Goal: Task Accomplishment & Management: Manage account settings

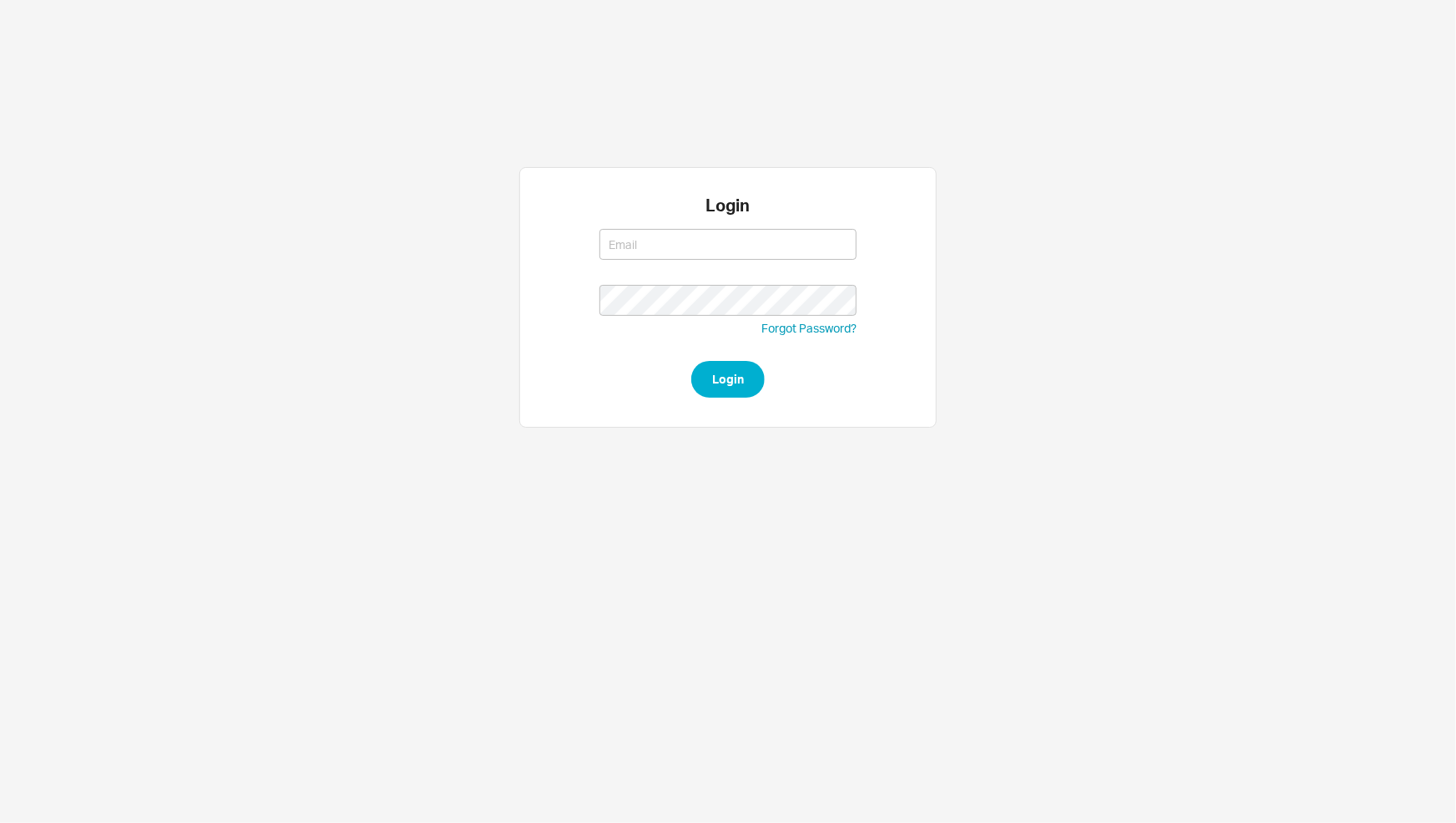
type input "nechama@qualitybath.com"
click at [721, 371] on button "Login" at bounding box center [728, 378] width 74 height 37
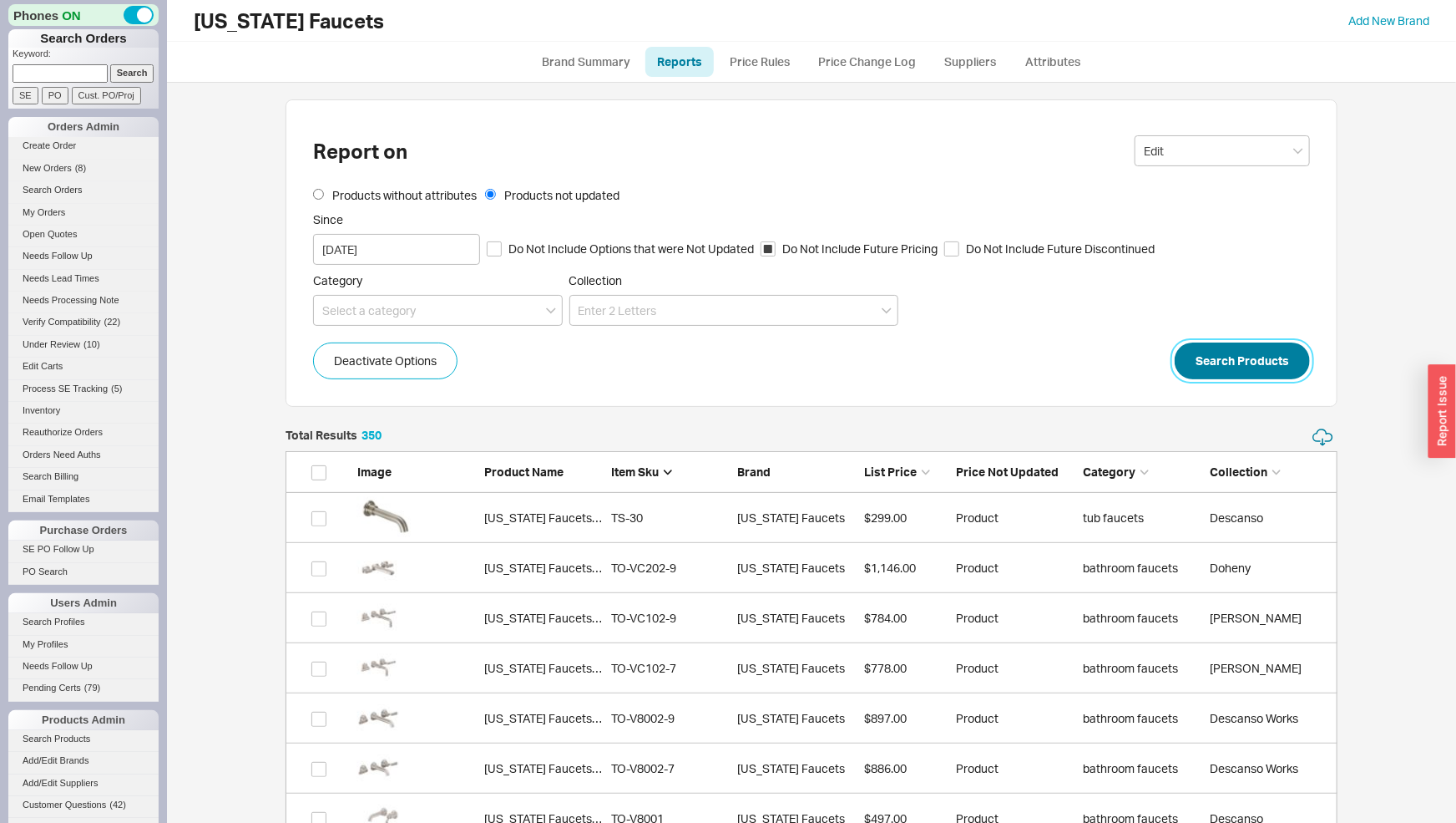
click at [1274, 359] on button "Search Products" at bounding box center [1241, 360] width 135 height 37
click at [1229, 361] on button "Search Products" at bounding box center [1241, 360] width 135 height 37
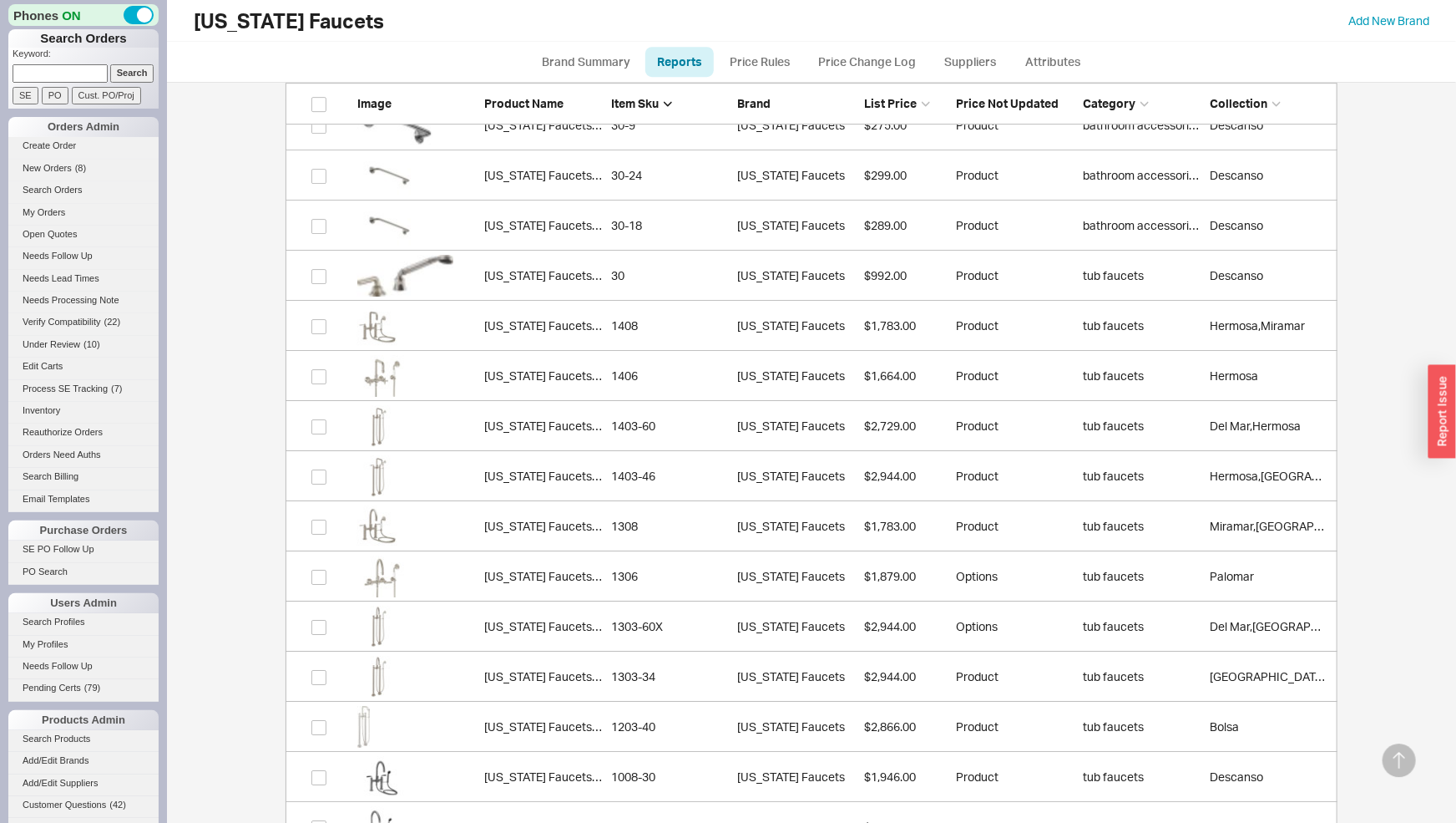
scroll to position [17246, 0]
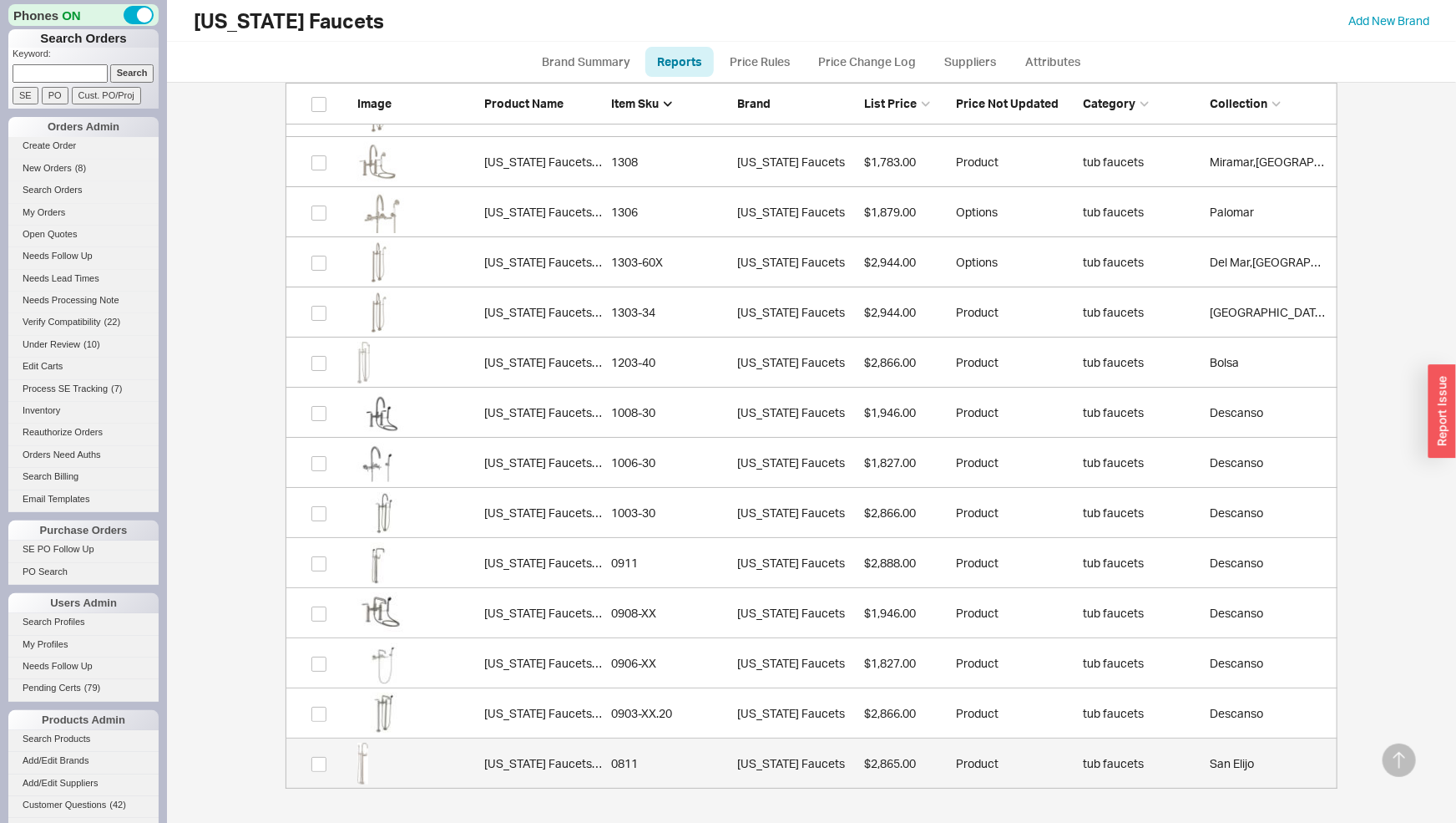
click at [632, 760] on div "0811" at bounding box center [669, 763] width 118 height 17
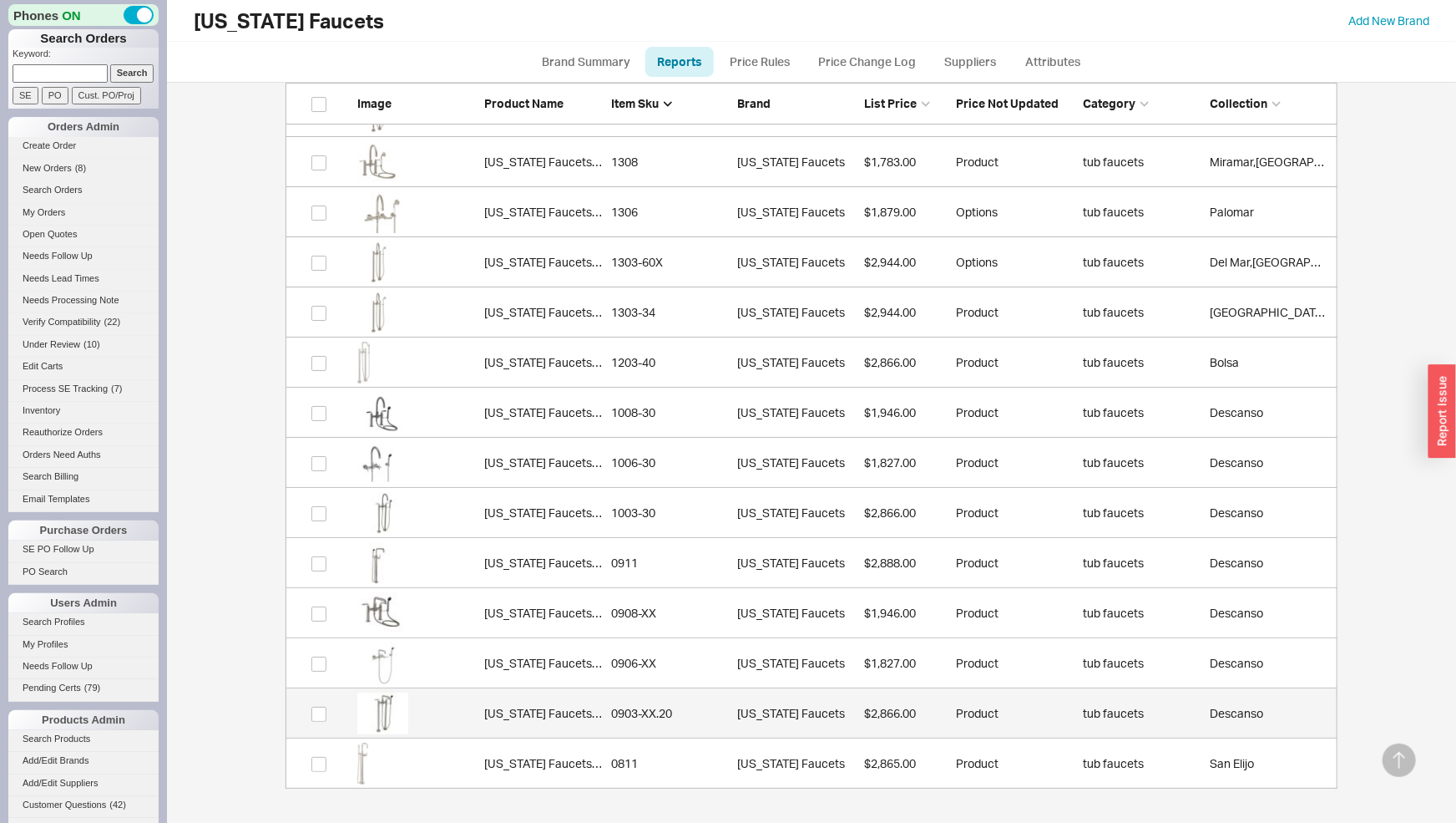
click at [617, 702] on link "California Faucets 0903-XX.20 0903-XX.20 California Faucets $2,866.00 Product t…" at bounding box center [811, 713] width 1052 height 50
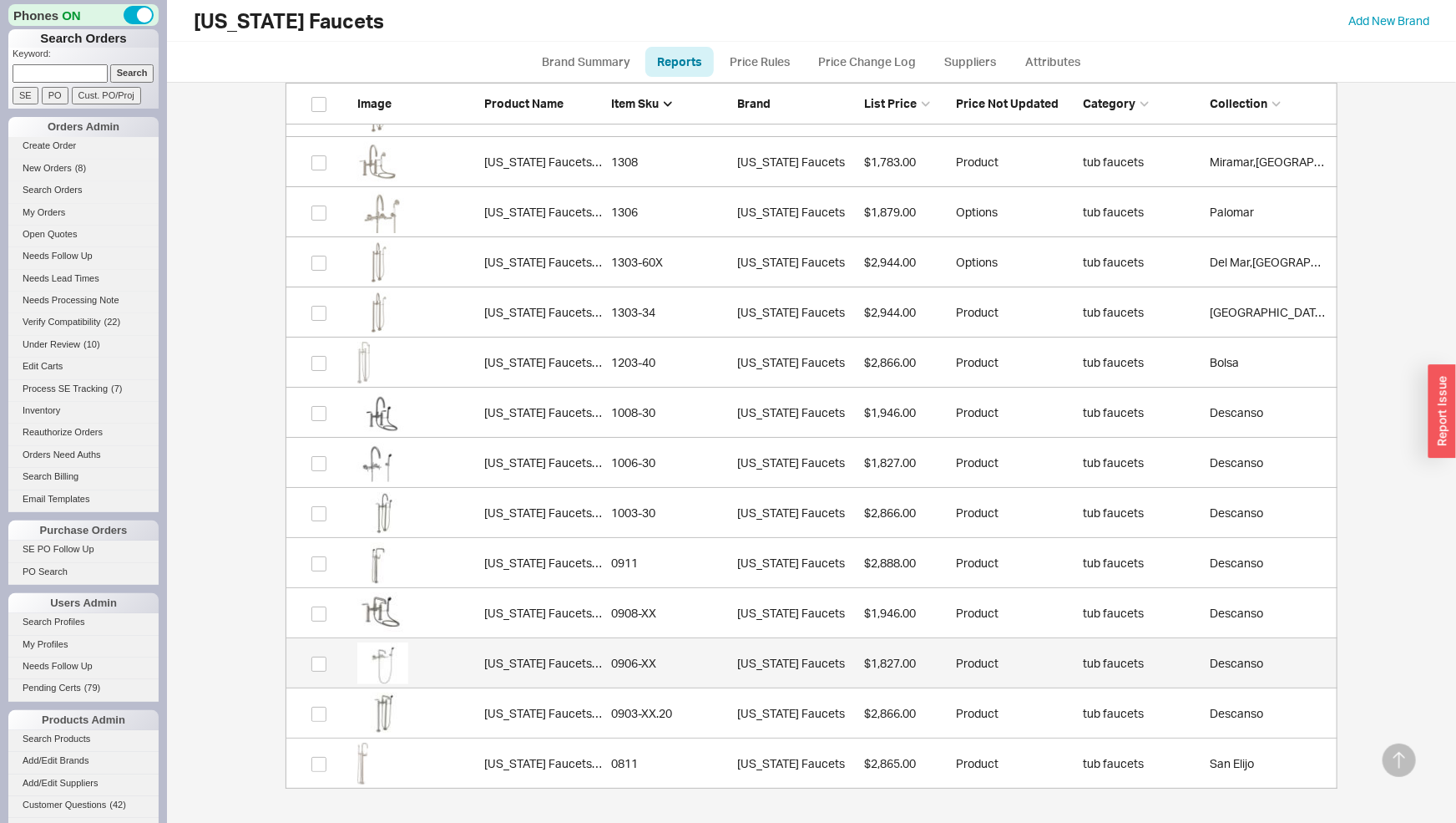
click at [647, 656] on div "0906-XX" at bounding box center [669, 663] width 118 height 17
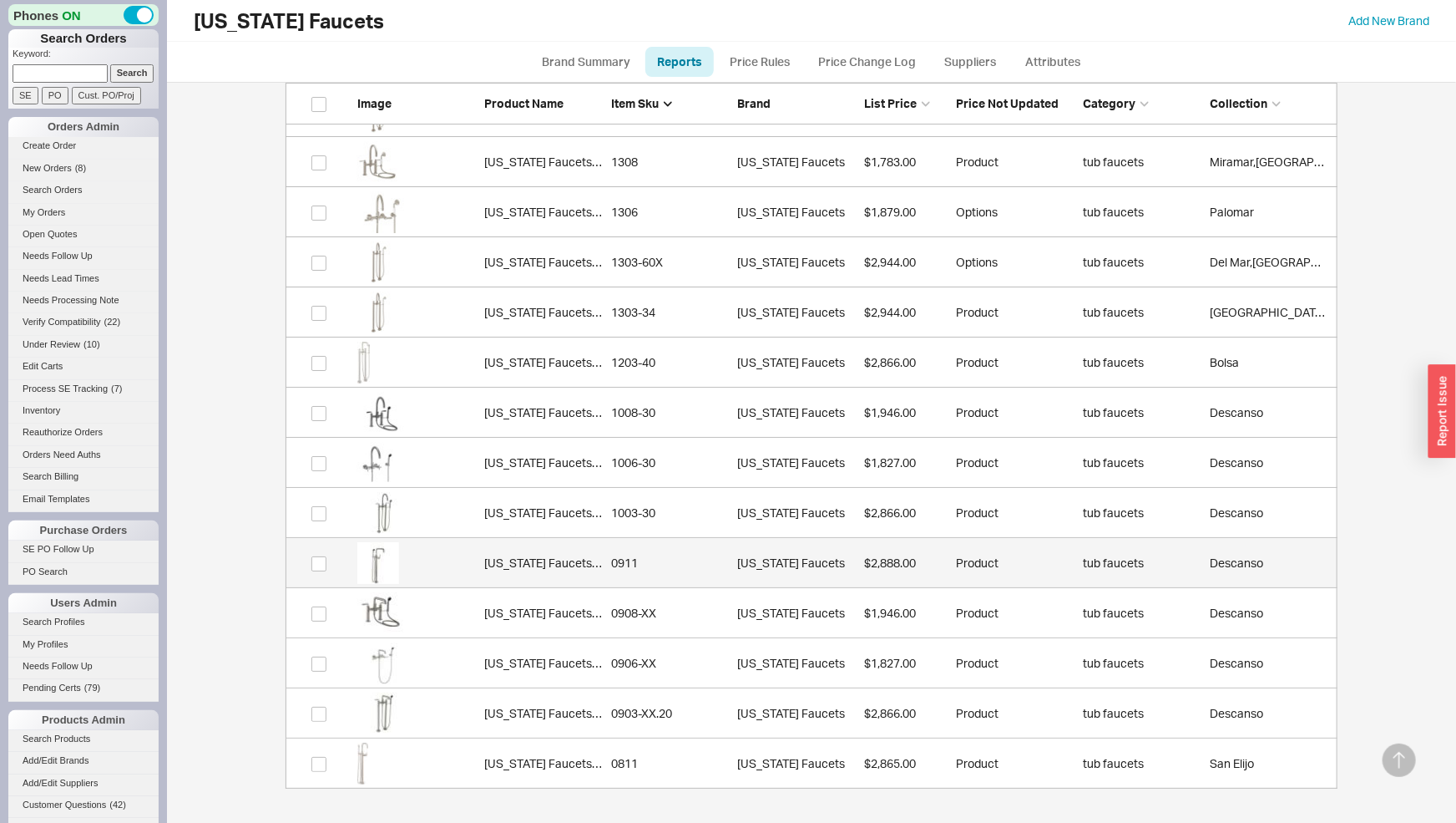
click at [657, 549] on link "California Faucets 0911 0911 California Faucets $2,888.00 Product tub faucets D…" at bounding box center [811, 563] width 1052 height 50
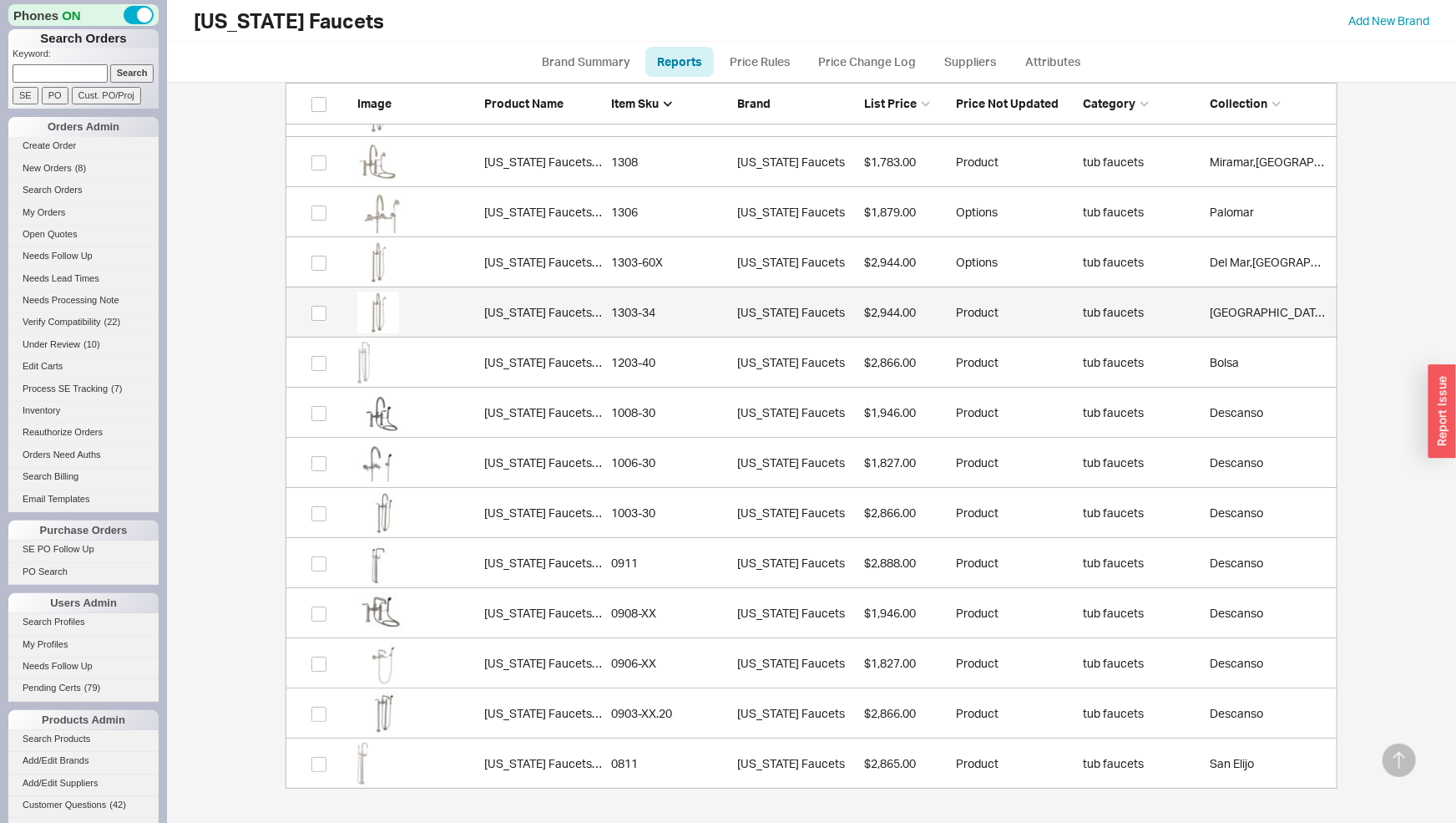
click at [575, 319] on div "California Faucets 1303-34" at bounding box center [543, 312] width 118 height 17
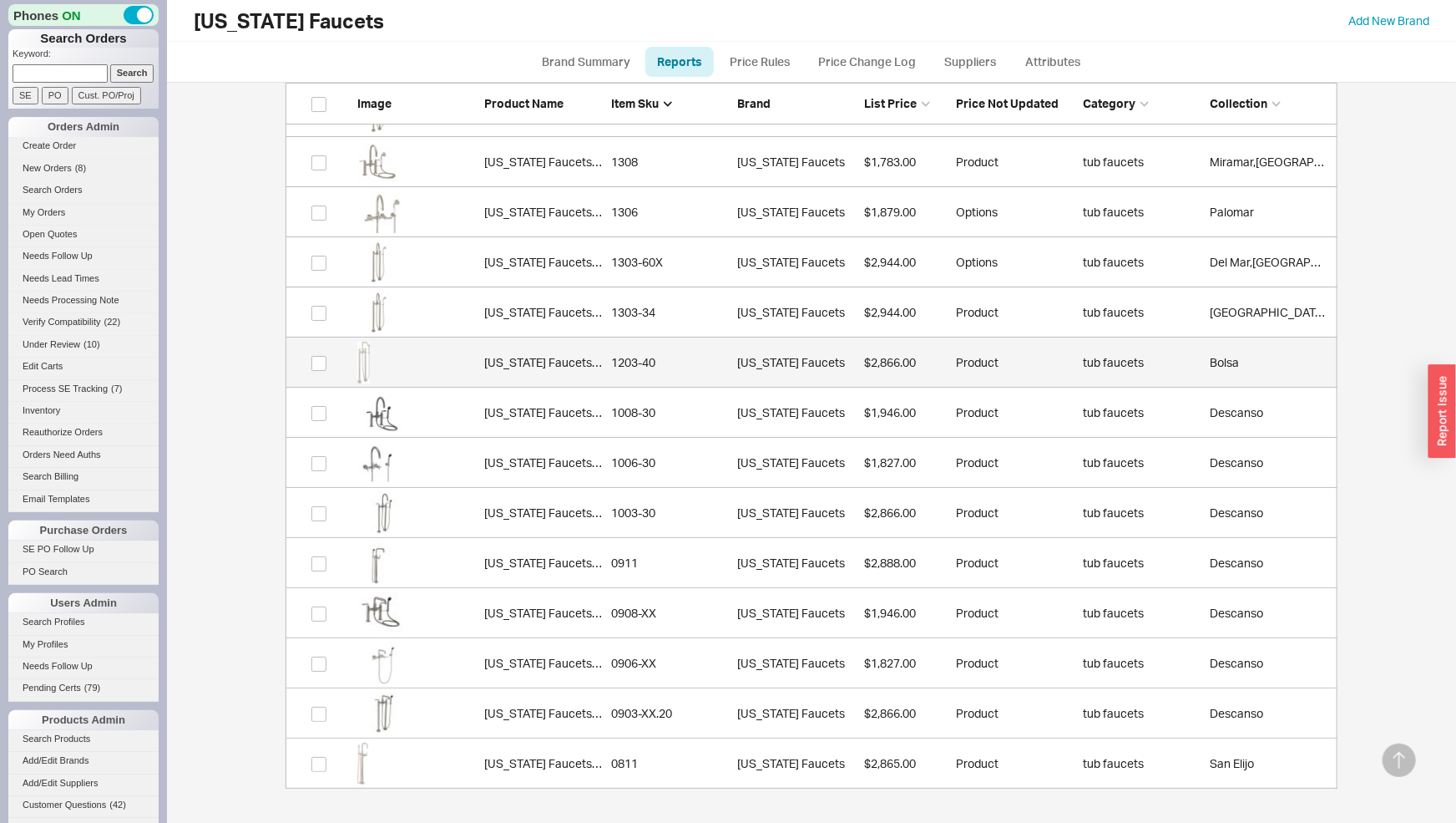
click at [597, 345] on link "California Faucets 1203-40 1203-40 California Faucets $2,866.00 Product tub fau…" at bounding box center [811, 362] width 1052 height 50
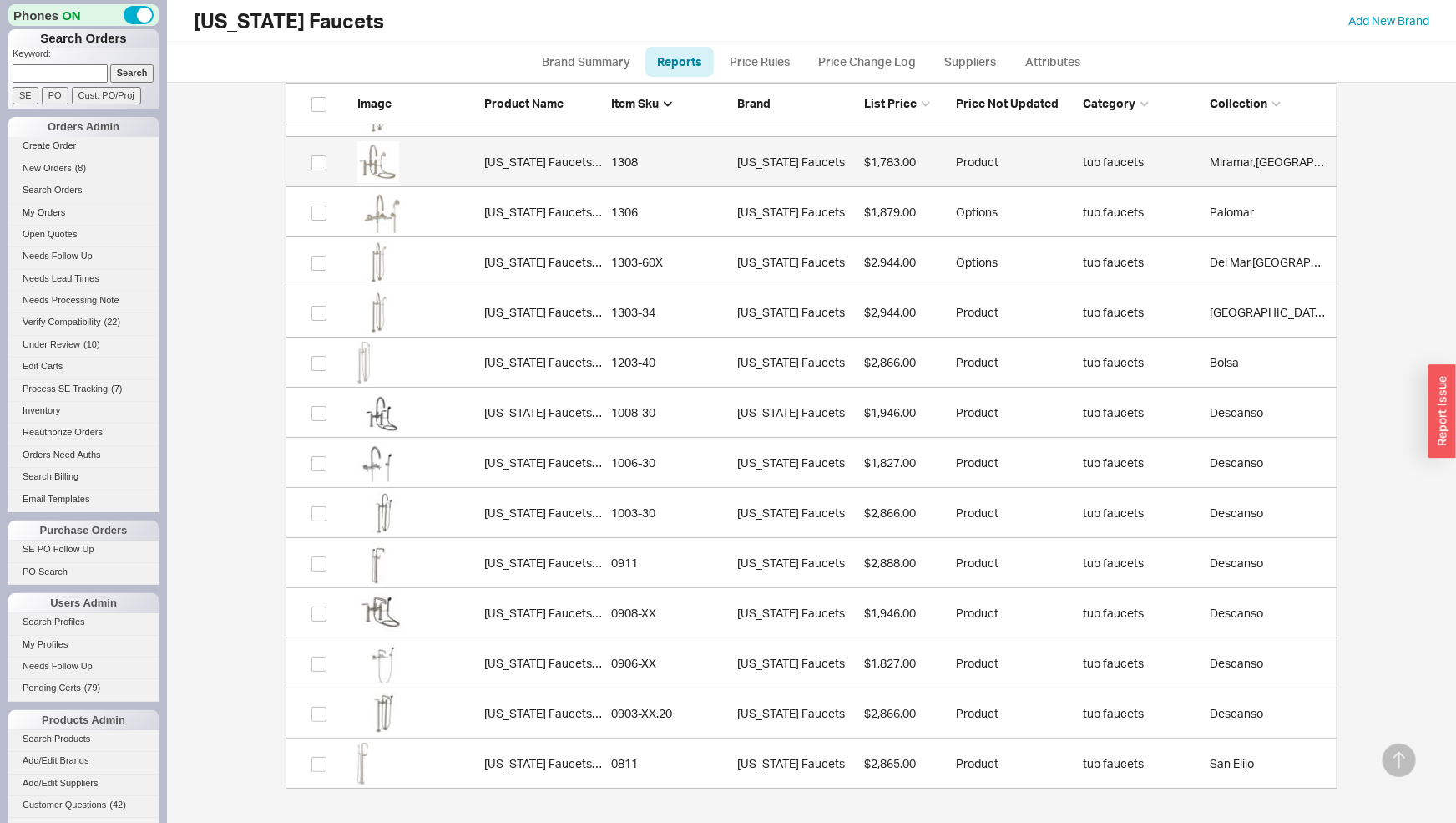
click at [612, 180] on link "California Faucets 1308 1308 California Faucets $1,783.00 Product tub faucets M…" at bounding box center [811, 162] width 1052 height 50
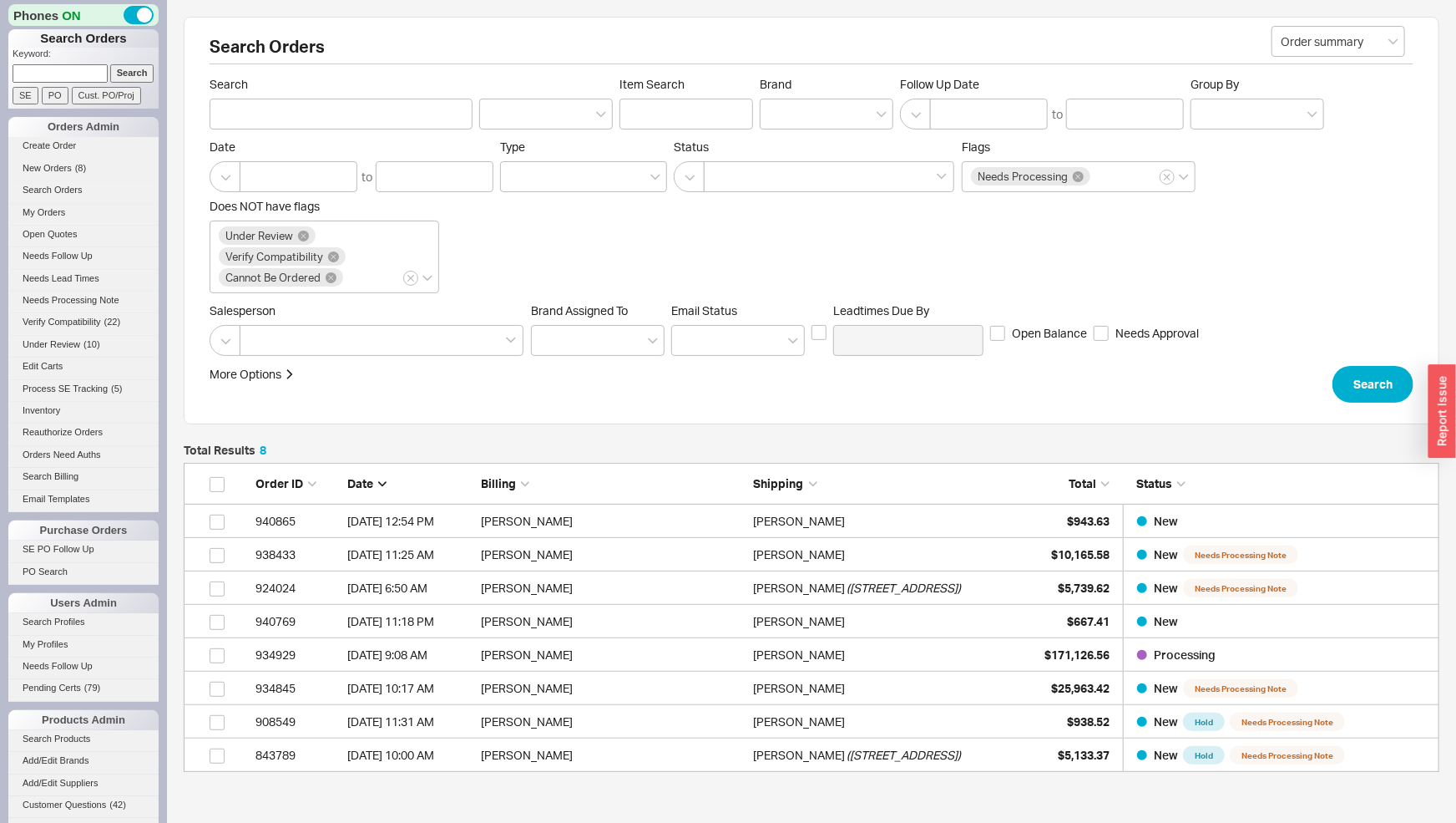
scroll to position [13, 13]
click at [49, 740] on link "Search Products" at bounding box center [83, 739] width 150 height 18
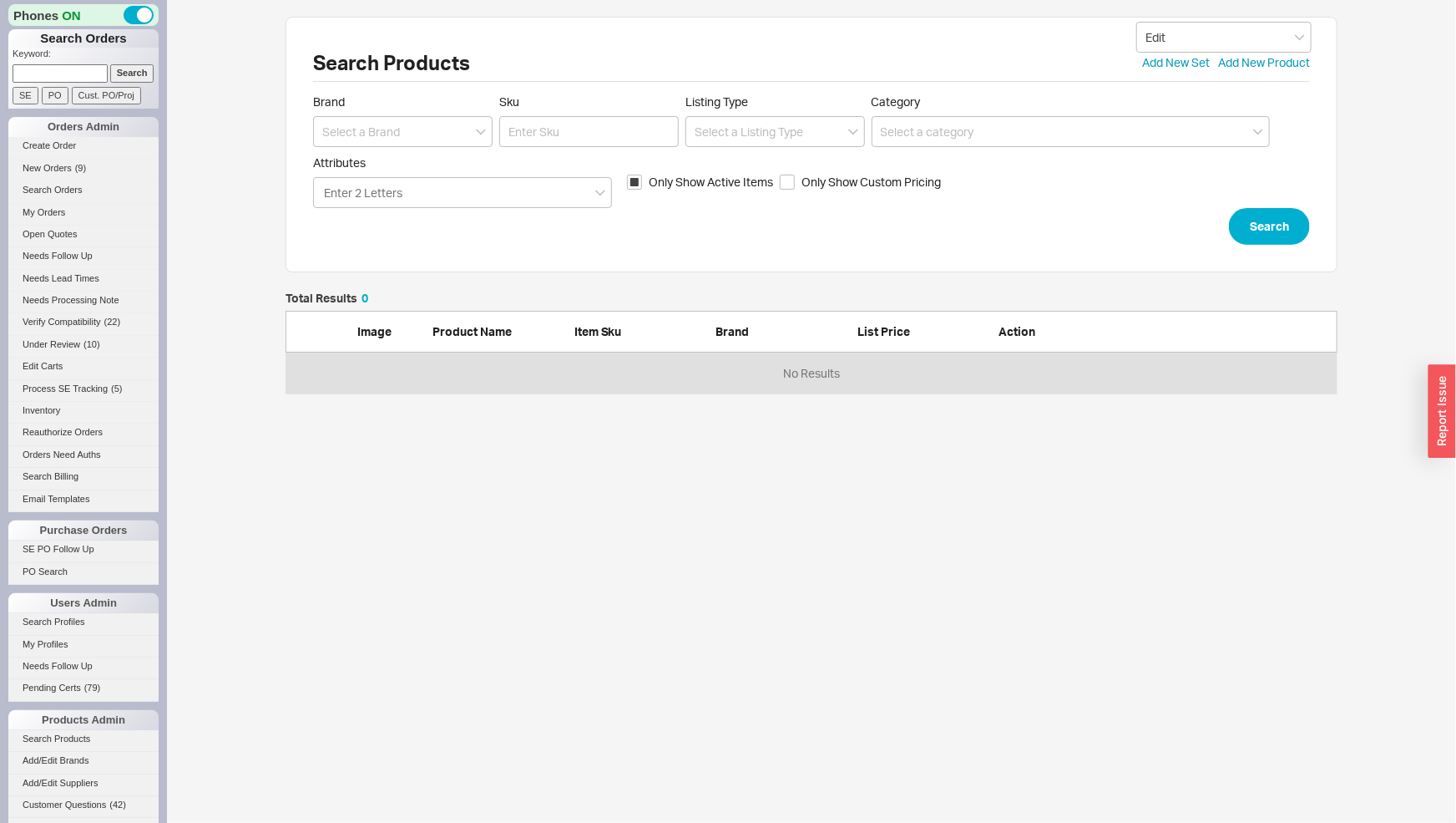
scroll to position [88, 1038]
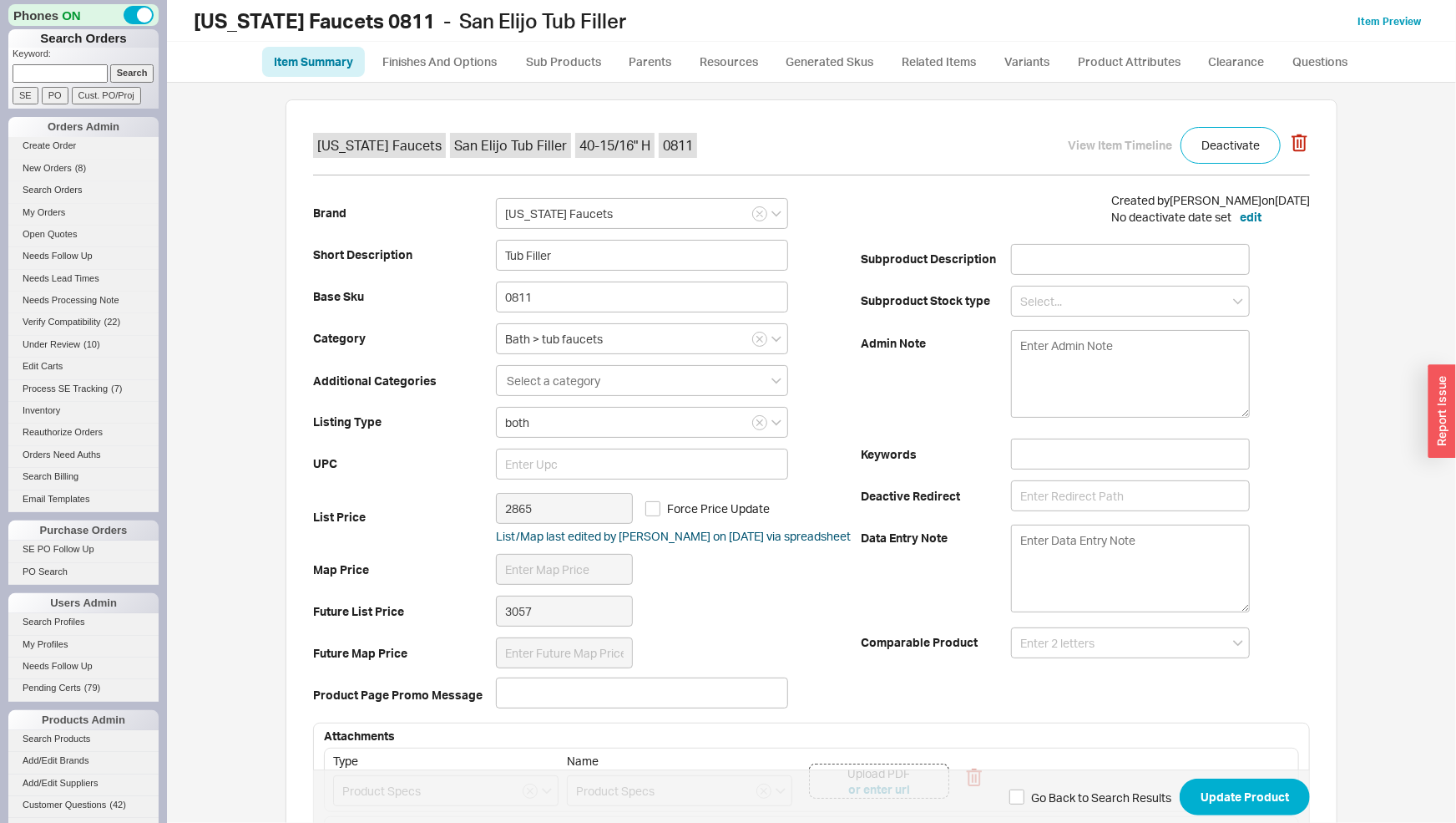
click at [446, 46] on ul "Item Summary Finishes And Options Sub Products Parents Resources Generated Skus…" at bounding box center [811, 61] width 1289 height 40
click at [446, 54] on link "Finishes And Options" at bounding box center [439, 61] width 143 height 30
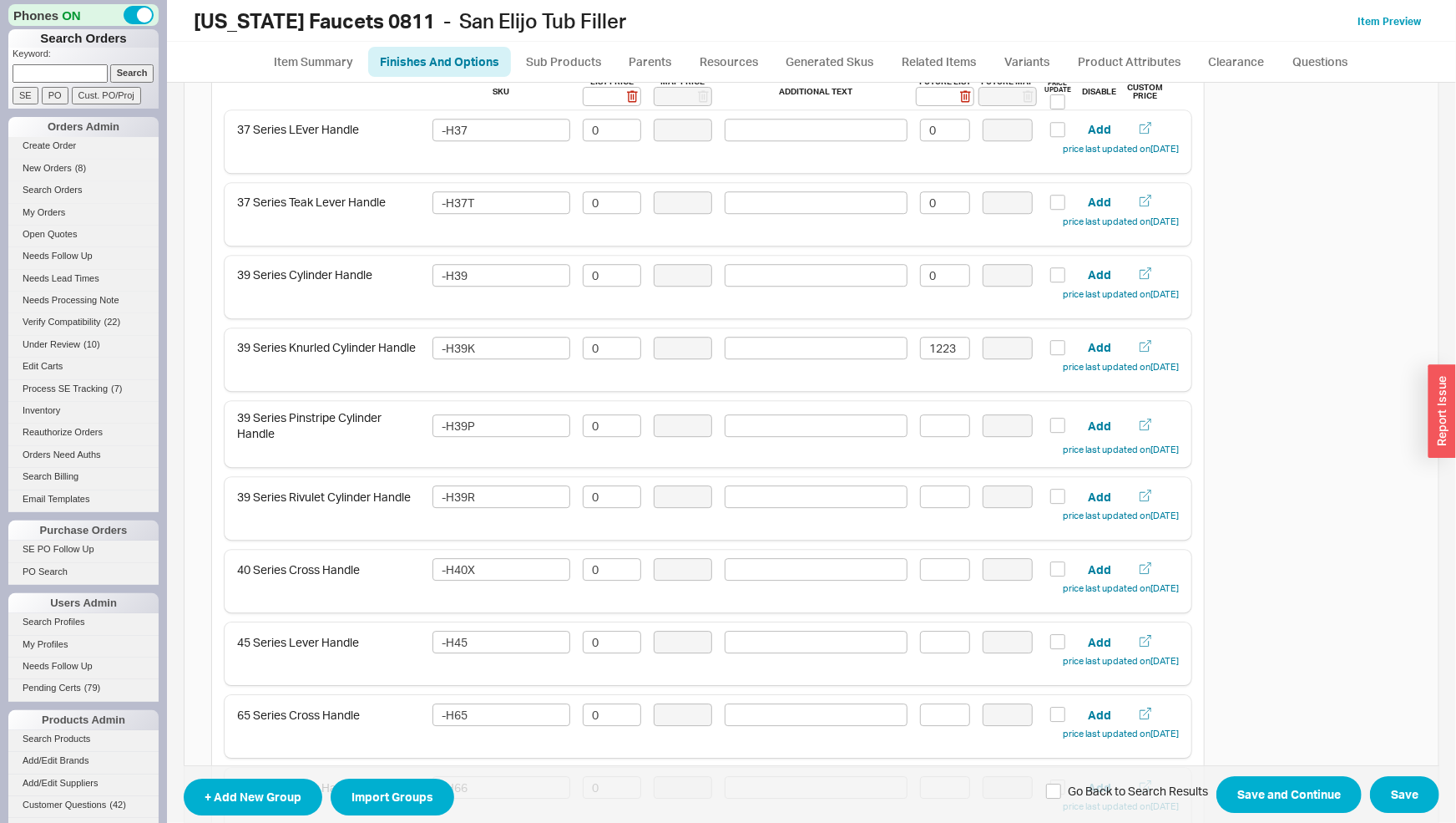
scroll to position [2531, 0]
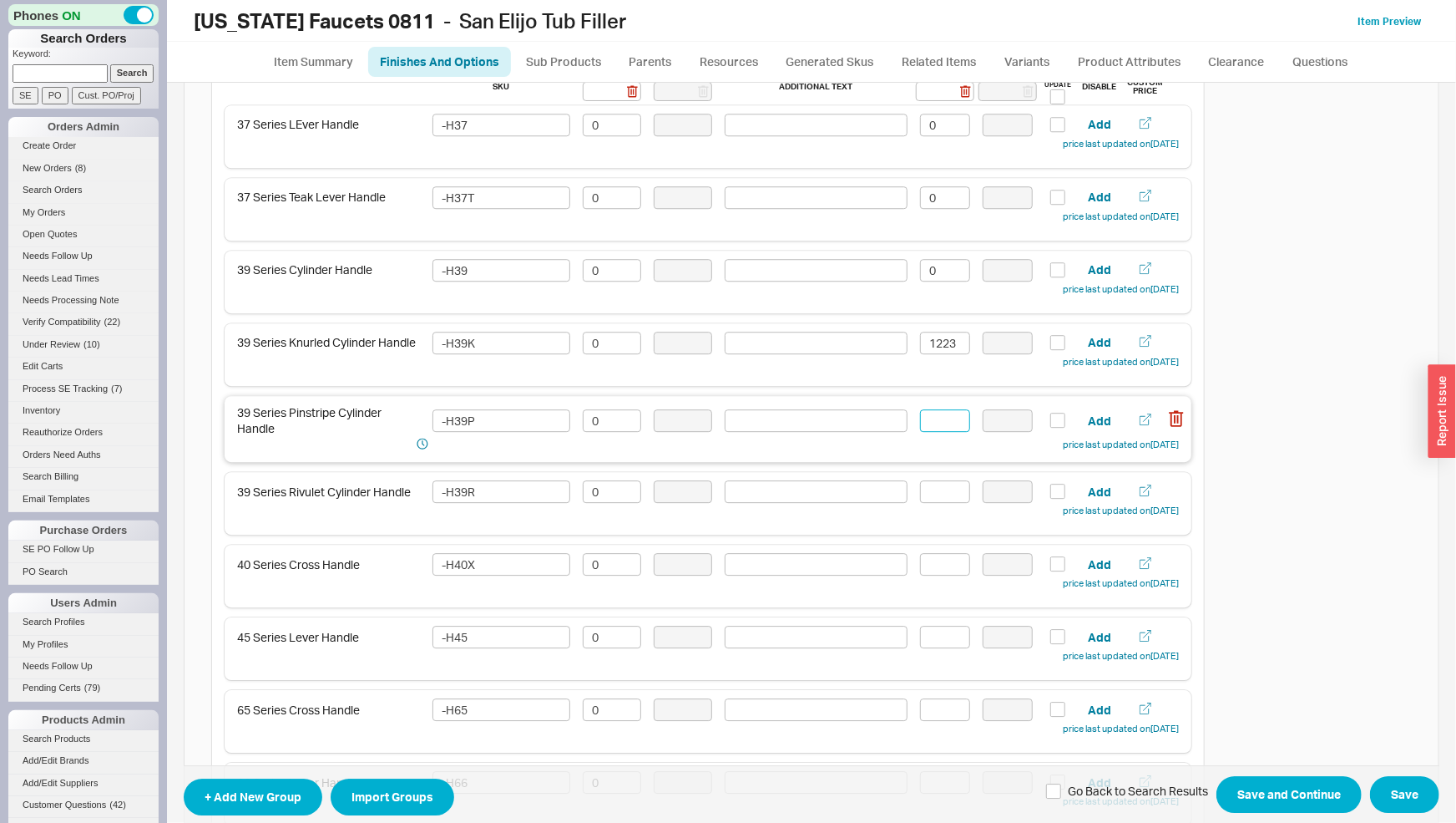
click at [941, 415] on input at bounding box center [945, 421] width 50 height 23
type input "0"
click at [925, 497] on input at bounding box center [945, 492] width 50 height 23
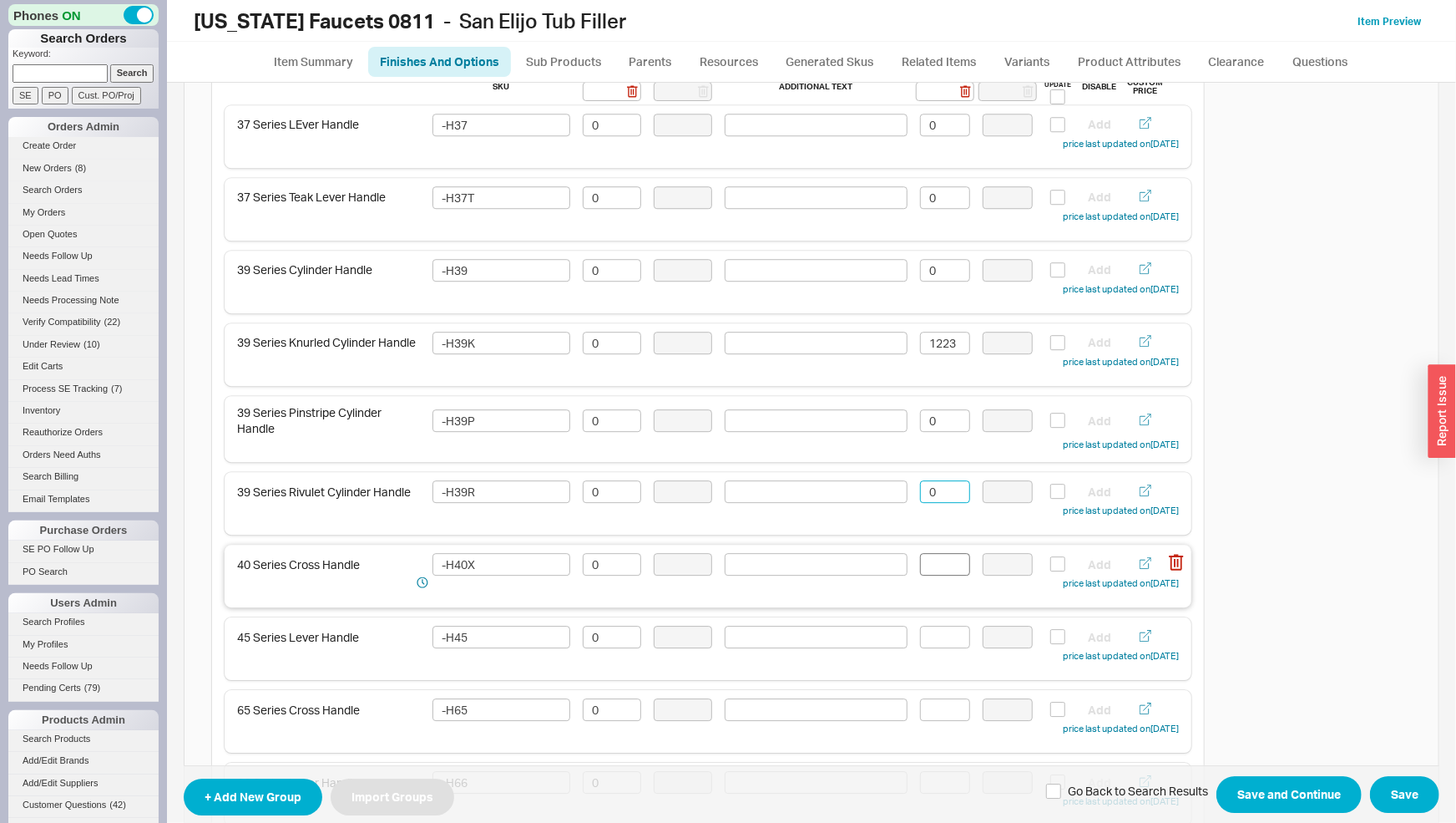
click at [935, 552] on div "40 Series Cross Handle -H40X 0 Add price last updated on 03/17/2025" at bounding box center [708, 576] width 967 height 62
type input "0"
click at [937, 566] on input at bounding box center [945, 565] width 50 height 23
drag, startPoint x: 942, startPoint y: 618, endPoint x: 949, endPoint y: 642, distance: 25.0
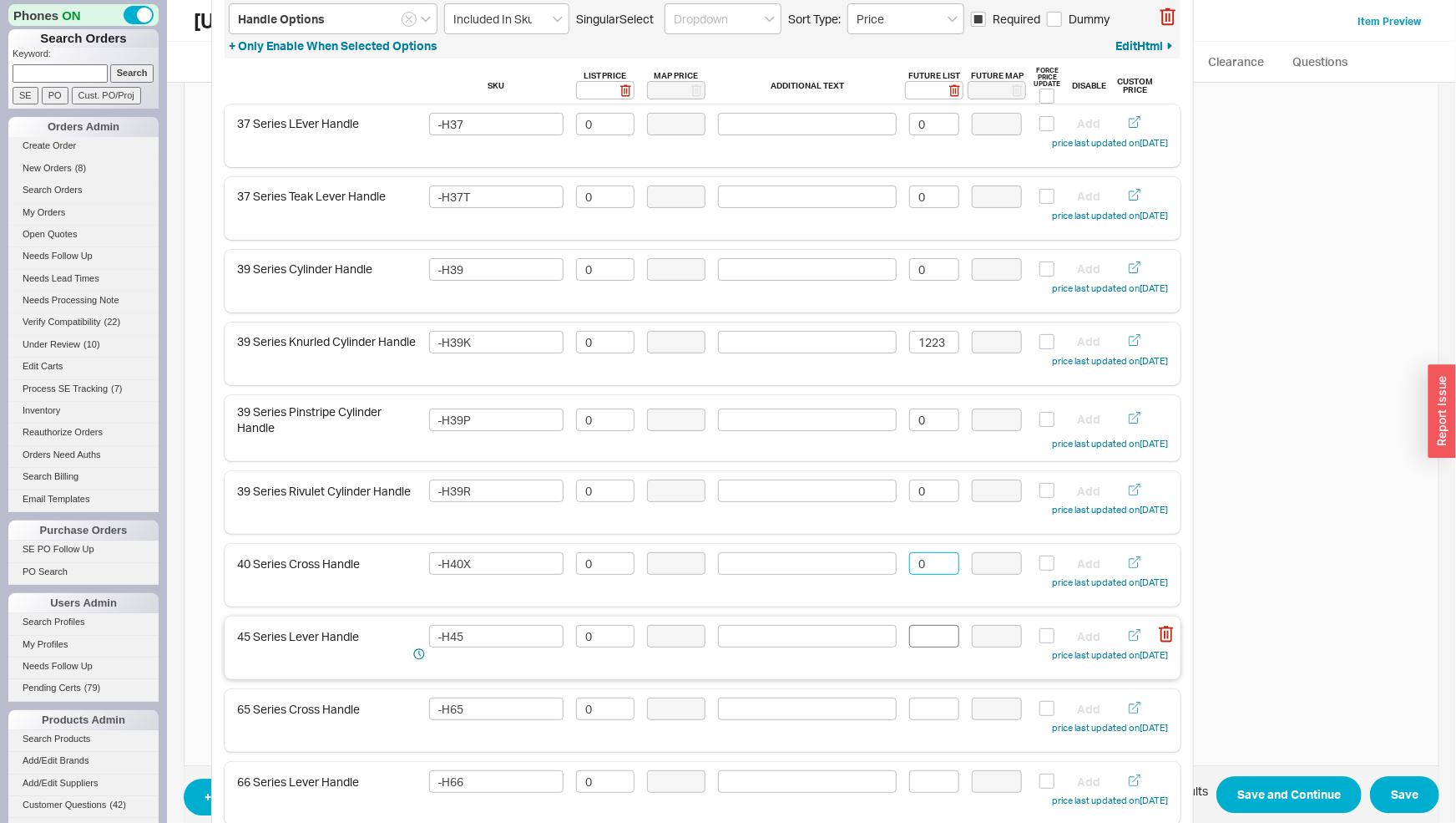
type input "0"
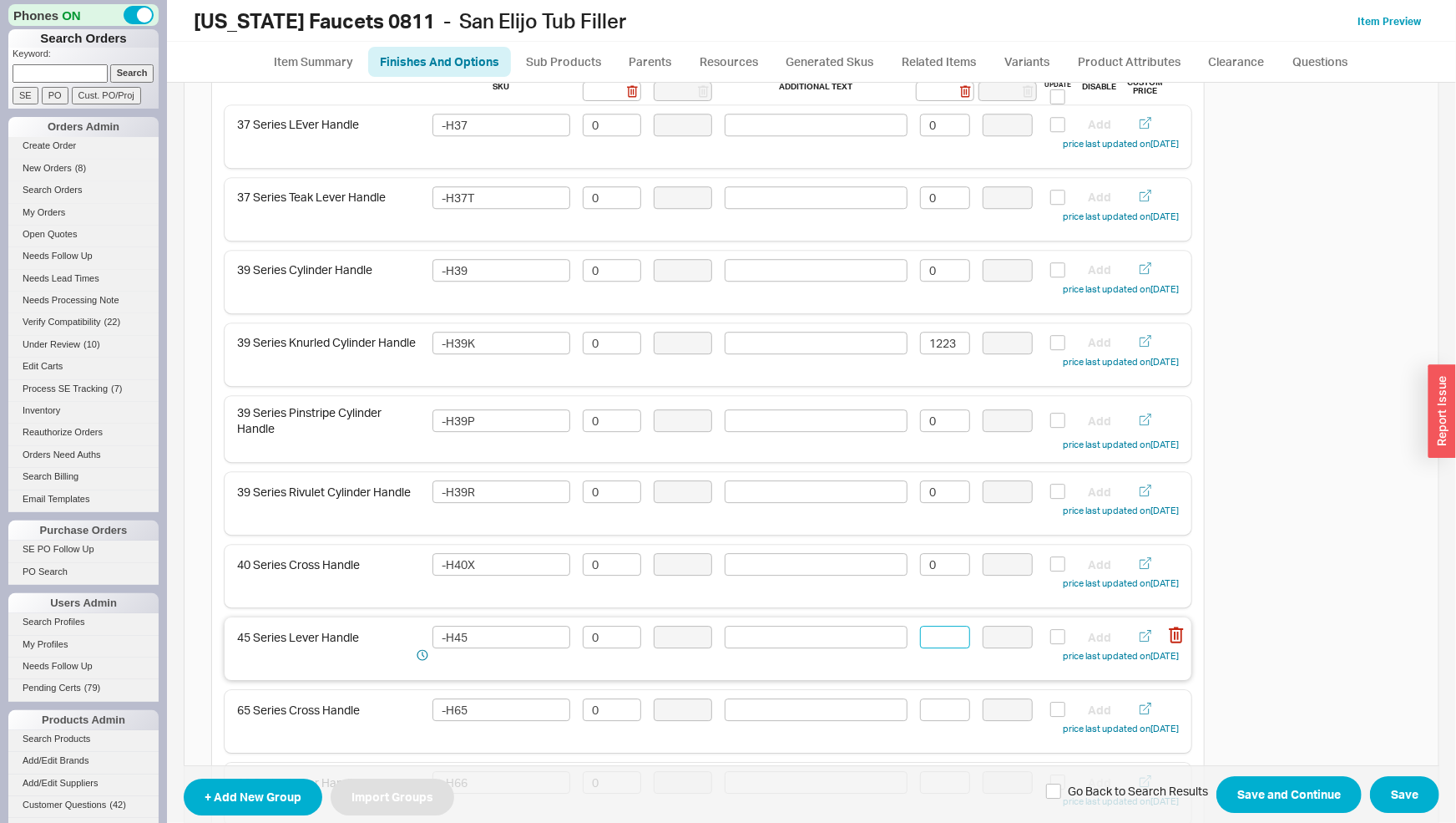
click at [946, 639] on input at bounding box center [945, 637] width 50 height 23
type input "0"
click at [945, 709] on input at bounding box center [945, 709] width 50 height 23
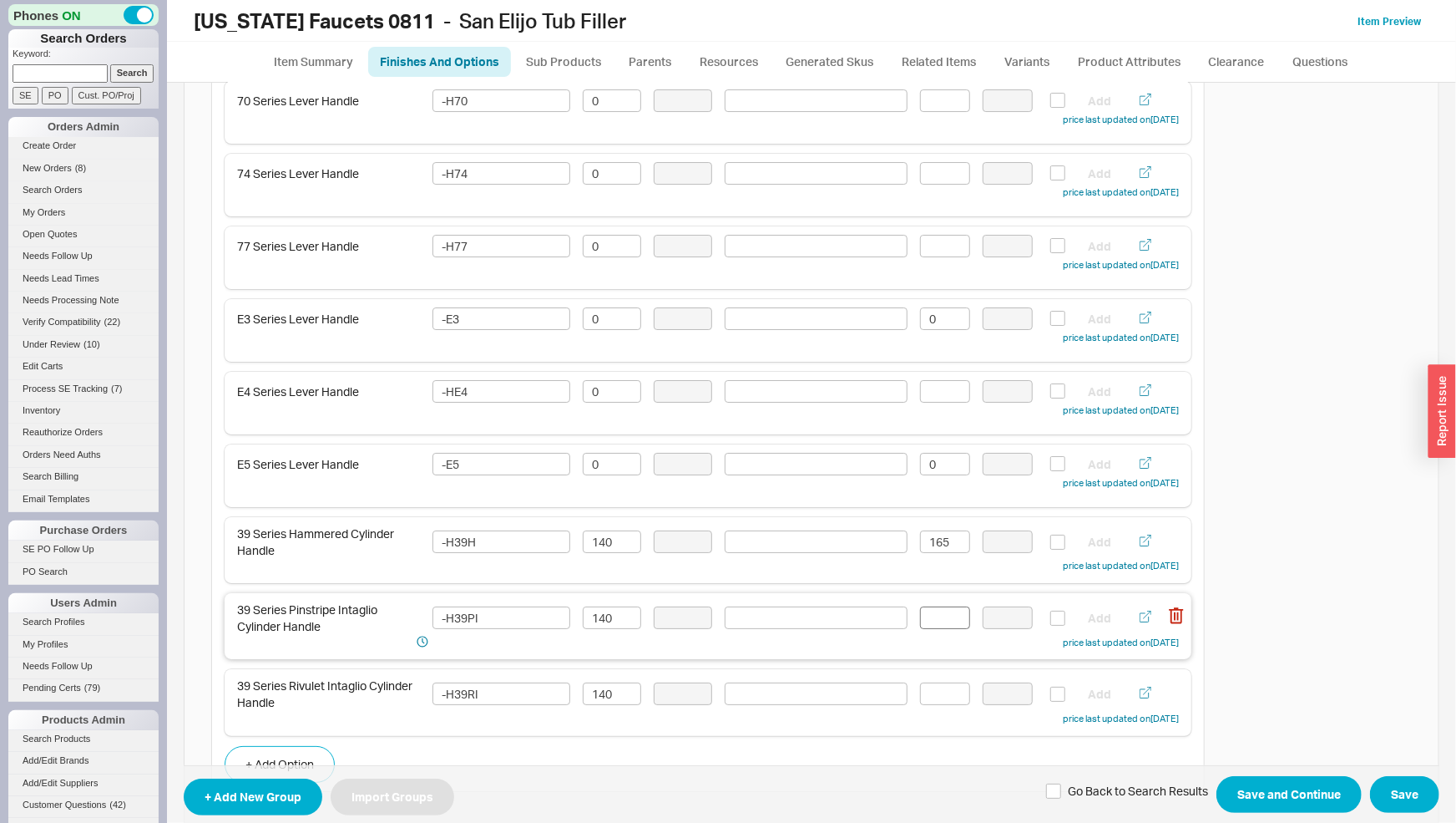
scroll to position [3318, 0]
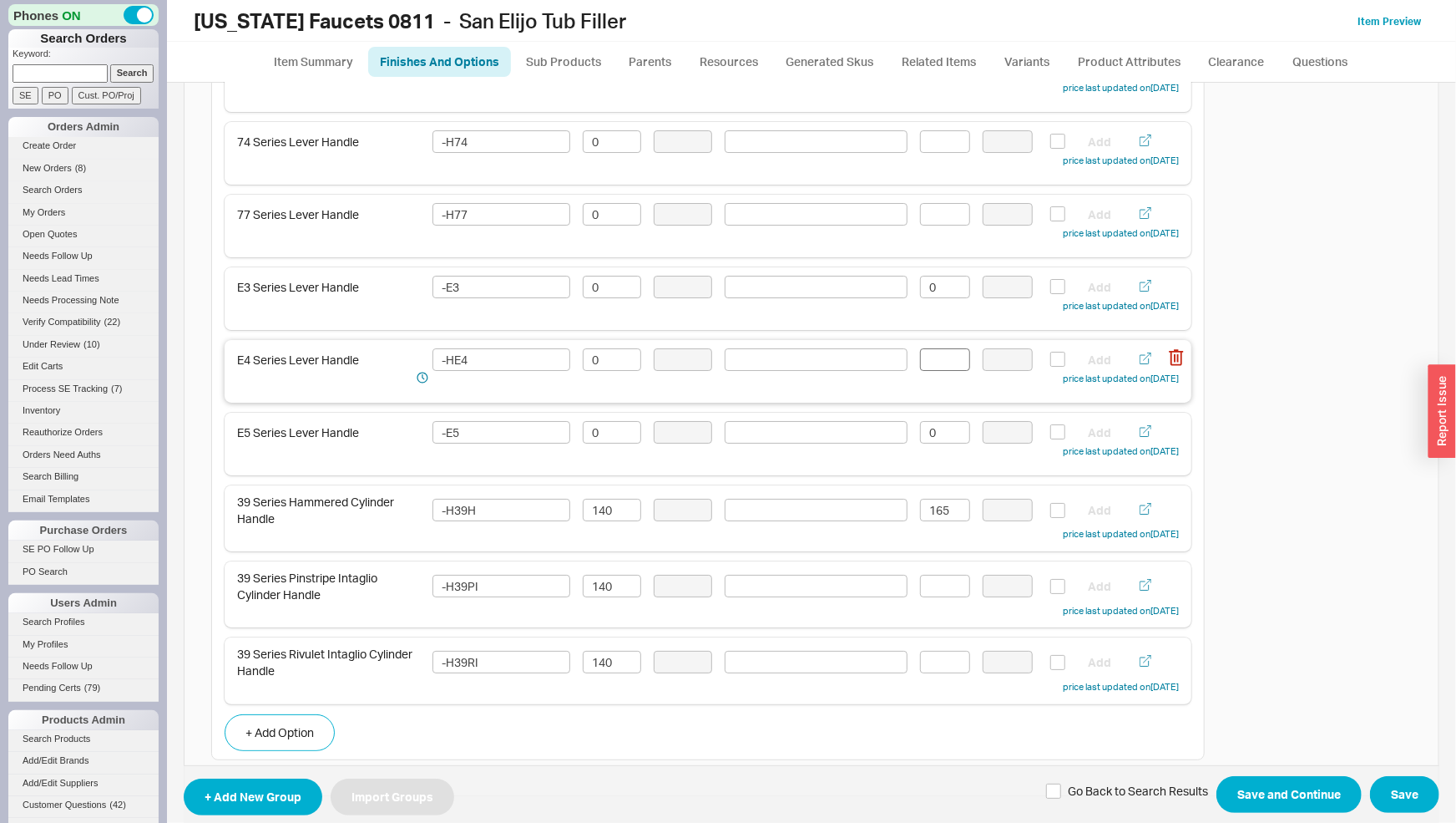
type input "0"
click at [931, 361] on input at bounding box center [945, 359] width 50 height 23
type input "0"
click at [940, 213] on input at bounding box center [945, 215] width 50 height 23
type input "0"
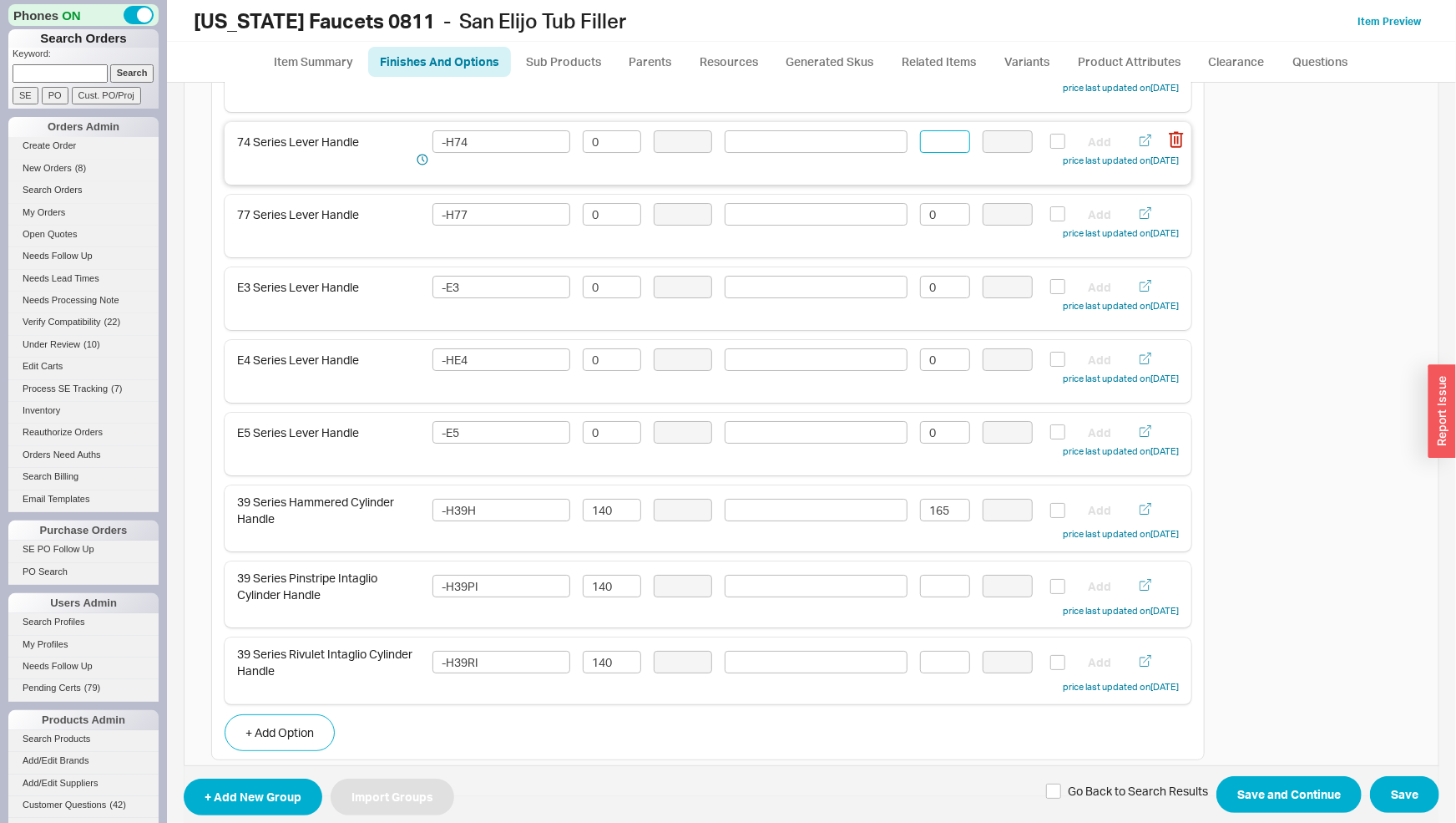
click at [945, 147] on input at bounding box center [945, 142] width 50 height 23
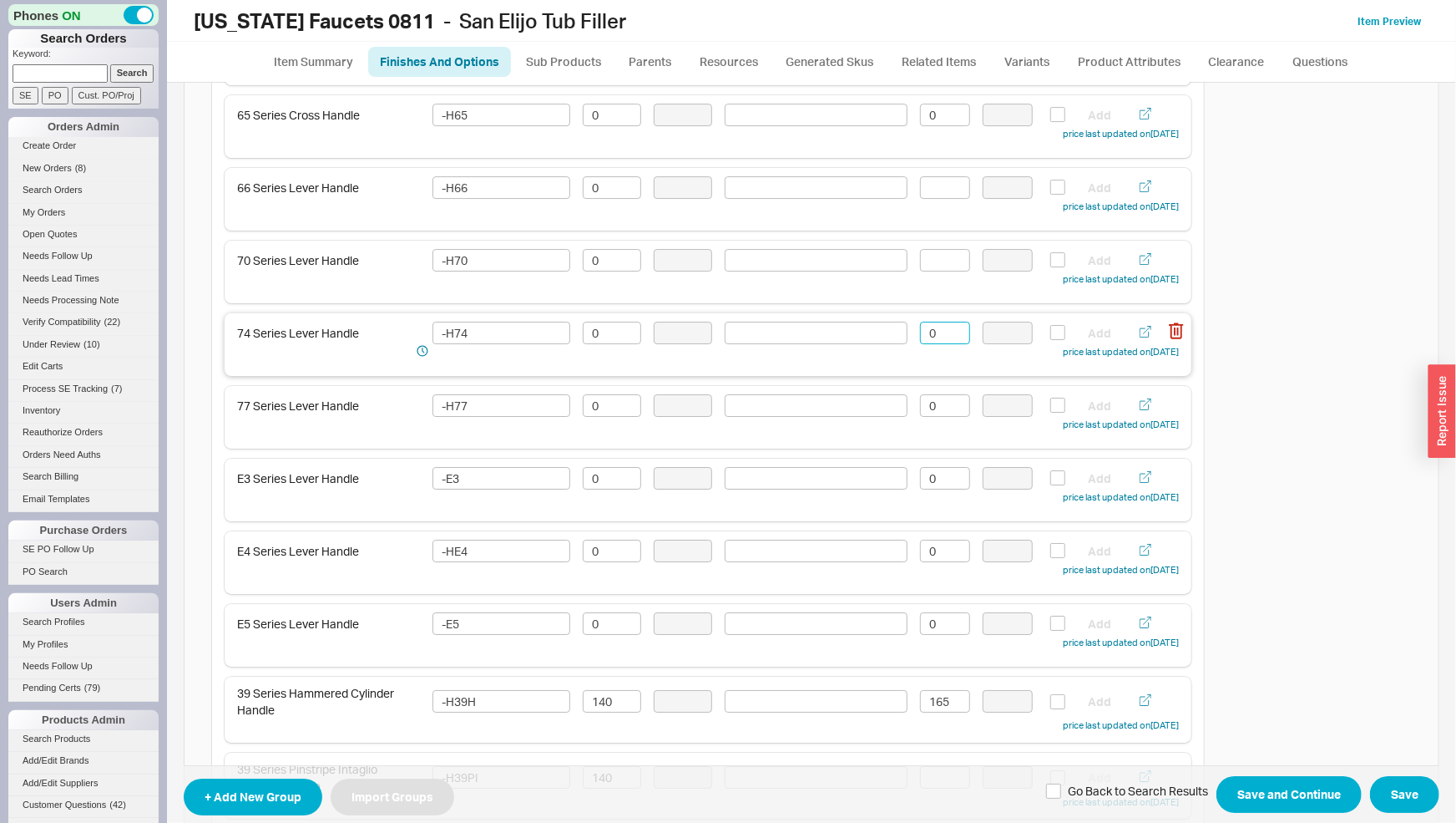
scroll to position [2968, 0]
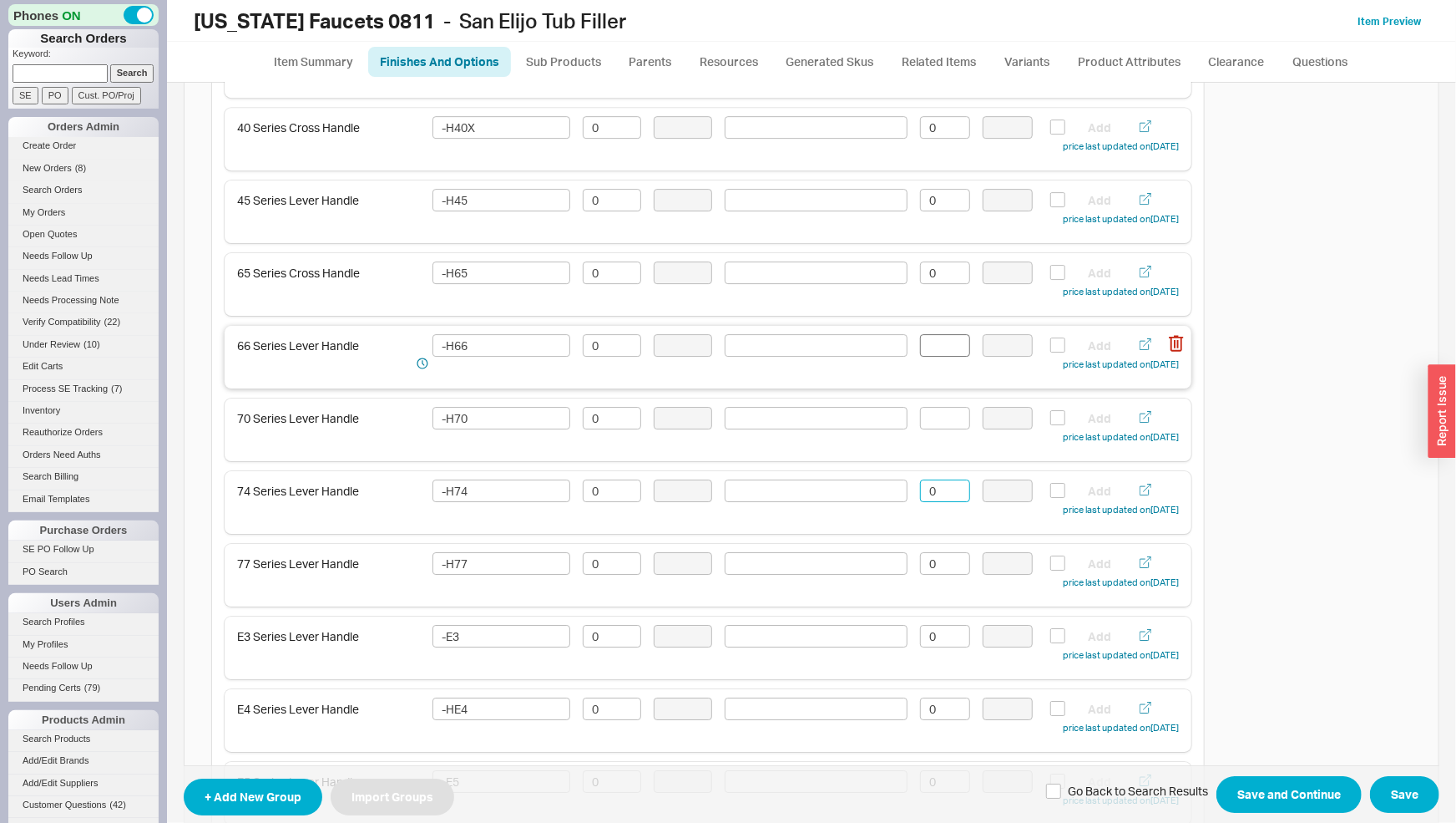
type input "0"
click at [932, 348] on input at bounding box center [945, 345] width 50 height 23
type input "0"
click at [949, 417] on input at bounding box center [945, 418] width 50 height 23
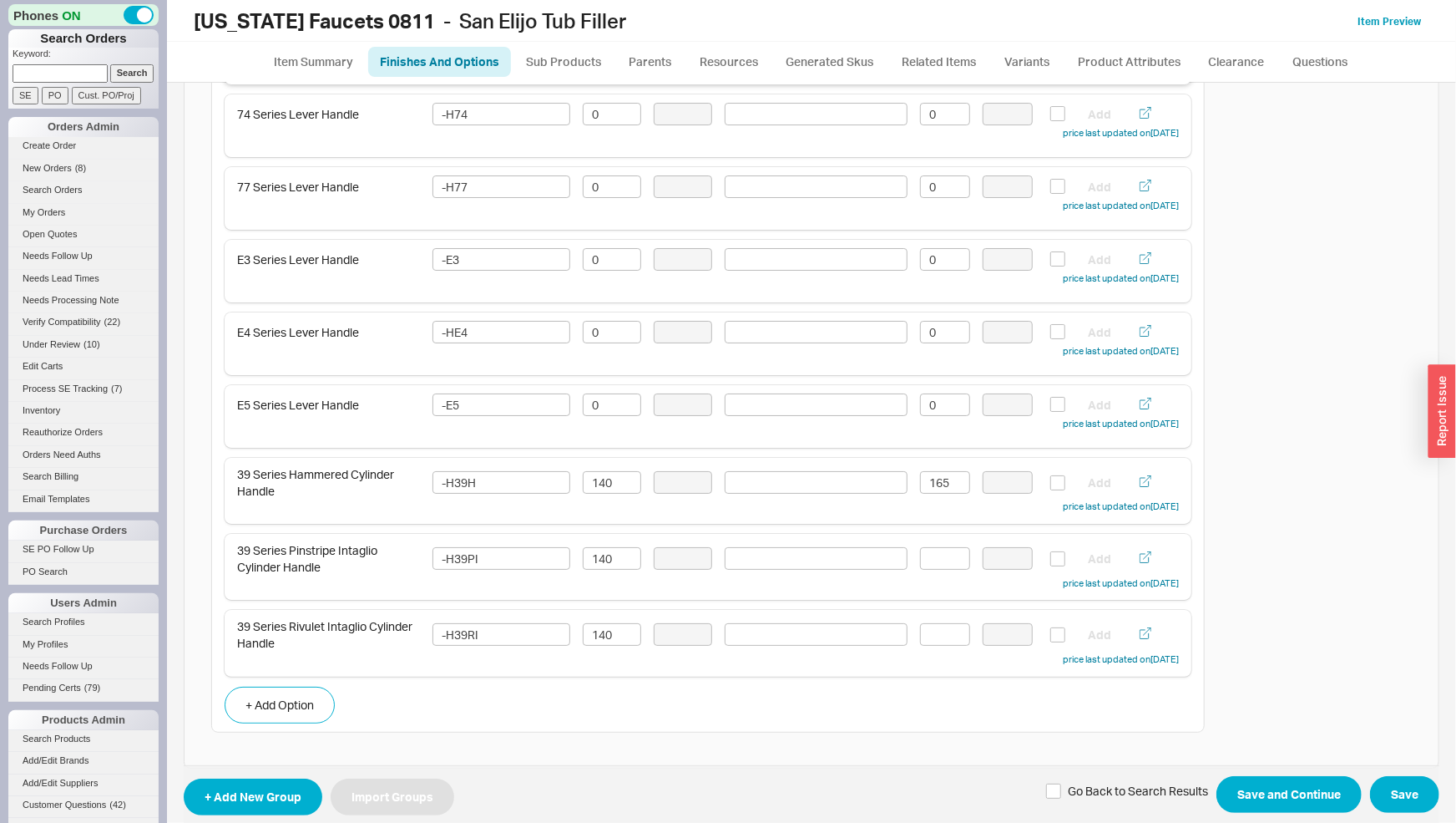
scroll to position [3388, 0]
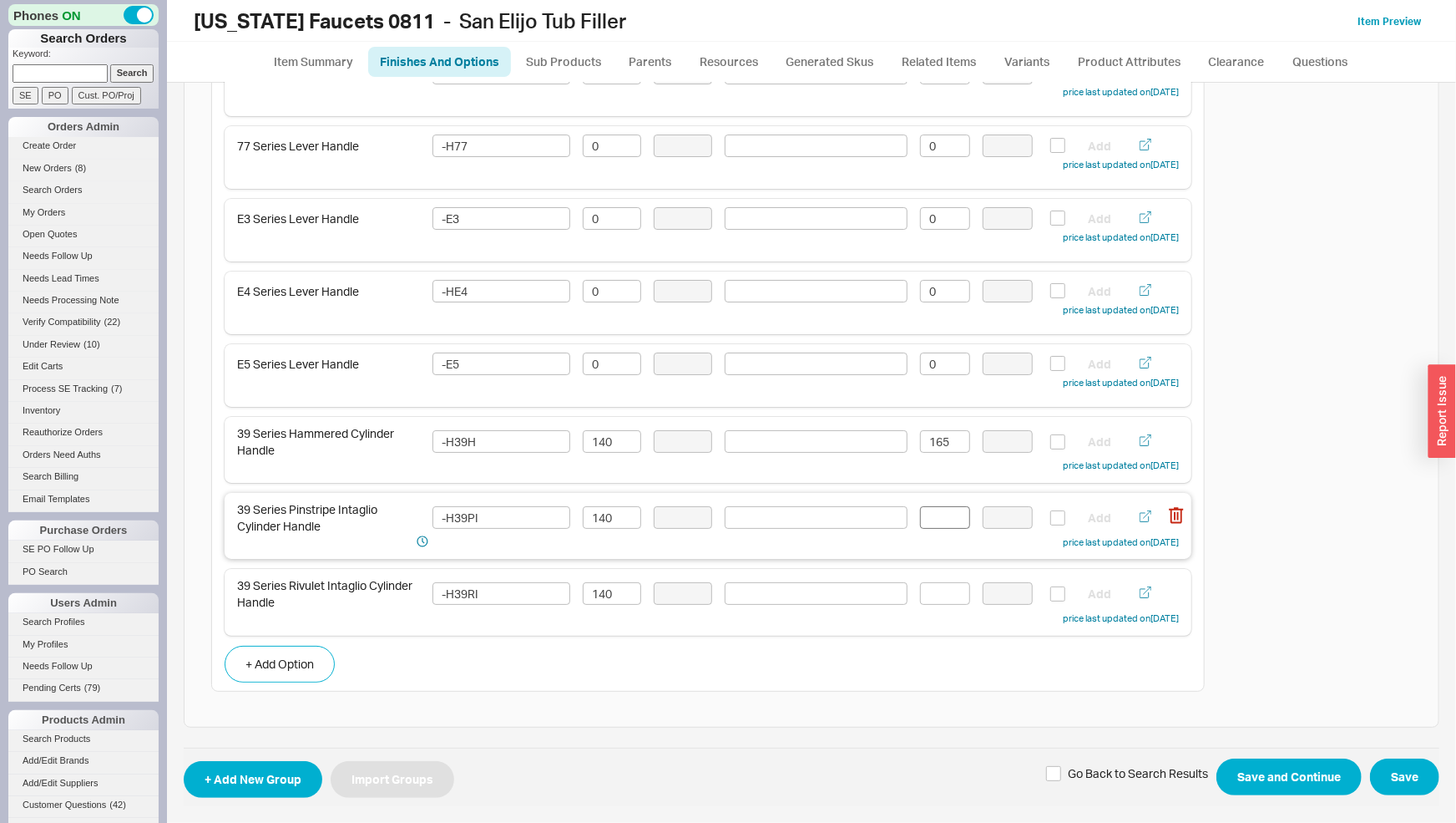
type input "0"
click at [931, 519] on input at bounding box center [945, 517] width 50 height 23
type input "165"
click at [945, 590] on input at bounding box center [945, 593] width 50 height 23
type input "165"
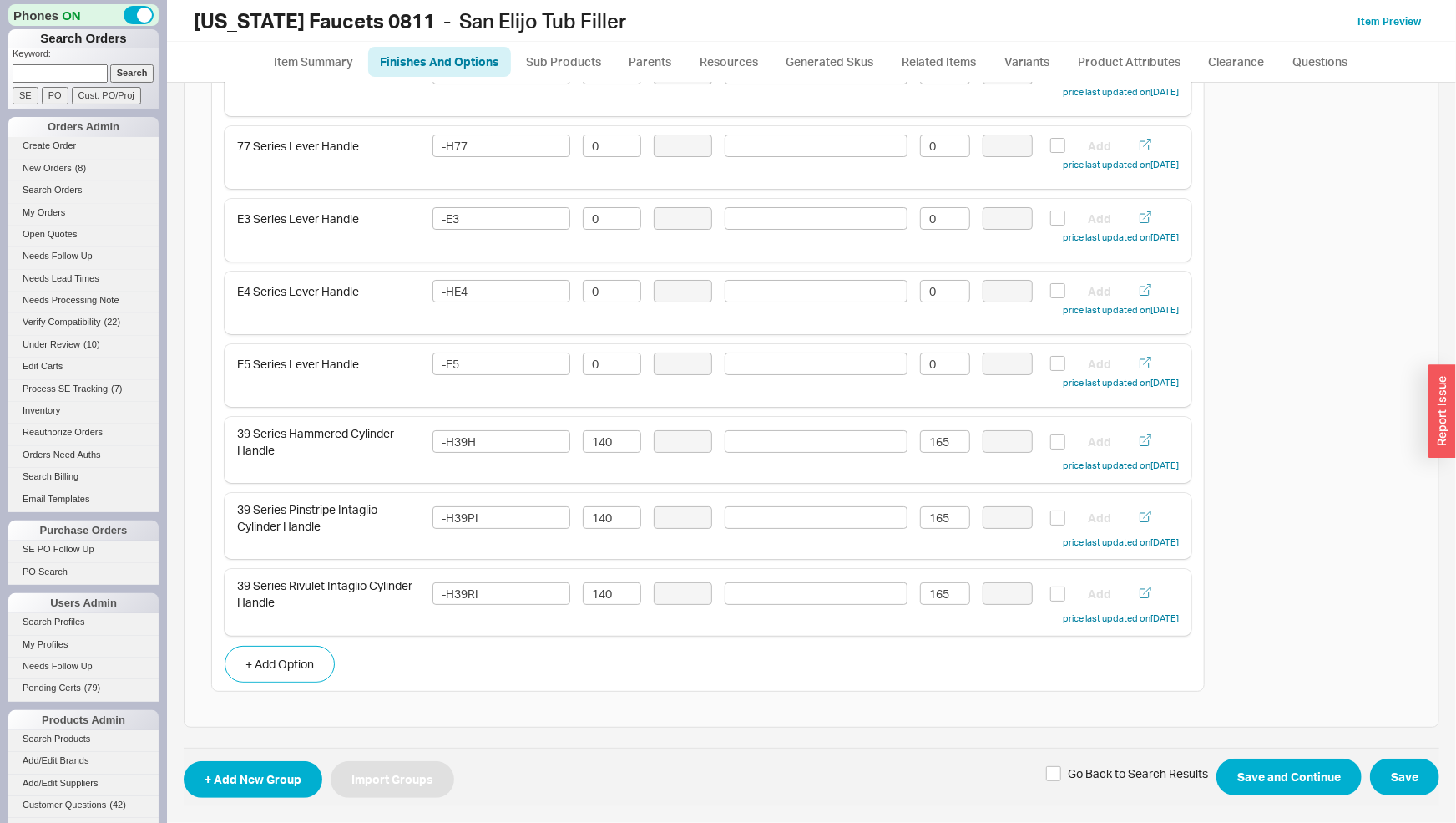
click at [746, 796] on span "+ Add New Group Import Groups Go Back to Search Results Save and Continue Save" at bounding box center [811, 777] width 1256 height 59
click at [1232, 782] on button "Save and Continue" at bounding box center [1290, 777] width 146 height 37
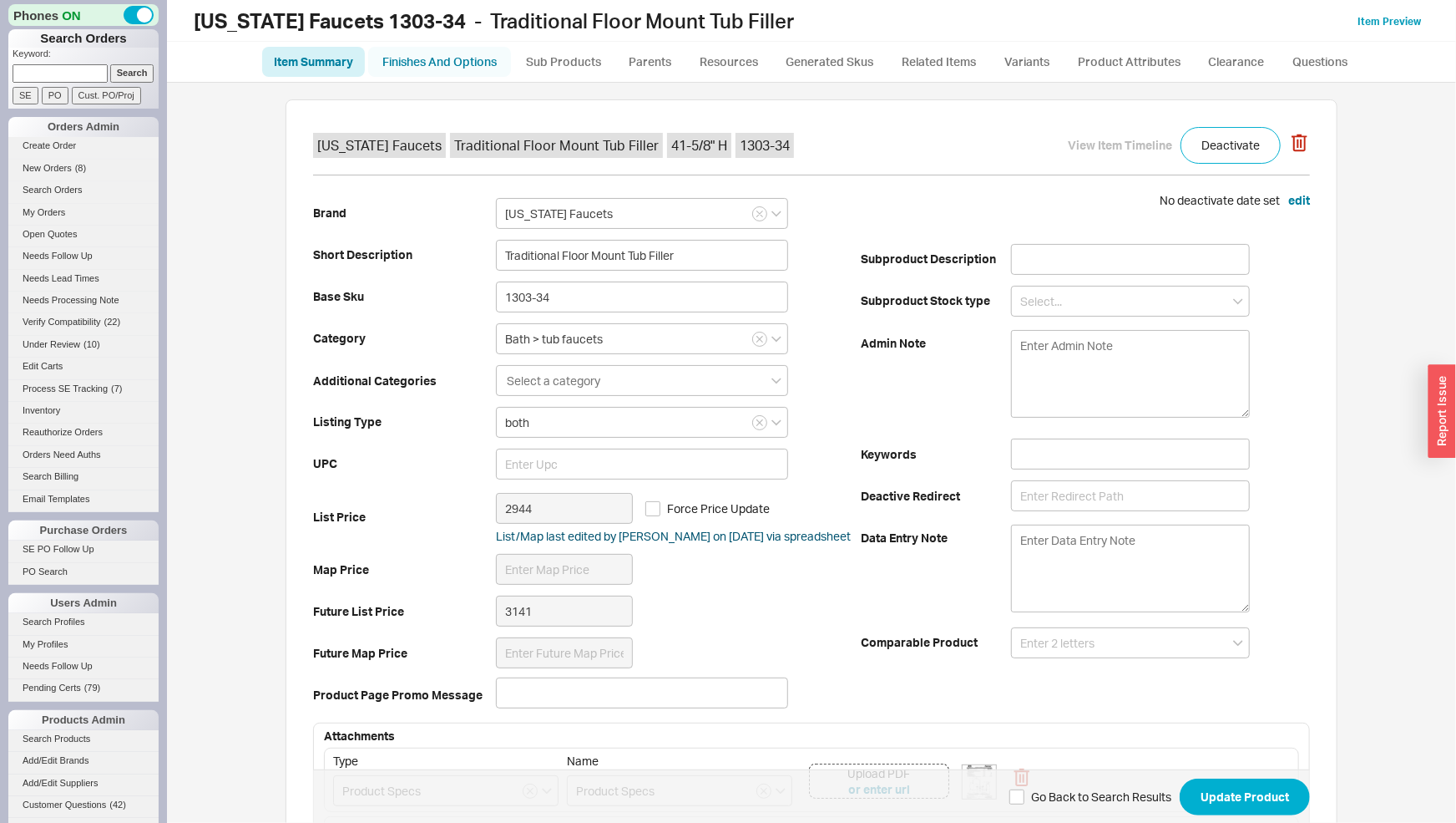
click at [488, 64] on link "Finishes And Options" at bounding box center [439, 61] width 143 height 30
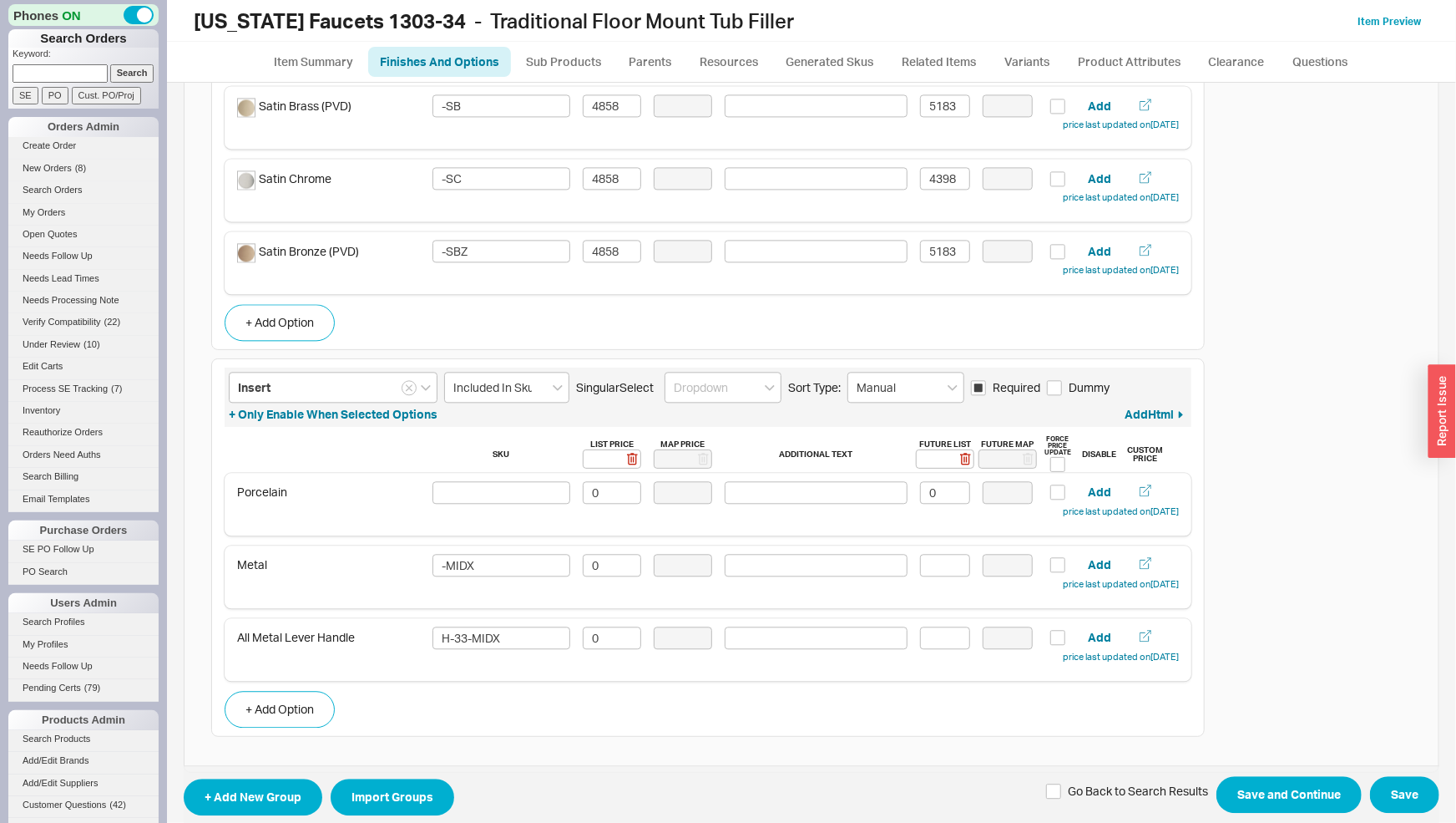
scroll to position [2062, 0]
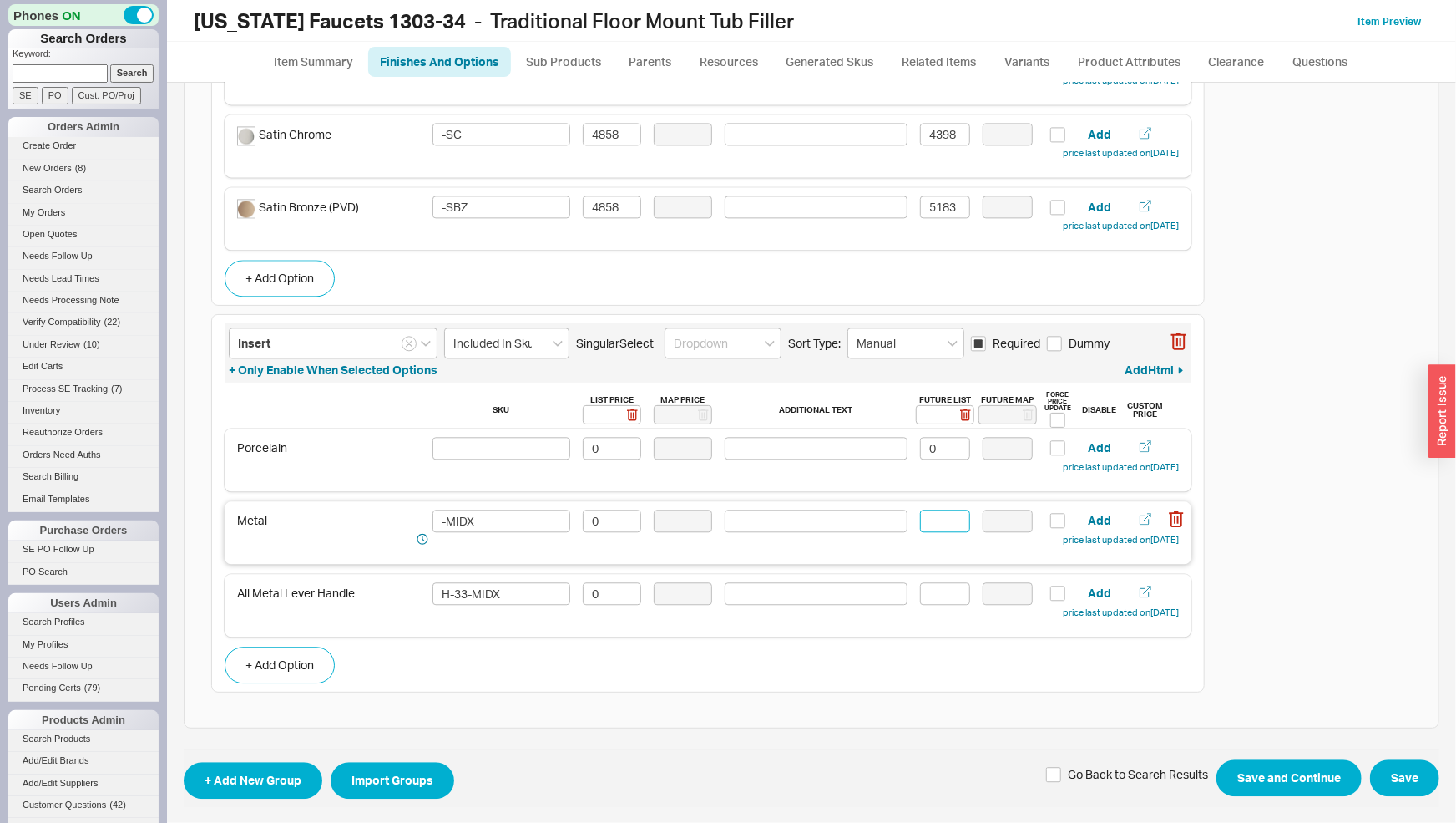
click at [932, 517] on input at bounding box center [945, 521] width 50 height 23
type input "0"
click at [945, 592] on input at bounding box center [945, 593] width 50 height 23
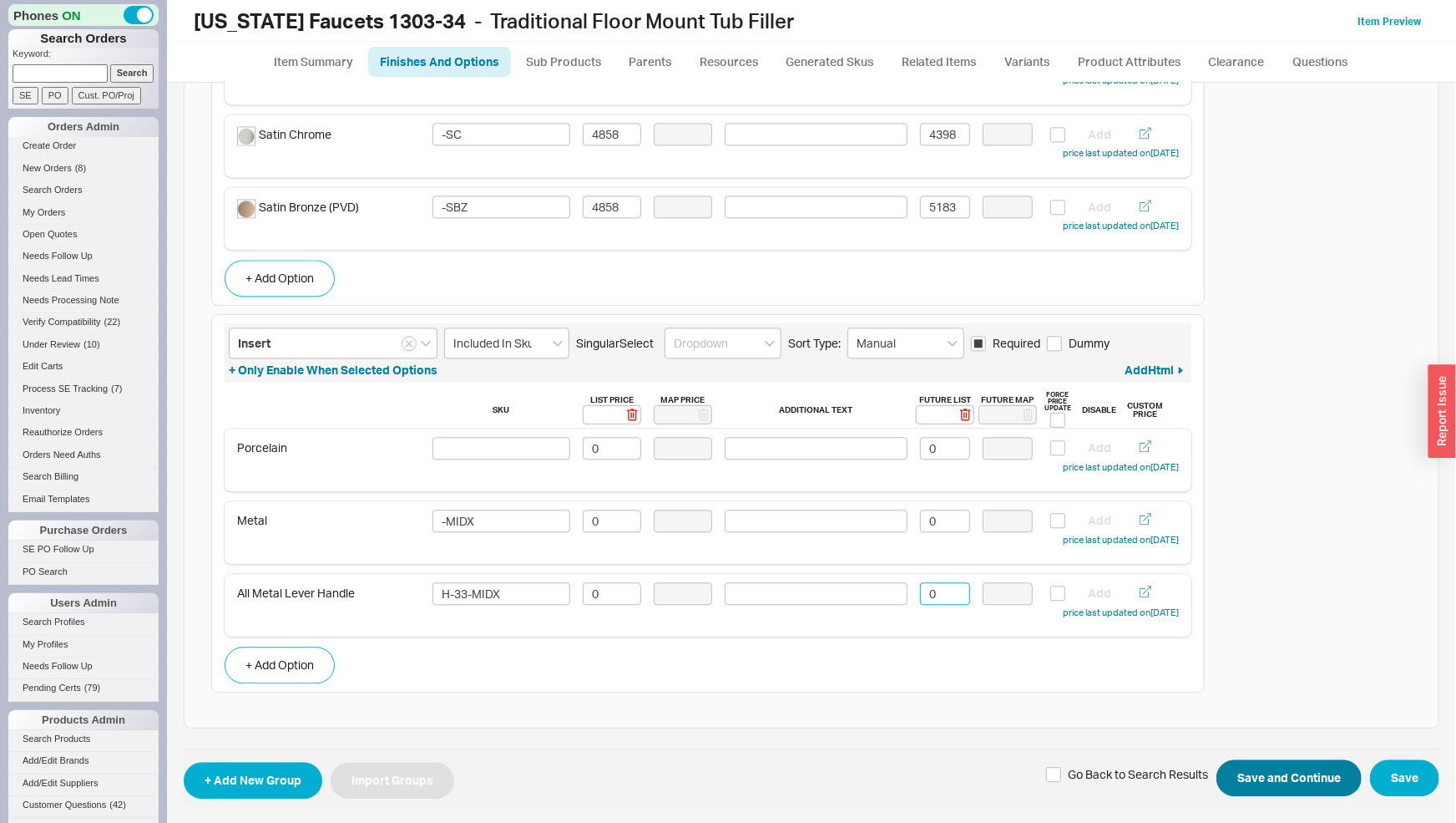
type input "0"
click at [1289, 789] on button "Save and Continue" at bounding box center [1290, 778] width 146 height 37
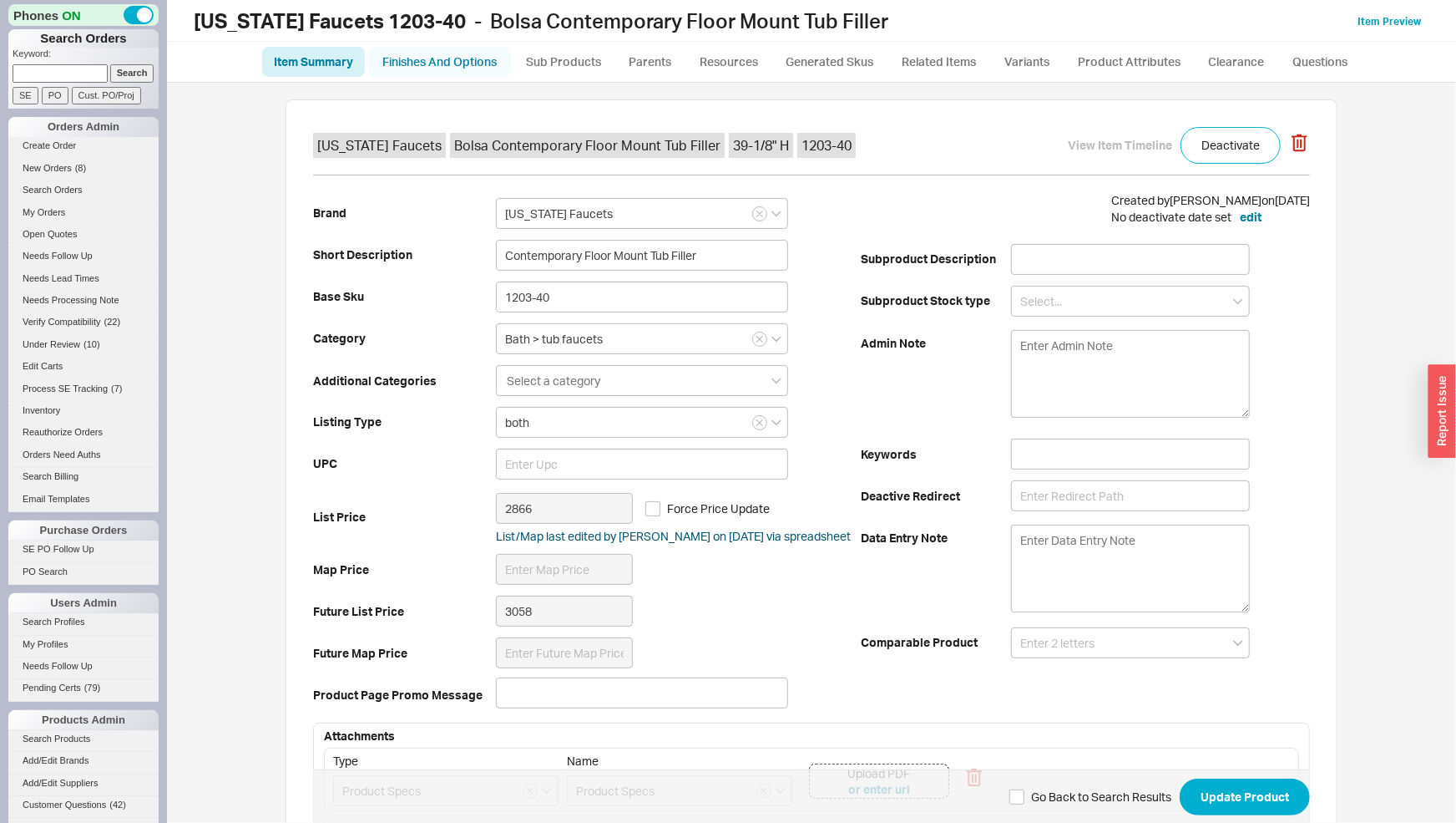
click at [499, 68] on link "Finishes And Options" at bounding box center [439, 61] width 143 height 30
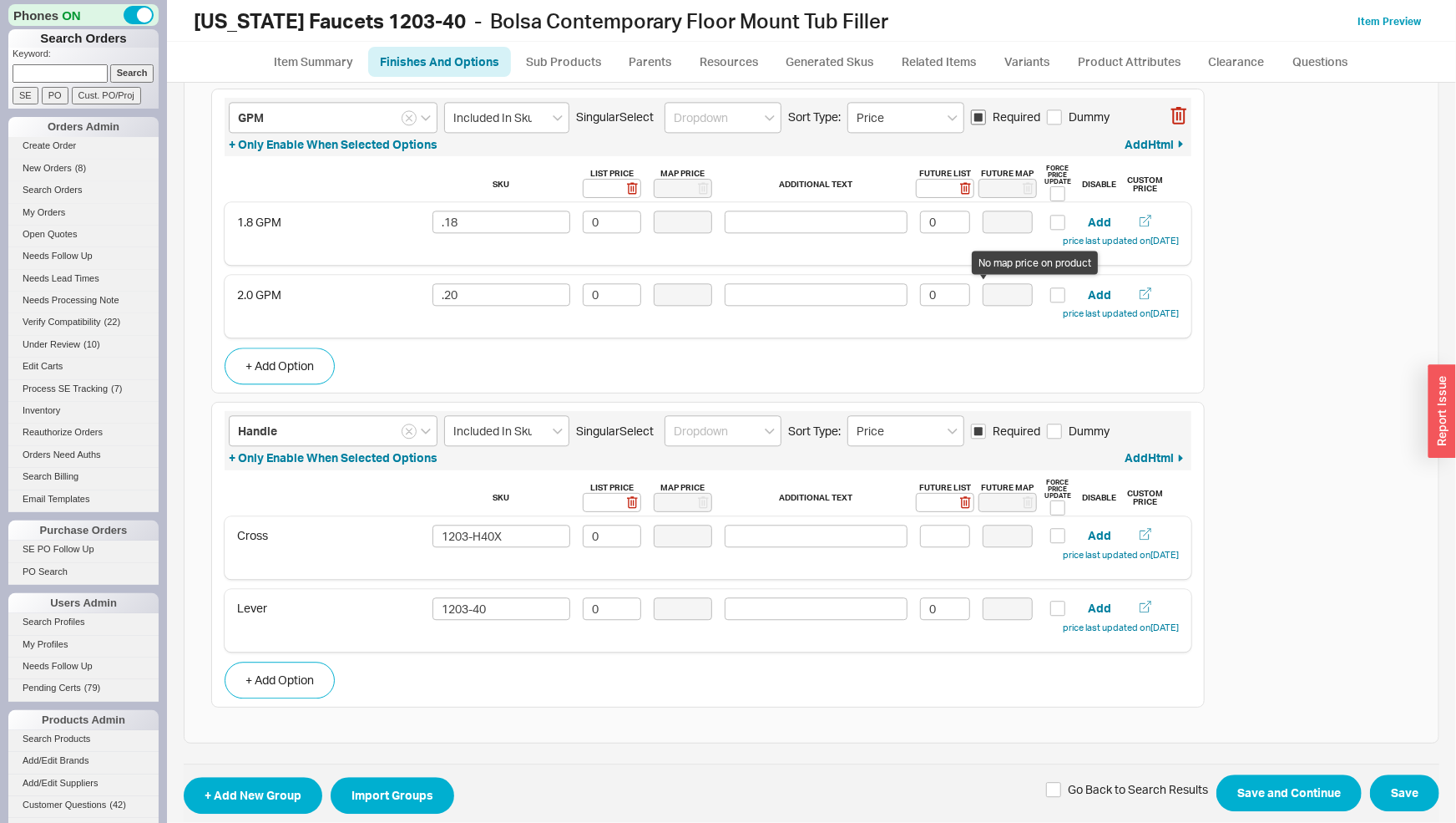
scroll to position [2135, 0]
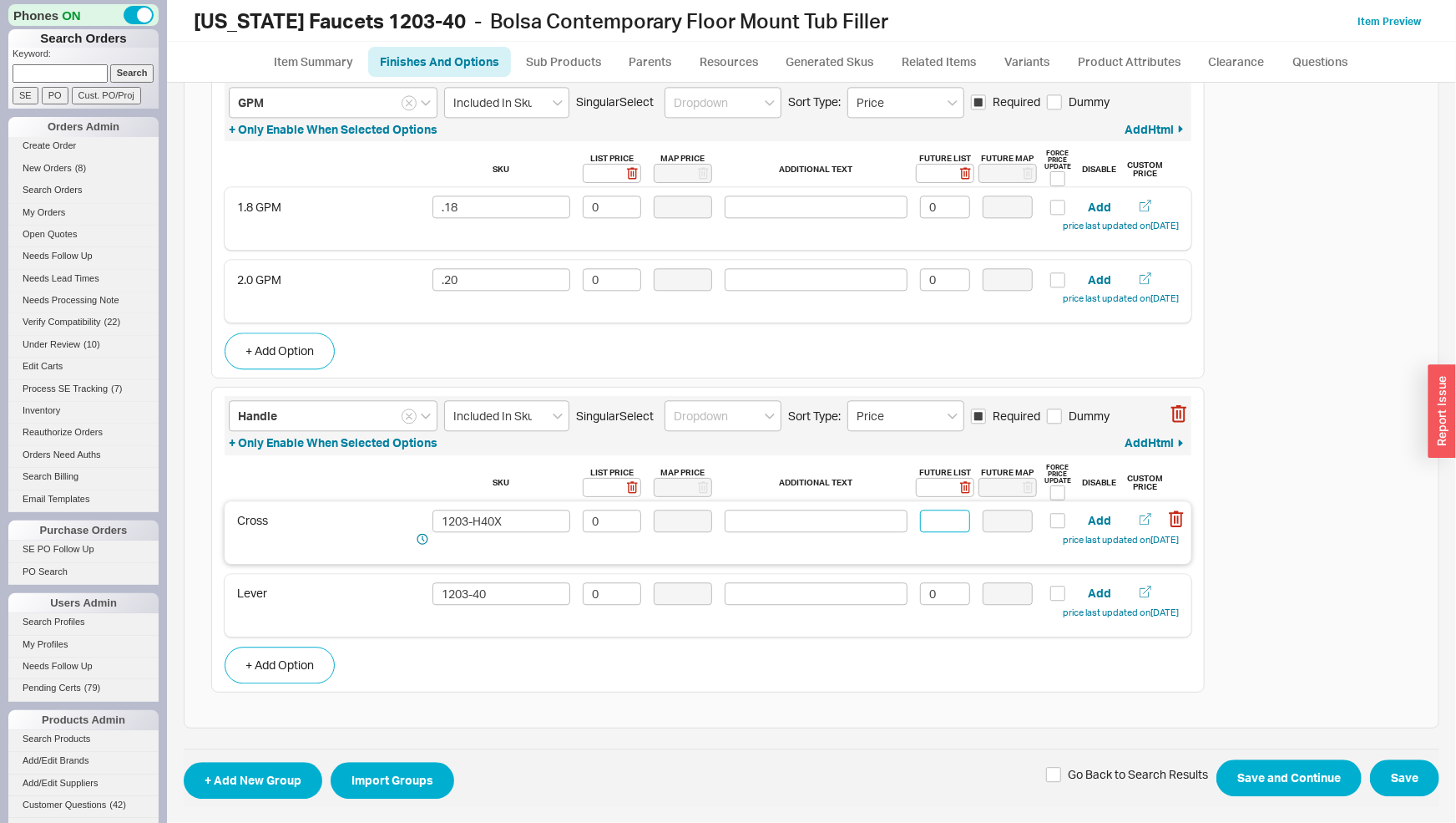
click at [931, 514] on input at bounding box center [945, 521] width 50 height 23
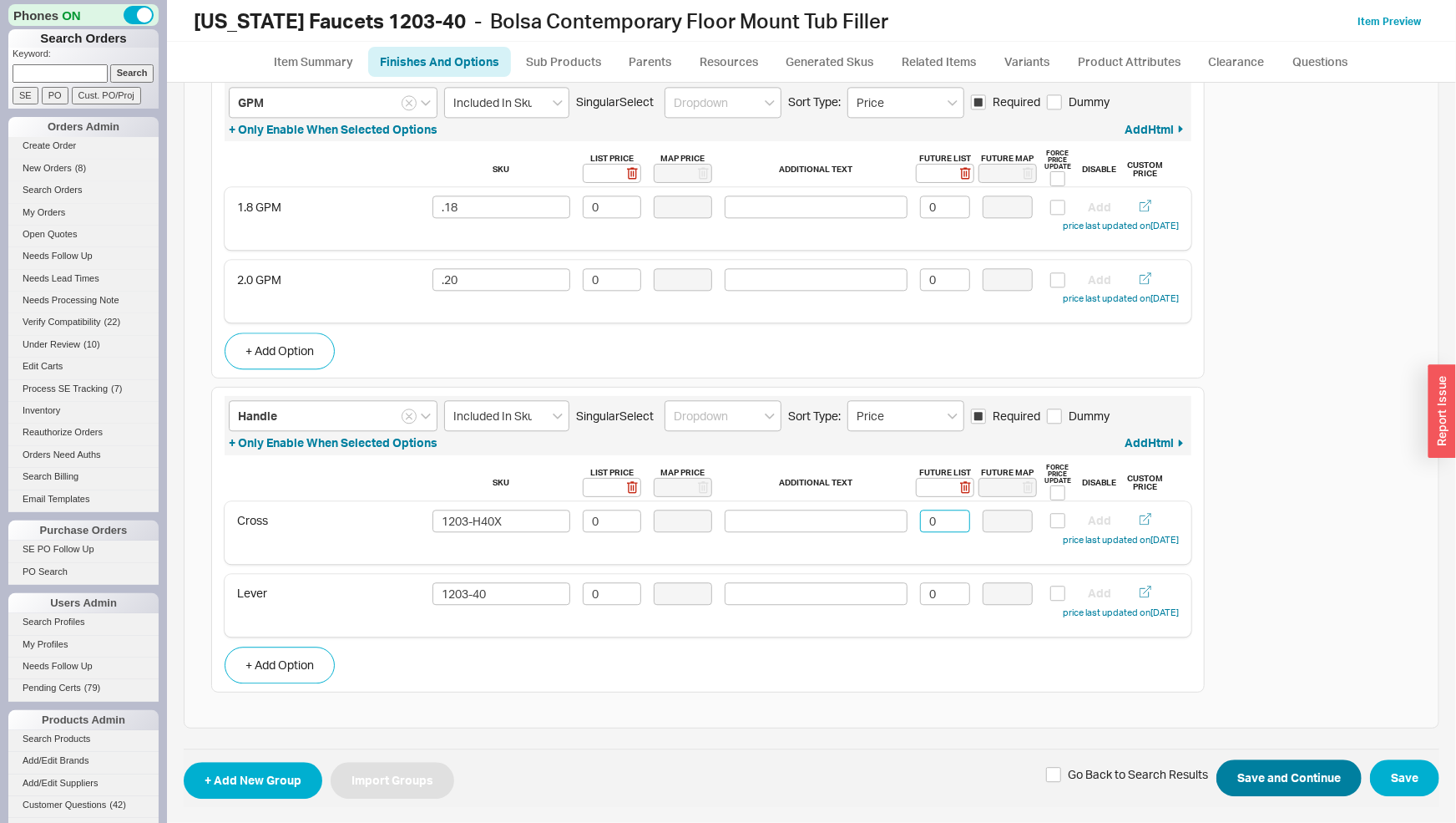
type input "0"
click at [1257, 765] on button "Save and Continue" at bounding box center [1290, 778] width 146 height 37
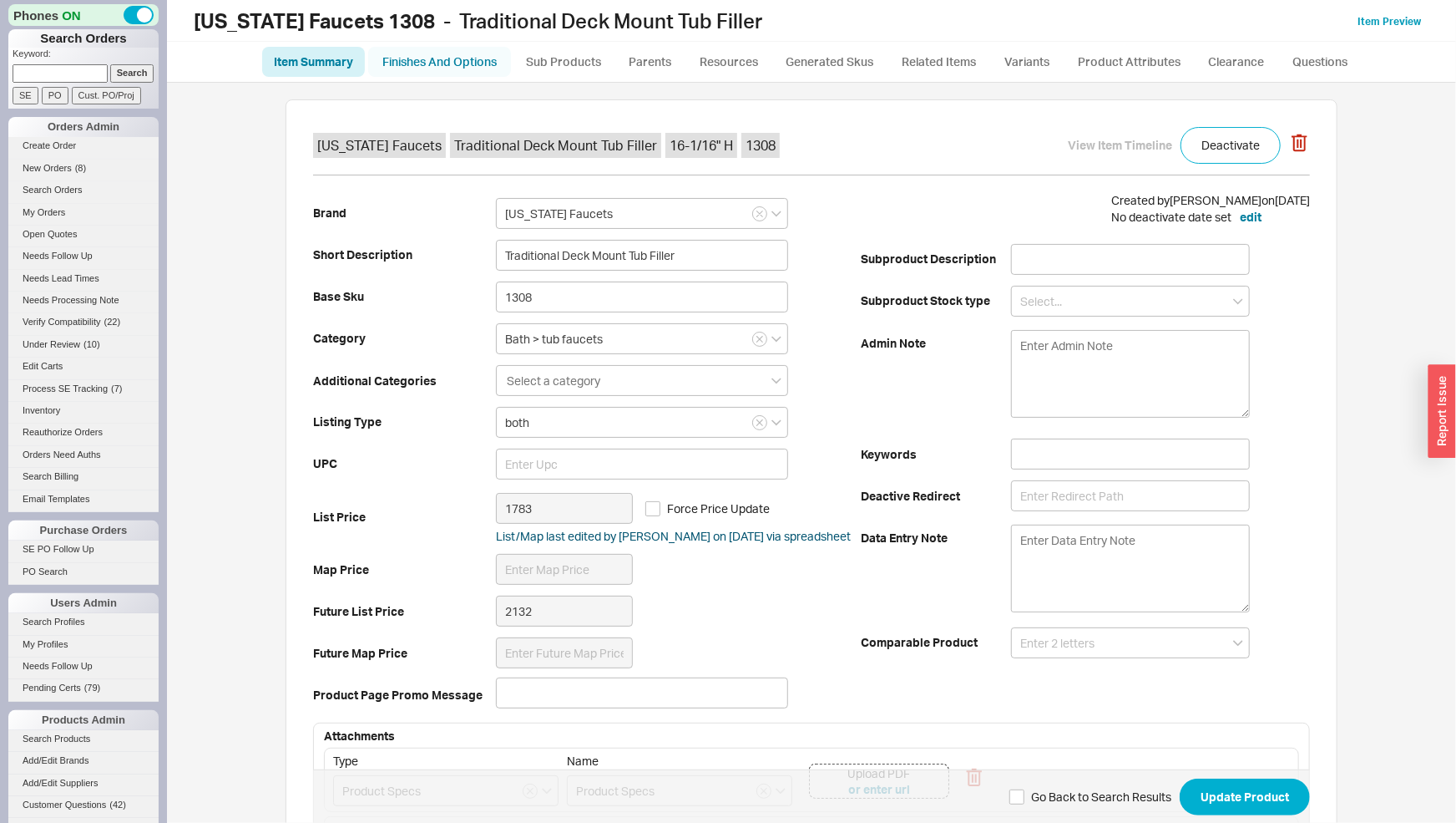
click at [482, 56] on link "Finishes And Options" at bounding box center [439, 61] width 143 height 30
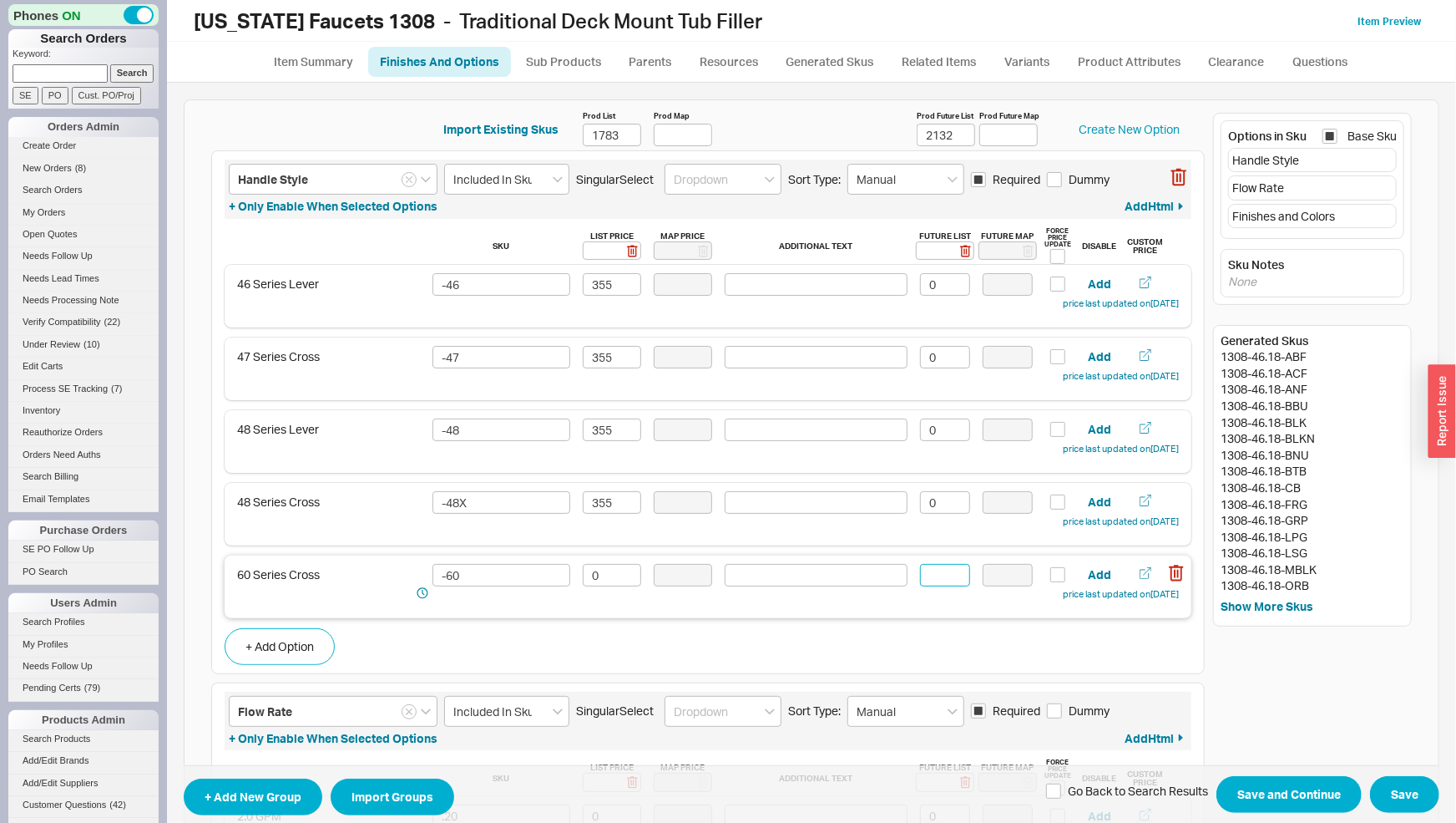
click at [935, 574] on input at bounding box center [945, 575] width 50 height 23
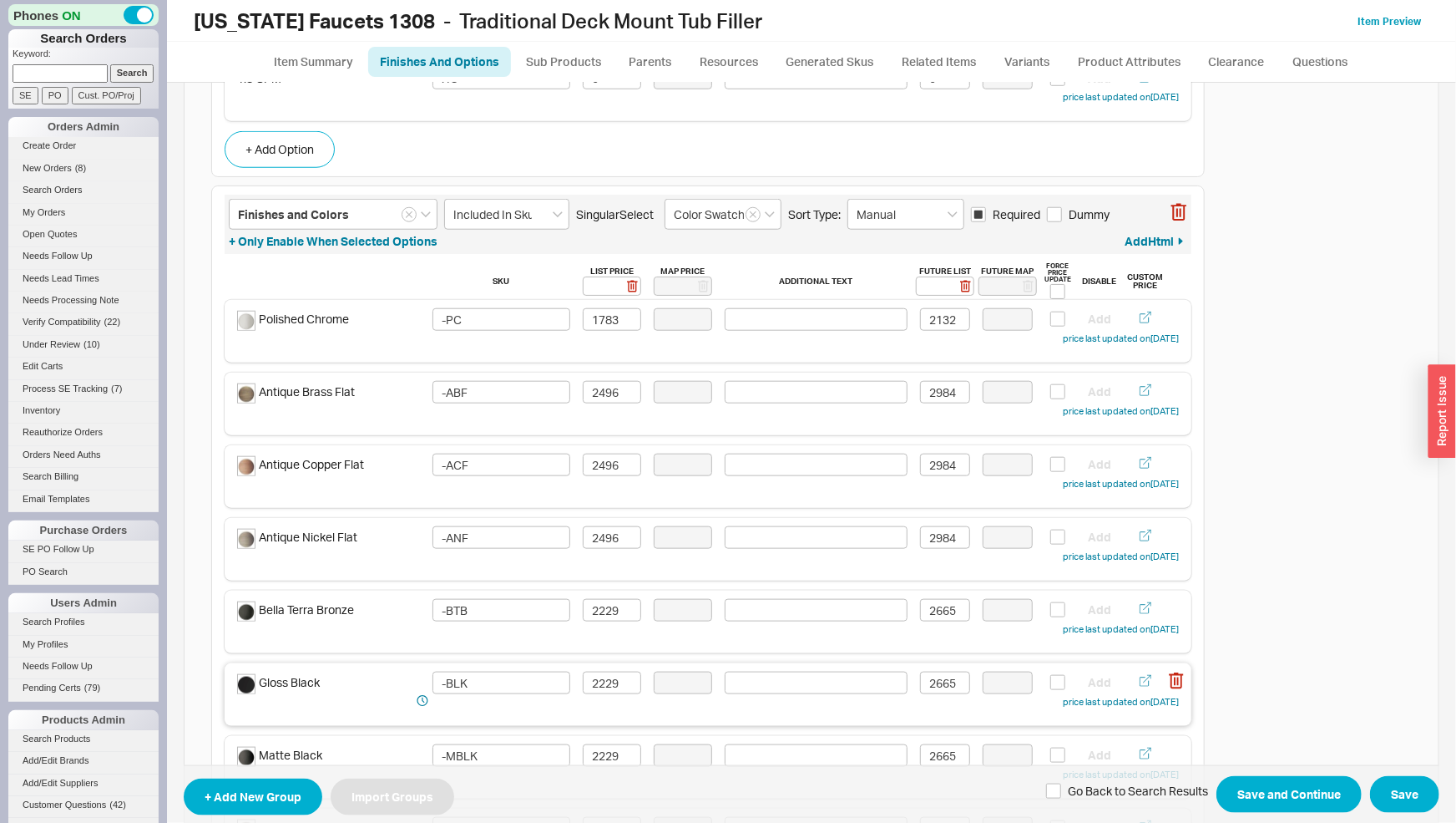
scroll to position [25, 0]
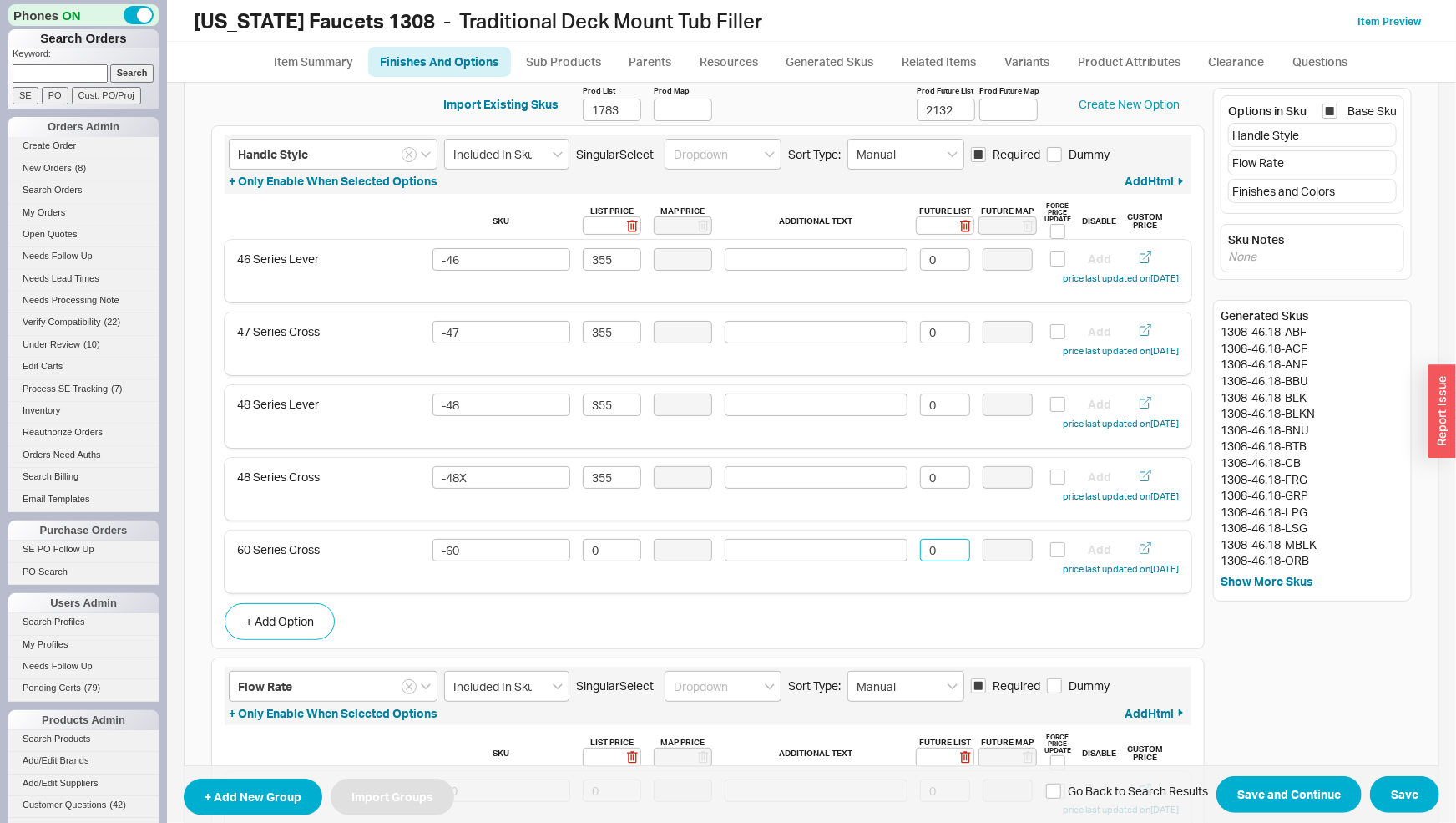
type input "0"
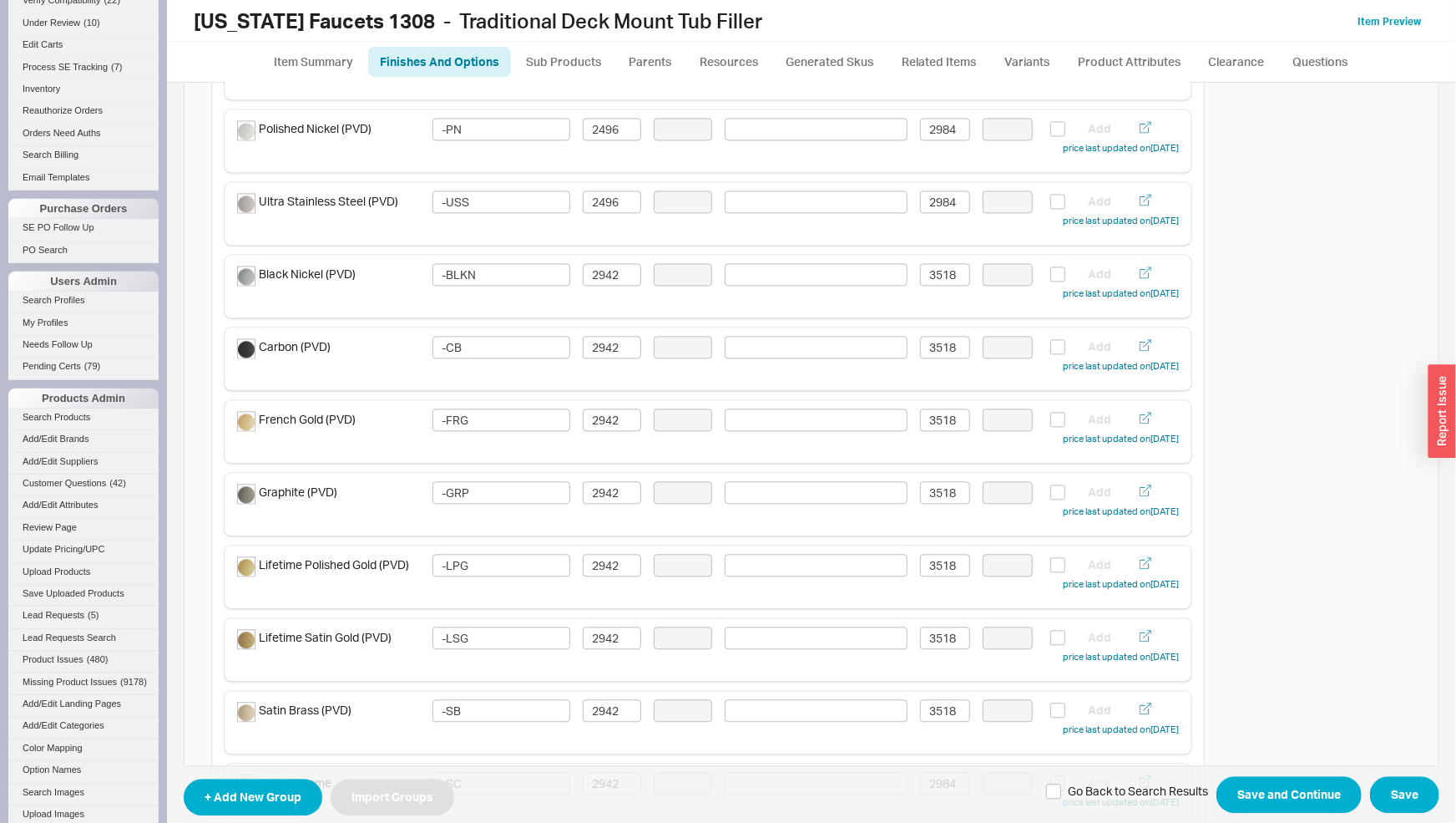
scroll to position [2207, 0]
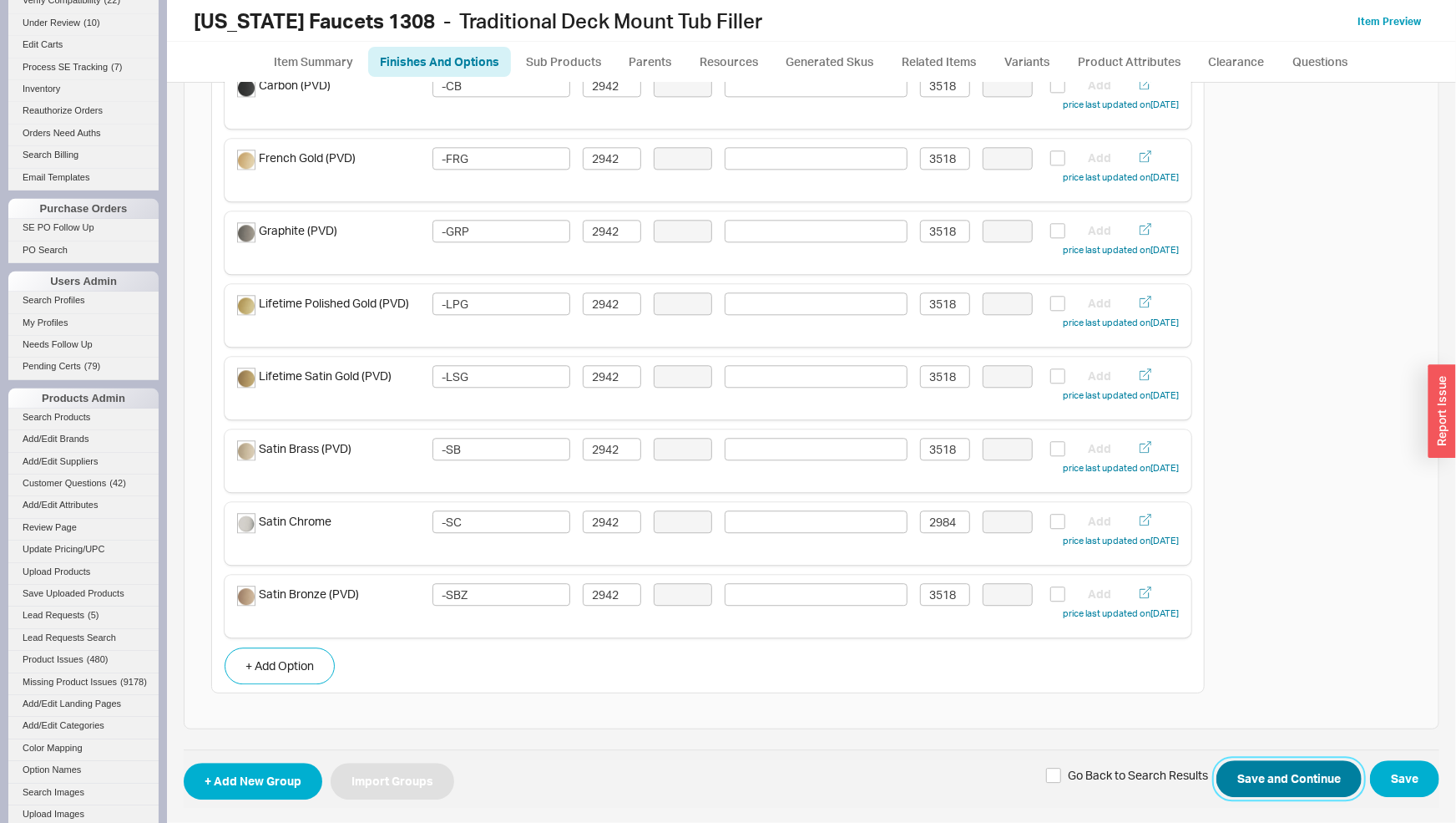
click at [1256, 788] on button "Save and Continue" at bounding box center [1290, 779] width 146 height 37
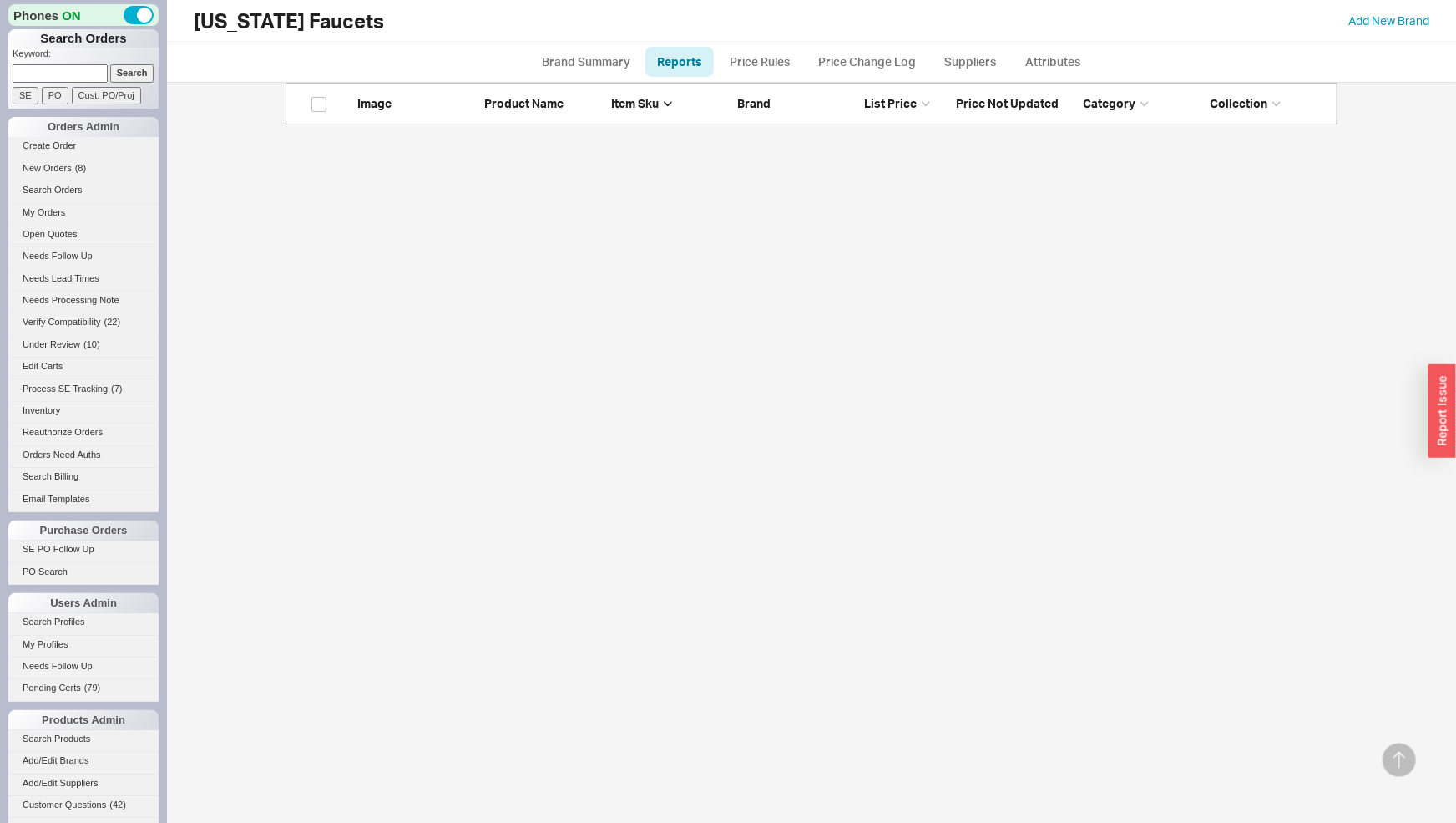
scroll to position [17045, 0]
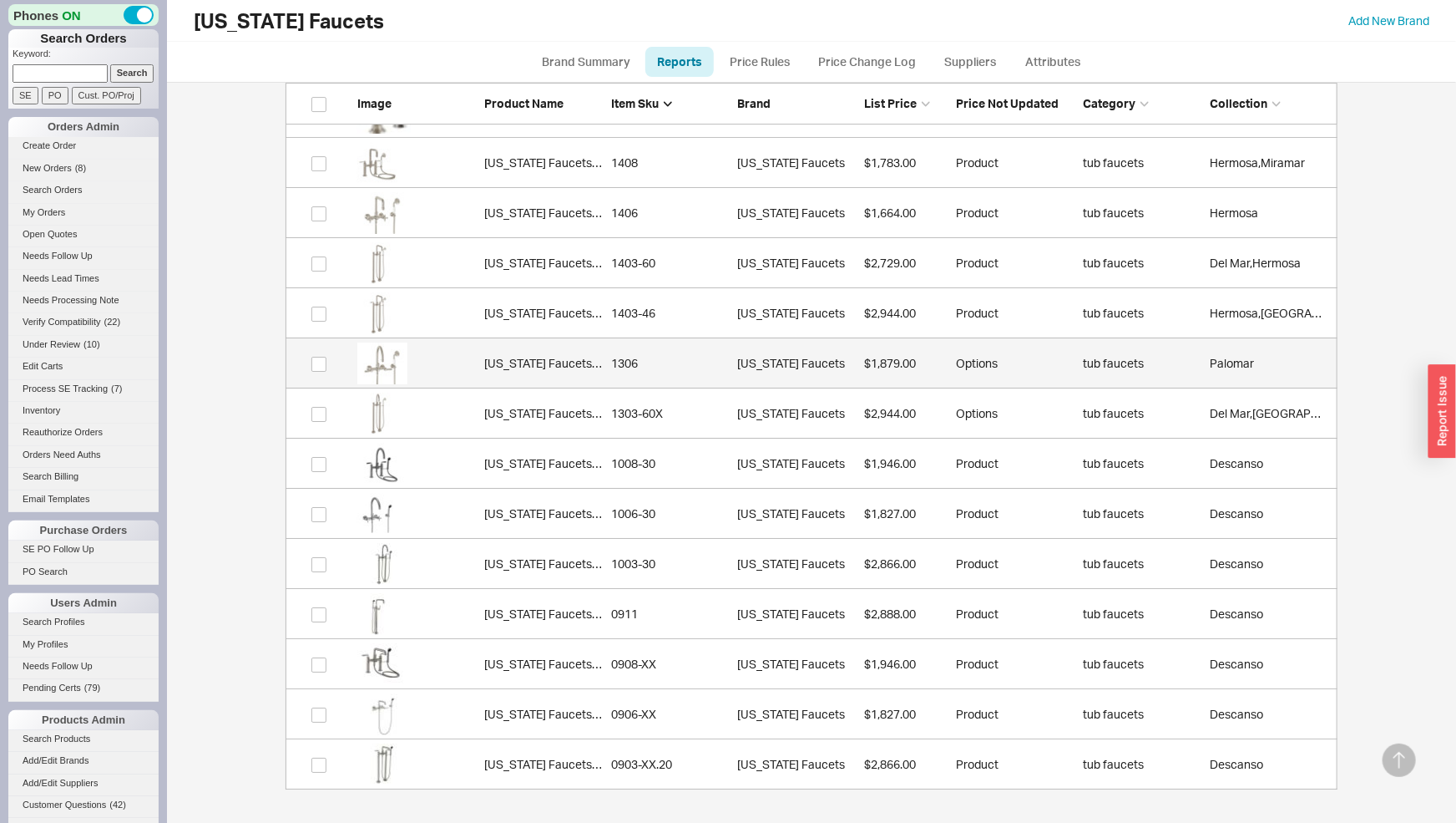
click at [627, 363] on div "1306" at bounding box center [669, 363] width 118 height 17
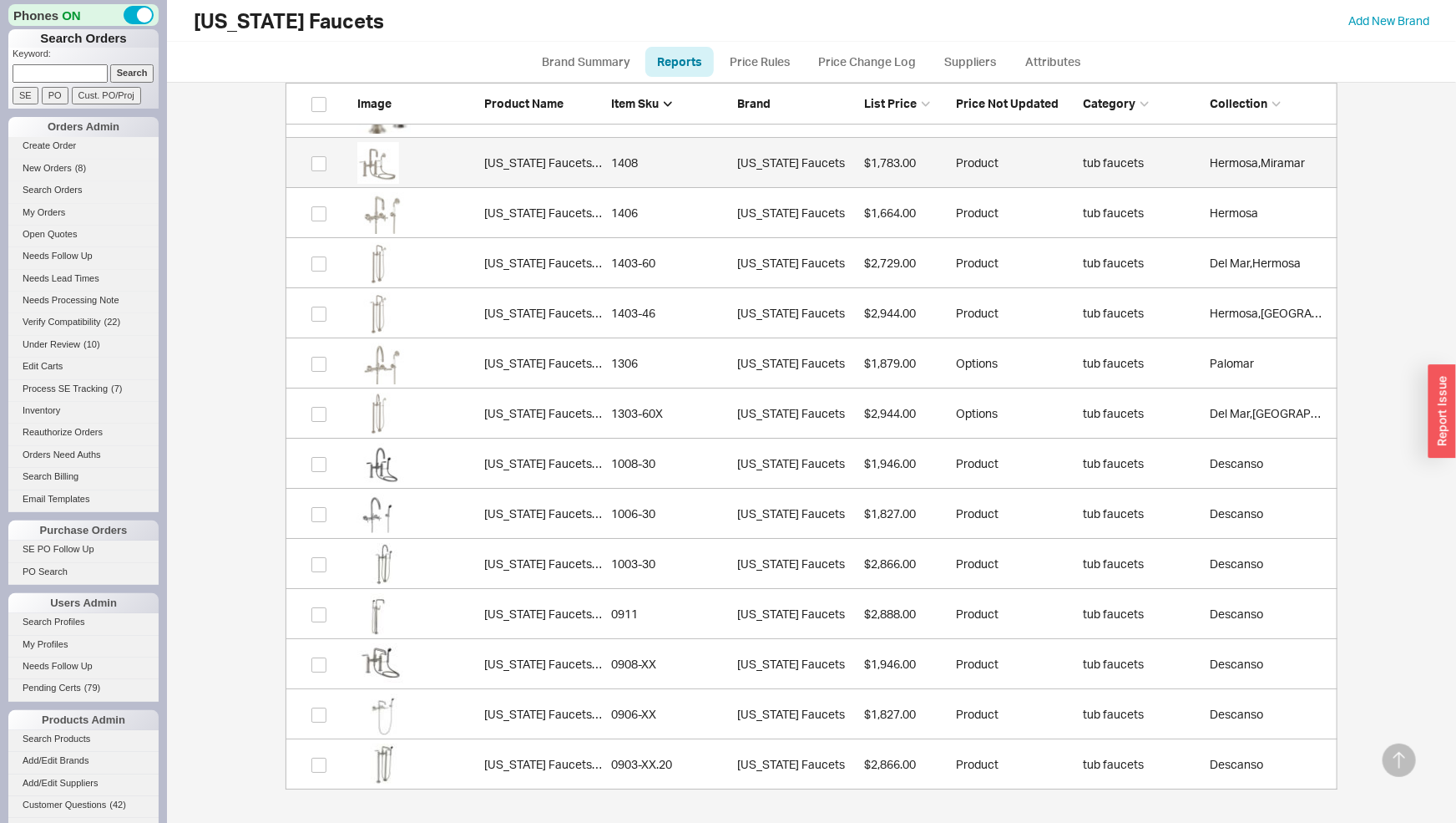
click at [633, 161] on div "1408" at bounding box center [669, 163] width 118 height 17
click at [672, 154] on div "1408" at bounding box center [669, 163] width 118 height 17
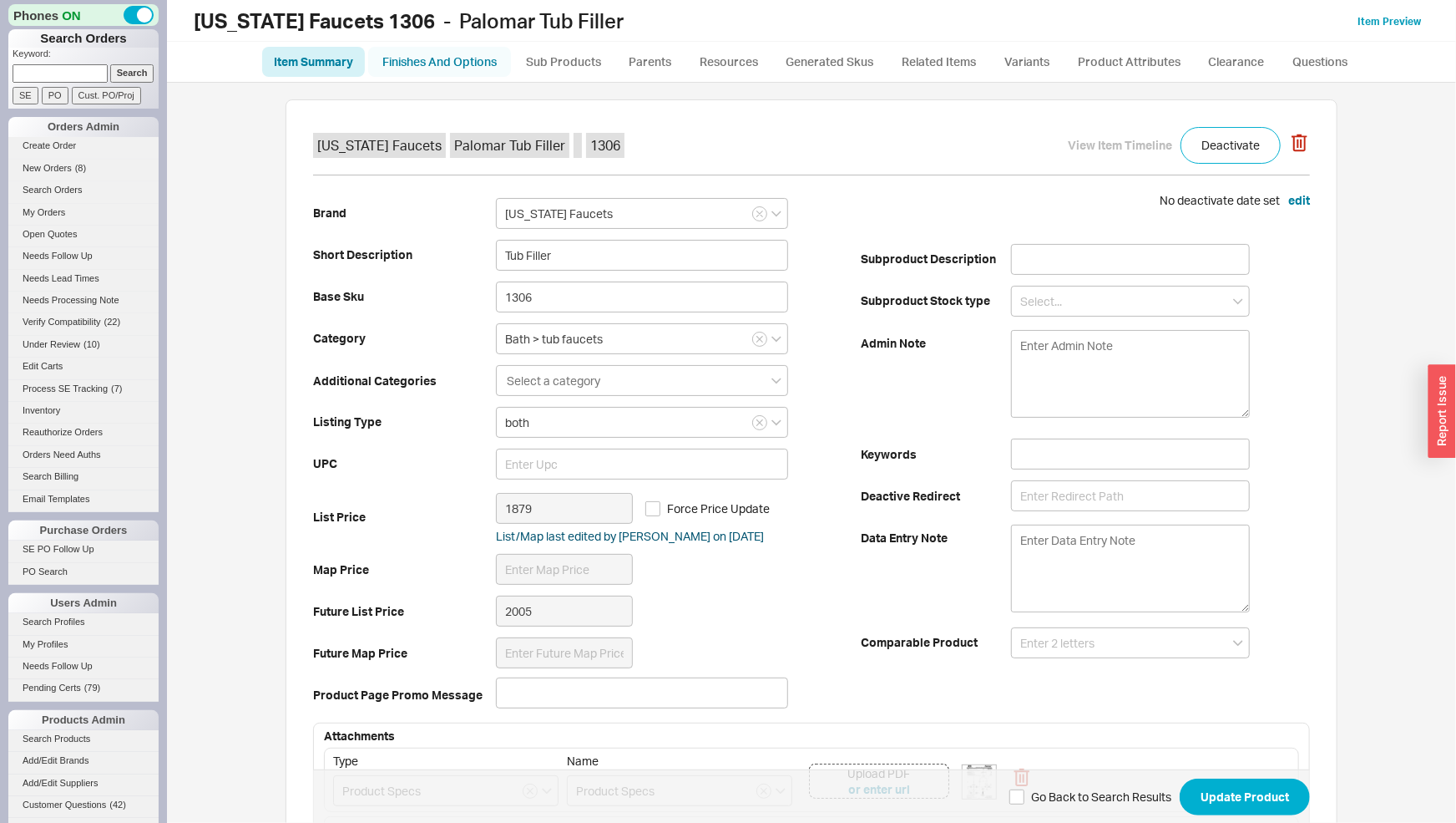
click at [454, 67] on link "Finishes And Options" at bounding box center [439, 61] width 143 height 30
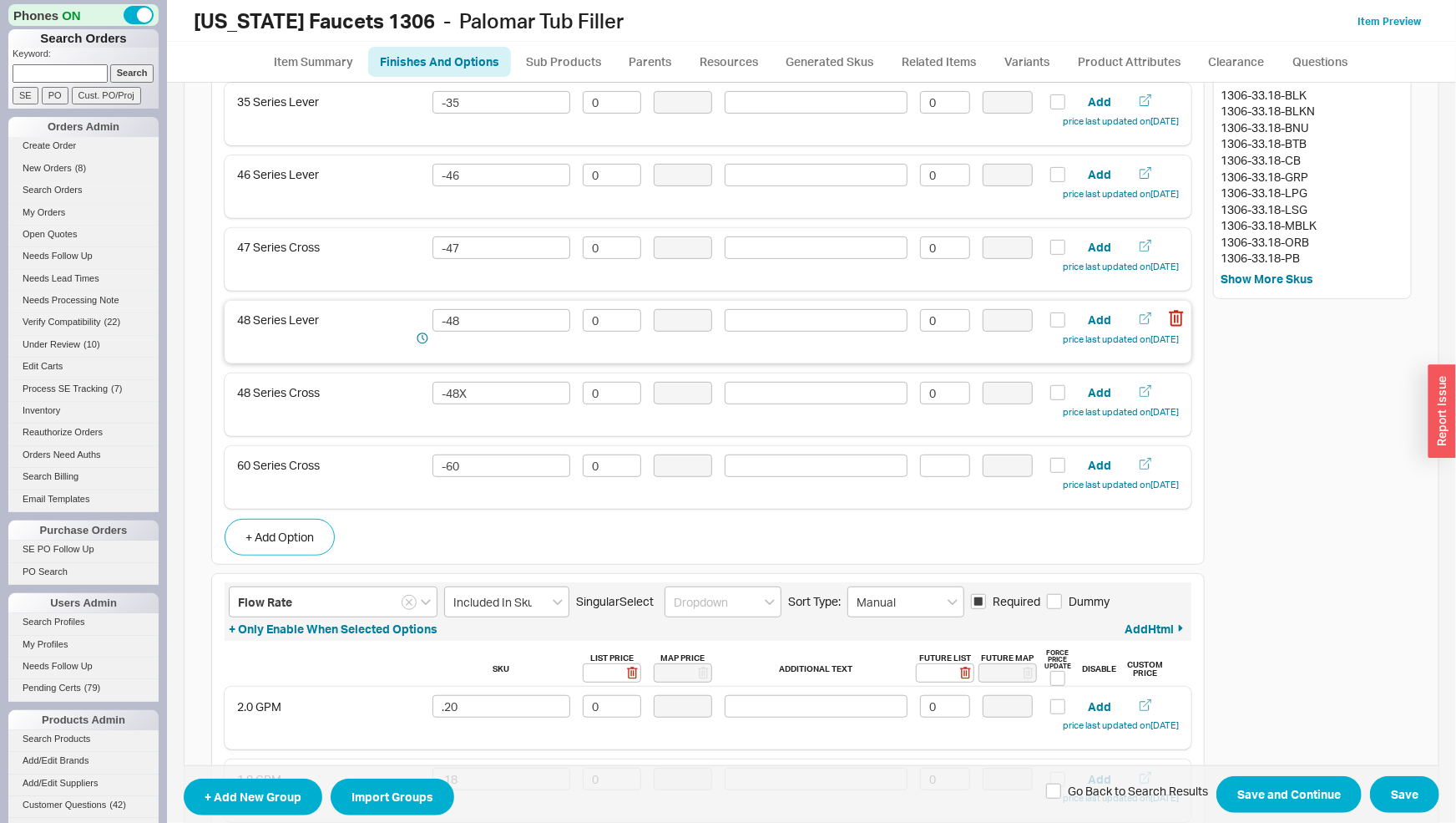
scroll to position [349, 0]
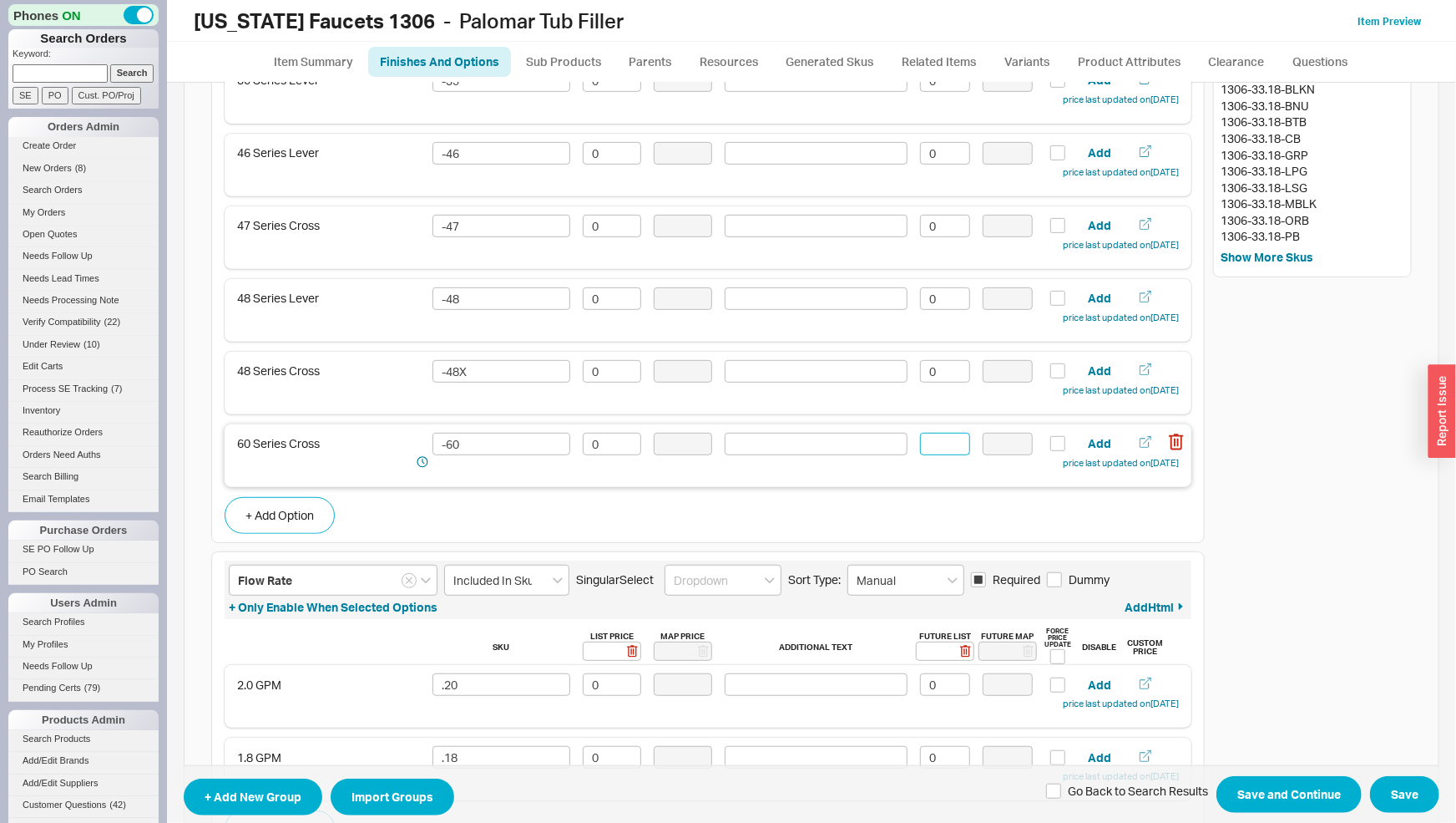
click at [942, 446] on input at bounding box center [945, 444] width 50 height 23
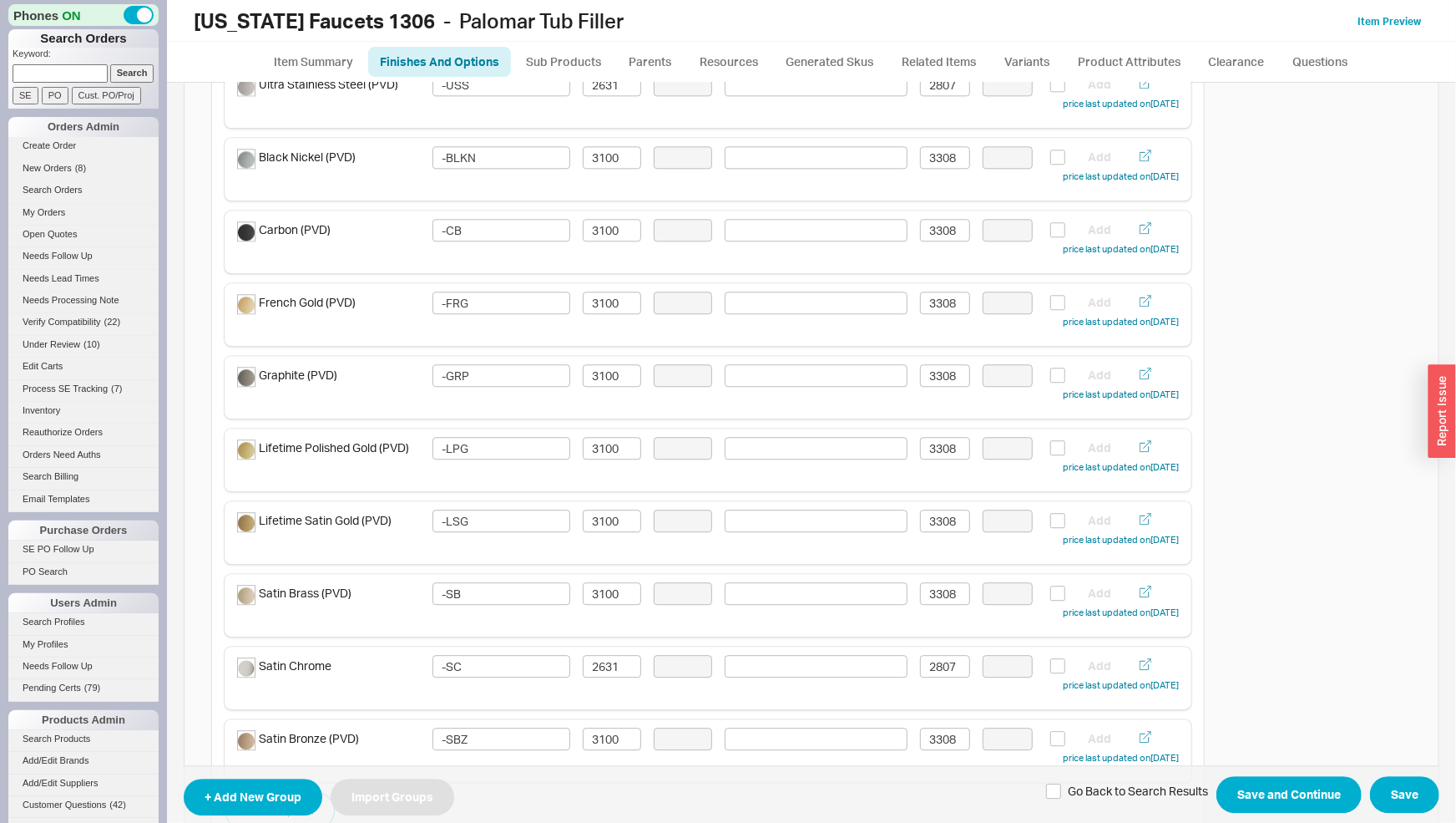
scroll to position [2425, 0]
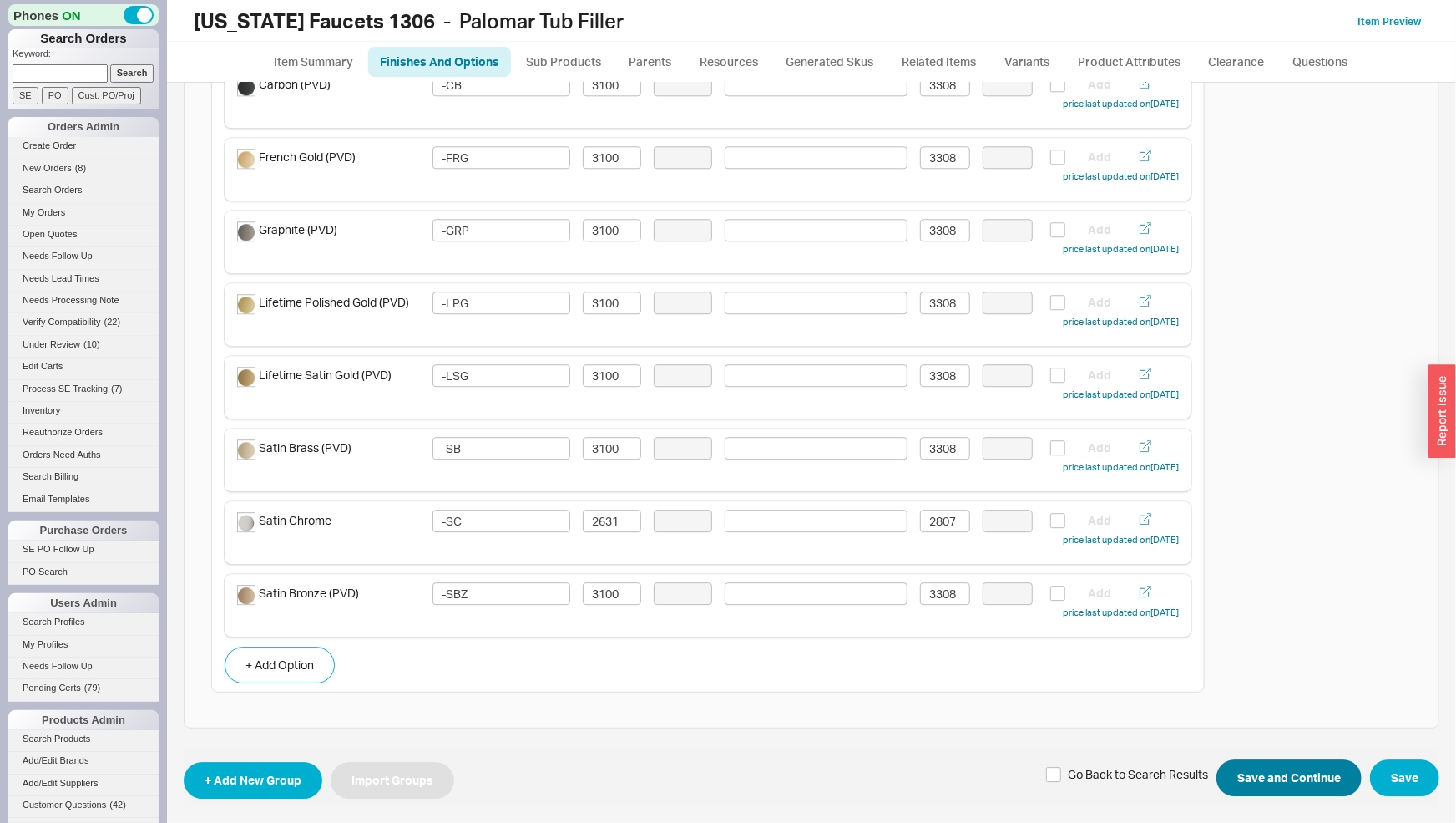
type input "0"
click at [1318, 781] on button "Save and Continue" at bounding box center [1290, 778] width 146 height 37
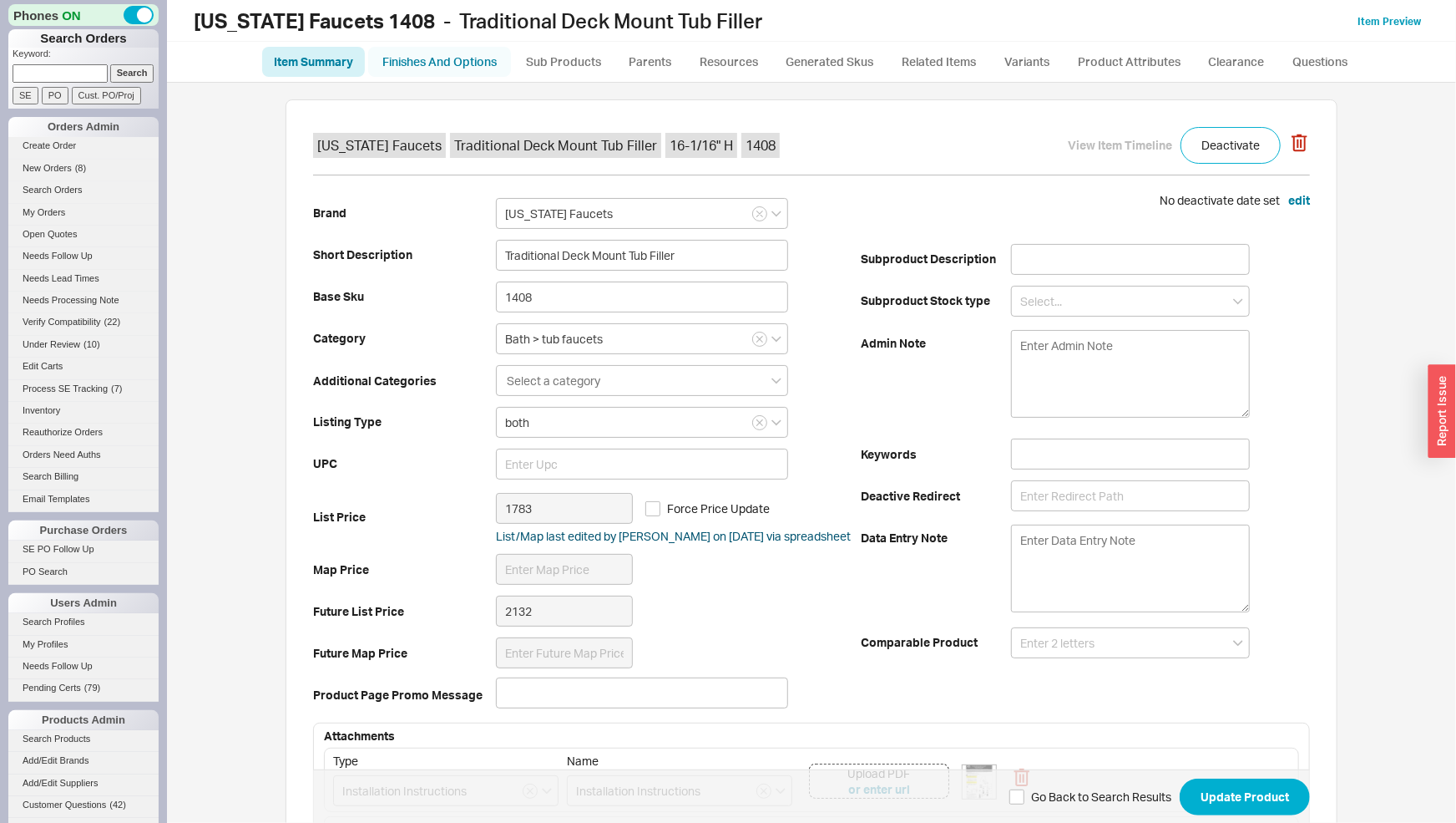
click at [467, 68] on link "Finishes And Options" at bounding box center [439, 61] width 143 height 30
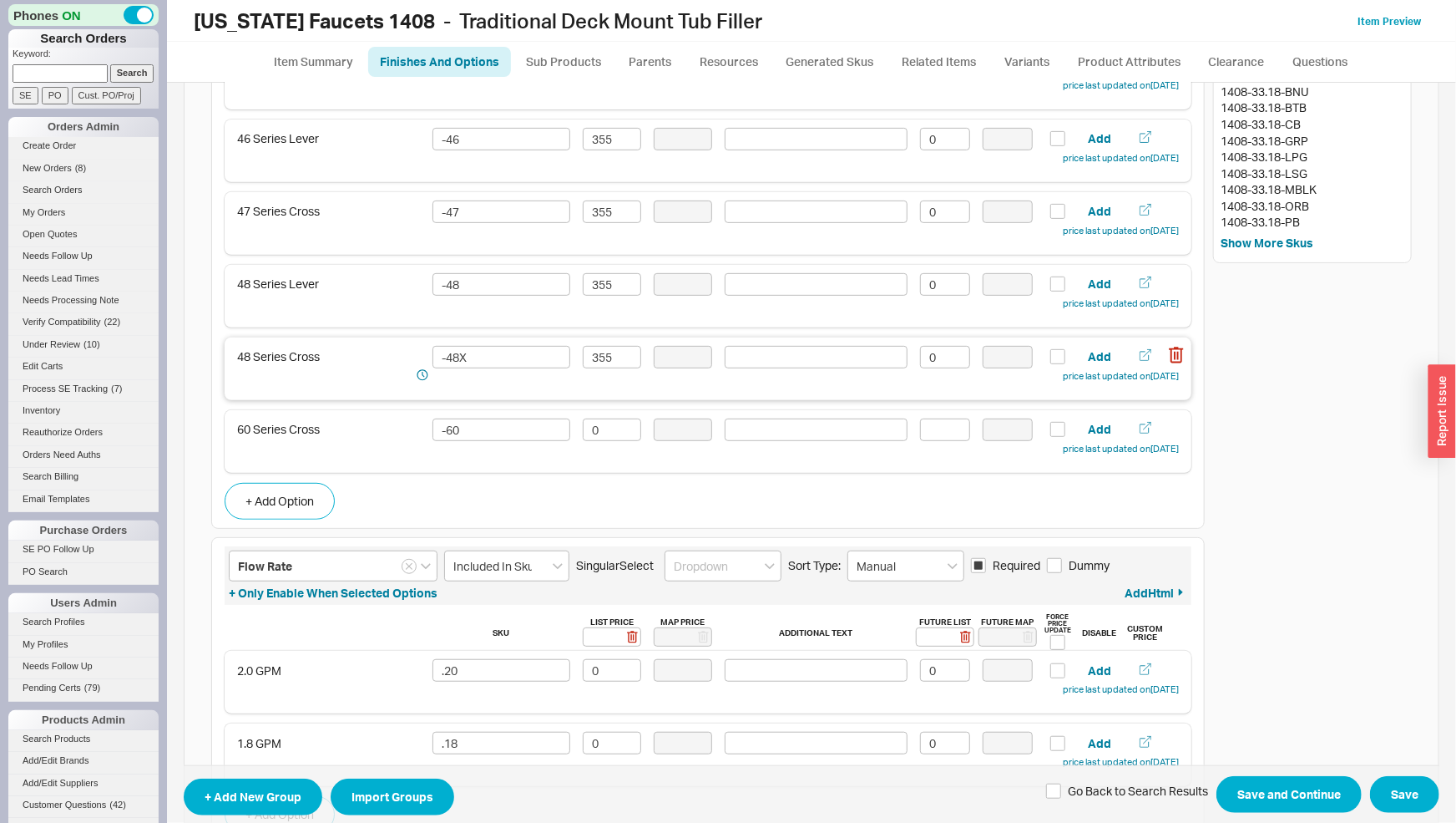
scroll to position [436, 0]
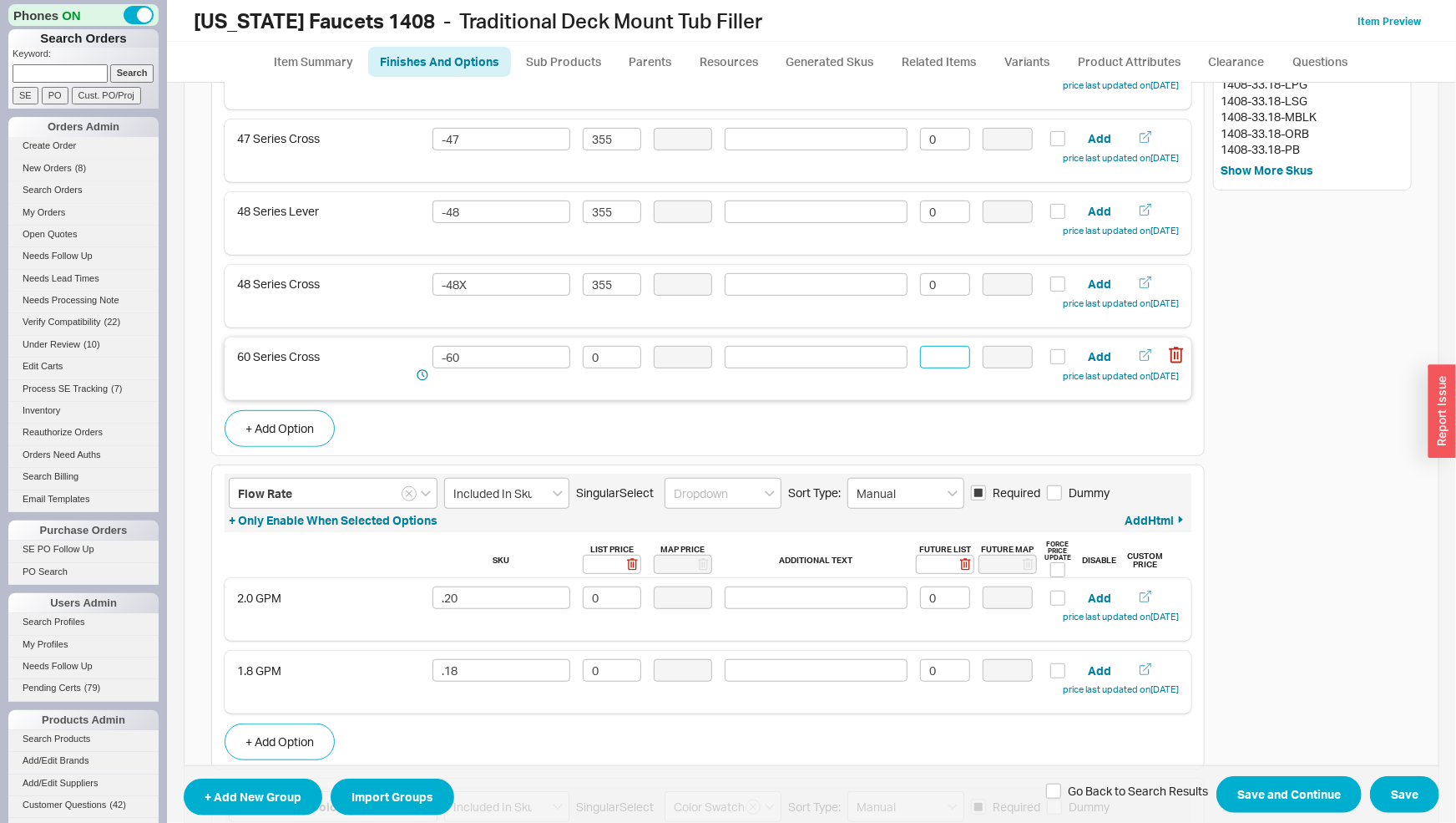
click at [947, 363] on input at bounding box center [945, 358] width 50 height 23
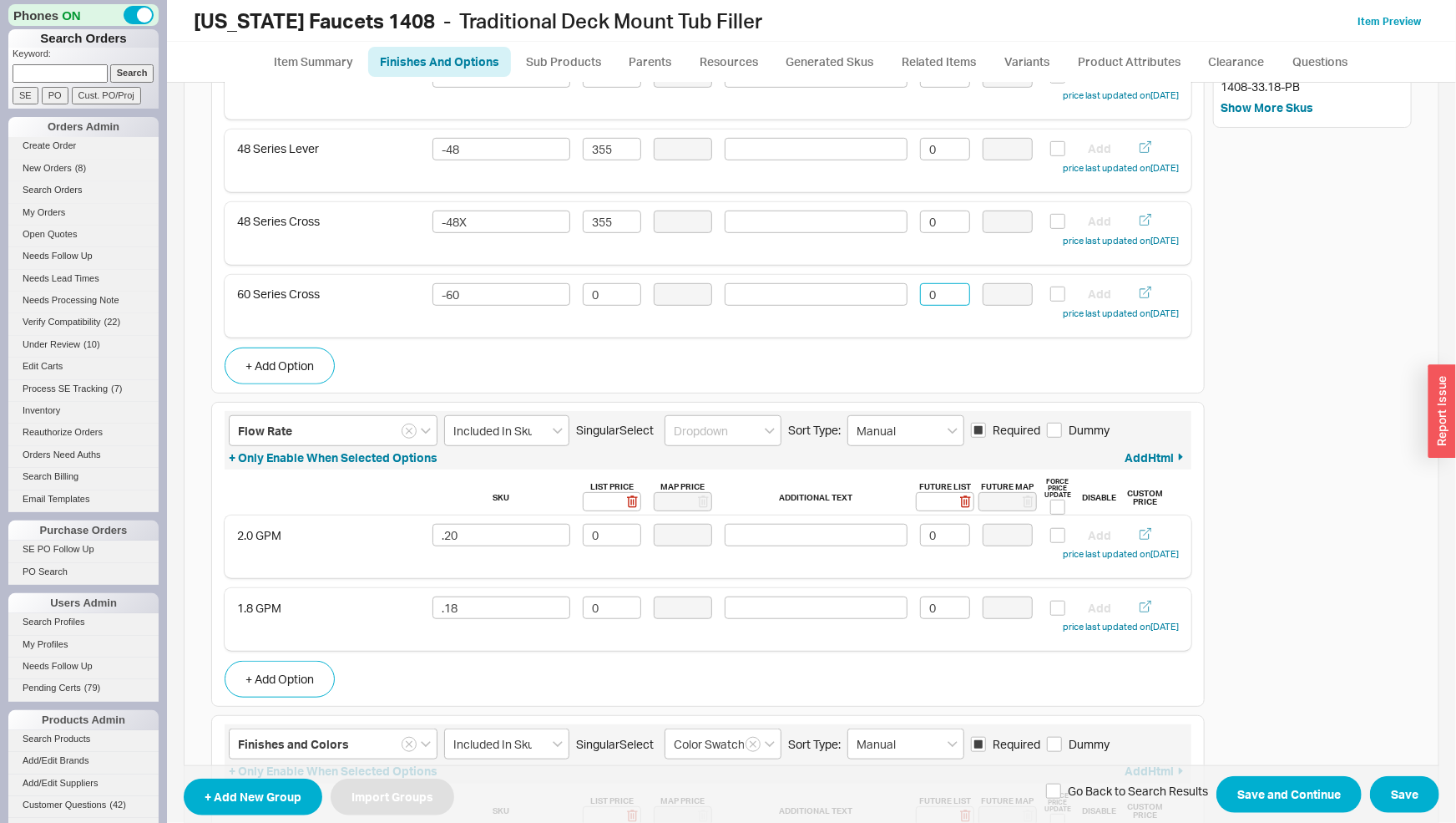
scroll to position [0, 0]
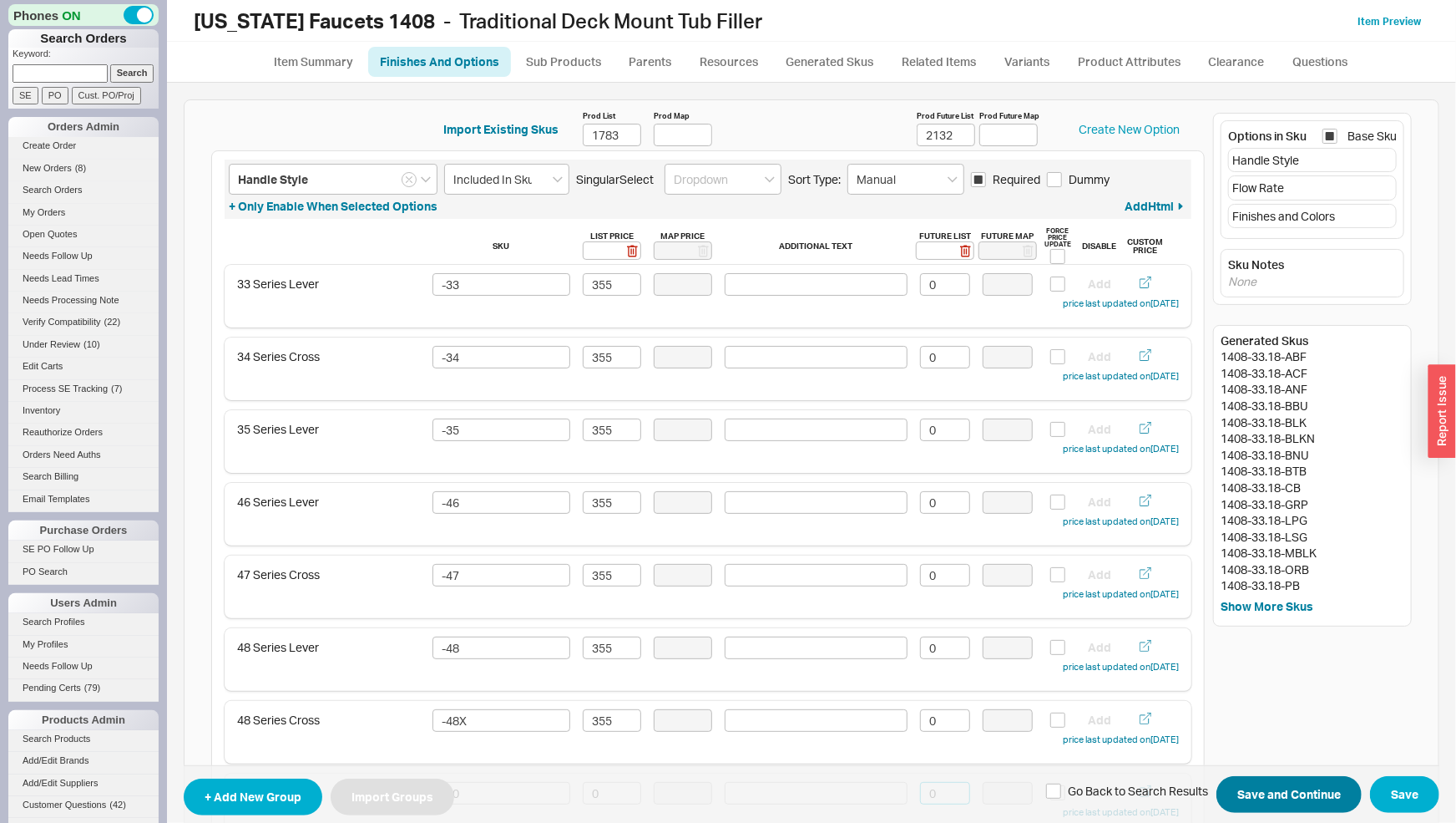
type input "0"
click at [1274, 787] on button "Save and Continue" at bounding box center [1290, 795] width 146 height 37
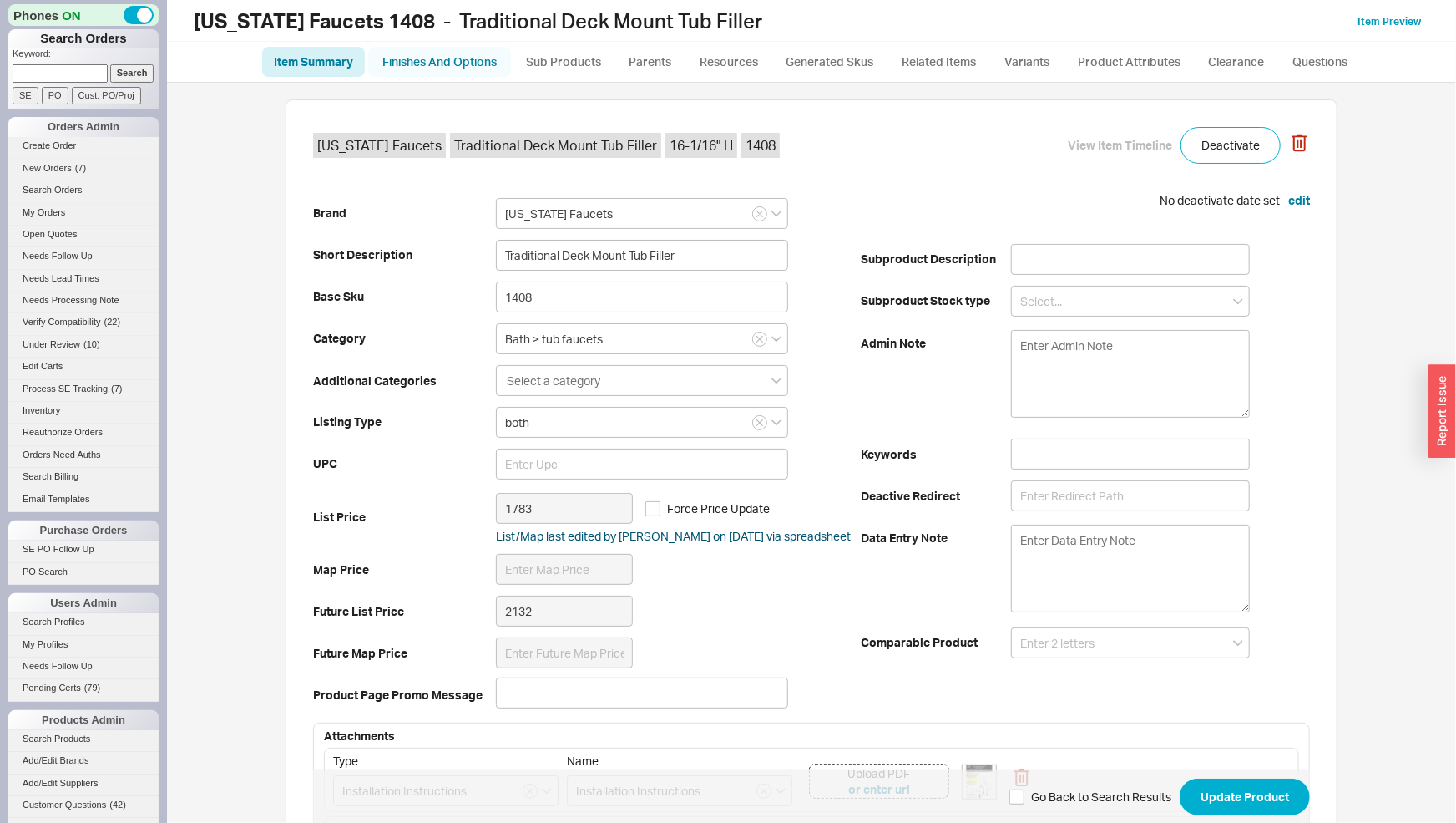
click at [479, 56] on link "Finishes And Options" at bounding box center [439, 61] width 143 height 30
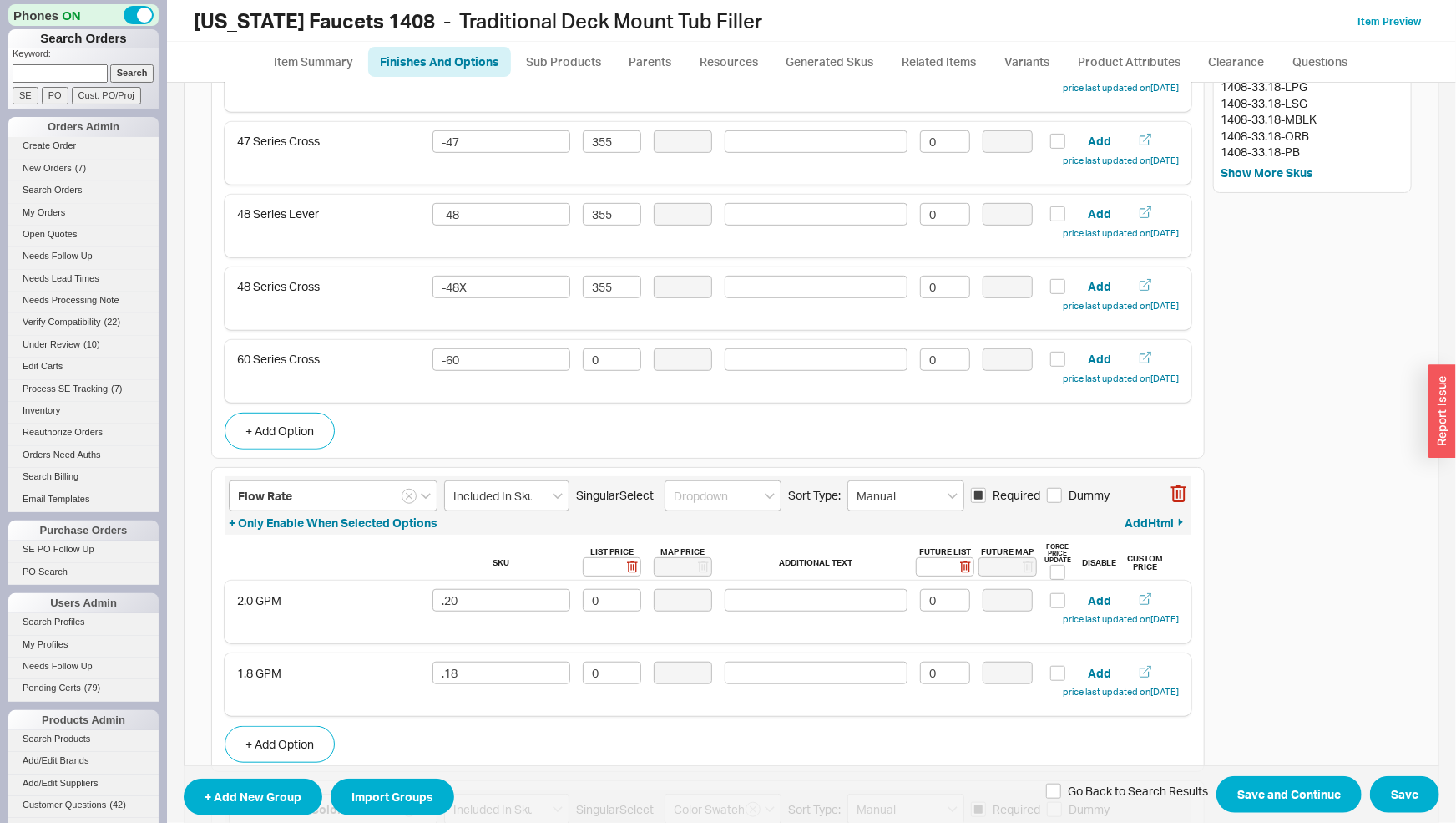
scroll to position [418, 0]
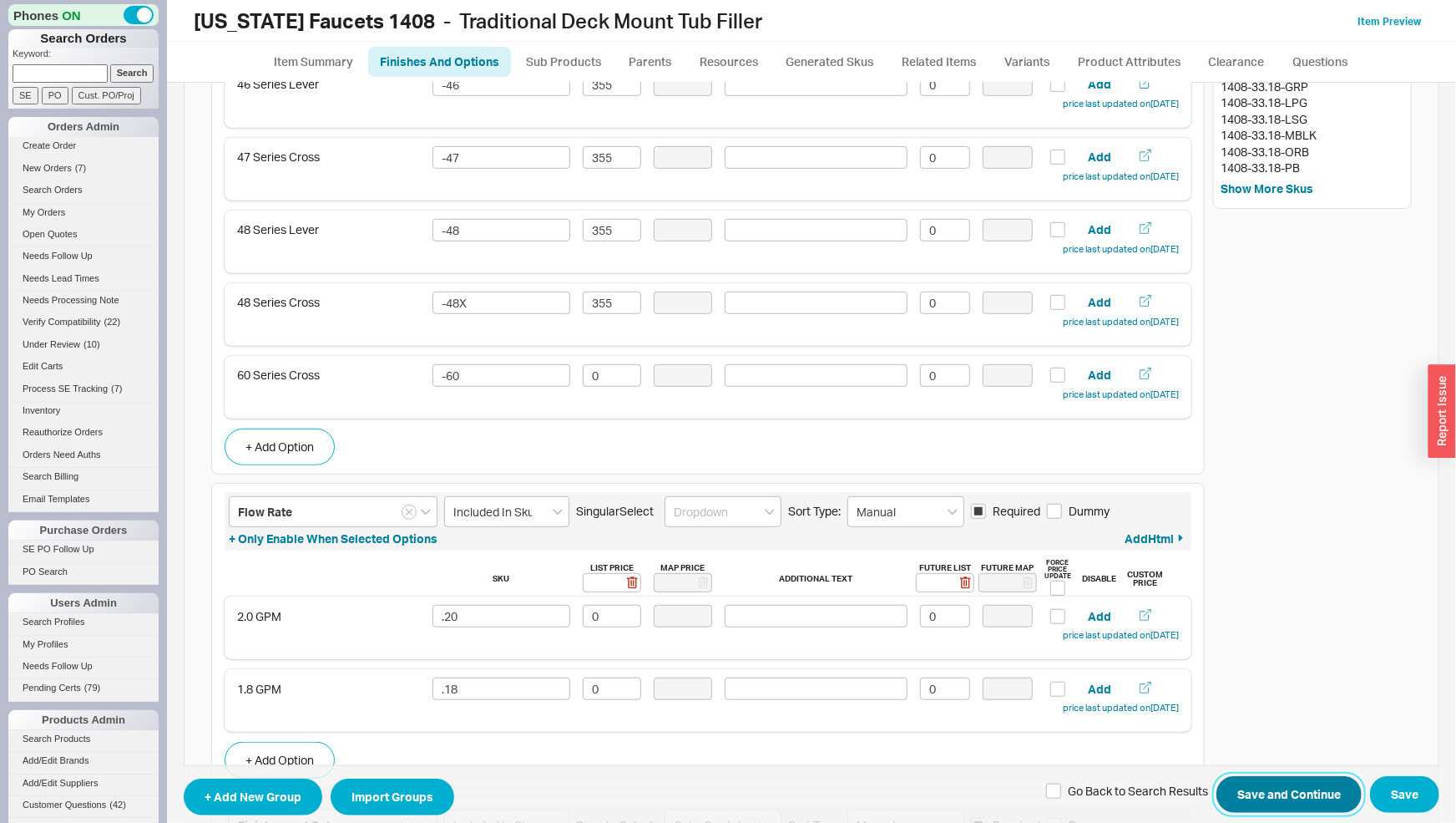
click at [1275, 791] on button "Save and Continue" at bounding box center [1290, 795] width 146 height 37
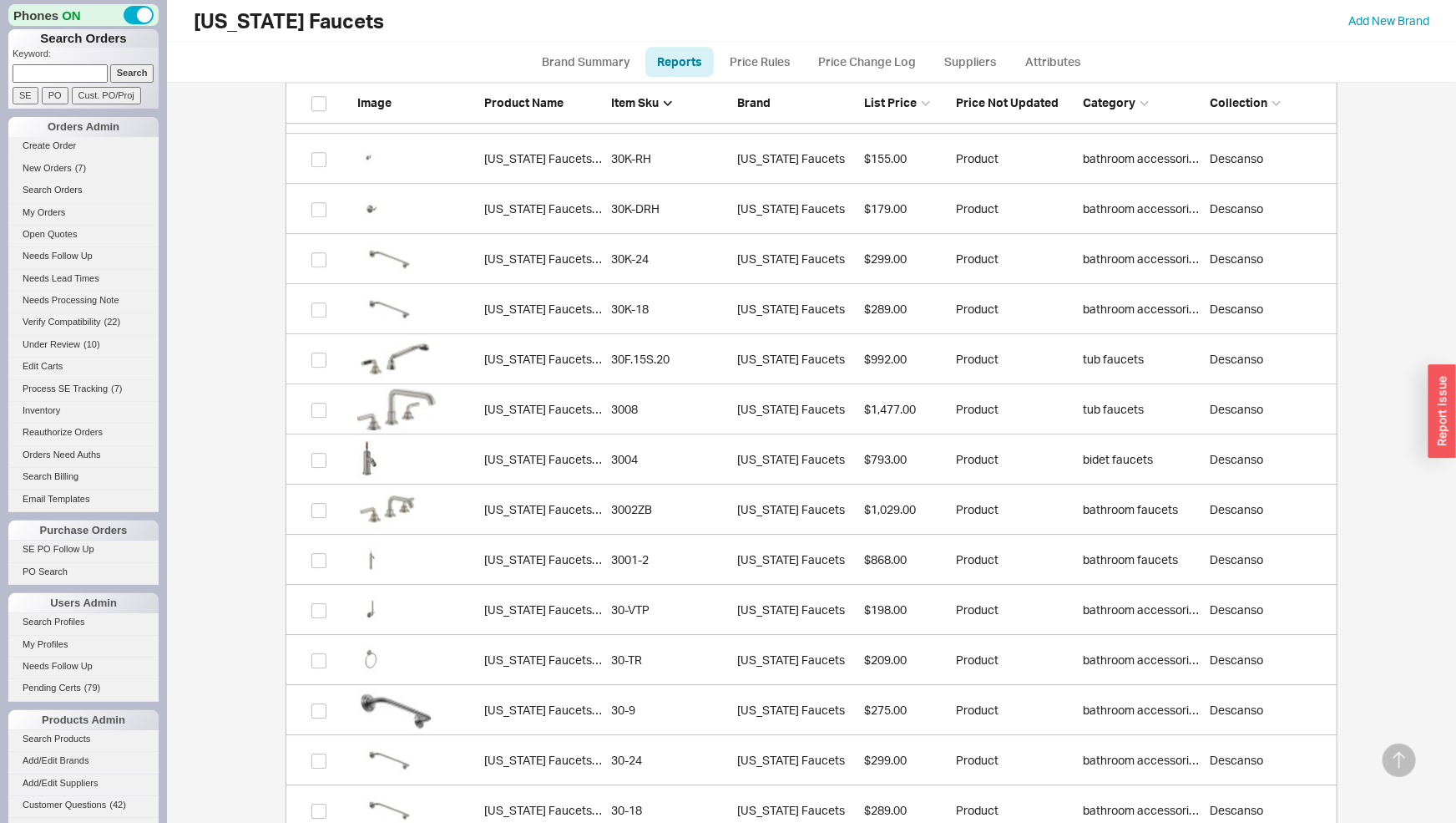
scroll to position [16944, 0]
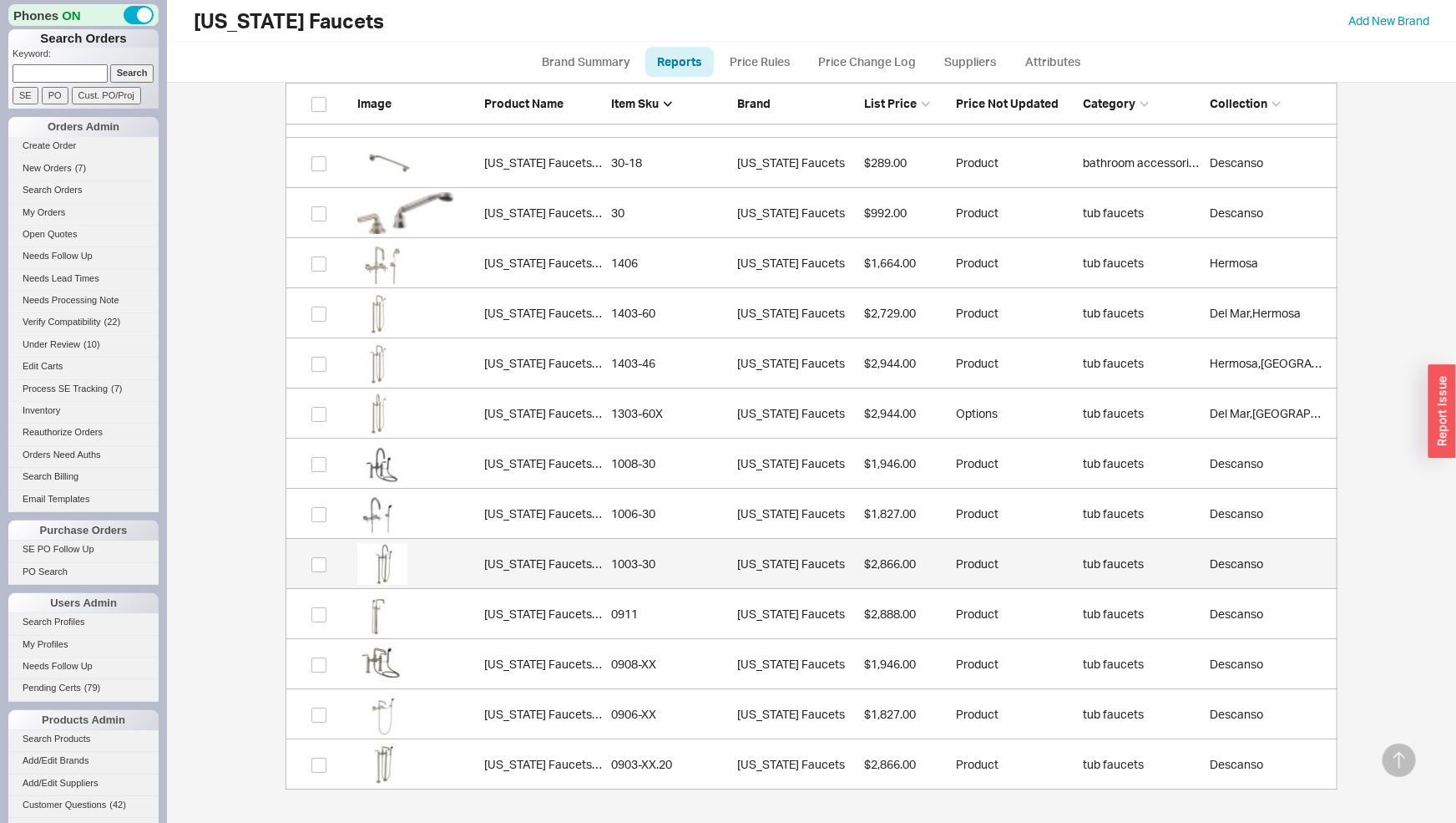
click at [732, 558] on link "[US_STATE] Faucets 1003-30 1003-30 [US_STATE] Faucets $2,866.00 Product tub fau…" at bounding box center [811, 564] width 1052 height 50
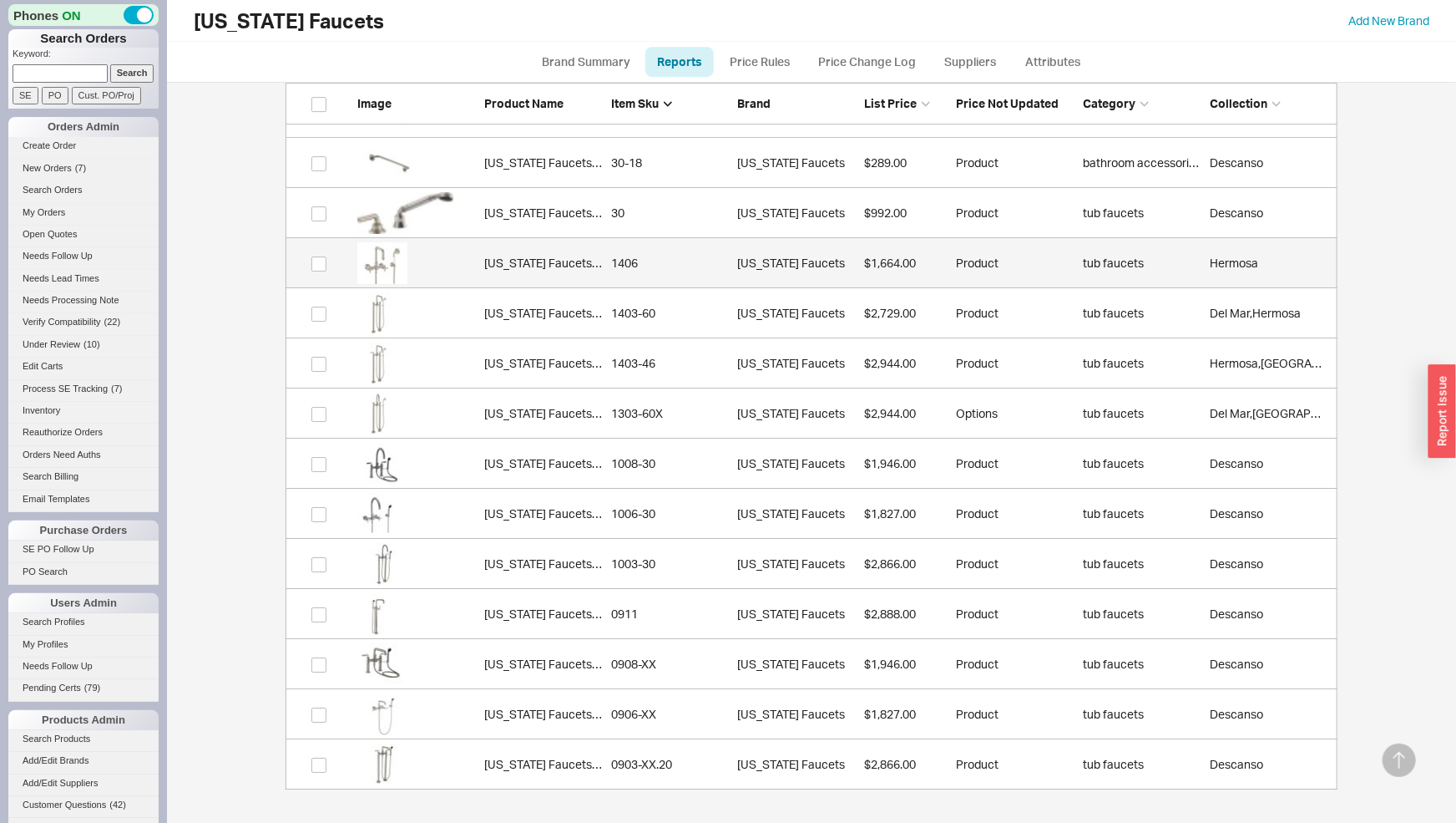
click at [744, 263] on div "[US_STATE] Faucets" at bounding box center [797, 263] width 118 height 17
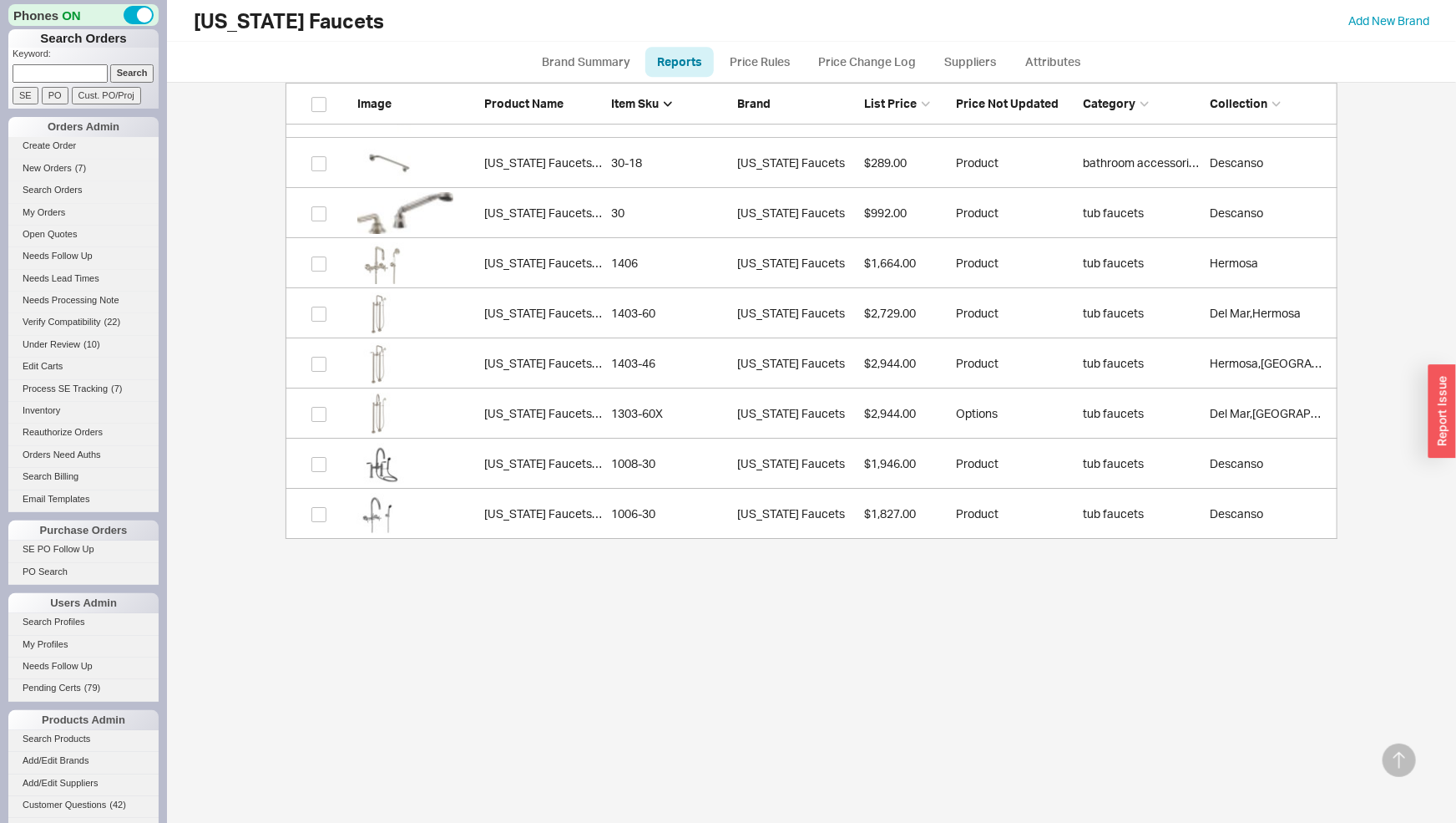
scroll to position [16577, 0]
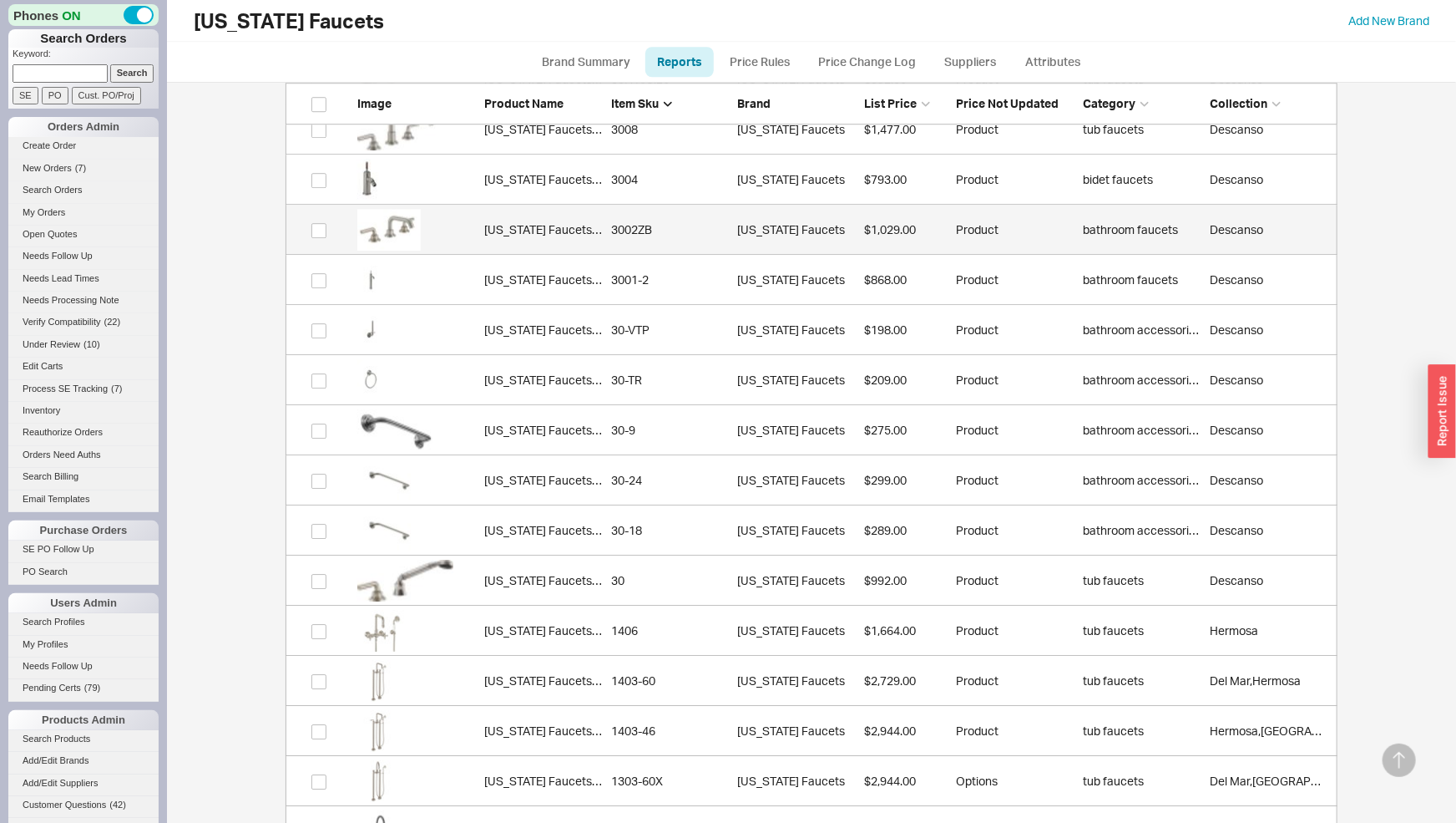
click at [637, 239] on link "[US_STATE] Faucets 3002ZB 3002ZB [US_STATE] Faucets $1,029.00 Product bathroom …" at bounding box center [811, 229] width 1052 height 50
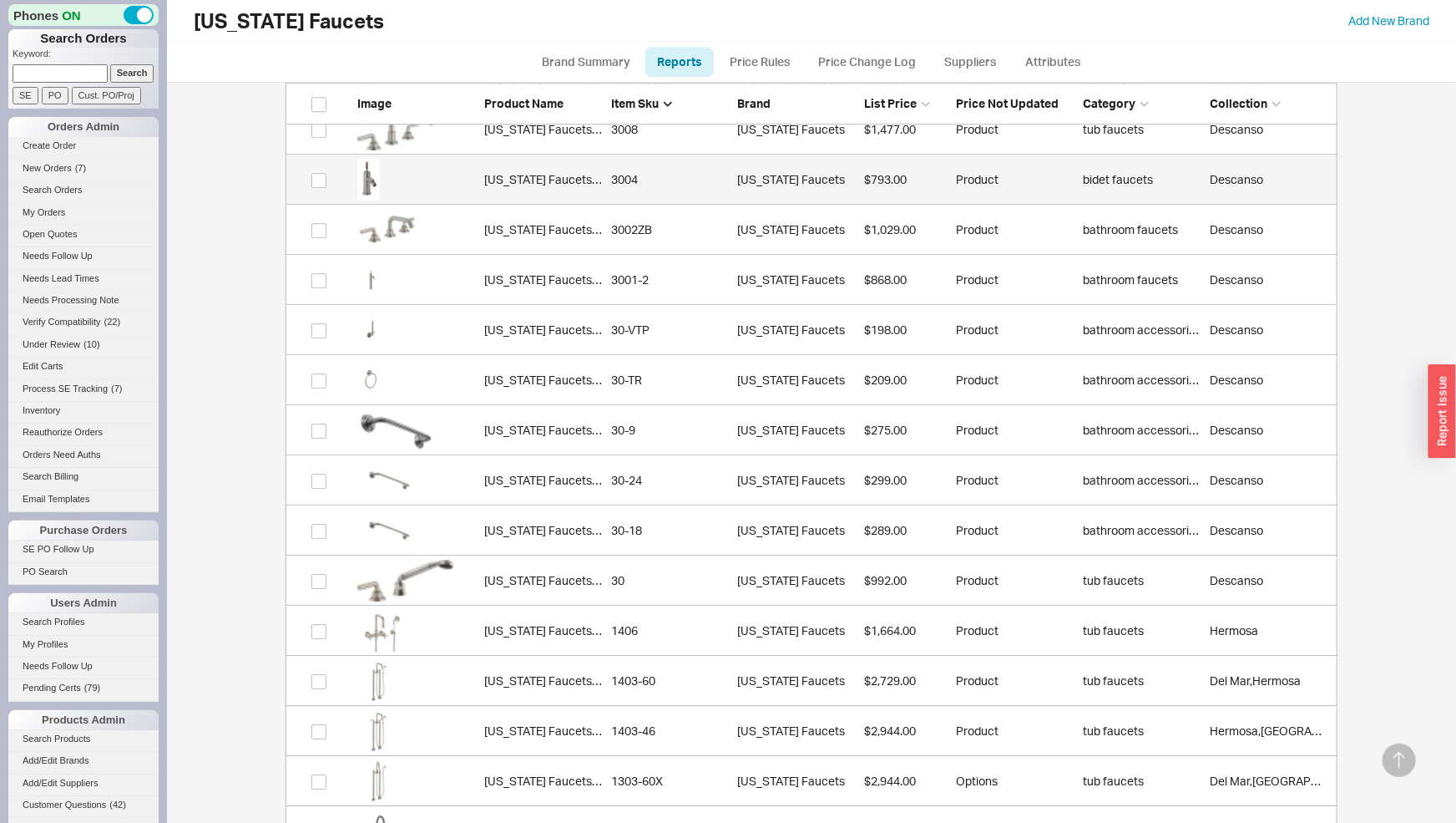
click at [623, 171] on div "3004" at bounding box center [669, 180] width 118 height 17
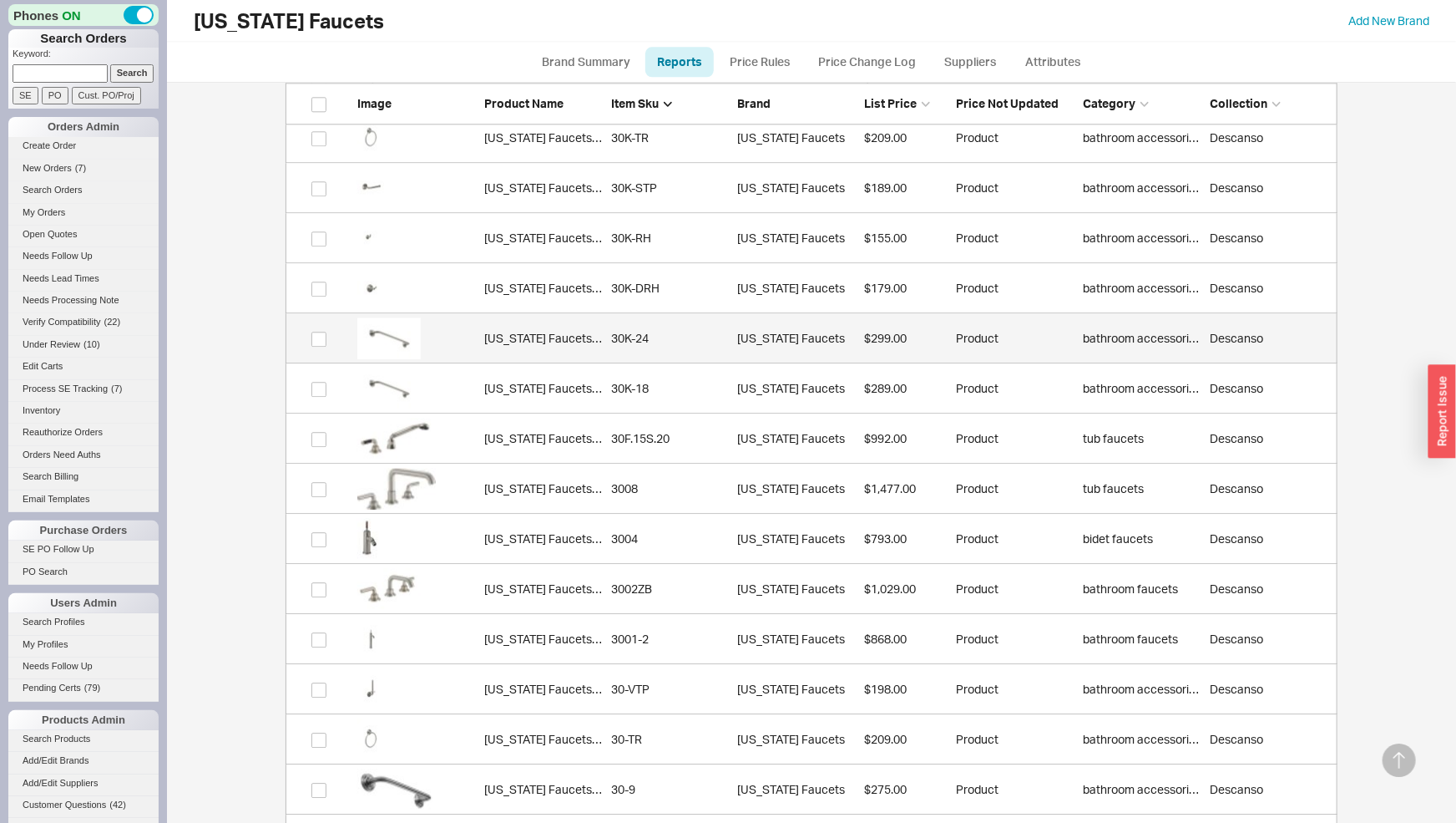
scroll to position [16209, 0]
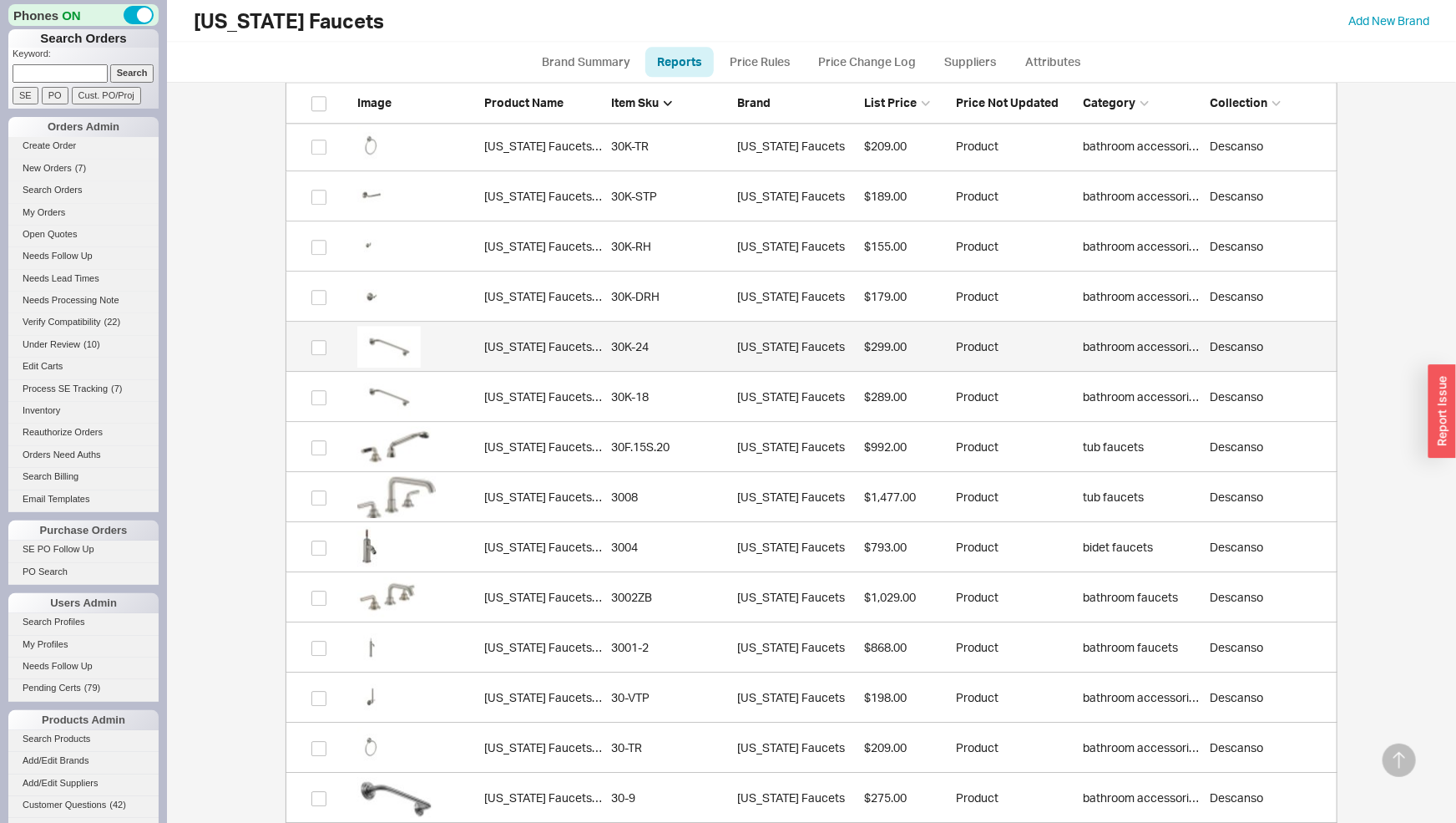
click at [617, 363] on link "[US_STATE] Faucets 30K-24 30K-24 [US_STATE] Faucets $299.00 Product bathroom ac…" at bounding box center [811, 346] width 1052 height 50
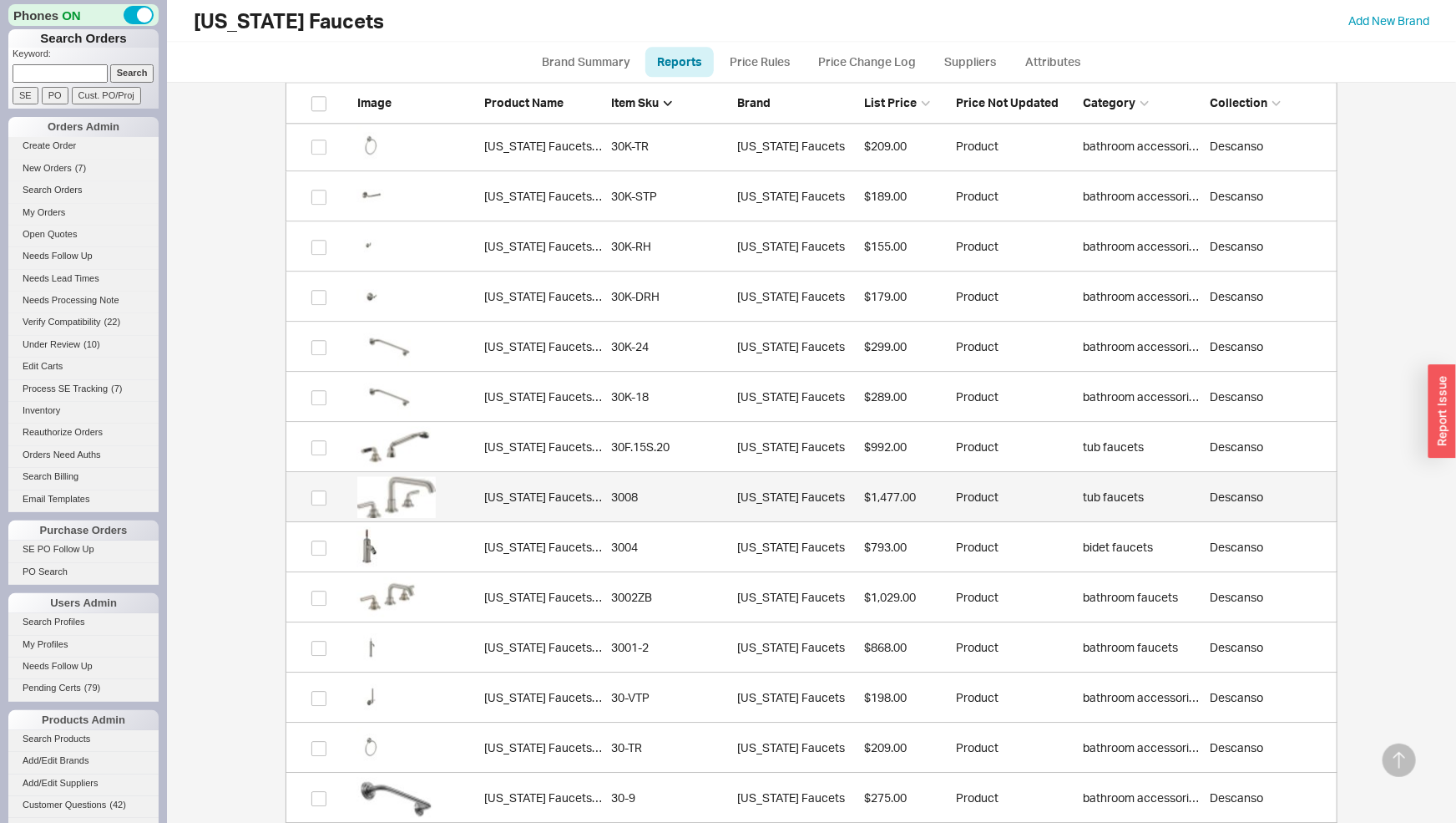
click at [672, 499] on div "3008" at bounding box center [669, 498] width 118 height 17
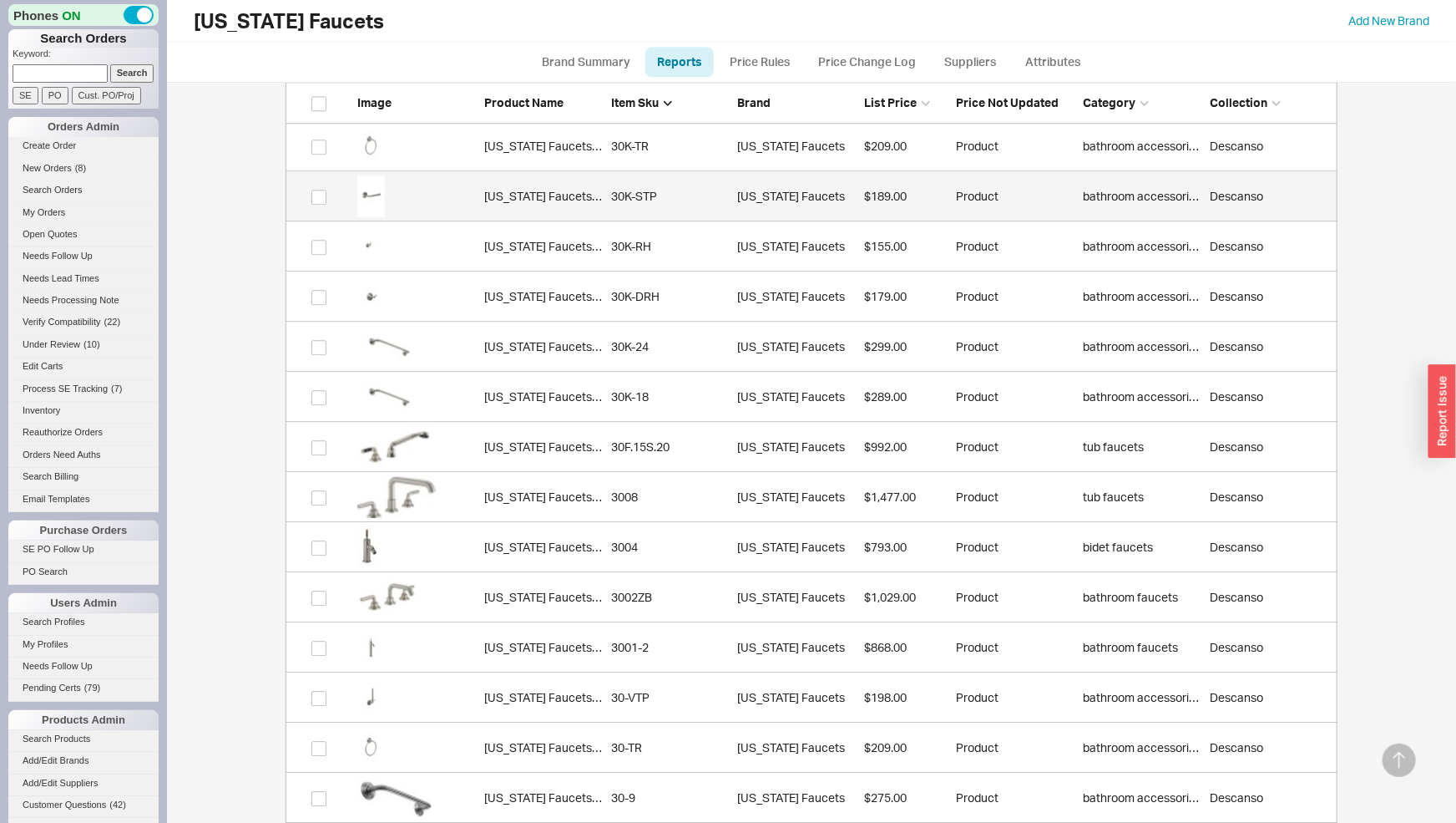
click at [618, 177] on link "[US_STATE] Faucets 30K-STP 30K-STP [US_STATE] Faucets $189.00 Product bathroom …" at bounding box center [811, 196] width 1052 height 50
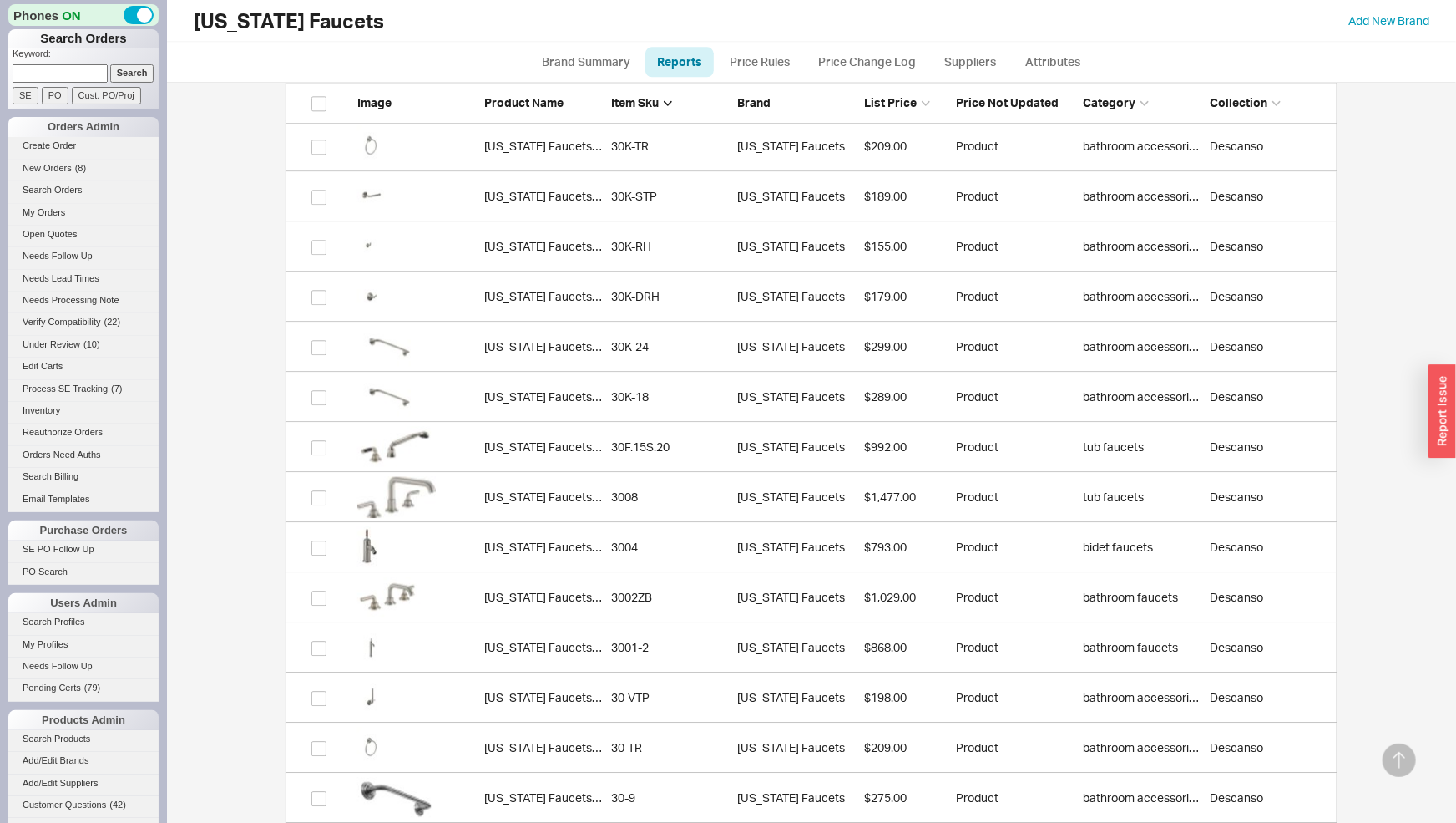
scroll to position [15842, 0]
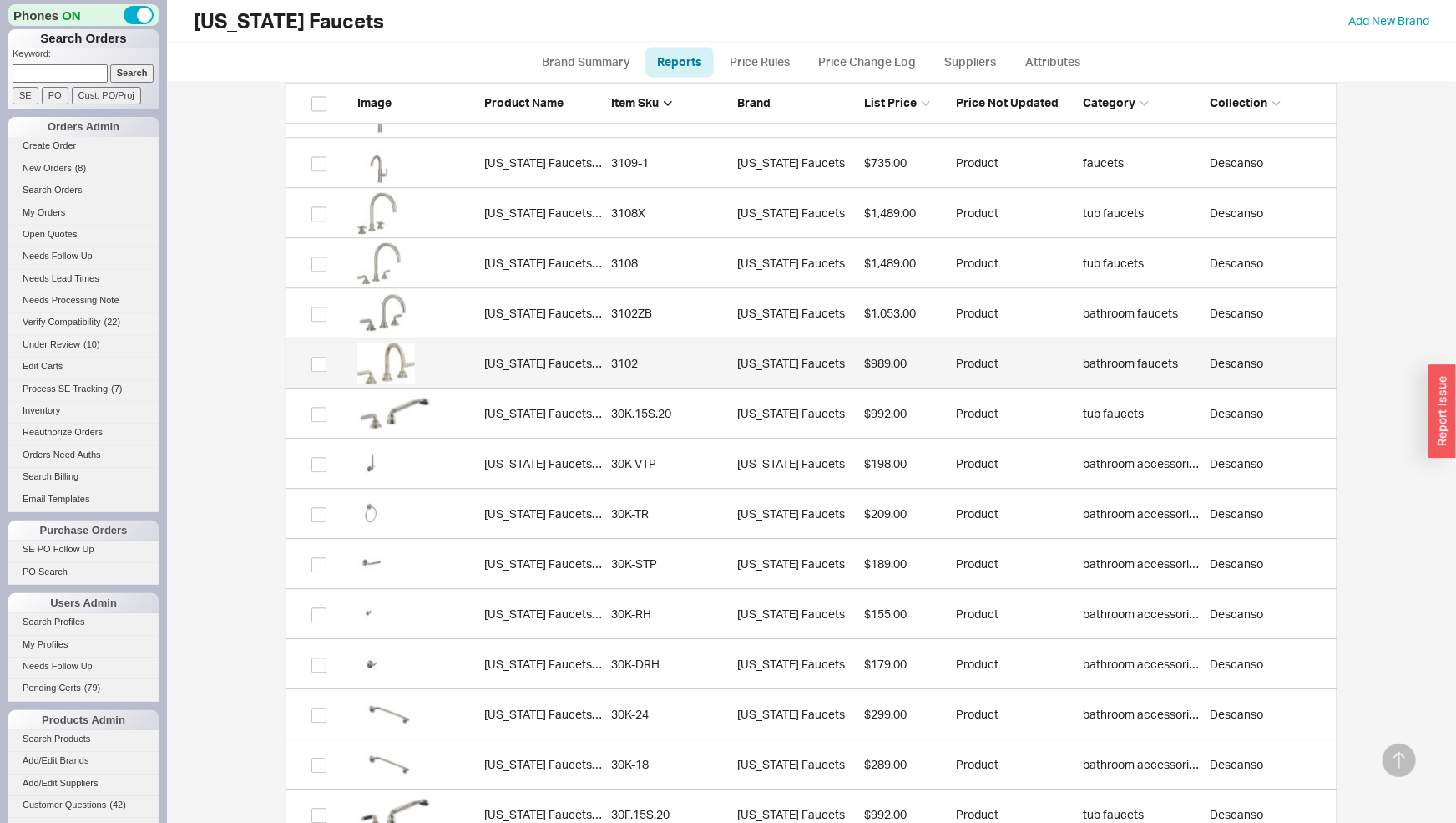
click at [647, 373] on link "California Faucets 3102 3102 California Faucets $989.00 Product bathroom faucet…" at bounding box center [811, 363] width 1052 height 50
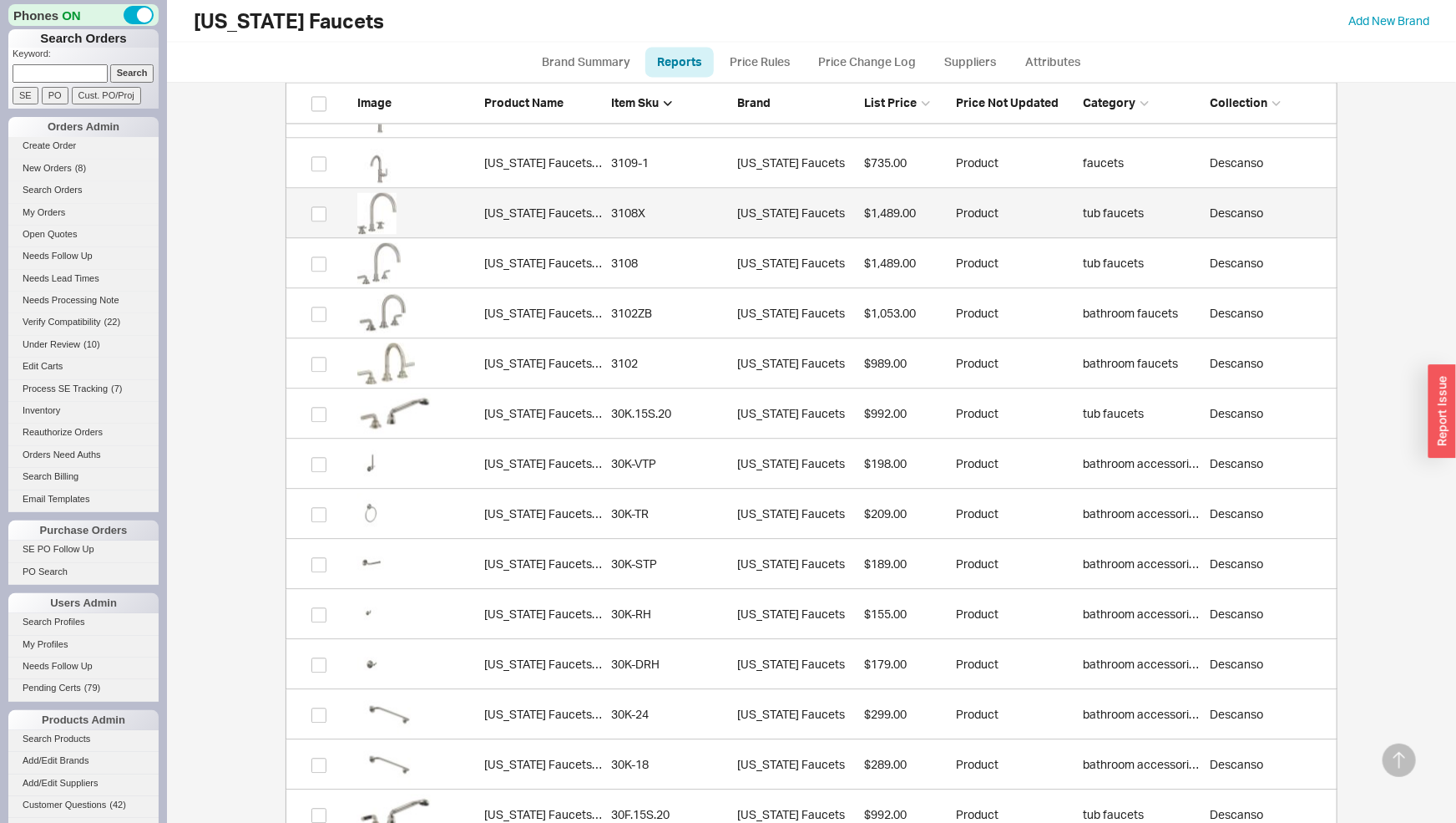
click at [646, 218] on div "3108X" at bounding box center [669, 213] width 118 height 17
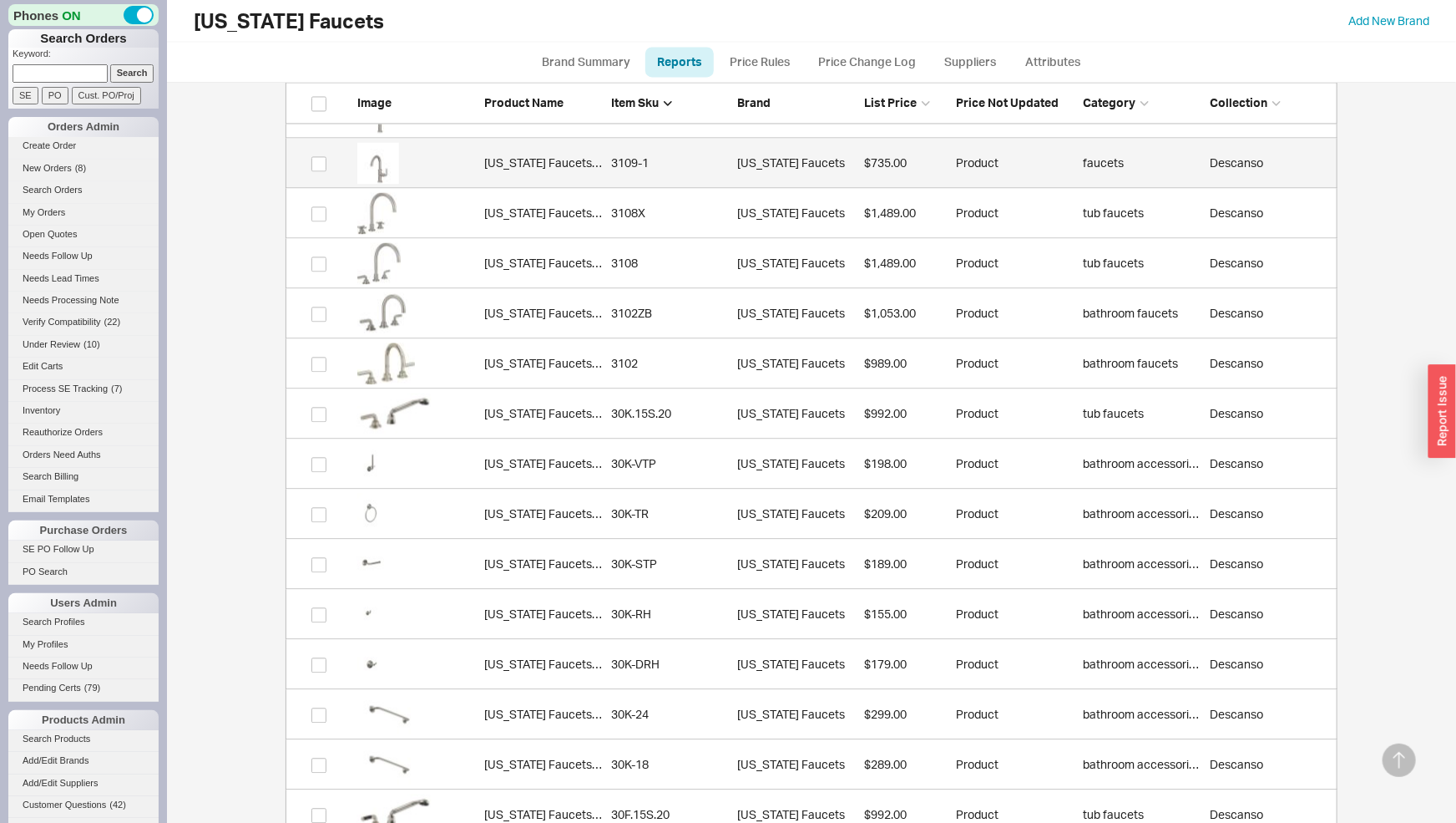
click at [632, 175] on link "California Faucets 3109-1 3109-1 California Faucets $735.00 Product faucets Des…" at bounding box center [811, 163] width 1052 height 50
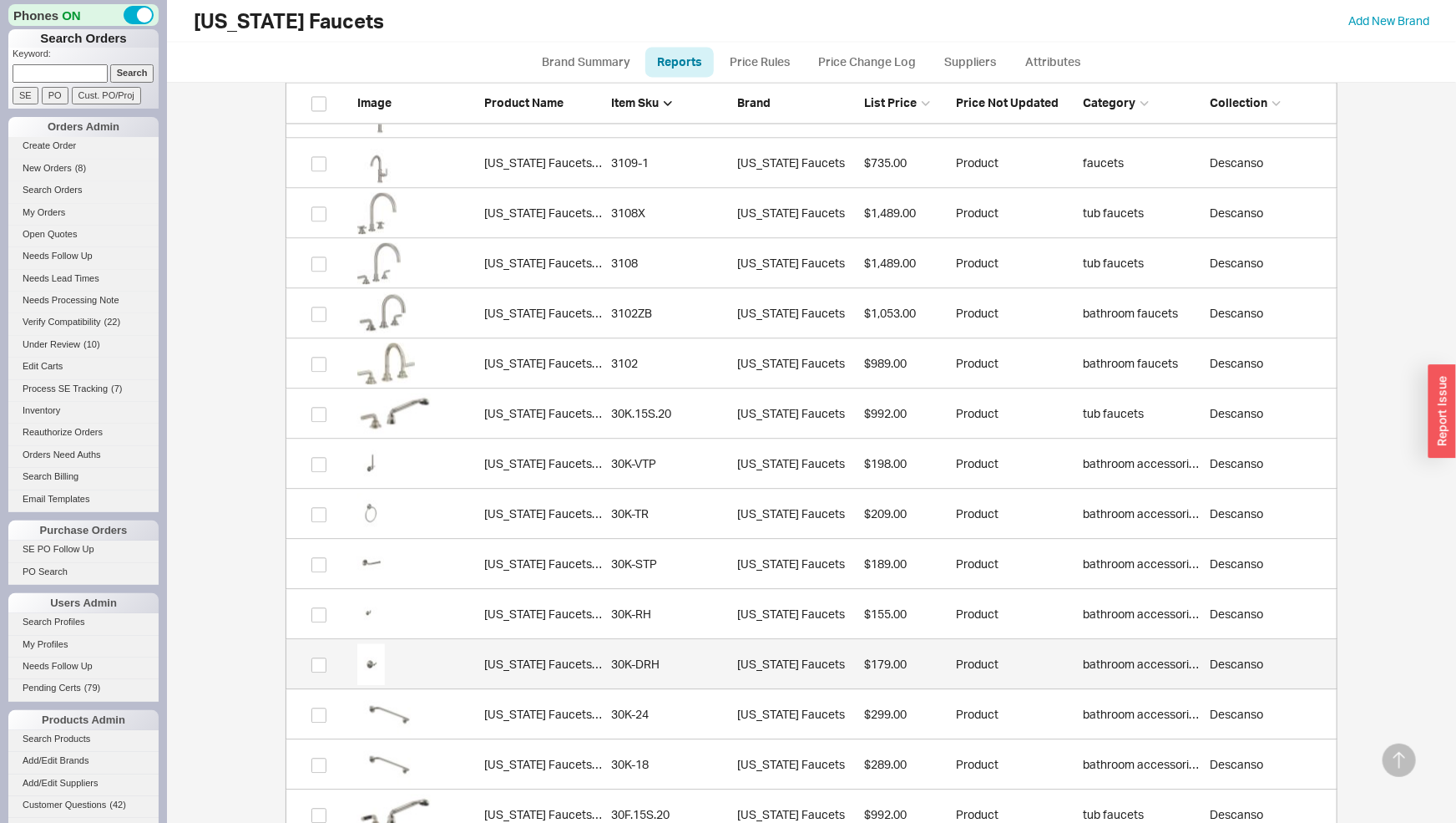
scroll to position [15199, 0]
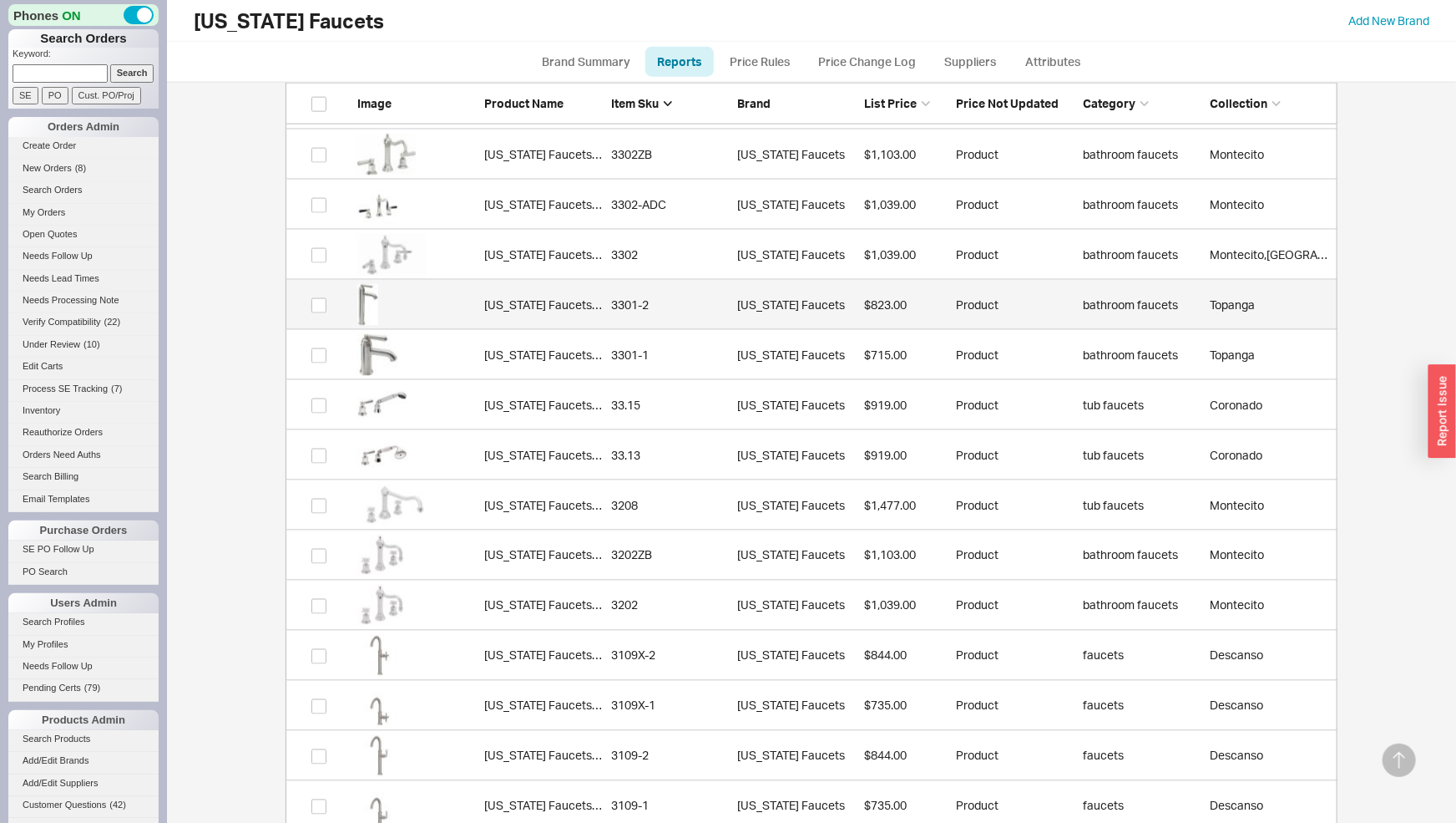
click at [637, 310] on div "3301-2" at bounding box center [669, 305] width 118 height 17
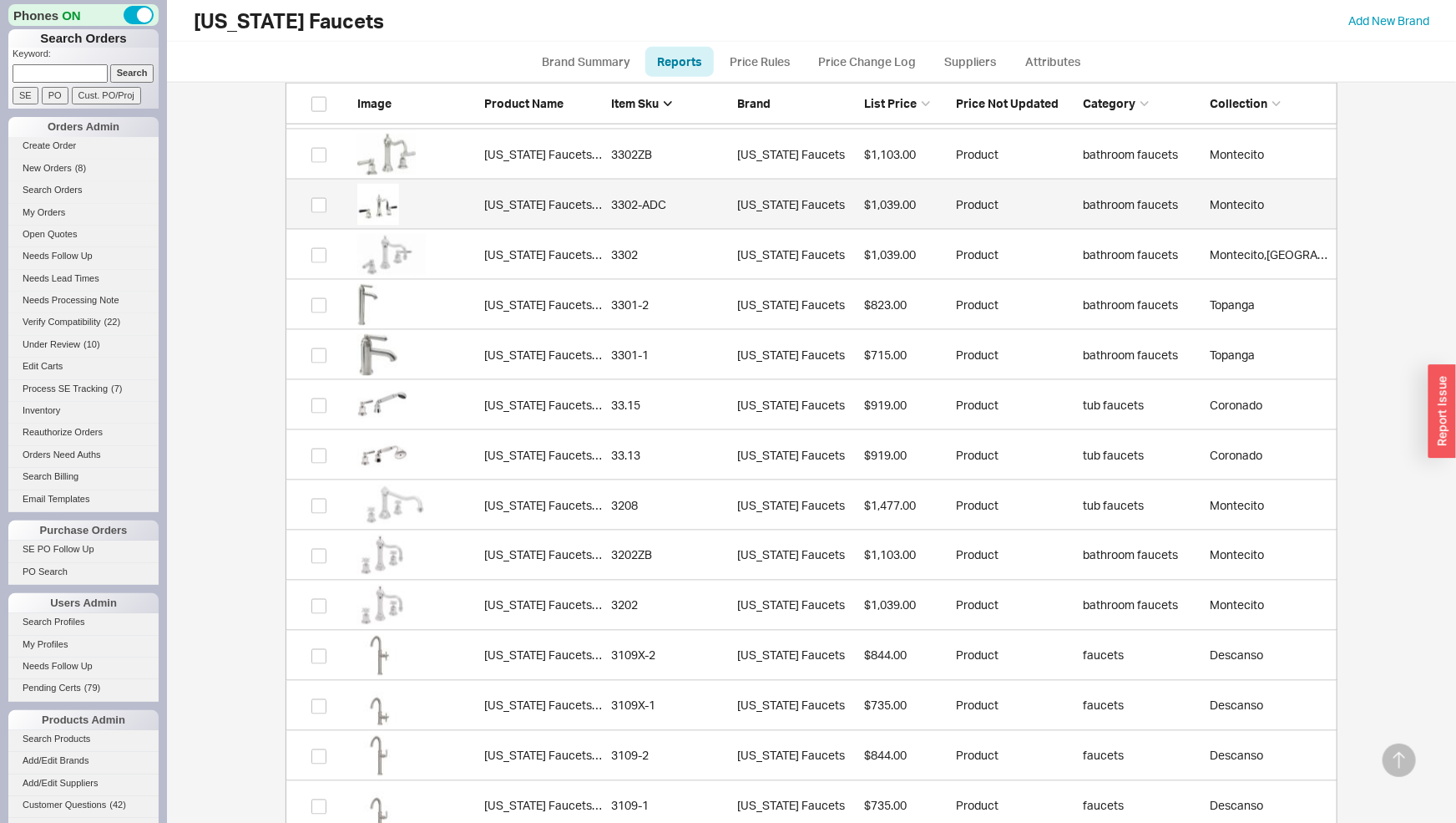
click at [529, 214] on link "California Faucets 3302-ADC 3302-ADC California Faucets $1,039.00 Product bathr…" at bounding box center [811, 204] width 1052 height 50
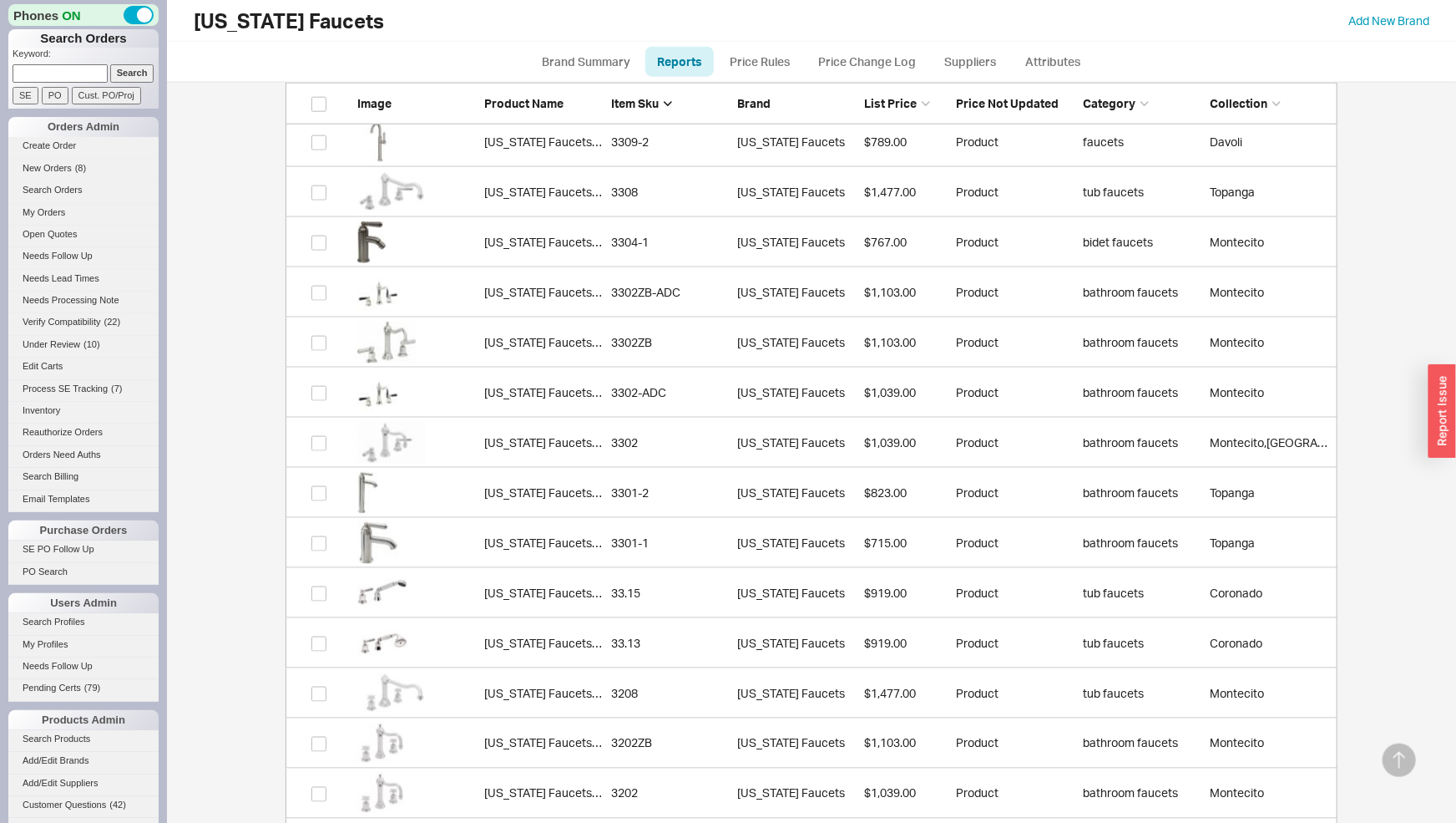
scroll to position [14739, 0]
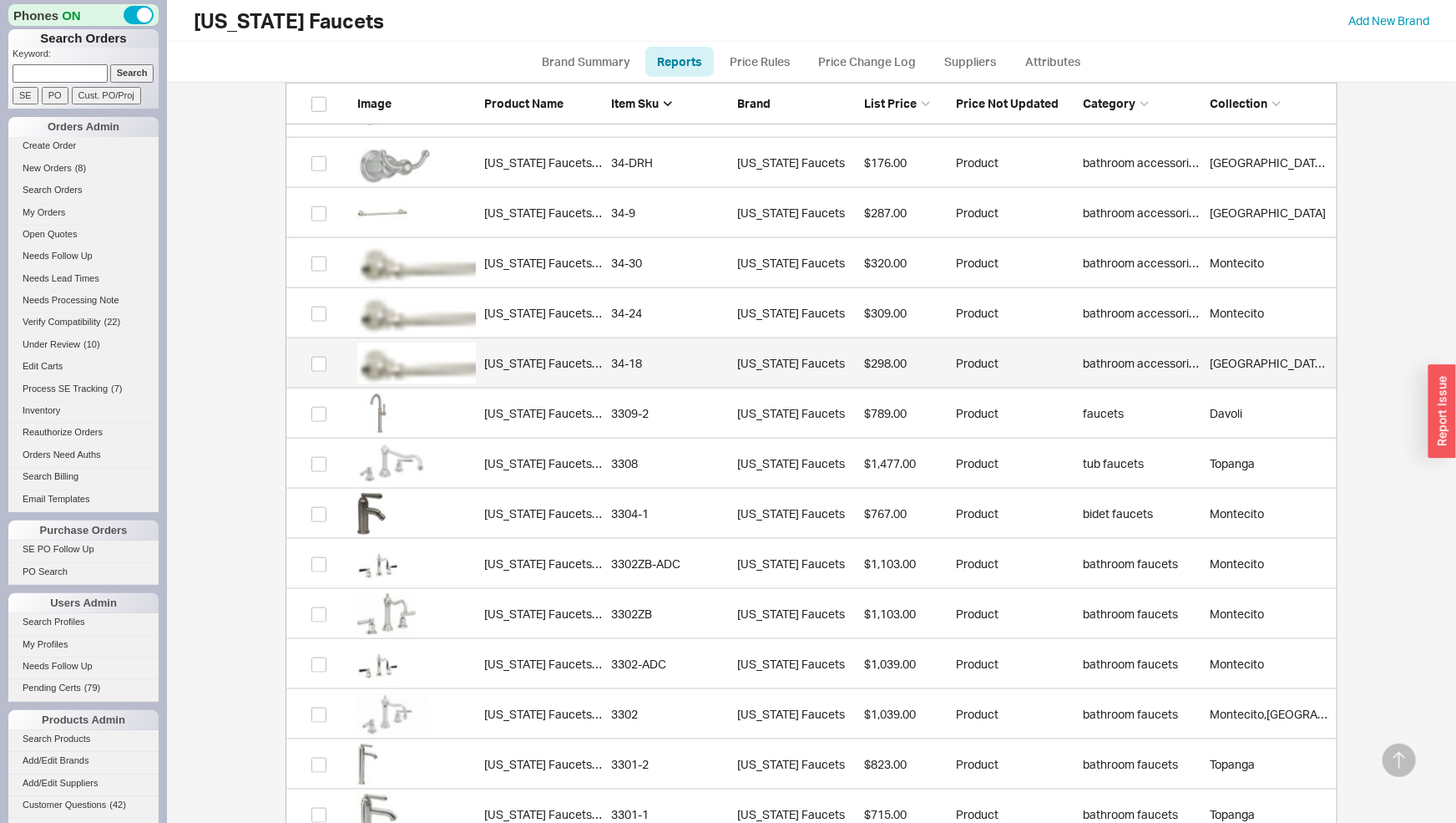
click at [601, 350] on link "California Faucets 34-18 34-18 California Faucets $298.00 Product bathroom acce…" at bounding box center [811, 363] width 1052 height 50
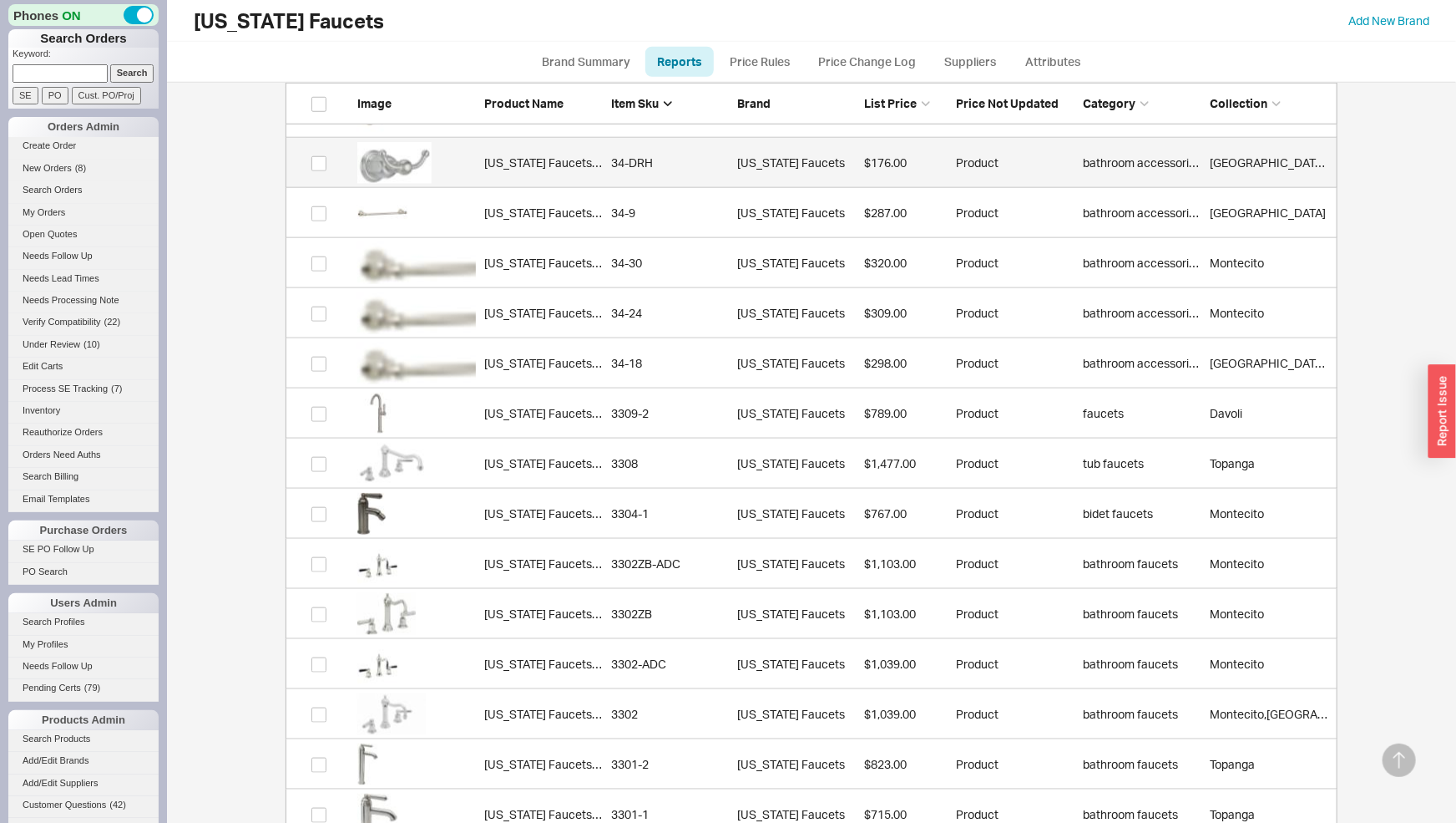
click at [557, 154] on div "California Faucets 34-DRH" at bounding box center [543, 163] width 118 height 17
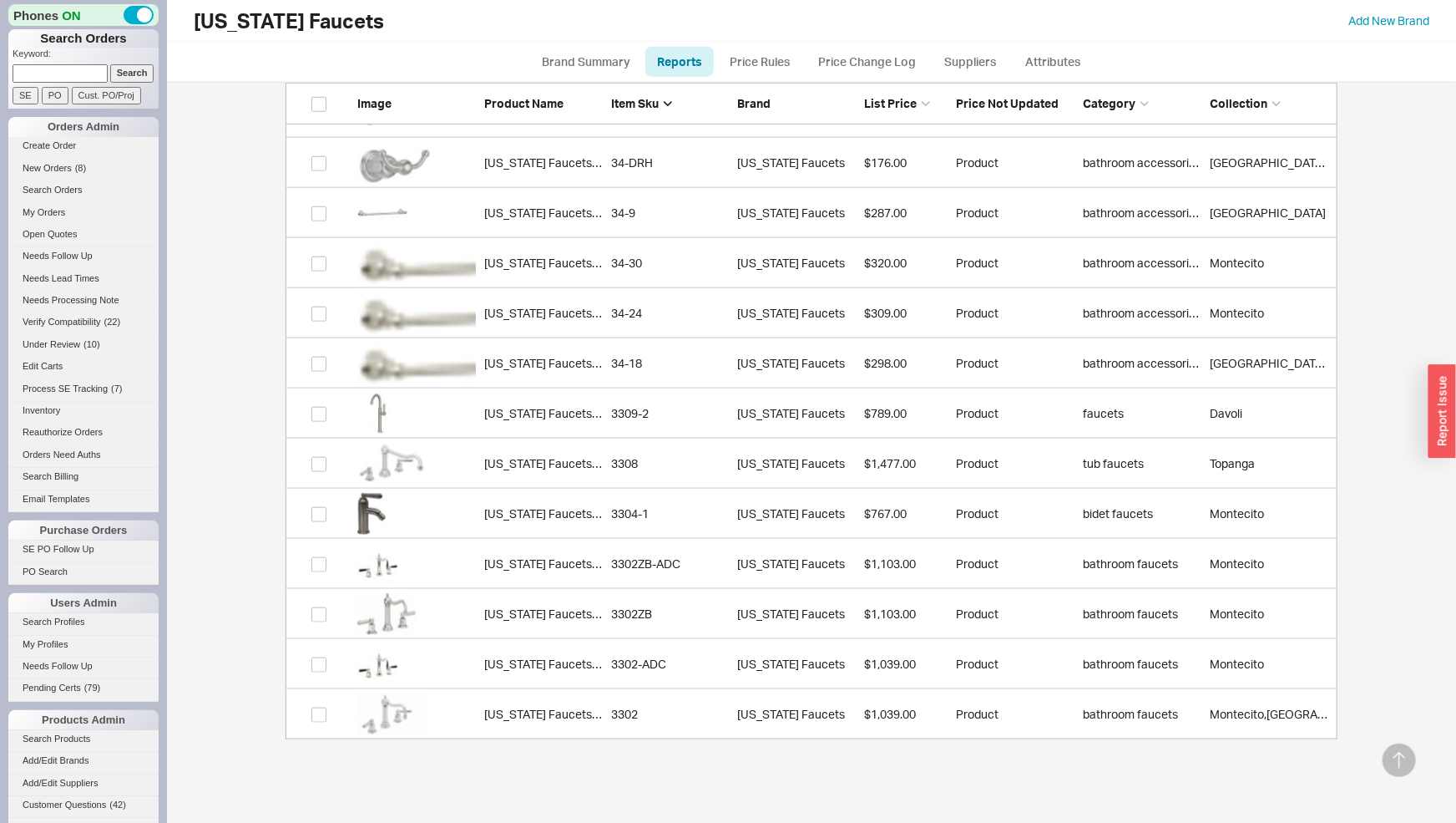
scroll to position [14372, 0]
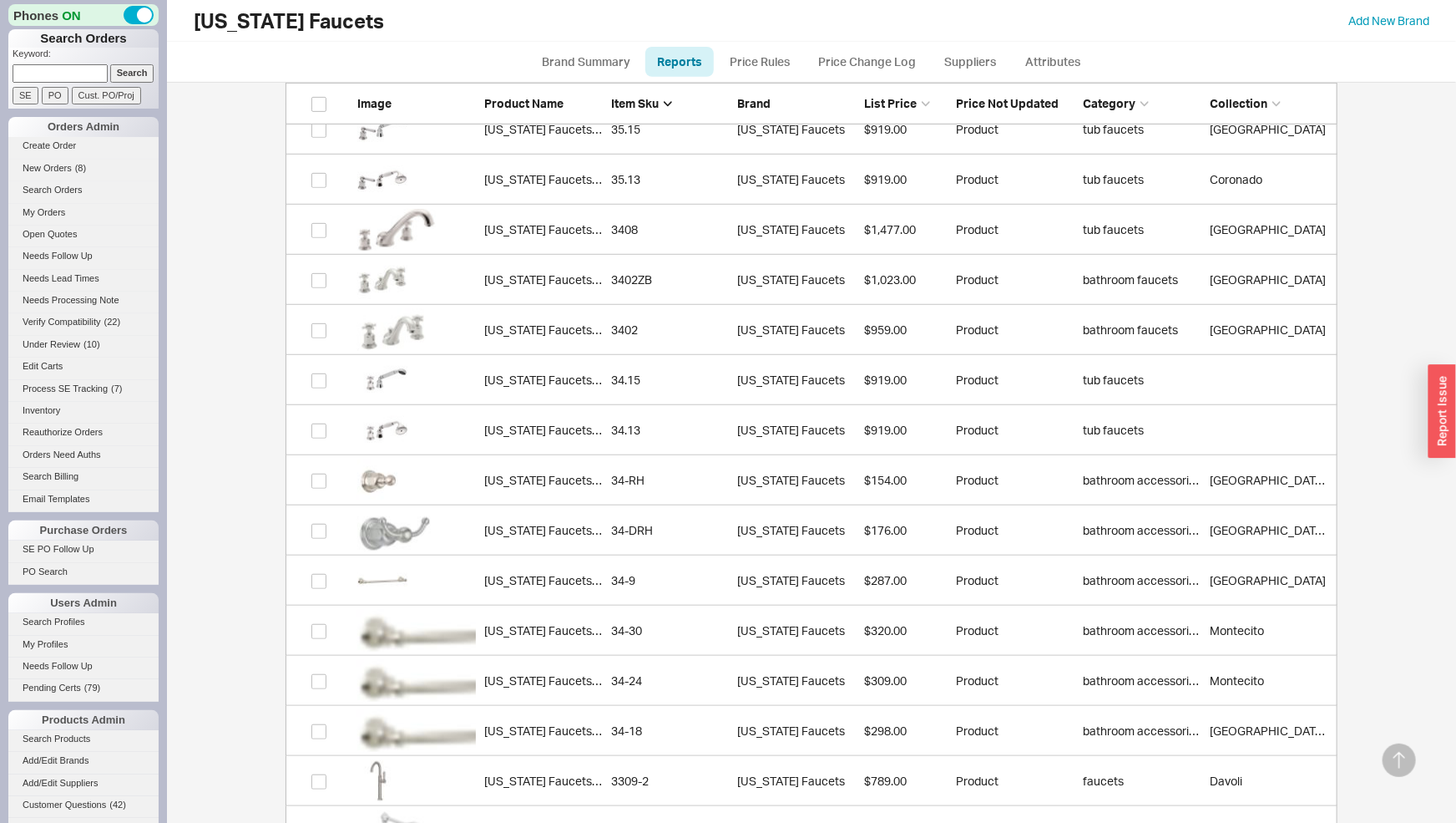
click at [672, 517] on link "California Faucets 34-DRH 34-DRH California Faucets $176.00 Product bathroom ac…" at bounding box center [811, 530] width 1052 height 50
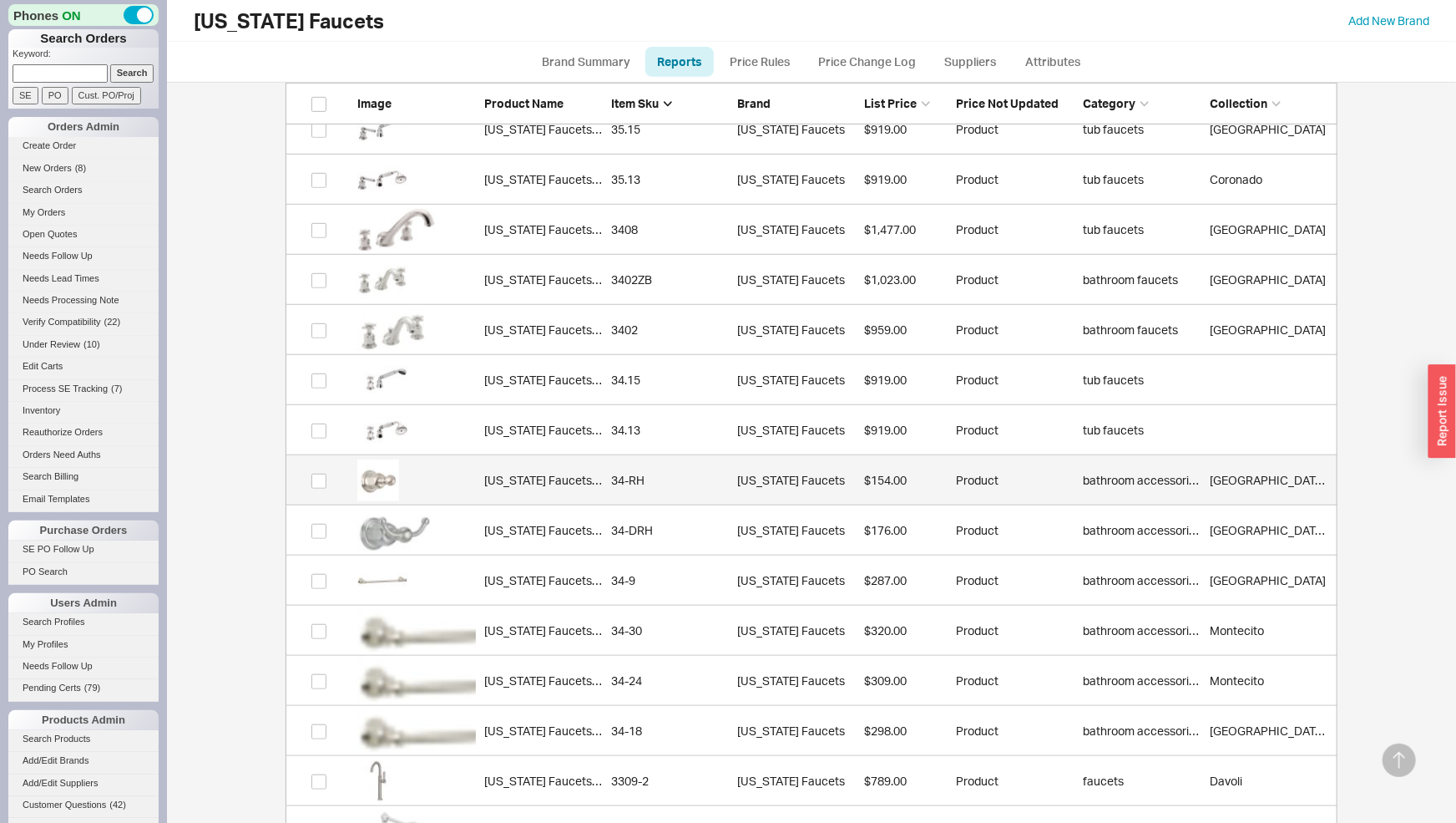
click at [546, 482] on div "California Faucets 34-RH" at bounding box center [543, 481] width 118 height 17
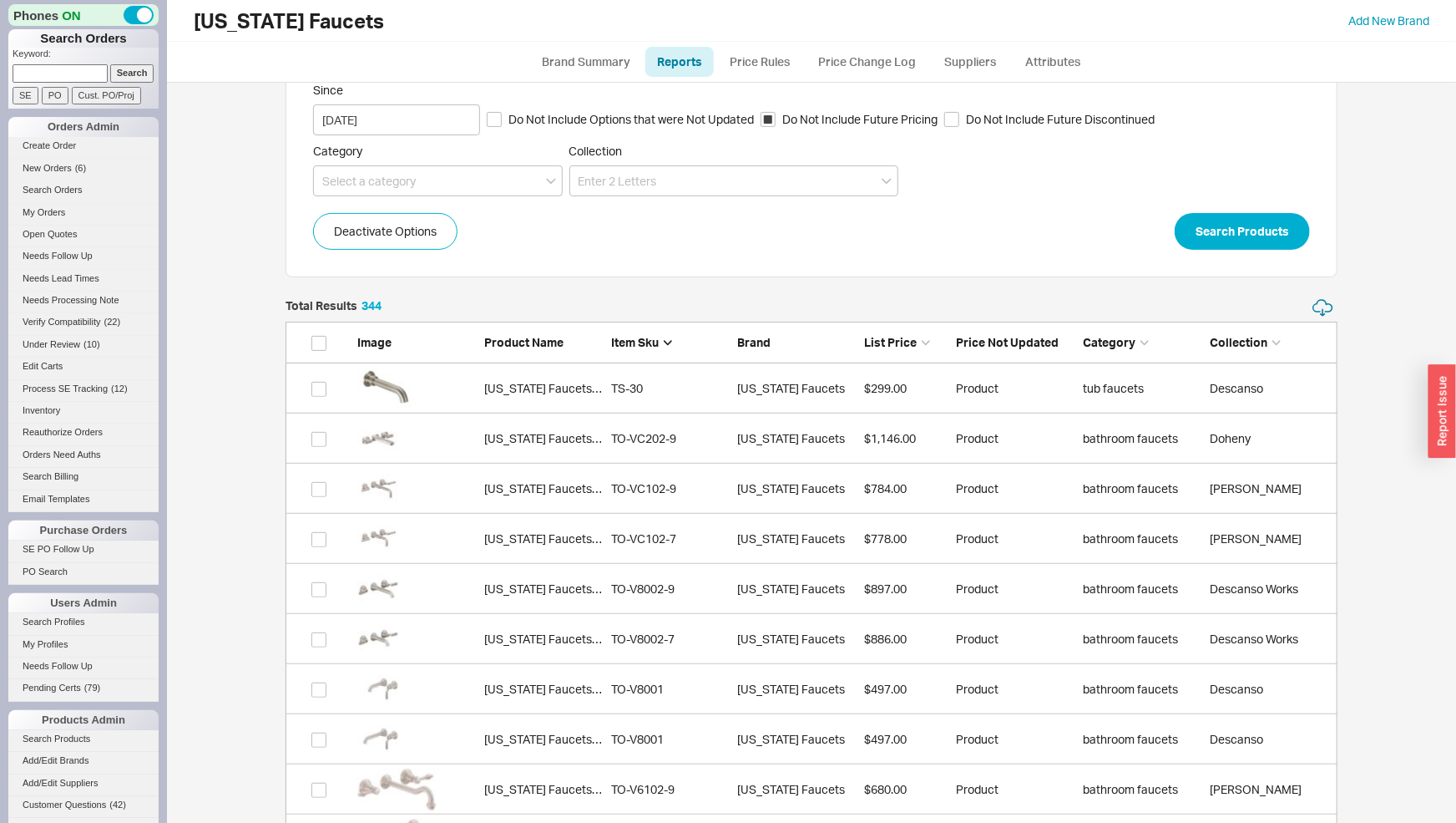
scroll to position [0, 0]
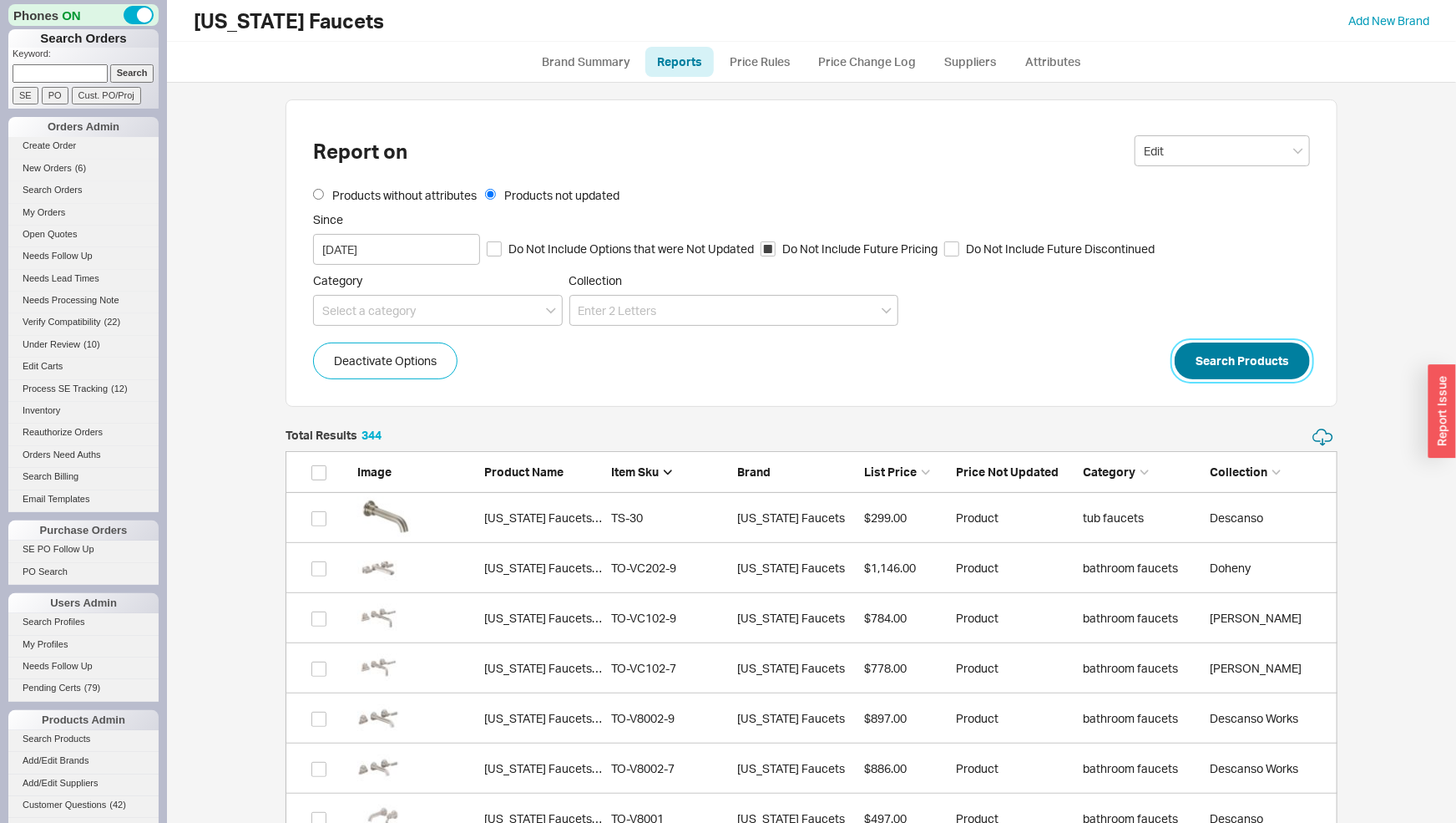
click at [1232, 350] on button "Search Products" at bounding box center [1241, 360] width 135 height 37
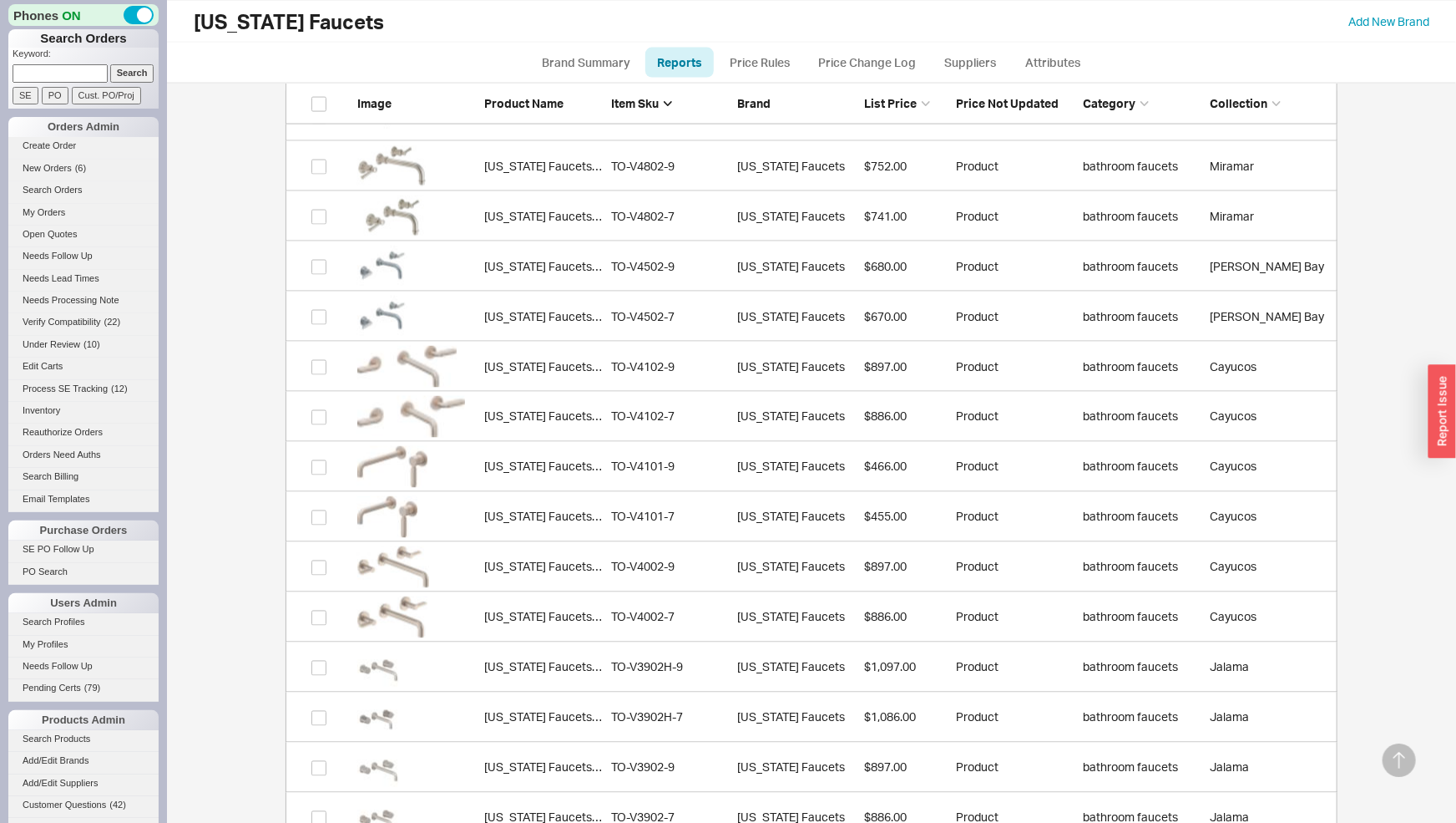
scroll to position [1470, 0]
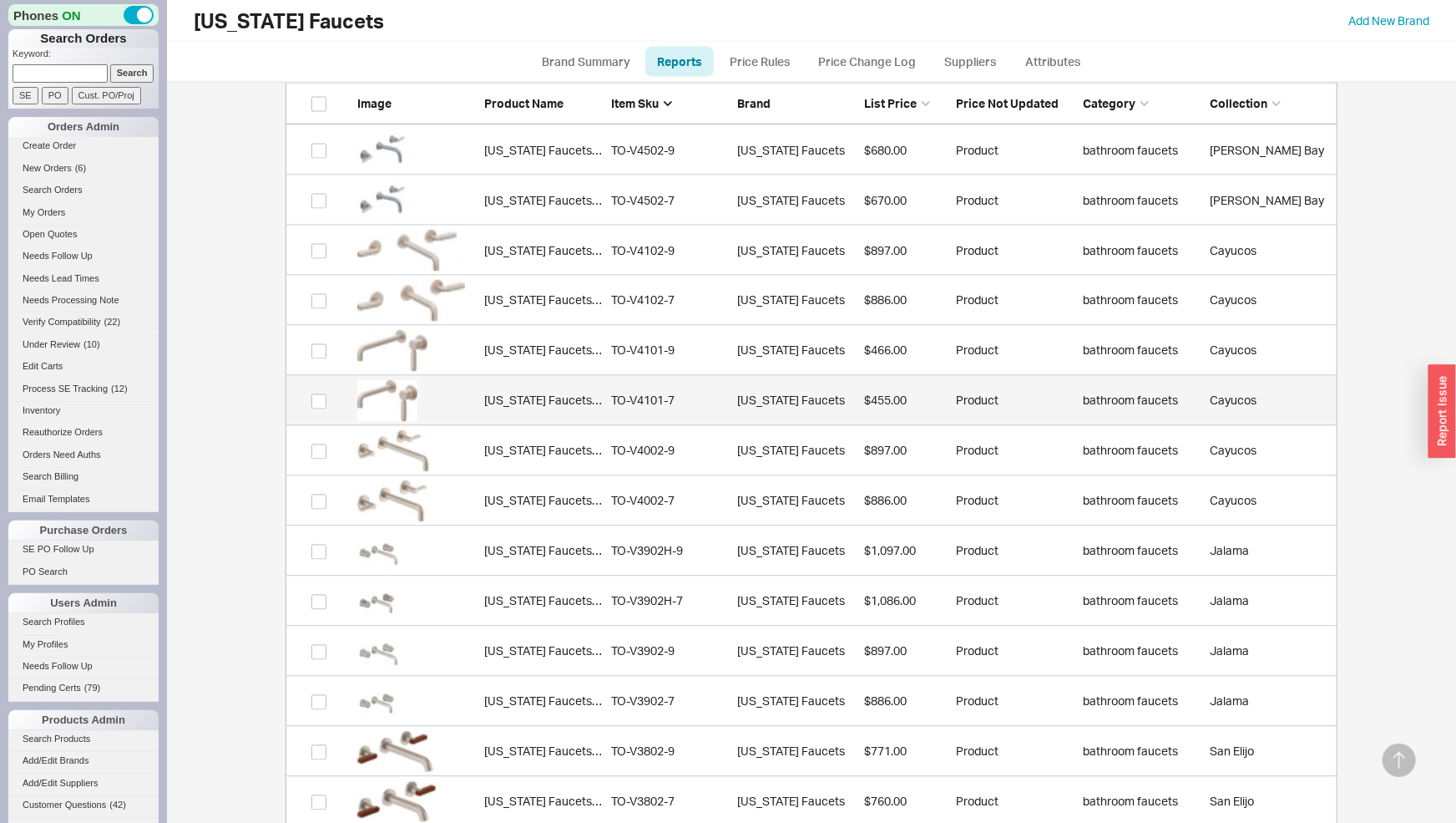
click at [492, 397] on div "California Faucets TO-V4101-7" at bounding box center [543, 401] width 118 height 17
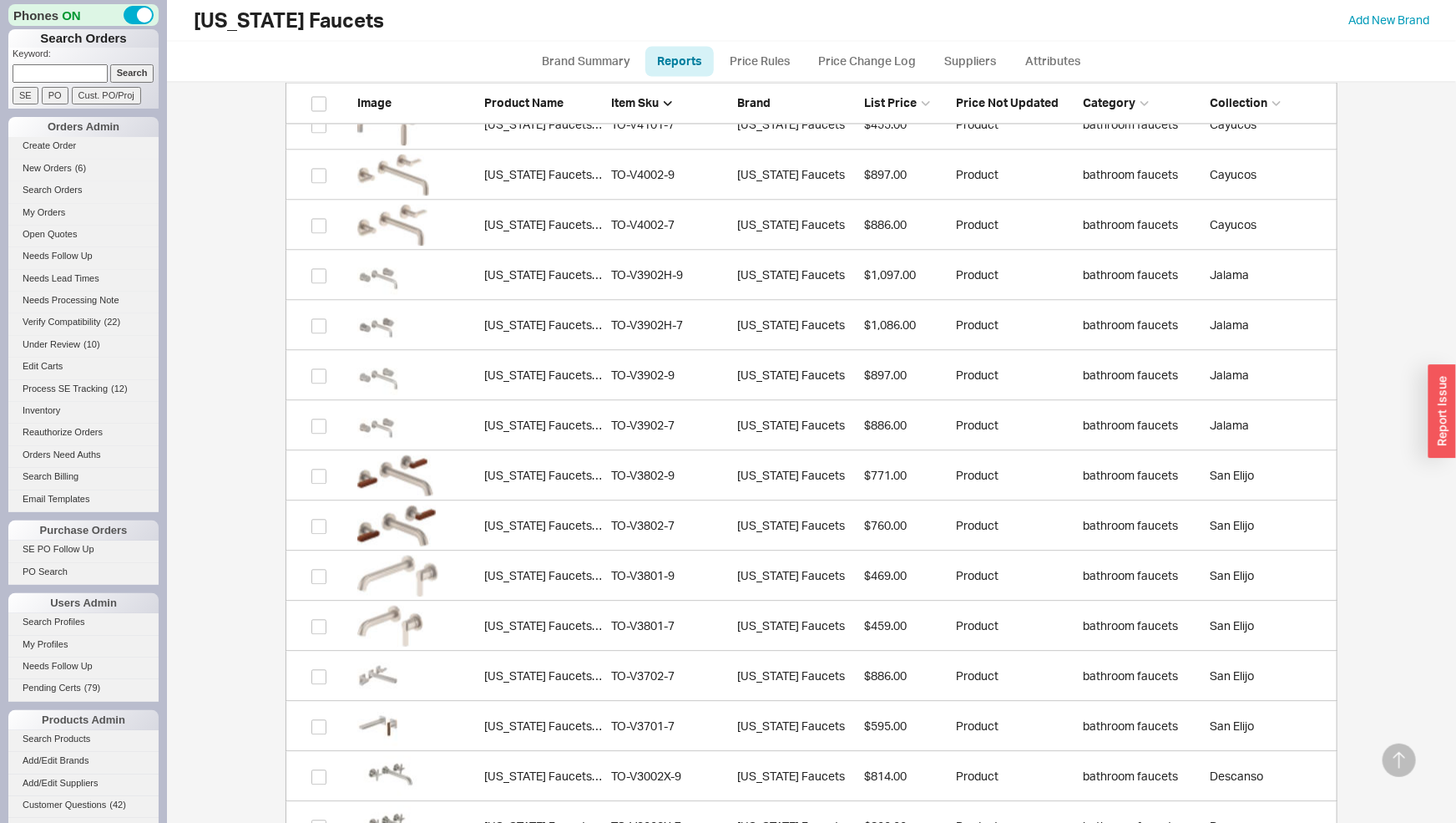
scroll to position [1838, 0]
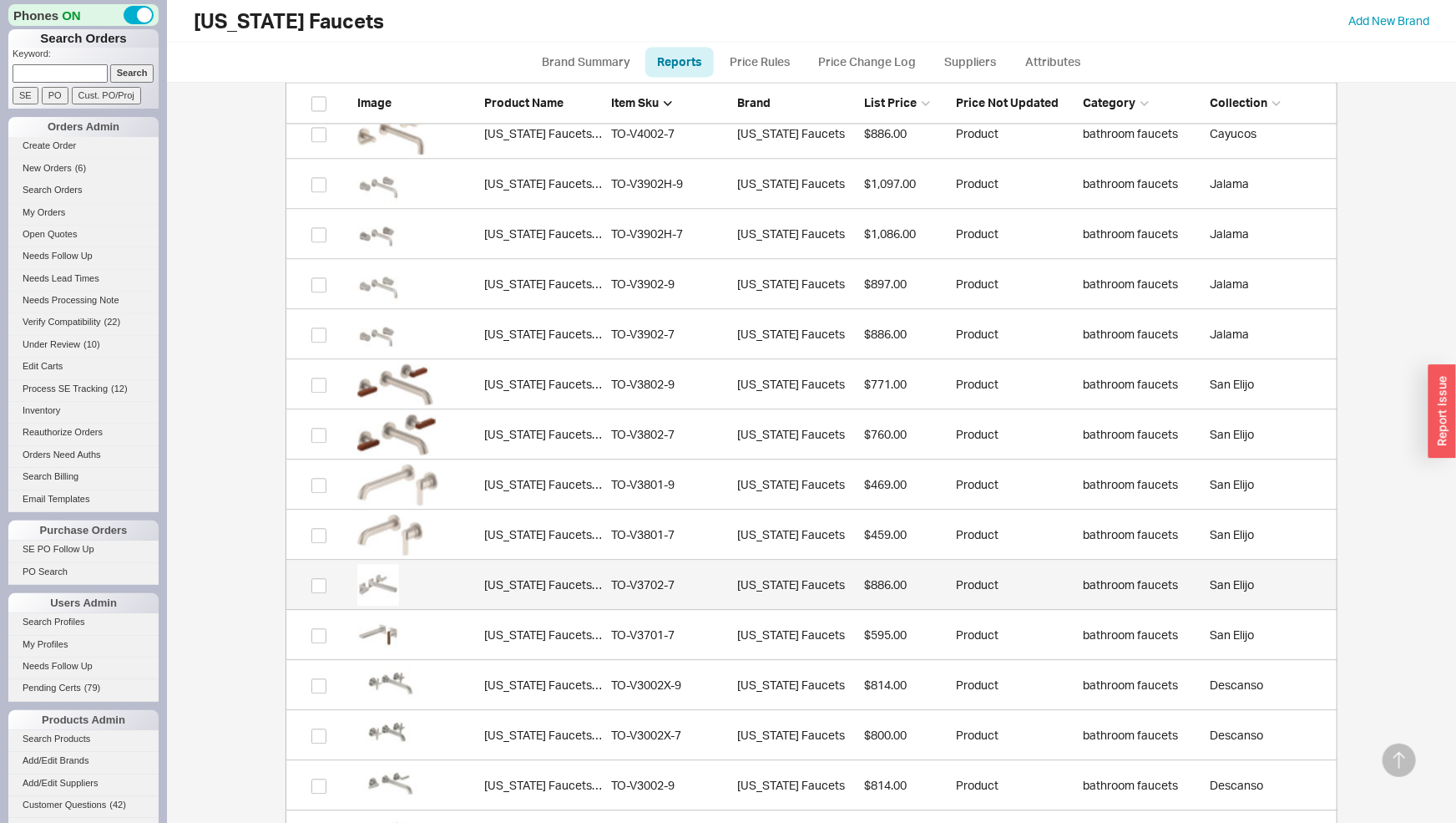
click at [492, 600] on link "California Faucets TO-V3702-7 TO-V3702-7 California Faucets $886.00 Product bat…" at bounding box center [811, 585] width 1052 height 50
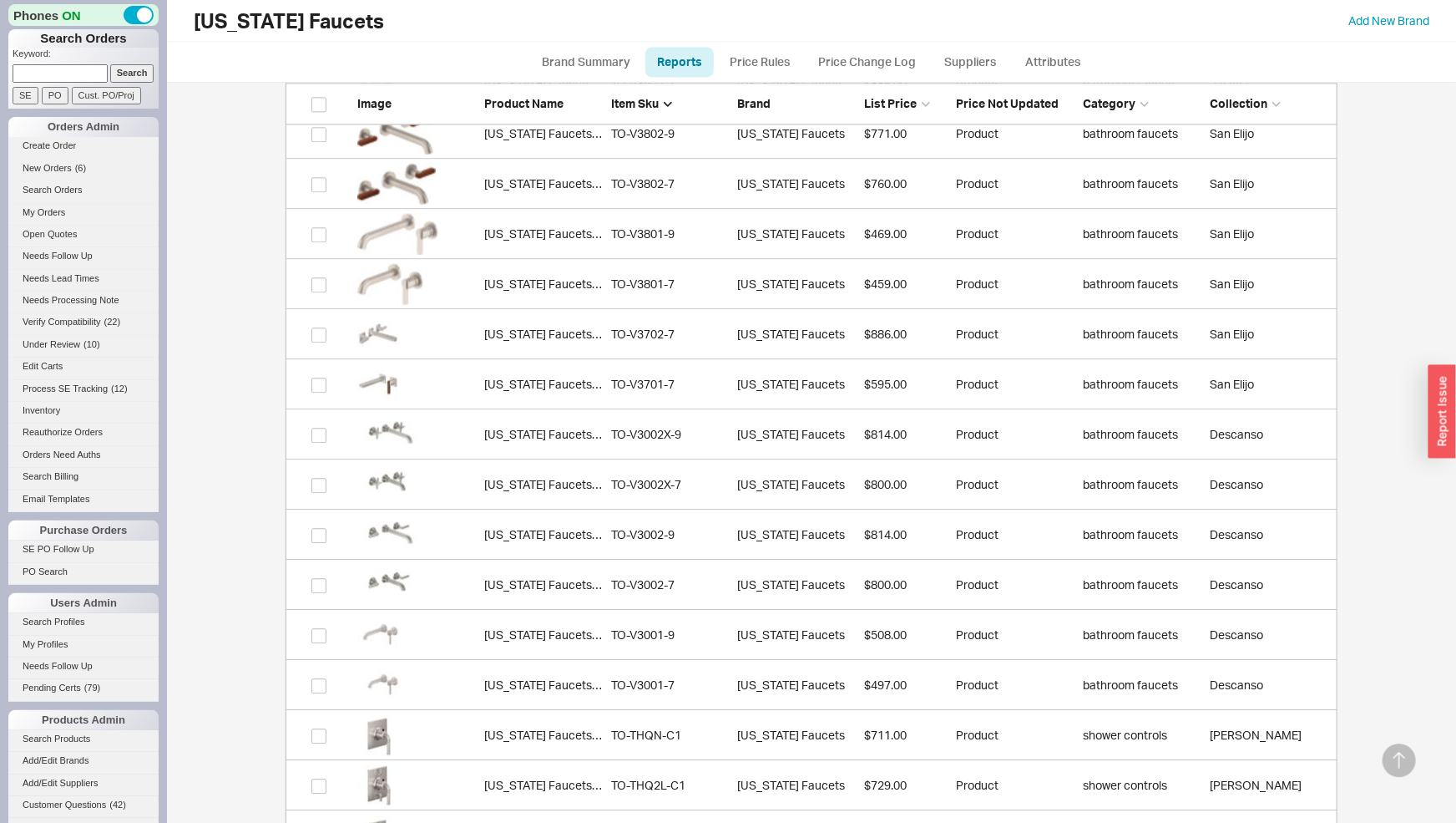
scroll to position [2113, 0]
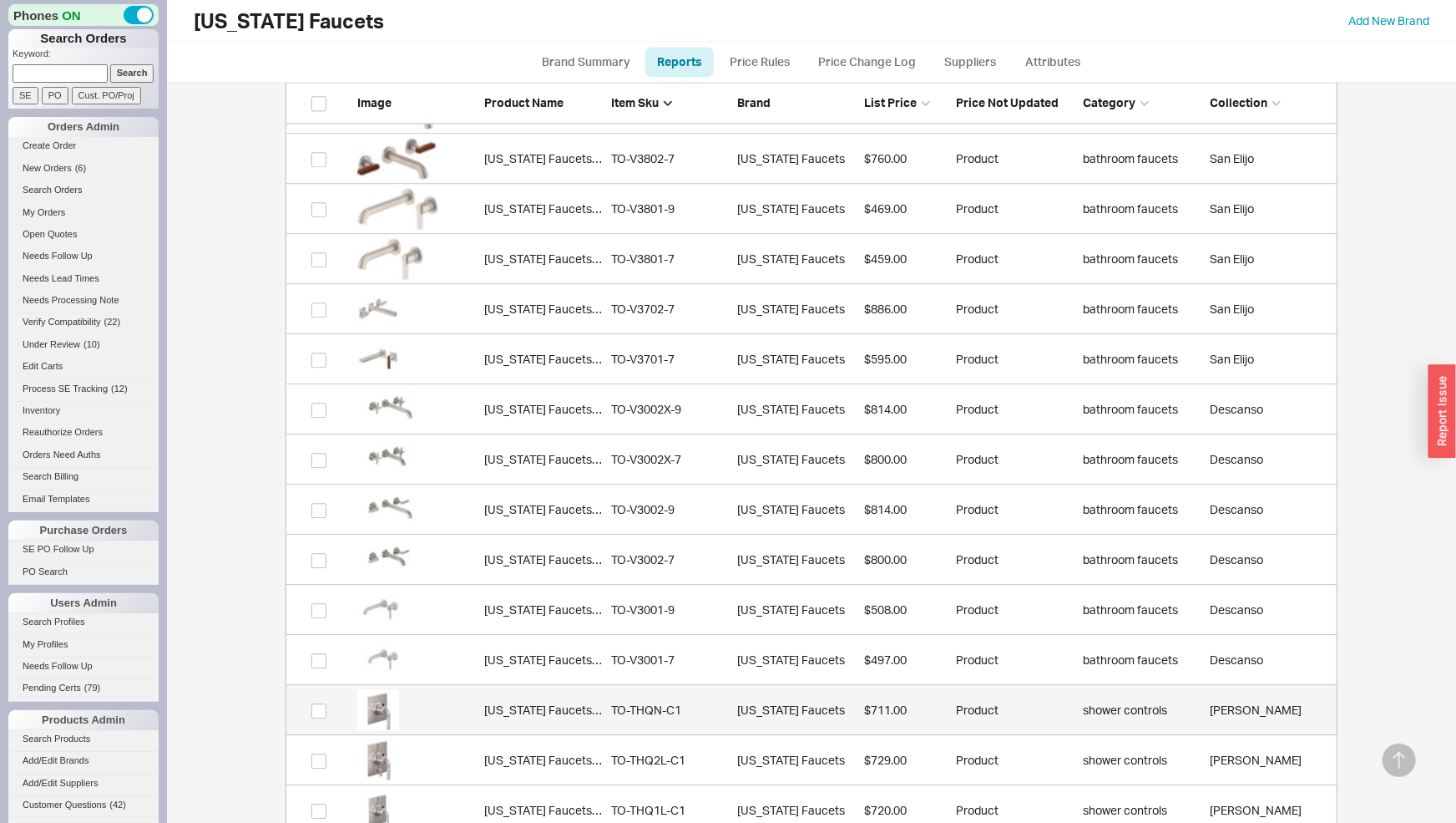
click at [519, 709] on div "California Faucets TO-THQN-C1" at bounding box center [543, 710] width 118 height 17
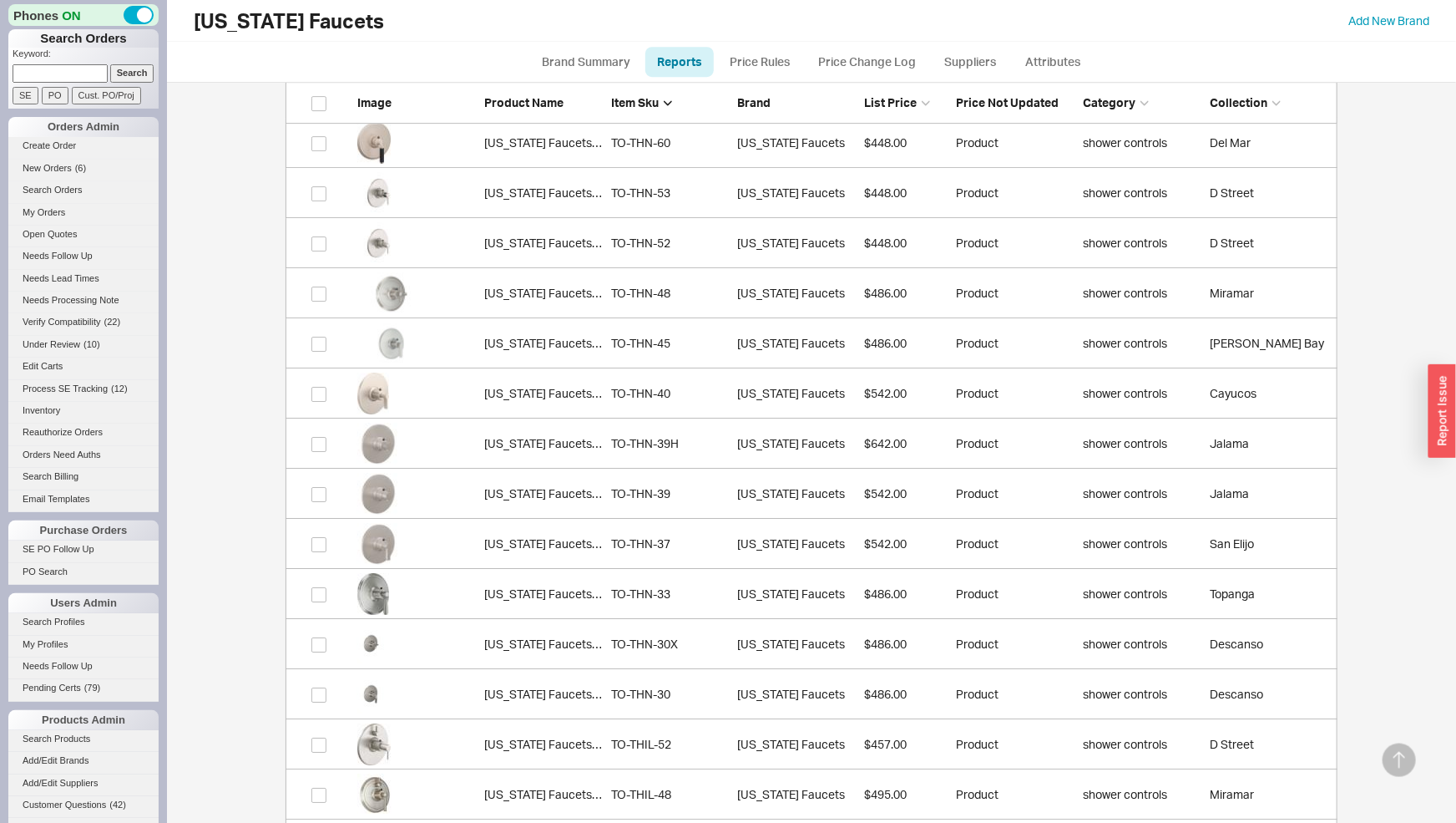
scroll to position [2940, 0]
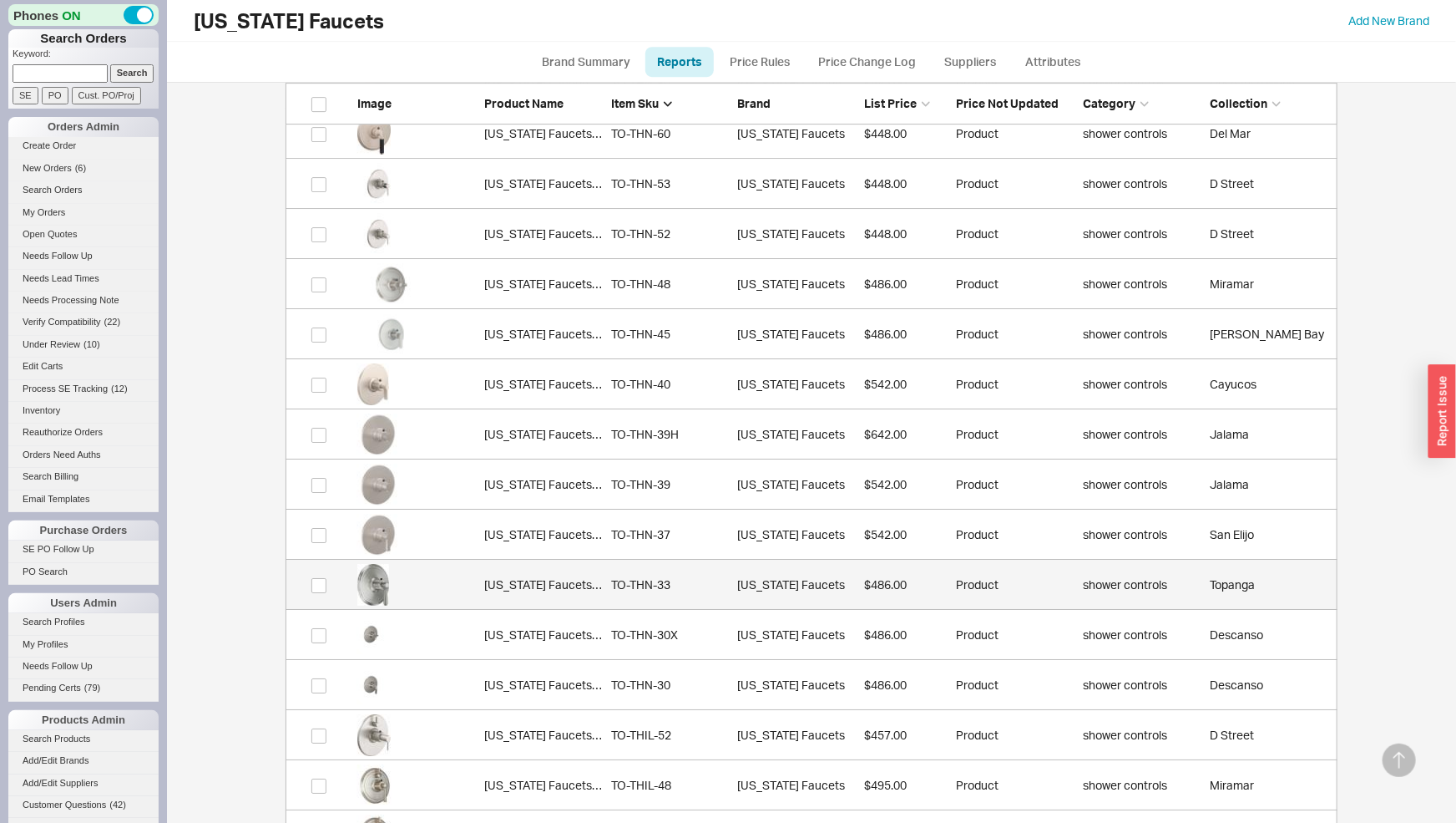
click at [576, 584] on div "California Faucets TO-THN-33" at bounding box center [543, 585] width 118 height 17
click at [538, 571] on link "California Faucets TO-THN-33 TO-THN-33 California Faucets $486.00 Product showe…" at bounding box center [811, 585] width 1052 height 50
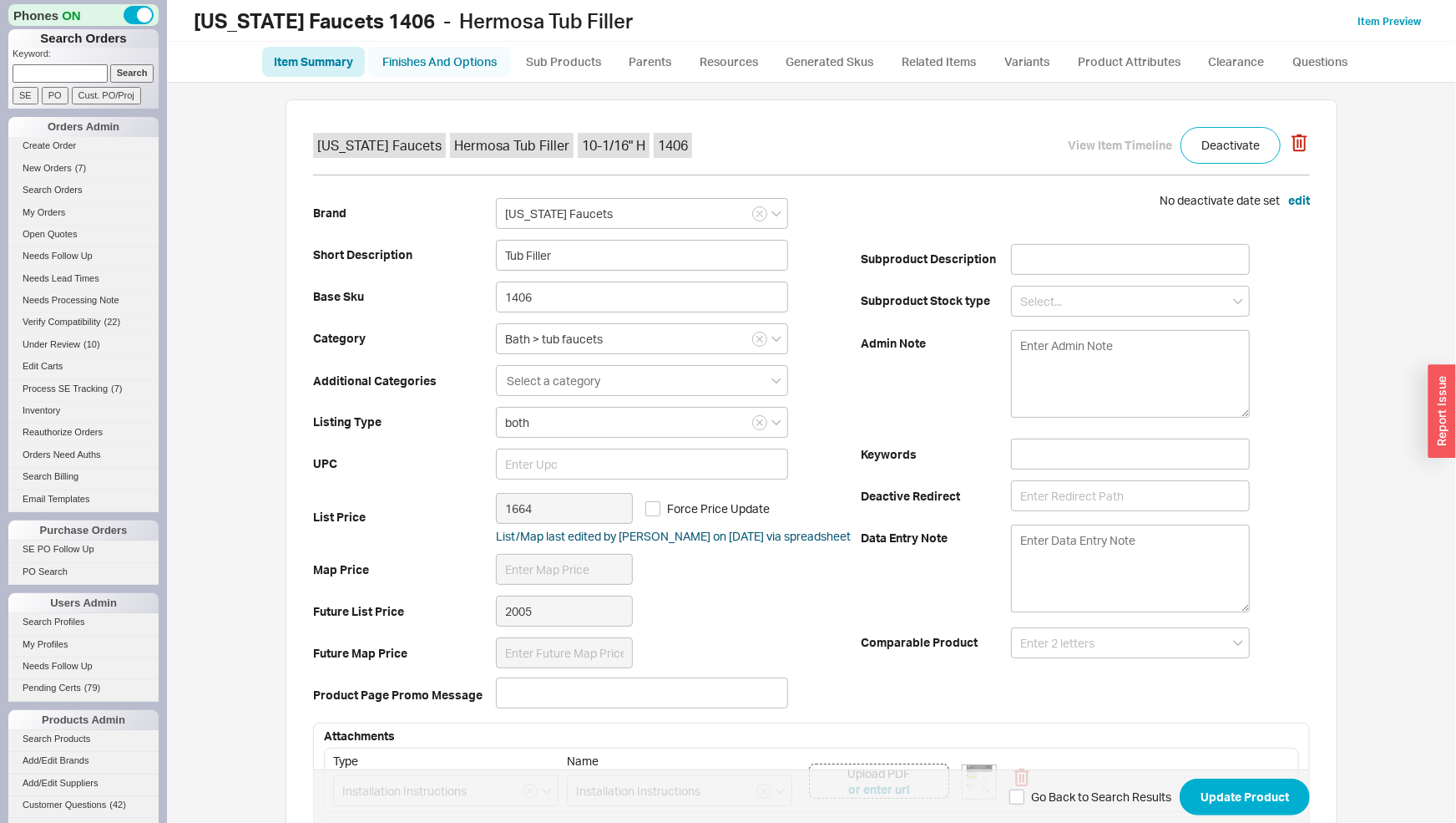
click at [482, 65] on link "Finishes And Options" at bounding box center [439, 61] width 143 height 30
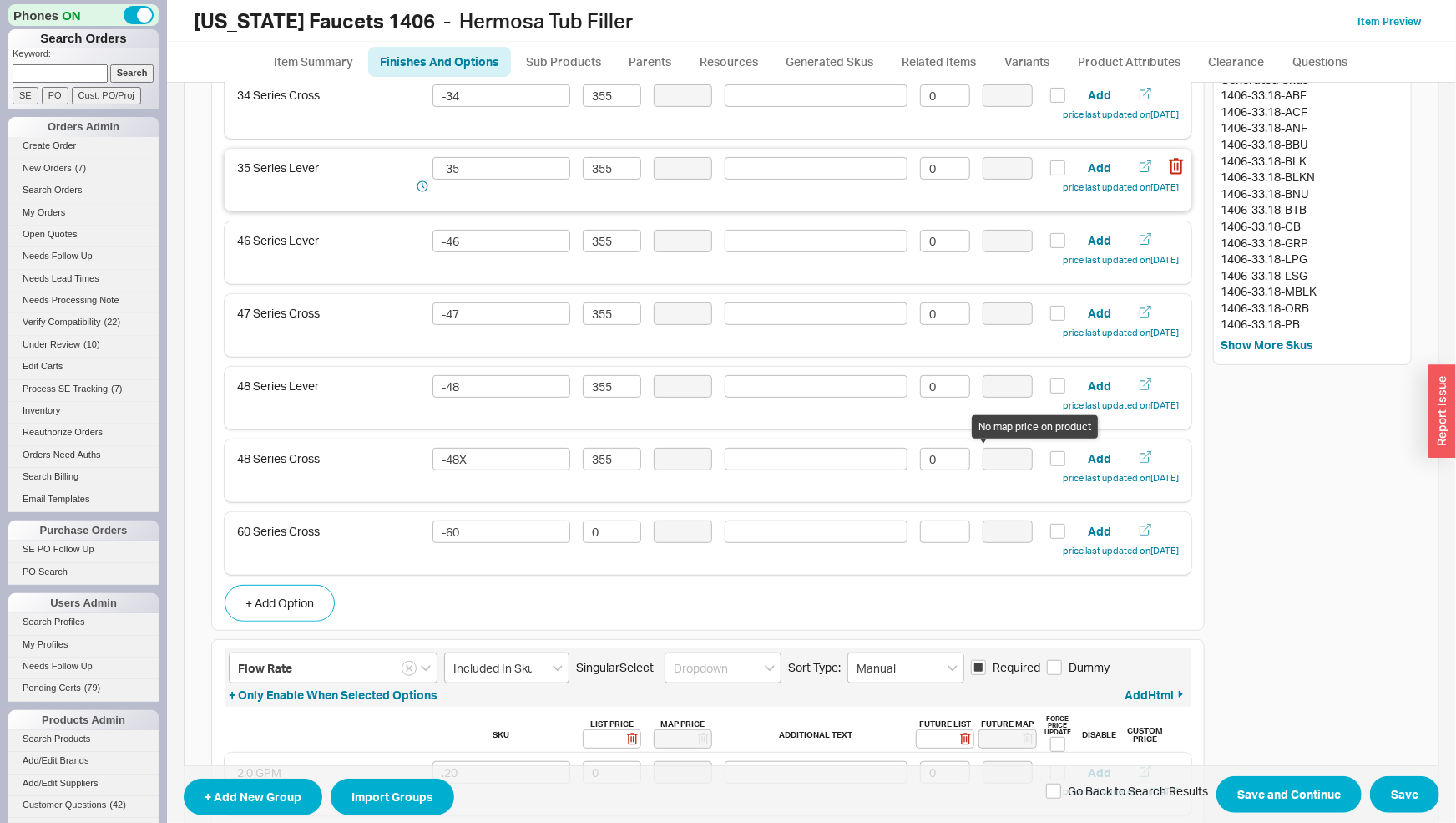
scroll to position [436, 0]
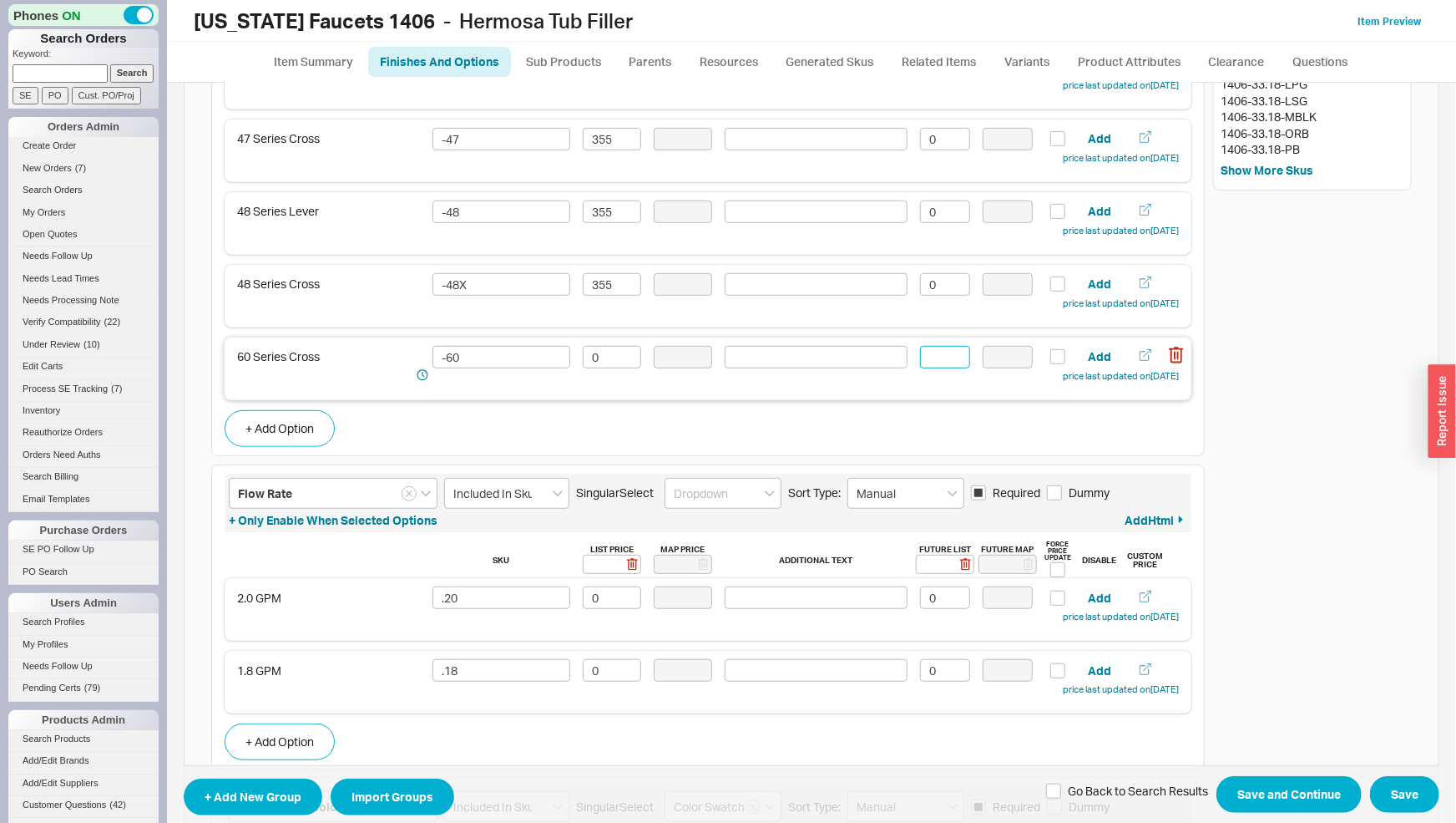
click at [945, 358] on input at bounding box center [945, 358] width 50 height 23
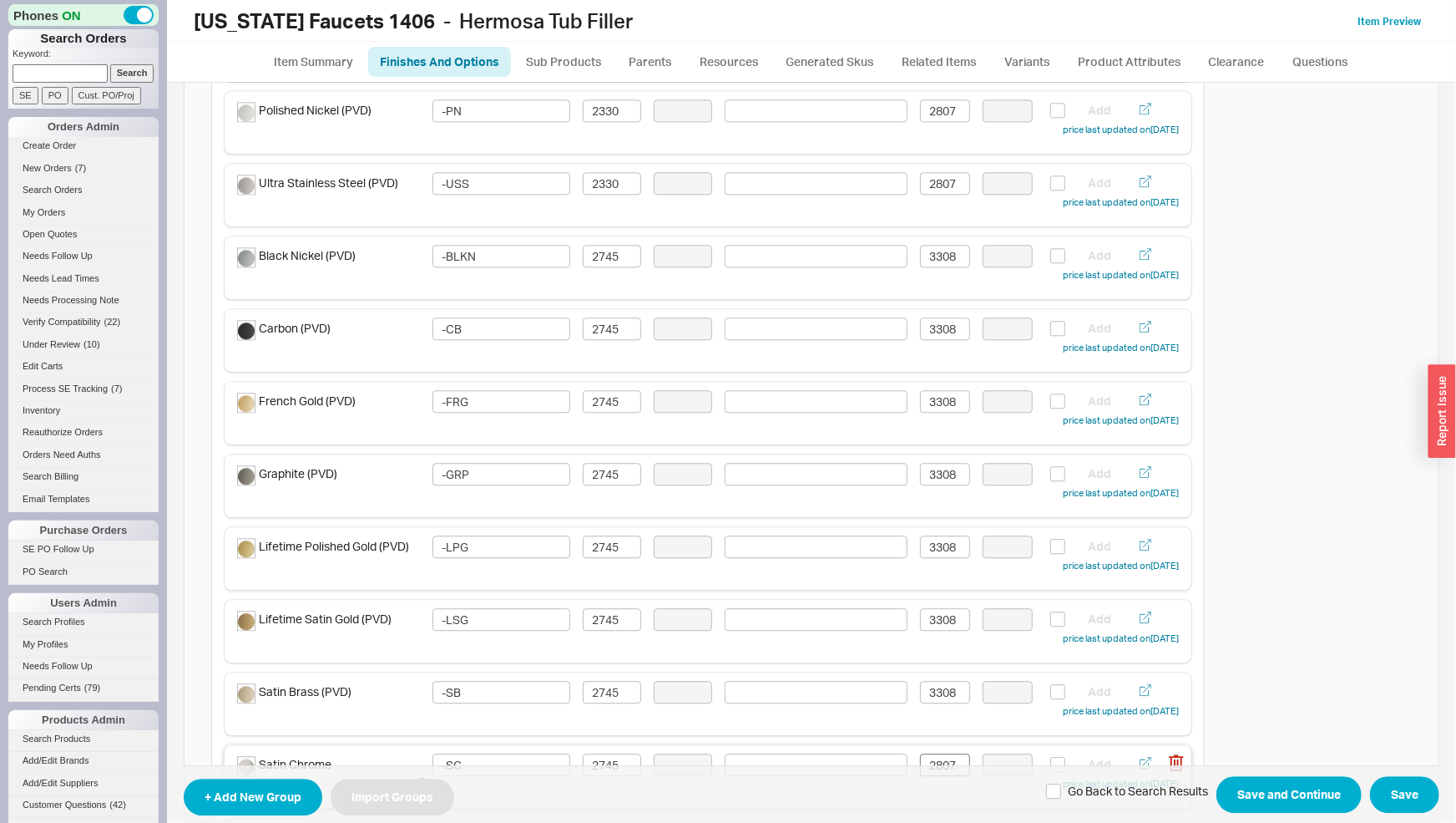
scroll to position [2425, 0]
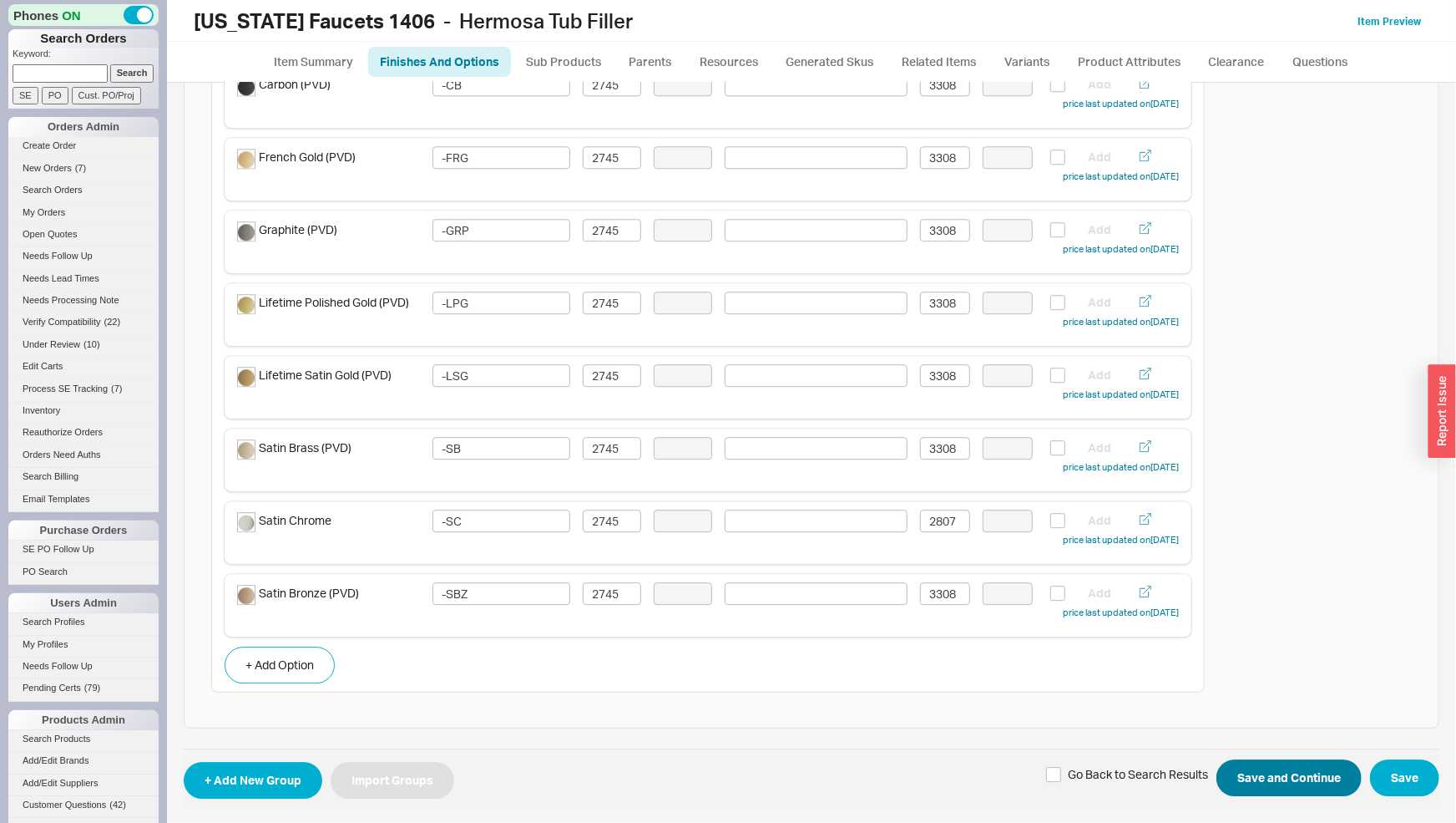
type input "0"
drag, startPoint x: 1264, startPoint y: 776, endPoint x: 1267, endPoint y: 732, distance: 44.1
click at [1267, 777] on button "Save and Continue" at bounding box center [1290, 778] width 146 height 37
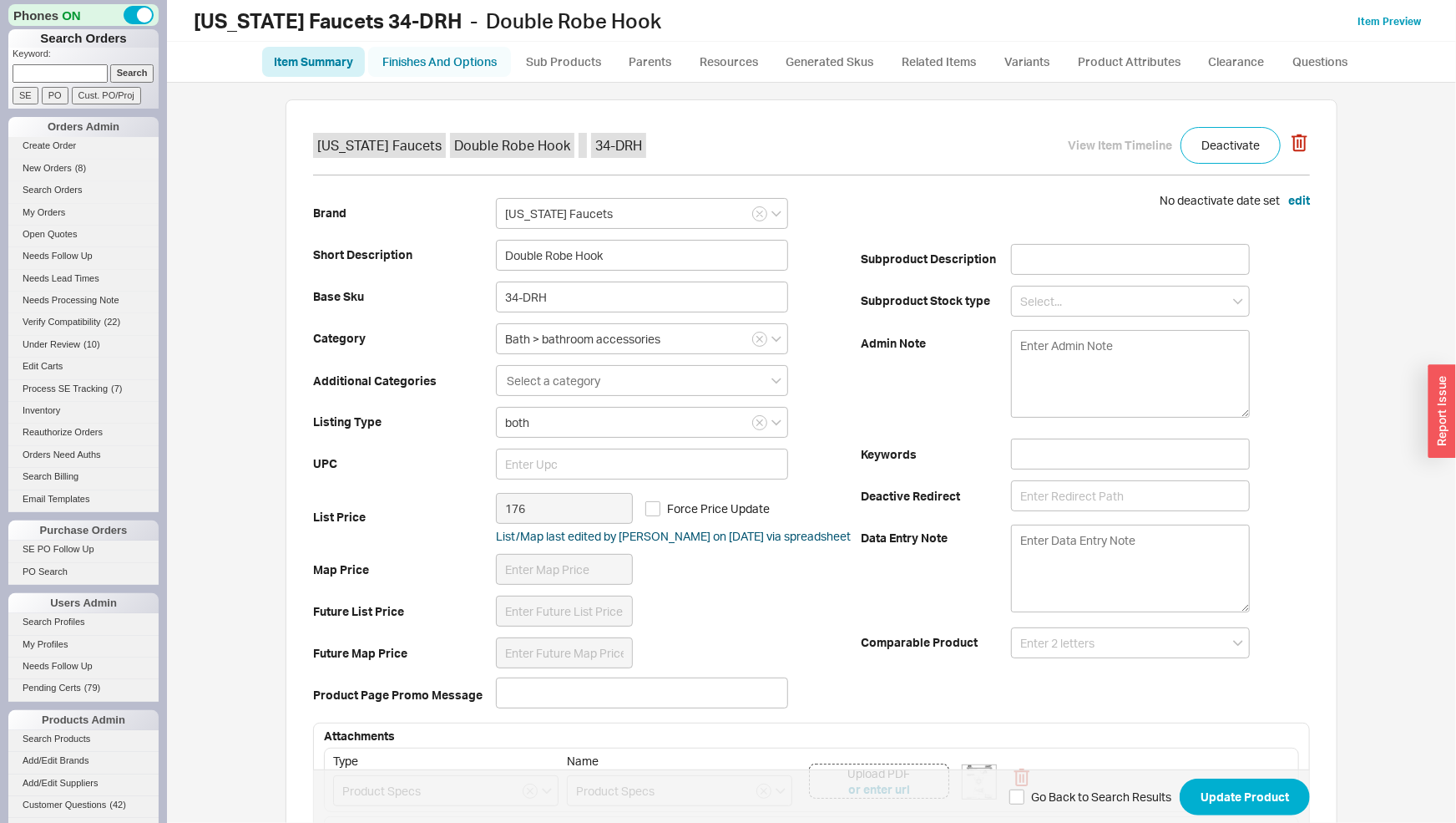
click at [477, 67] on link "Finishes And Options" at bounding box center [439, 61] width 143 height 30
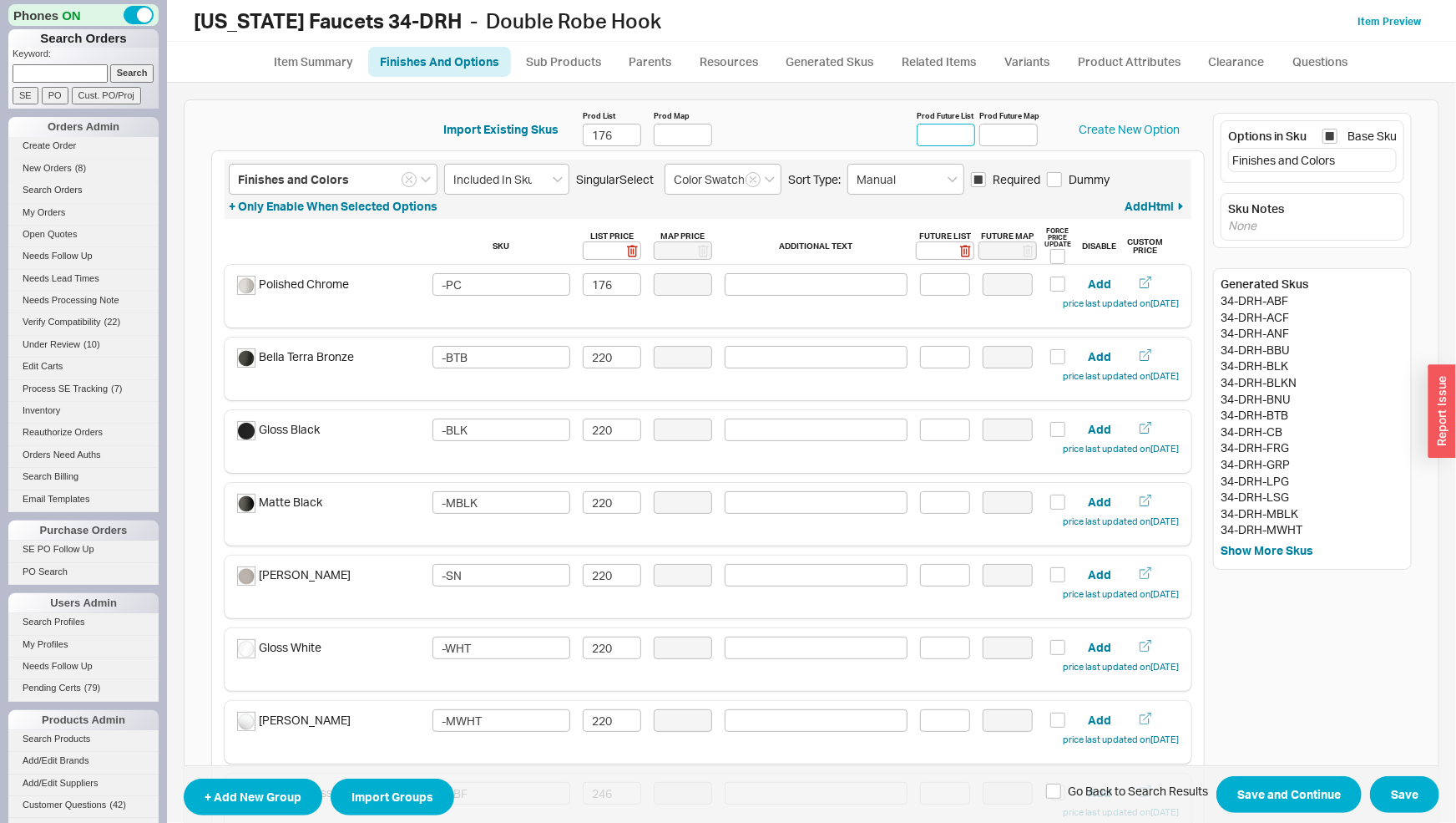
click at [941, 139] on input "Prod Future List" at bounding box center [946, 135] width 59 height 23
type input "188"
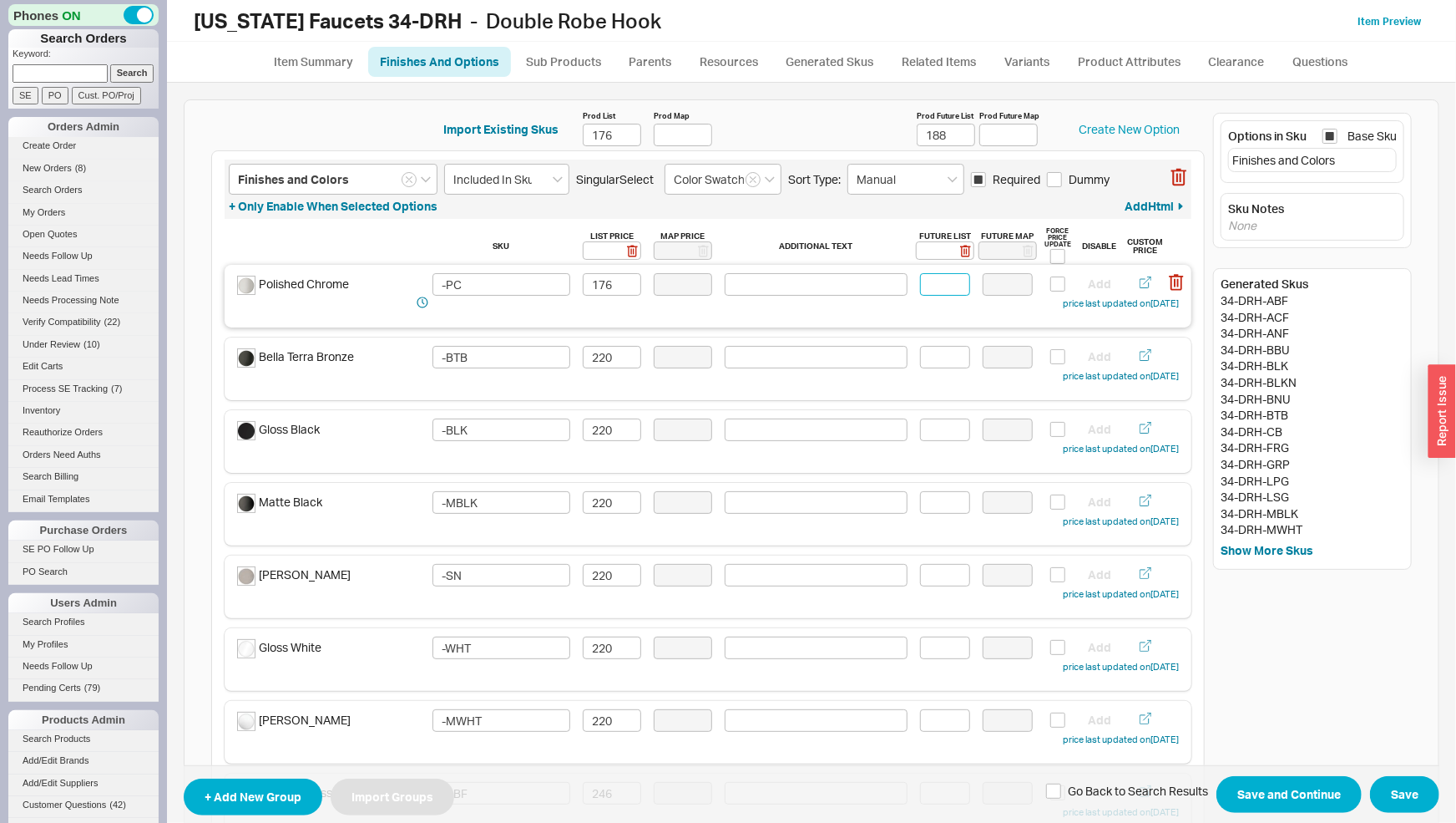
click at [920, 283] on input at bounding box center [945, 285] width 50 height 23
type input "188"
click at [938, 356] on input at bounding box center [945, 358] width 50 height 23
drag, startPoint x: 948, startPoint y: 360, endPoint x: 824, endPoint y: 365, distance: 124.1
click at [920, 365] on input "235" at bounding box center [945, 358] width 50 height 23
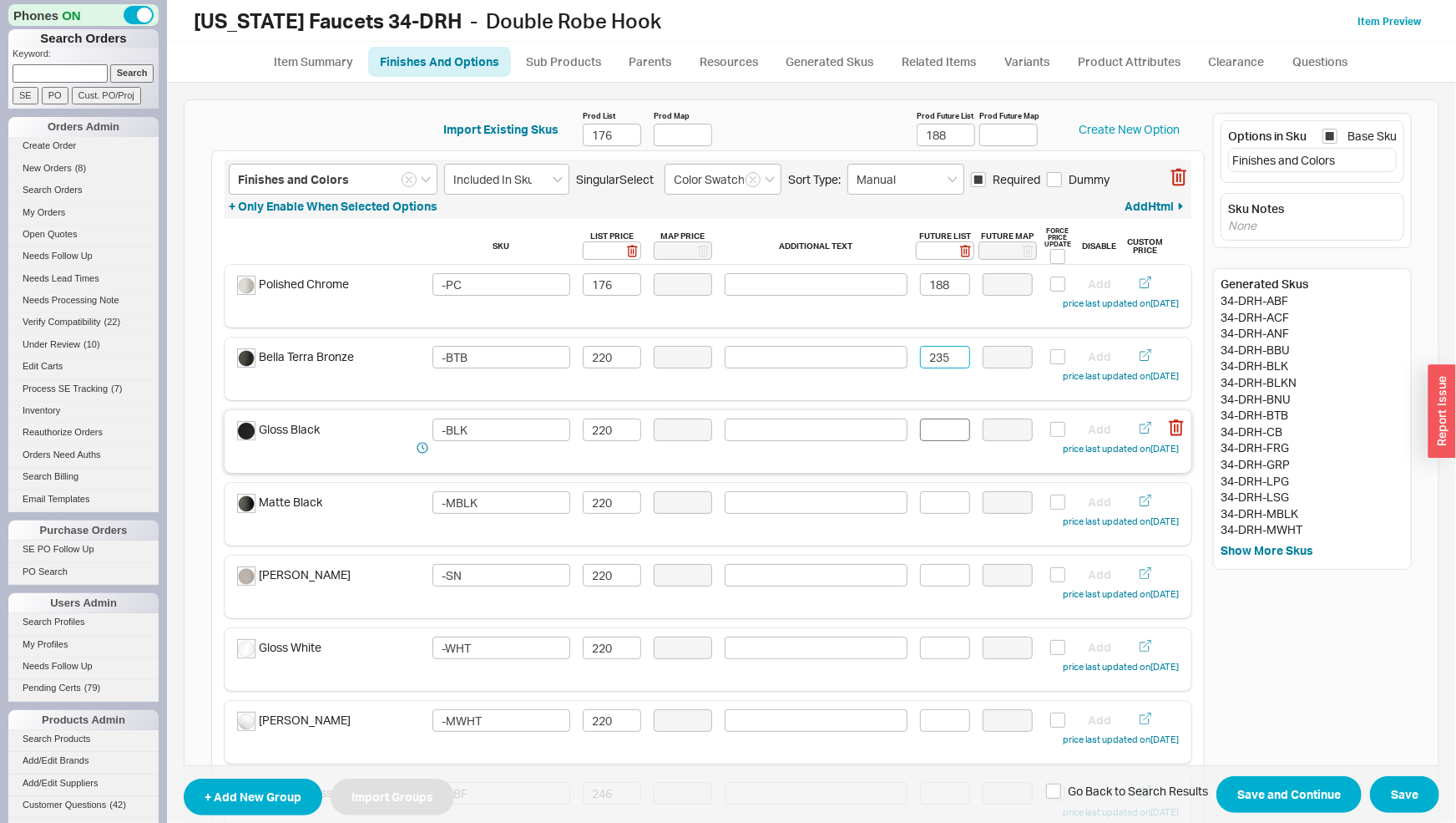
type input "235"
click at [932, 427] on input at bounding box center [945, 429] width 50 height 23
paste input "235"
type input "235"
click at [933, 497] on input at bounding box center [945, 502] width 50 height 23
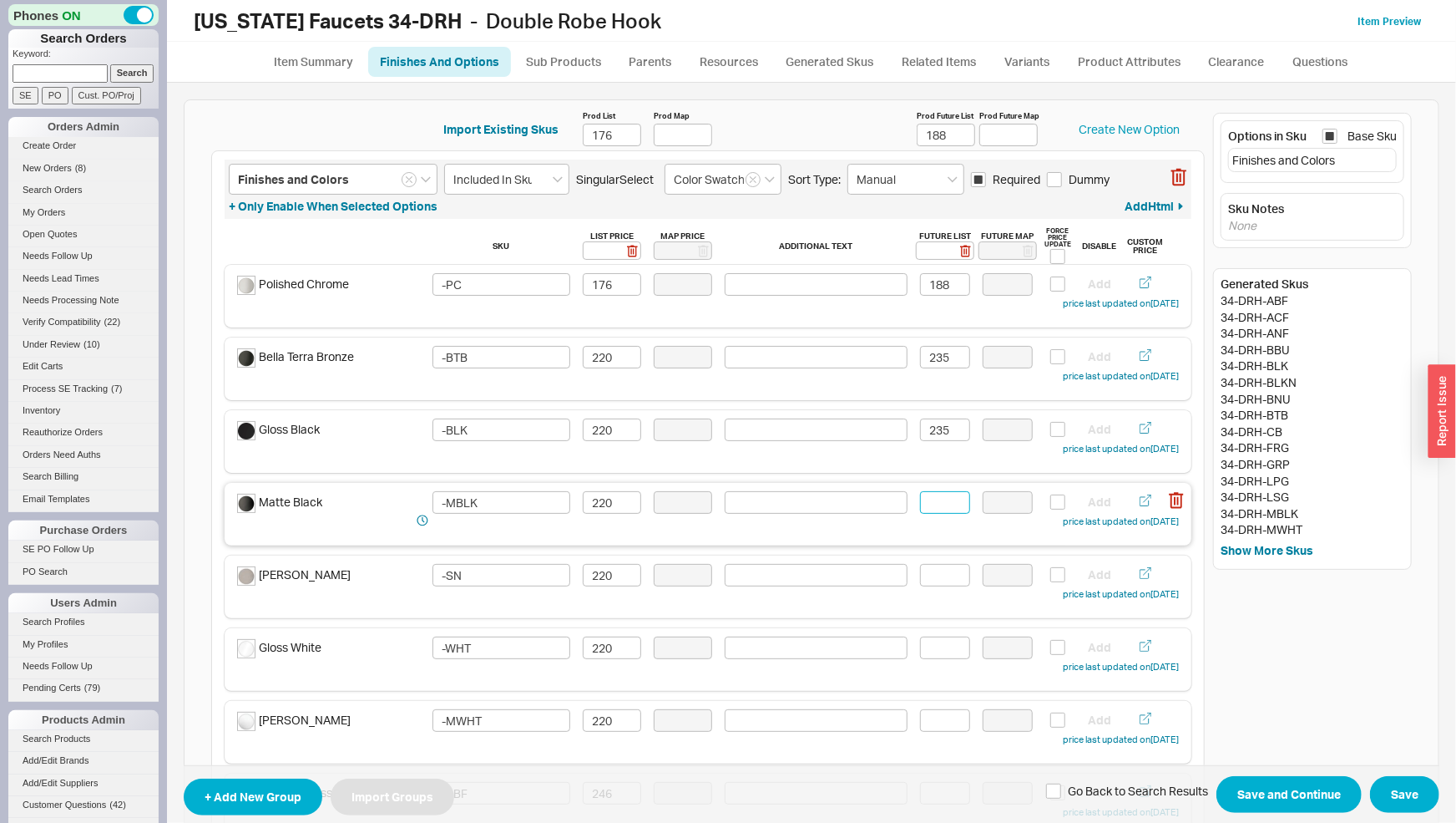
paste input "235"
type input "235"
click at [932, 574] on input at bounding box center [945, 575] width 50 height 23
paste input "235"
type input "235"
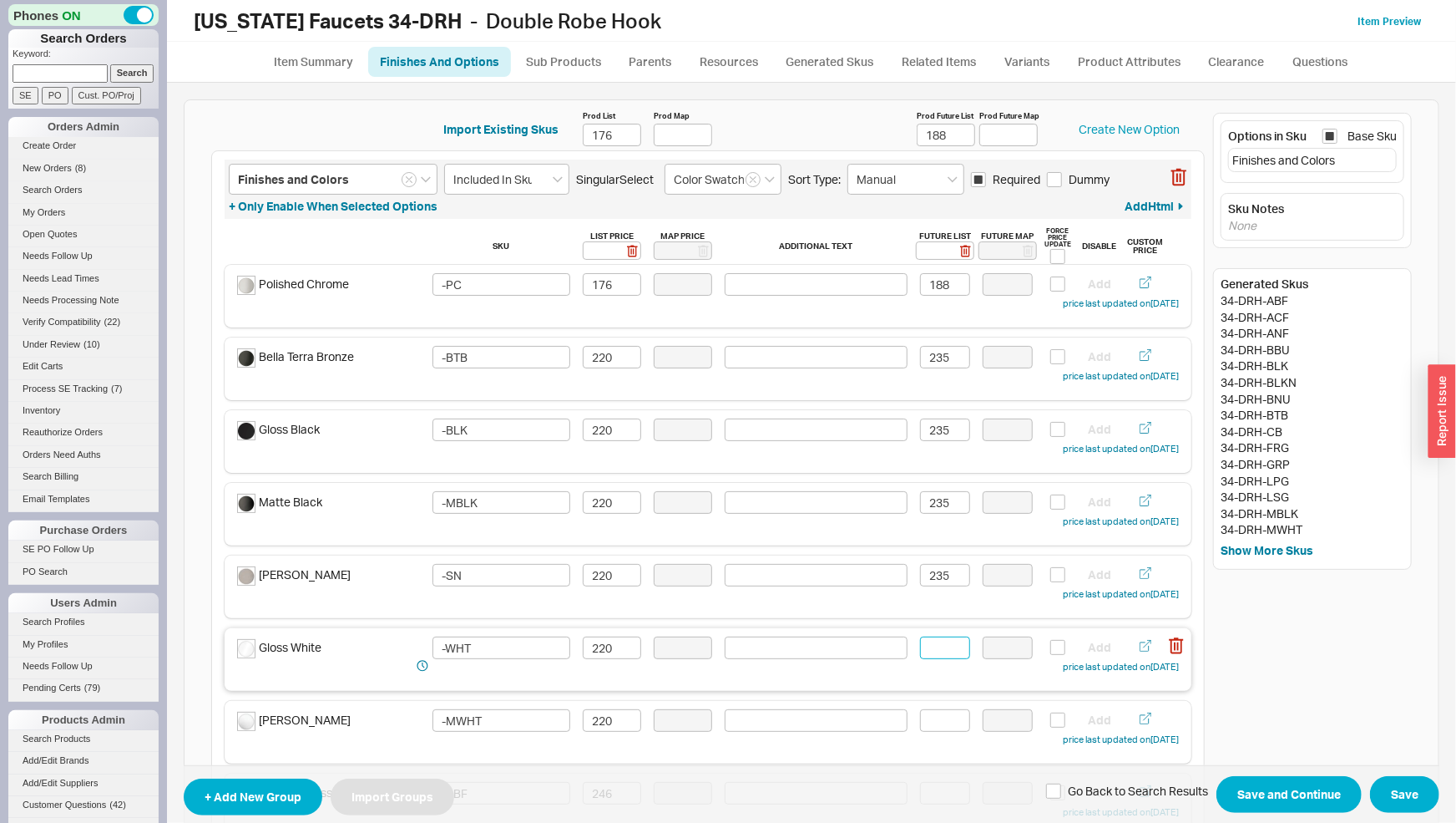
click at [930, 647] on input at bounding box center [945, 648] width 50 height 23
paste input "235"
type input "235"
click at [938, 725] on input at bounding box center [945, 721] width 50 height 23
paste input "235"
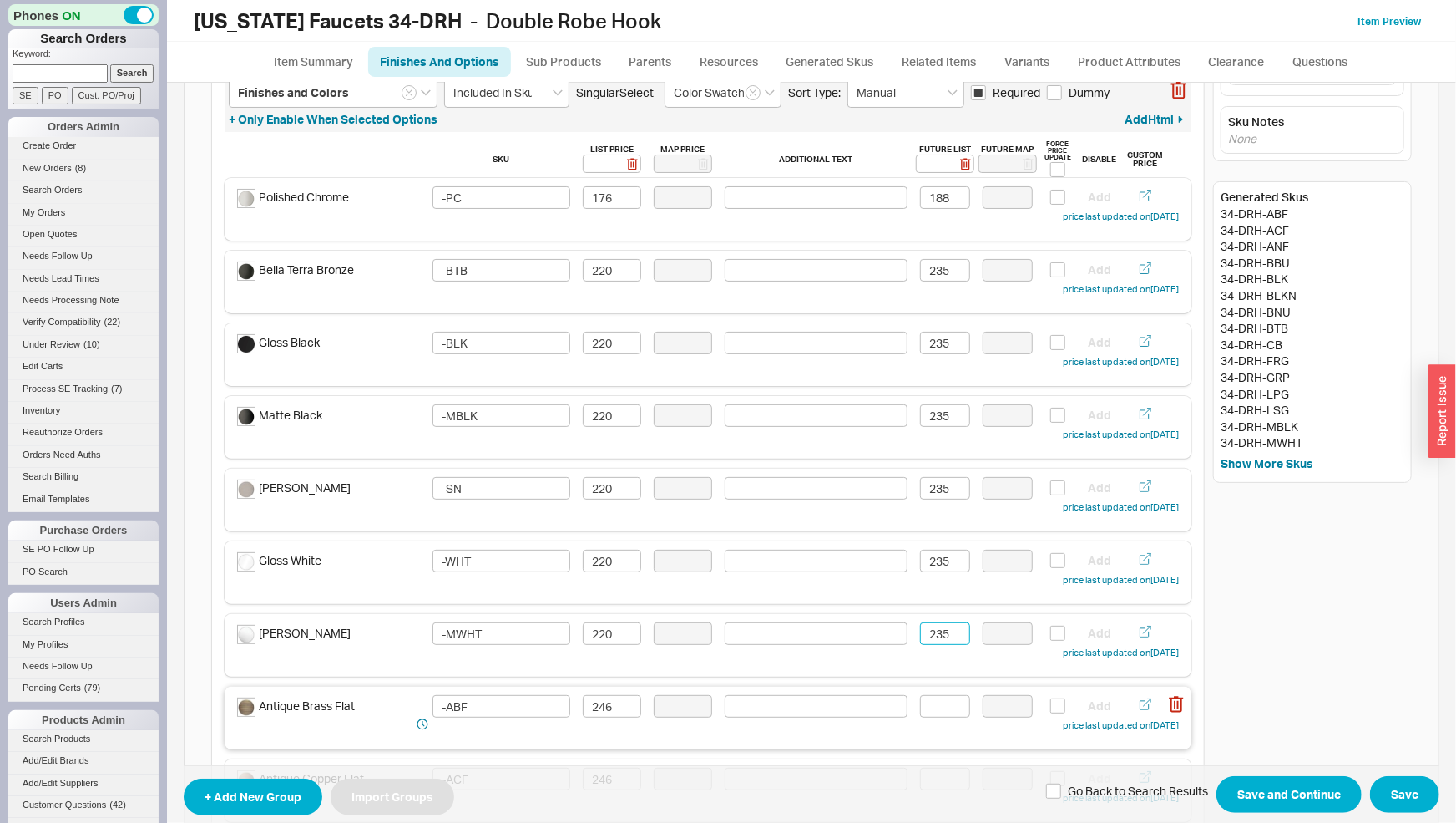
scroll to position [175, 0]
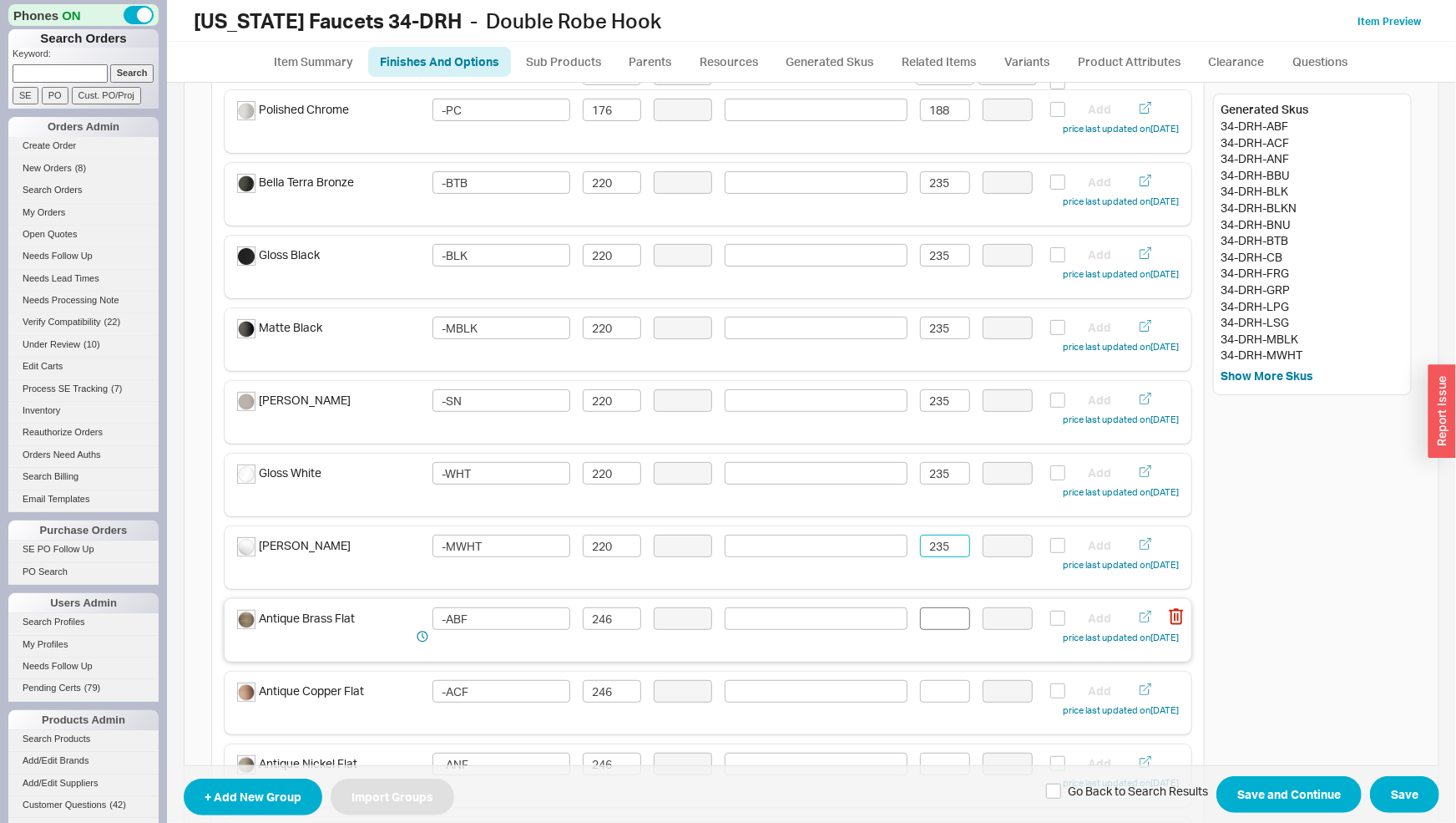
type input "235"
click at [942, 611] on input at bounding box center [945, 619] width 50 height 23
drag, startPoint x: 942, startPoint y: 621, endPoint x: 854, endPoint y: 619, distance: 88.0
click at [920, 621] on input "262" at bounding box center [945, 619] width 50 height 23
type input "262"
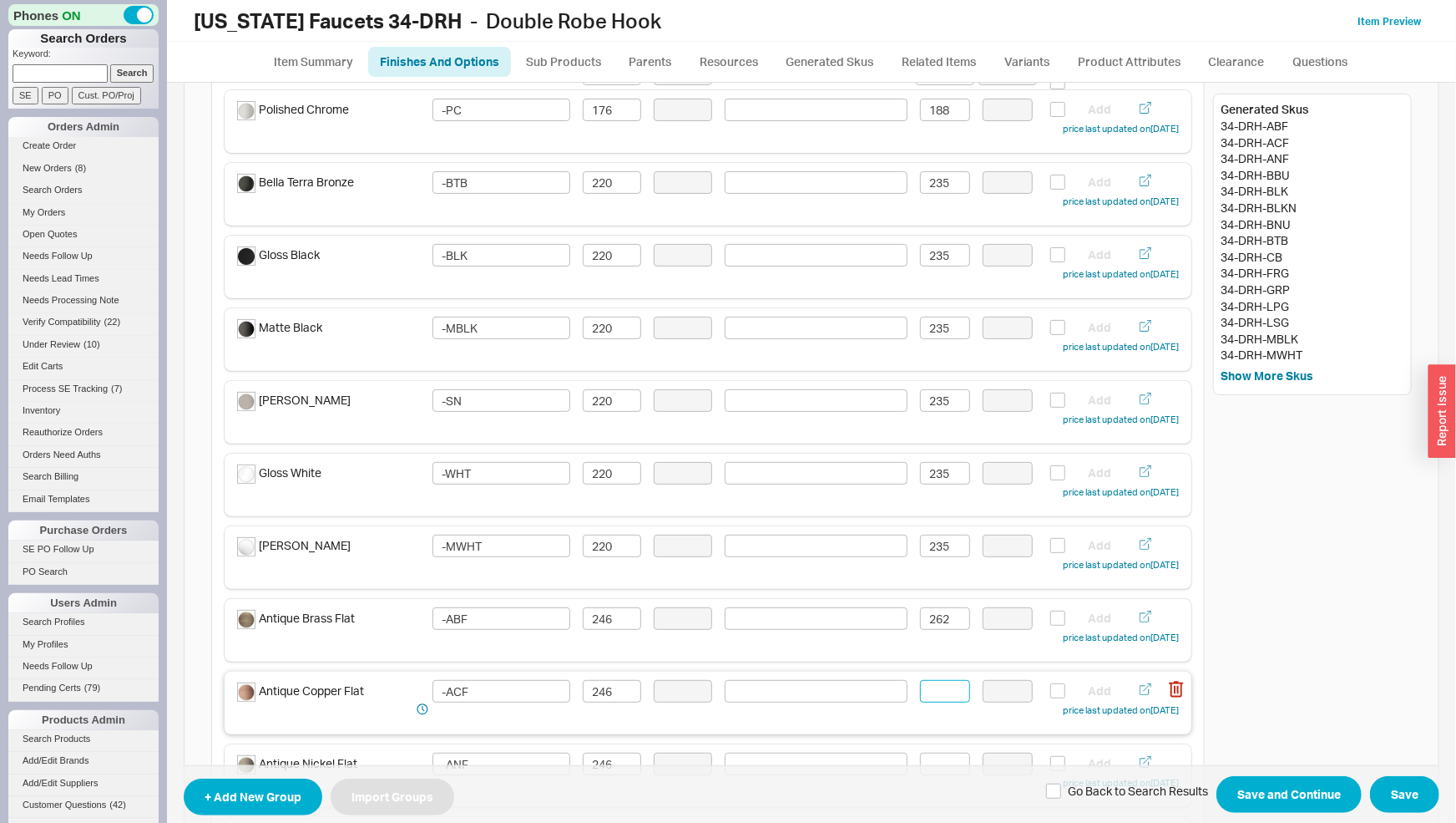
click at [931, 695] on input at bounding box center [945, 692] width 50 height 23
paste input "262"
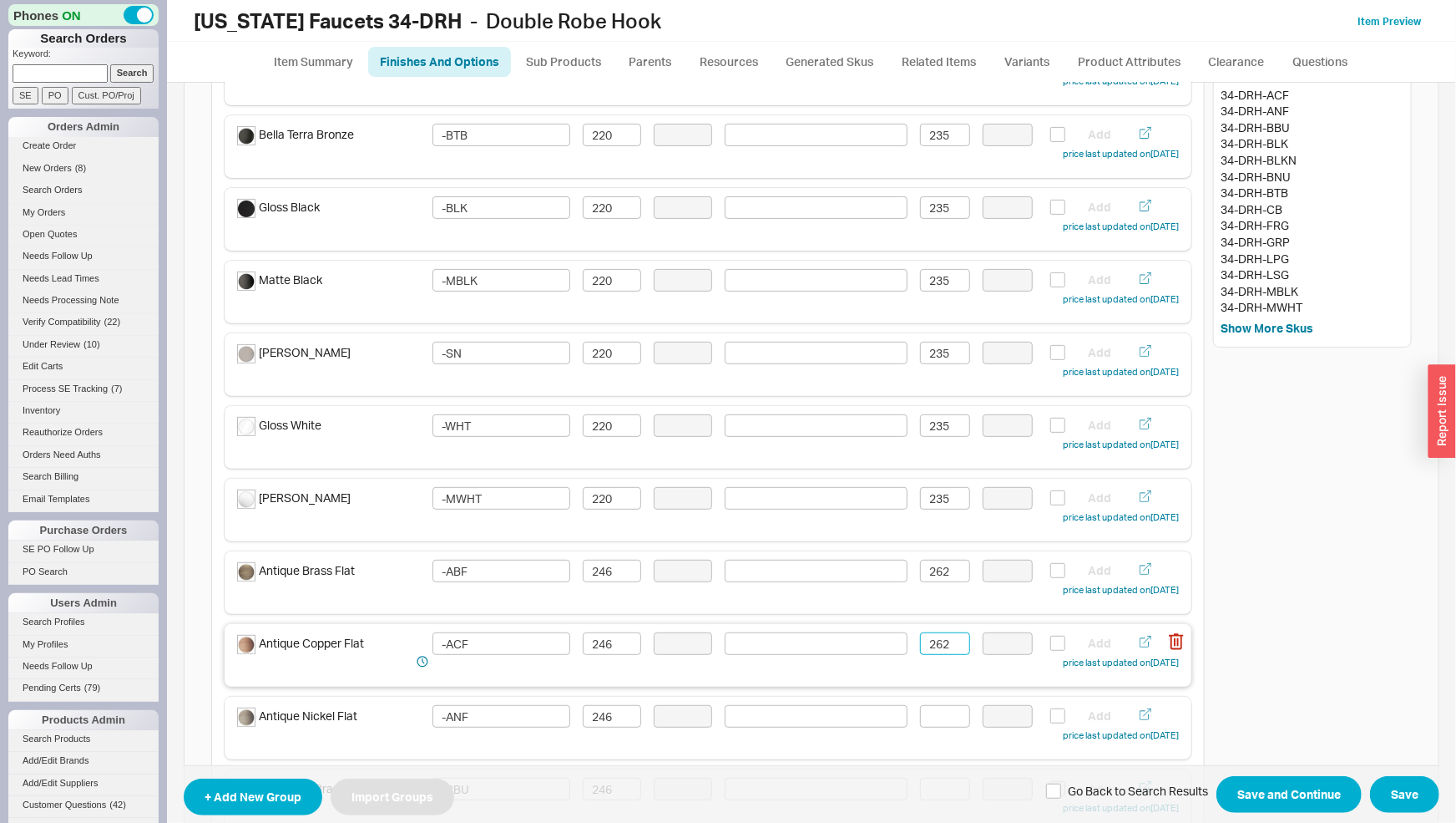
scroll to position [261, 0]
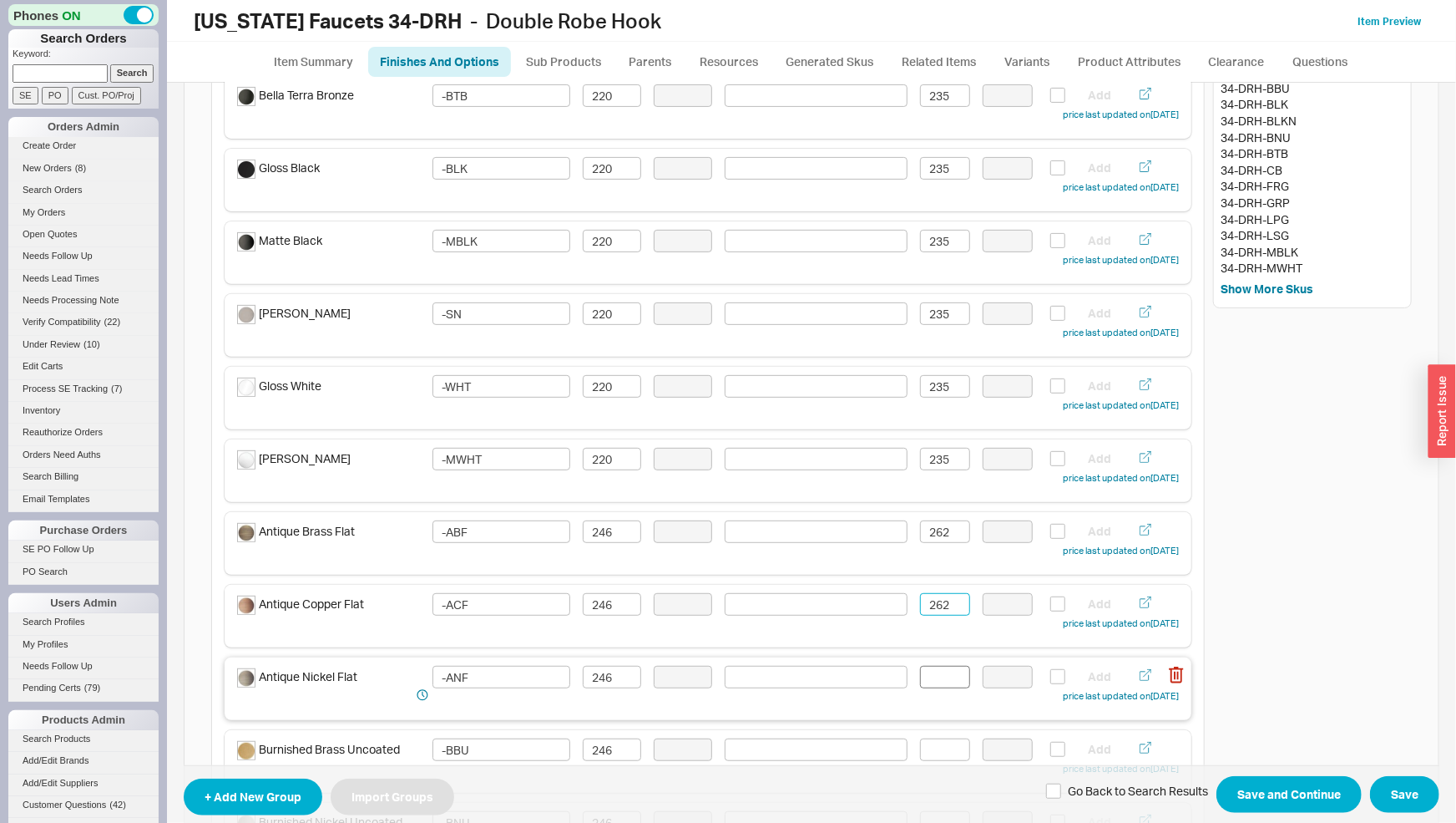
type input "262"
click at [936, 684] on input at bounding box center [945, 677] width 50 height 23
paste input "262"
type input "262"
click at [938, 746] on input at bounding box center [945, 750] width 50 height 23
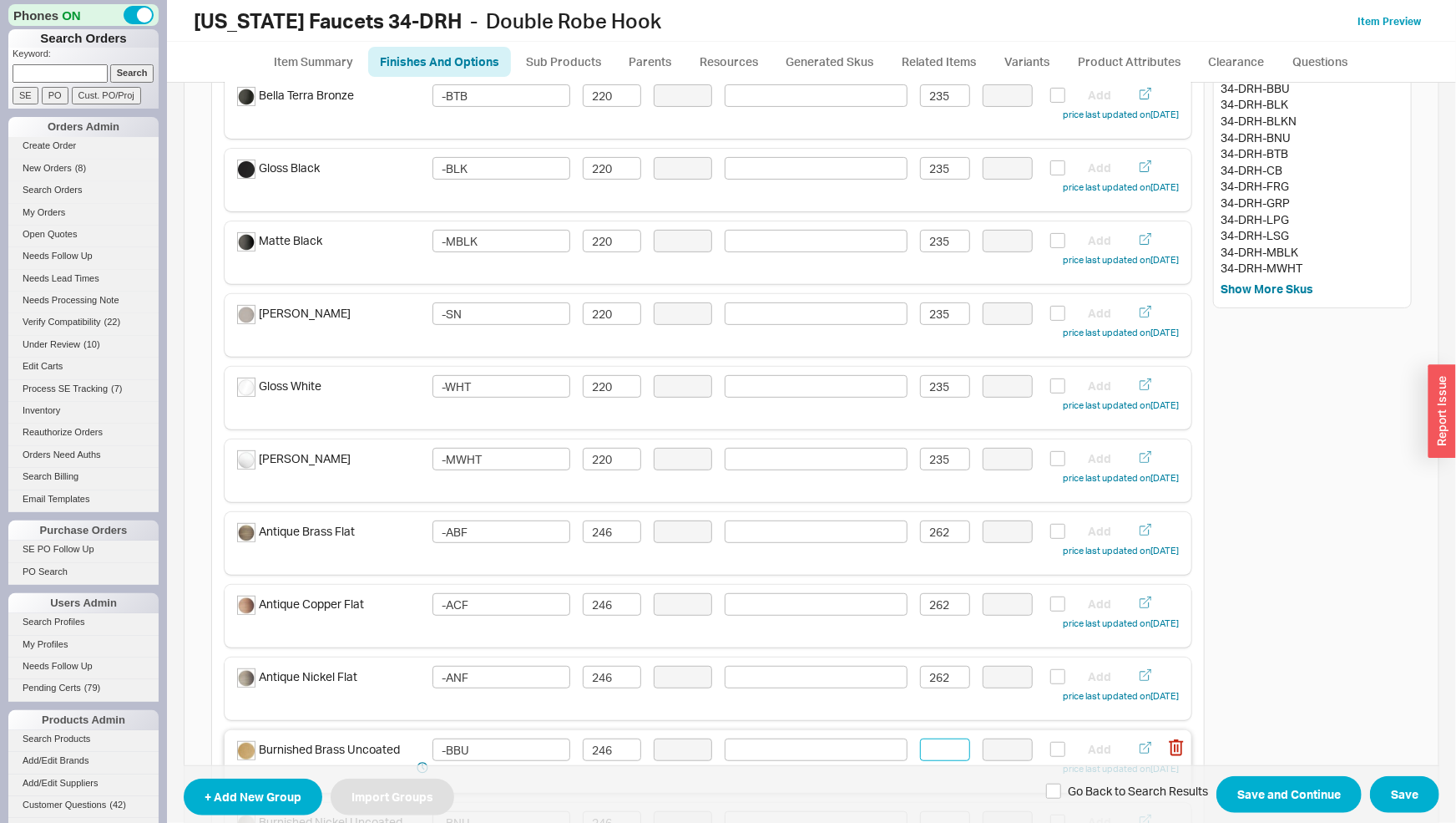
paste input "262"
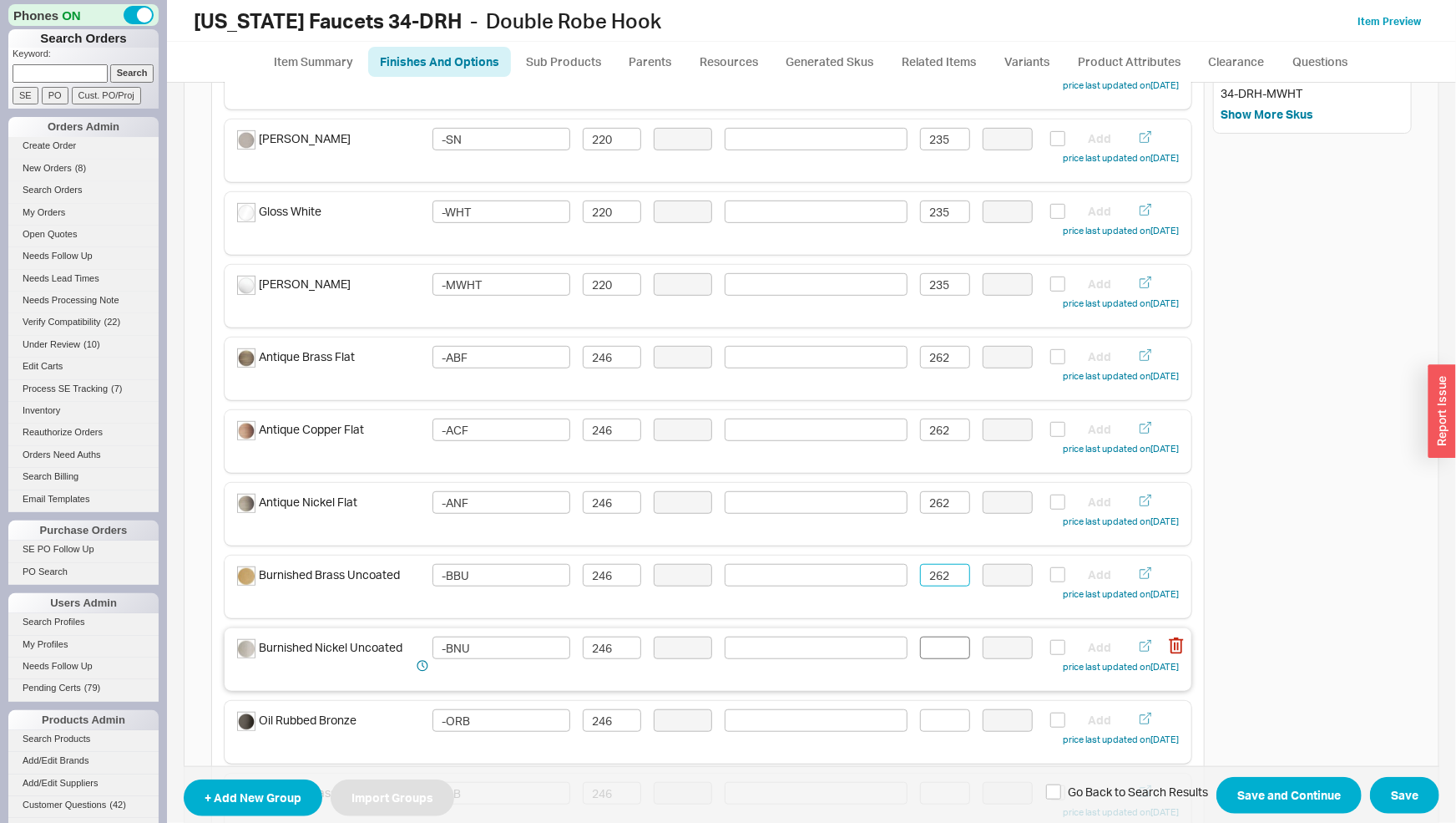
type input "262"
click at [938, 649] on input at bounding box center [945, 648] width 50 height 23
paste input "262"
type input "262"
click at [939, 715] on input at bounding box center [945, 721] width 50 height 23
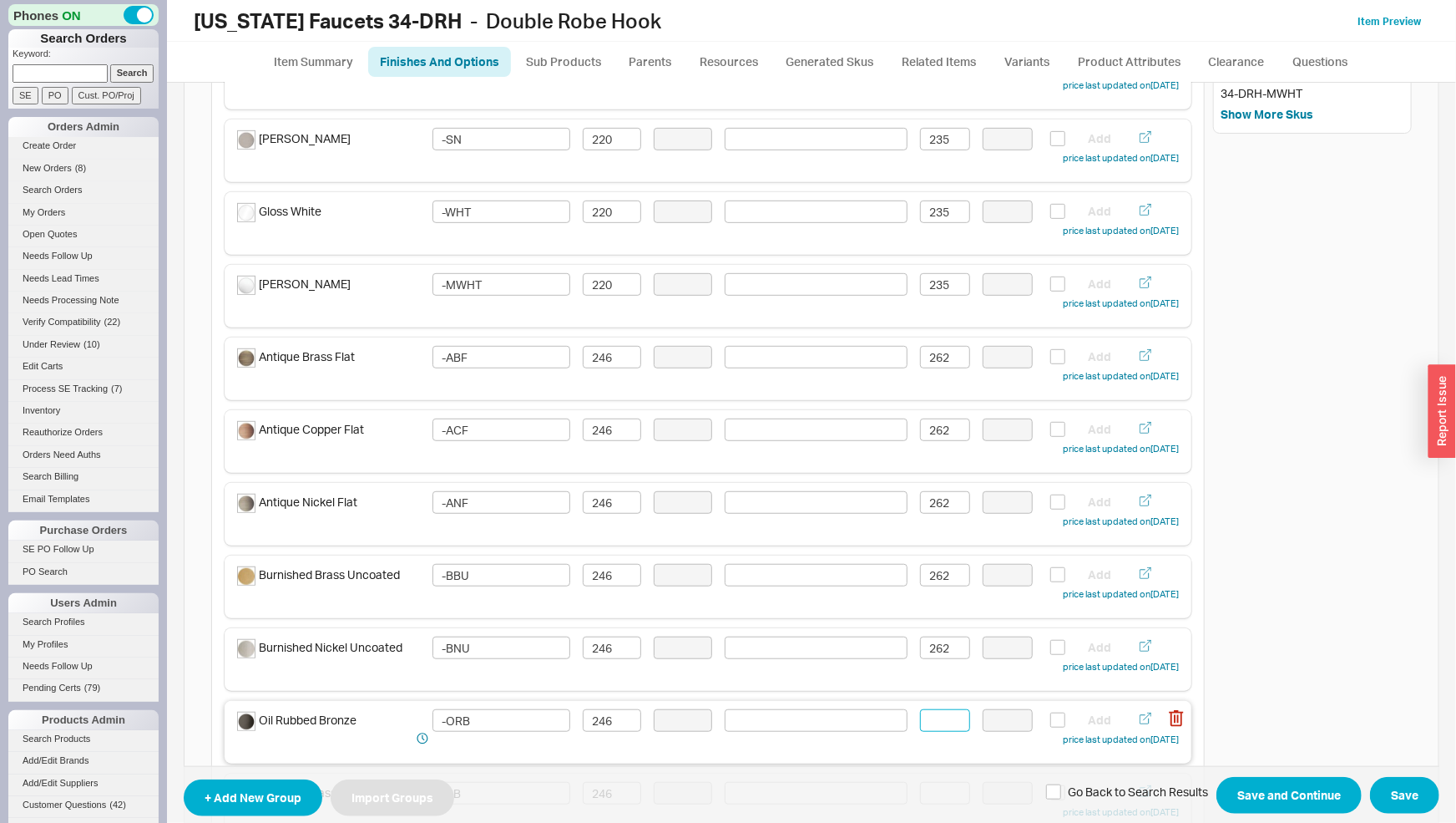
paste input "262"
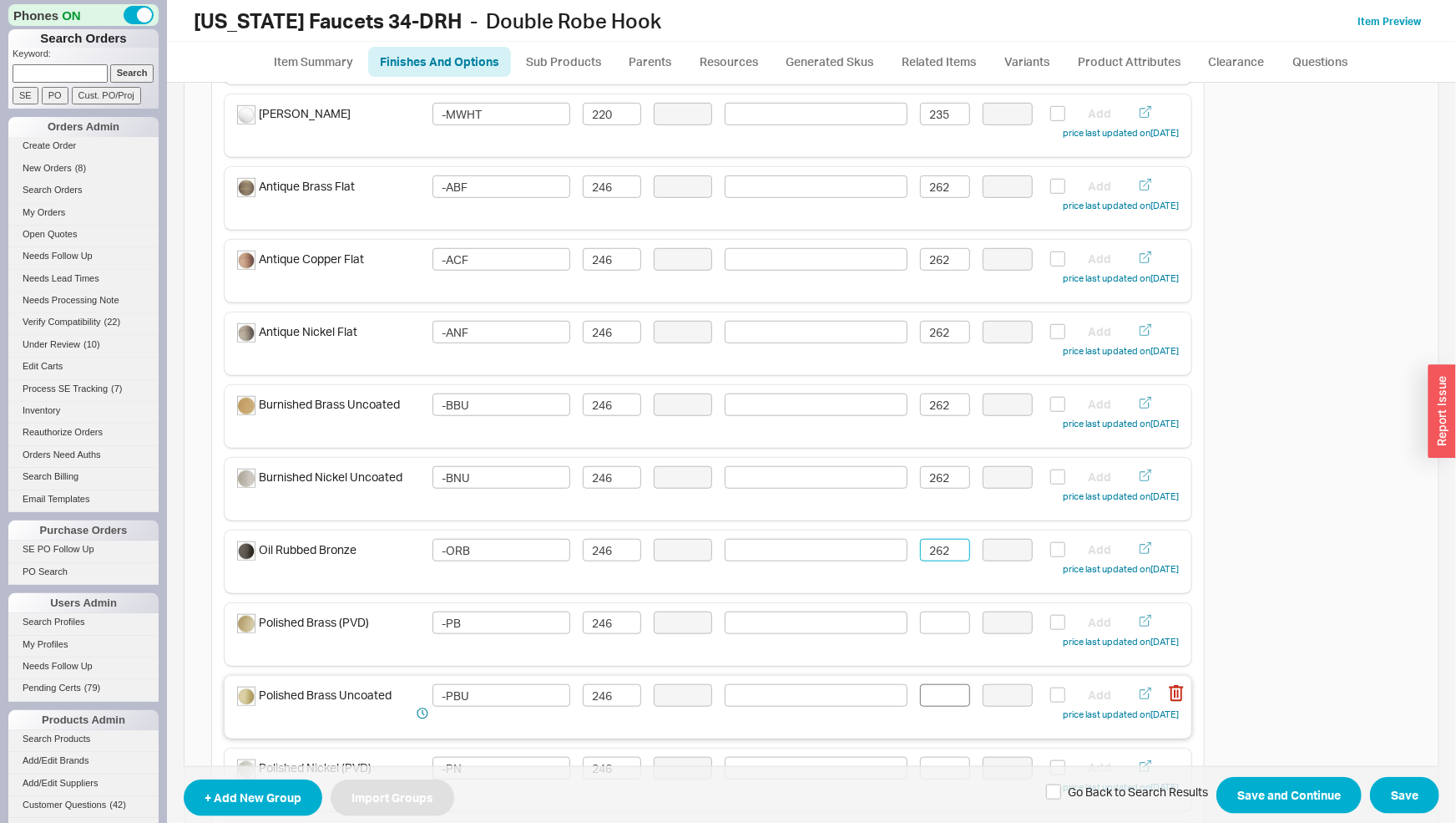
scroll to position [610, 0]
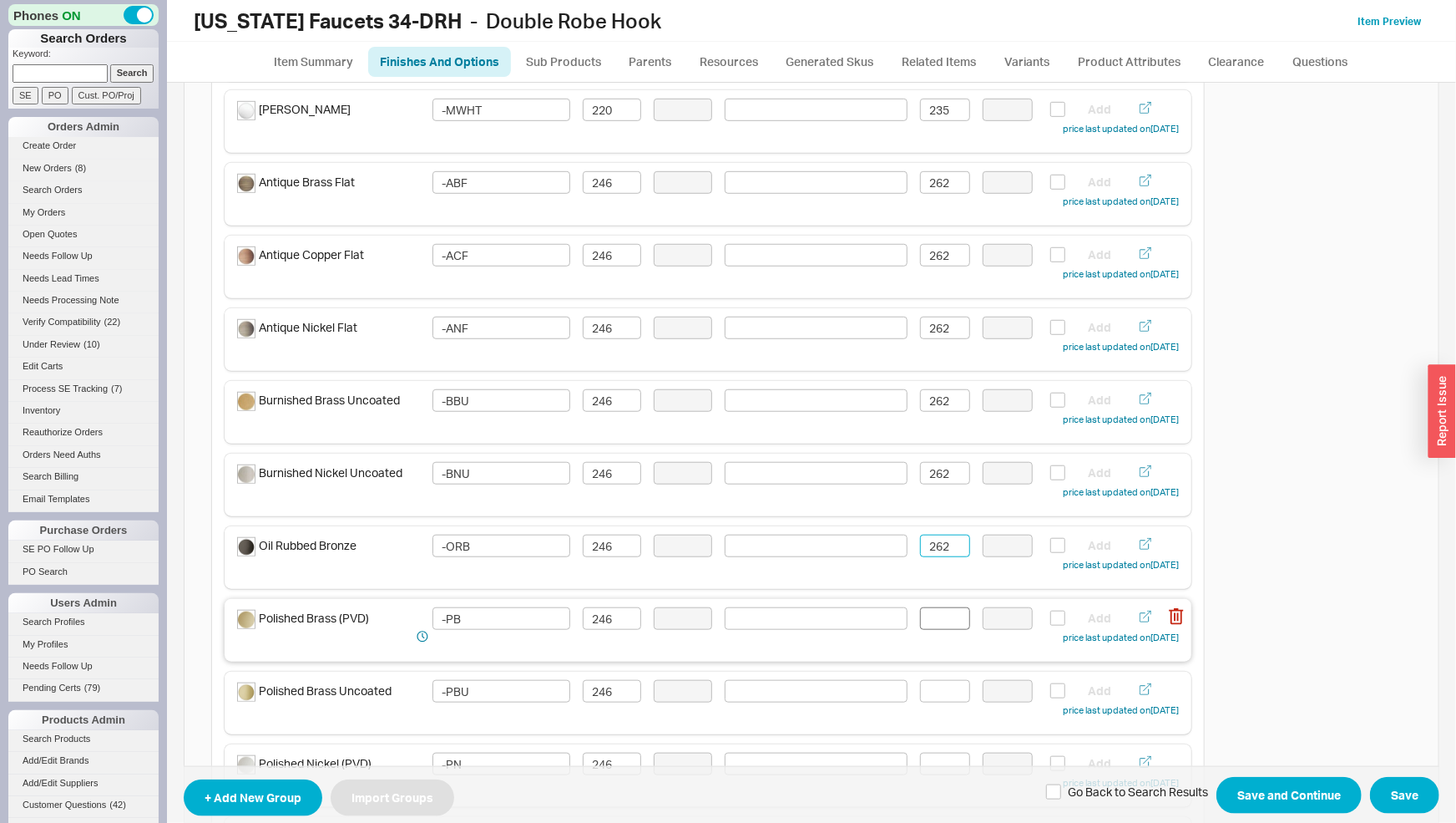
type input "262"
click at [942, 620] on input at bounding box center [945, 619] width 50 height 23
paste input "262"
type input "262"
click at [939, 692] on input at bounding box center [945, 692] width 50 height 23
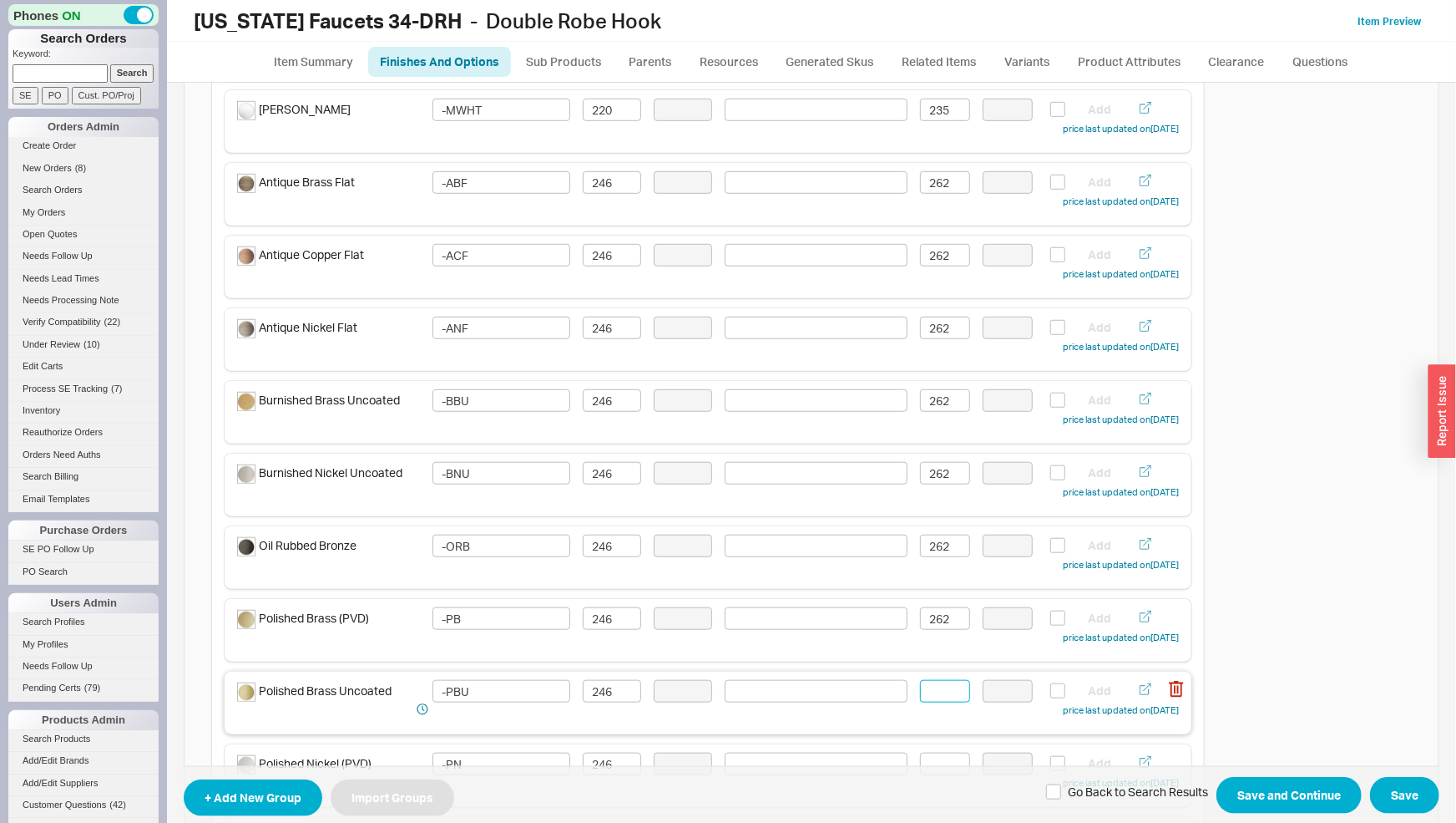
paste input "262"
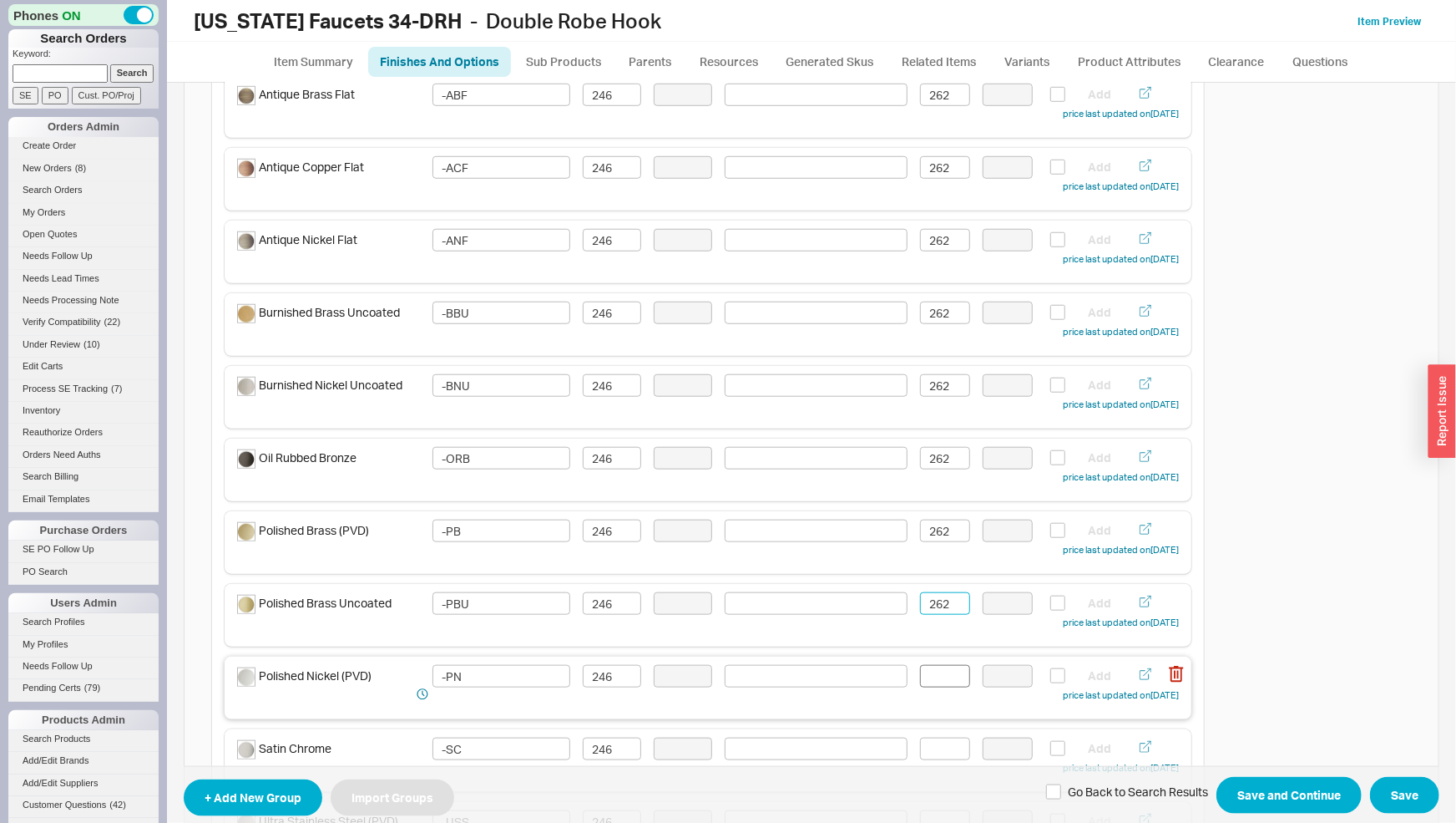
type input "262"
click at [939, 680] on input at bounding box center [945, 676] width 50 height 23
paste input "262"
type input "262"
click at [948, 742] on input at bounding box center [945, 749] width 50 height 23
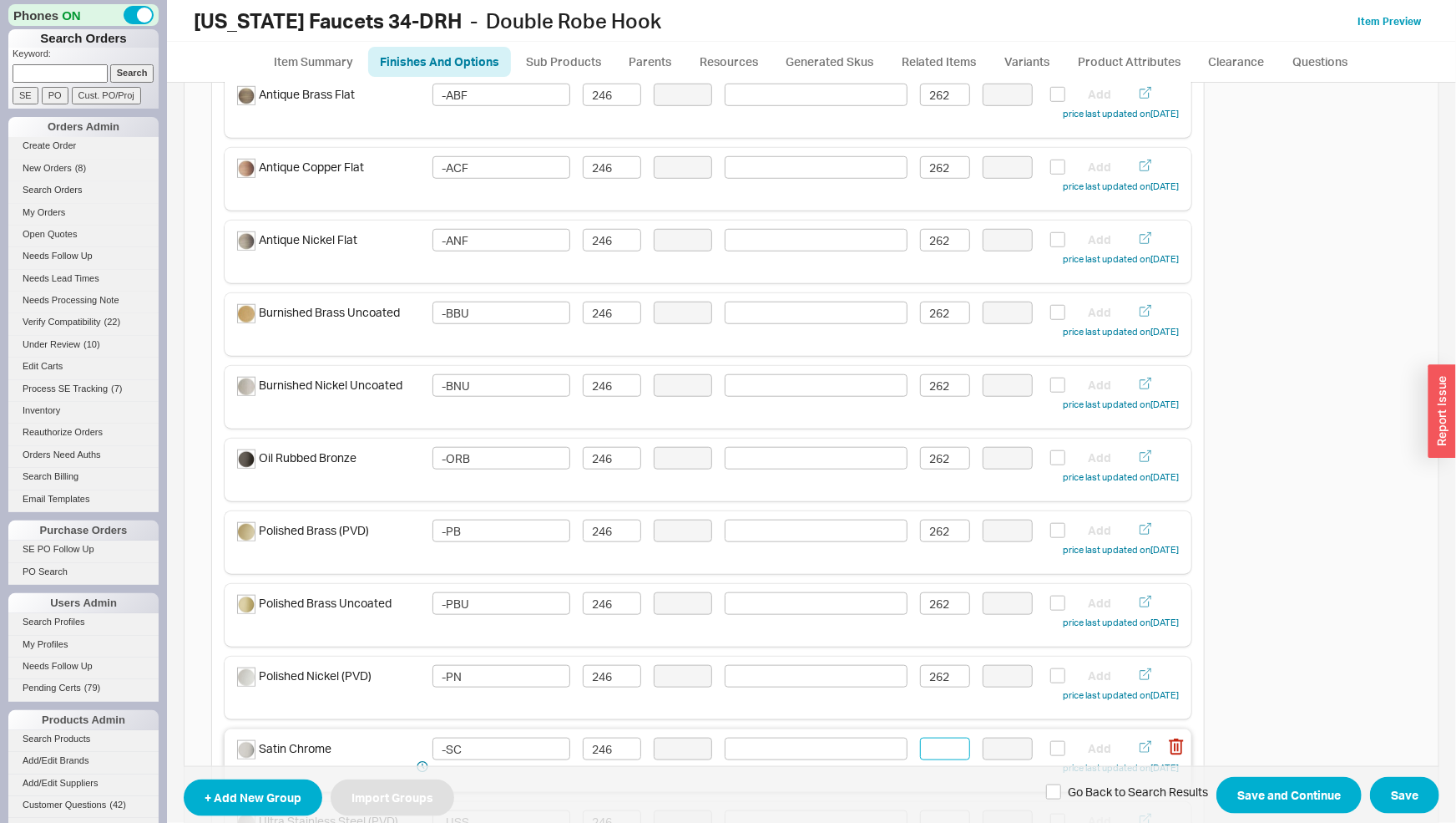
paste input "262"
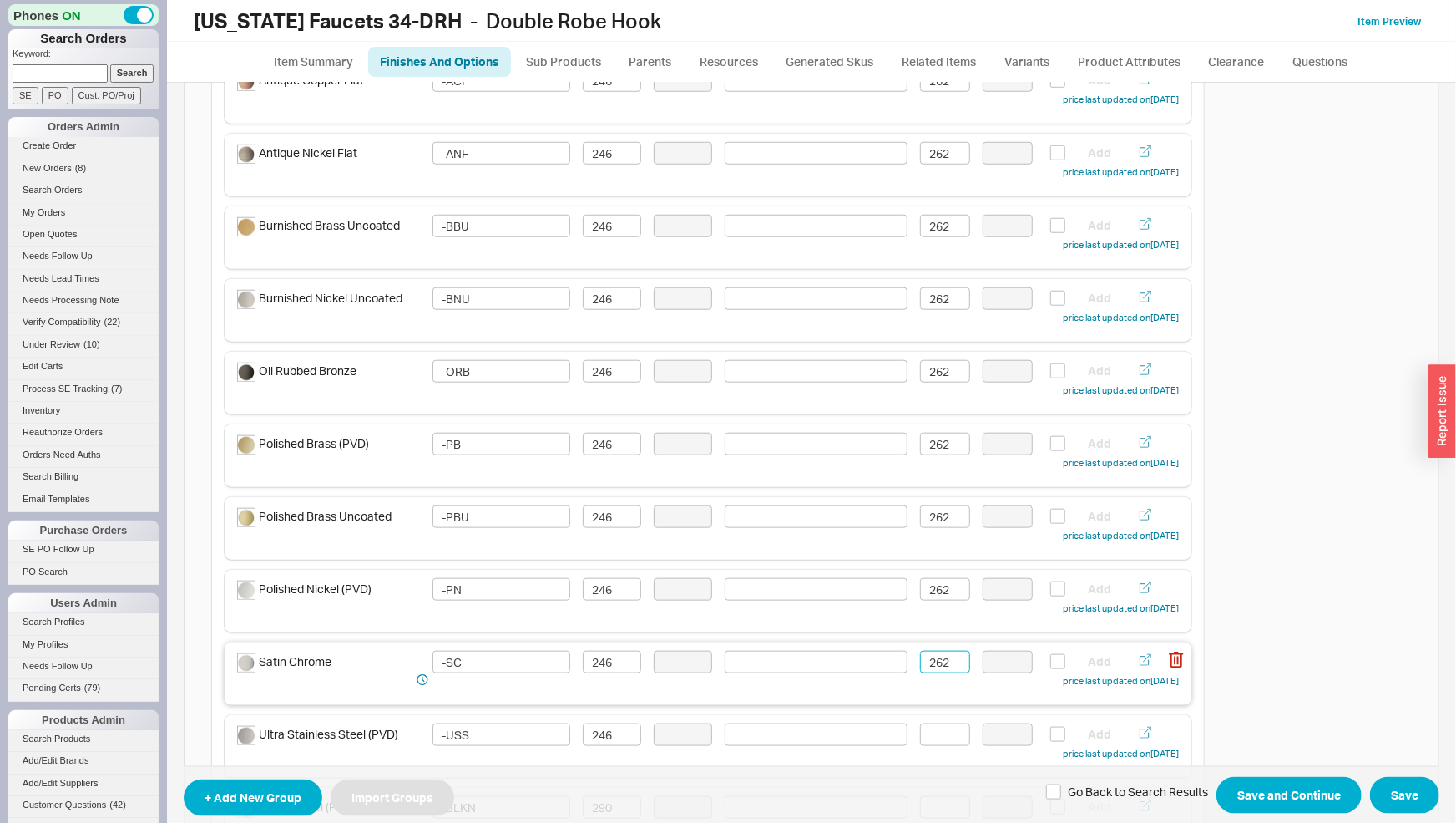
scroll to position [873, 0]
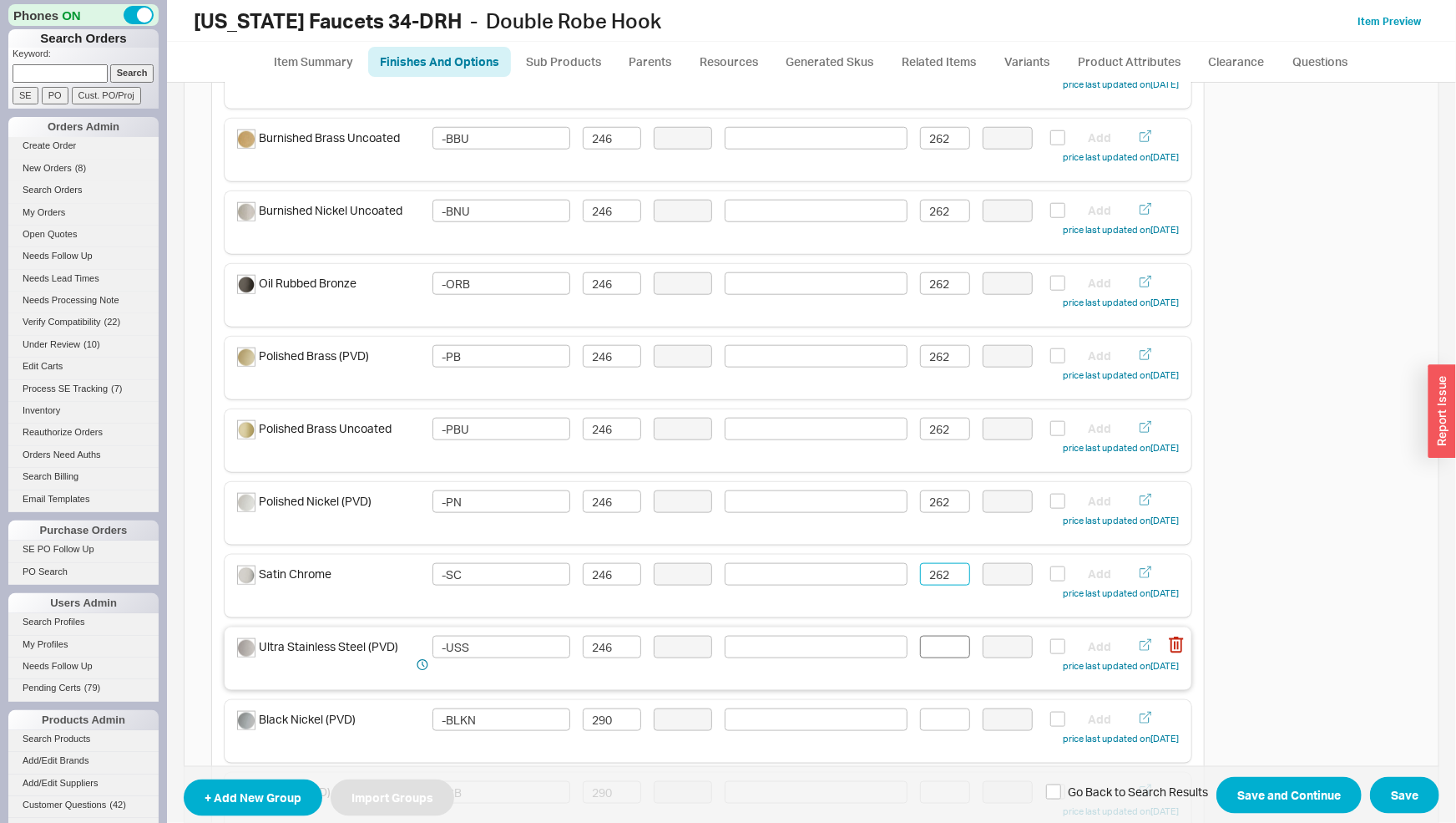
type input "262"
click at [942, 651] on input at bounding box center [945, 647] width 50 height 23
paste input "262"
type input "262"
click at [941, 717] on input at bounding box center [945, 720] width 50 height 23
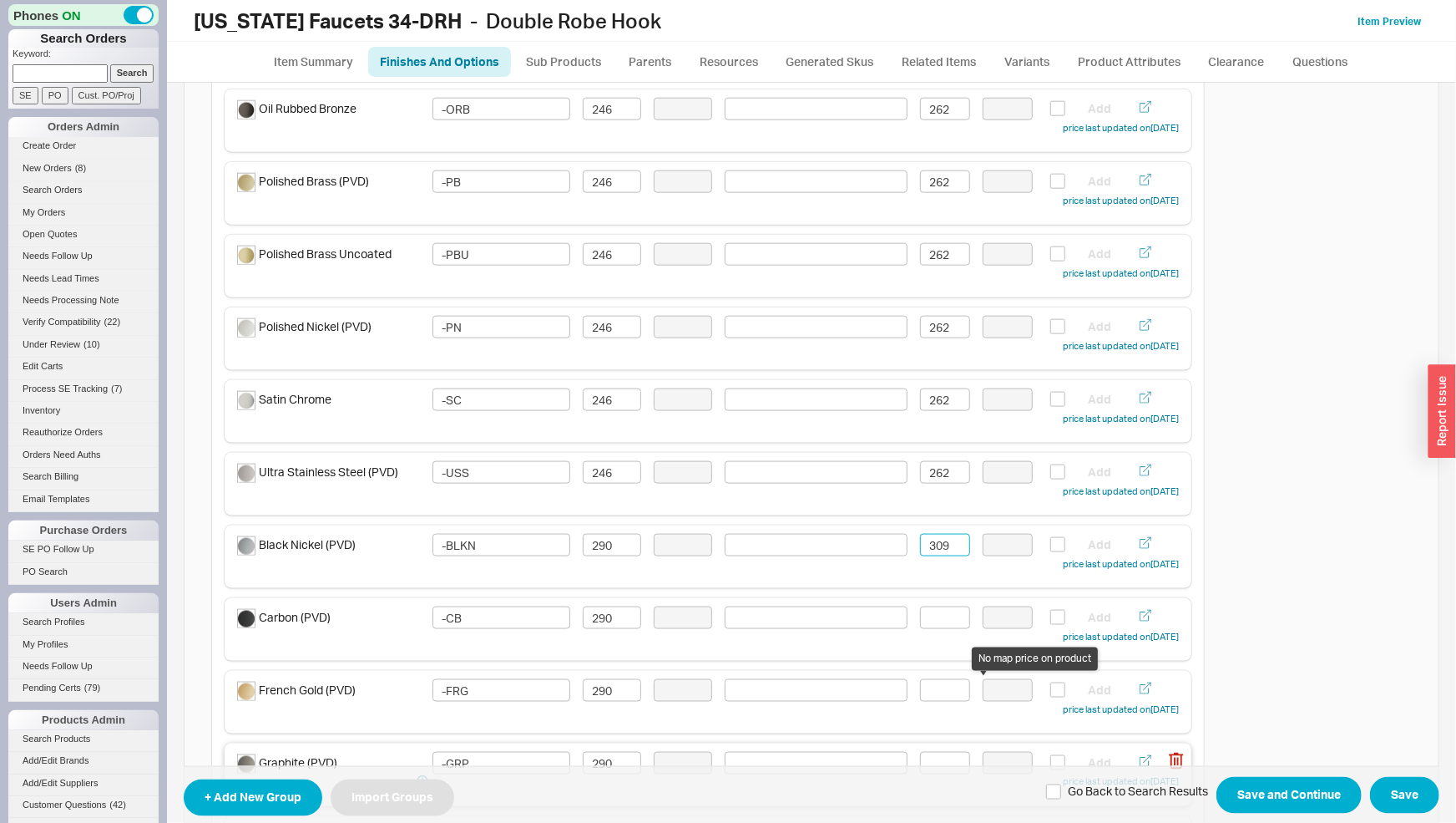
scroll to position [1134, 0]
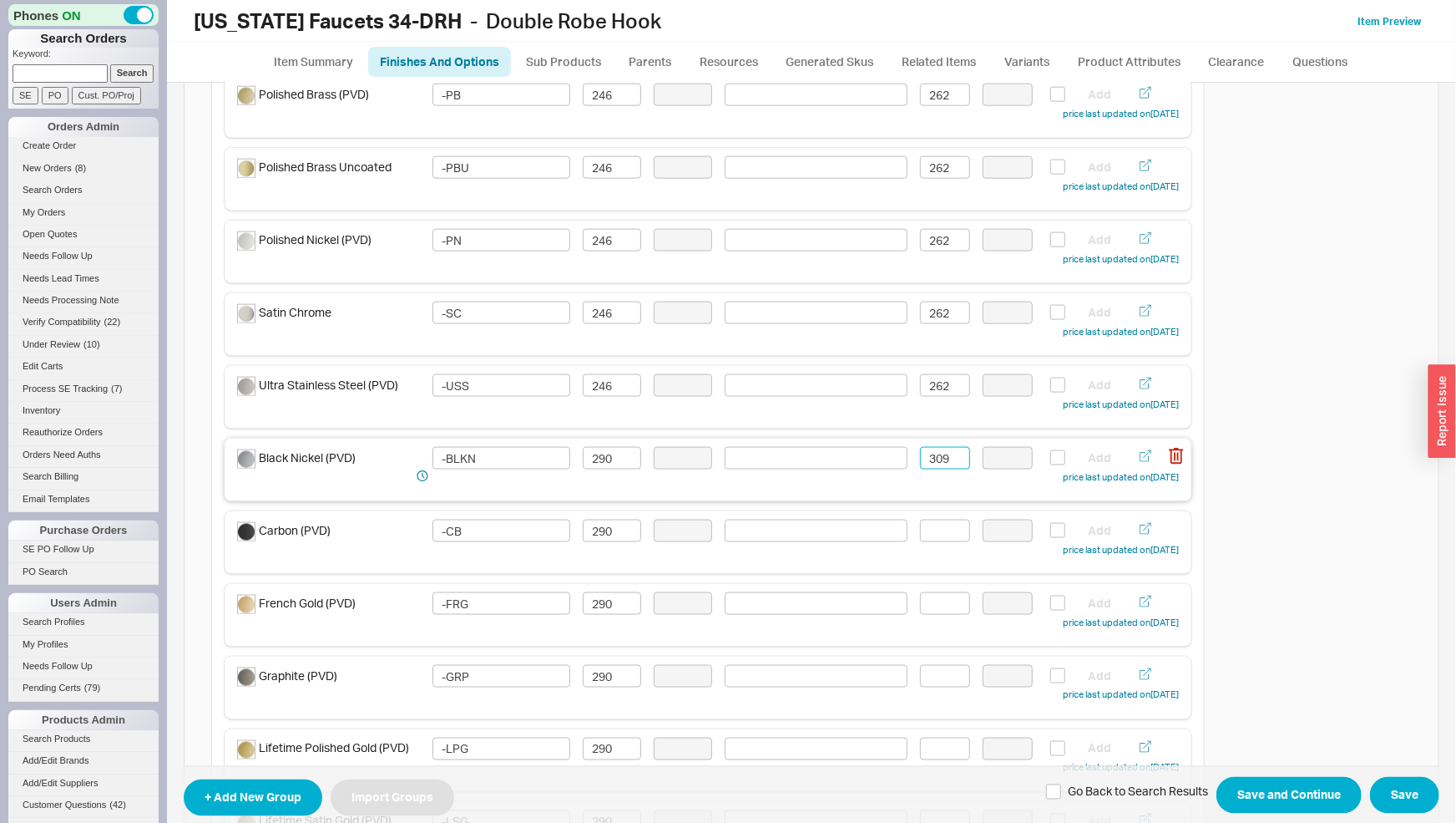
drag, startPoint x: 910, startPoint y: 461, endPoint x: 895, endPoint y: 463, distance: 15.1
click at [920, 463] on input "309" at bounding box center [945, 458] width 50 height 23
type input "309"
click at [929, 534] on input at bounding box center [945, 531] width 50 height 23
paste input "309"
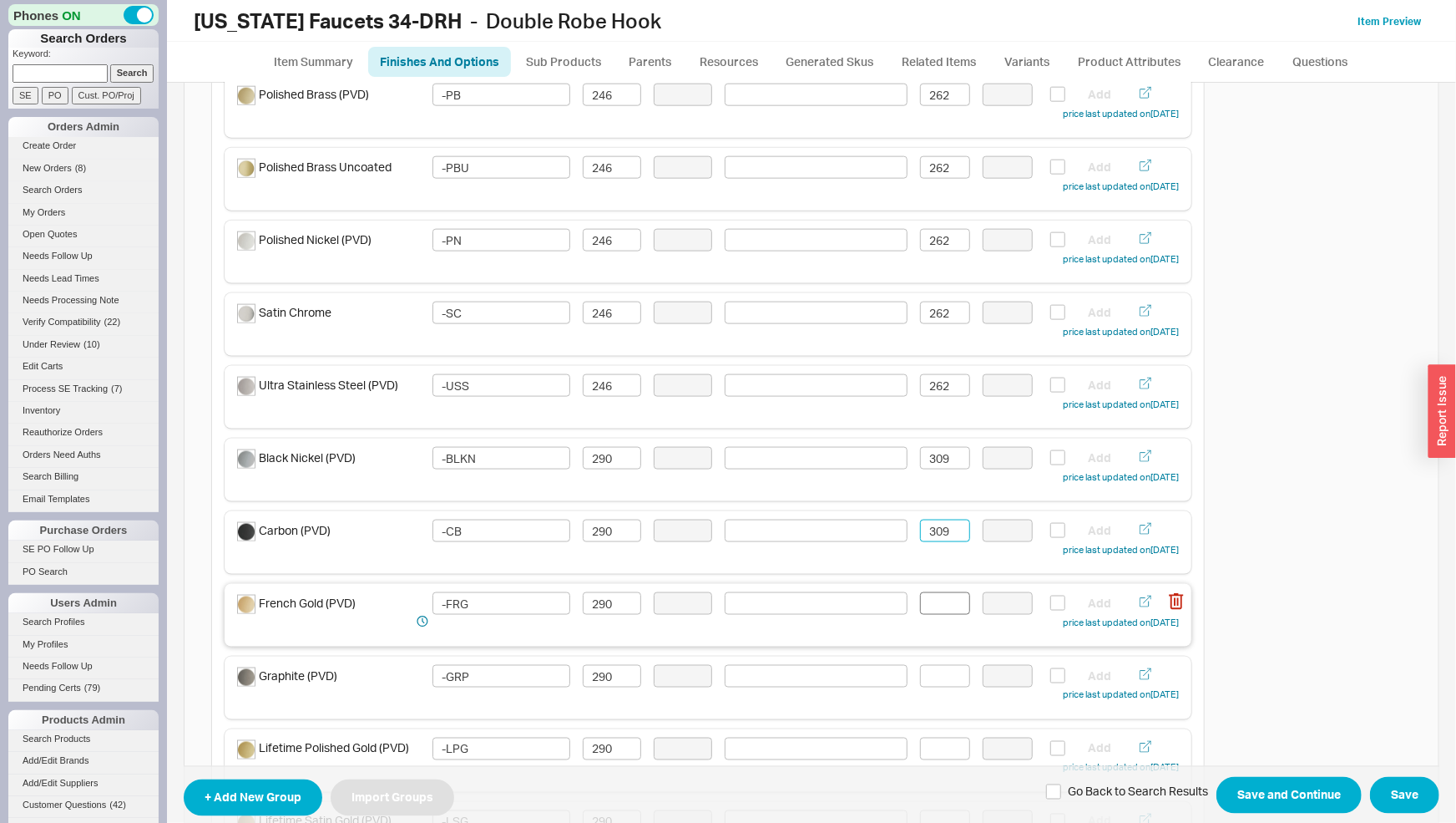
type input "309"
click at [940, 605] on input at bounding box center [945, 604] width 50 height 23
paste input "309"
type input "309"
click at [938, 680] on input at bounding box center [945, 676] width 50 height 23
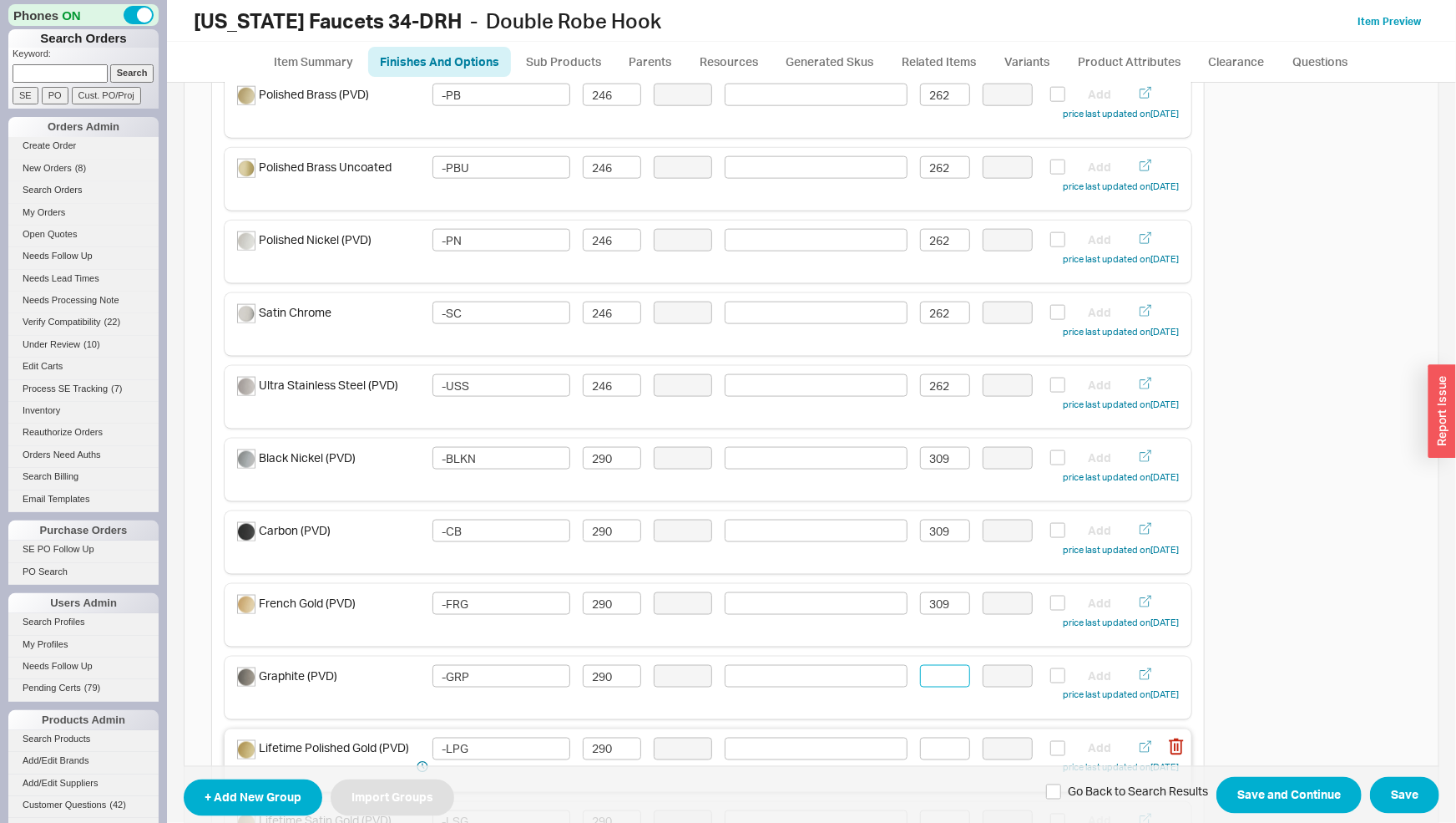
paste input "309"
type input "309"
click at [932, 751] on input at bounding box center [945, 749] width 50 height 23
paste input "309"
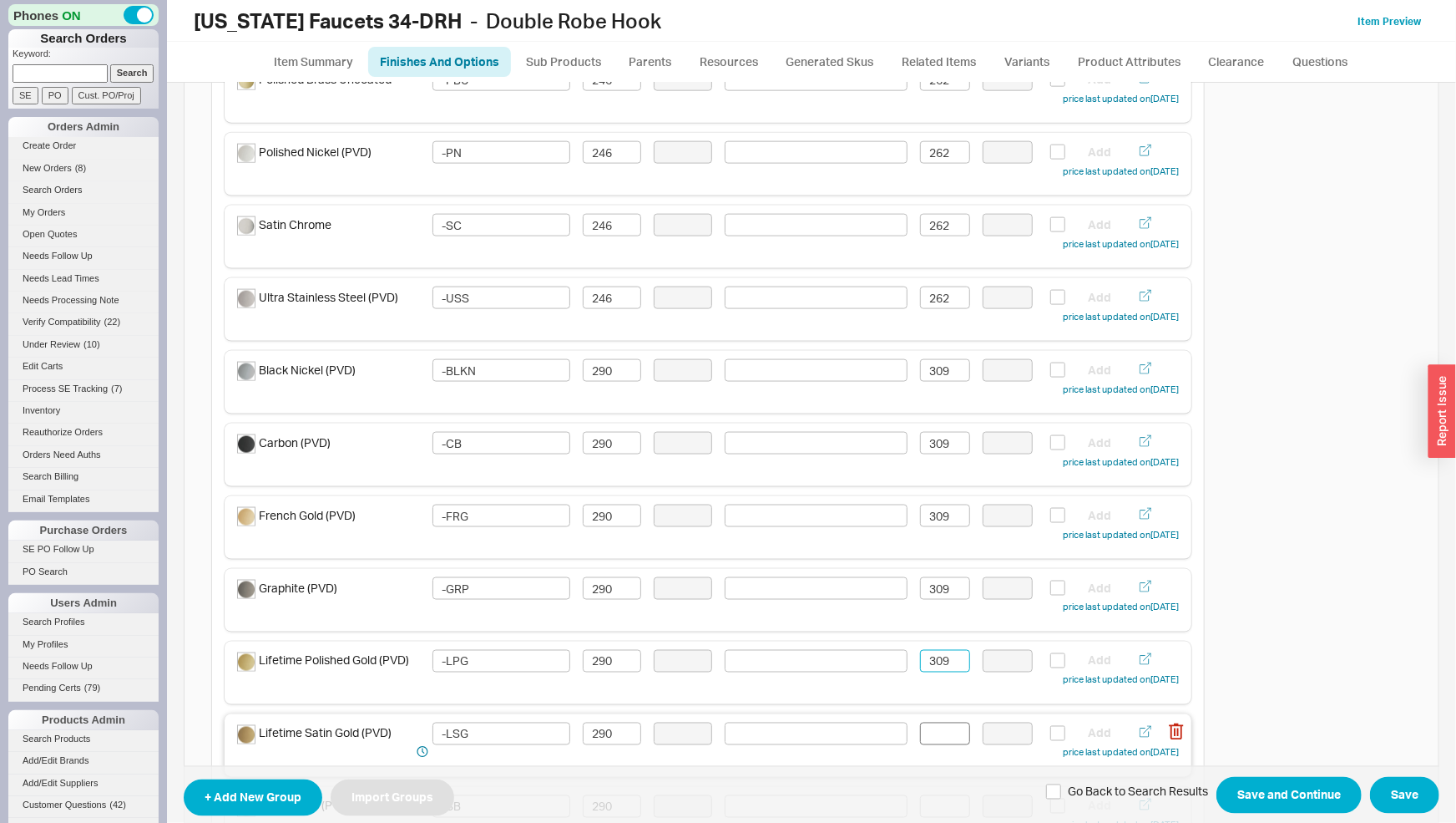
type input "309"
click at [940, 737] on input at bounding box center [945, 734] width 50 height 23
paste input "309"
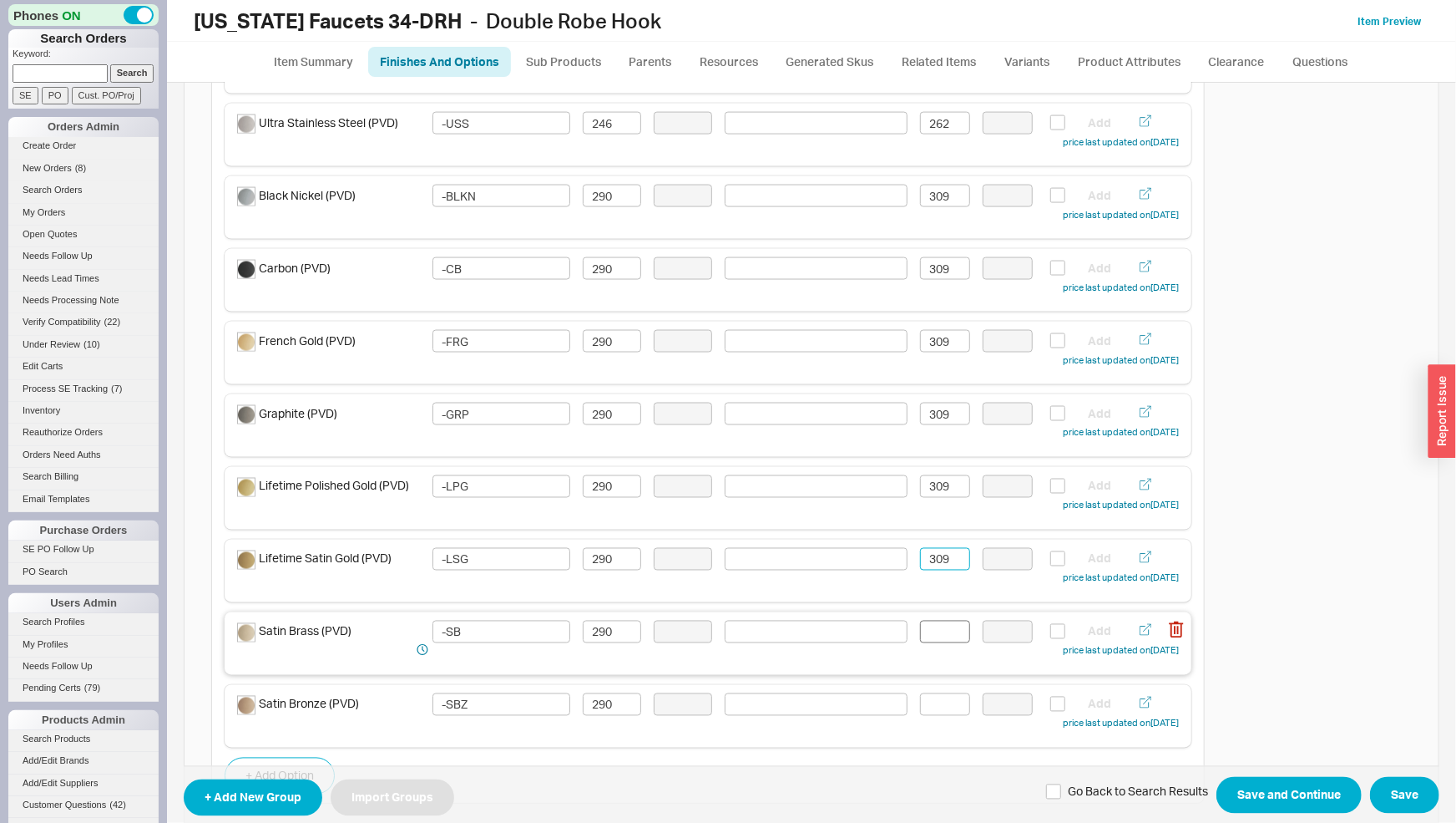
type input "309"
click at [935, 639] on input at bounding box center [945, 632] width 50 height 23
paste input "309"
type input "309"
click at [944, 706] on input at bounding box center [945, 705] width 50 height 23
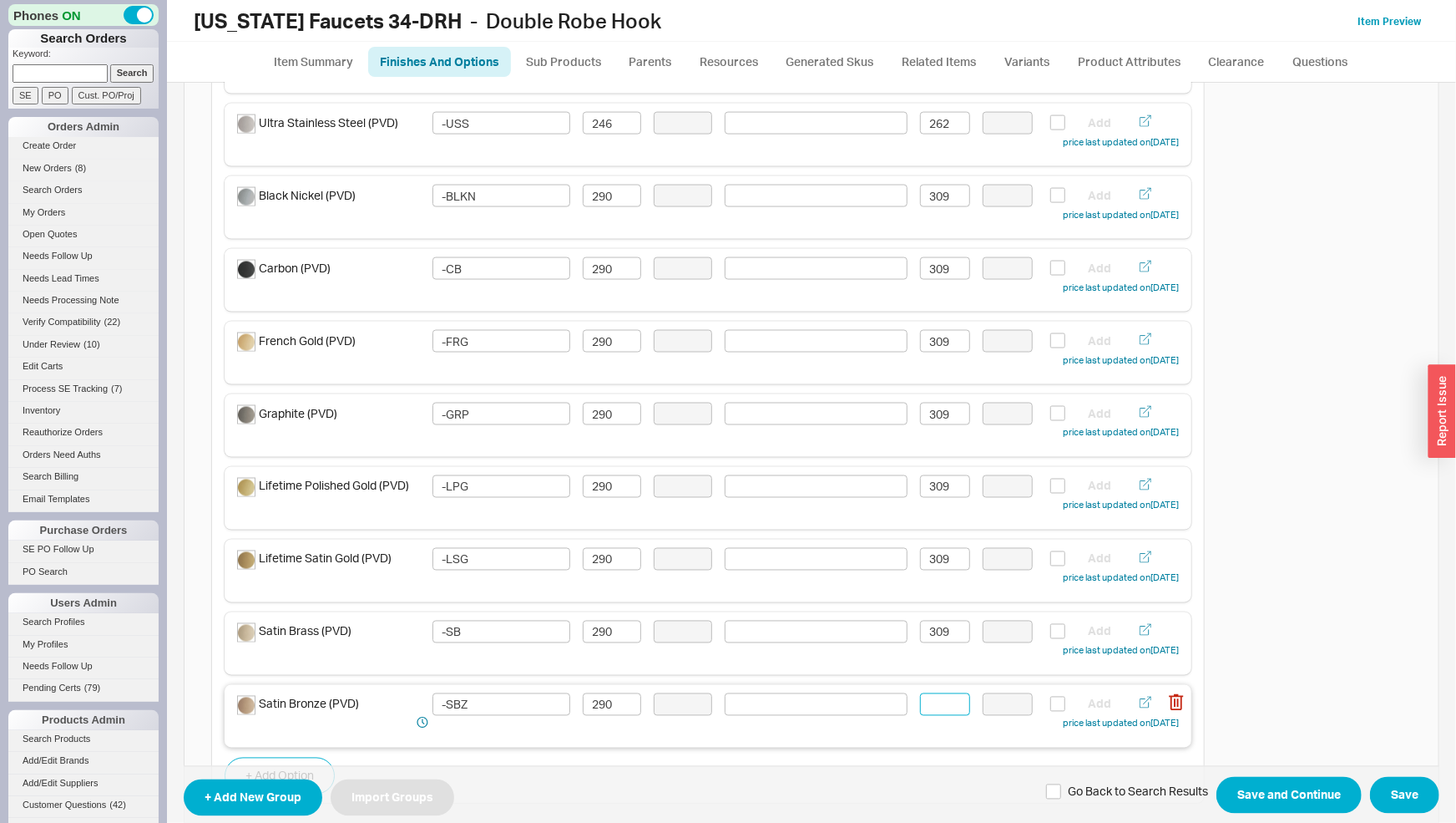
paste input "309"
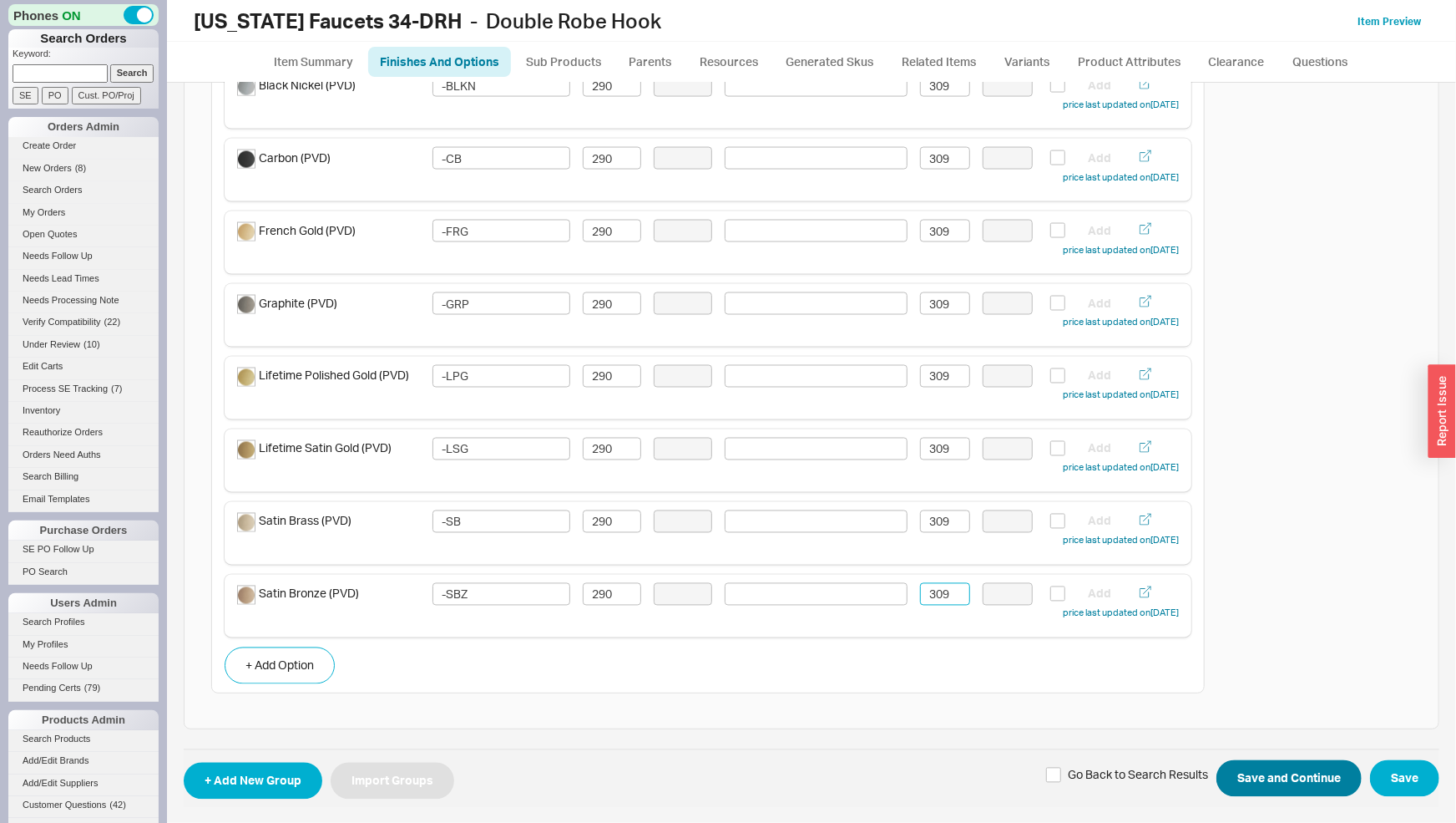
type input "309"
drag, startPoint x: 1257, startPoint y: 764, endPoint x: 1307, endPoint y: 758, distance: 50.4
click at [1258, 766] on button "Save and Continue" at bounding box center [1290, 779] width 146 height 37
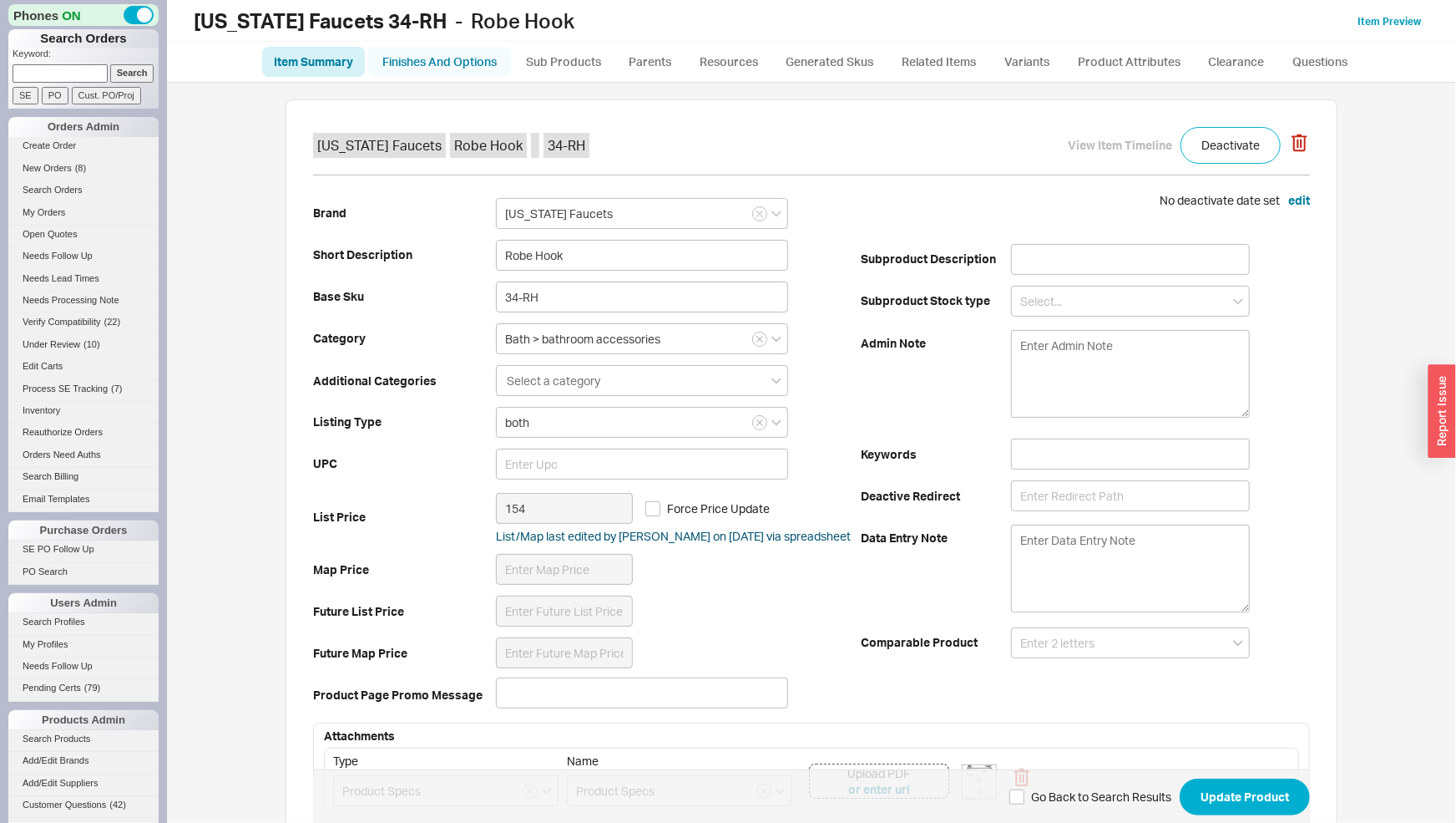
click at [460, 59] on link "Finishes And Options" at bounding box center [439, 61] width 143 height 30
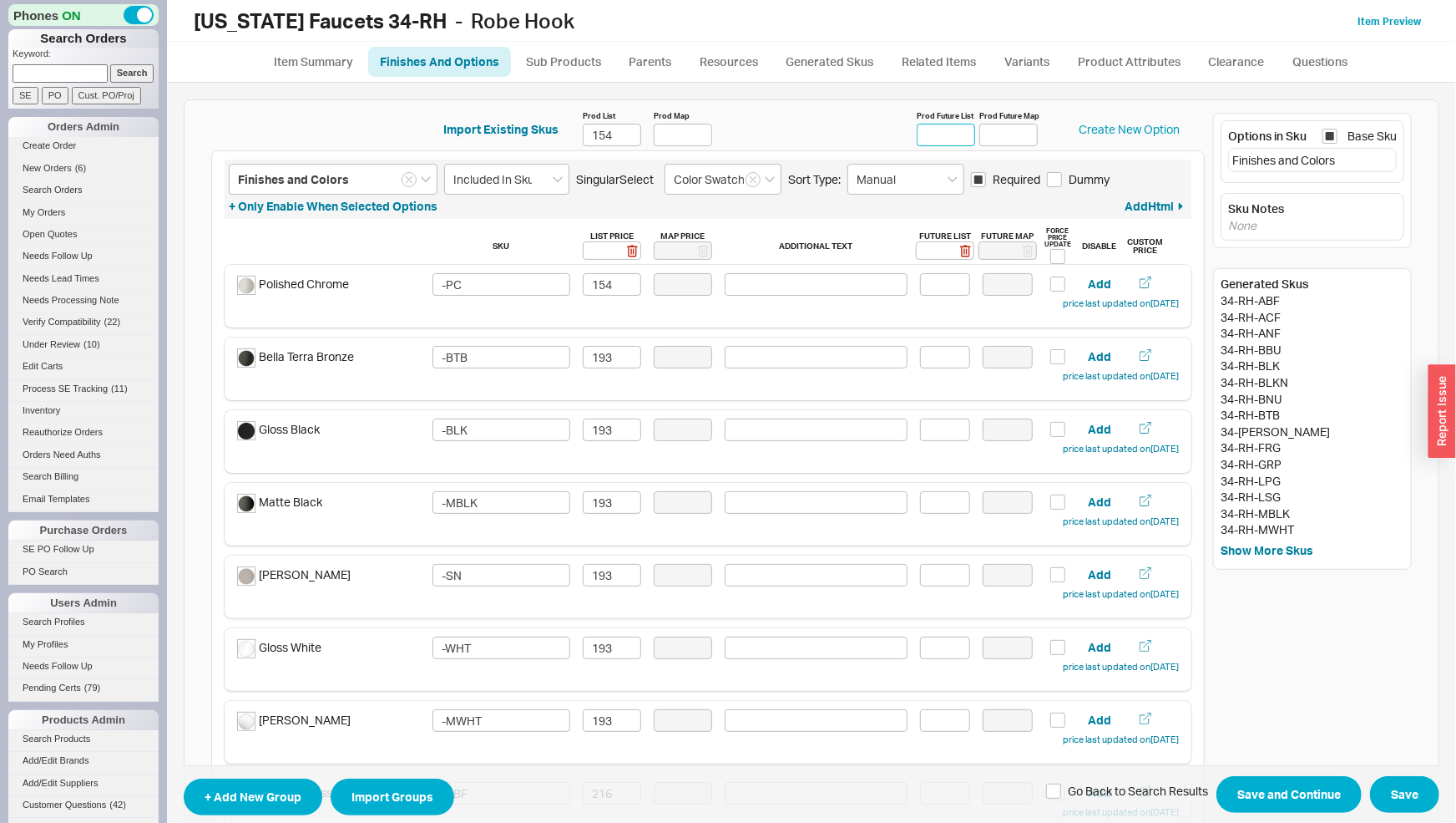
click at [953, 132] on input "Prod Future List" at bounding box center [946, 135] width 59 height 23
type input "164"
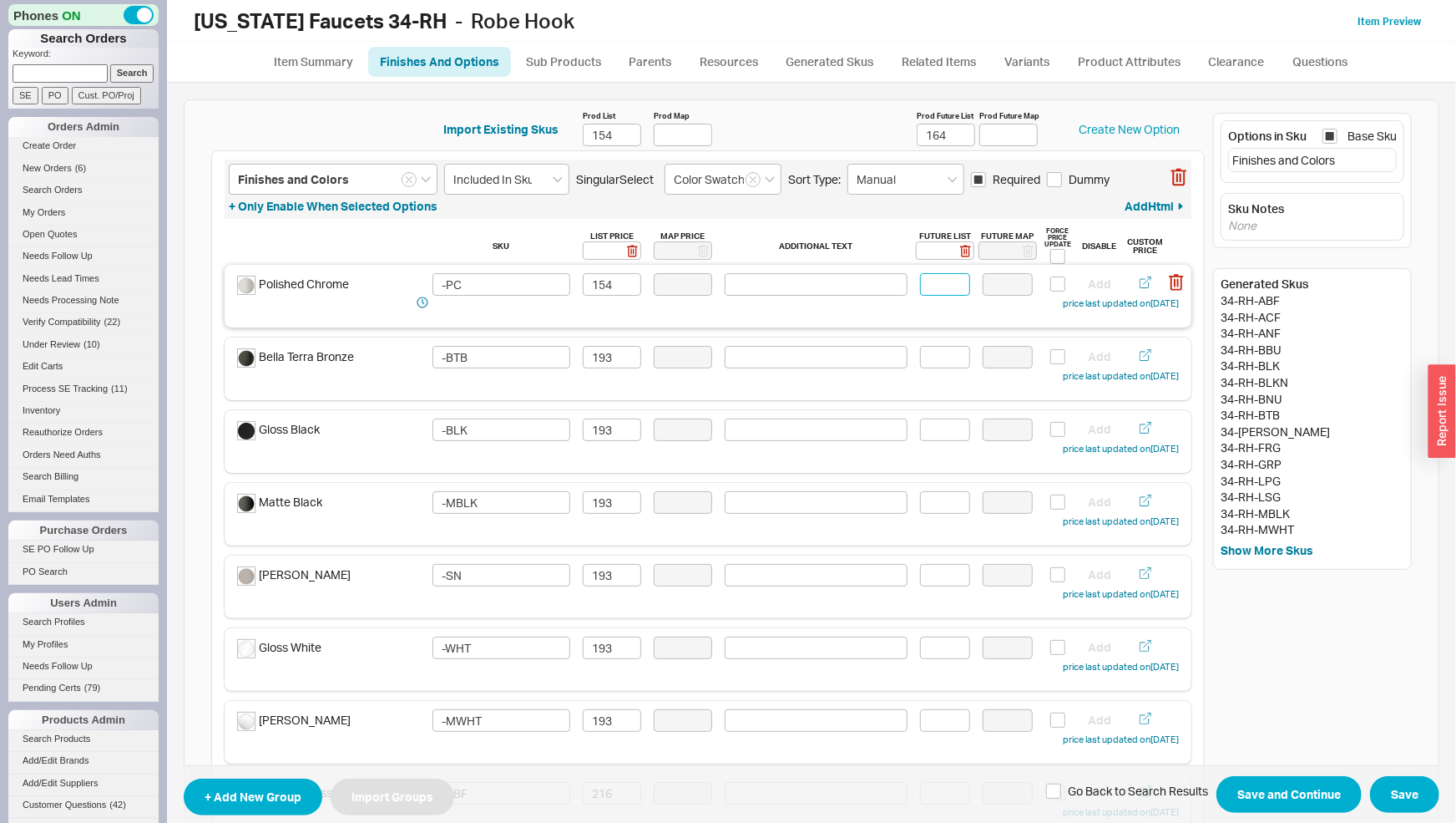
click at [946, 285] on input at bounding box center [945, 285] width 50 height 23
type input "164"
click at [927, 360] on input at bounding box center [945, 358] width 50 height 23
drag, startPoint x: 958, startPoint y: 361, endPoint x: 894, endPoint y: 360, distance: 64.0
click at [894, 360] on div "Bella Terra Bronze -BTB 193 206 Add price last updated on 03/17/2025" at bounding box center [708, 366] width 942 height 40
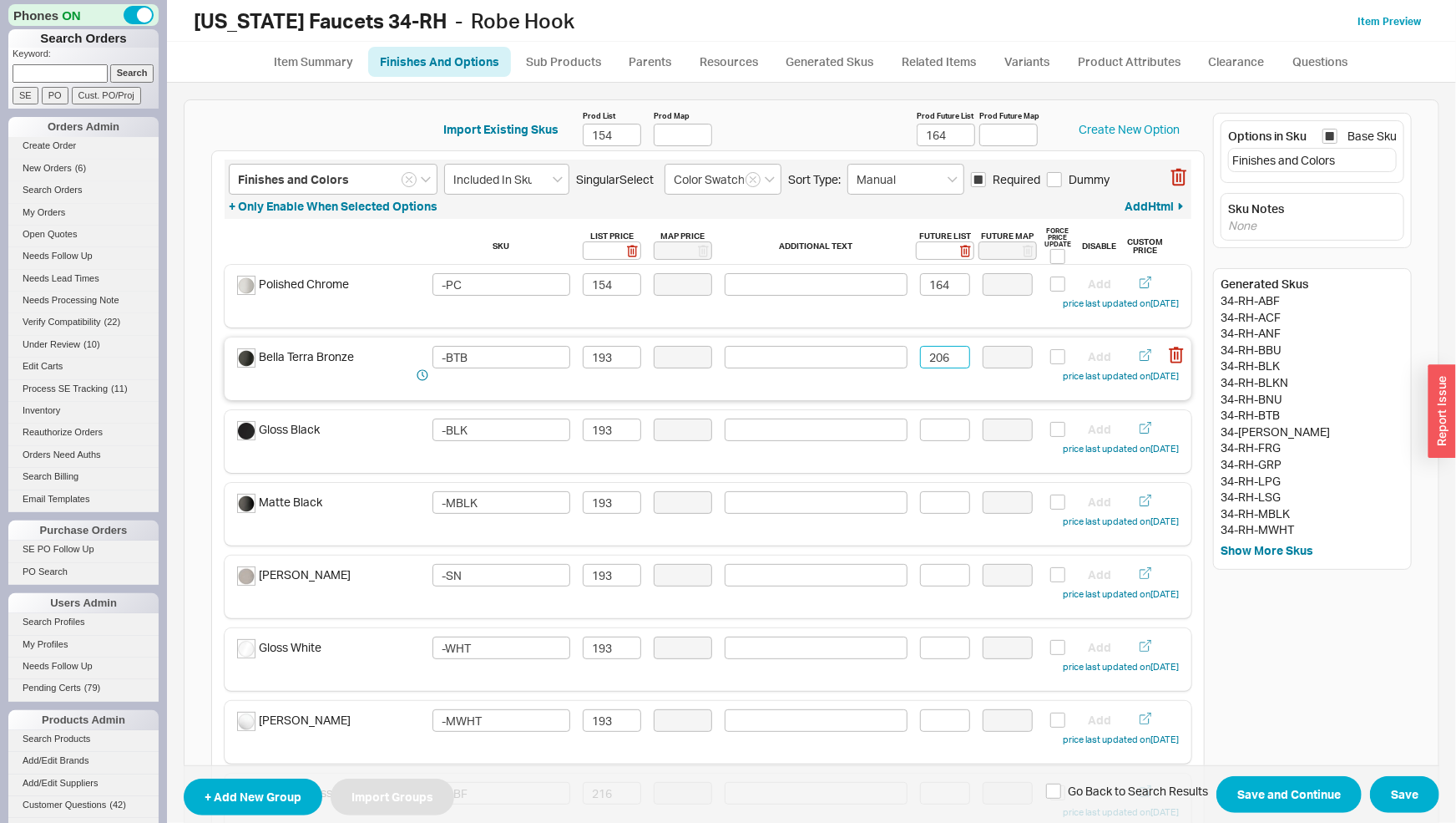
drag, startPoint x: 942, startPoint y: 358, endPoint x: 908, endPoint y: 356, distance: 34.1
click at [920, 356] on input "206" at bounding box center [945, 358] width 50 height 23
type input "206"
click at [939, 428] on input at bounding box center [945, 429] width 50 height 23
paste input "206"
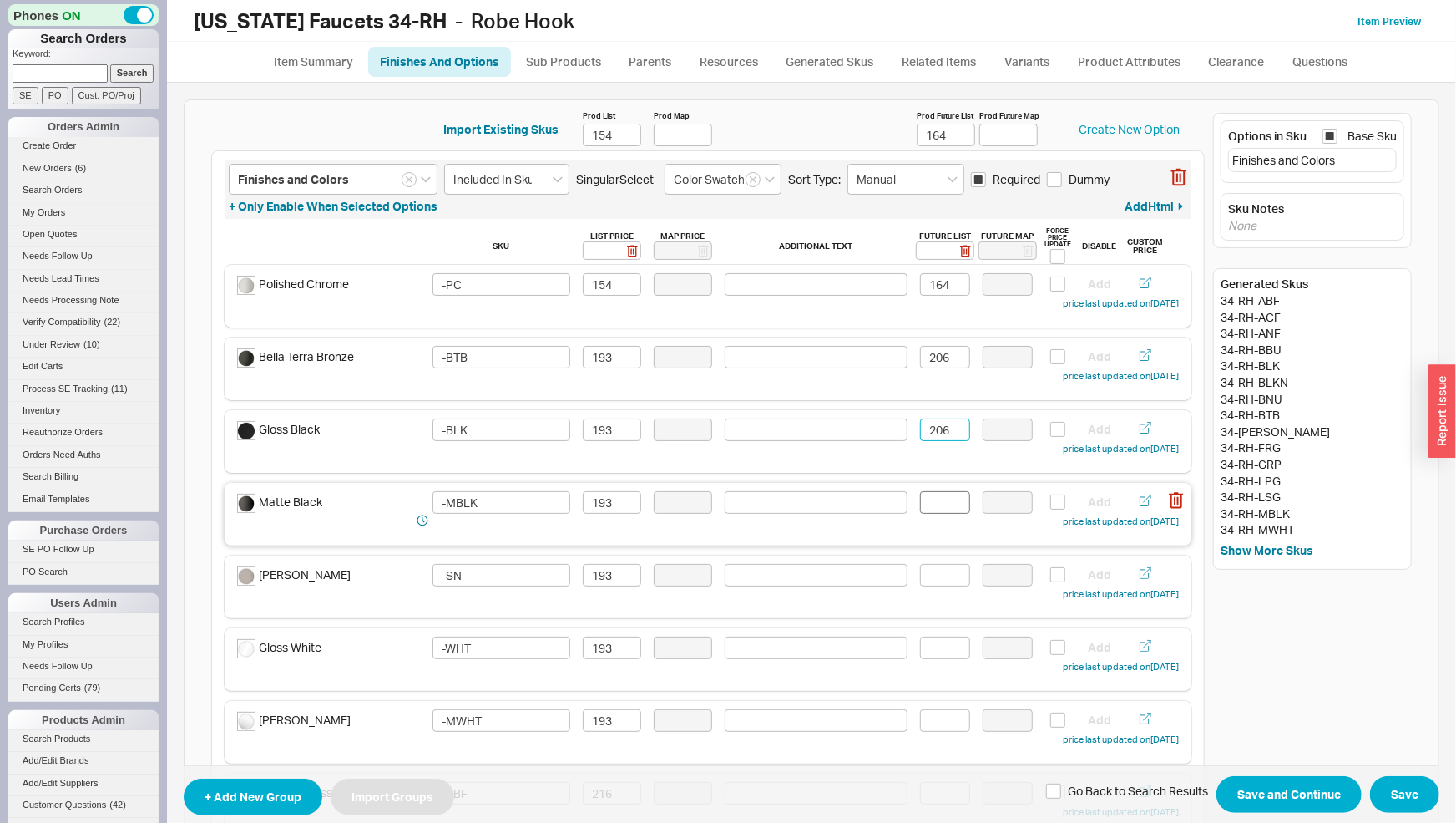
type input "206"
click at [929, 510] on input at bounding box center [945, 502] width 50 height 23
paste input "206"
type input "206"
click at [942, 571] on input at bounding box center [945, 575] width 50 height 23
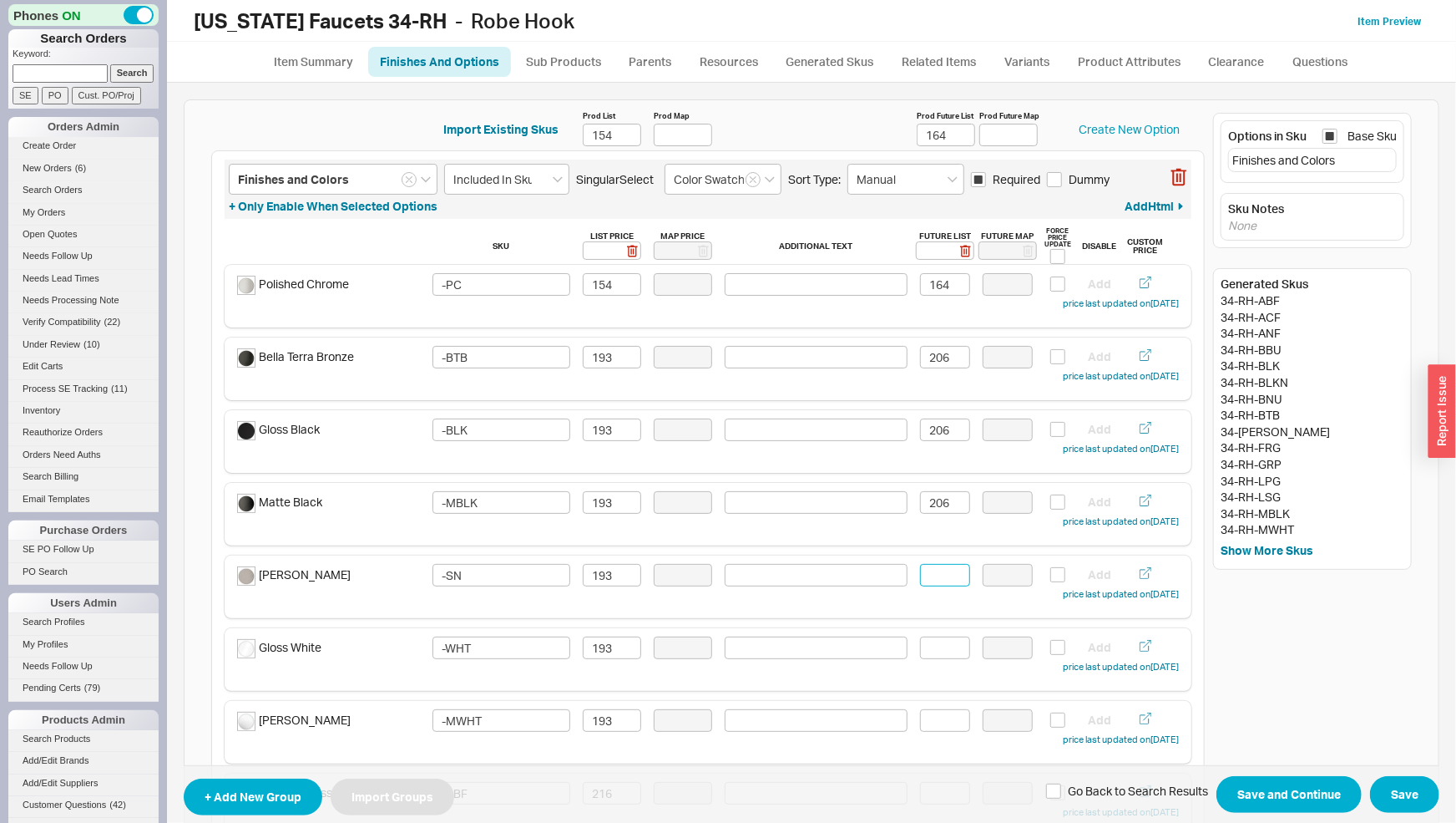
paste input "206"
type input "206"
drag, startPoint x: 939, startPoint y: 639, endPoint x: 939, endPoint y: 648, distance: 9.0
click at [939, 639] on input at bounding box center [945, 648] width 50 height 23
paste input "206"
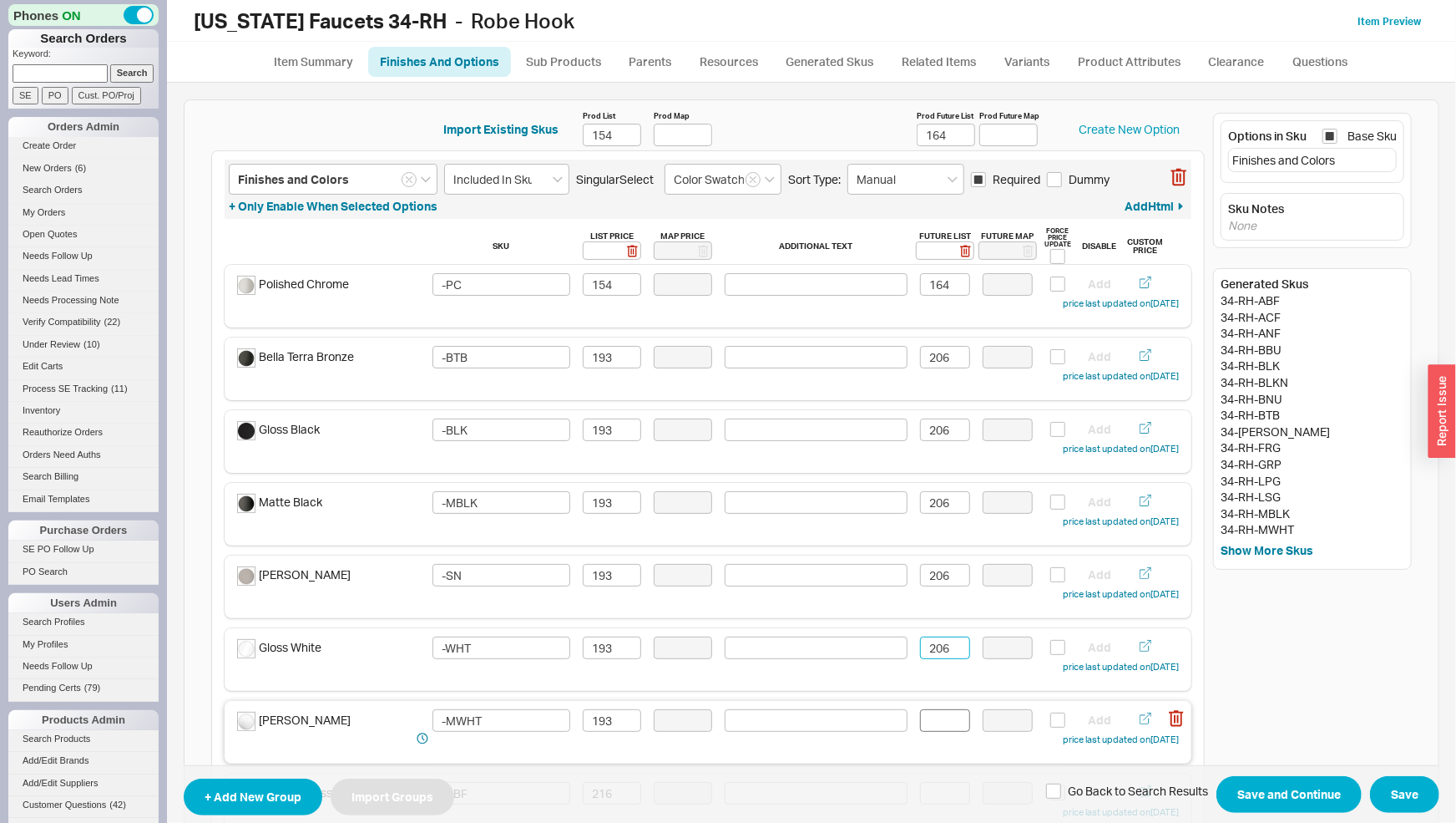
type input "206"
click at [942, 719] on input at bounding box center [945, 721] width 50 height 23
paste input "206"
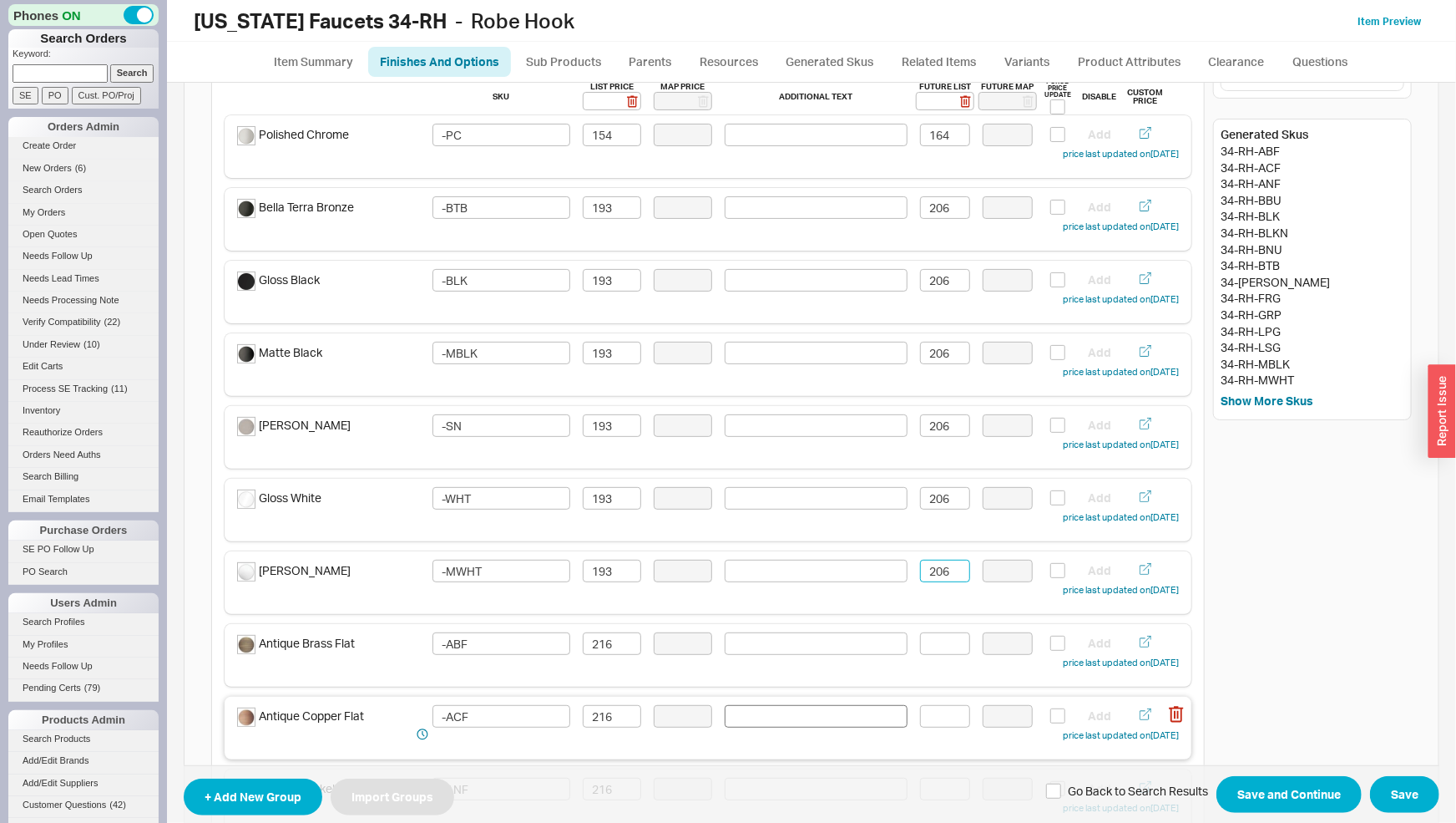
scroll to position [175, 0]
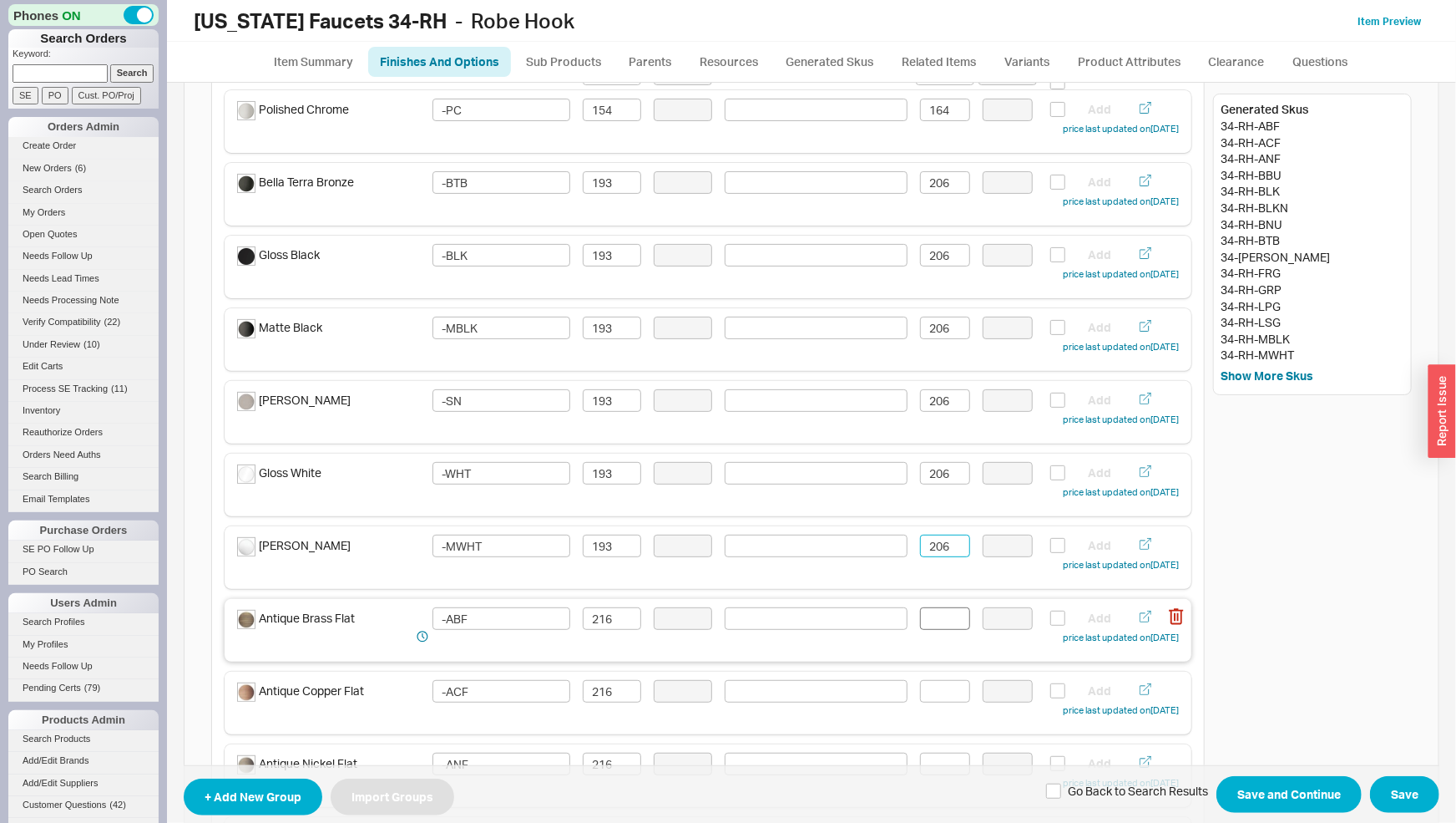
type input "206"
click at [930, 618] on input at bounding box center [945, 619] width 50 height 23
drag, startPoint x: 948, startPoint y: 624, endPoint x: 904, endPoint y: 625, distance: 44.0
click at [920, 625] on input "230" at bounding box center [945, 619] width 50 height 23
type input "230"
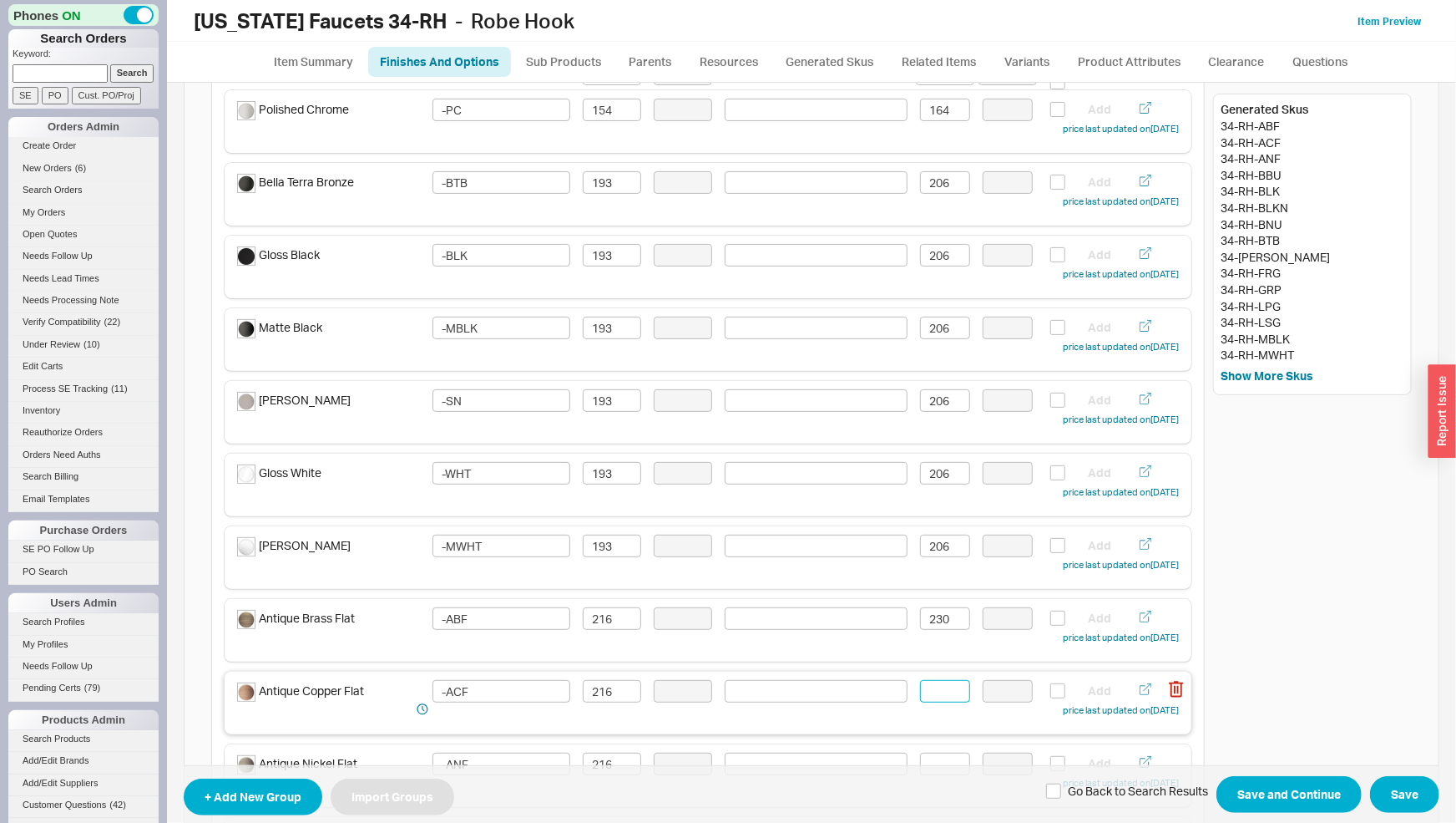
click at [937, 694] on input at bounding box center [945, 692] width 50 height 23
paste input "230"
type input "230"
click at [940, 753] on input at bounding box center [945, 764] width 50 height 23
paste input "230"
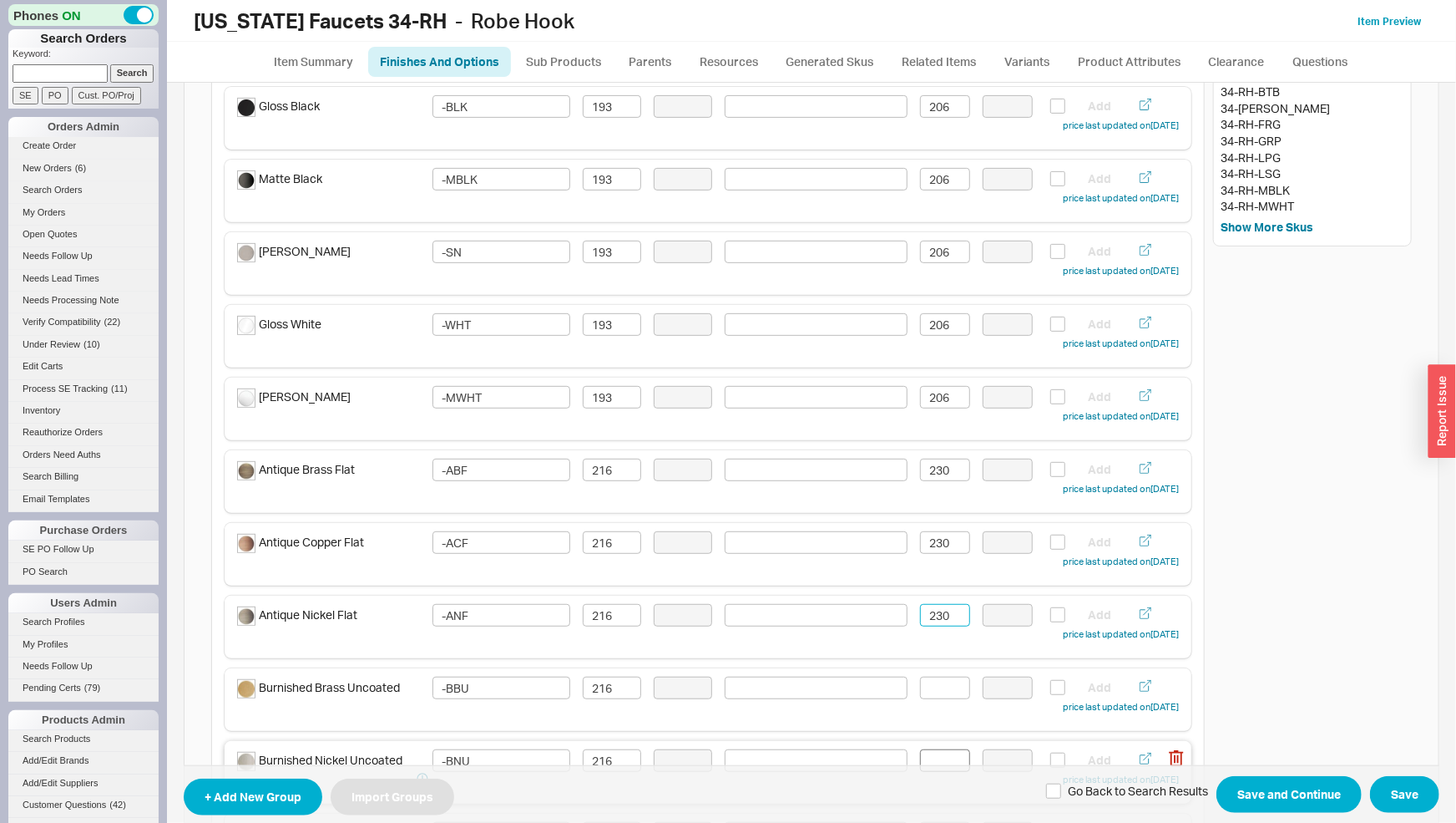
scroll to position [349, 0]
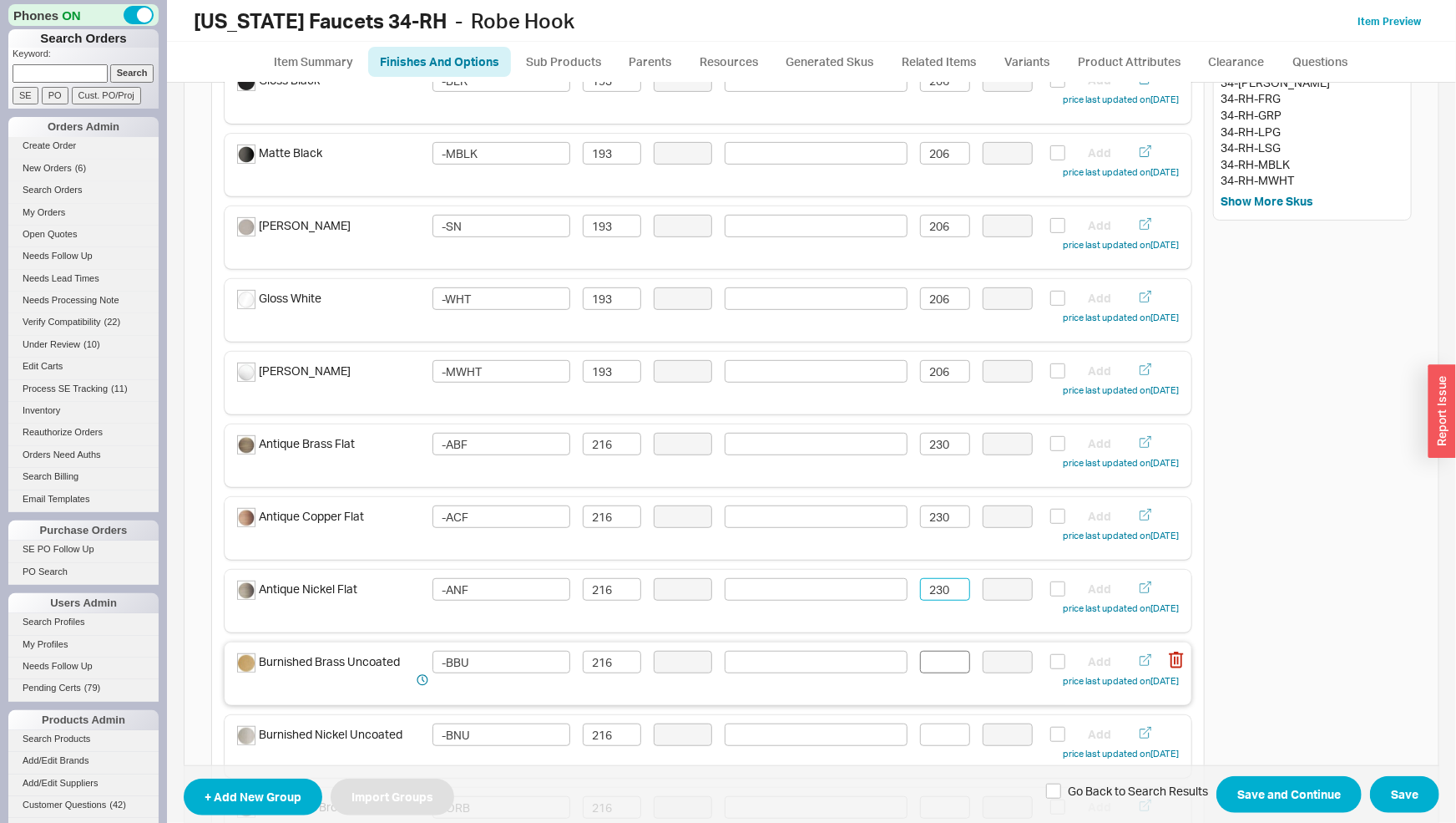
type input "230"
click at [938, 671] on input at bounding box center [945, 662] width 50 height 23
paste input "230"
type input "230"
click at [933, 733] on input at bounding box center [945, 735] width 50 height 23
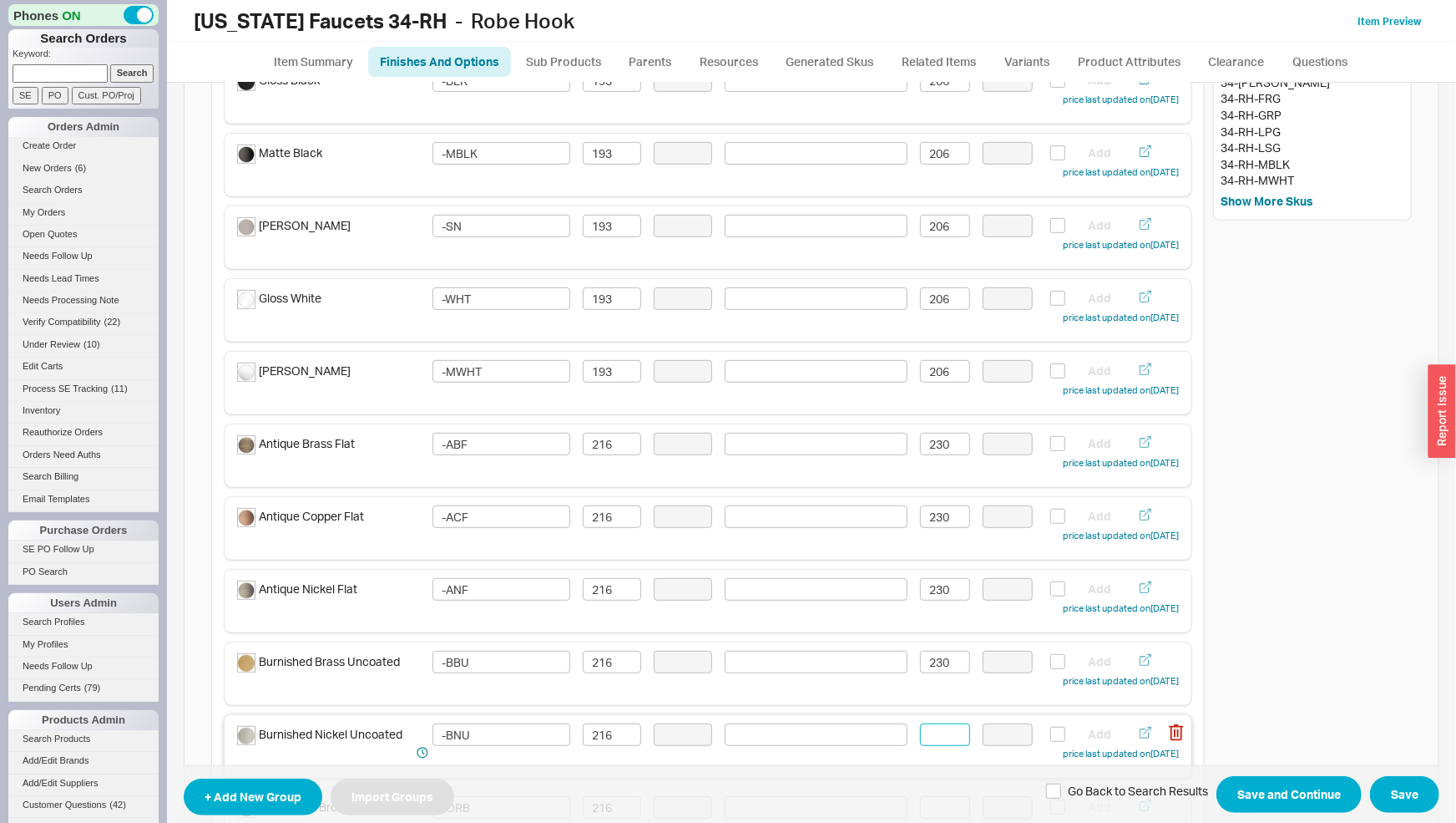
paste input "230"
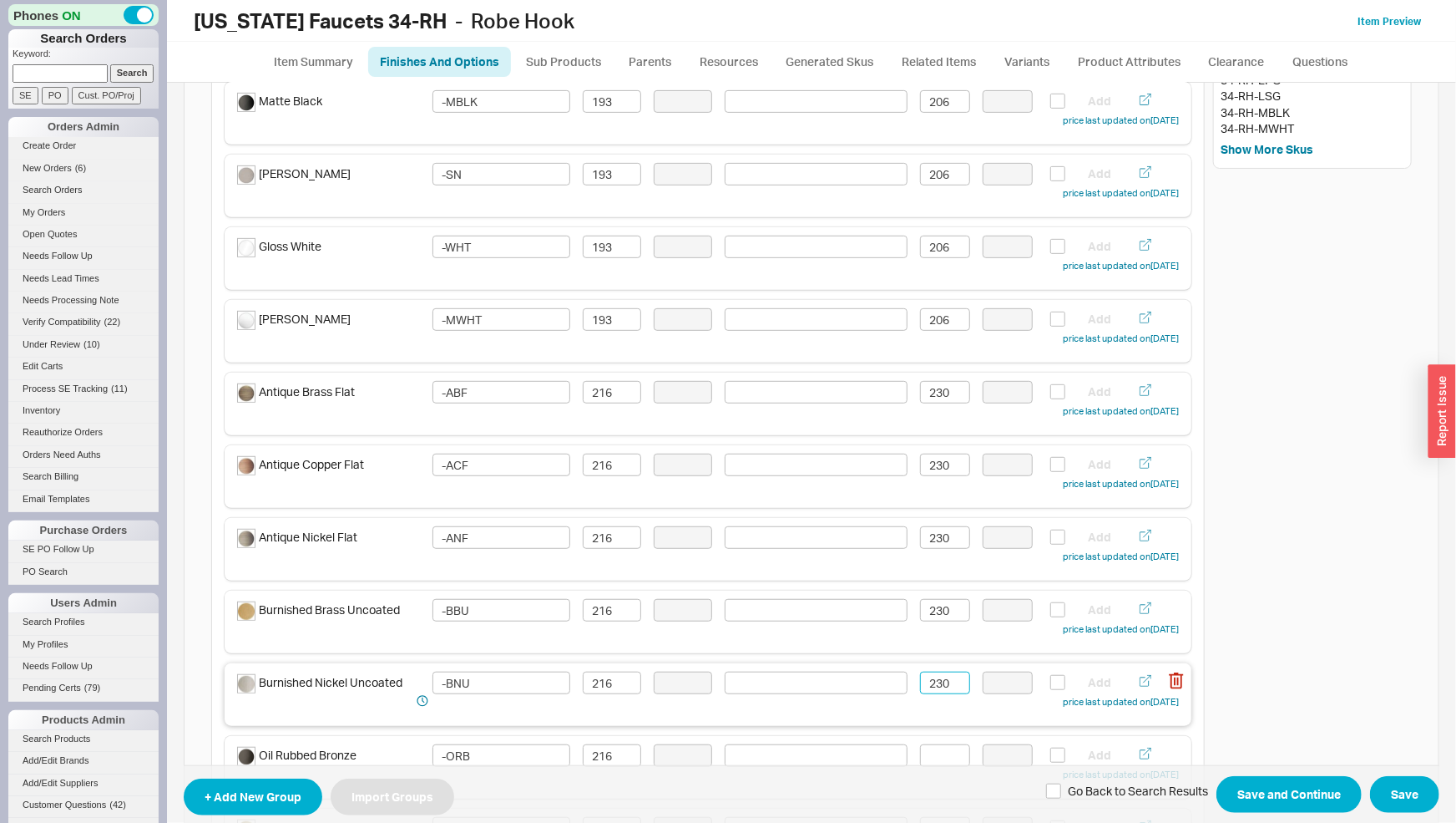
scroll to position [436, 0]
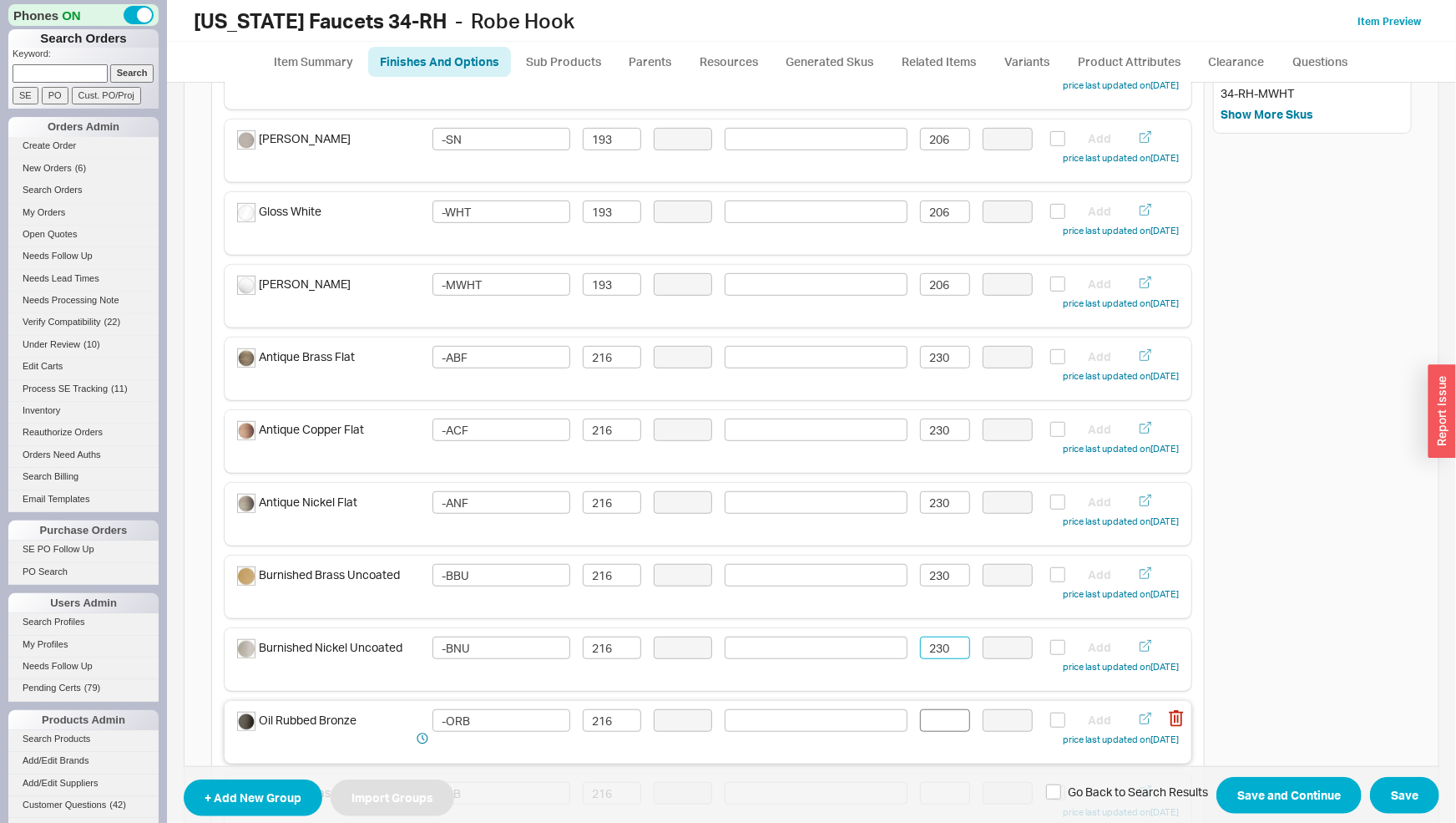
type input "230"
click at [942, 722] on input at bounding box center [945, 721] width 50 height 23
paste input "230"
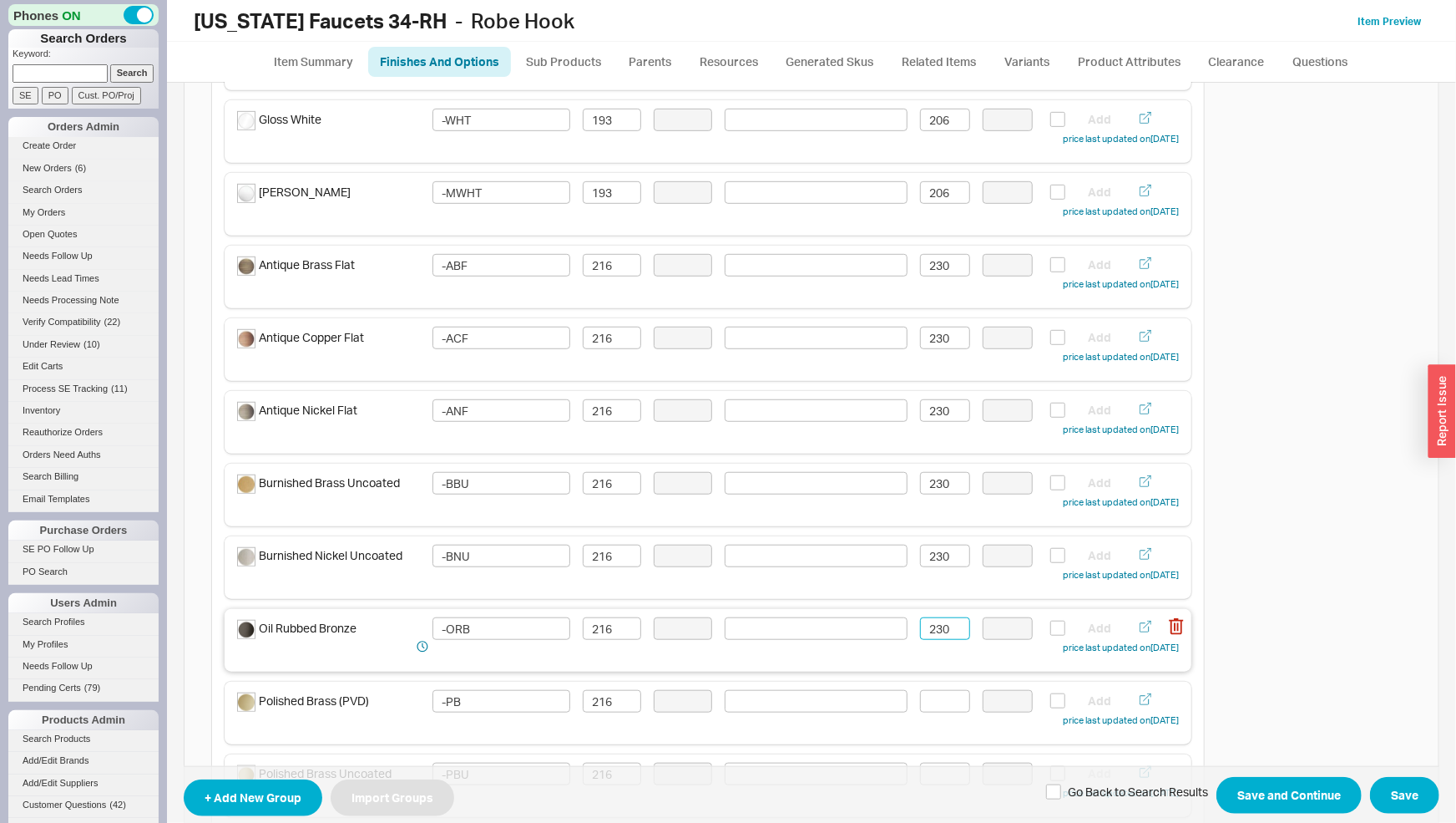
scroll to position [610, 0]
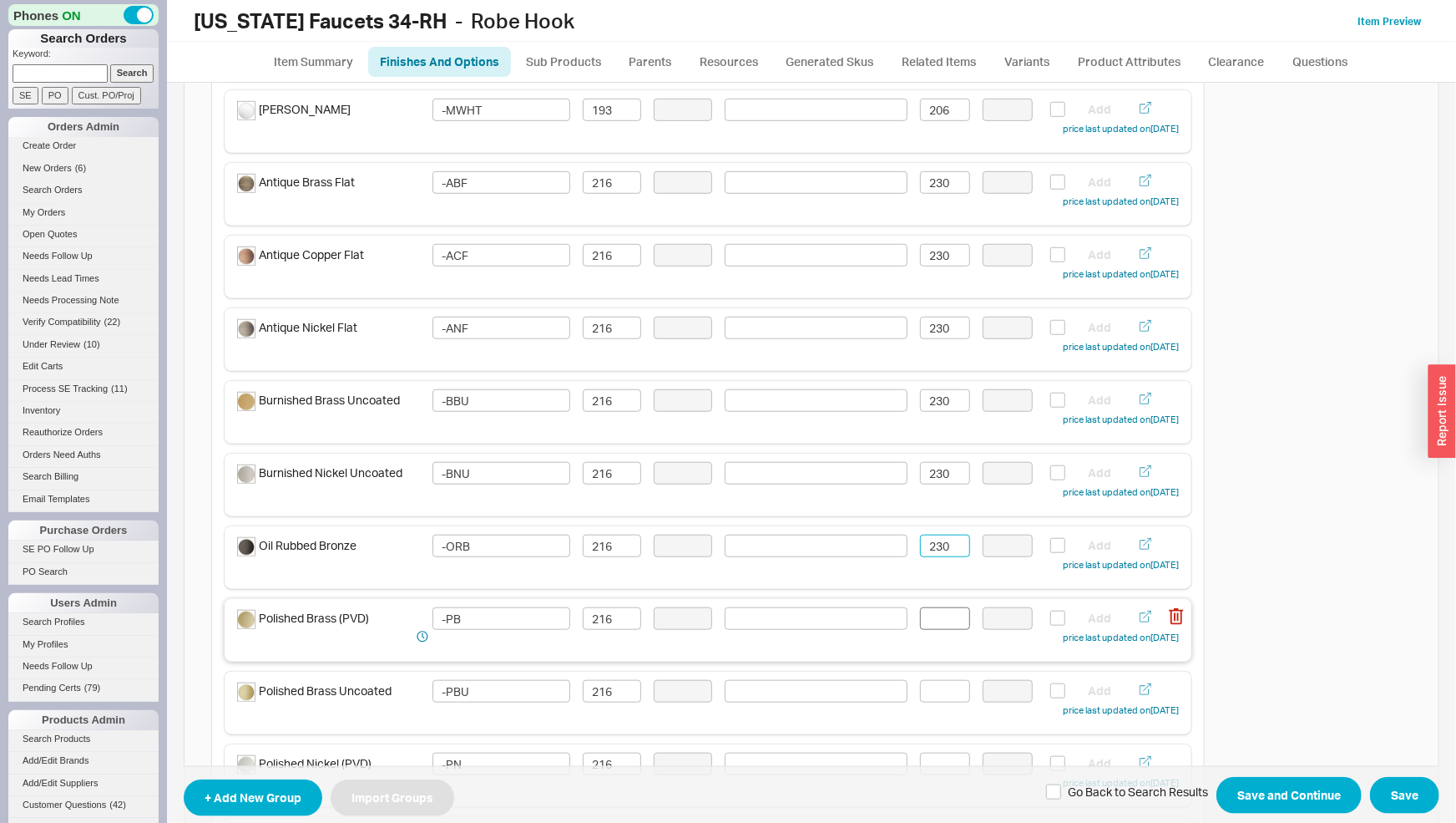
type input "230"
click at [943, 624] on input at bounding box center [945, 619] width 50 height 23
paste input "230"
type input "230"
click at [940, 694] on input at bounding box center [945, 692] width 50 height 23
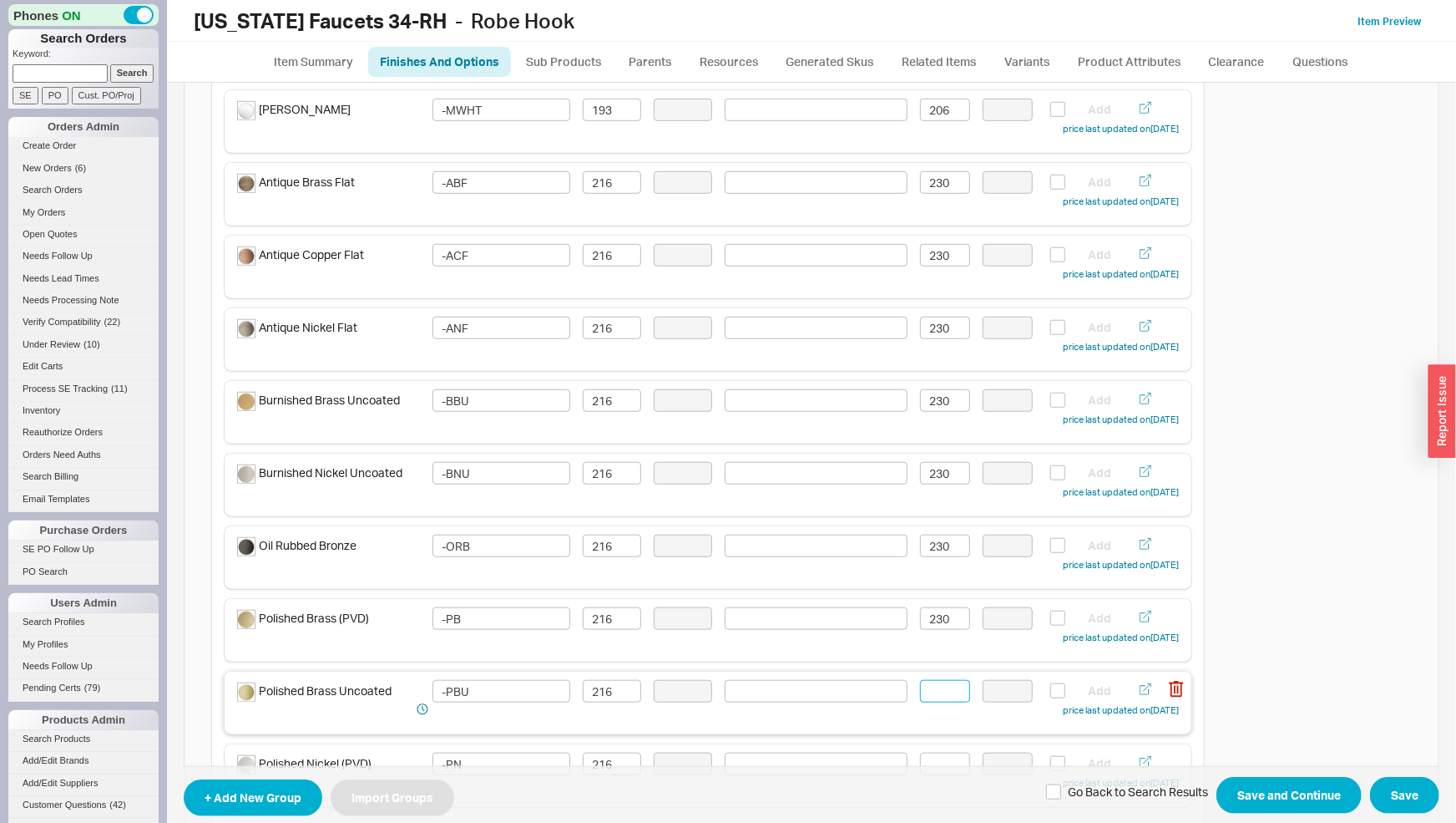
paste input "230"
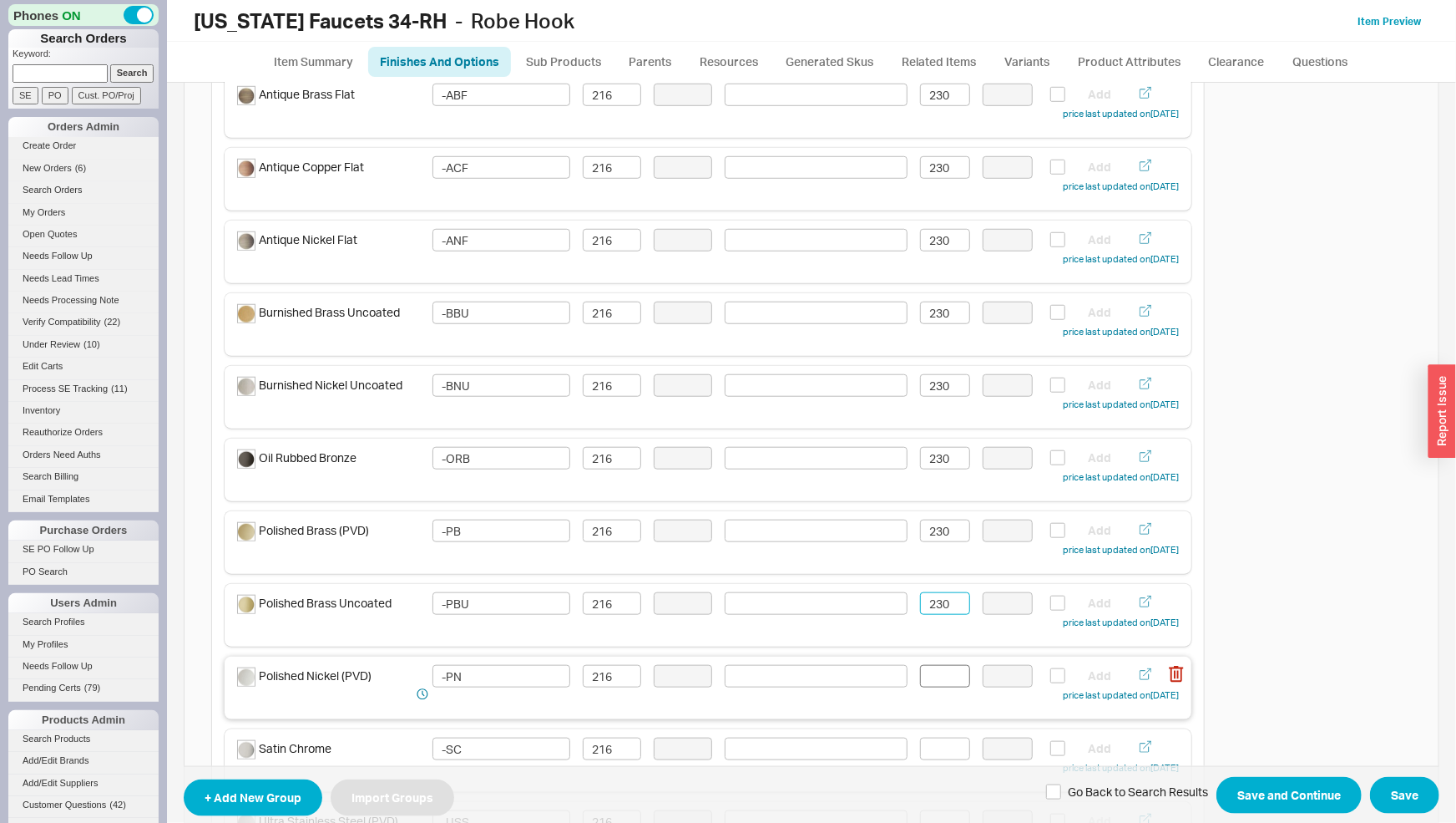
type input "230"
click at [934, 675] on input at bounding box center [945, 676] width 50 height 23
paste input "230"
type input "230"
click at [936, 748] on input at bounding box center [945, 749] width 50 height 23
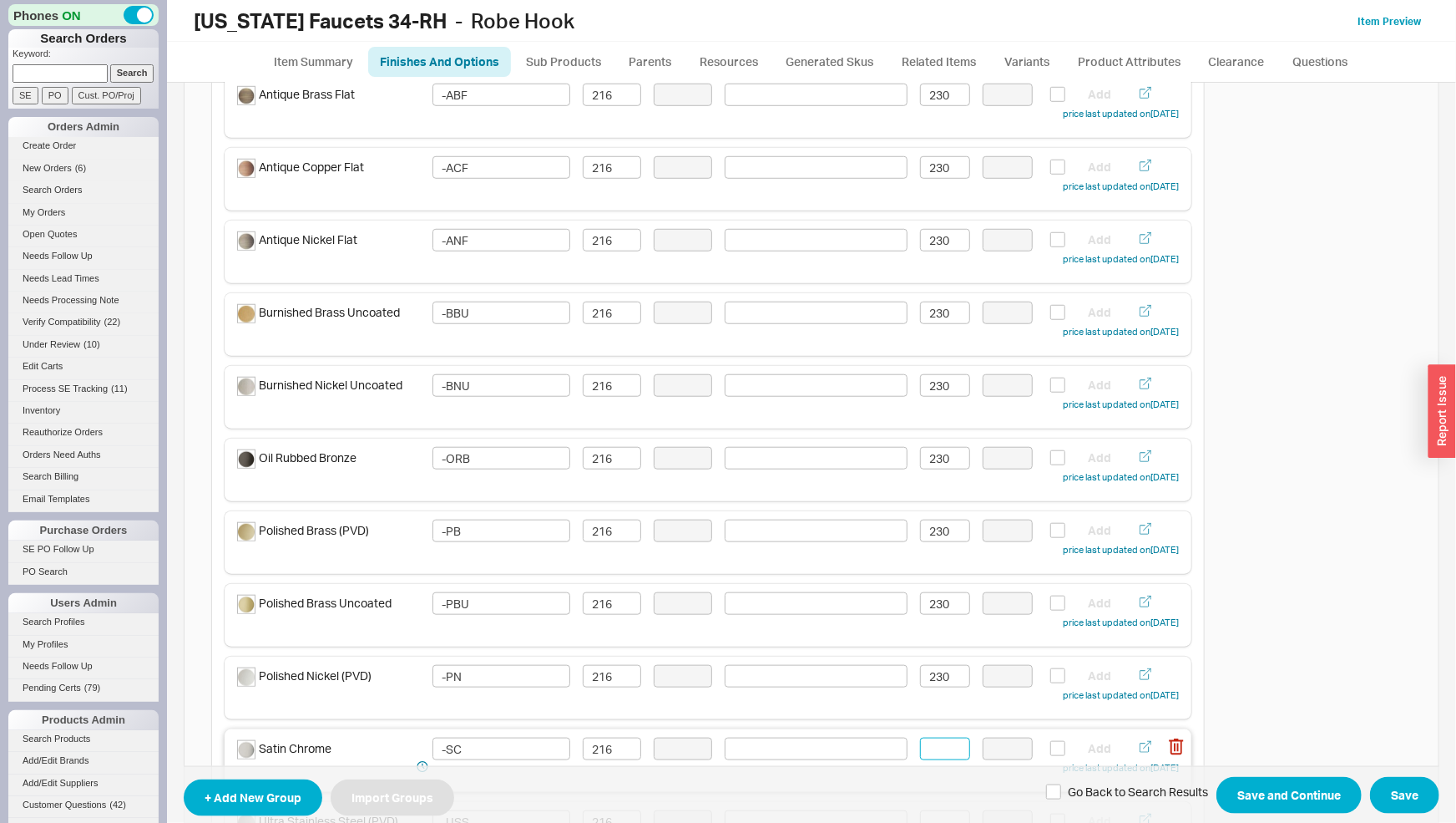
paste input "230"
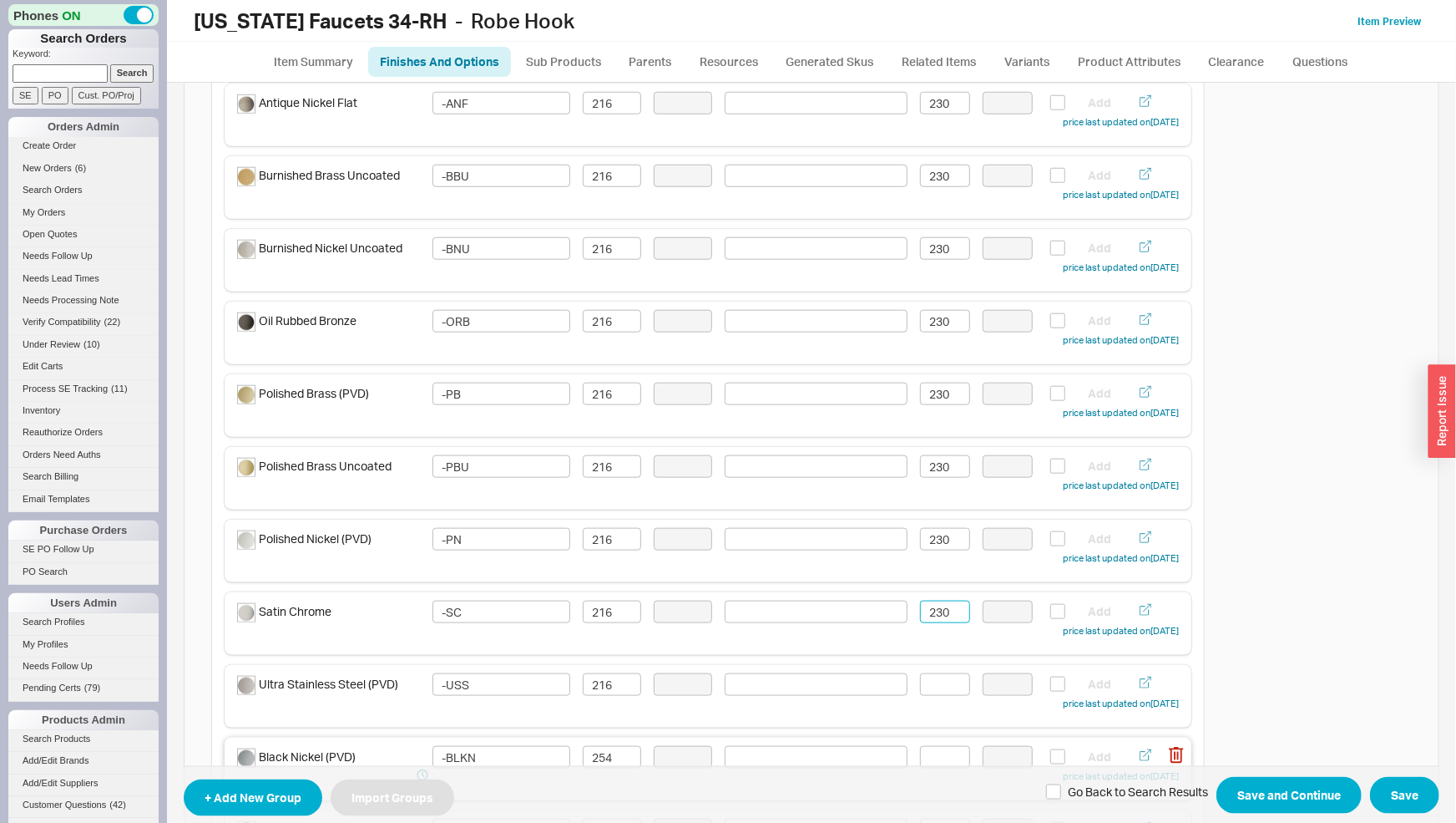
scroll to position [873, 0]
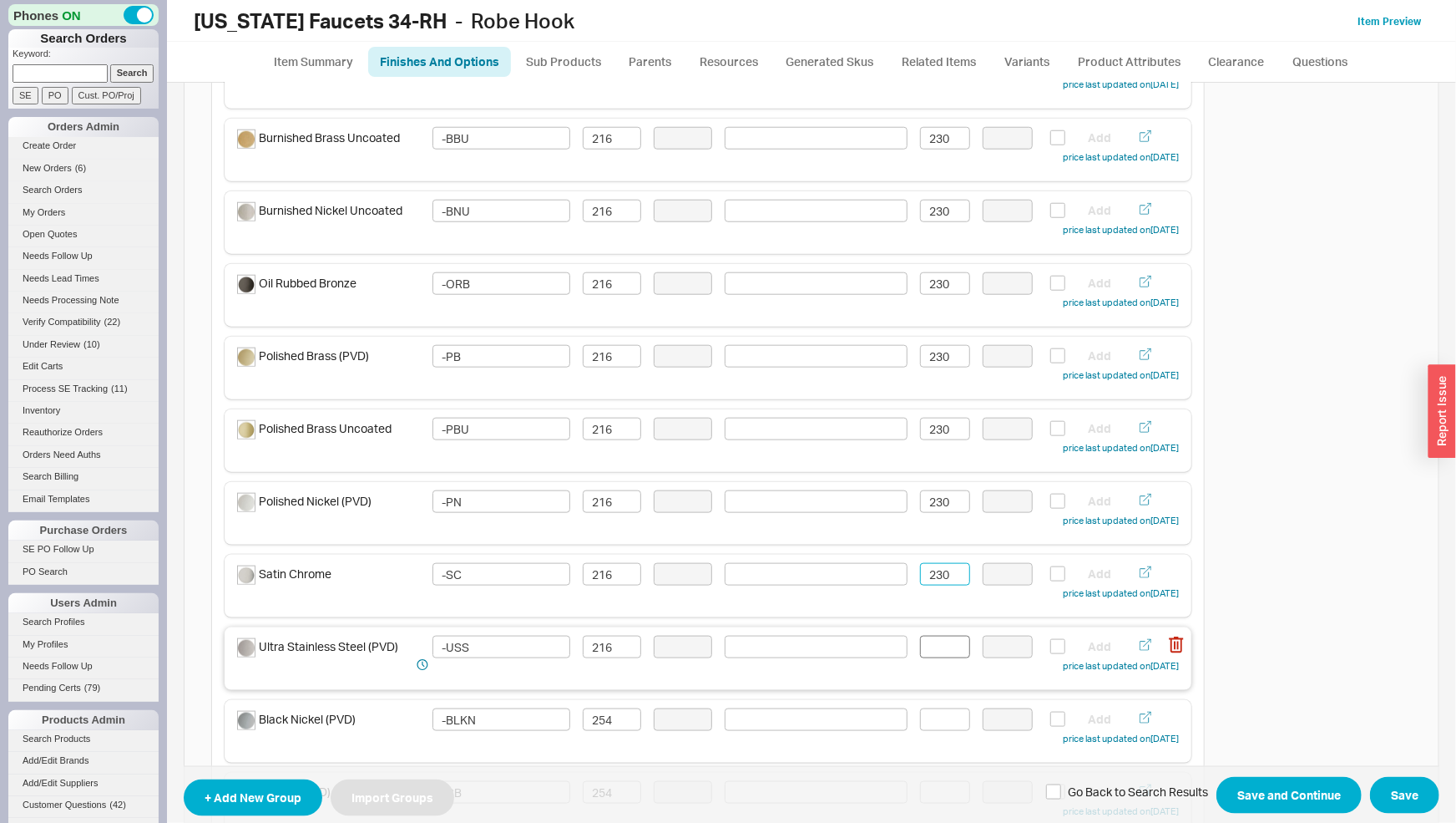
type input "230"
click at [935, 656] on input at bounding box center [945, 647] width 50 height 23
paste input "230"
type input "230"
click at [945, 721] on input at bounding box center [945, 720] width 50 height 23
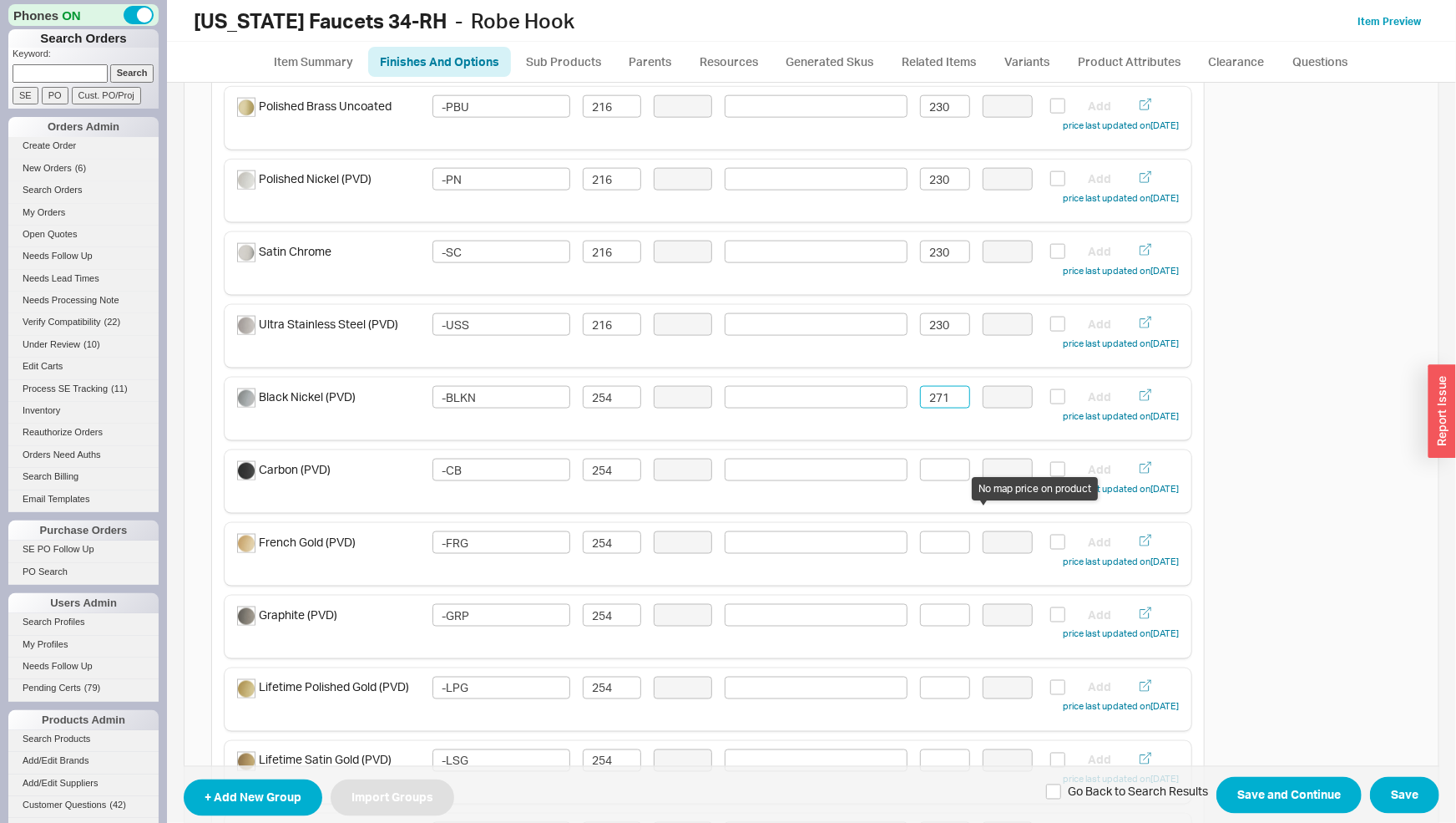
scroll to position [1222, 0]
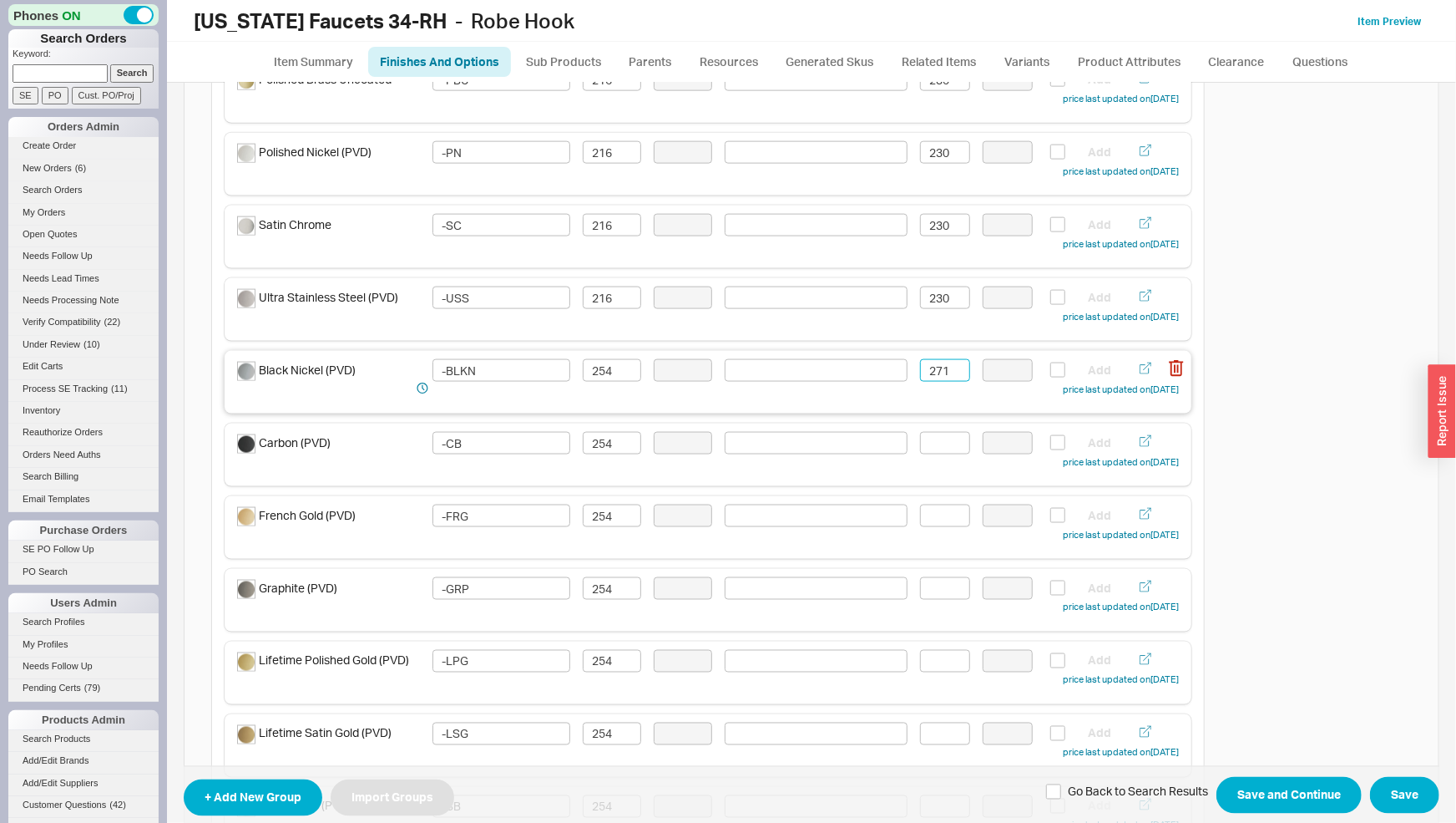
drag, startPoint x: 948, startPoint y: 370, endPoint x: 873, endPoint y: 369, distance: 75.0
click at [920, 369] on input "271" at bounding box center [945, 371] width 50 height 23
type input "271"
drag, startPoint x: 951, startPoint y: 447, endPoint x: 953, endPoint y: 477, distance: 30.1
click at [951, 447] on input at bounding box center [945, 444] width 50 height 23
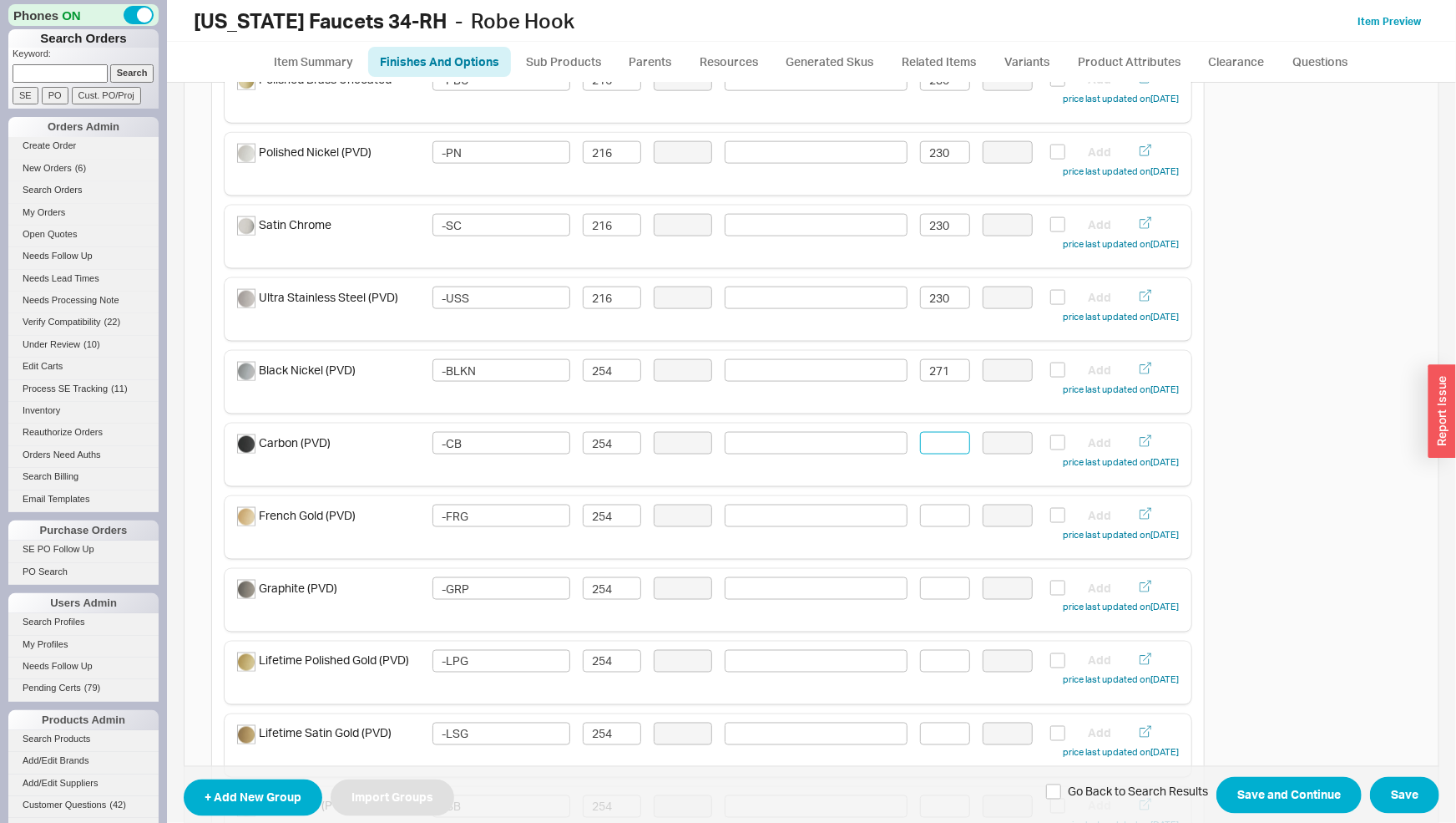
paste input "271"
type input "271"
click at [948, 515] on input at bounding box center [945, 516] width 50 height 23
paste input "271"
type input "271"
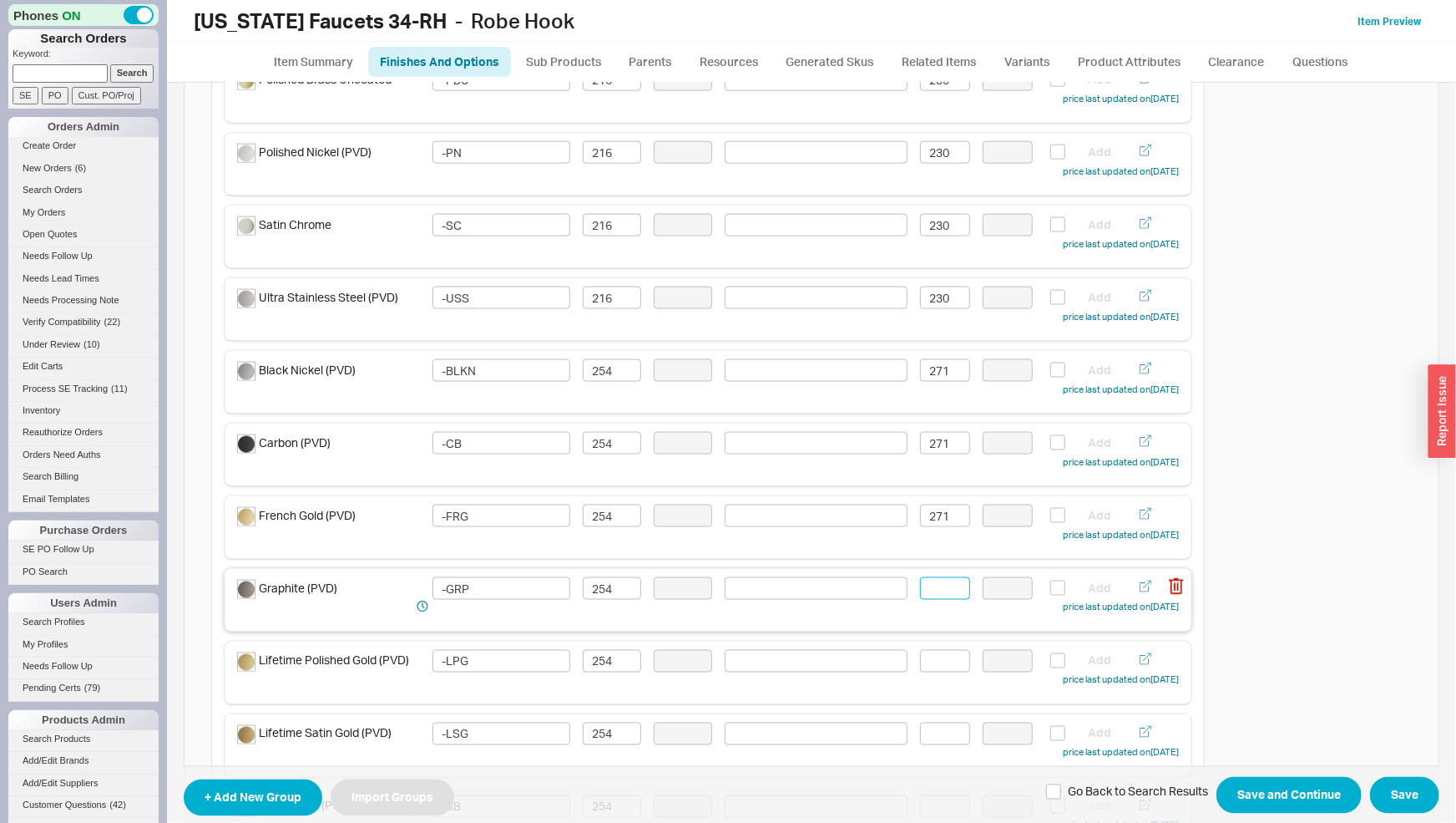
click at [935, 587] on input at bounding box center [945, 588] width 50 height 23
paste input "271"
type input "271"
click at [933, 659] on input at bounding box center [945, 661] width 50 height 23
paste input "271"
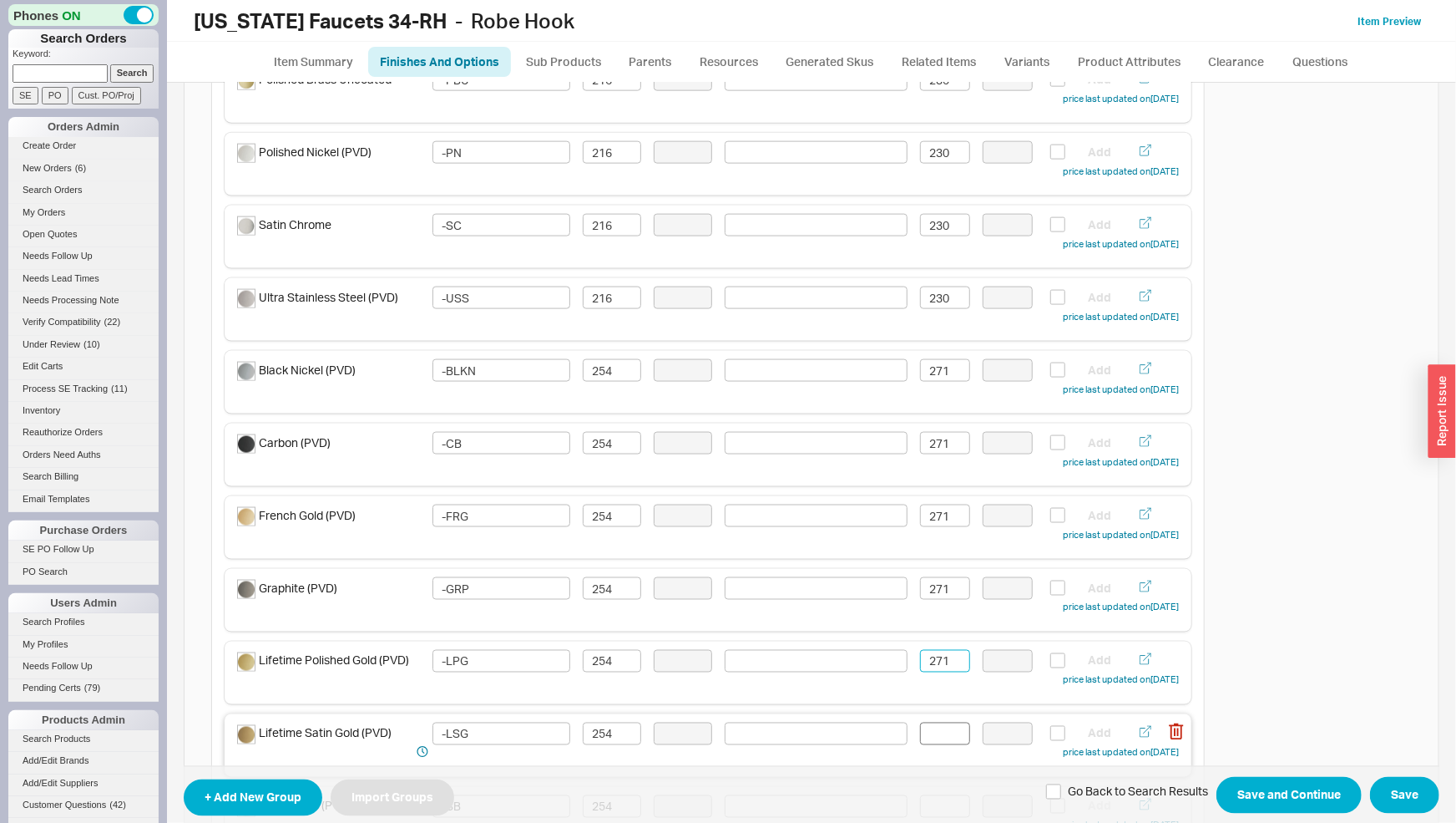
type input "271"
click at [929, 730] on input at bounding box center [945, 734] width 50 height 23
paste input "271"
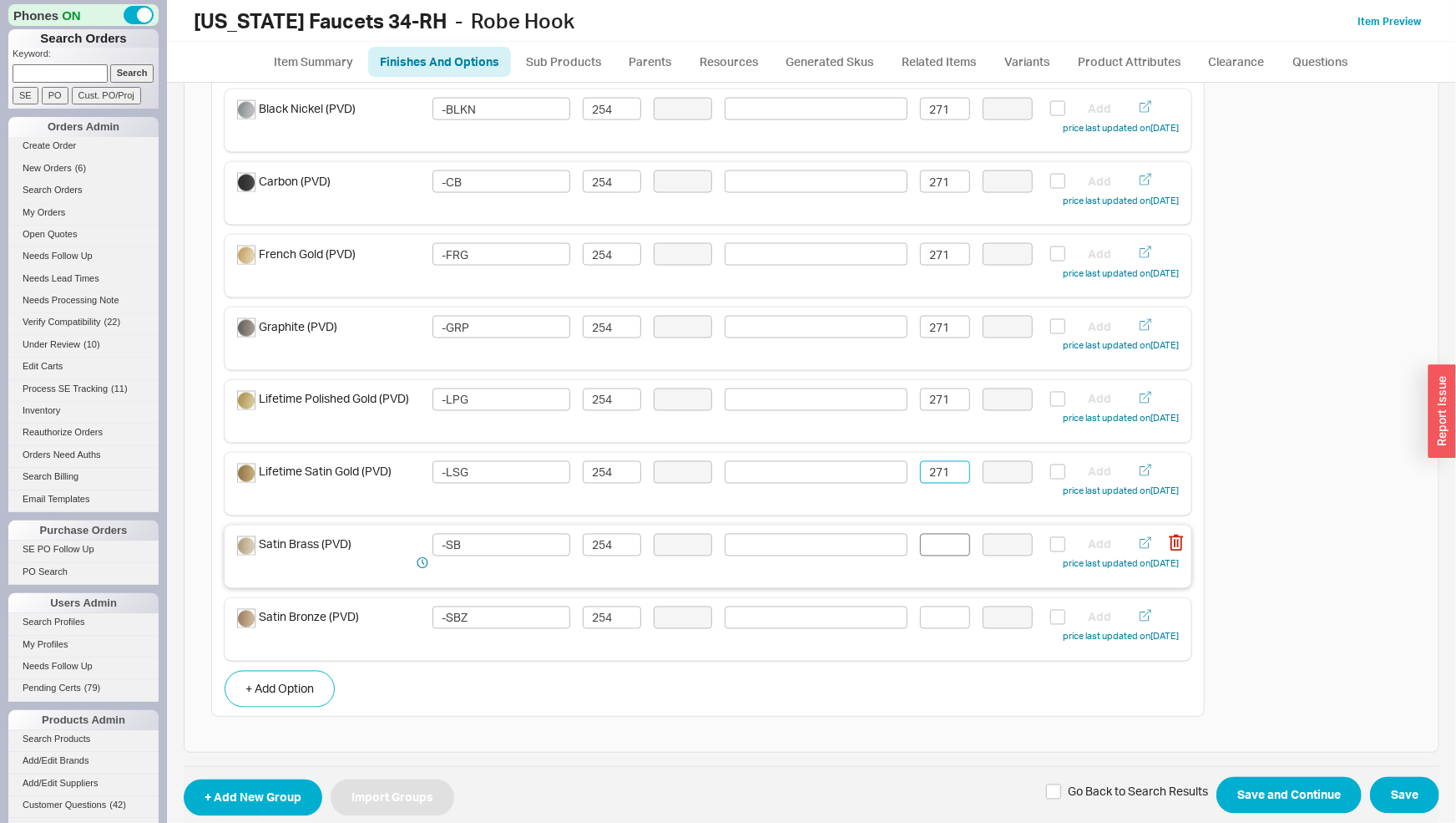
type input "271"
click at [938, 548] on input at bounding box center [945, 545] width 50 height 23
paste input "271"
type input "271"
click at [935, 611] on input at bounding box center [945, 618] width 50 height 23
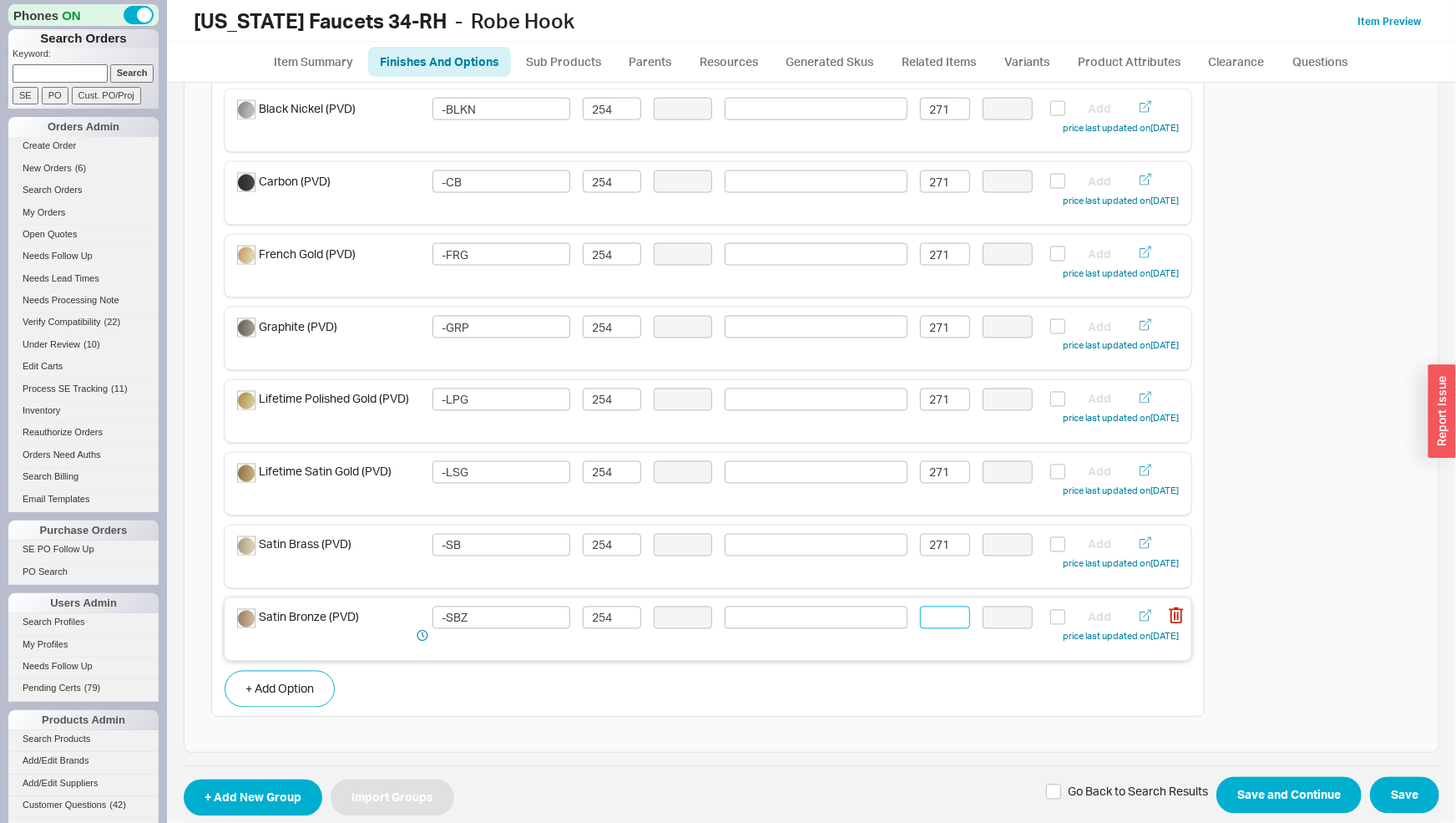
paste input "271"
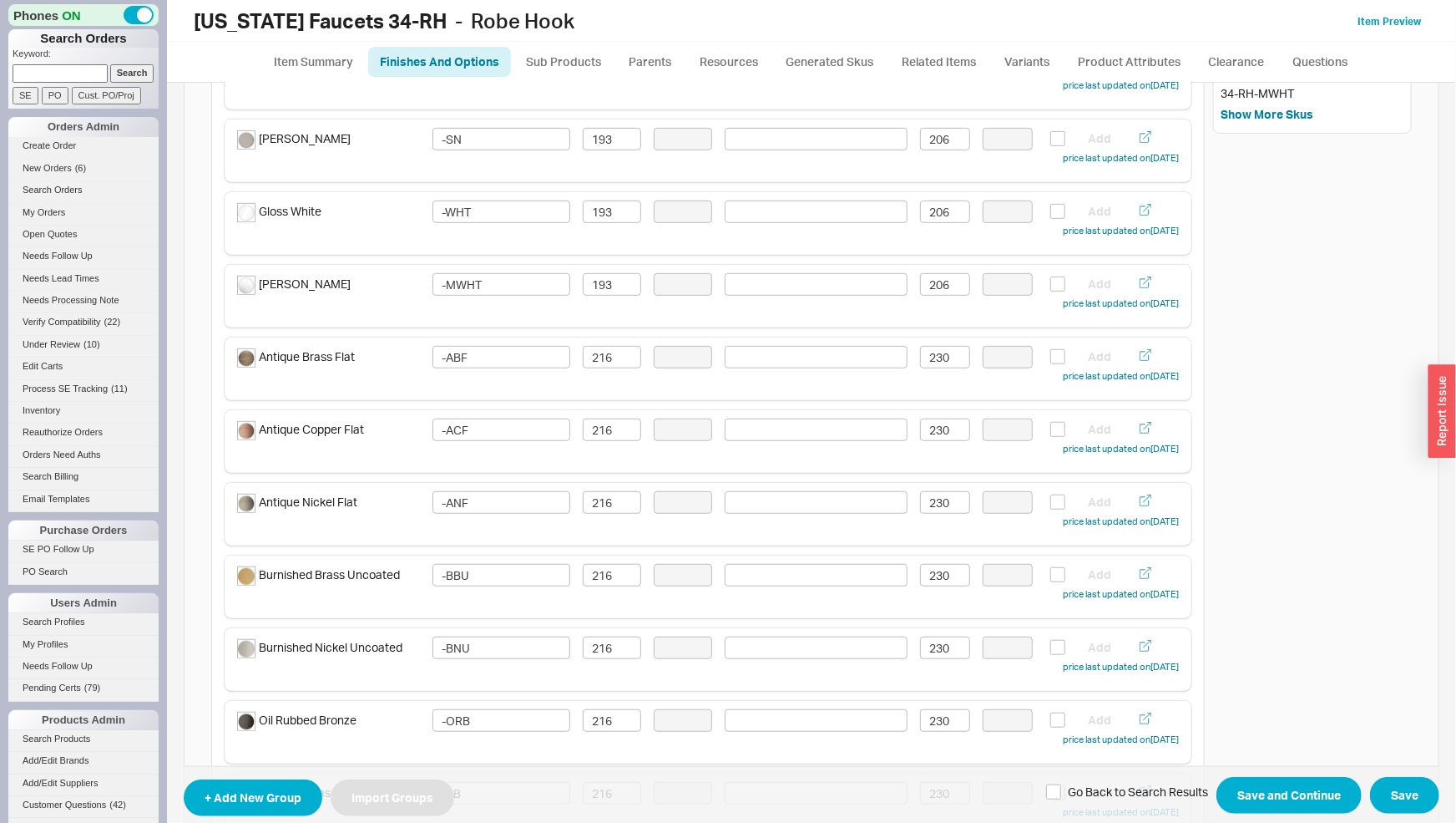
scroll to position [1507, 0]
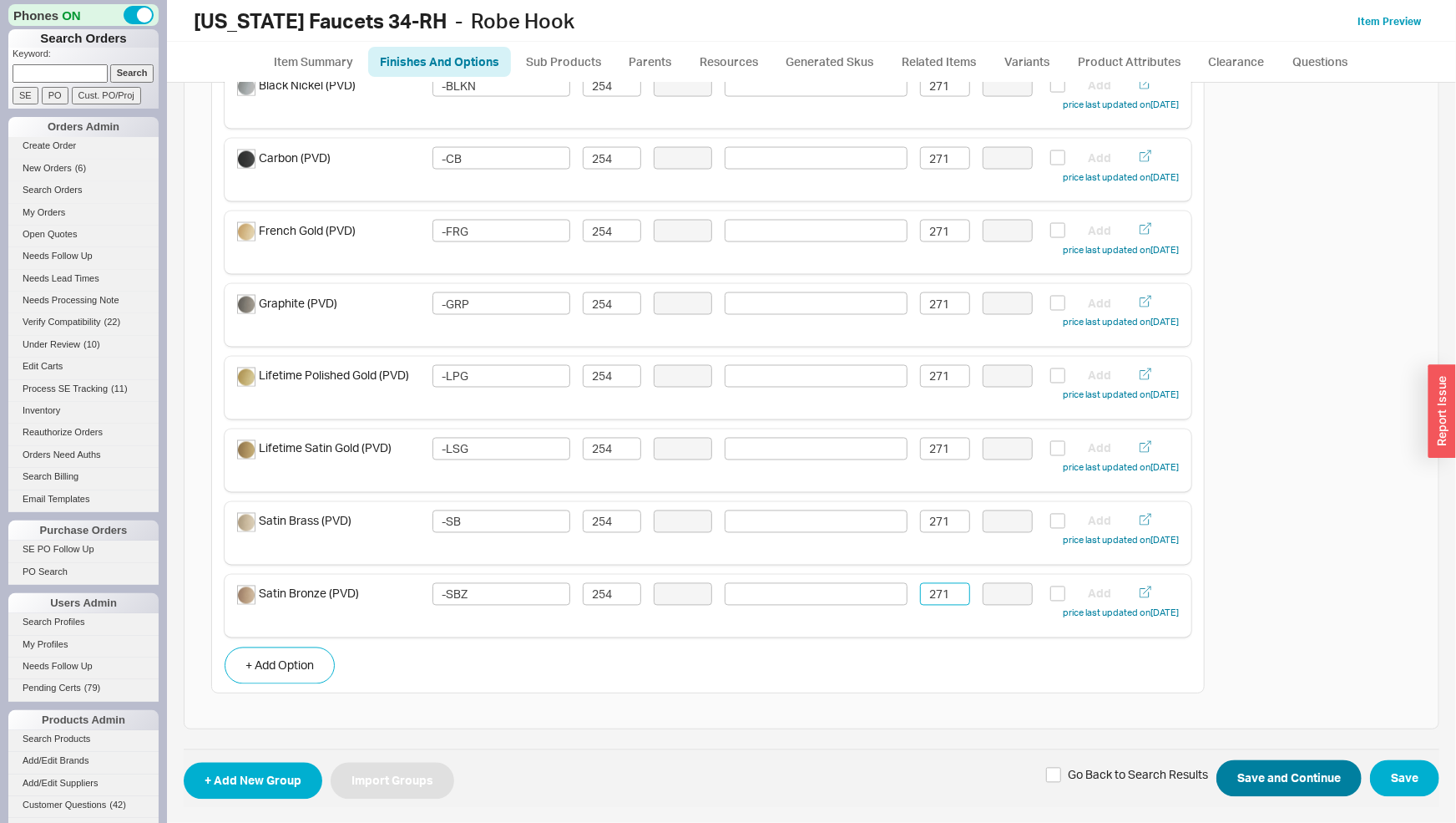
type input "271"
click at [1326, 771] on button "Save and Continue" at bounding box center [1290, 779] width 146 height 37
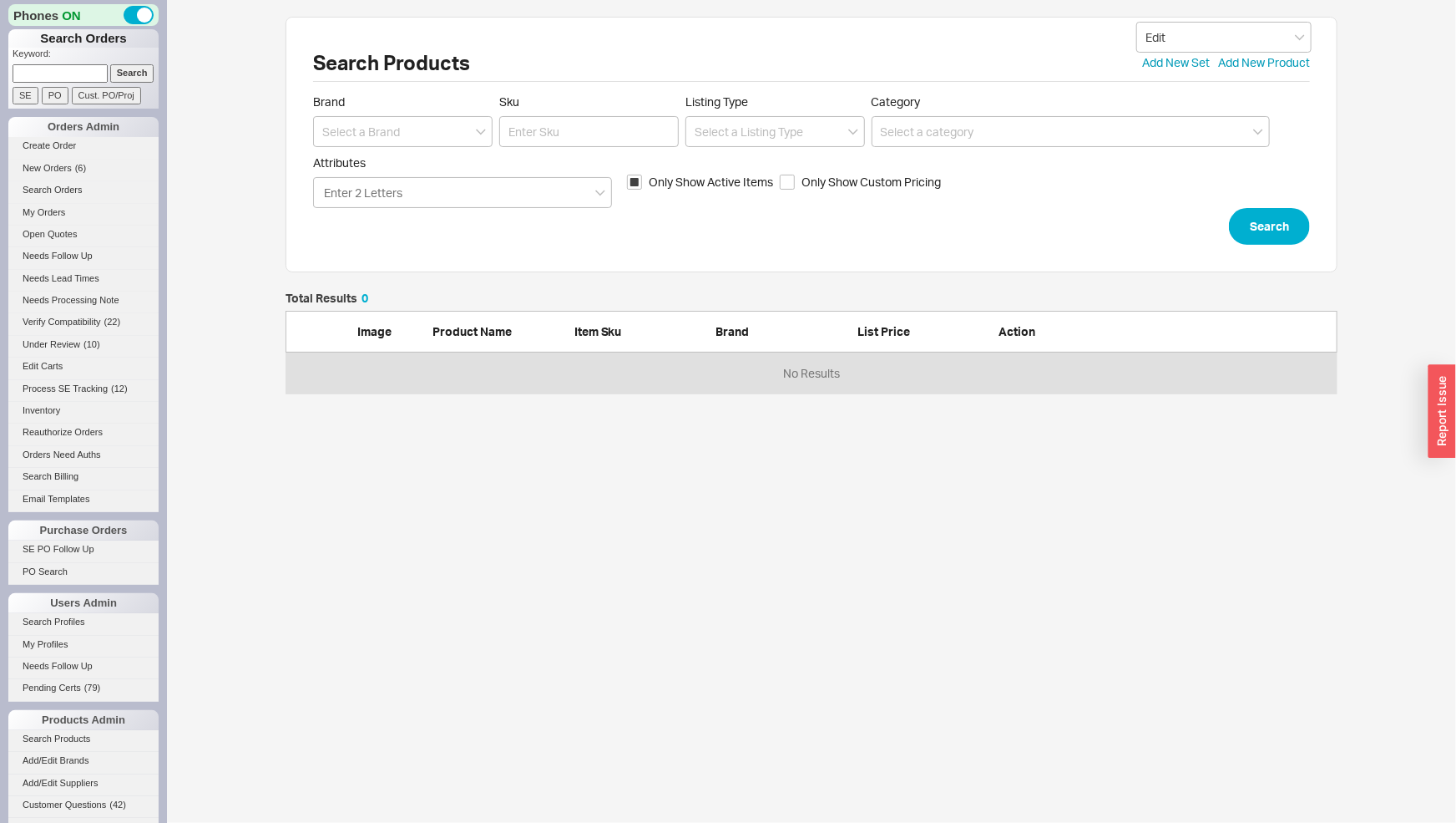
scroll to position [88, 1038]
click at [583, 133] on input "Sku" at bounding box center [589, 131] width 180 height 31
type input "34-tp"
click button "Search" at bounding box center [1270, 226] width 81 height 37
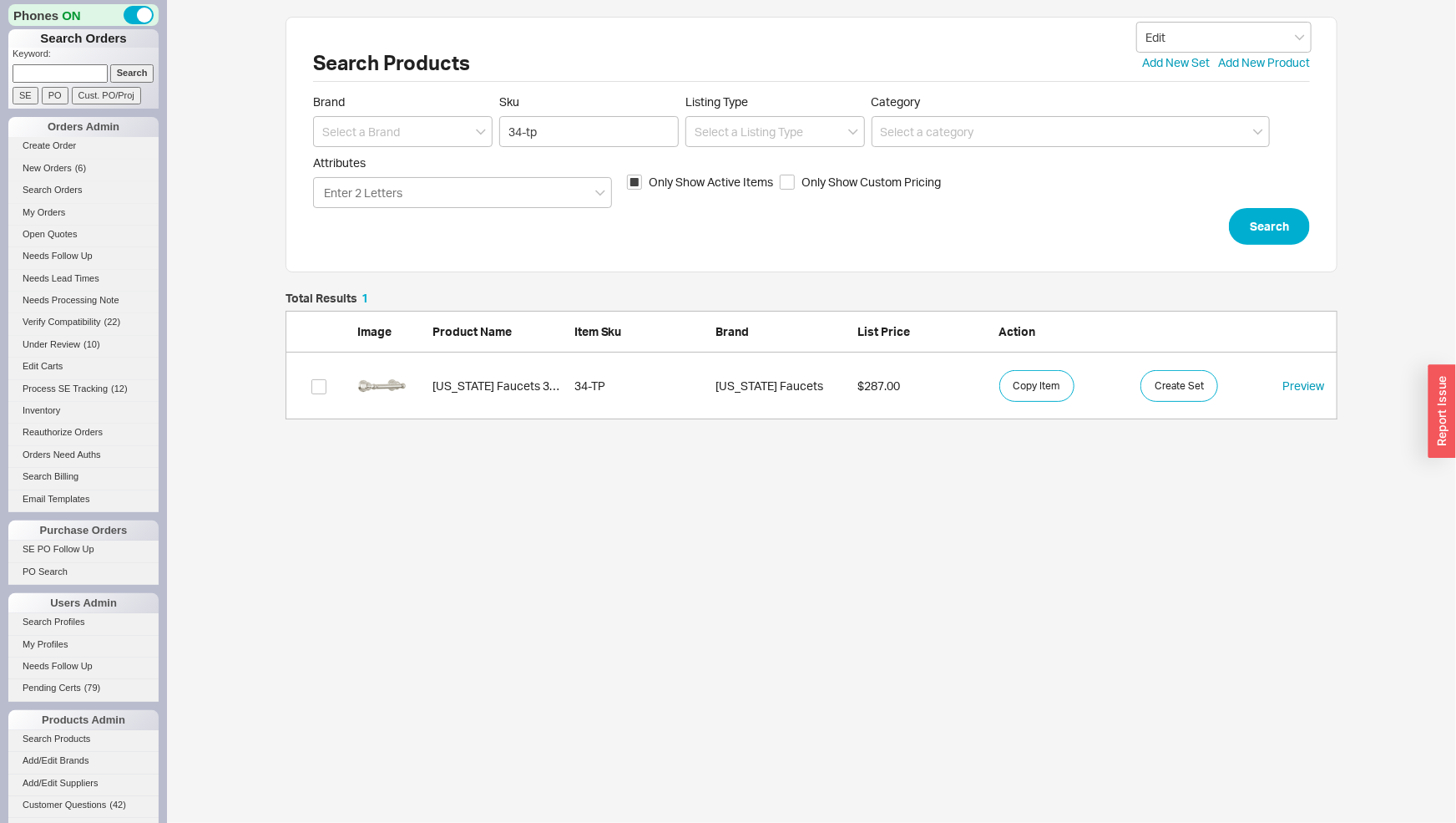
scroll to position [114, 1038]
click at [517, 401] on link "[US_STATE] Faucets 34-TP 34-TP [US_STATE] Faucets $287.00 Copy Item Create Set …" at bounding box center [811, 386] width 1052 height 67
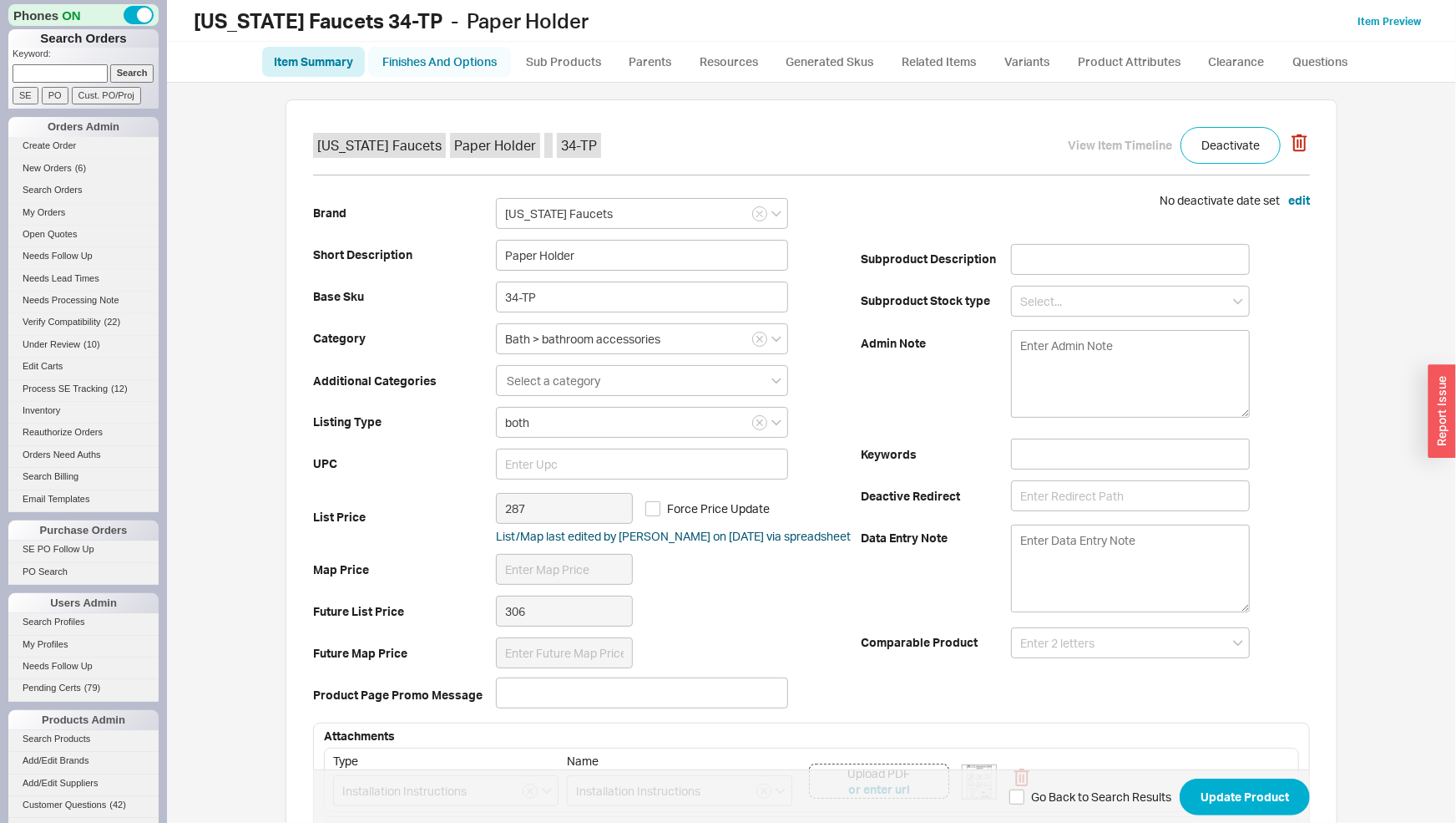
click at [478, 56] on link "Finishes And Options" at bounding box center [439, 61] width 143 height 30
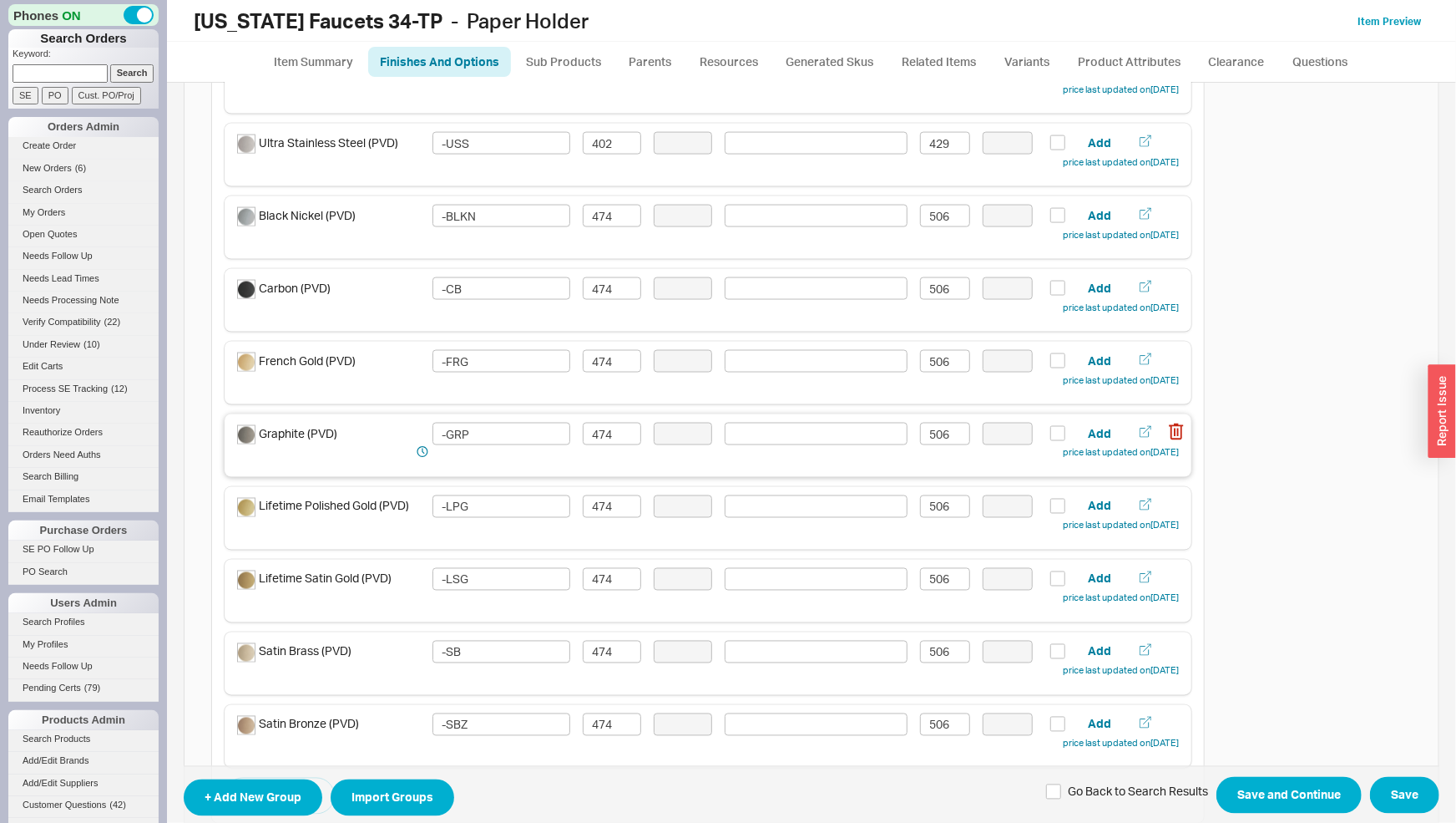
scroll to position [1507, 0]
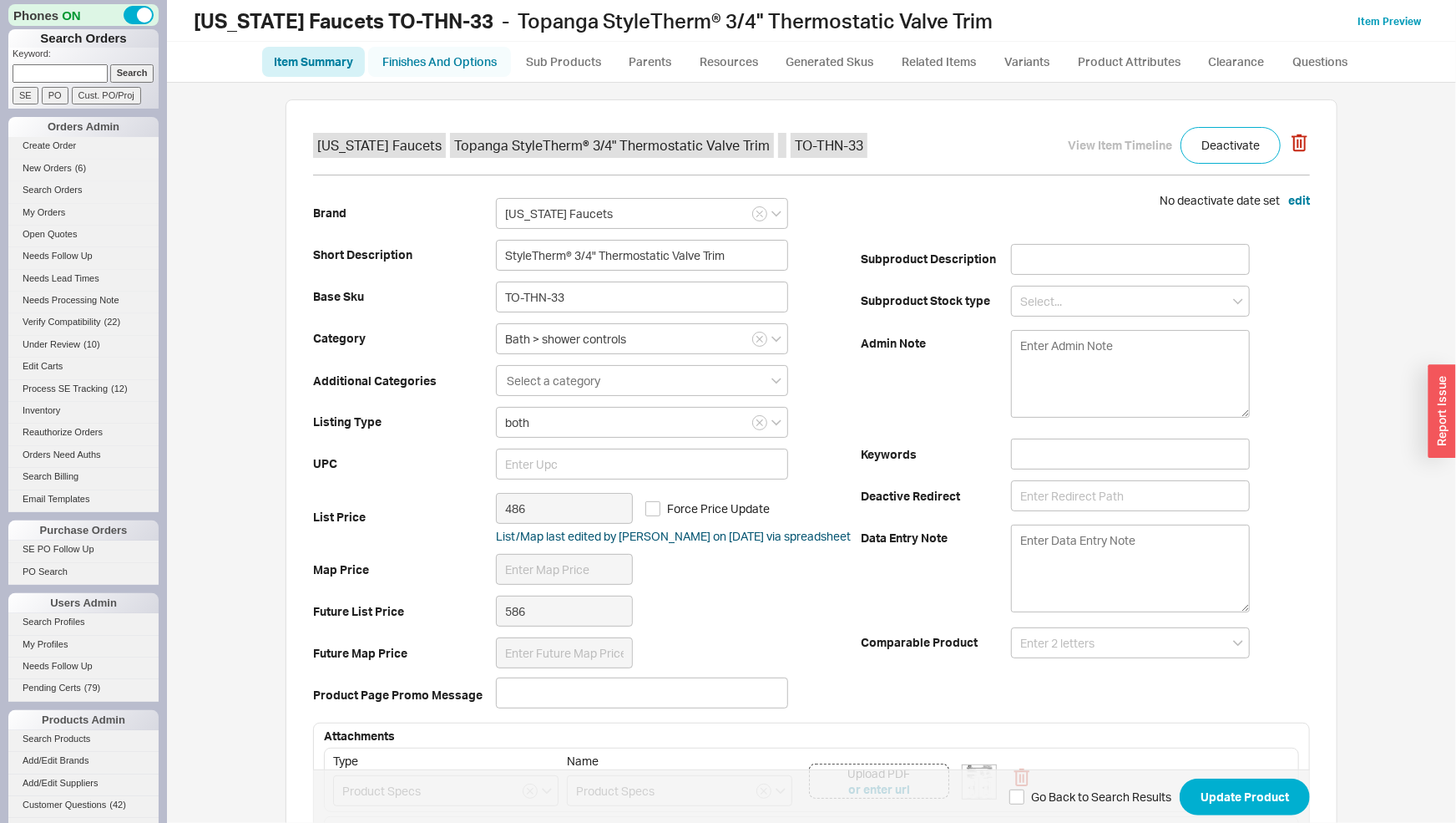
click at [440, 61] on link "Finishes And Options" at bounding box center [439, 61] width 143 height 30
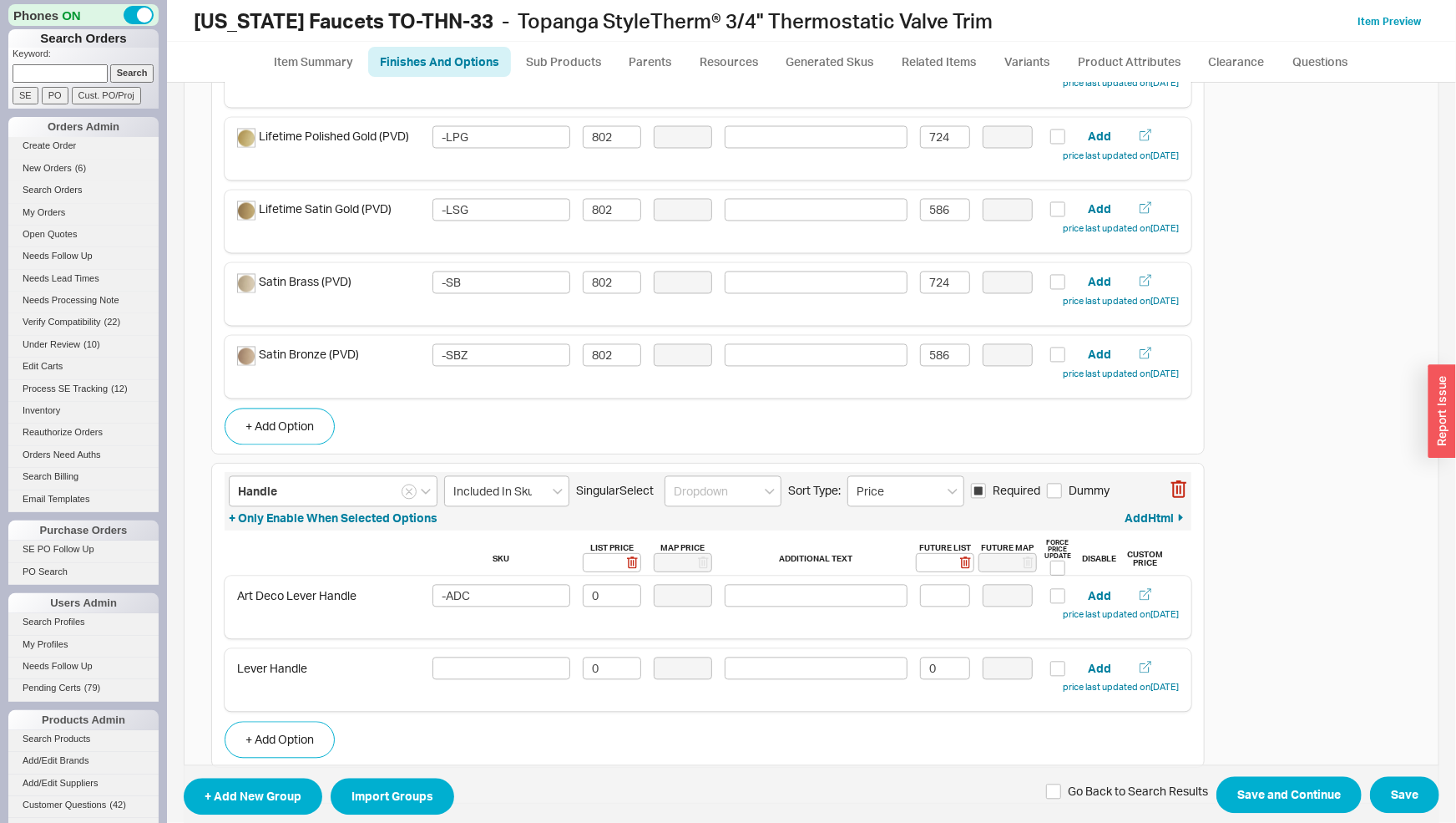
scroll to position [1821, 0]
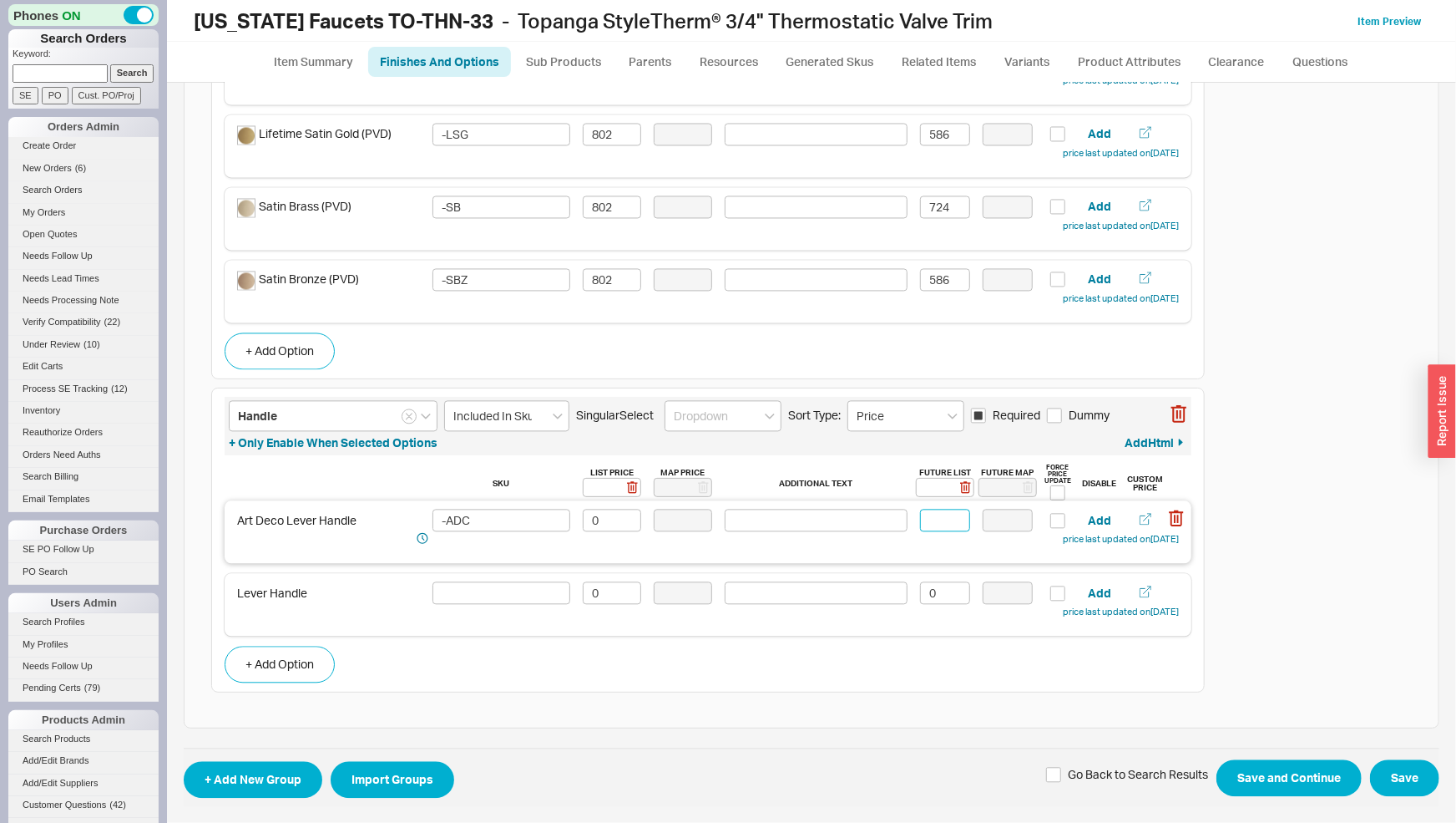
click at [932, 519] on input at bounding box center [945, 521] width 50 height 23
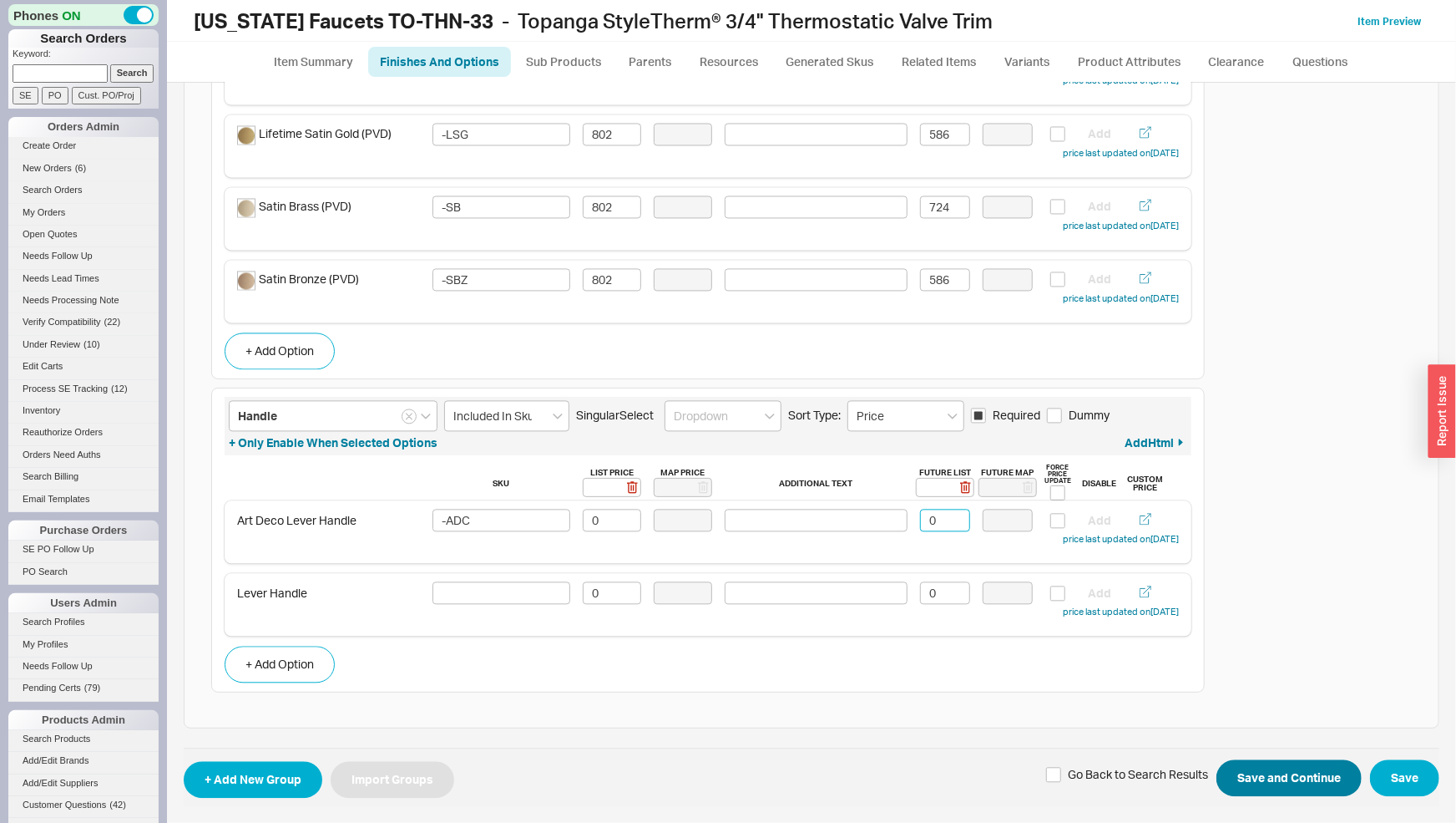
type input "0"
click at [1281, 786] on button "Save and Continue" at bounding box center [1290, 779] width 146 height 37
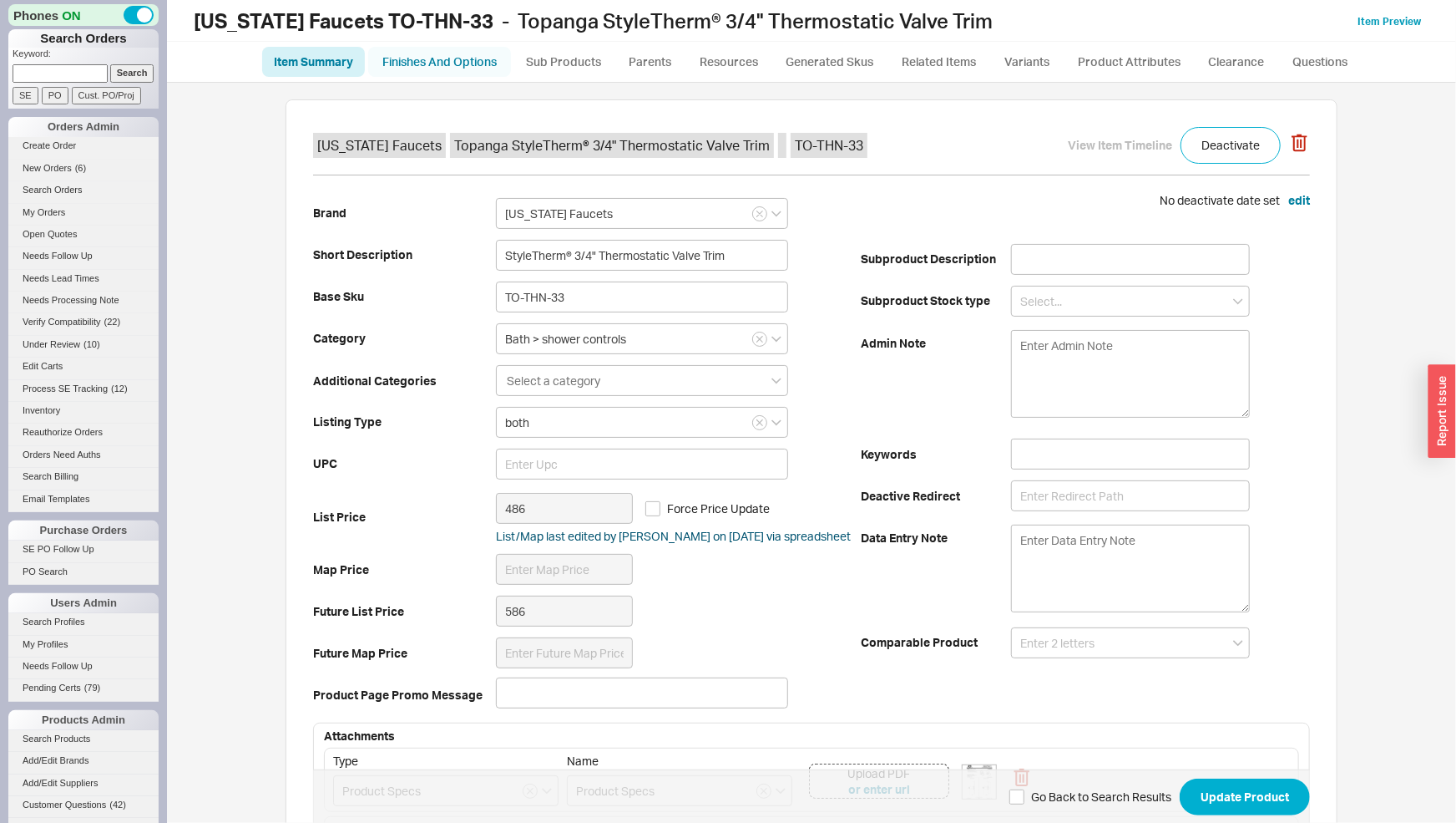
click at [466, 57] on link "Finishes And Options" at bounding box center [439, 61] width 143 height 30
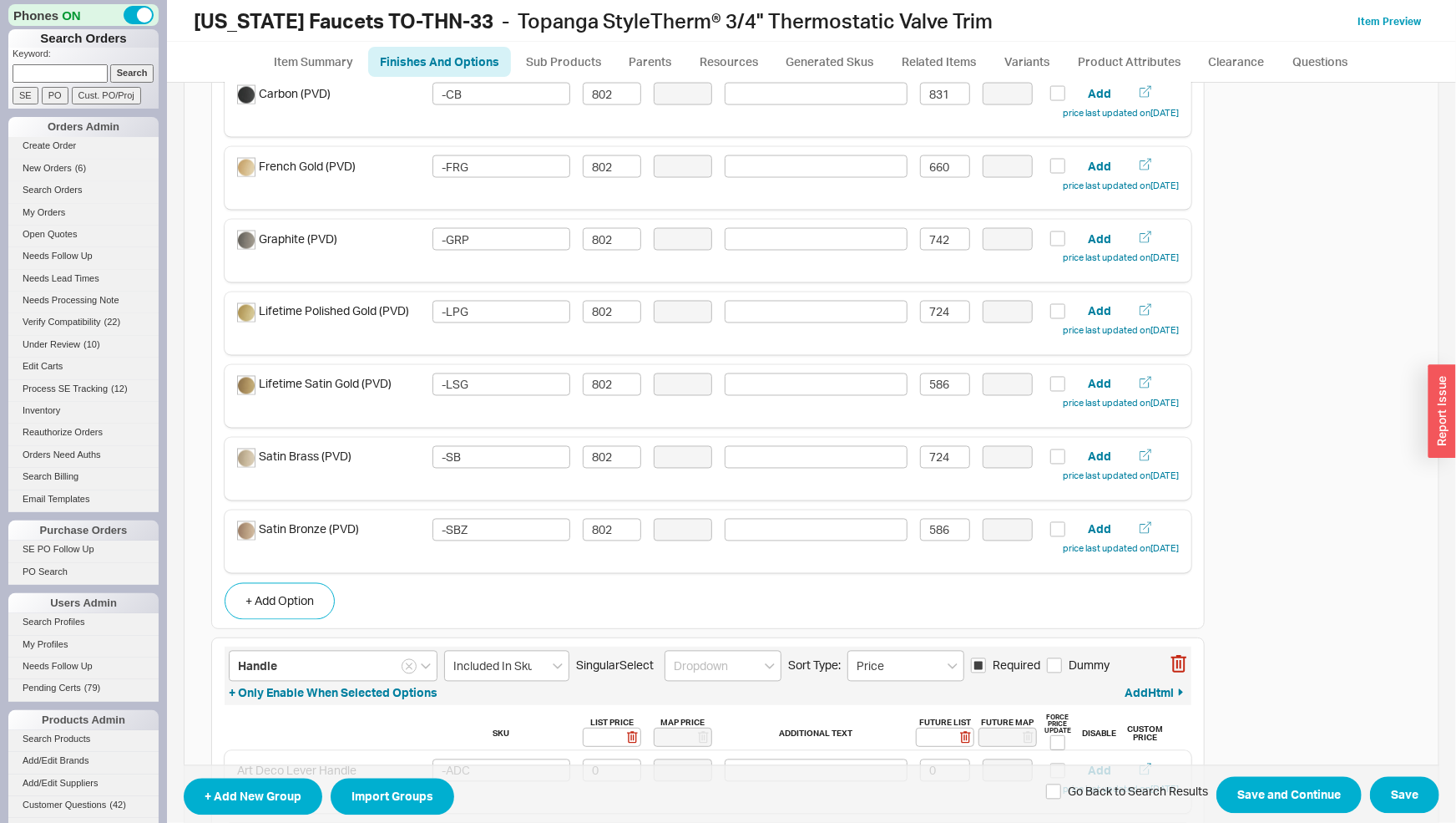
scroll to position [1821, 0]
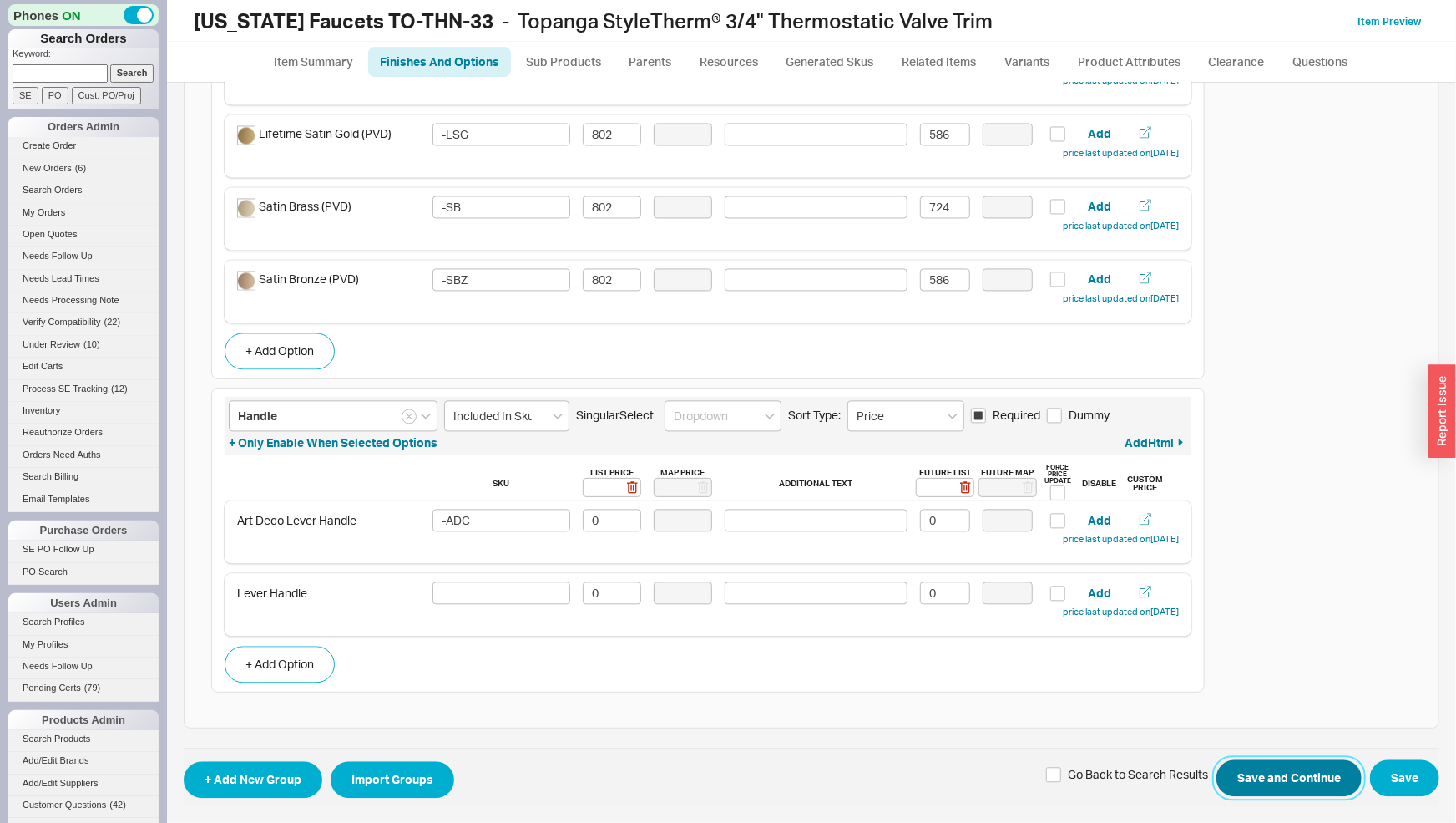
click at [1288, 768] on button "Save and Continue" at bounding box center [1290, 779] width 146 height 37
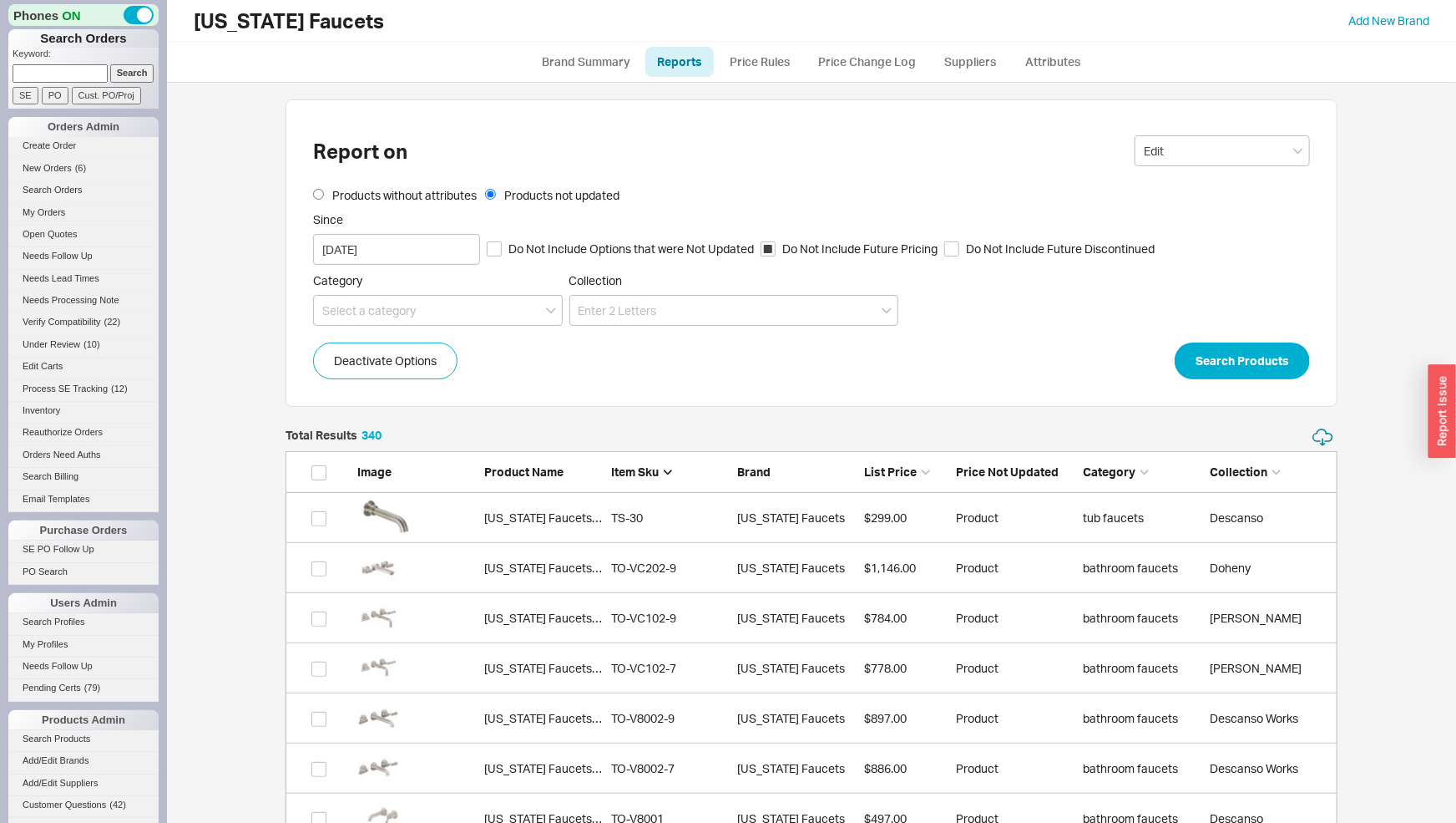
scroll to position [17093, 1038]
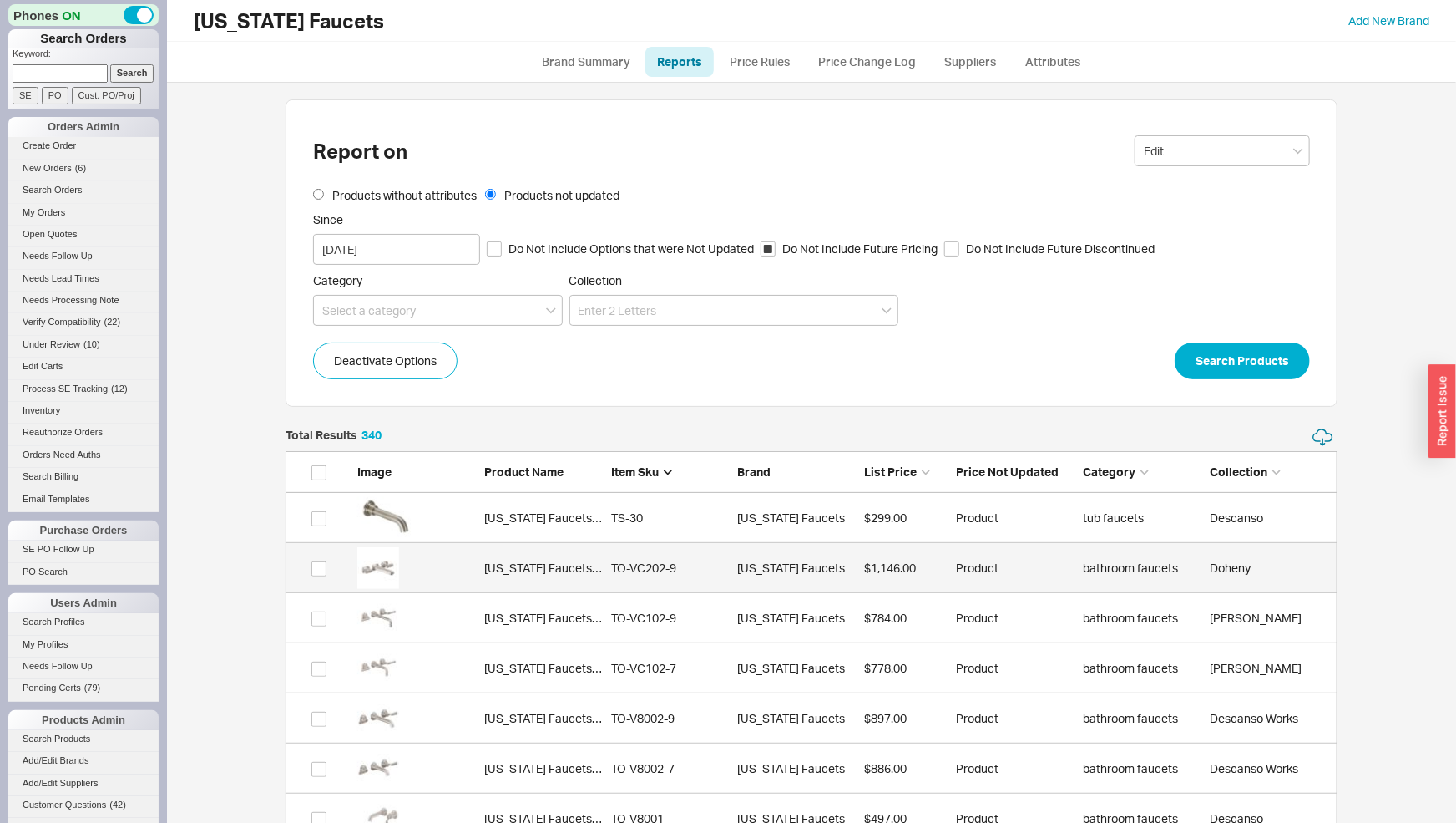
click at [541, 560] on div "California Faucets TO-VC202-9" at bounding box center [543, 569] width 118 height 17
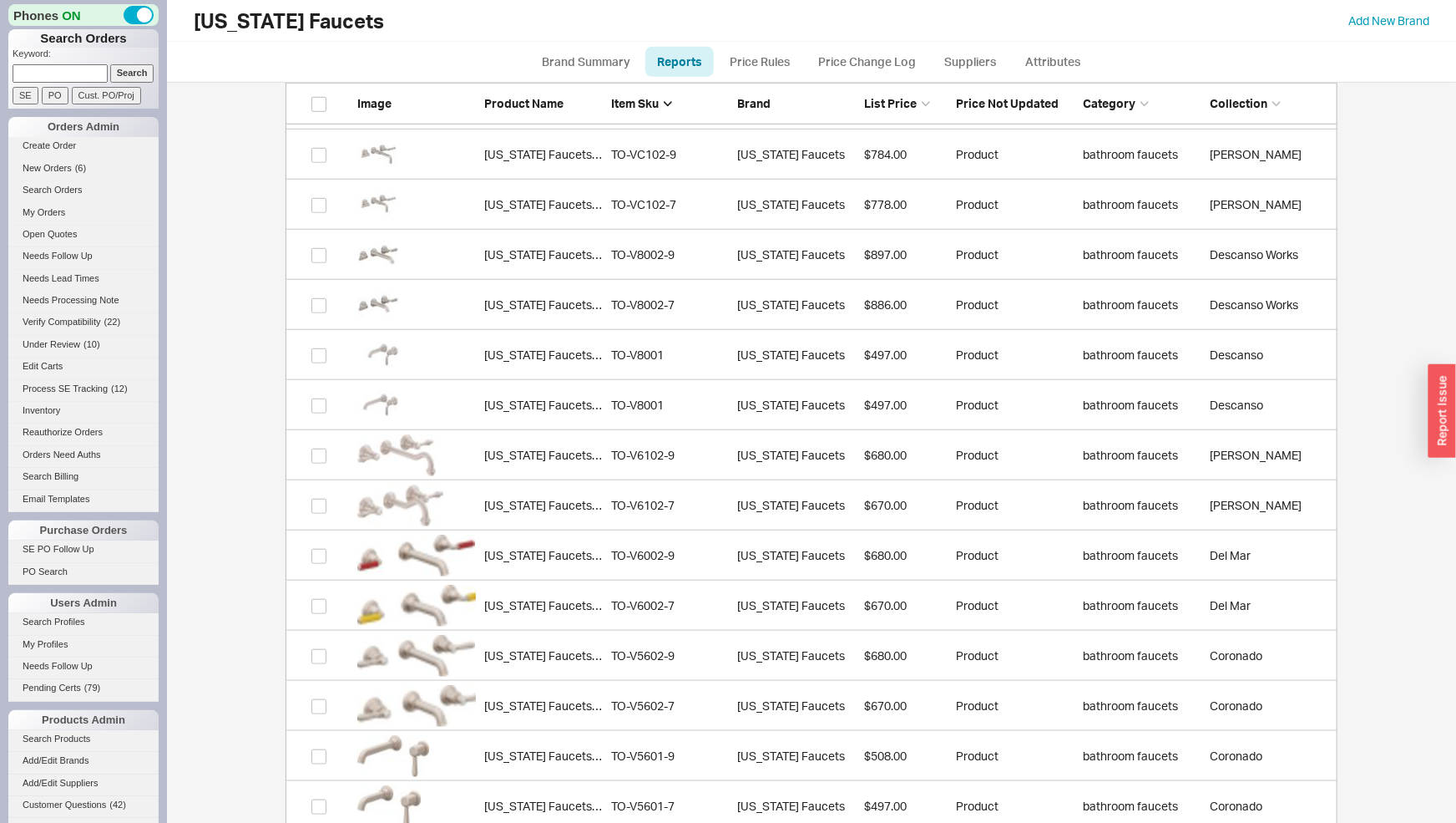
scroll to position [1195, 0]
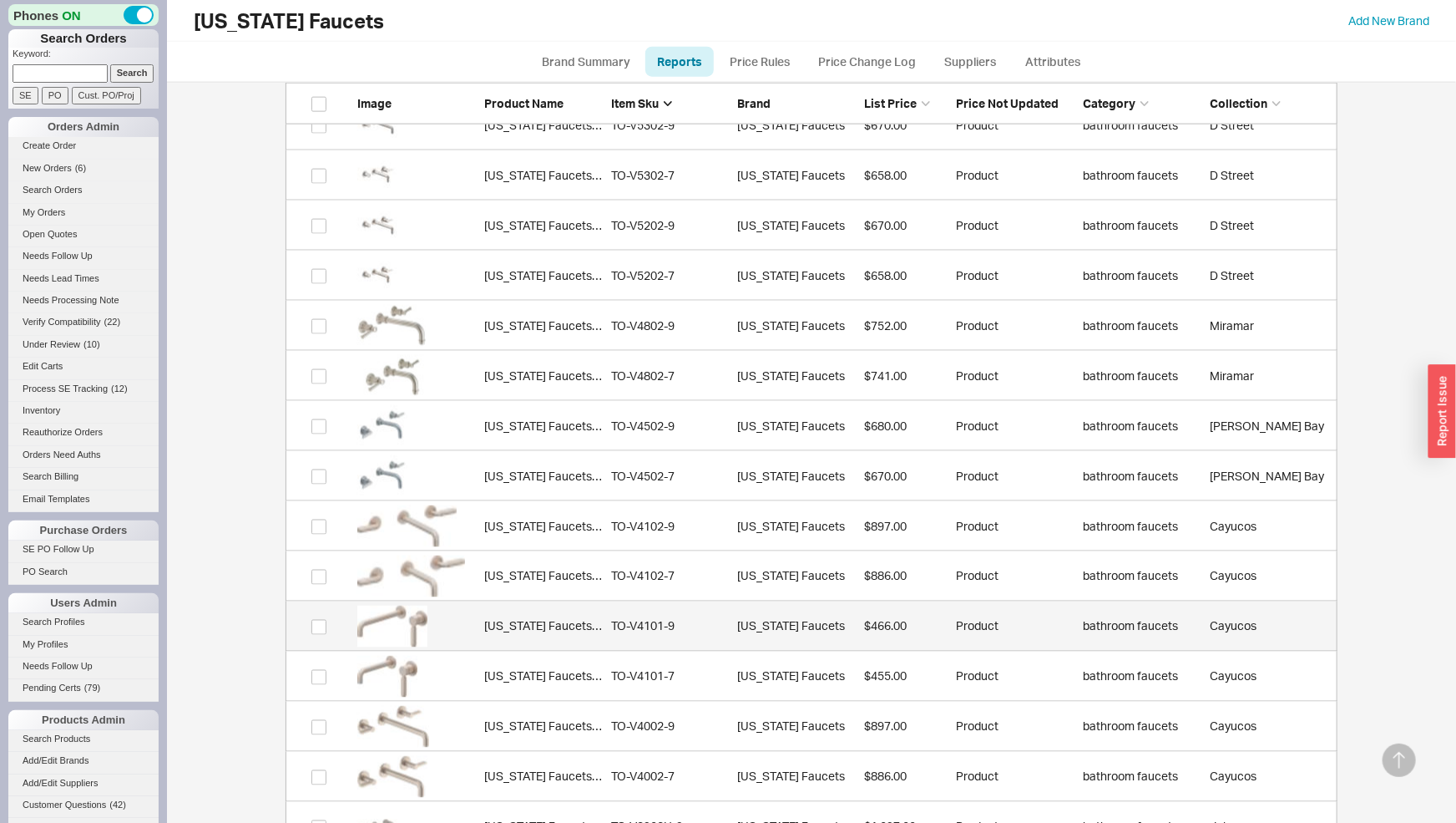
click at [611, 630] on link "California Faucets TO-V4101-9 TO-V4101-9 California Faucets $466.00 Product bat…" at bounding box center [811, 626] width 1052 height 50
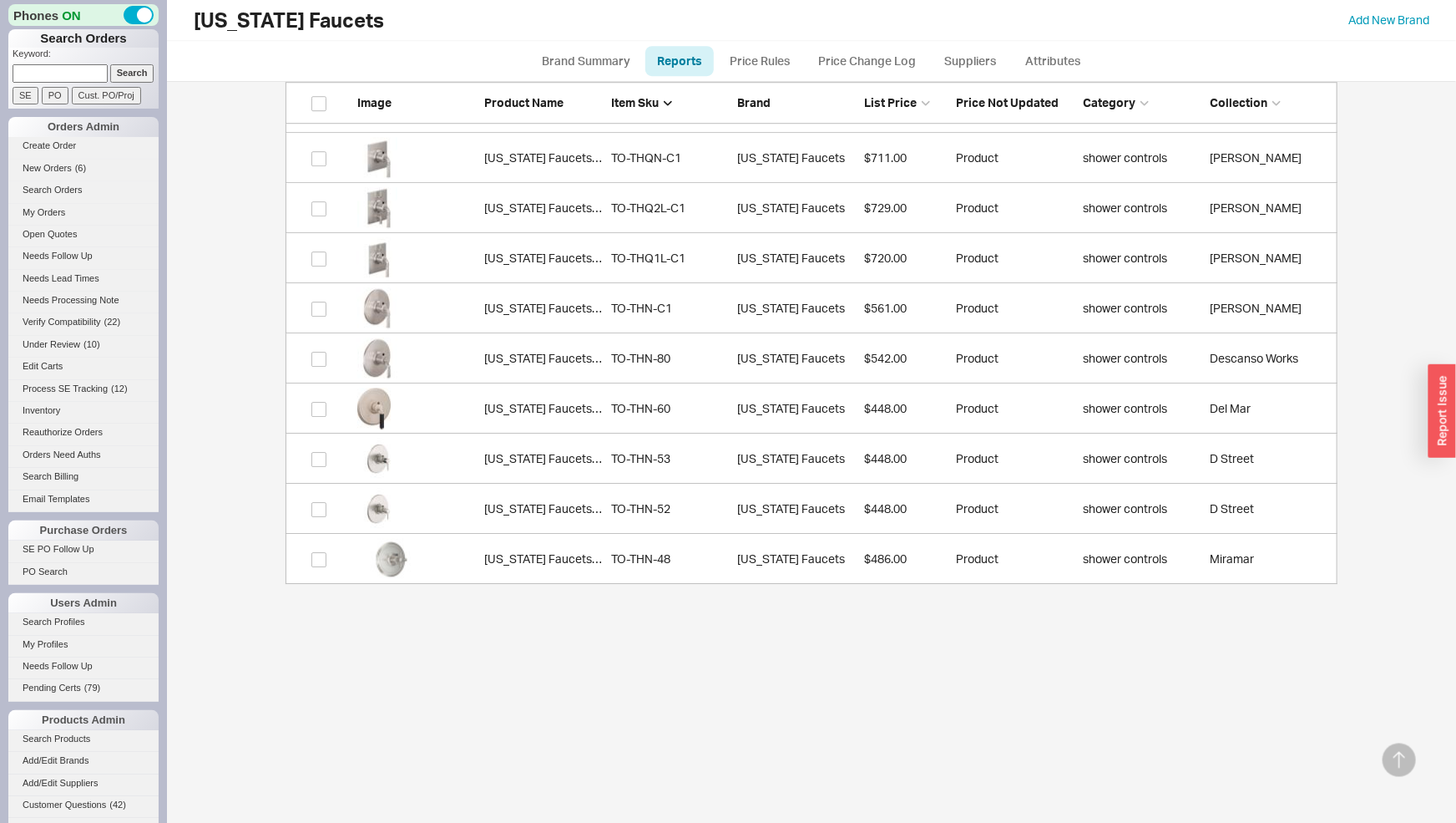
scroll to position [2848, 0]
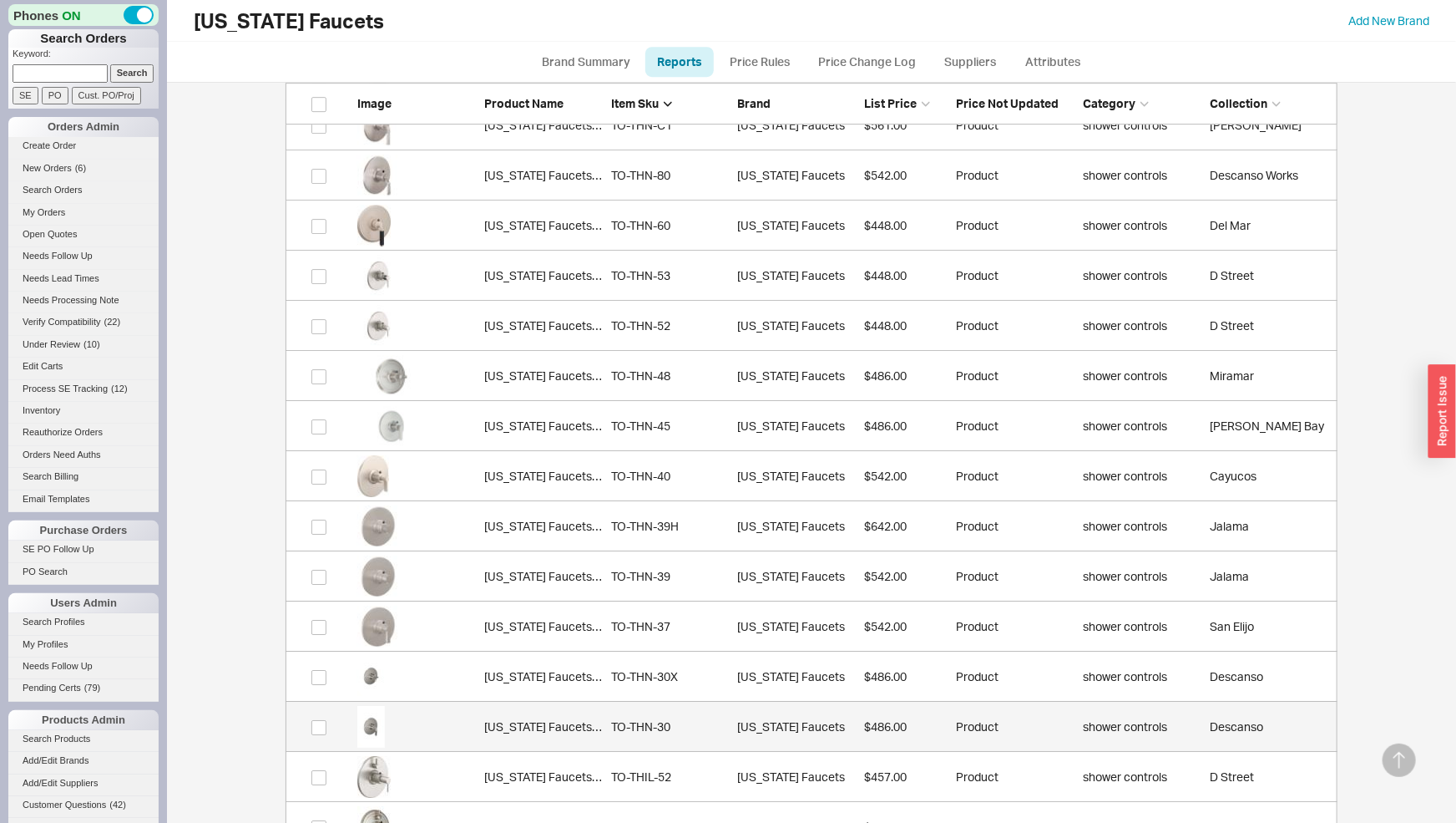
click at [517, 724] on div "California Faucets TO-THN-30" at bounding box center [543, 727] width 118 height 17
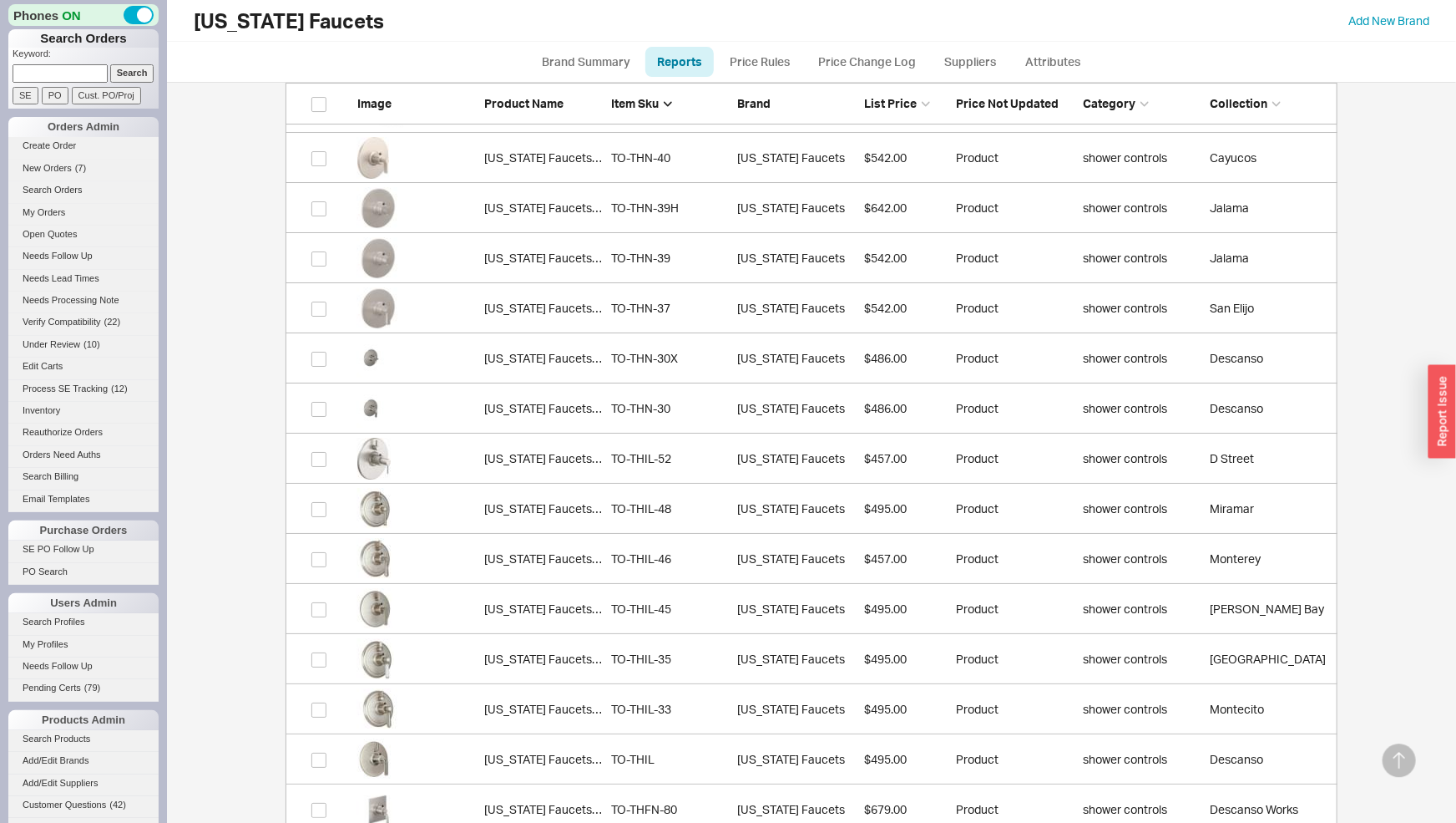
scroll to position [4227, 0]
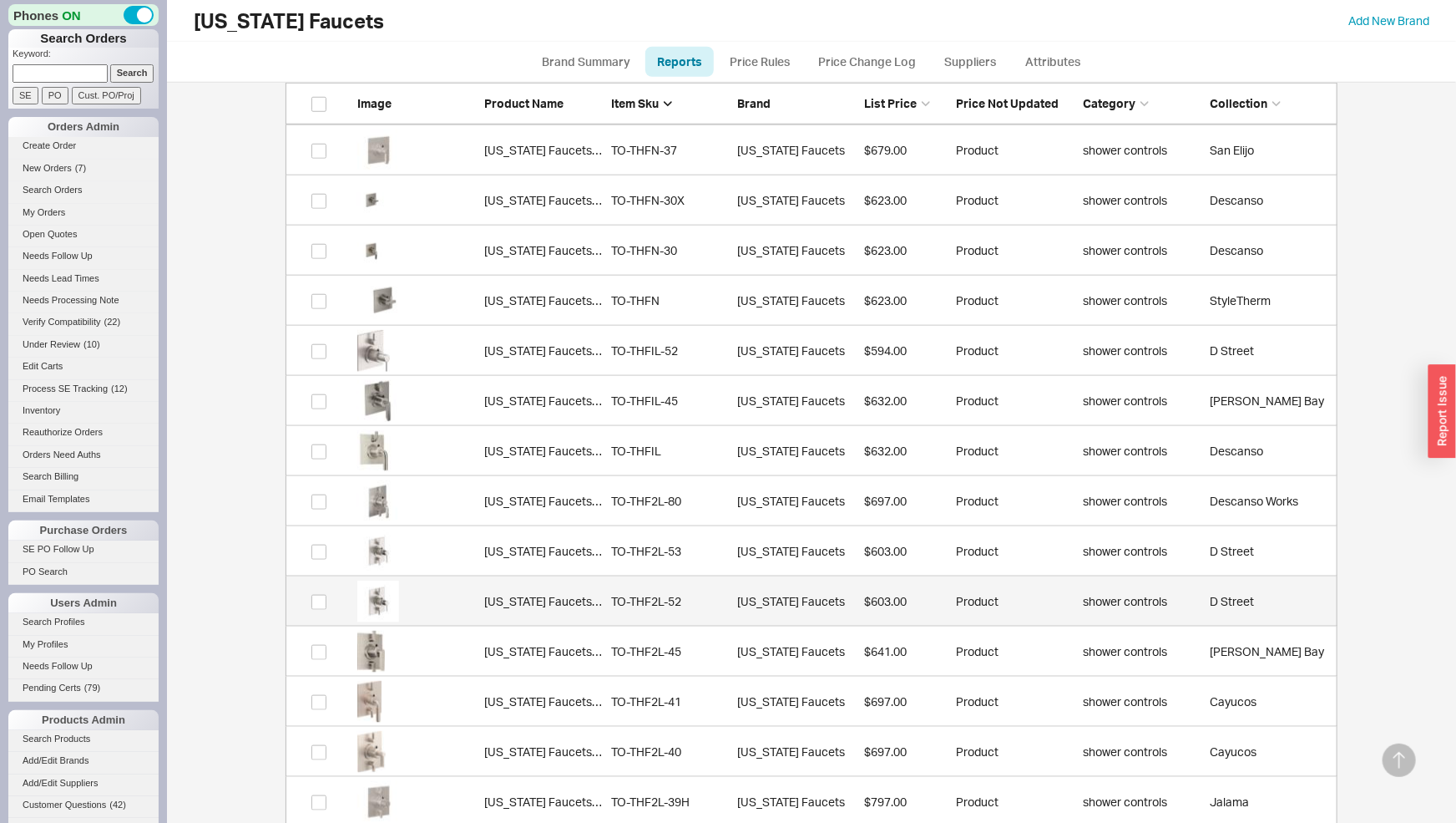
click at [608, 595] on link "California Faucets TO-THF2L-52 TO-THF2L-52 California Faucets $603.00 Product s…" at bounding box center [811, 601] width 1052 height 50
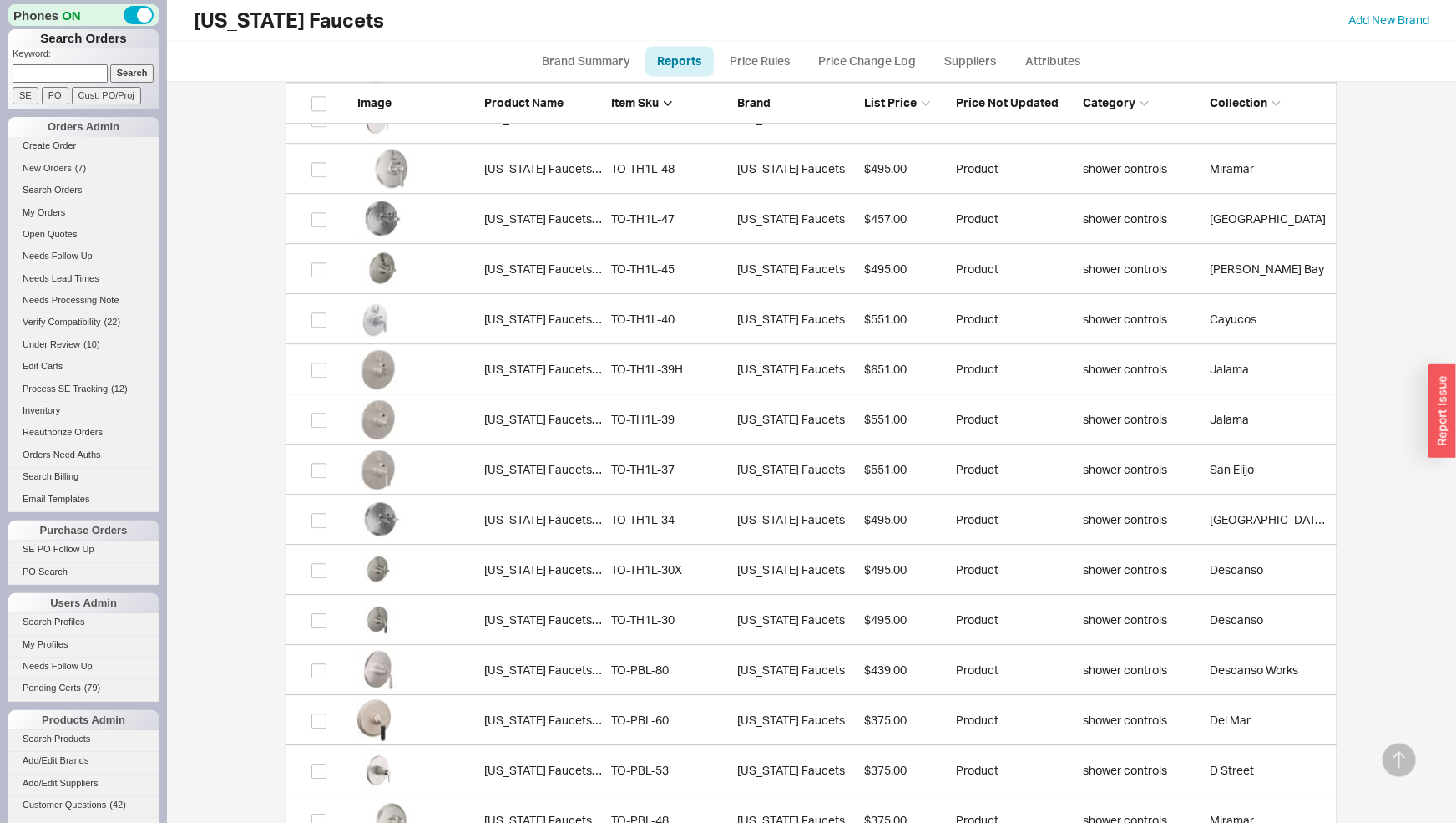
scroll to position [9005, 0]
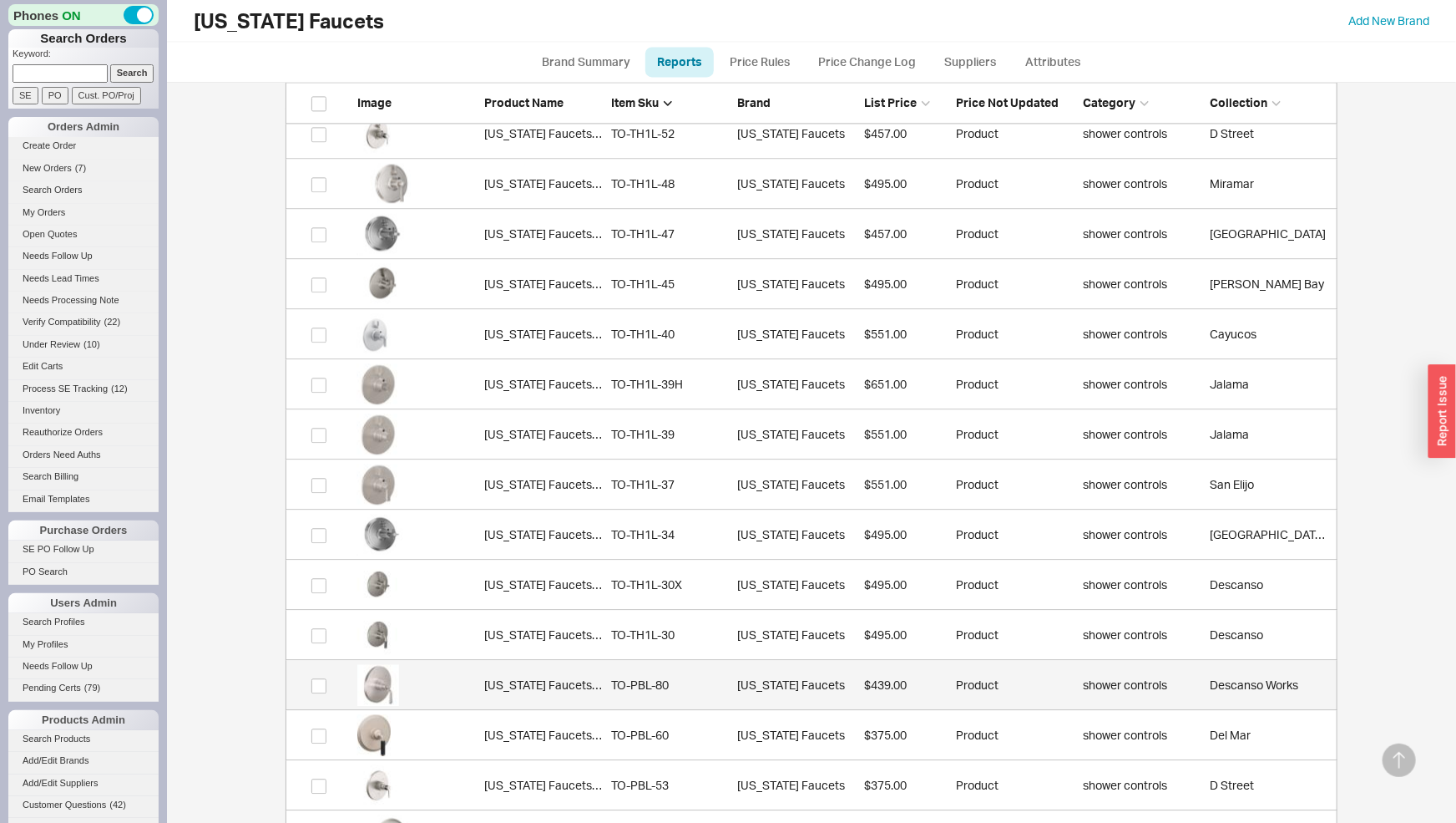
click at [560, 685] on div "California Faucets TO-PBL-80" at bounding box center [543, 685] width 118 height 17
click at [679, 682] on div "TO-PBL-80" at bounding box center [669, 685] width 118 height 17
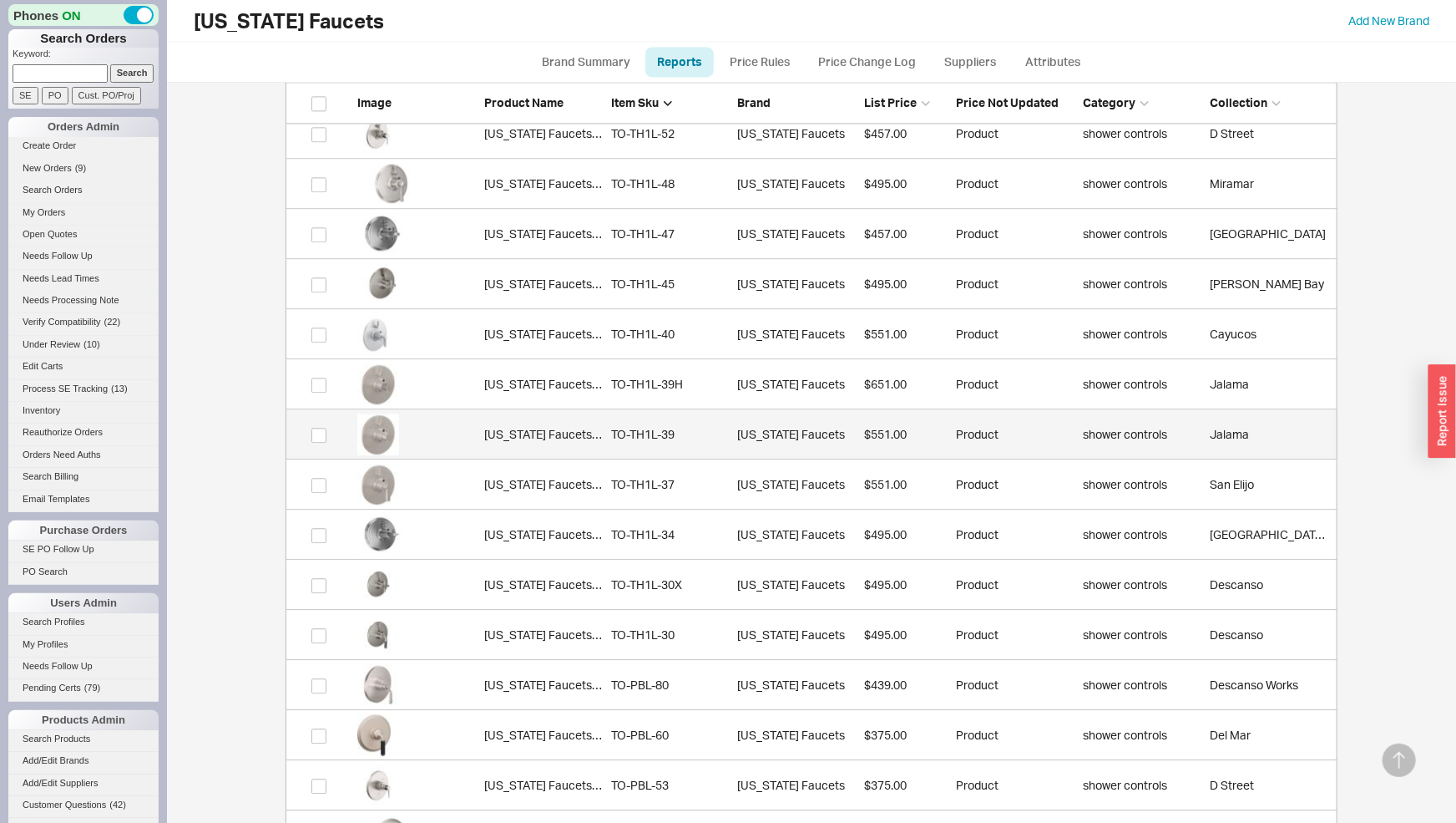
click at [690, 428] on div "TO-TH1L-39" at bounding box center [669, 434] width 118 height 17
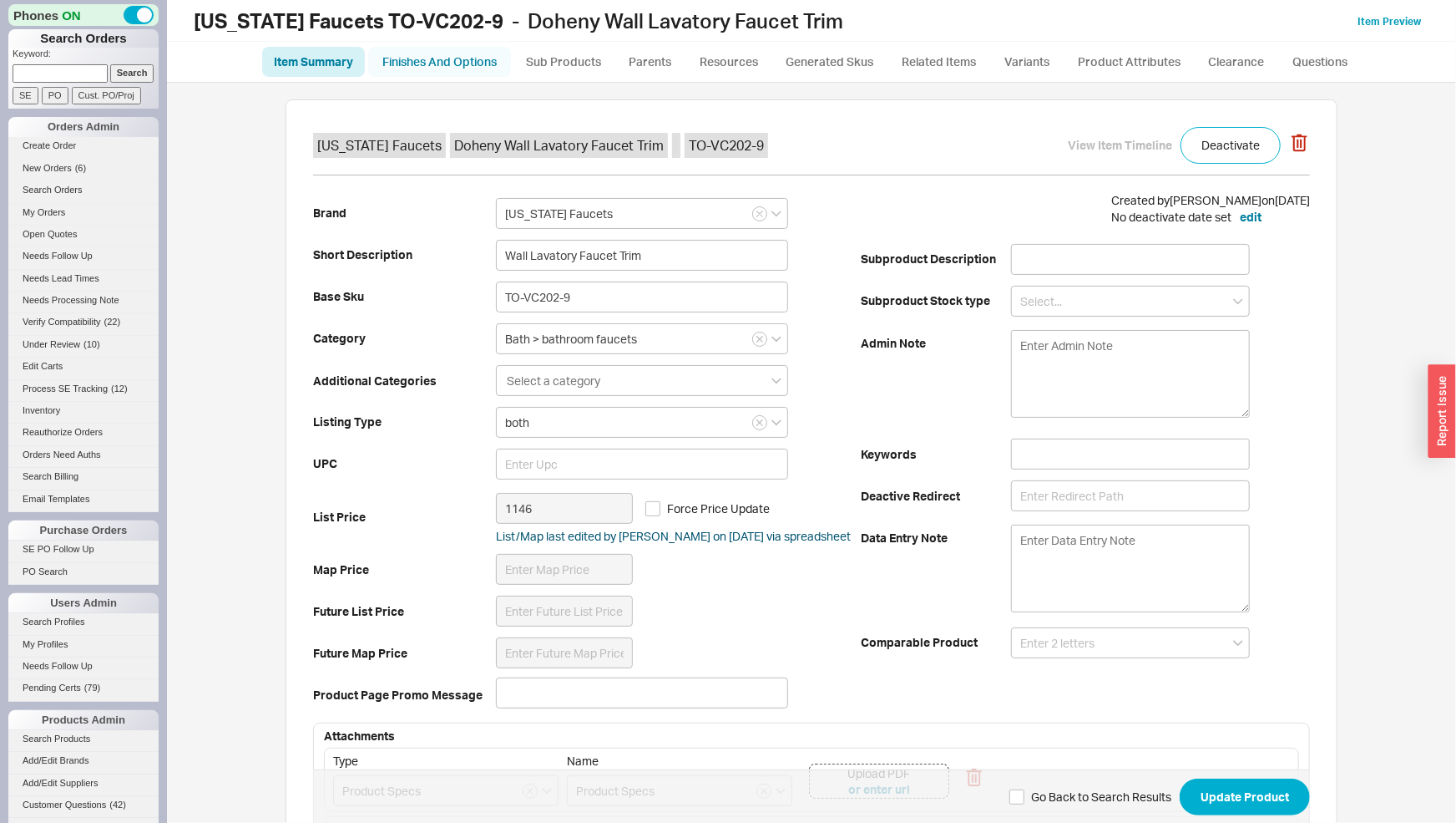
click at [492, 63] on link "Finishes And Options" at bounding box center [439, 61] width 143 height 30
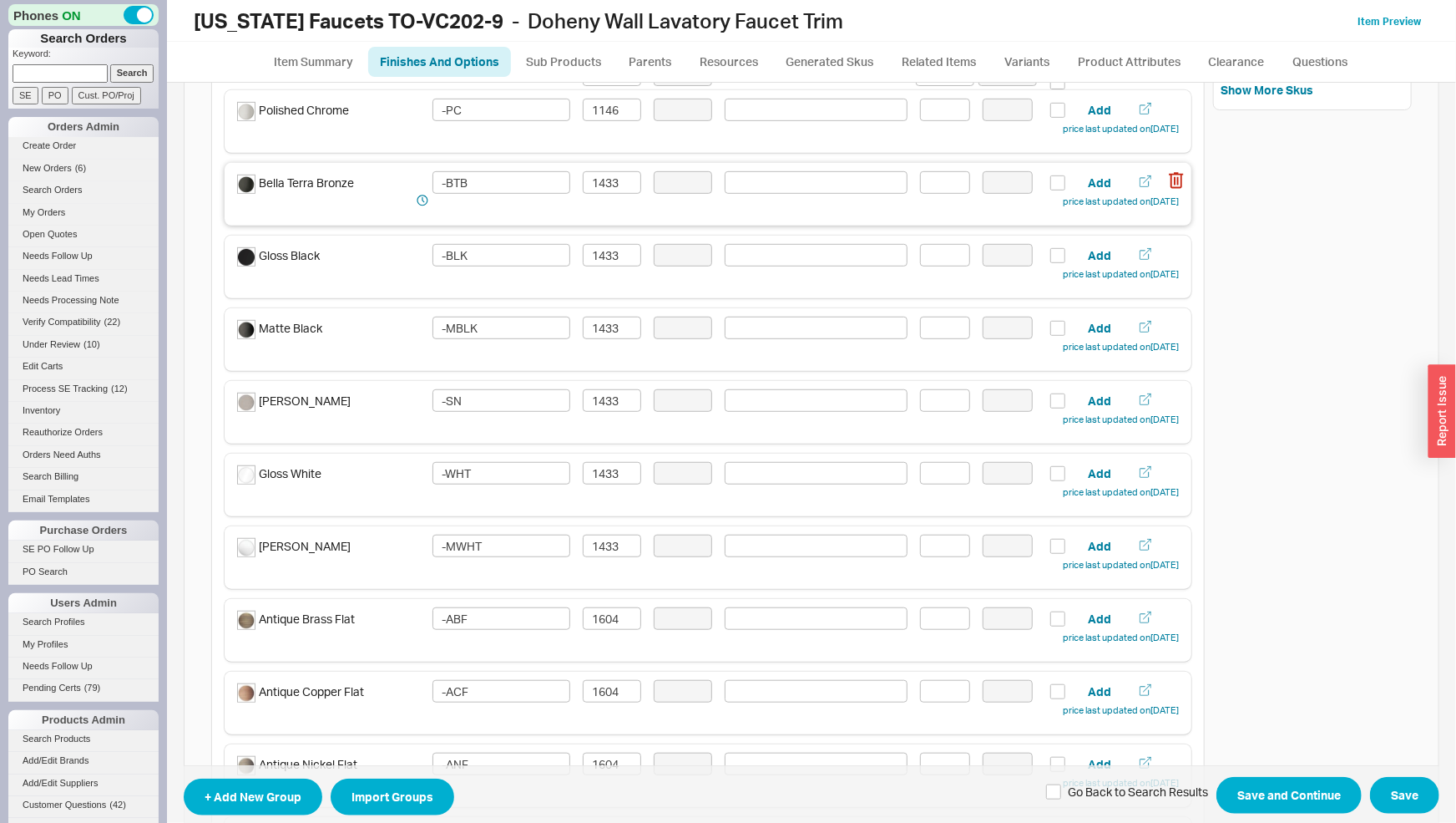
scroll to position [524, 0]
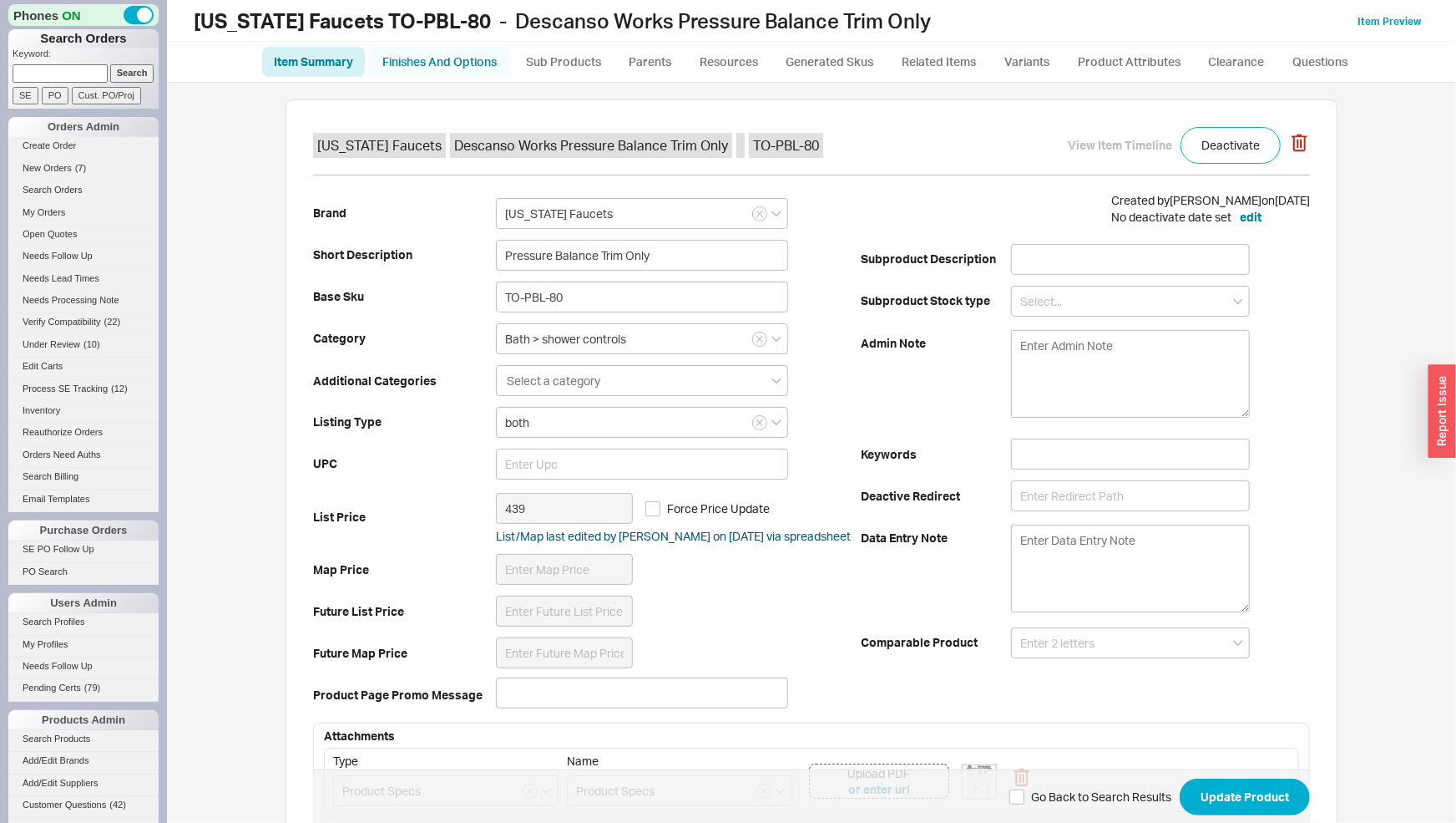
click at [473, 58] on link "Finishes And Options" at bounding box center [439, 61] width 143 height 30
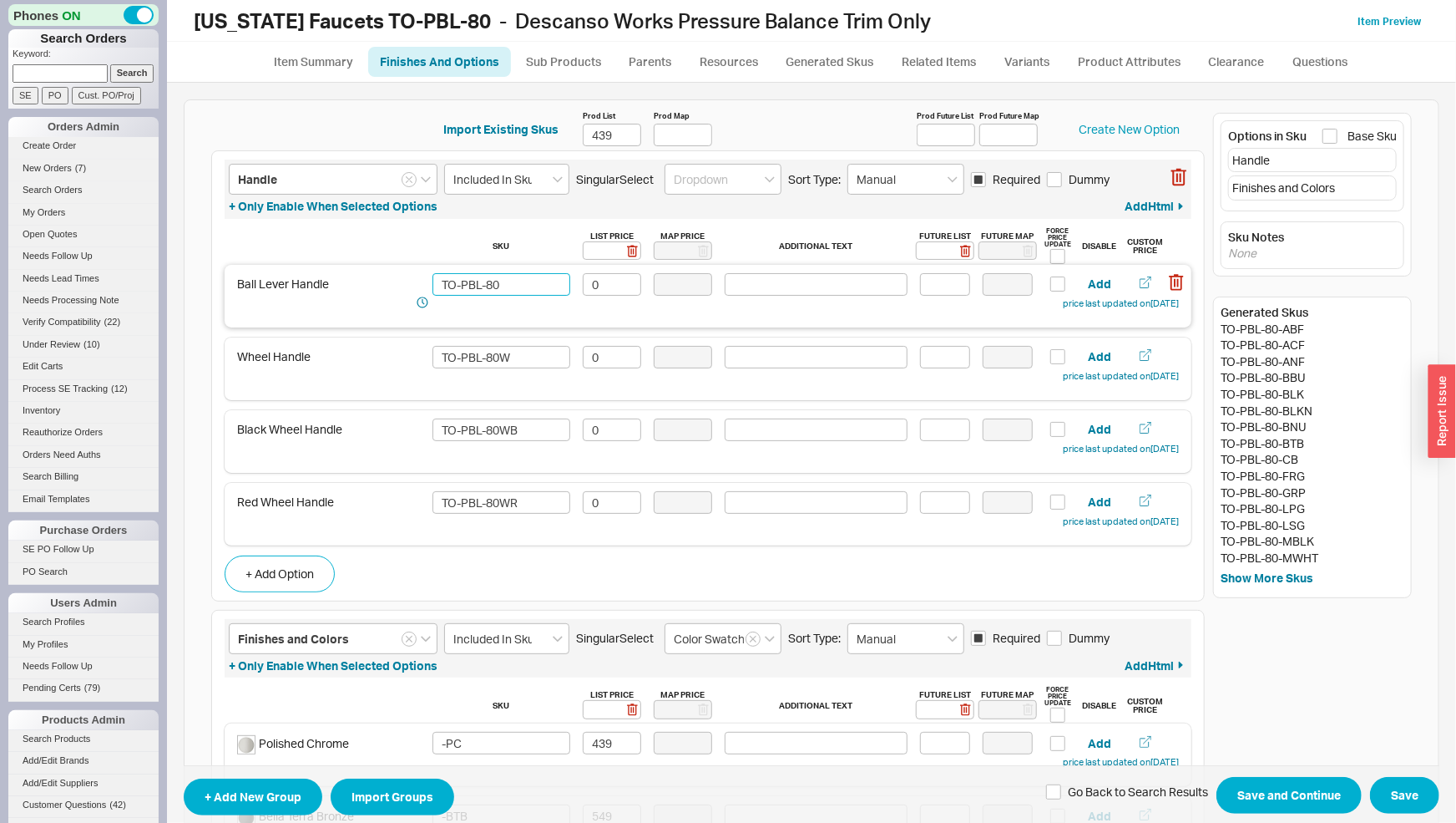
drag, startPoint x: 498, startPoint y: 281, endPoint x: 434, endPoint y: 278, distance: 64.1
click at [434, 278] on input "TO-PBL-80" at bounding box center [500, 285] width 137 height 23
drag, startPoint x: 518, startPoint y: 500, endPoint x: 464, endPoint y: 501, distance: 54.0
click at [432, 499] on input "TO-PBL-80WR" at bounding box center [500, 502] width 137 height 23
click at [929, 254] on input at bounding box center [945, 251] width 59 height 19
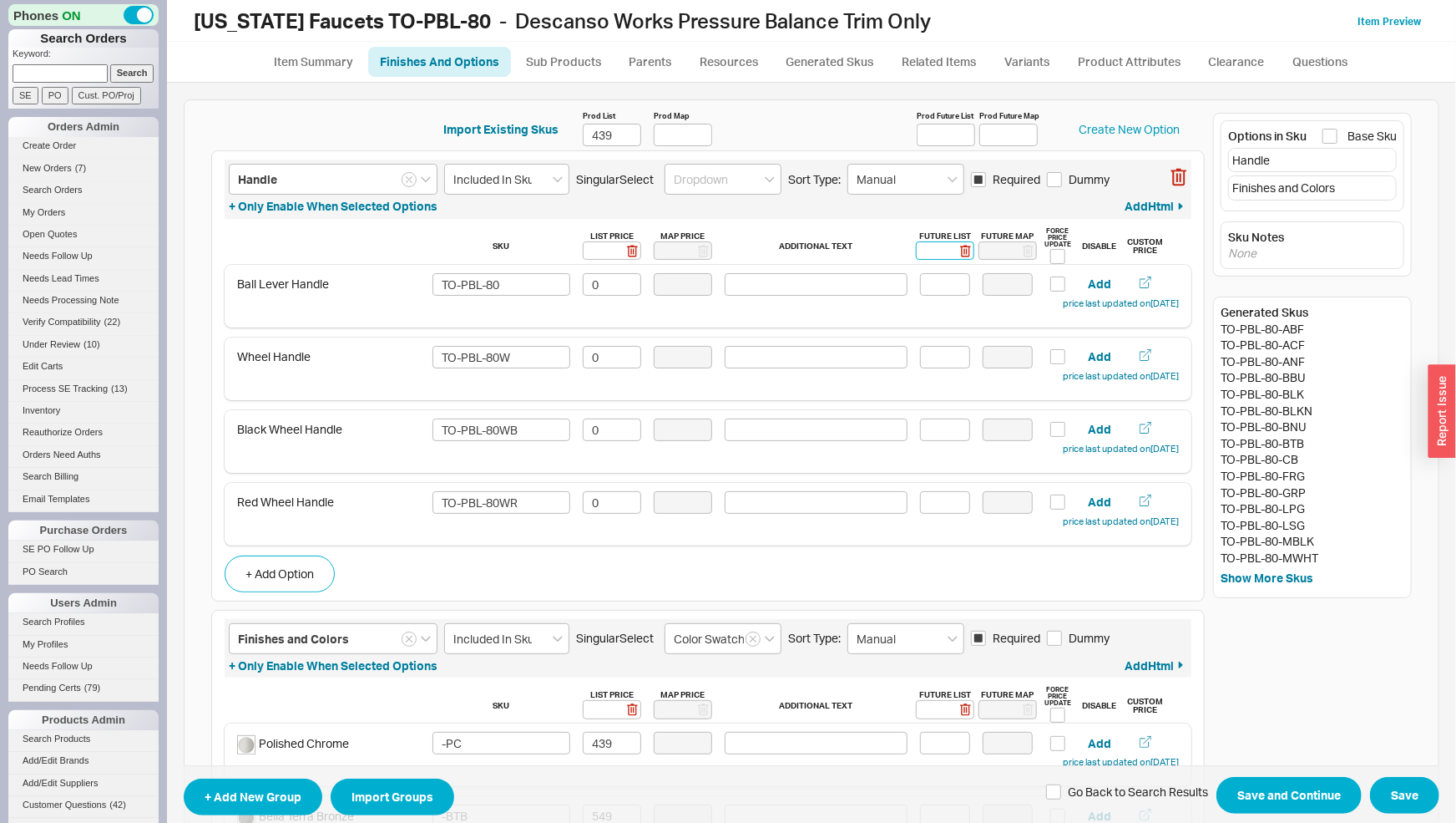
type input "0"
click at [960, 254] on rect at bounding box center [965, 251] width 12 height 12
type input "0"
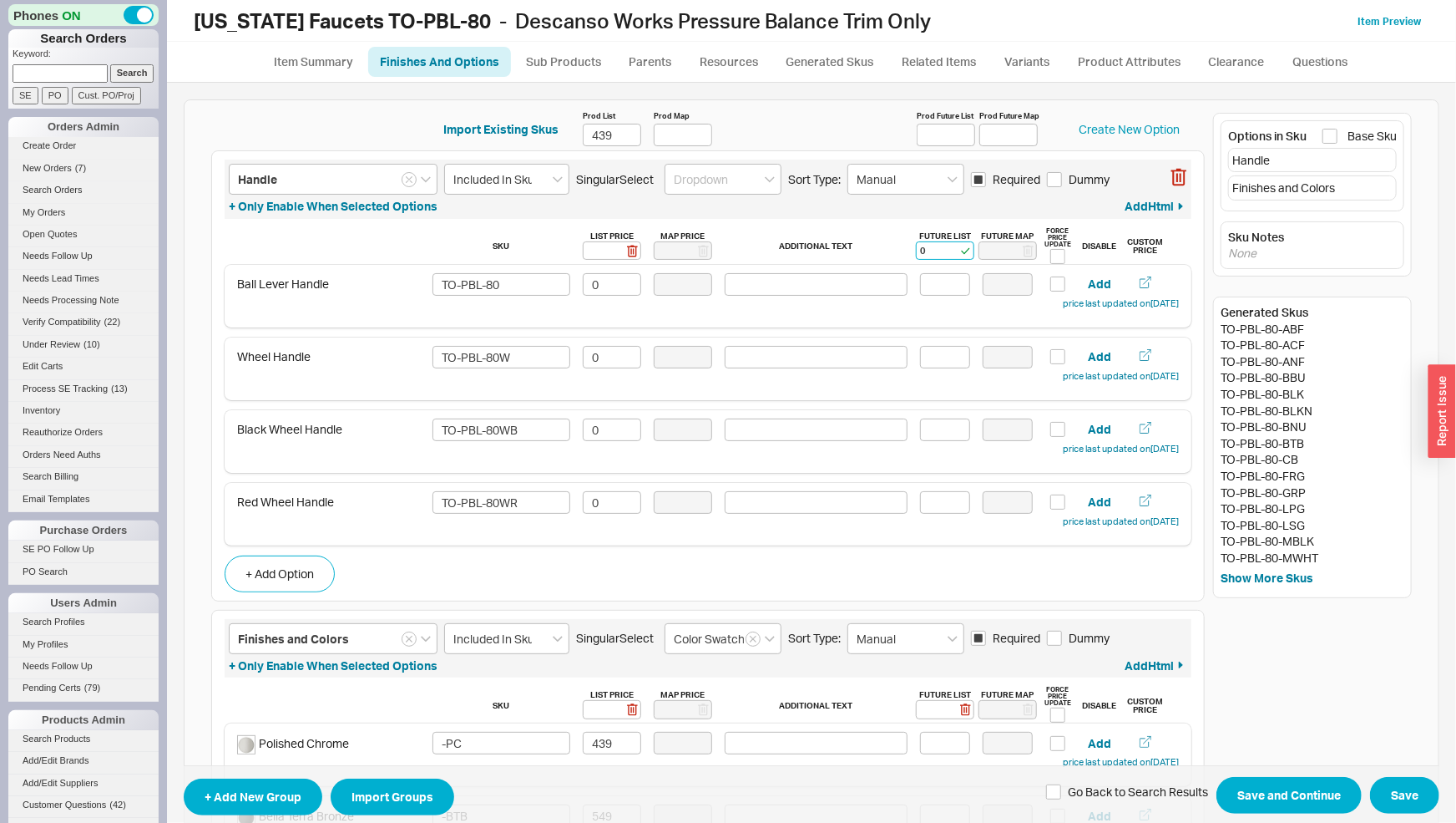
type input "0"
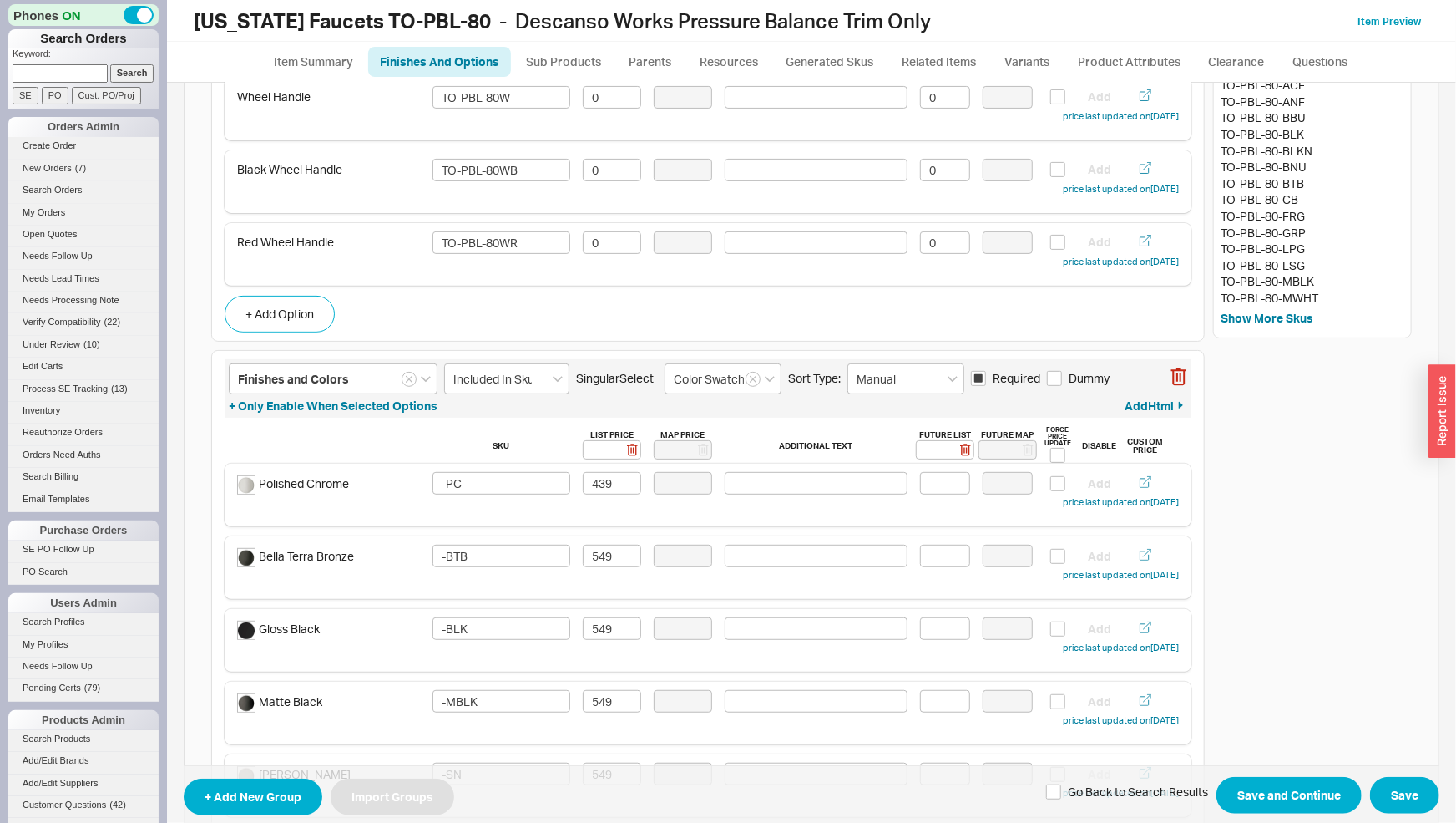
scroll to position [261, 0]
click at [924, 454] on input at bounding box center [945, 448] width 59 height 19
click at [946, 492] on div "Polished Chrome -PC 439 Add price last updated on 03/17/2025" at bounding box center [708, 490] width 942 height 40
type input "831"
click at [943, 487] on input at bounding box center [945, 482] width 50 height 23
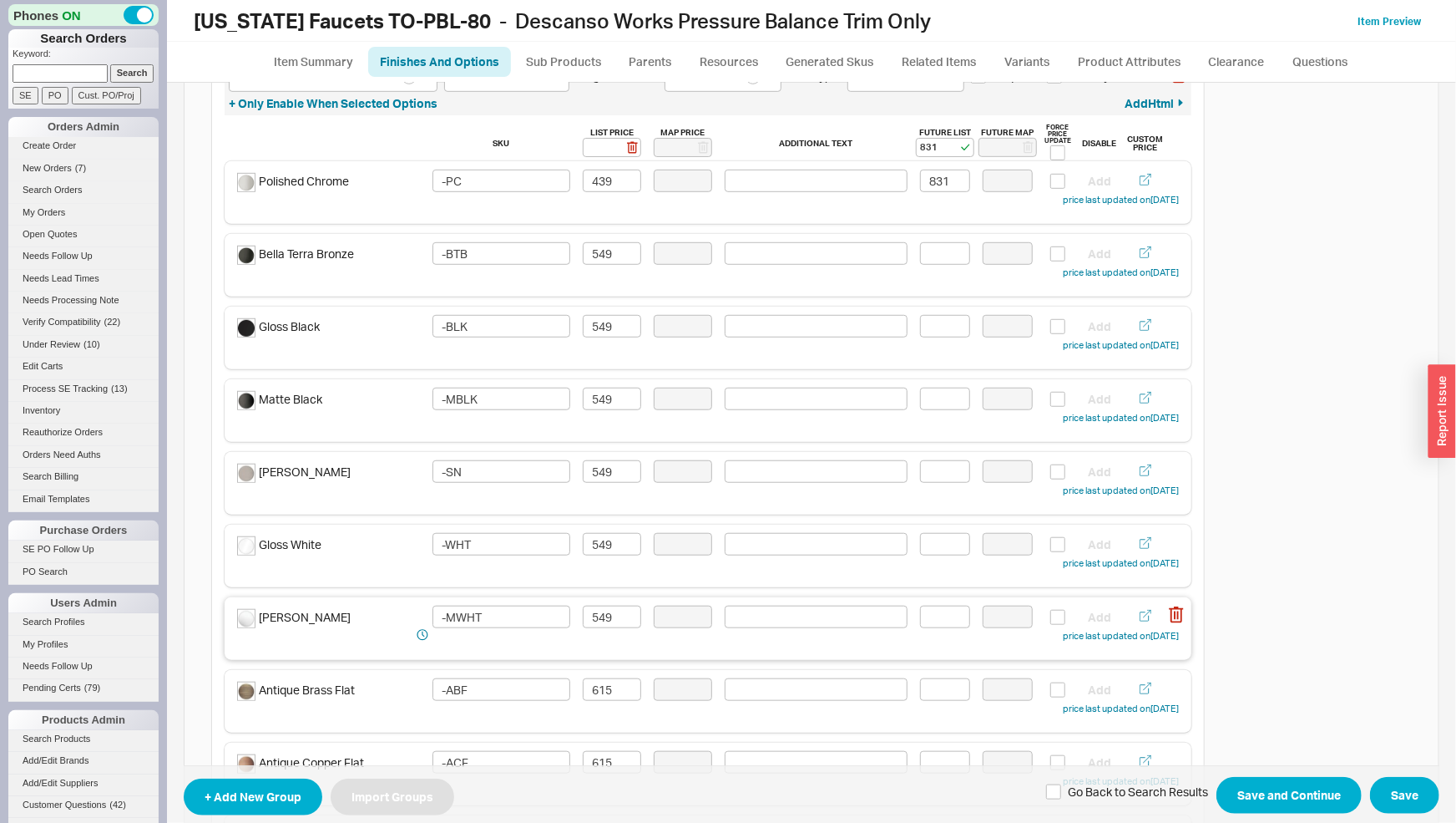
scroll to position [524, 0]
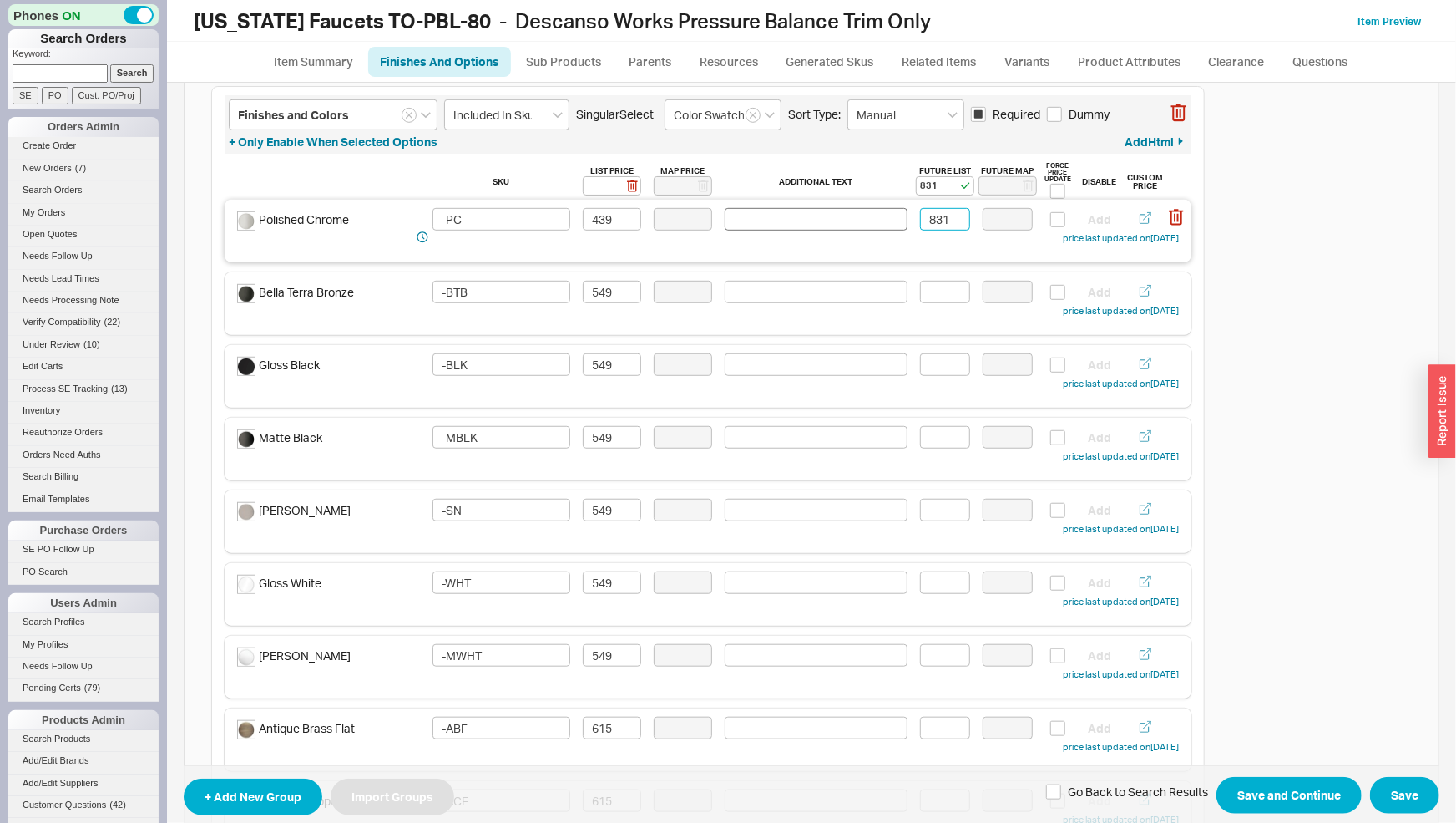
drag, startPoint x: 923, startPoint y: 219, endPoint x: 872, endPoint y: 226, distance: 51.5
click at [920, 225] on input "831" at bounding box center [945, 219] width 50 height 23
type input "742"
click at [943, 297] on input at bounding box center [945, 292] width 50 height 23
type input "742"
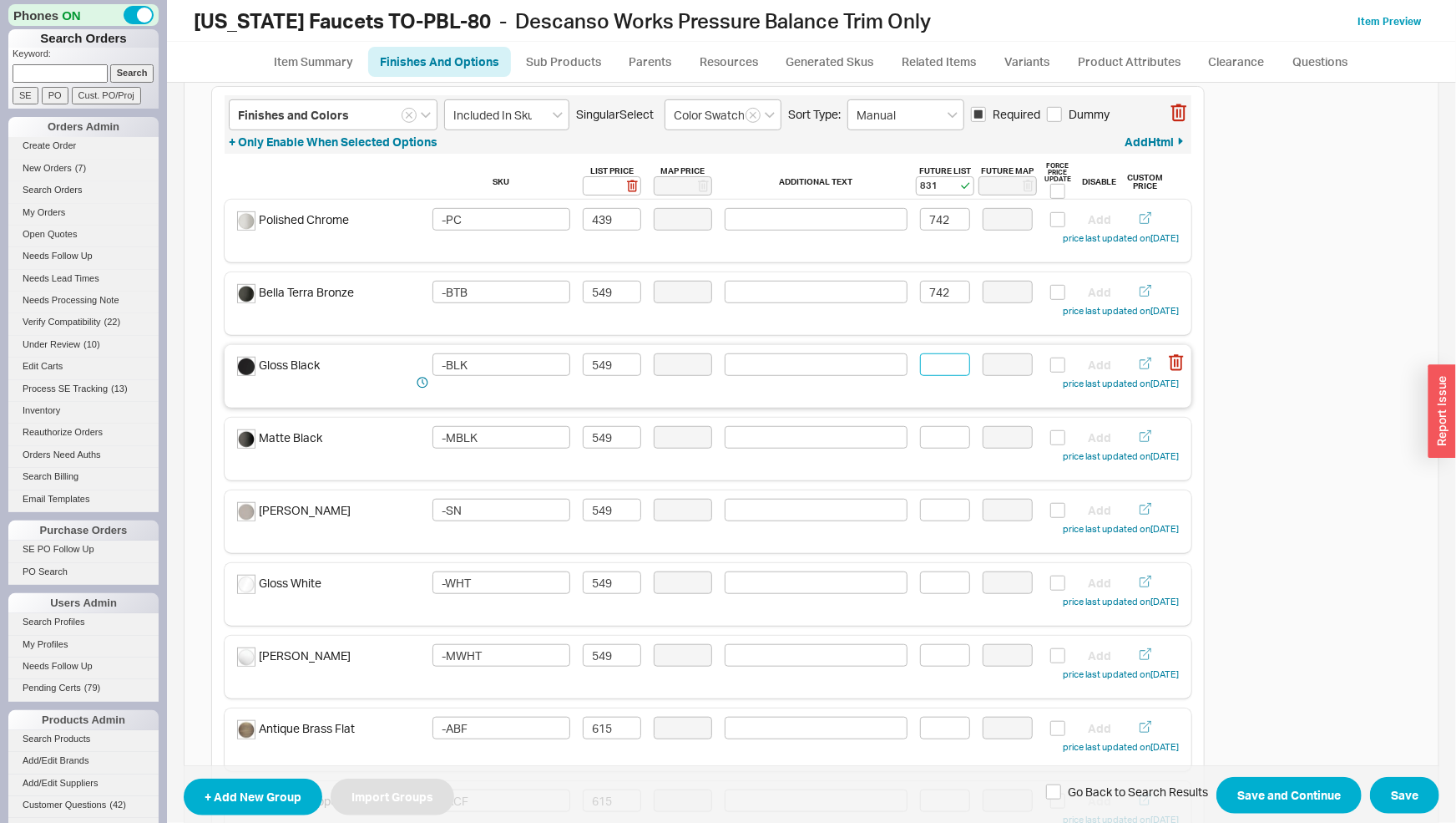
click at [932, 372] on input at bounding box center [945, 365] width 50 height 23
drag, startPoint x: 947, startPoint y: 365, endPoint x: 818, endPoint y: 363, distance: 129.0
click at [920, 363] on input "586" at bounding box center [945, 365] width 50 height 23
type input "586"
click at [945, 436] on input at bounding box center [945, 437] width 50 height 23
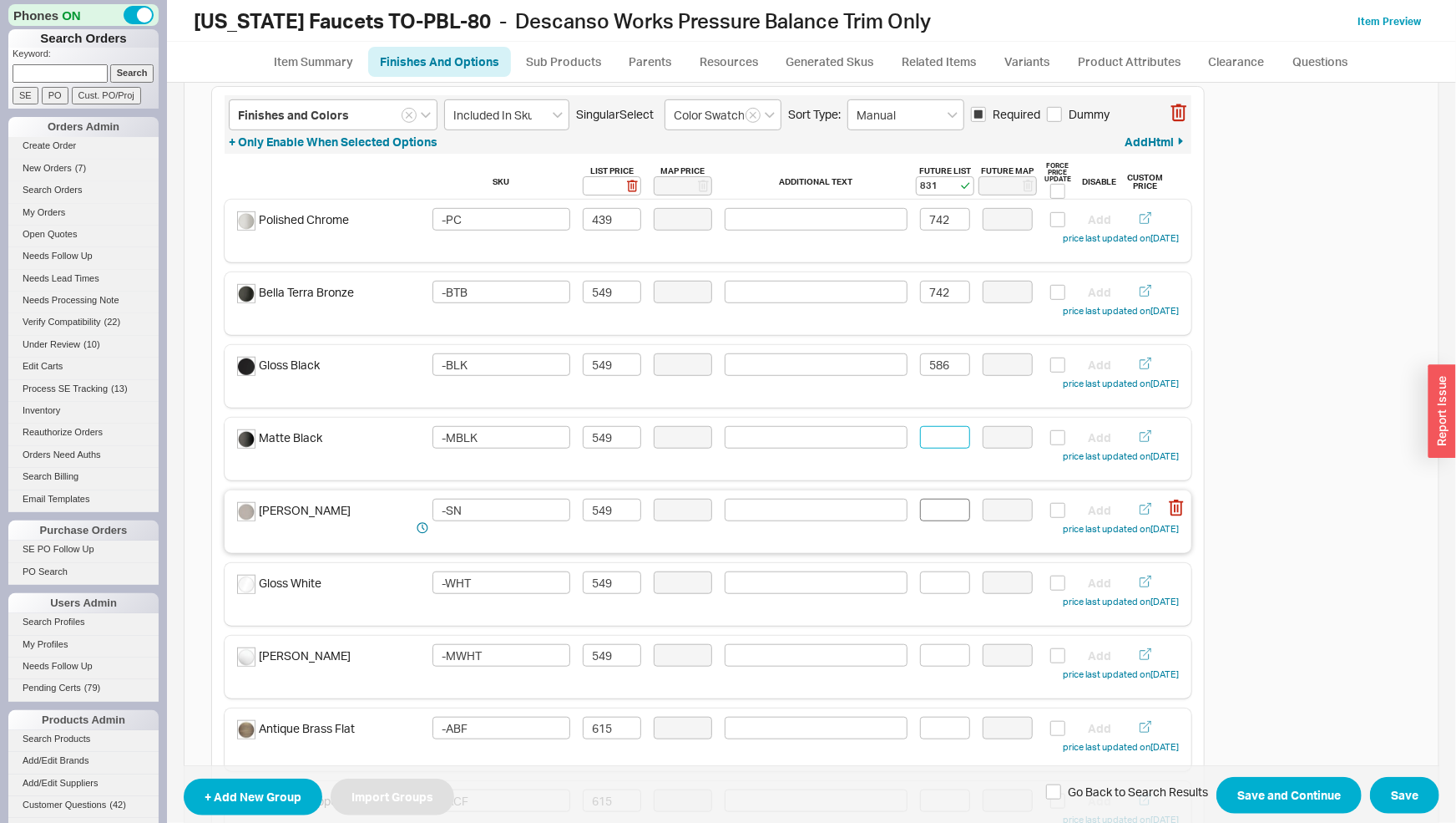
paste input "586"
type input "586"
click at [927, 520] on input at bounding box center [945, 510] width 50 height 23
paste input "586"
type input "586"
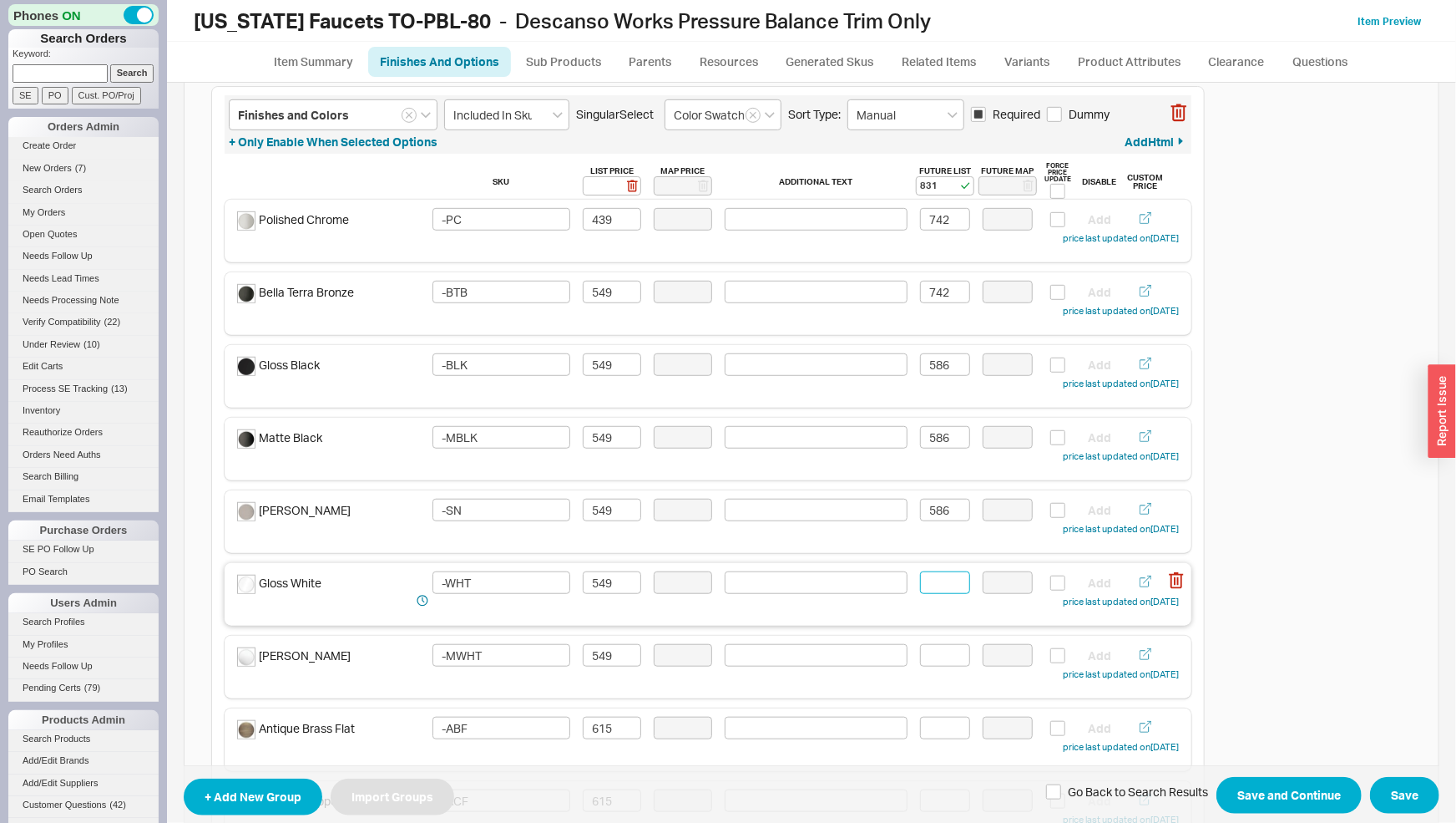
click at [932, 588] on input at bounding box center [945, 583] width 50 height 23
paste input "586"
click at [938, 668] on div "Matte White -MWHT 549 Add price last updated on 03/17/2025" at bounding box center [708, 664] width 942 height 40
paste input "586"
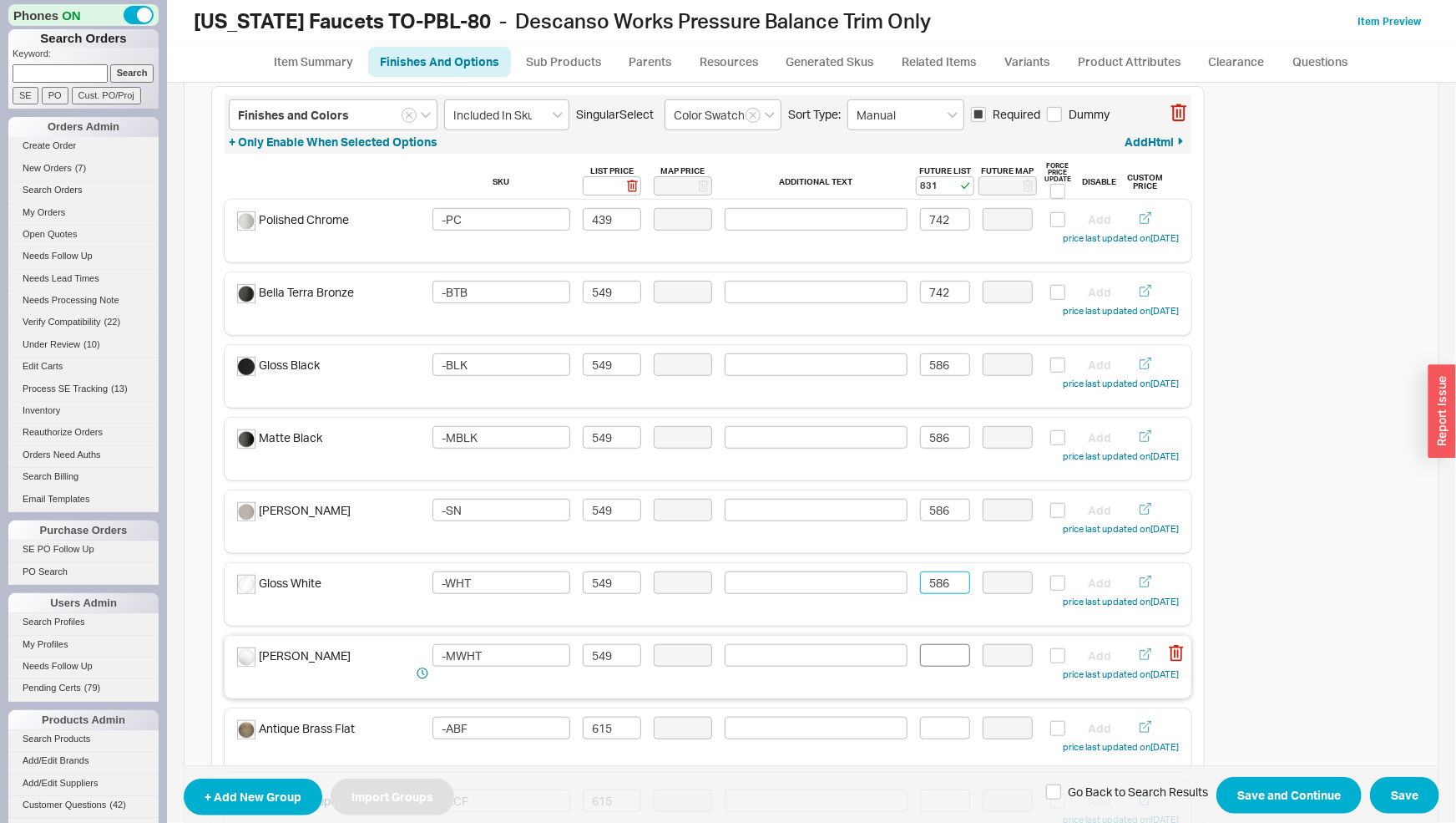
type input "586"
click at [936, 655] on input at bounding box center [945, 656] width 50 height 23
paste input "586"
type input "586"
click at [938, 725] on input at bounding box center [945, 728] width 50 height 23
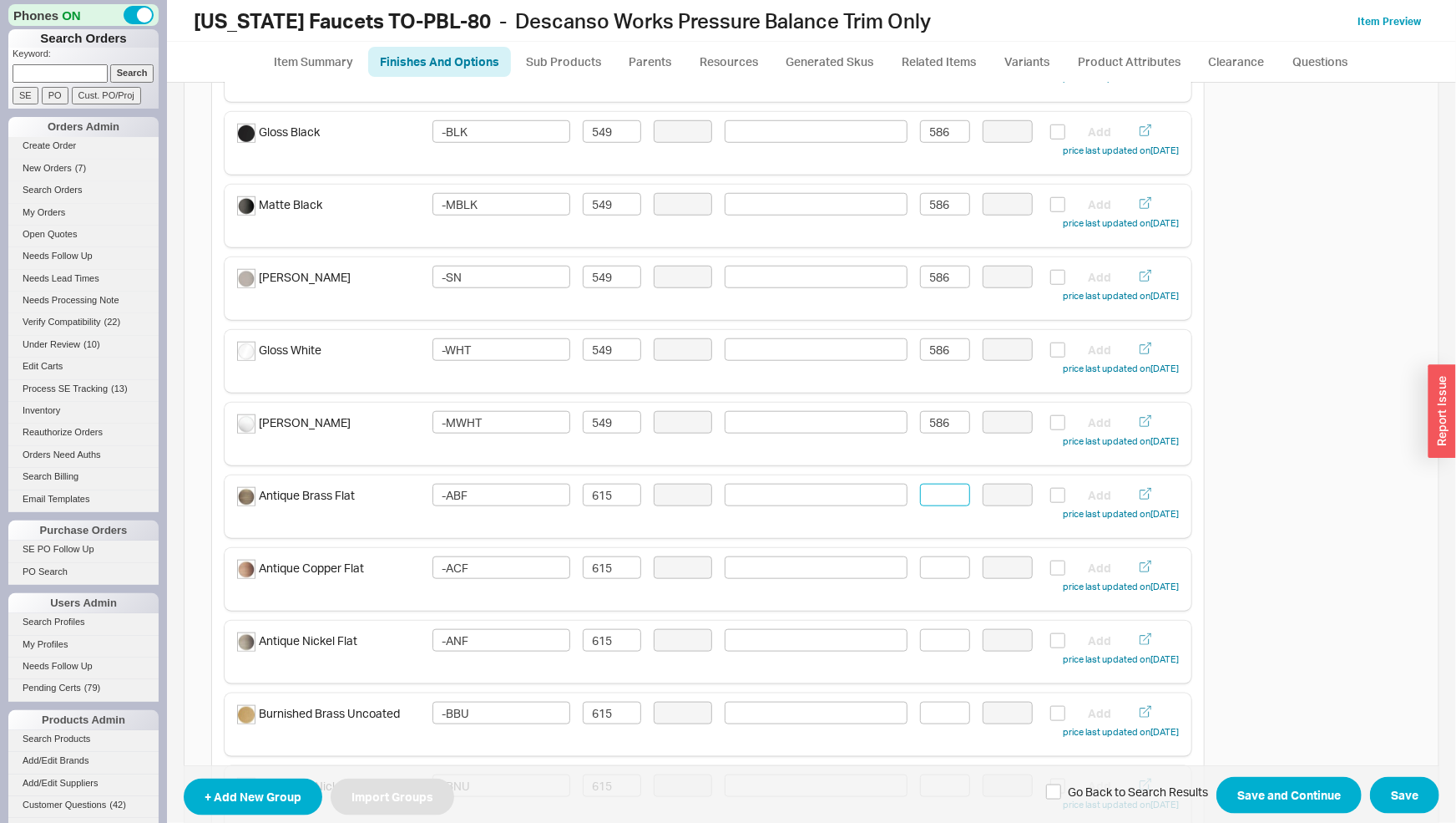
scroll to position [785, 0]
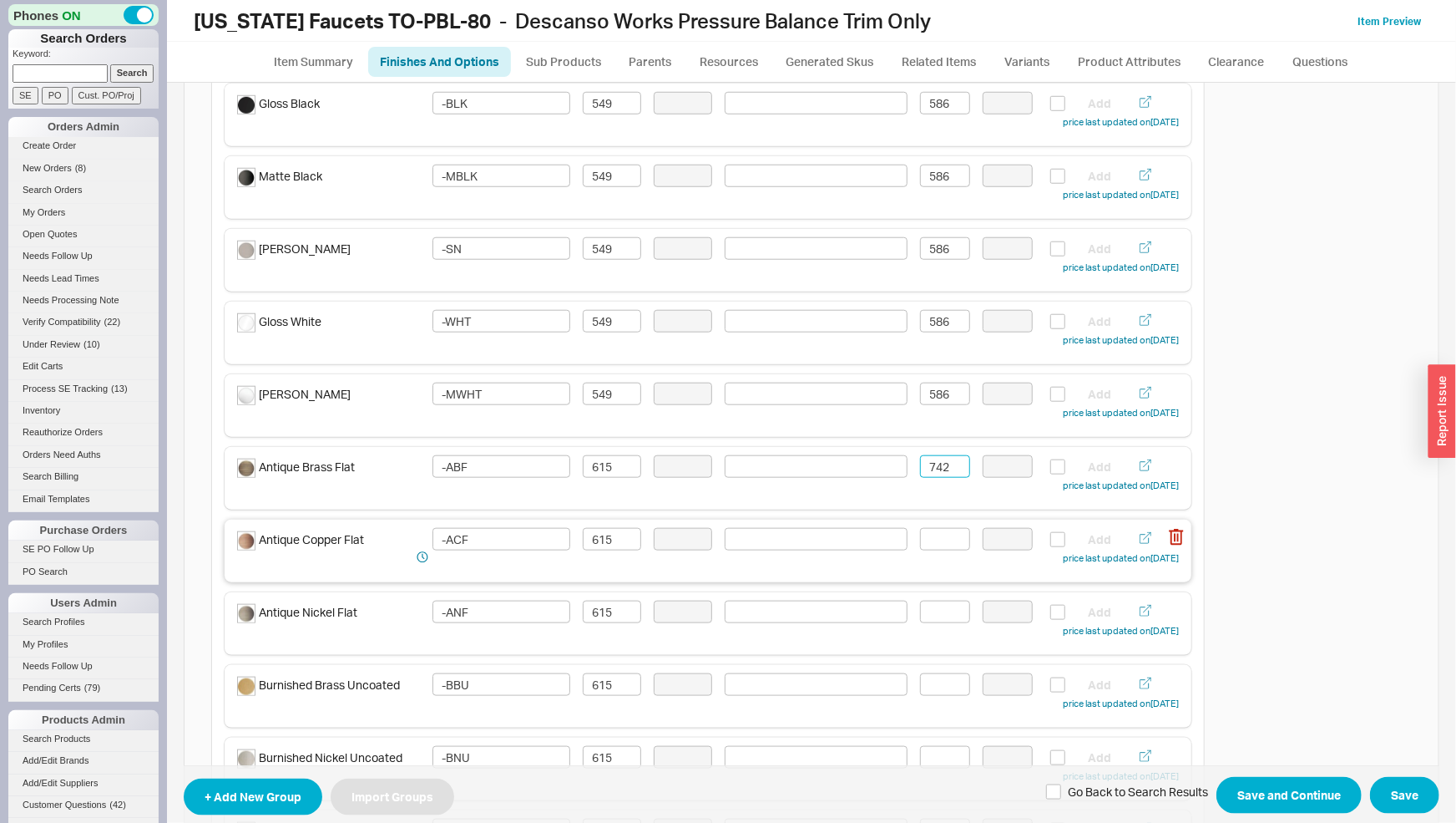
click at [940, 550] on div "Antique Copper Flat -ACF 615 Add price last updated on 03/17/2025" at bounding box center [708, 548] width 942 height 40
type input "742"
click at [941, 543] on input at bounding box center [945, 539] width 50 height 23
type input "742"
click at [945, 614] on input at bounding box center [945, 612] width 50 height 23
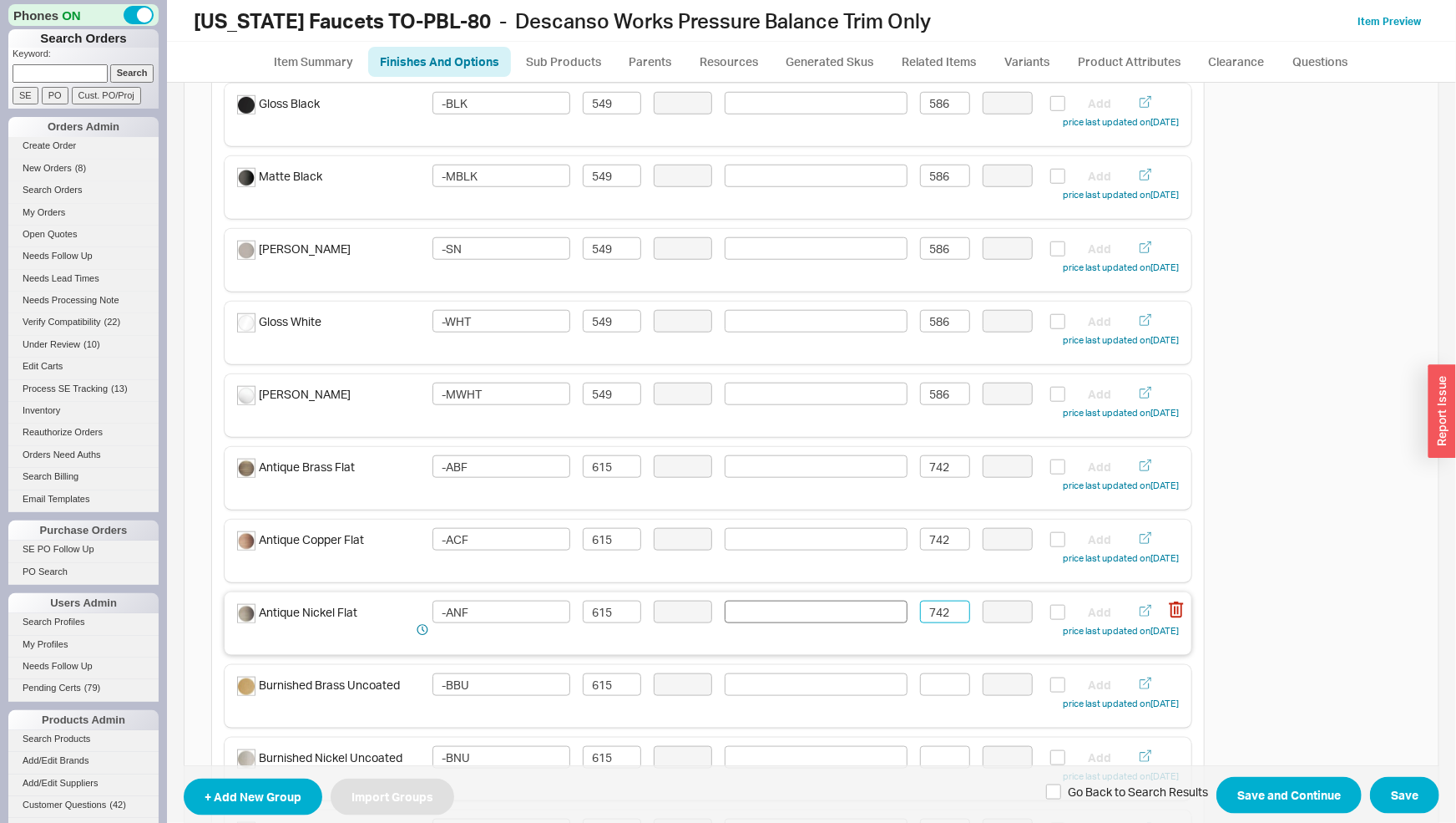
drag, startPoint x: 951, startPoint y: 613, endPoint x: 868, endPoint y: 612, distance: 83.0
click at [868, 612] on div "Antique Nickel Flat -ANF 615 742 Add price last updated on 03/17/2025" at bounding box center [708, 621] width 942 height 40
type input "742"
click at [944, 685] on input at bounding box center [945, 685] width 50 height 23
paste input "742"
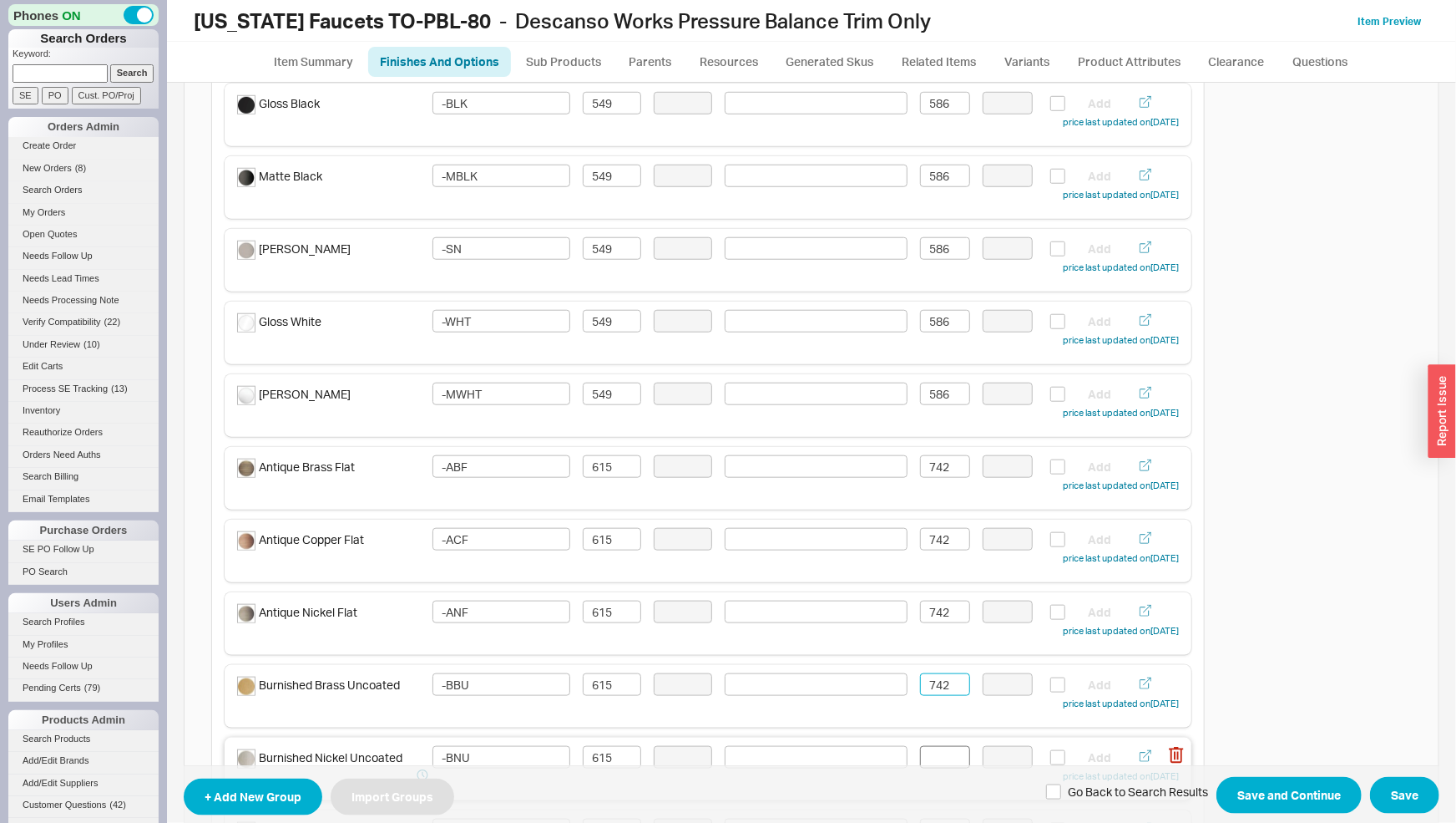
type input "742"
click at [942, 761] on input at bounding box center [945, 758] width 50 height 23
paste input "742"
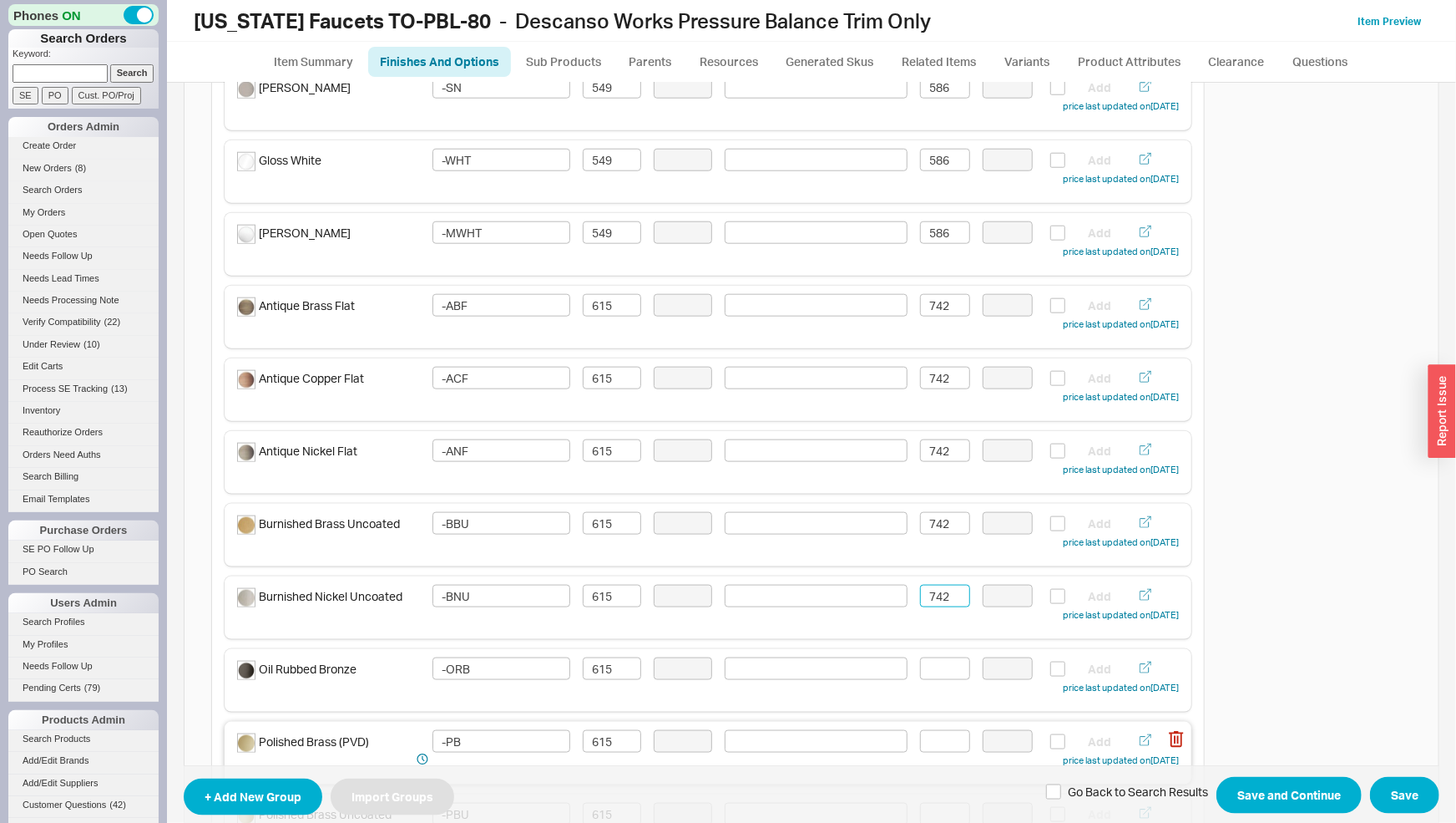
scroll to position [960, 0]
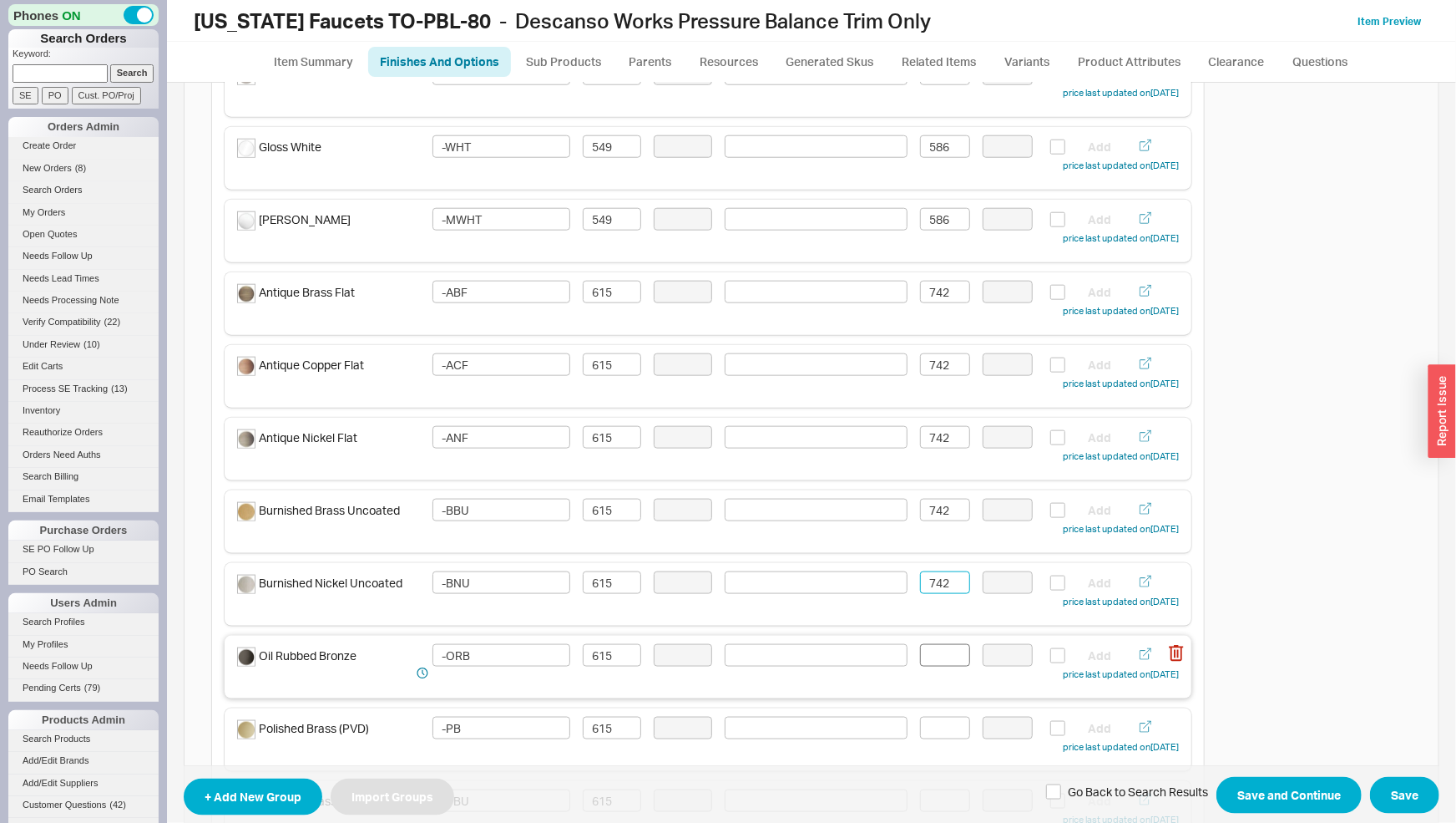
type input "742"
drag, startPoint x: 941, startPoint y: 651, endPoint x: 928, endPoint y: 737, distance: 87.0
click at [928, 667] on input at bounding box center [945, 656] width 50 height 23
paste input "742"
type input "742"
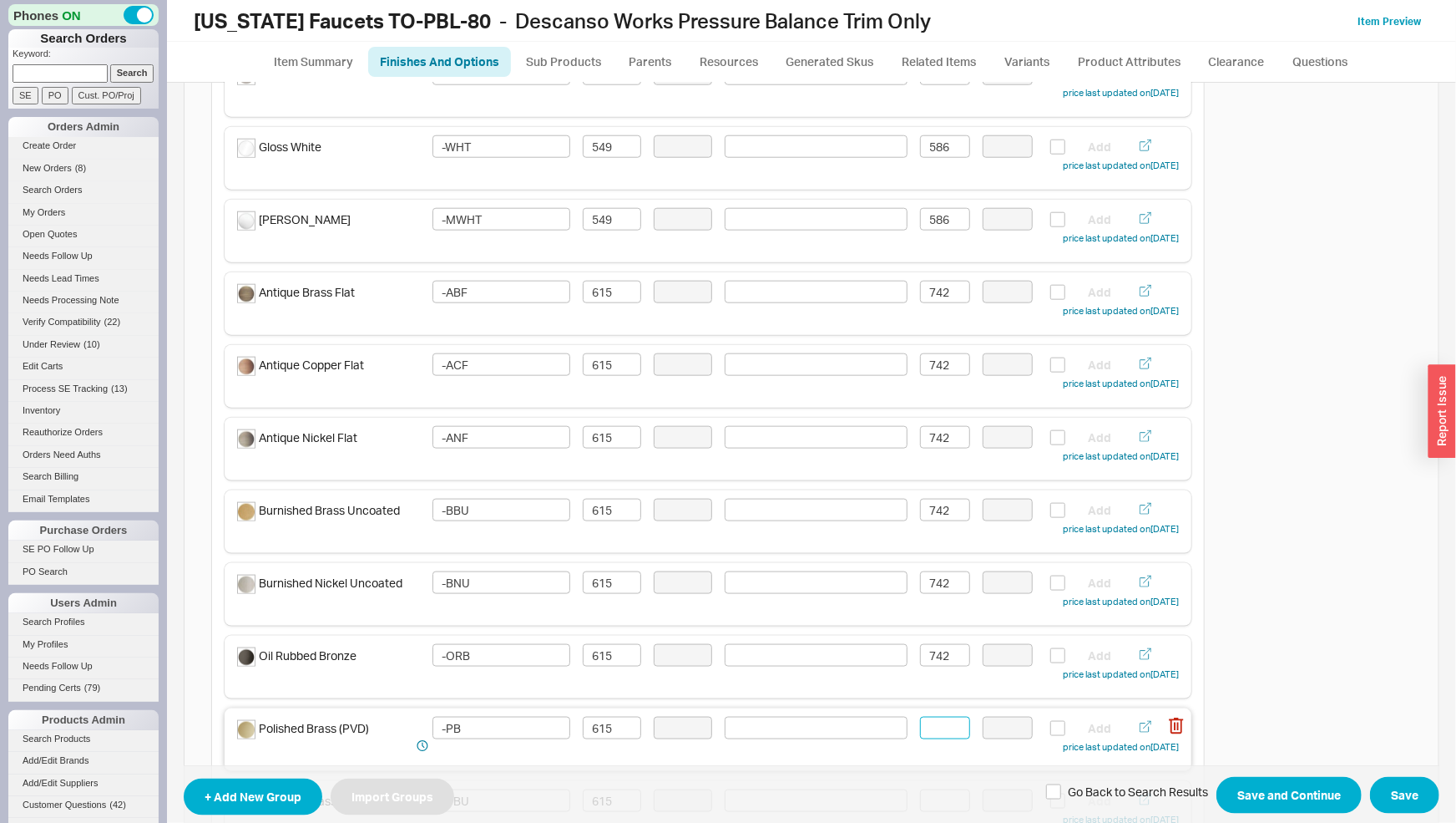
click at [931, 725] on input at bounding box center [945, 728] width 50 height 23
paste input "742"
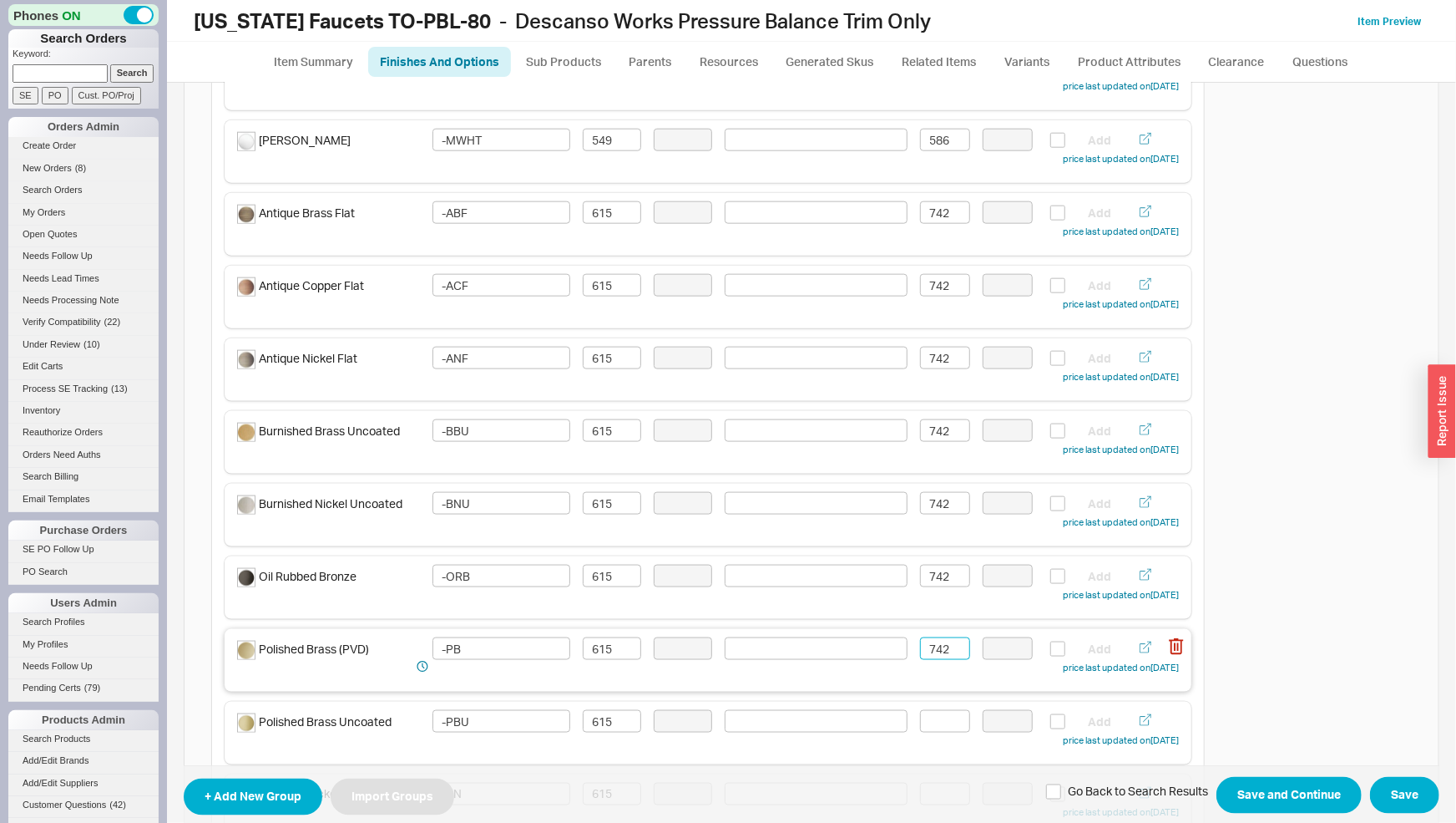
scroll to position [1047, 0]
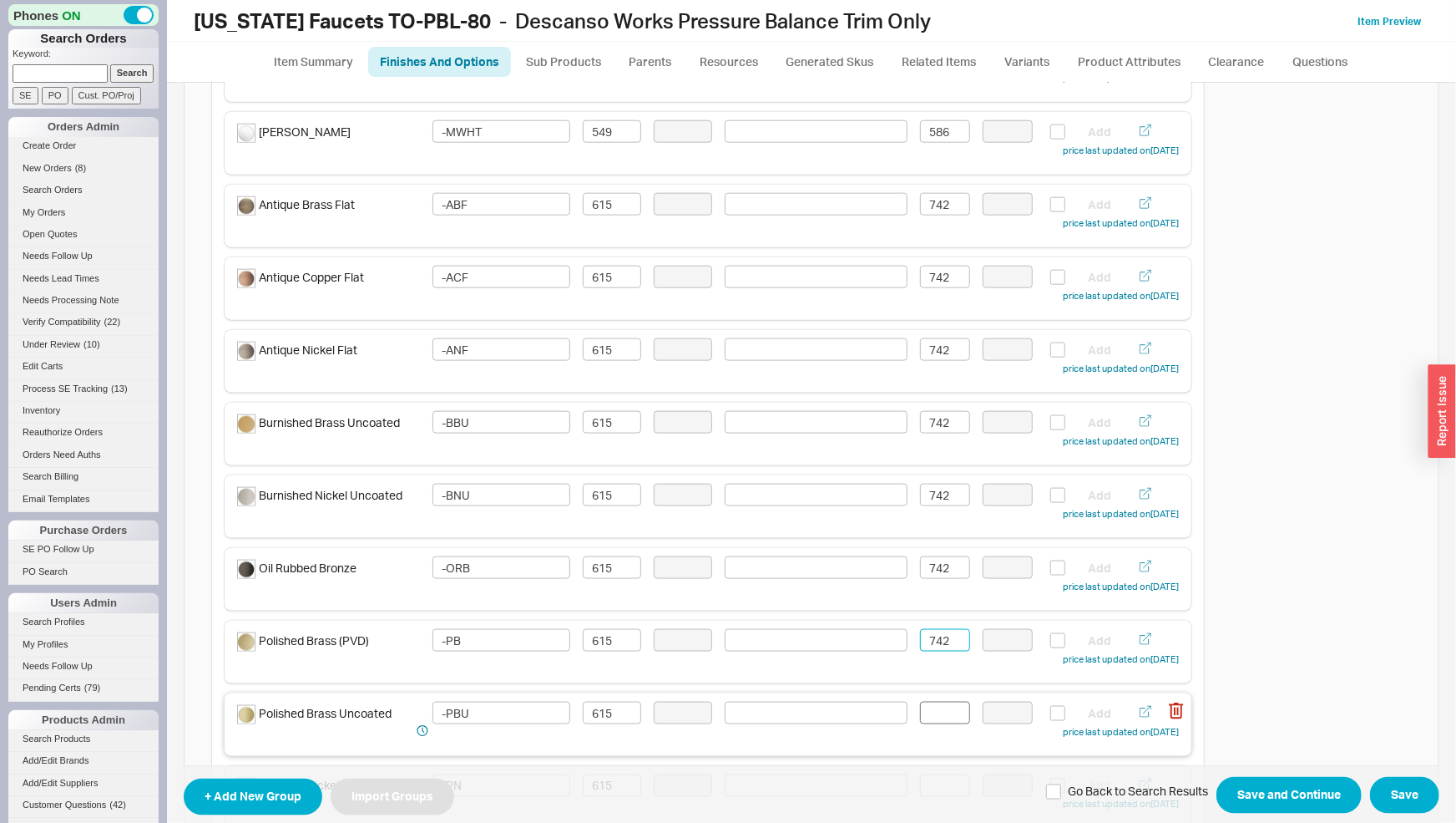
type input "742"
click at [939, 716] on input at bounding box center [945, 713] width 50 height 23
paste input "742"
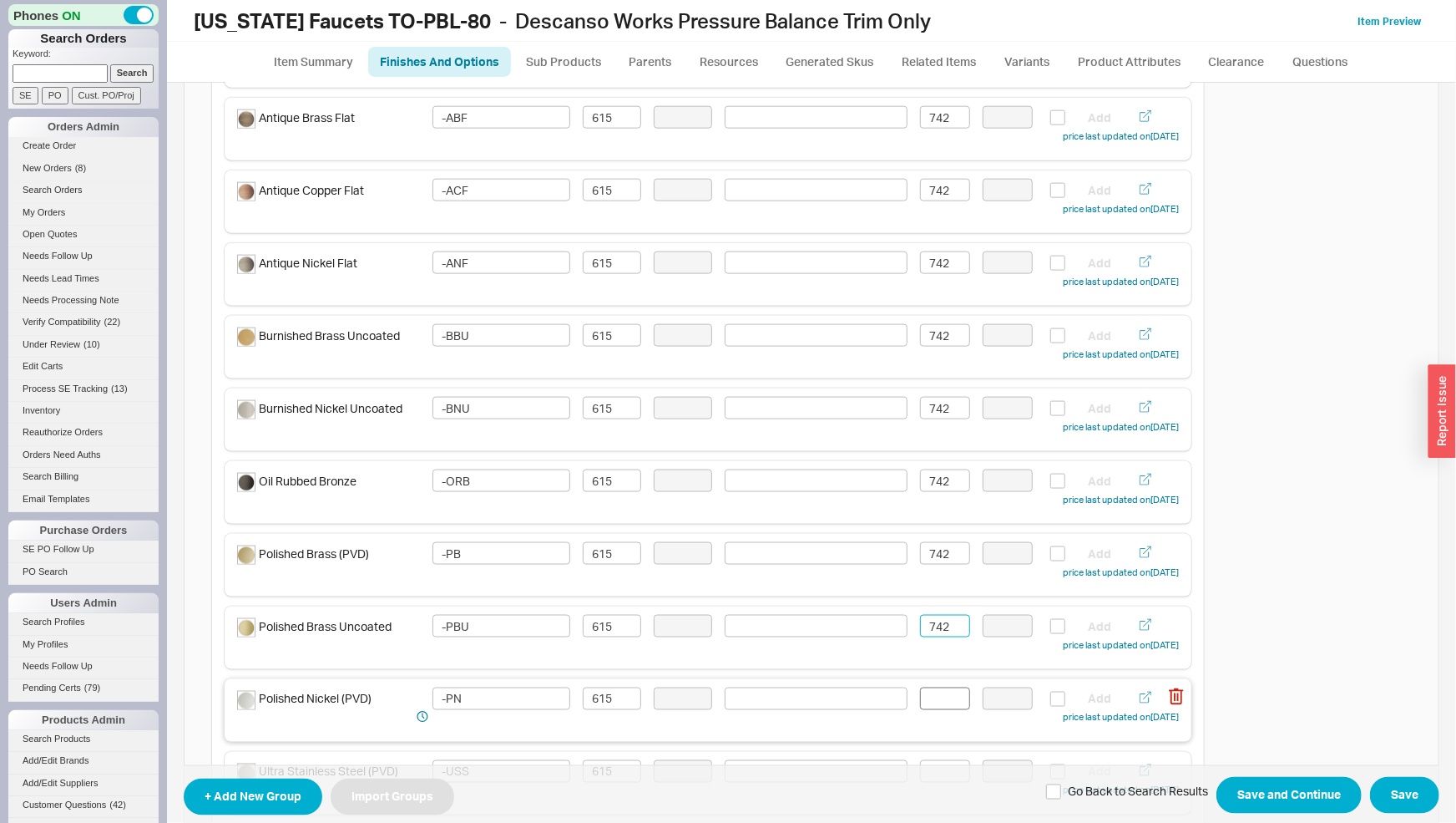
type input "742"
click at [944, 698] on input at bounding box center [945, 699] width 50 height 23
paste input "742"
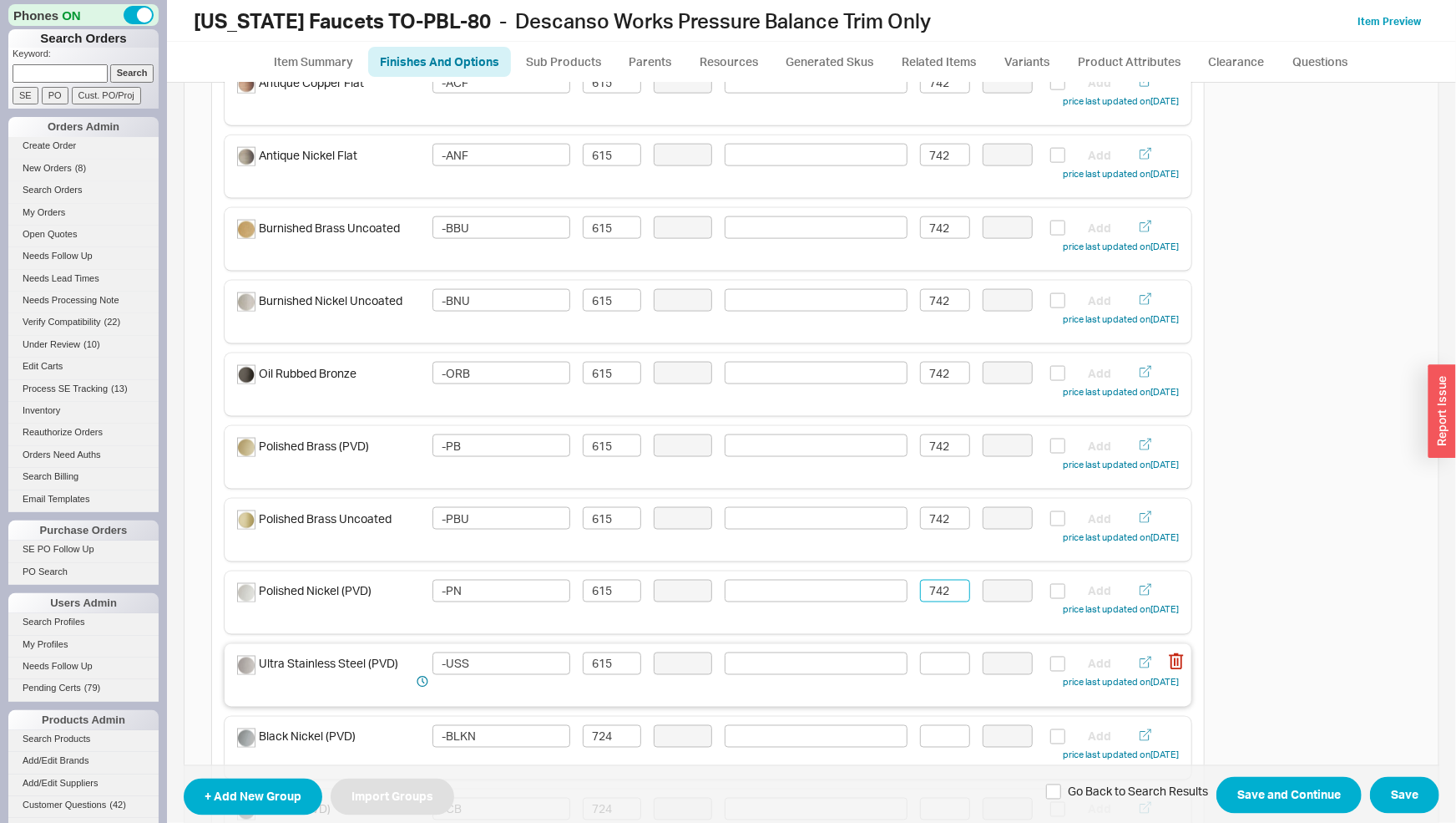
scroll to position [1309, 0]
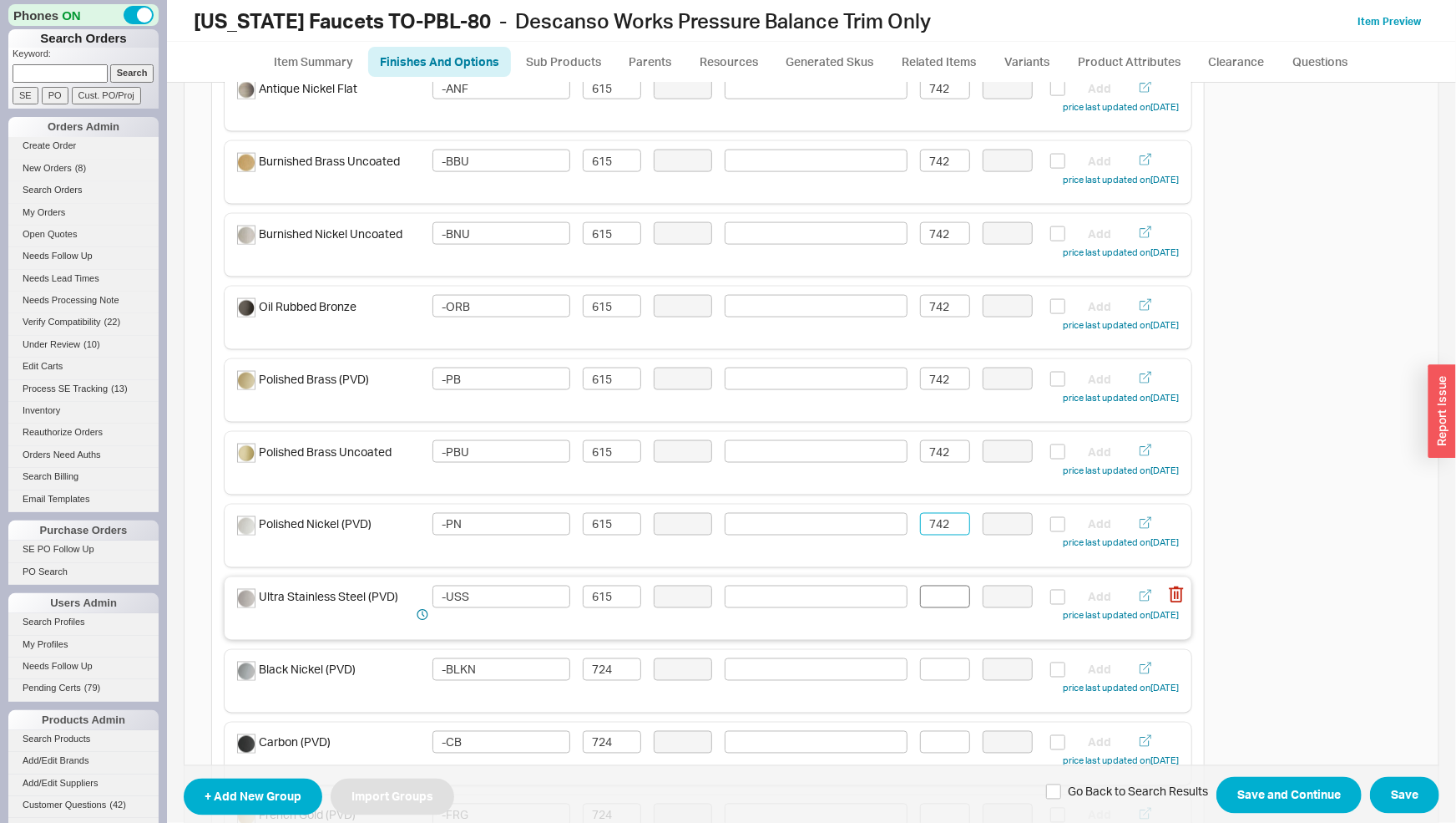
type input "742"
click at [938, 594] on input at bounding box center [945, 597] width 50 height 23
paste input "742"
type input "742"
click at [951, 675] on input at bounding box center [945, 670] width 50 height 23
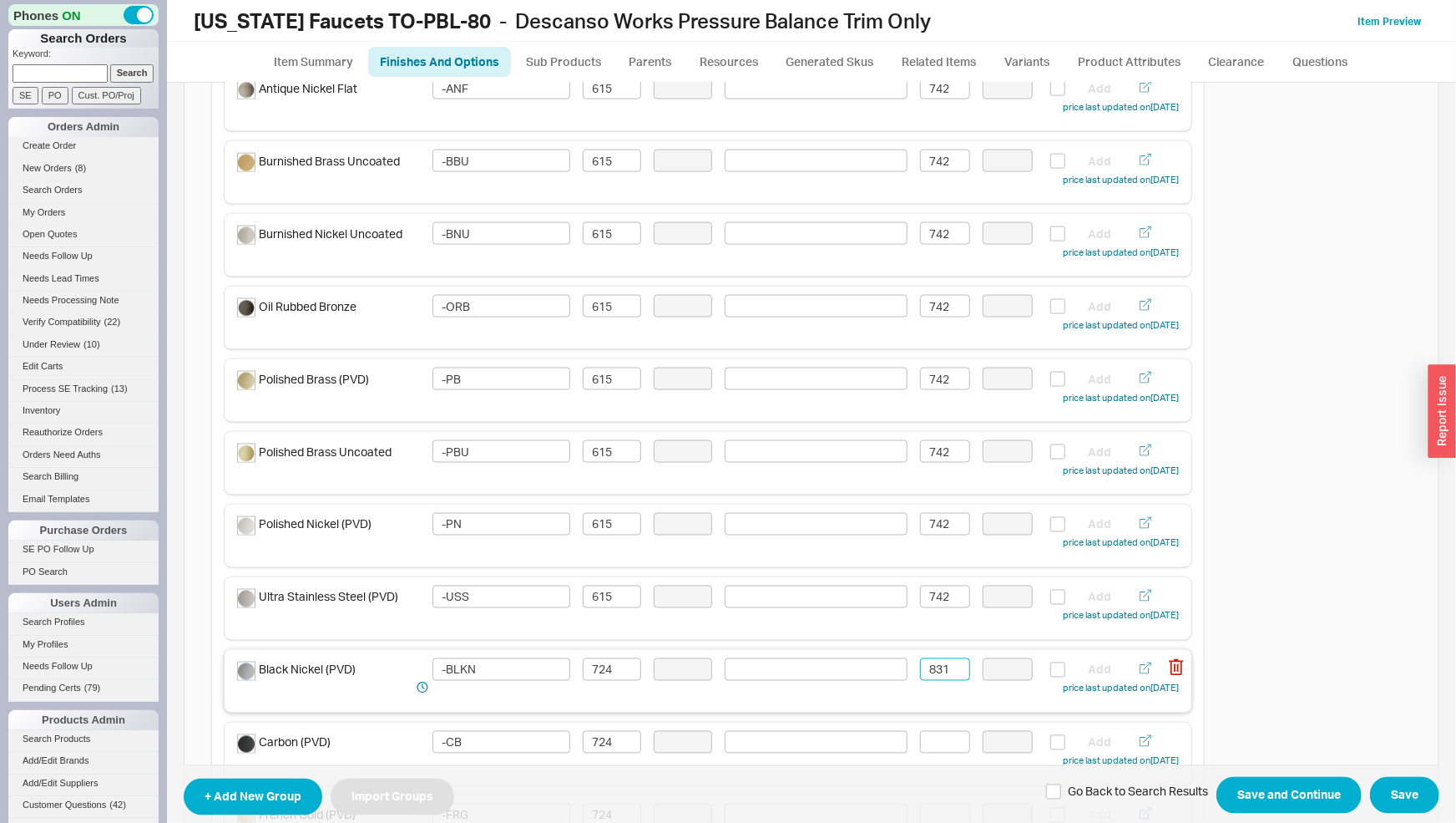
drag, startPoint x: 946, startPoint y: 670, endPoint x: 884, endPoint y: 671, distance: 62.0
click at [920, 671] on input "831" at bounding box center [945, 670] width 50 height 23
type input "831"
click at [939, 740] on input at bounding box center [945, 743] width 50 height 23
paste input "831"
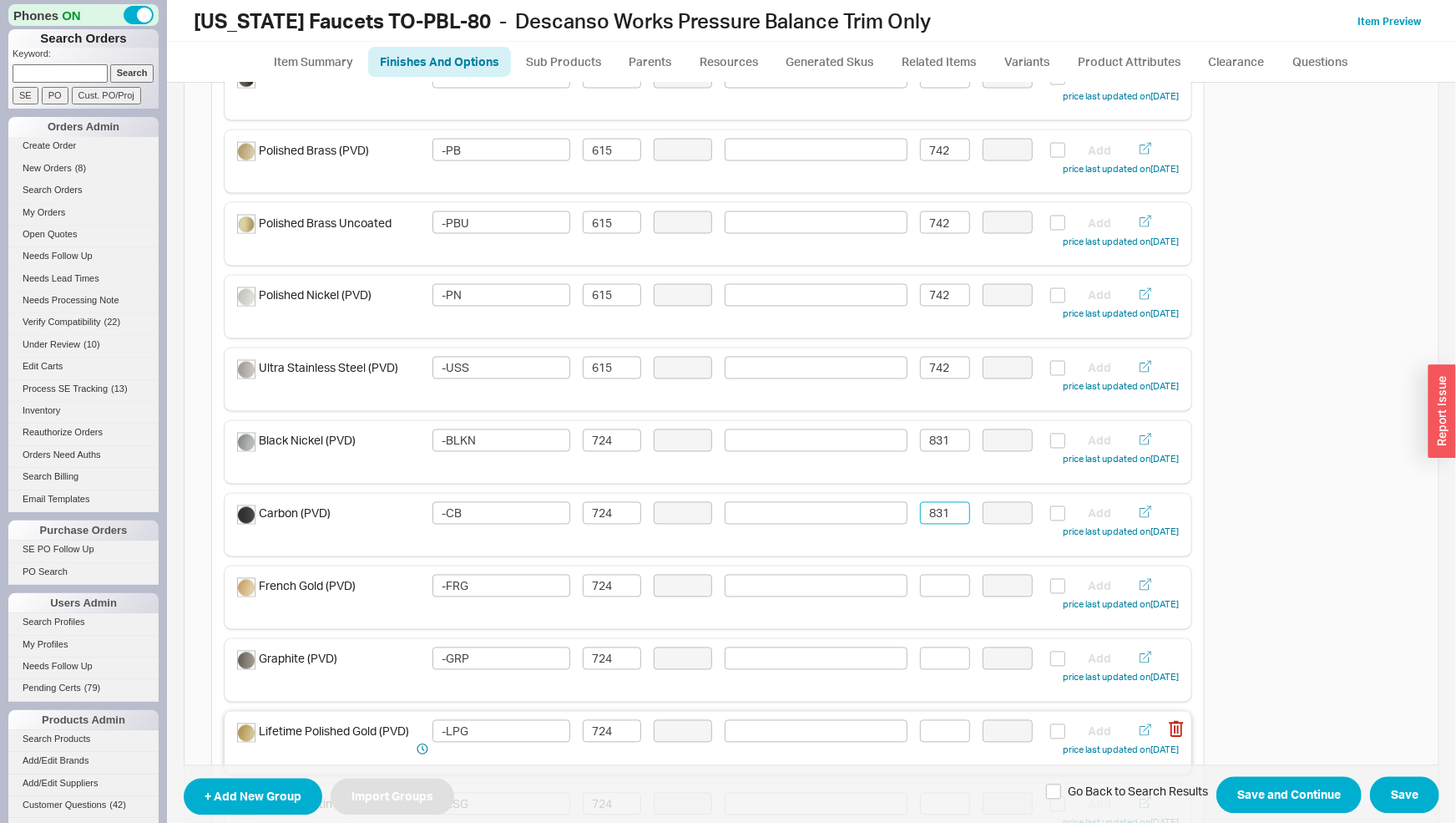
scroll to position [1571, 0]
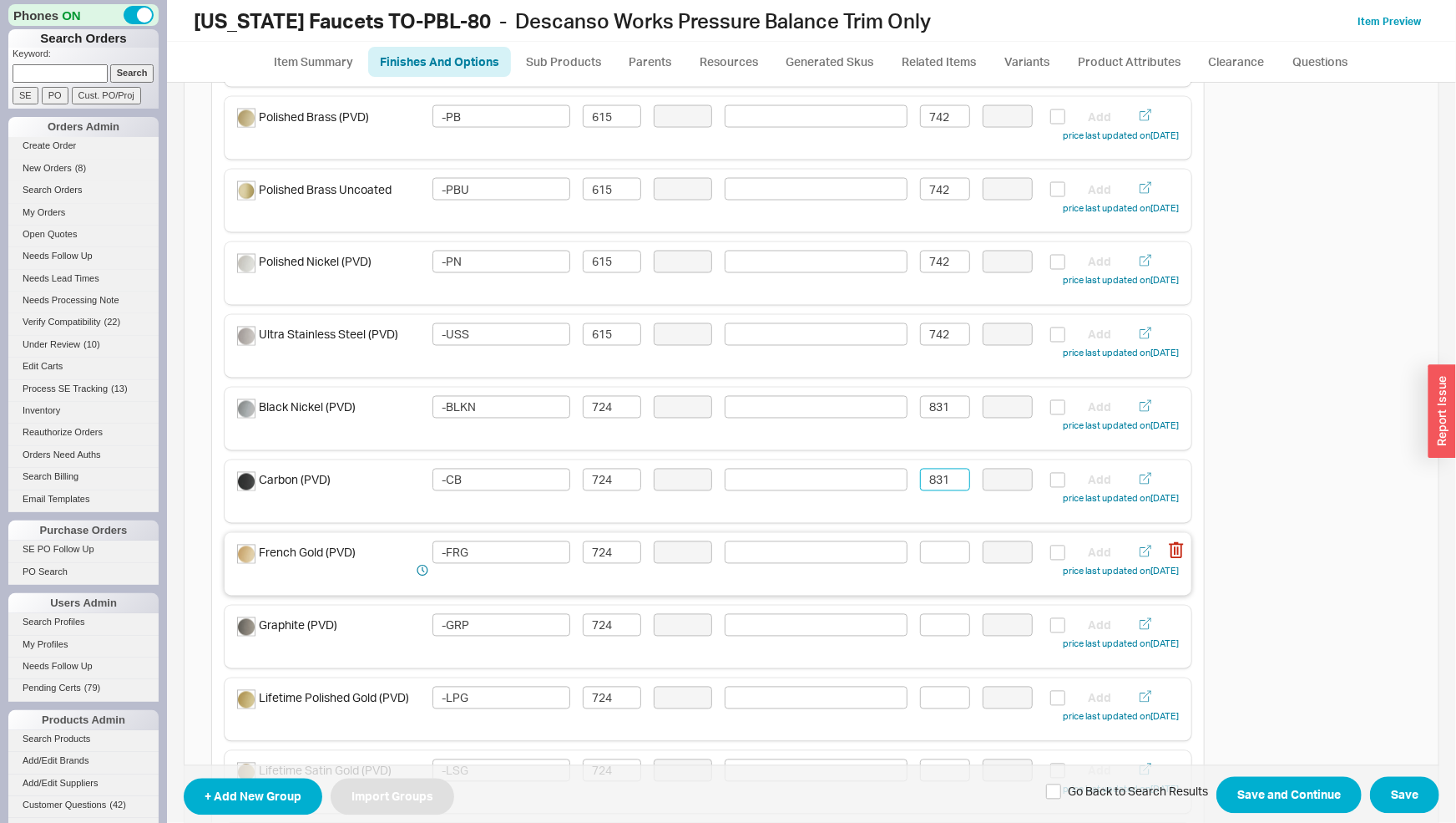
type input "831"
click at [939, 554] on input at bounding box center [945, 552] width 50 height 23
paste input "831"
type input "831"
click at [939, 624] on input at bounding box center [945, 625] width 50 height 23
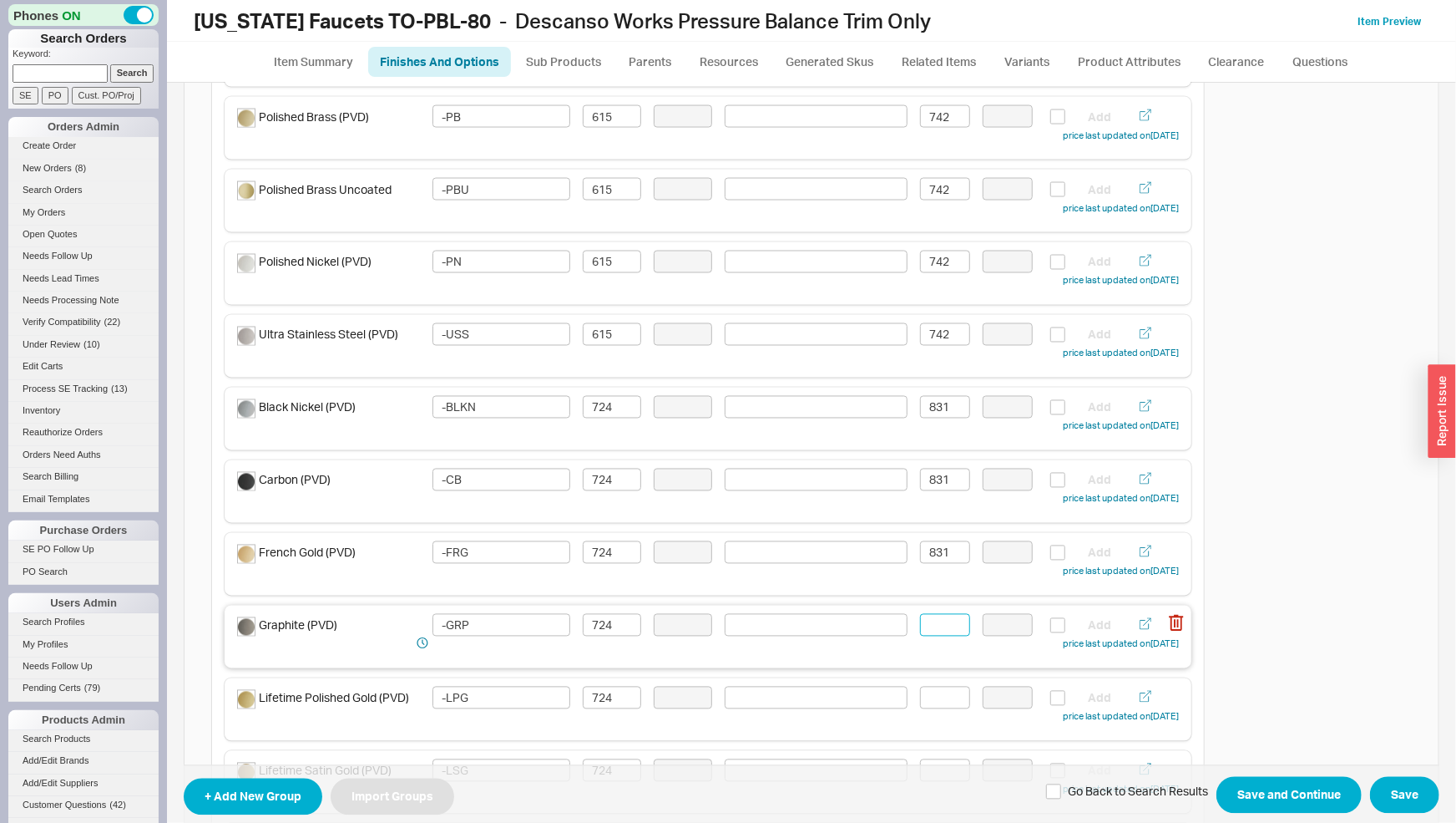
paste input "831"
type input "831"
click at [941, 696] on input at bounding box center [945, 698] width 50 height 23
paste input "831"
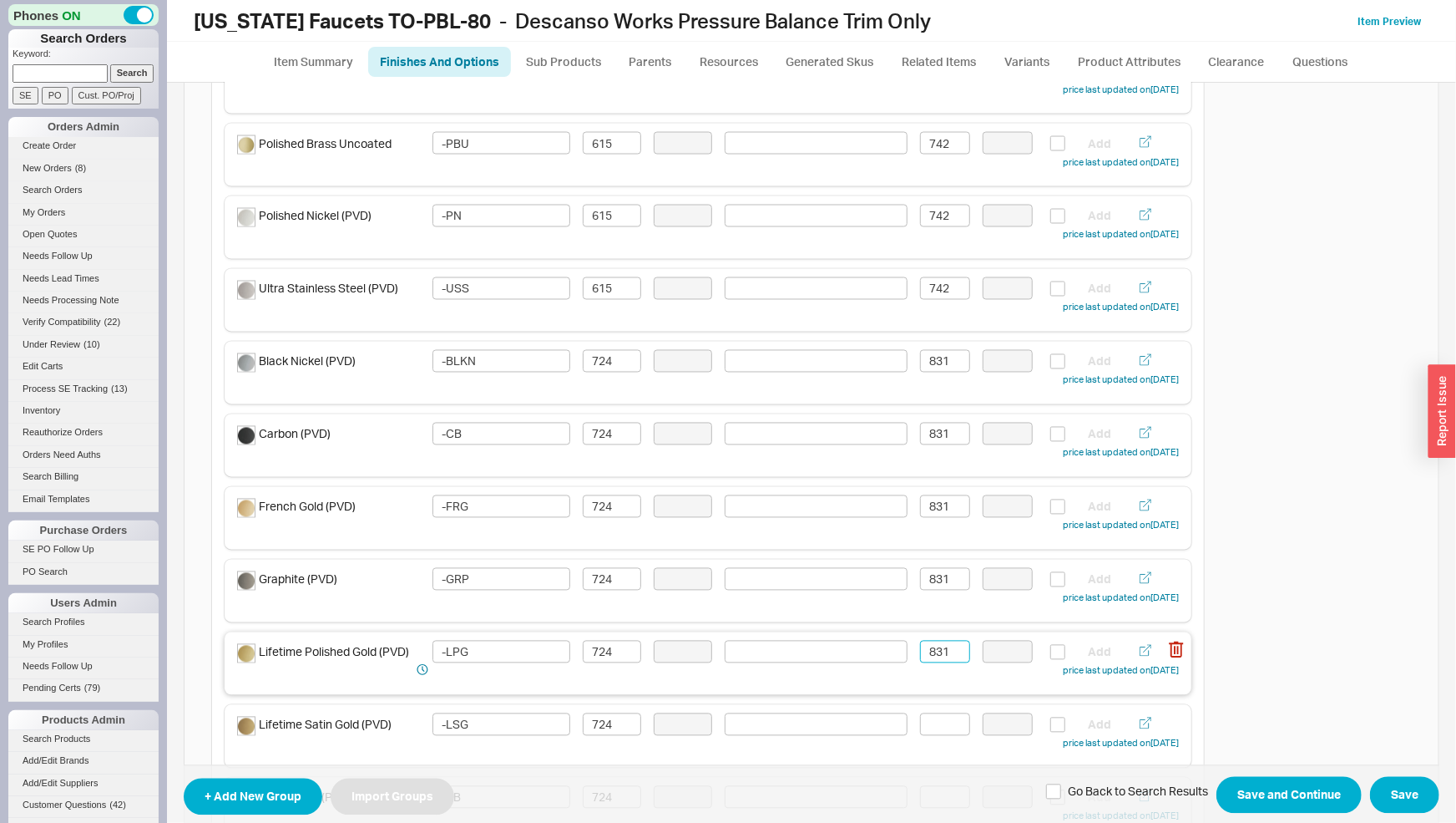
scroll to position [1658, 0]
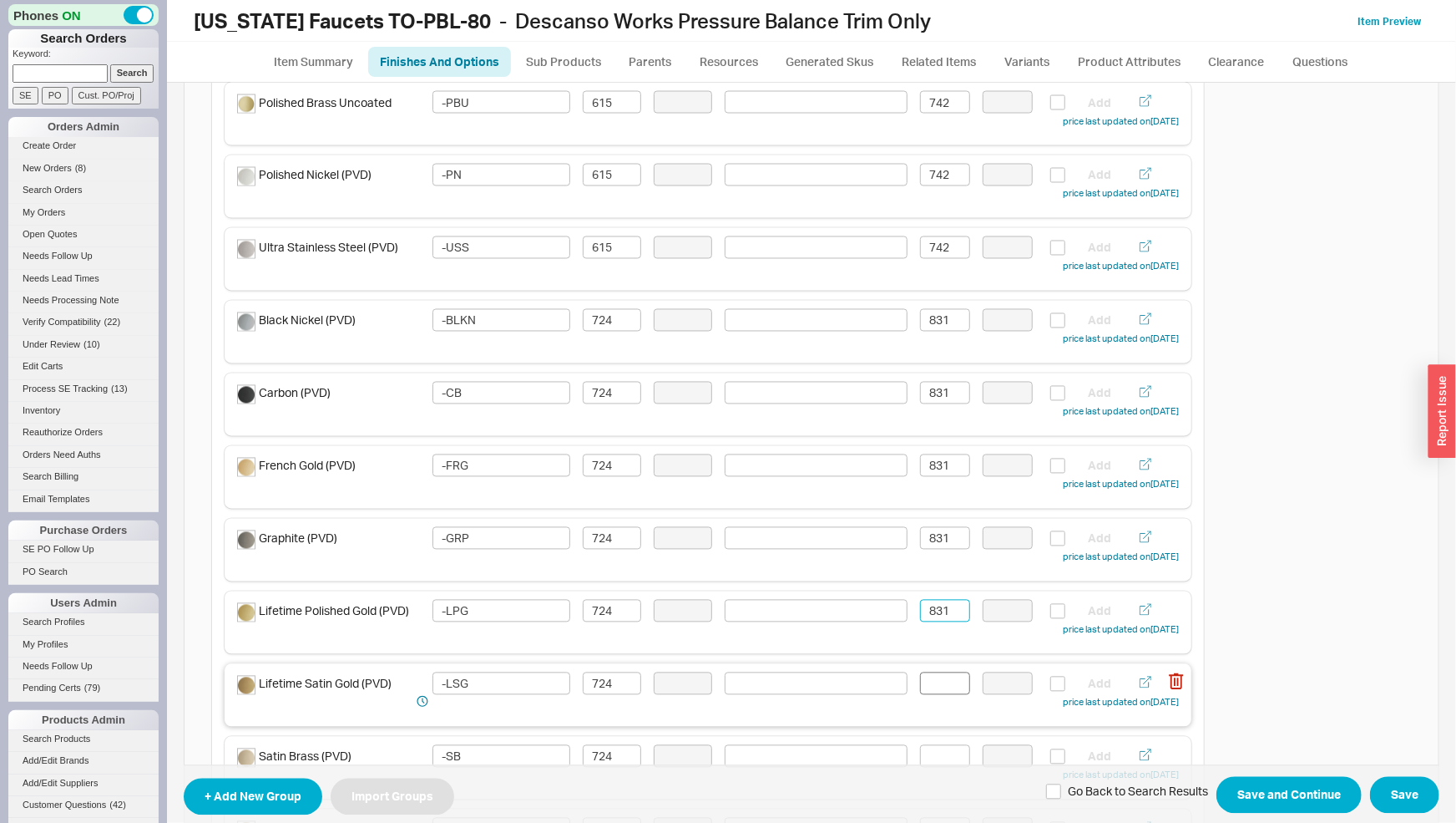
type input "831"
click at [942, 683] on input at bounding box center [945, 684] width 50 height 23
paste input "831"
type input "831"
click at [937, 756] on input at bounding box center [945, 757] width 50 height 23
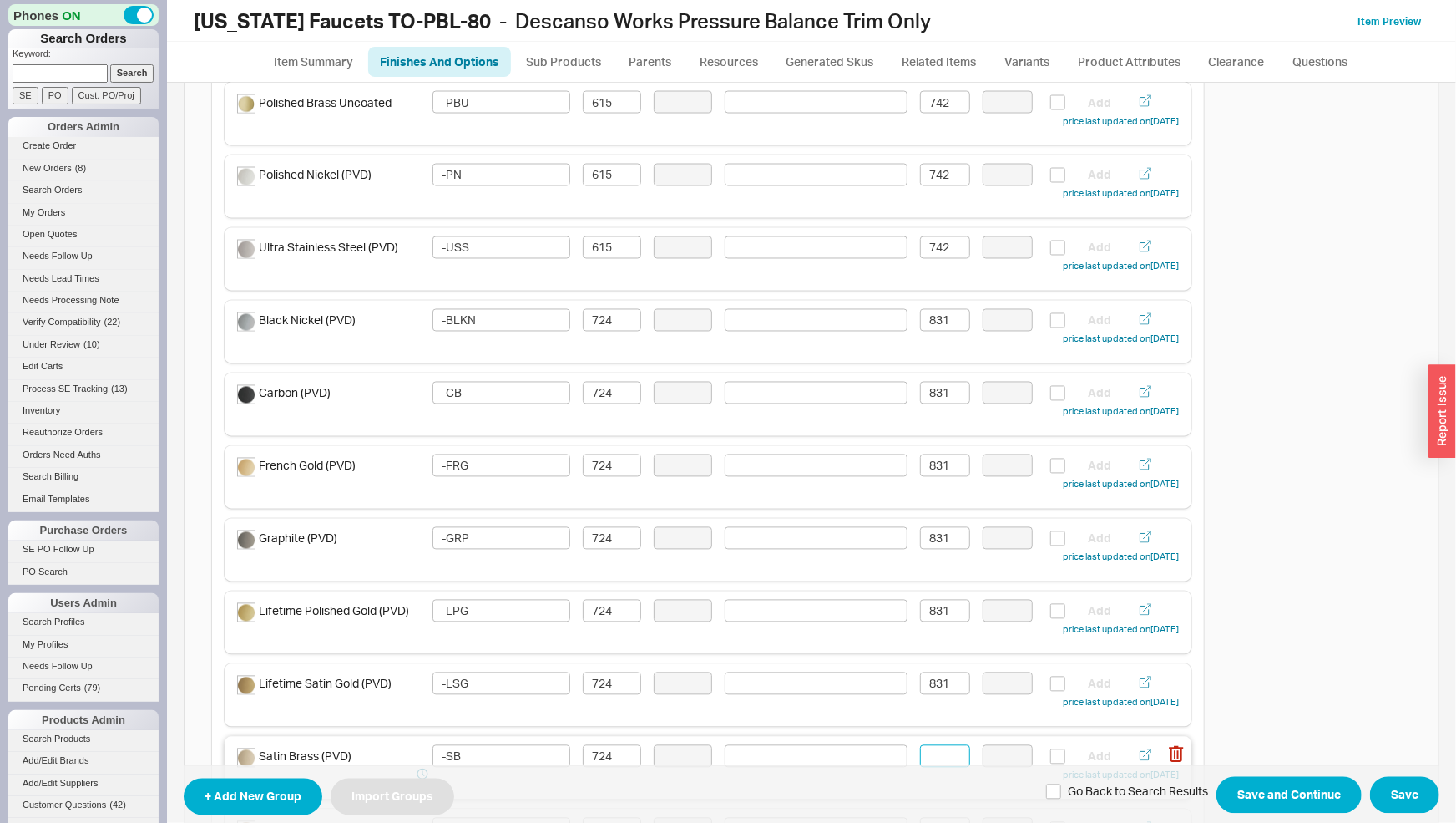
paste input "831"
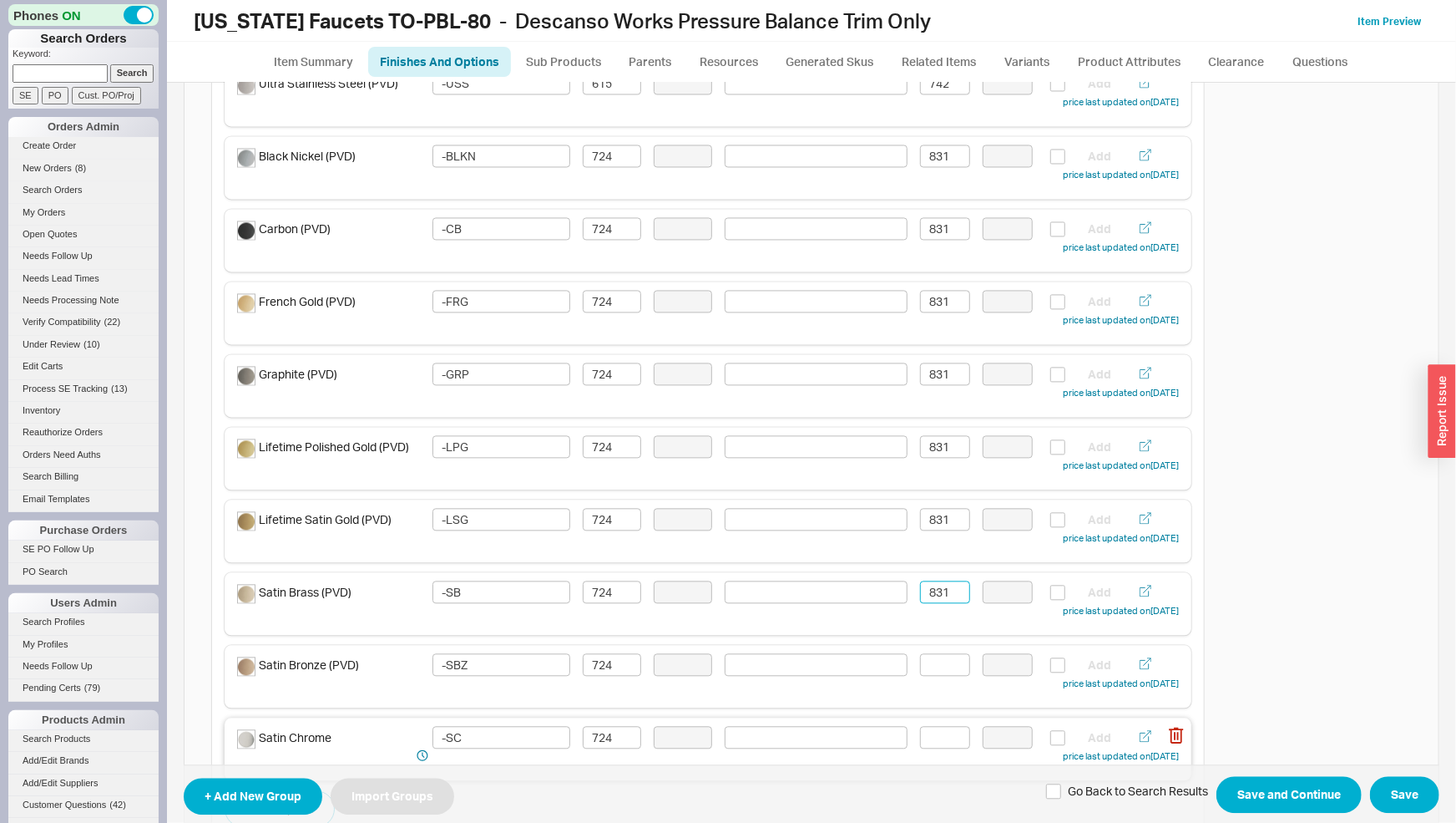
scroll to position [1832, 0]
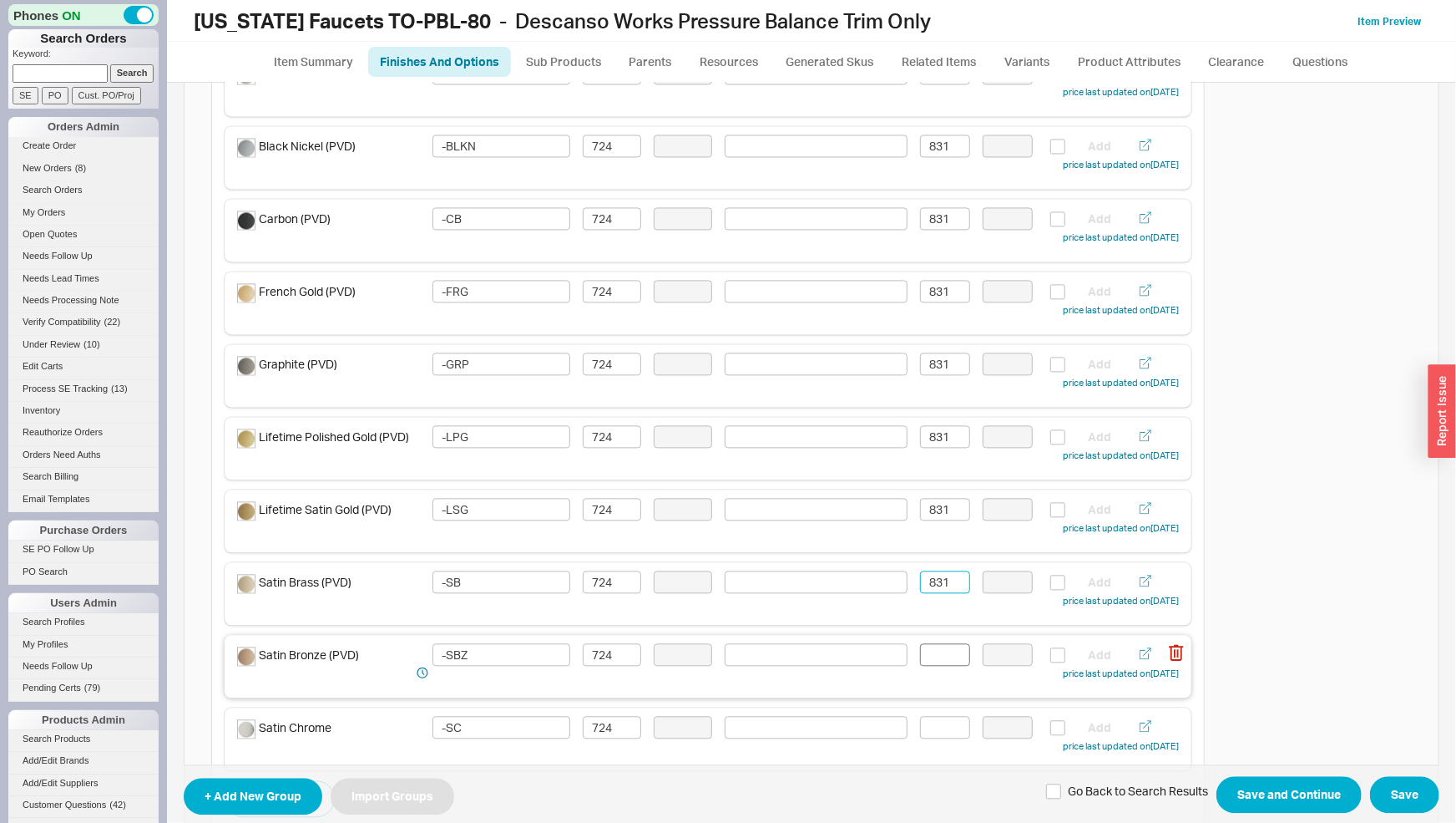
type input "831"
click at [942, 652] on input at bounding box center [945, 655] width 50 height 23
paste input "831"
type input "831"
click at [939, 721] on input at bounding box center [945, 727] width 50 height 23
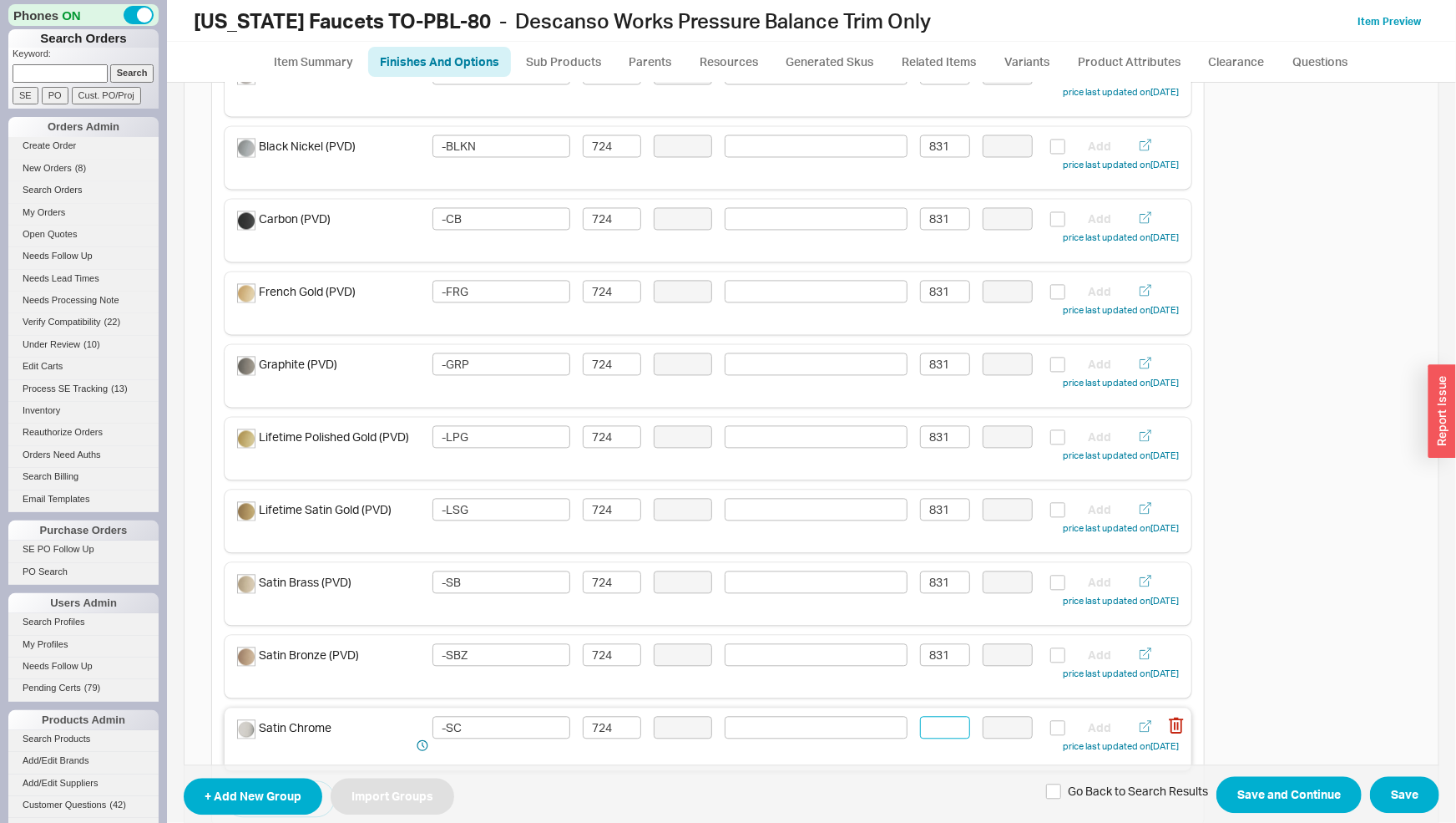
paste input "831"
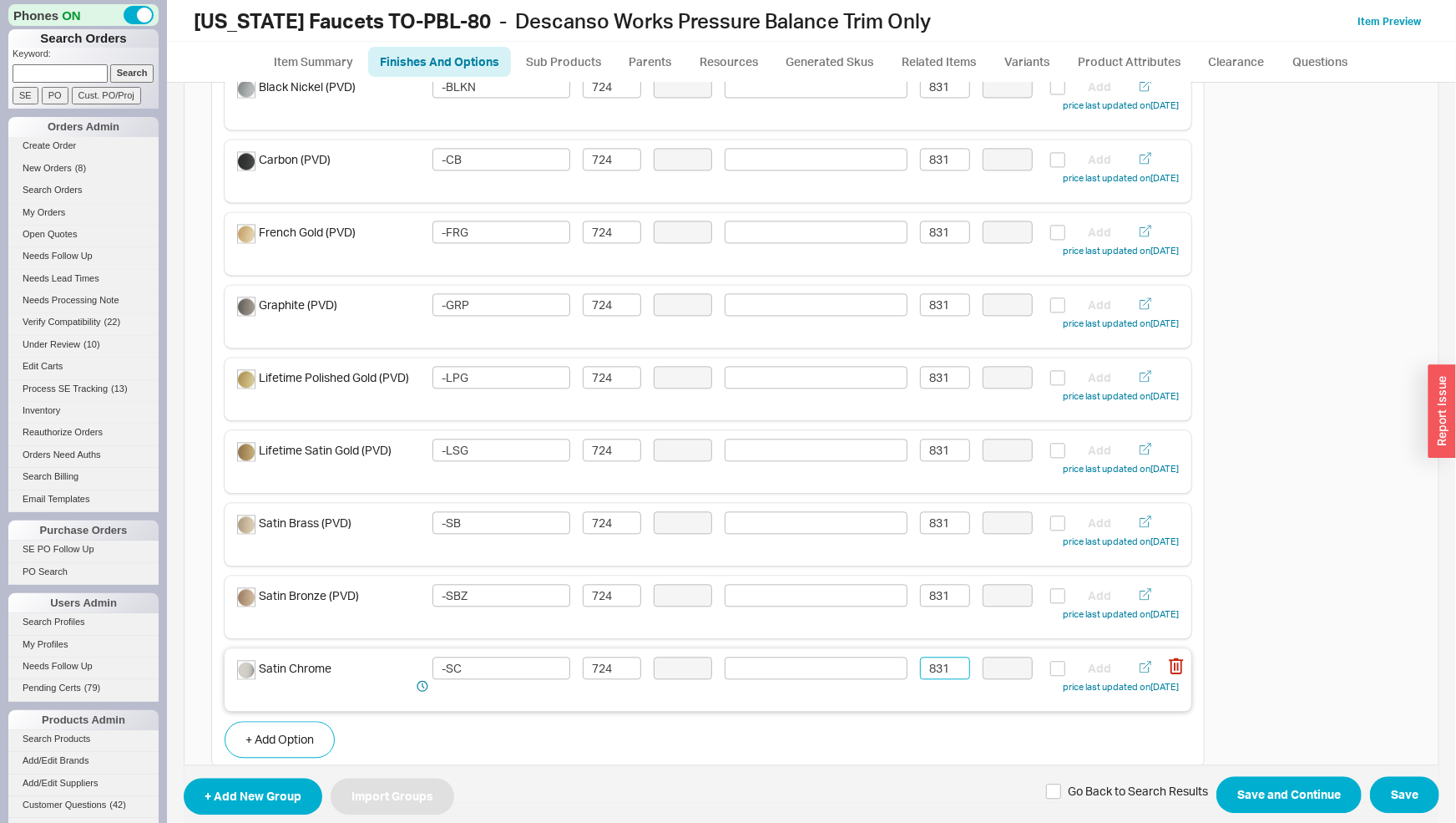
scroll to position [1920, 0]
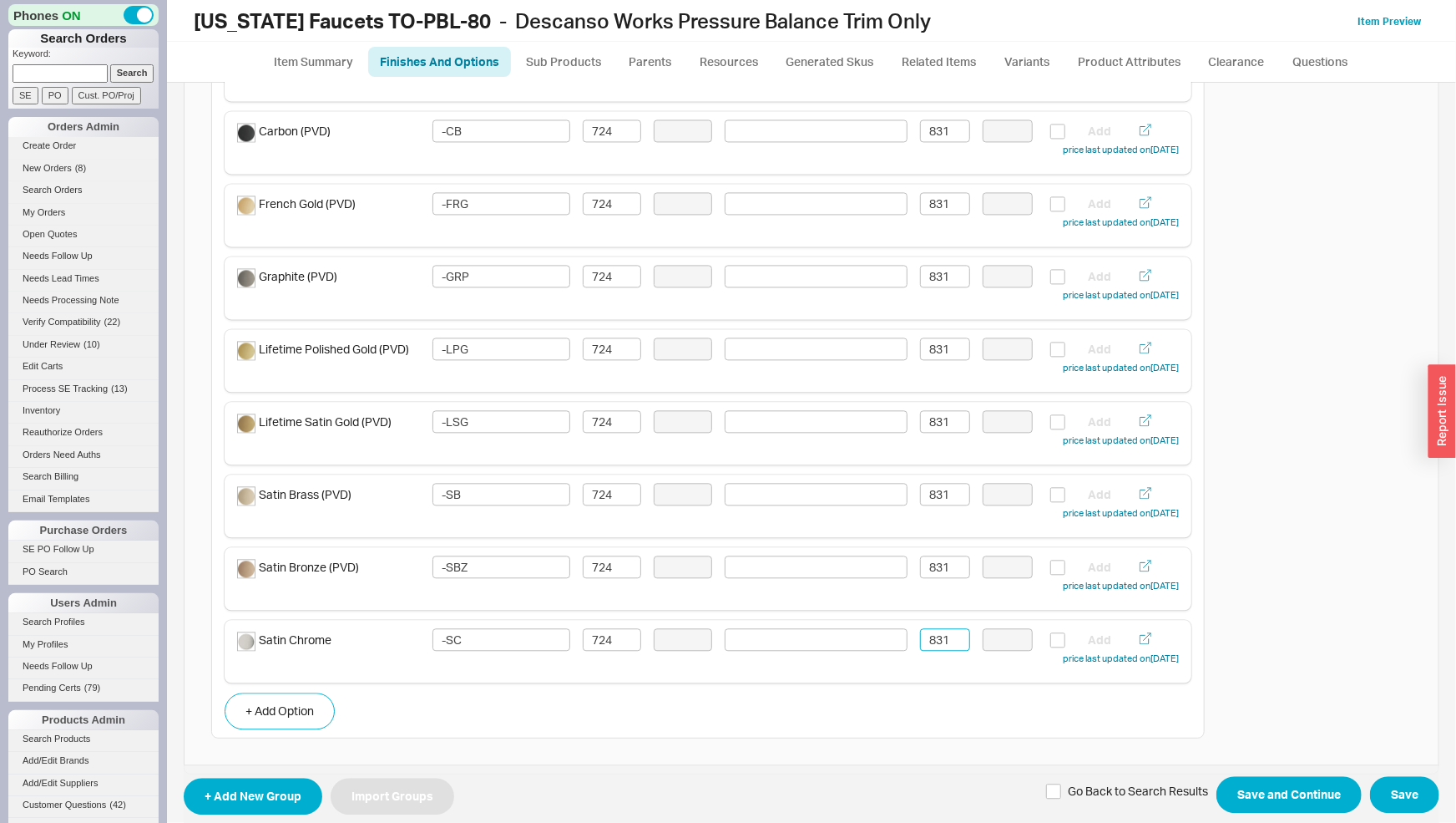
type input "831"
click at [1197, 786] on div "Go Back to Search Results Save and Continue Save" at bounding box center [1242, 795] width 393 height 37
click at [1224, 783] on button "Save and Continue" at bounding box center [1290, 795] width 146 height 37
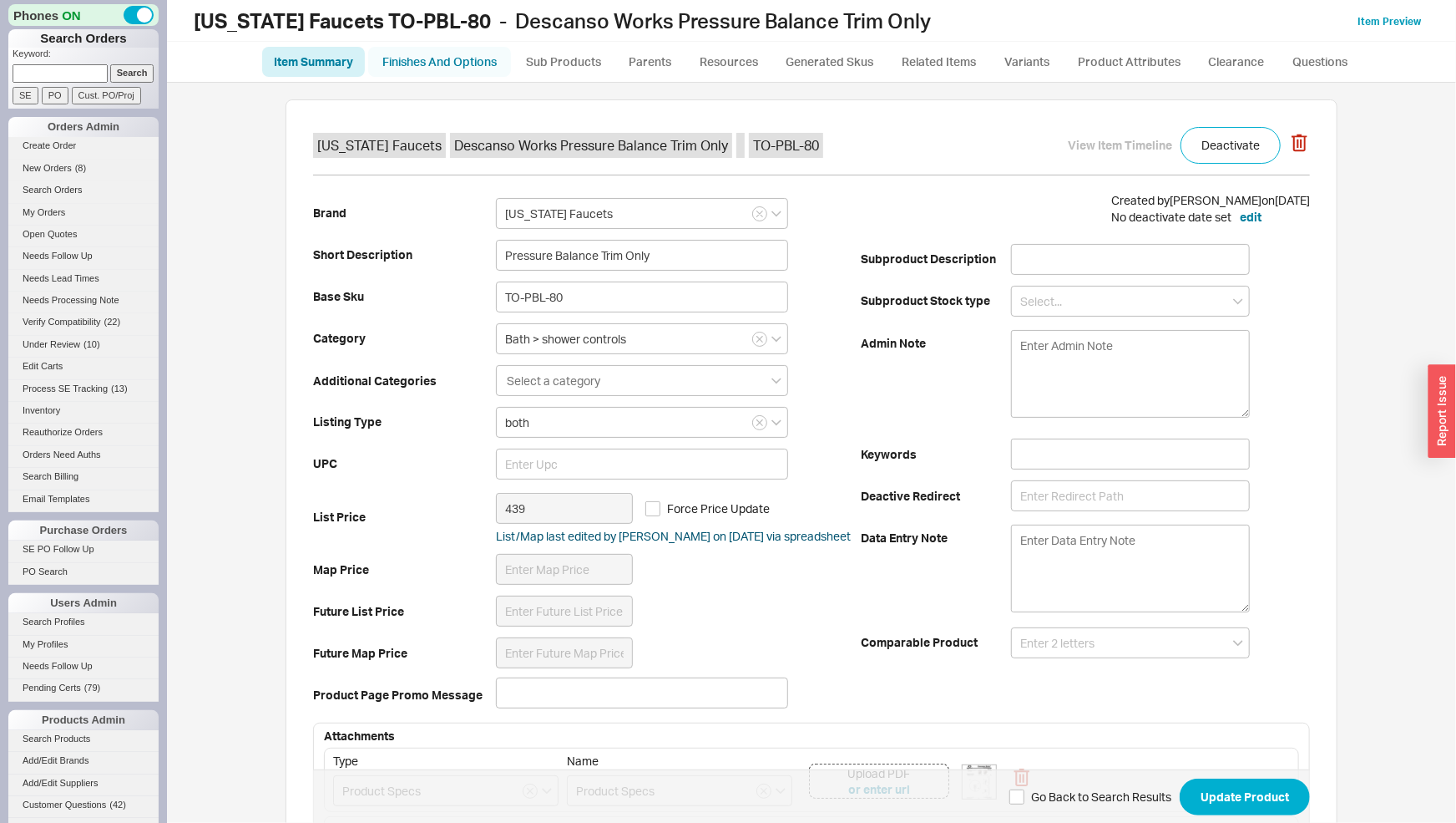
click at [495, 67] on link "Finishes And Options" at bounding box center [439, 61] width 143 height 30
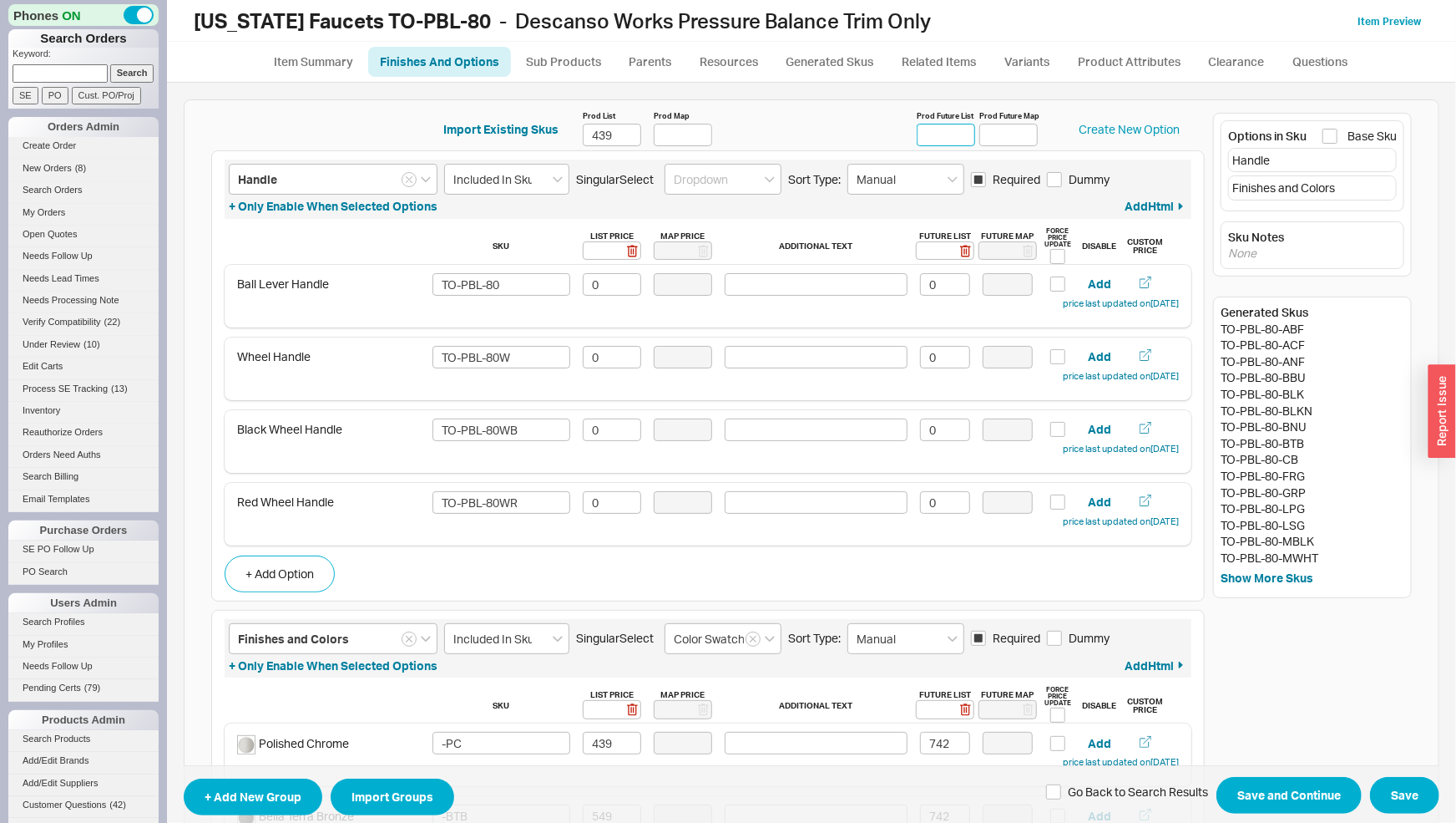
click at [938, 139] on input "Prod Future List" at bounding box center [946, 135] width 59 height 23
type input "."
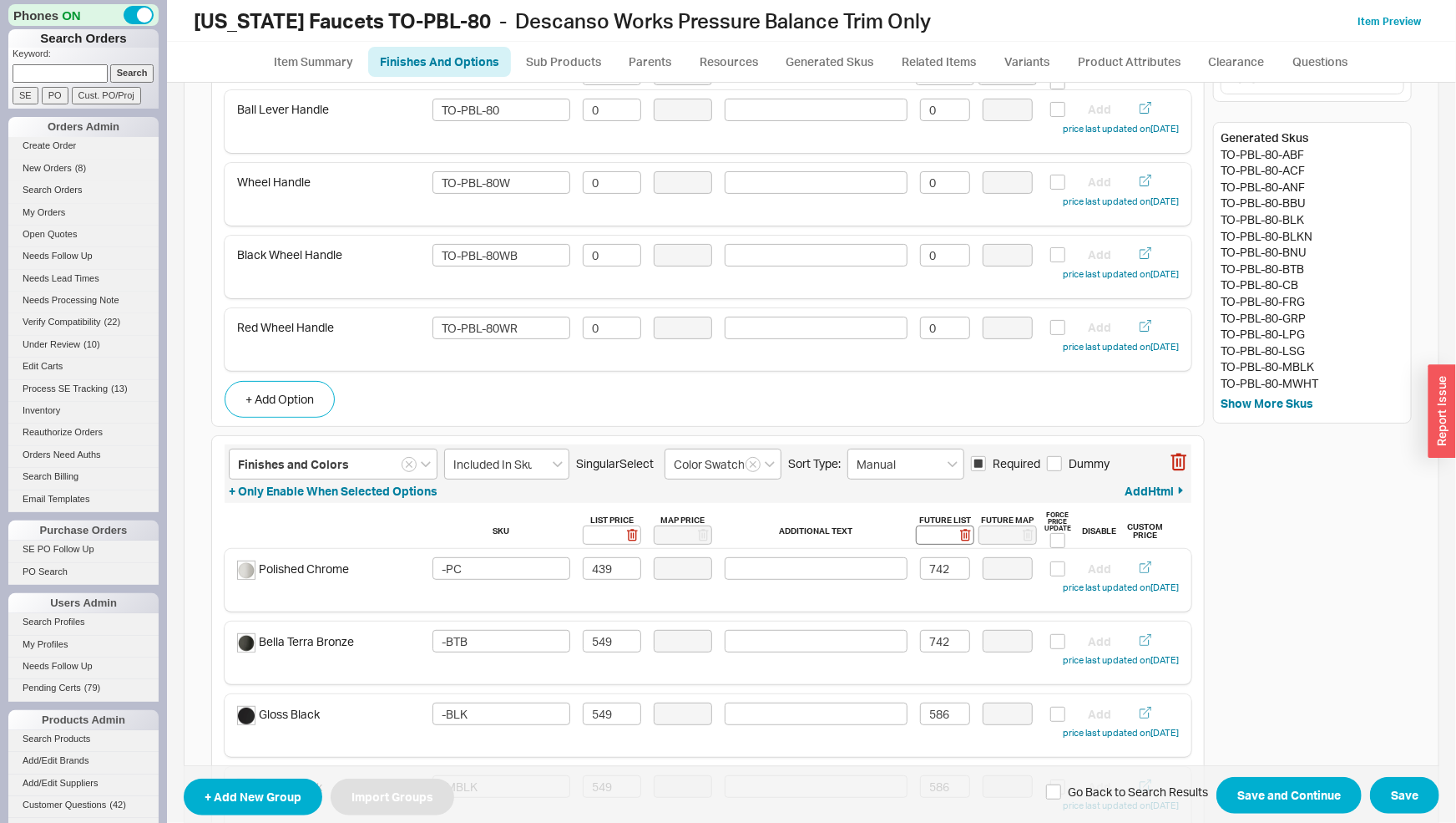
scroll to position [261, 0]
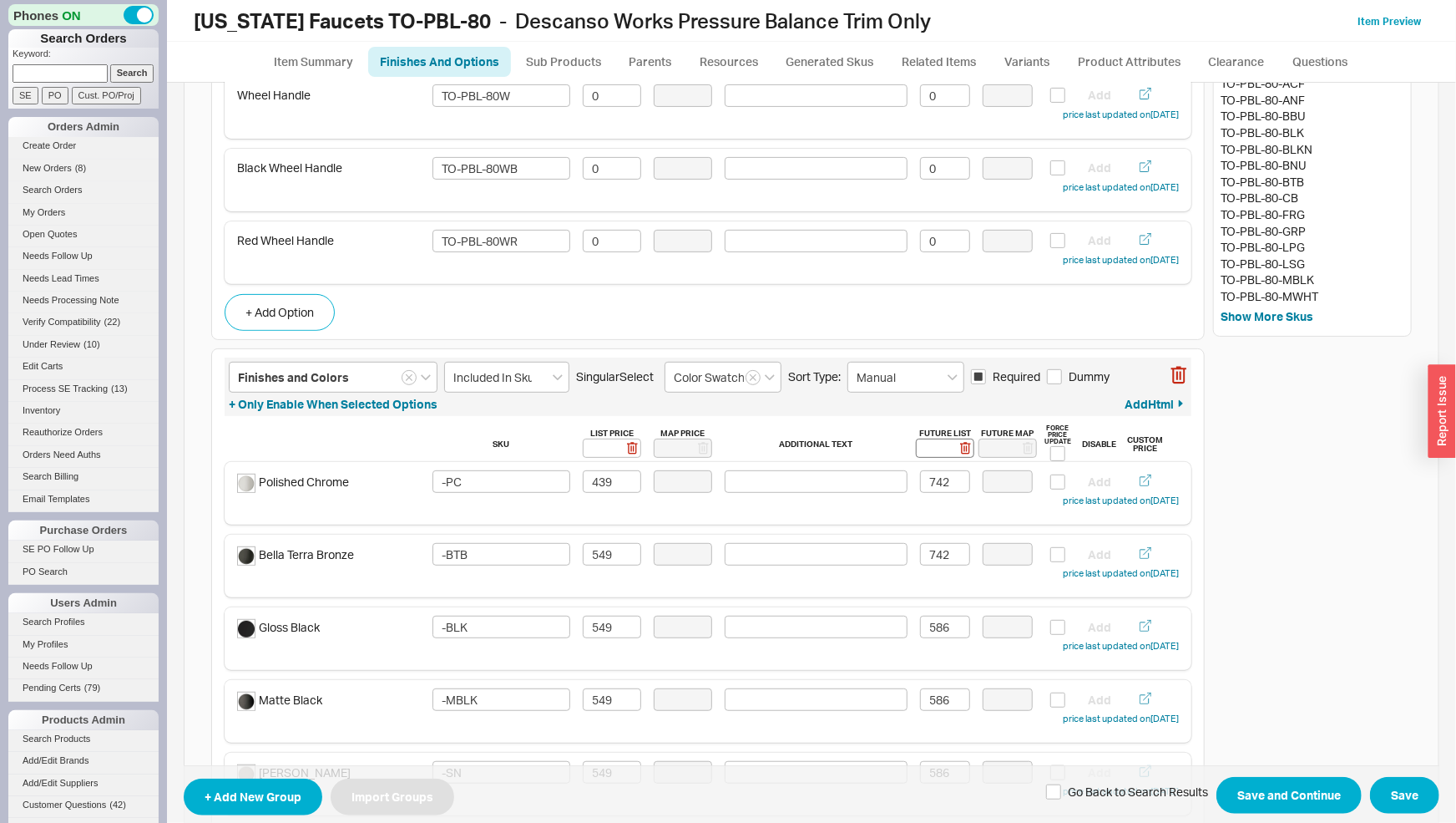
type input "0"
click at [929, 447] on input at bounding box center [945, 448] width 59 height 19
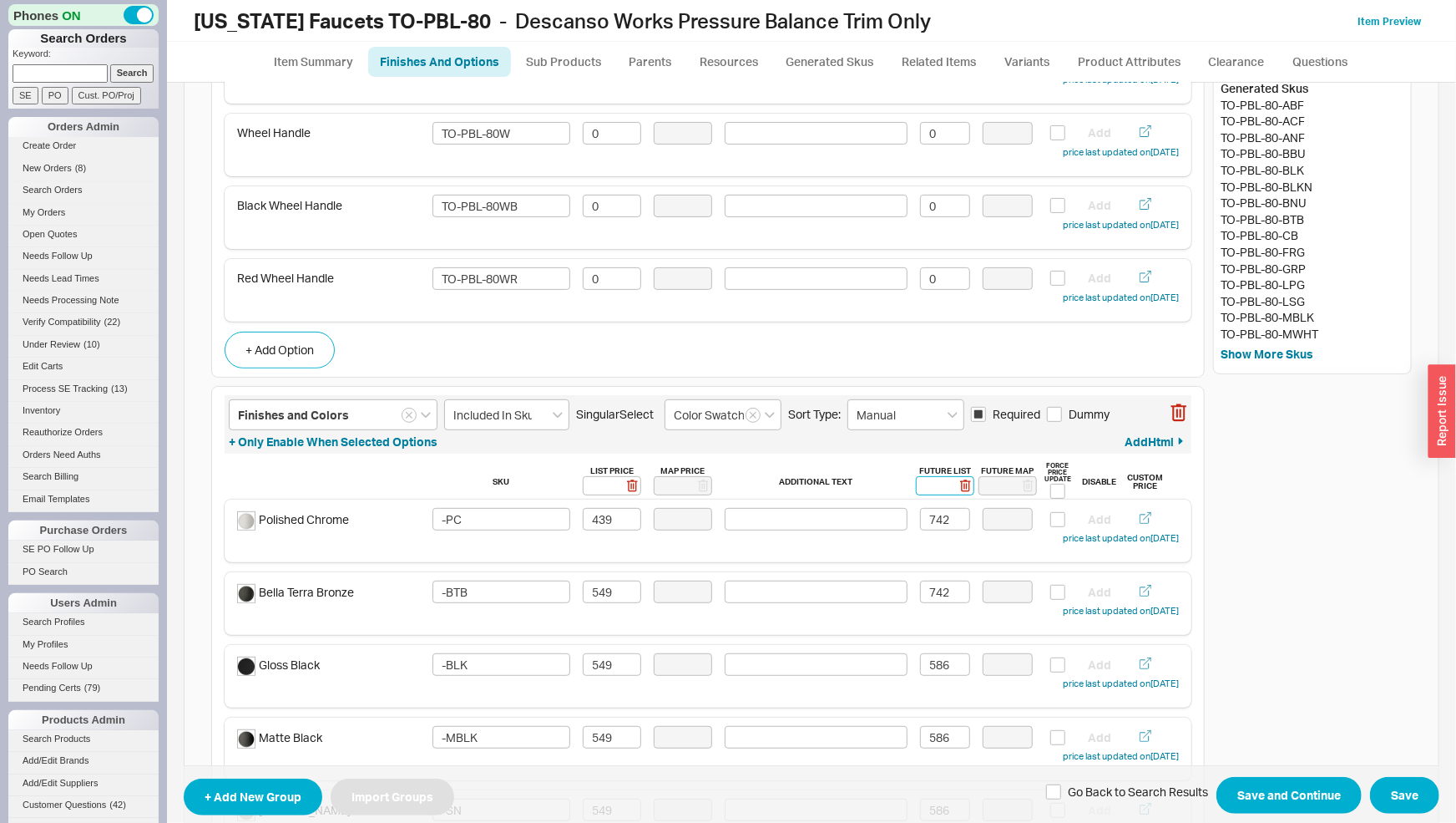
scroll to position [0, 0]
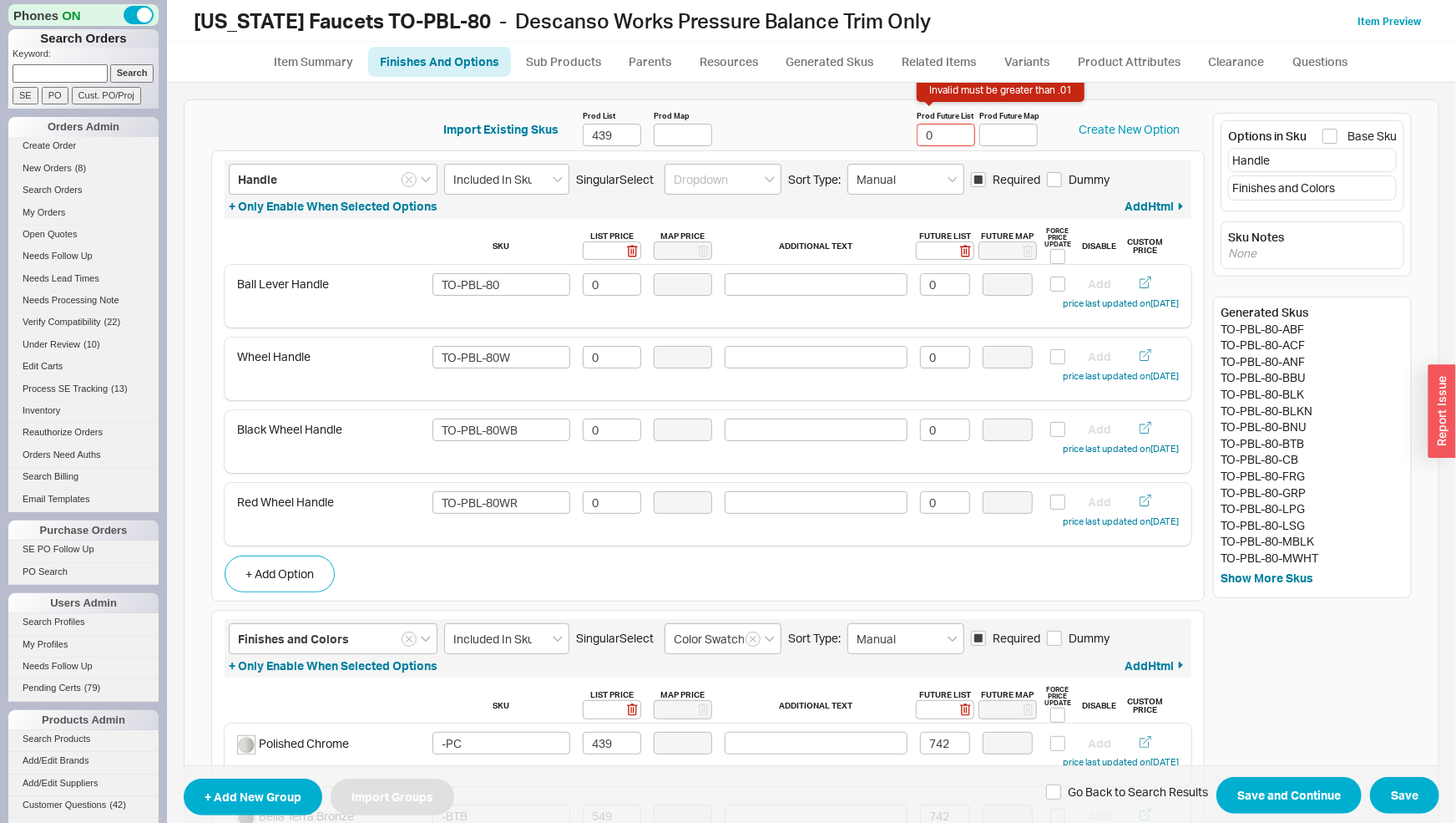
drag, startPoint x: 916, startPoint y: 134, endPoint x: 864, endPoint y: 133, distance: 52.0
click at [917, 133] on input "0" at bounding box center [946, 135] width 59 height 23
drag, startPoint x: 942, startPoint y: 130, endPoint x: 894, endPoint y: 125, distance: 48.3
click at [917, 132] on input "742" at bounding box center [946, 135] width 59 height 23
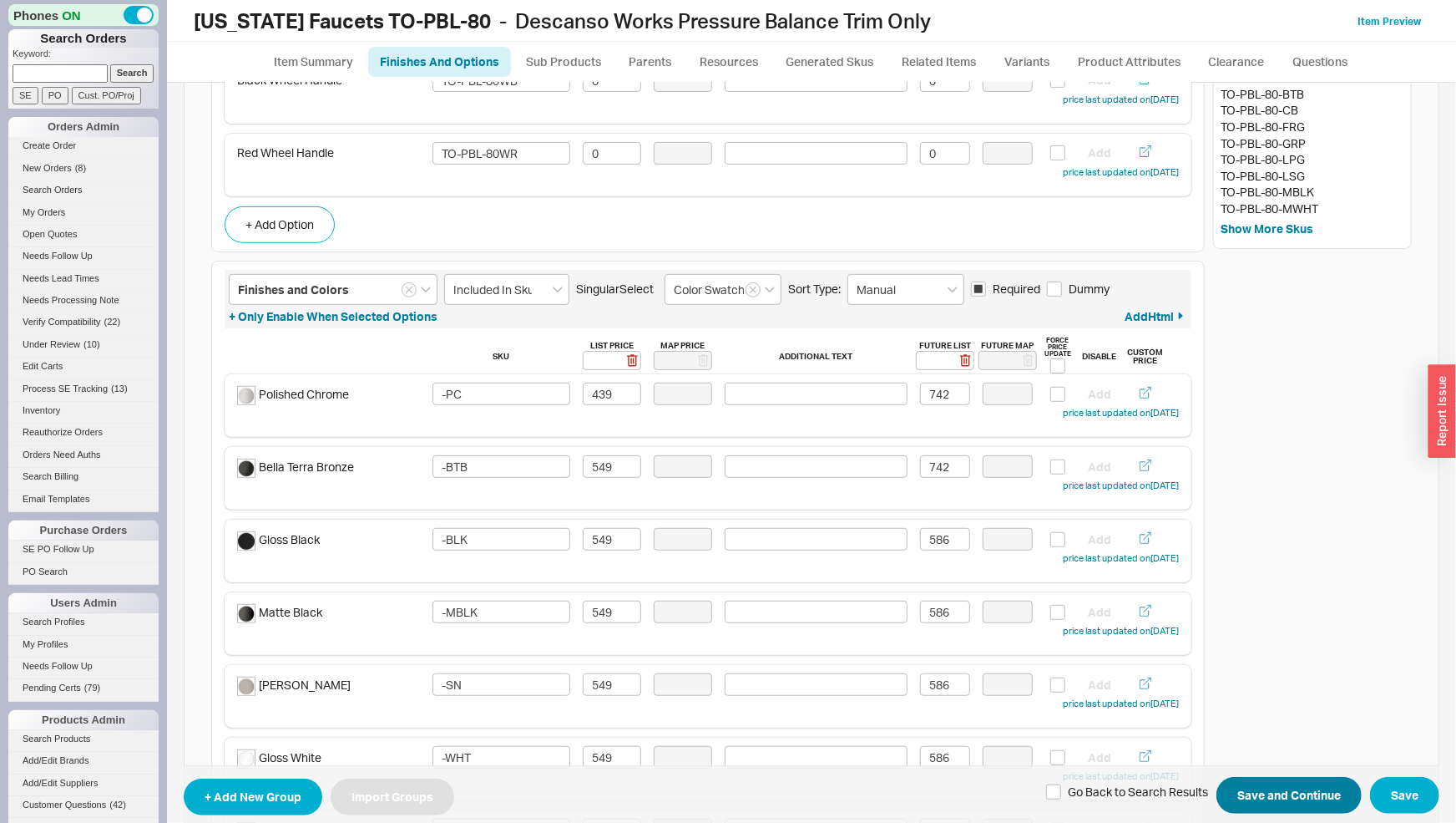
type input "586"
click at [1235, 799] on button "Save and Continue" at bounding box center [1290, 795] width 146 height 37
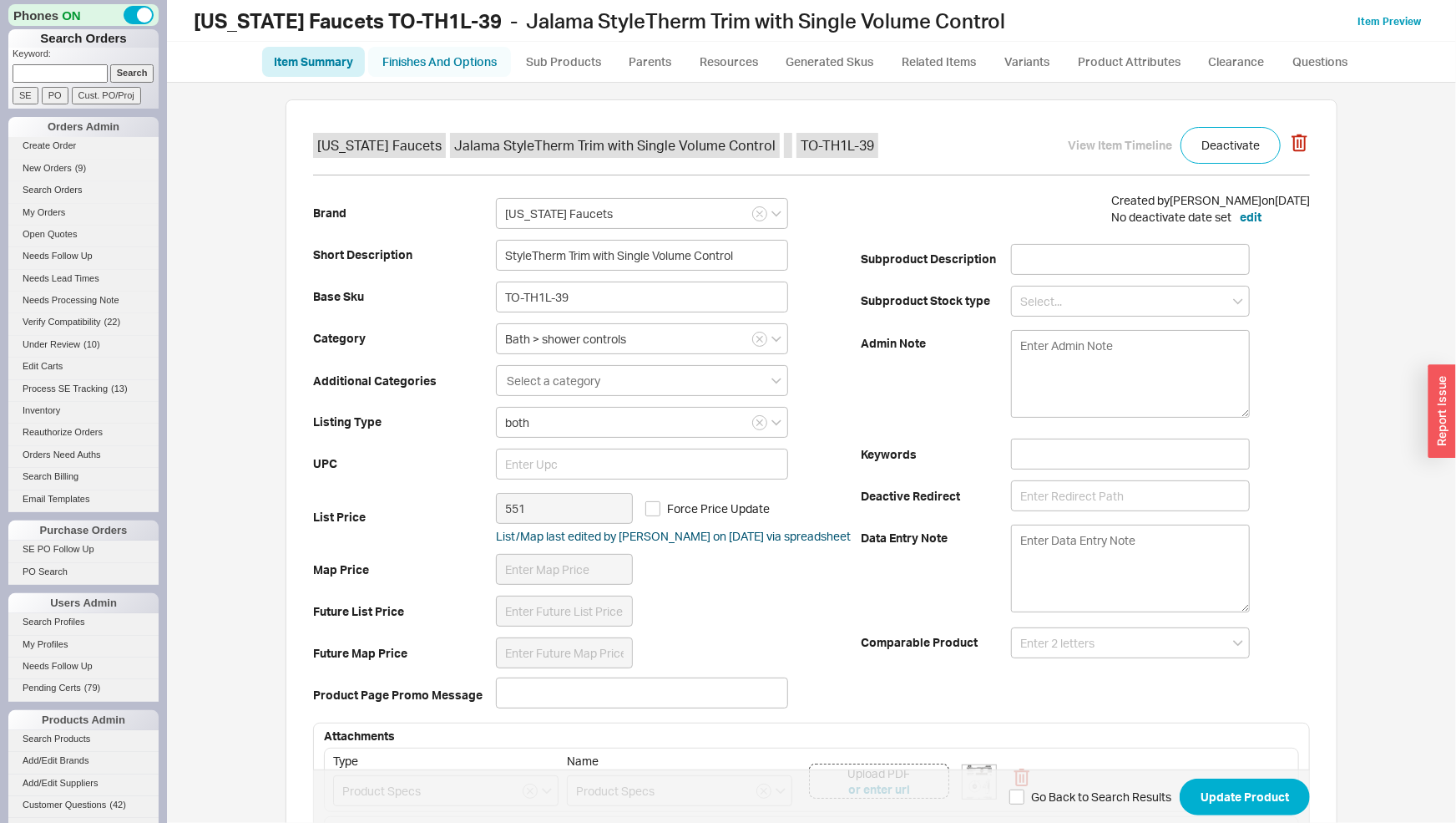
click at [471, 68] on link "Finishes And Options" at bounding box center [439, 61] width 143 height 30
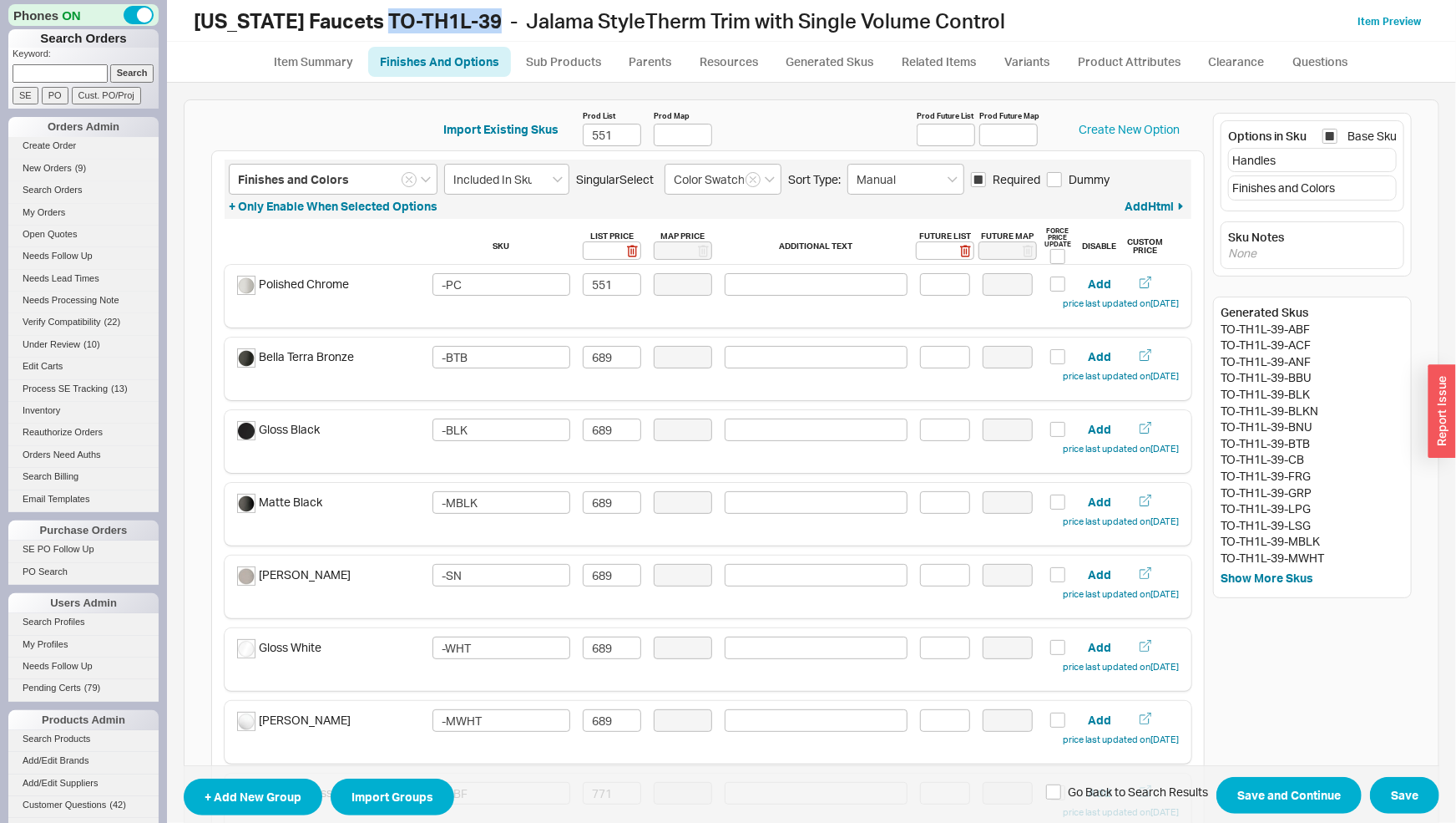
drag, startPoint x: 373, startPoint y: 16, endPoint x: 488, endPoint y: 21, distance: 115.1
click at [488, 21] on h1 "[US_STATE] Faucets TO-TH1L-39 - Jalama StyleTherm Trim with Single Volume Contr…" at bounding box center [599, 21] width 811 height 24
copy b "TO-TH1L-39"
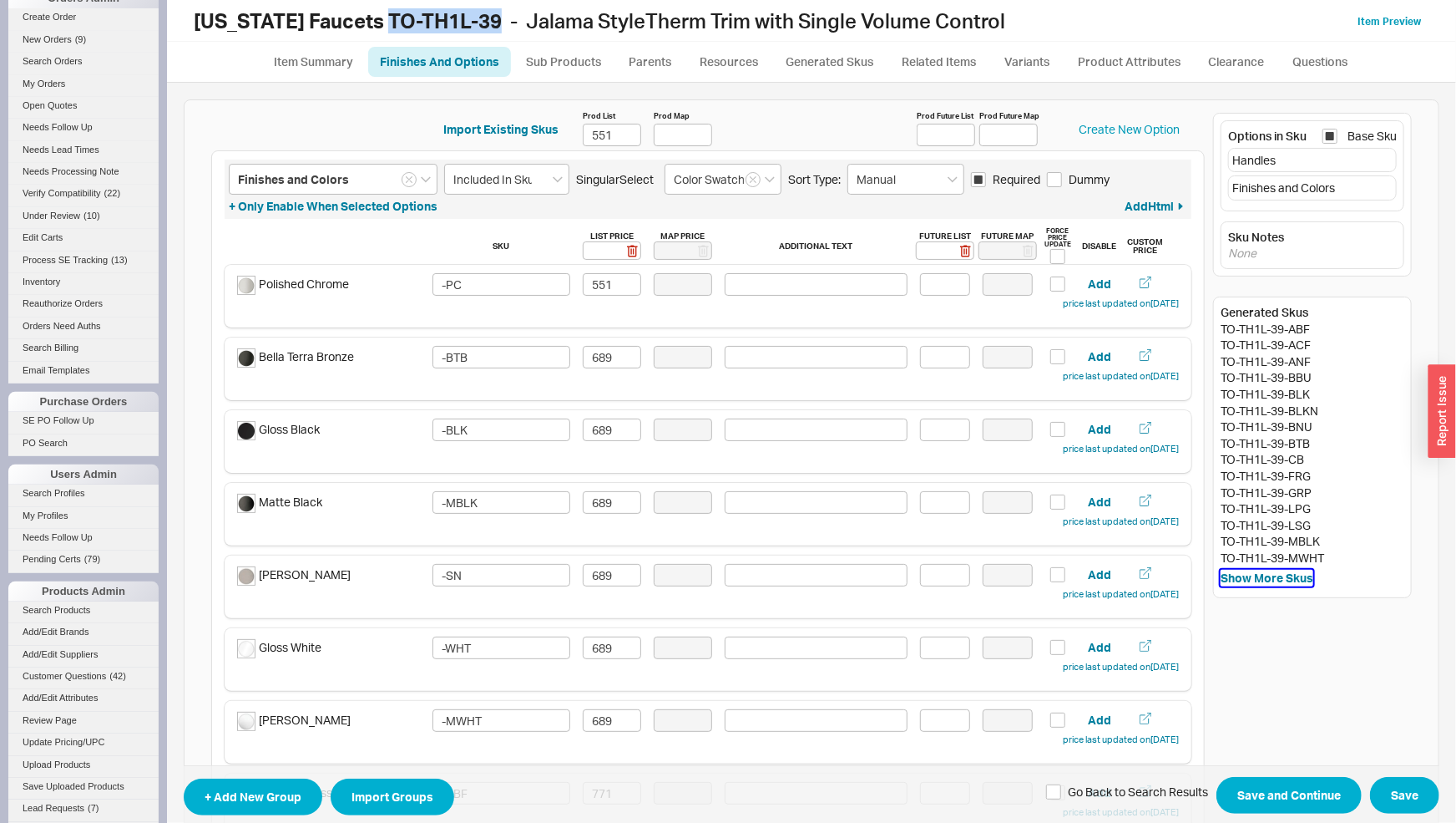
click at [1264, 580] on button "Show More Skus" at bounding box center [1267, 578] width 93 height 17
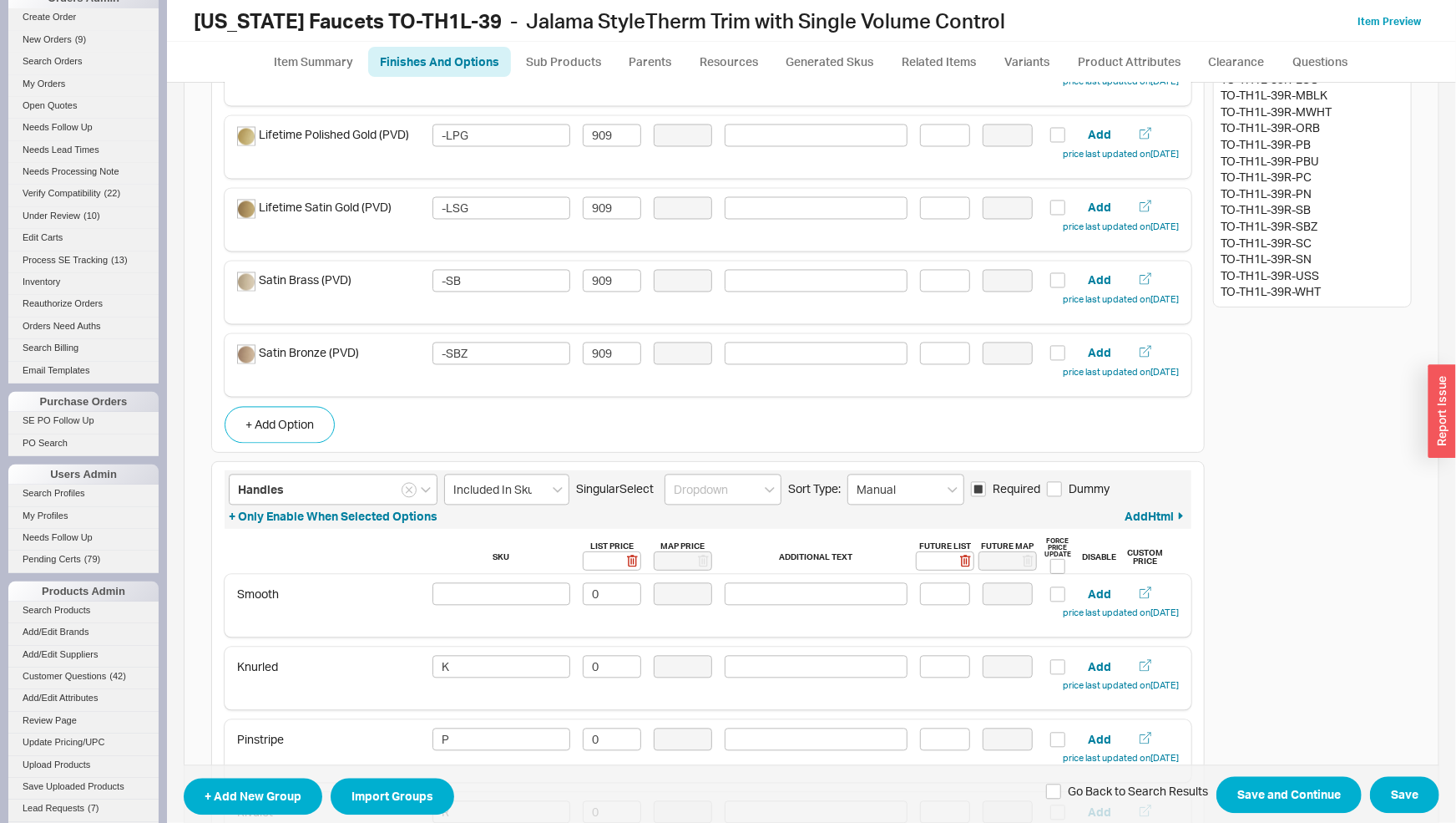
scroll to position [1920, 0]
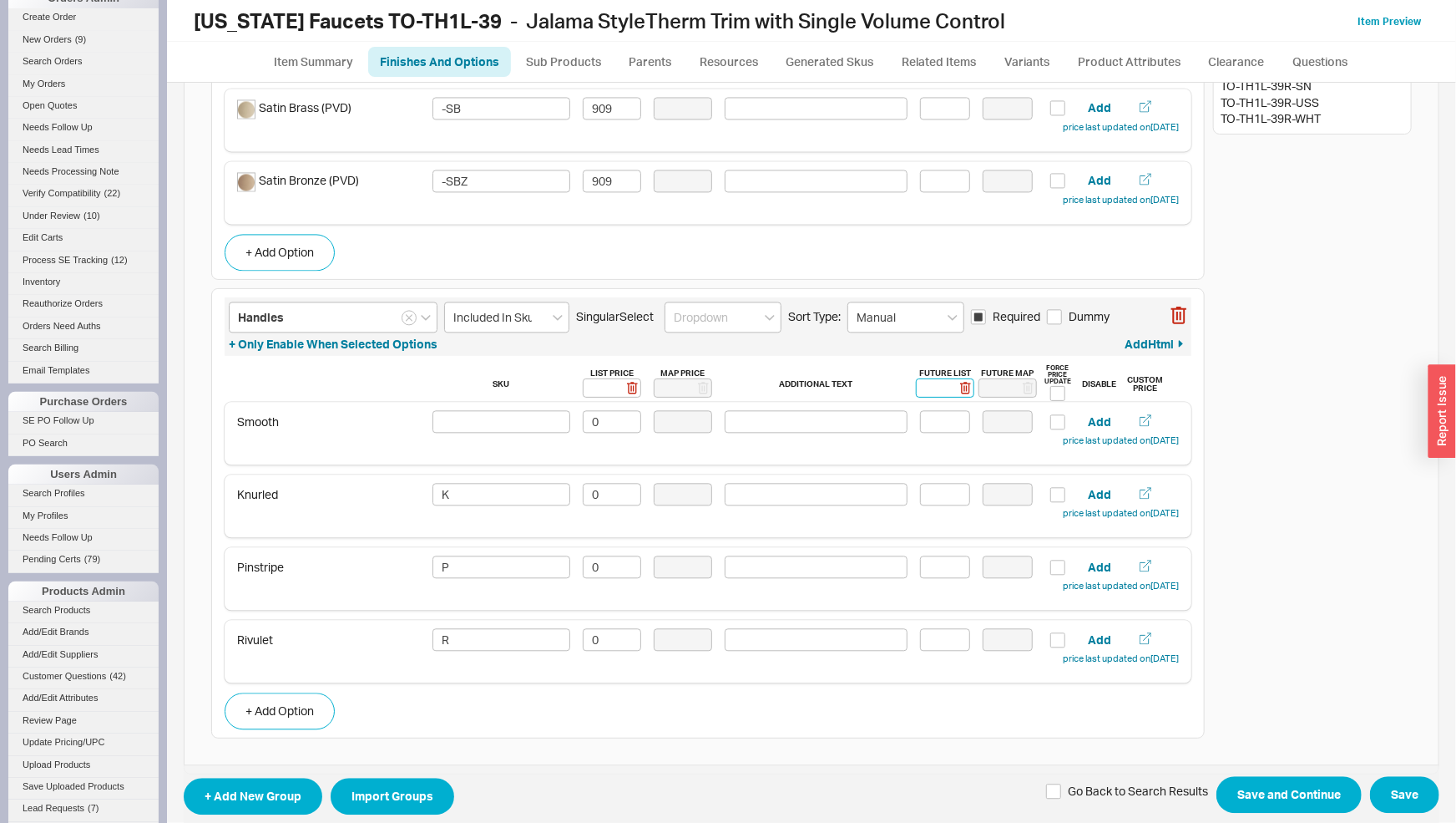
click at [931, 392] on input at bounding box center [945, 388] width 59 height 19
type input "0"
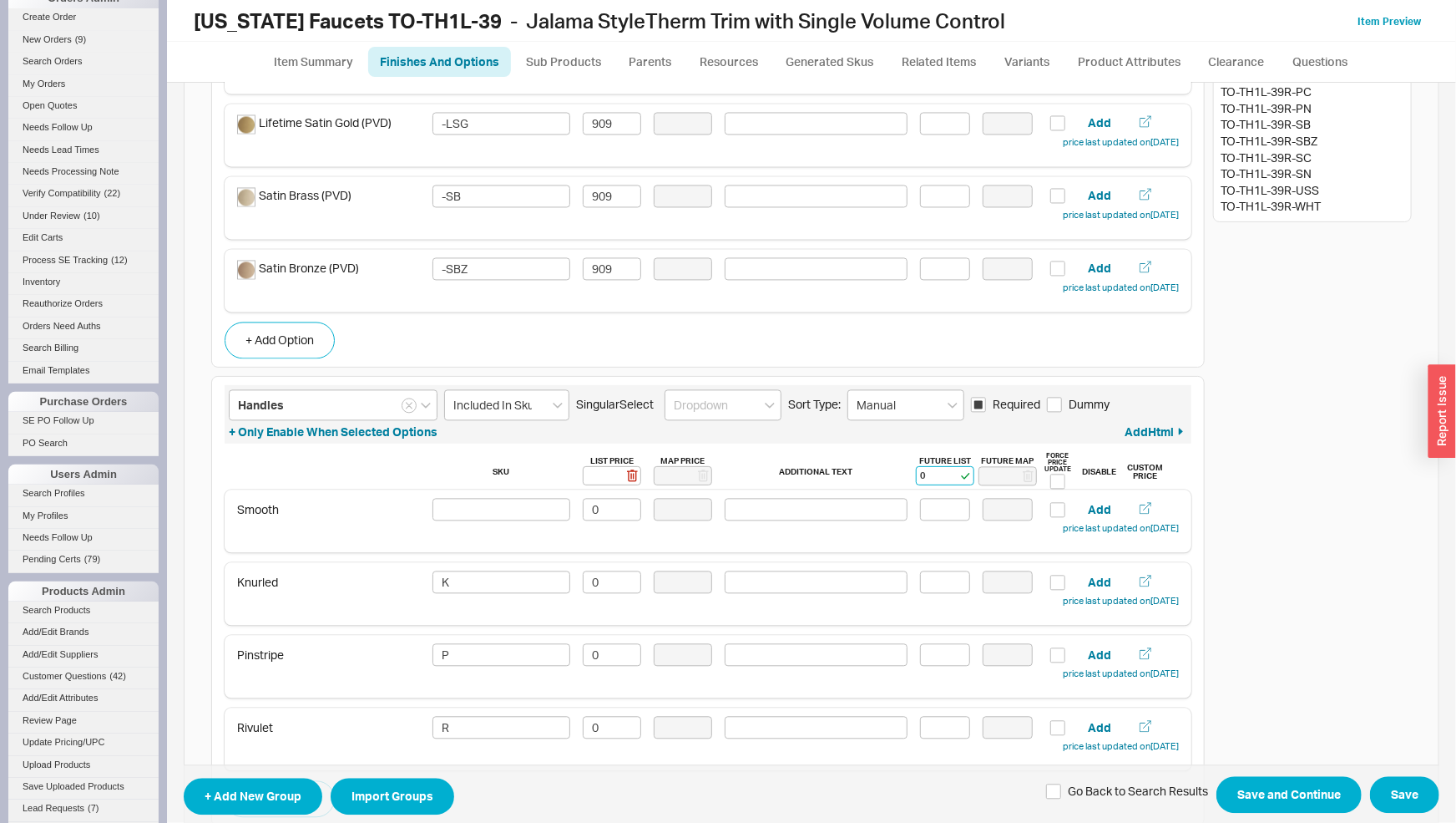
scroll to position [1746, 0]
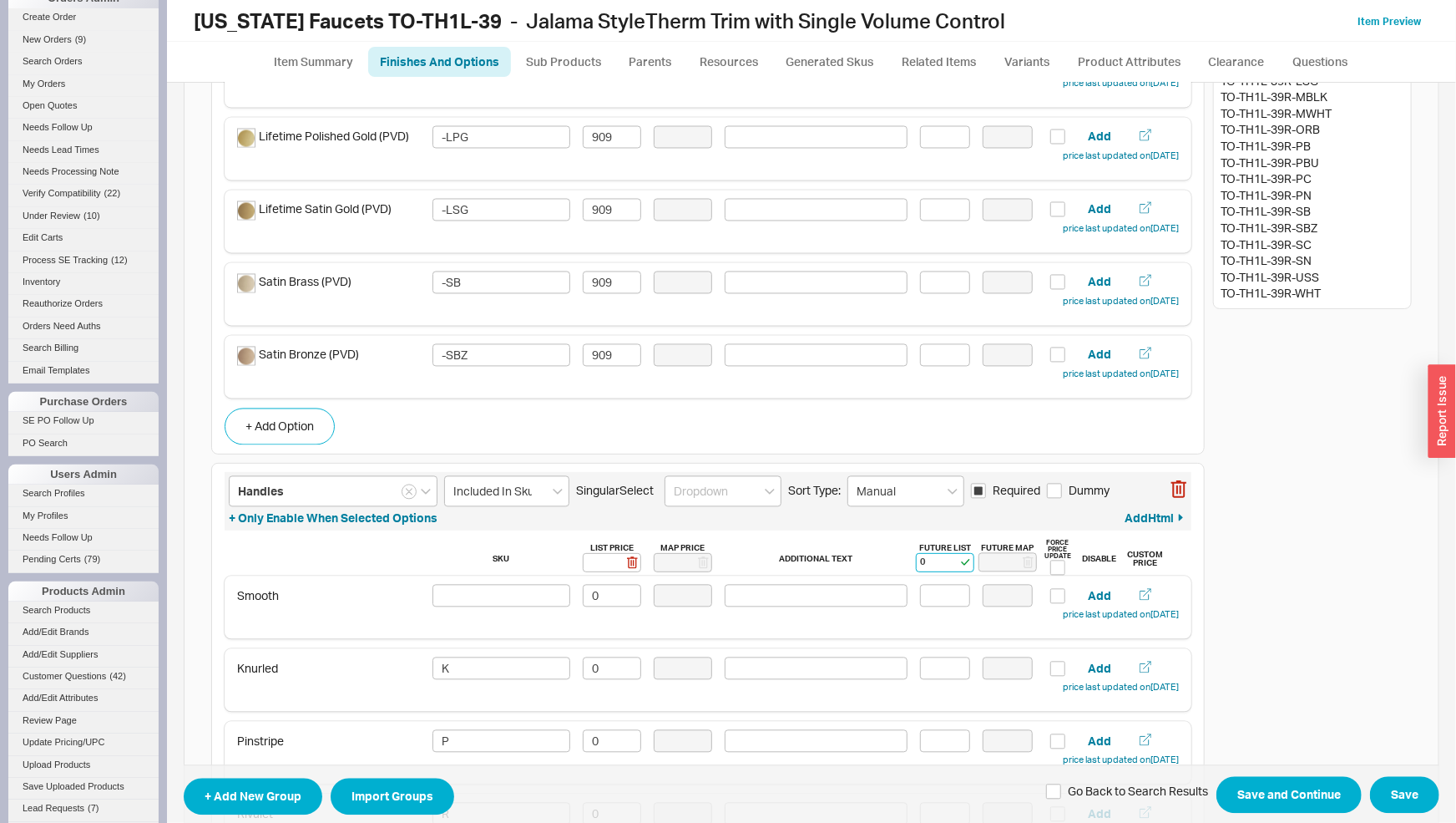
click at [960, 561] on rect at bounding box center [965, 562] width 12 height 12
type input "0"
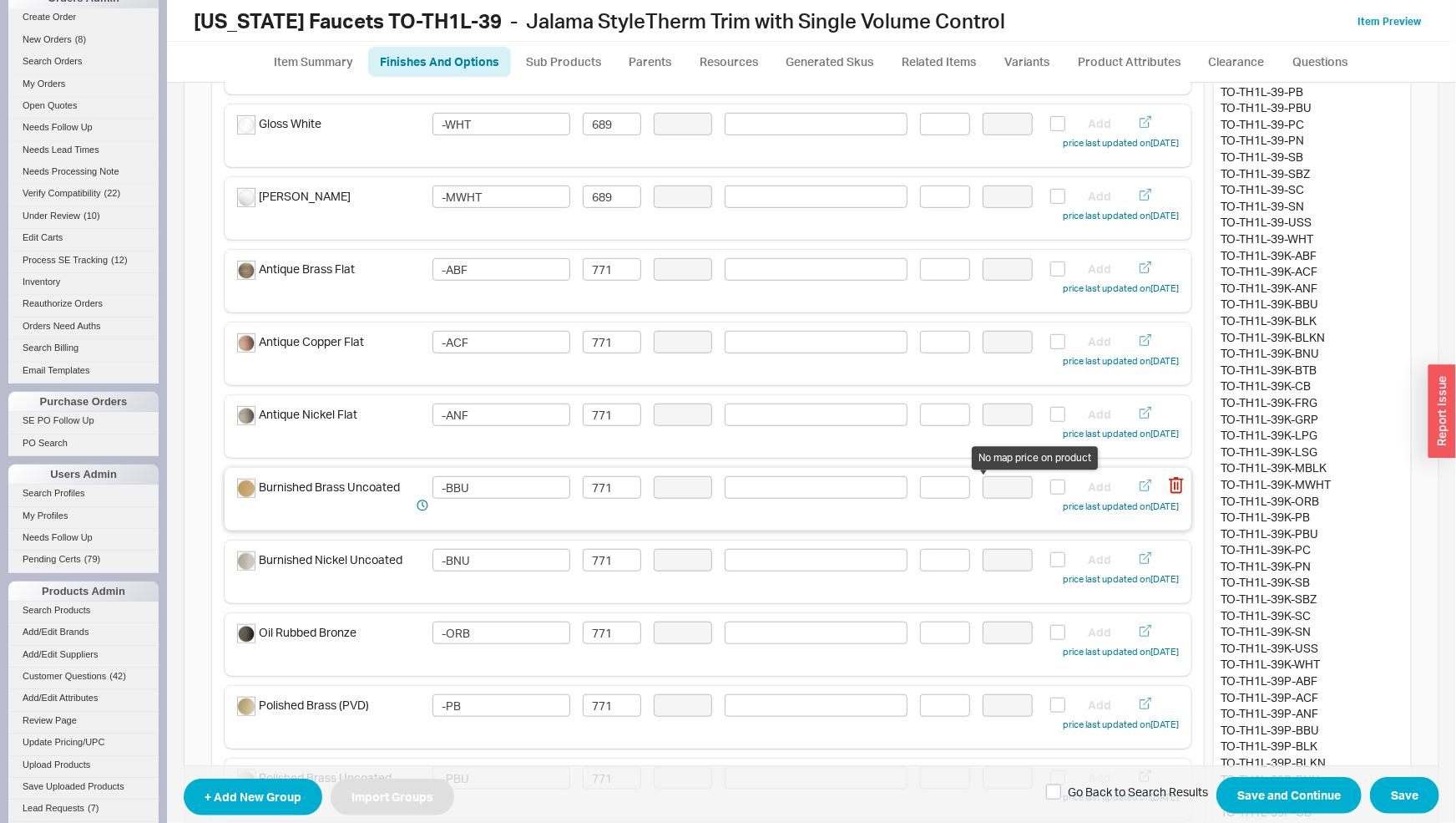
scroll to position [0, 0]
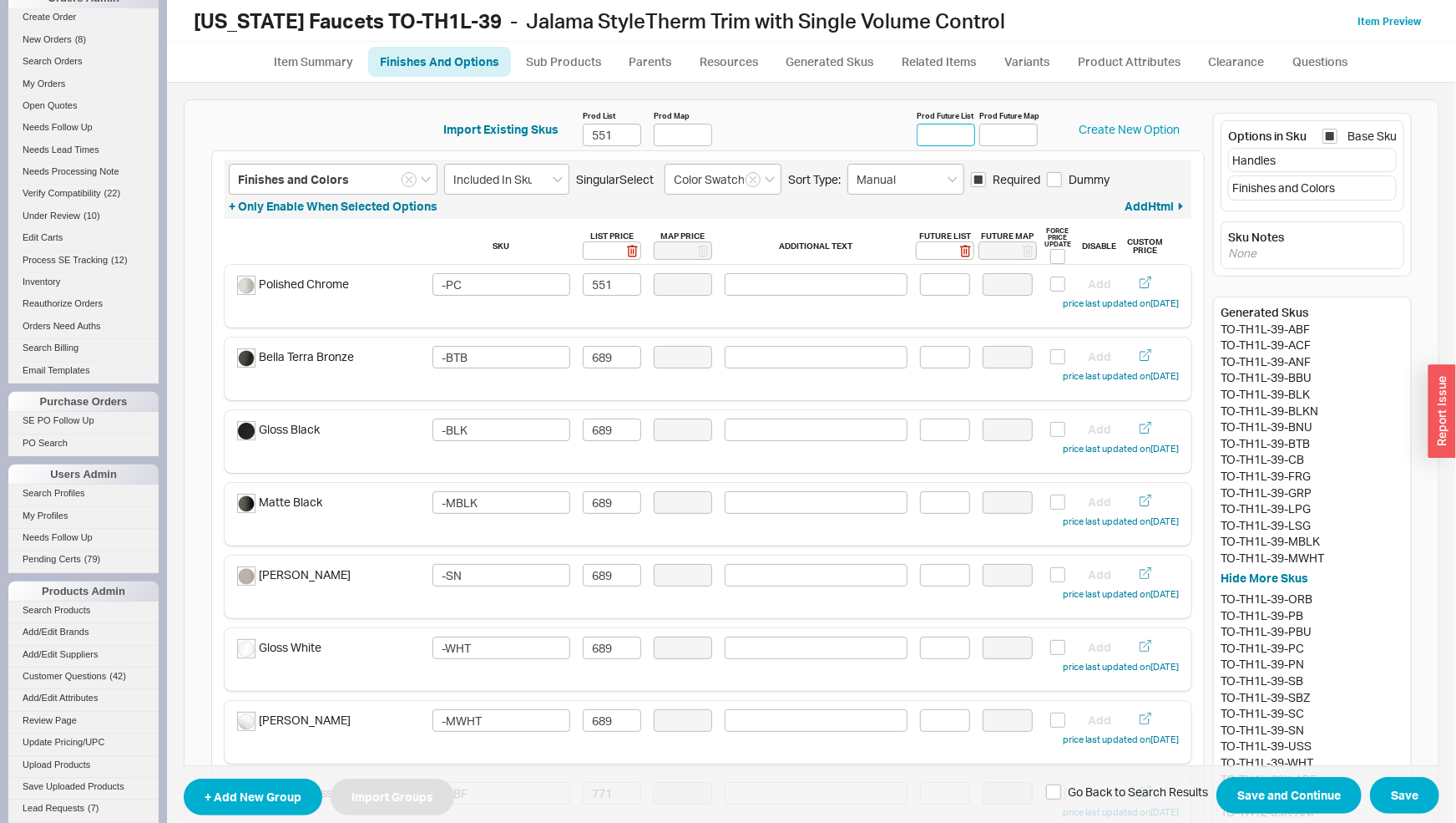
click at [950, 137] on input "Prod Future List" at bounding box center [946, 135] width 59 height 23
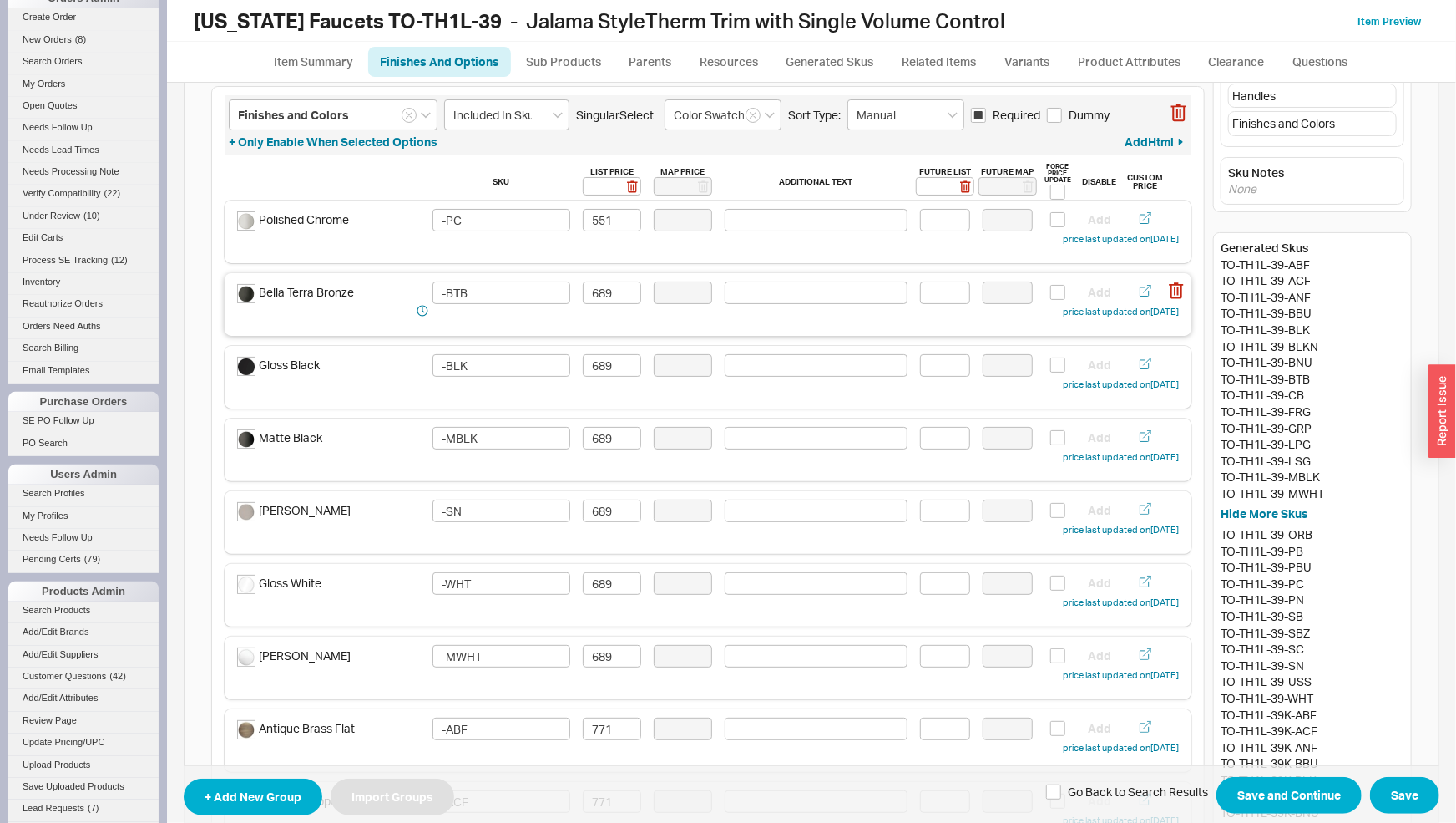
scroll to position [87, 0]
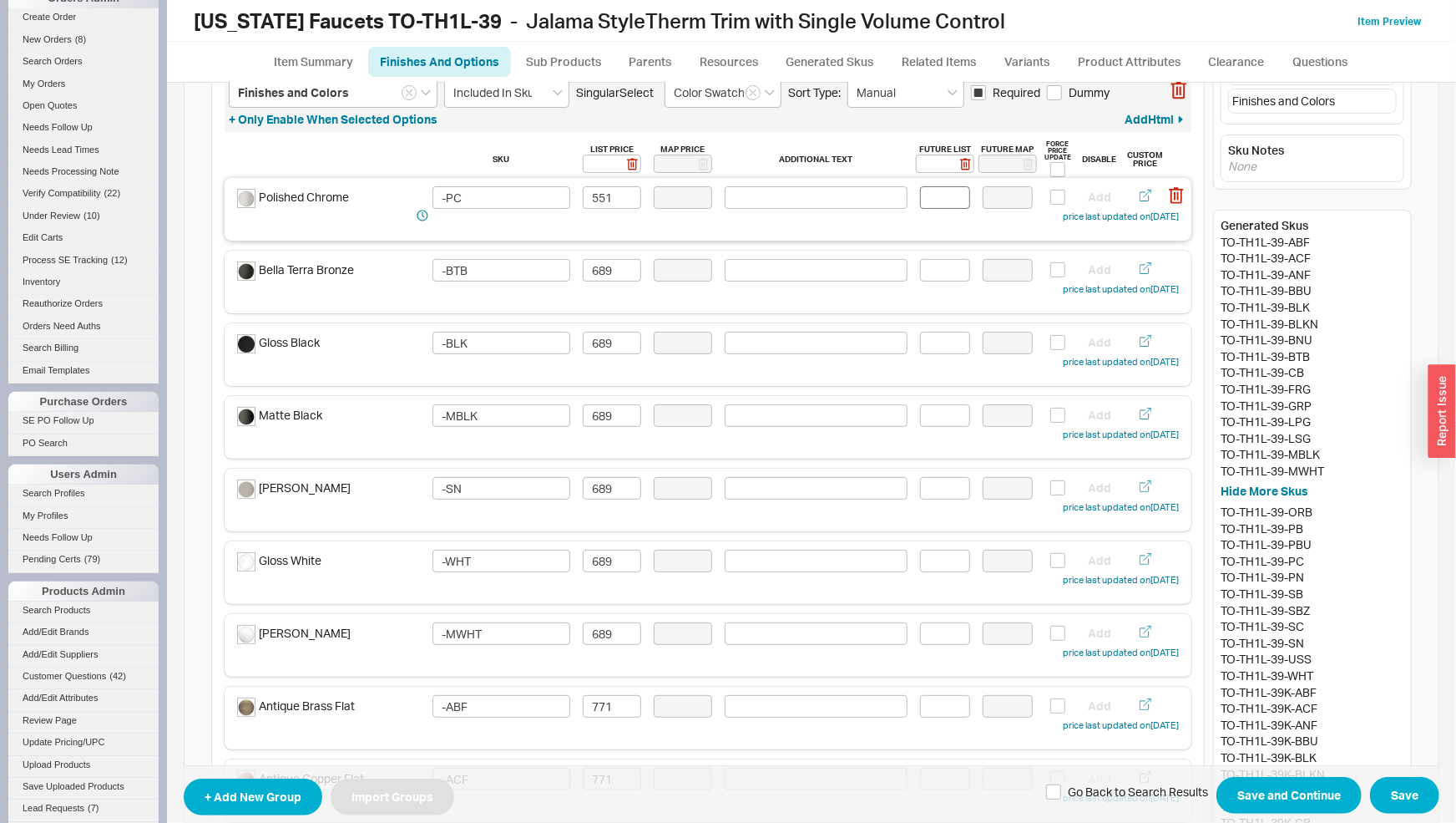
type input "724"
click at [930, 200] on input at bounding box center [945, 198] width 50 height 23
type input "724"
click at [920, 274] on input at bounding box center [945, 271] width 50 height 23
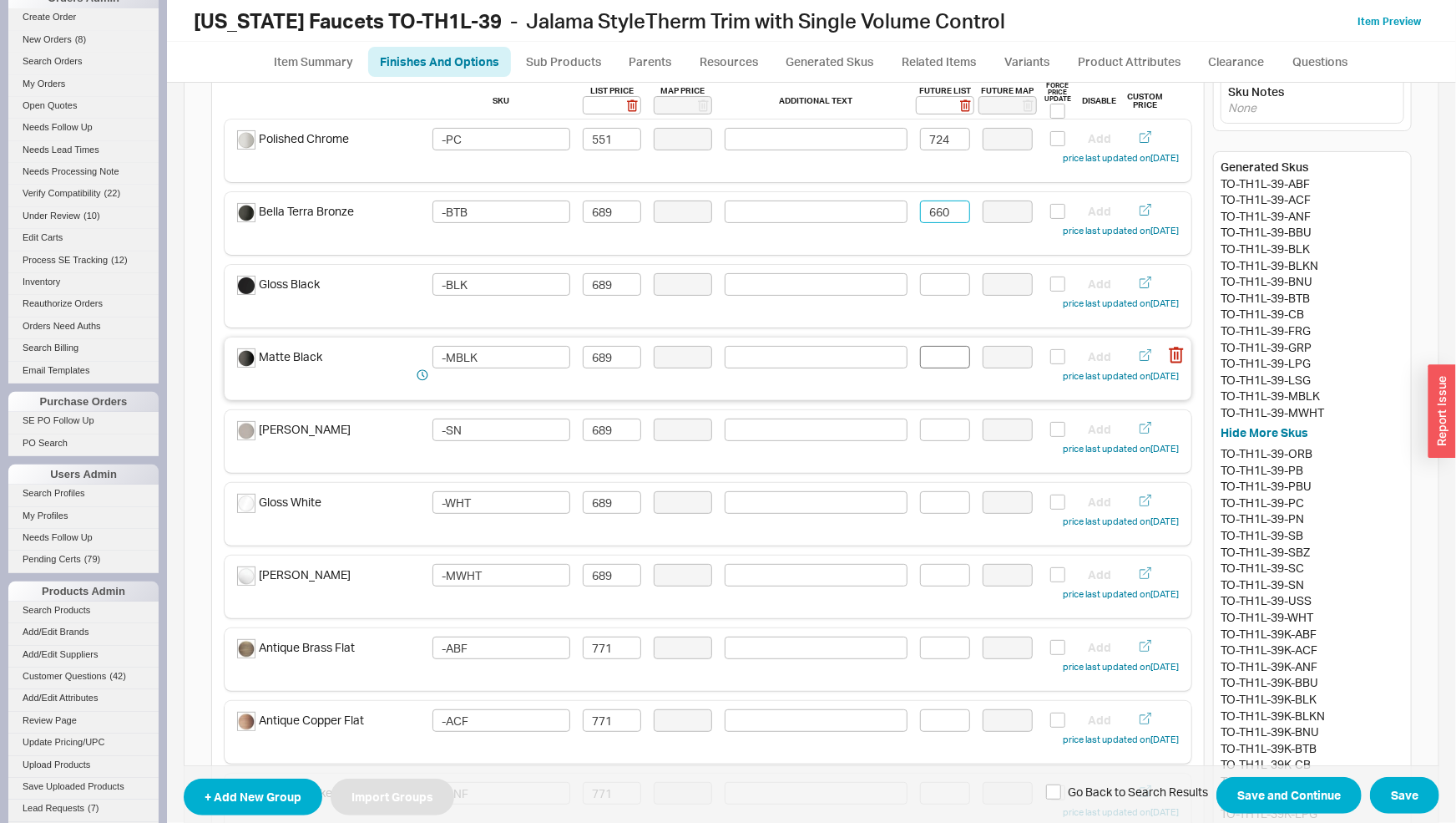
click at [939, 346] on div "Matte Black -MBLK 689 Add price last updated on 03/17/2025" at bounding box center [708, 369] width 967 height 62
type input "660"
click at [928, 289] on input at bounding box center [945, 285] width 50 height 23
type input "586"
click at [932, 359] on input at bounding box center [945, 358] width 50 height 23
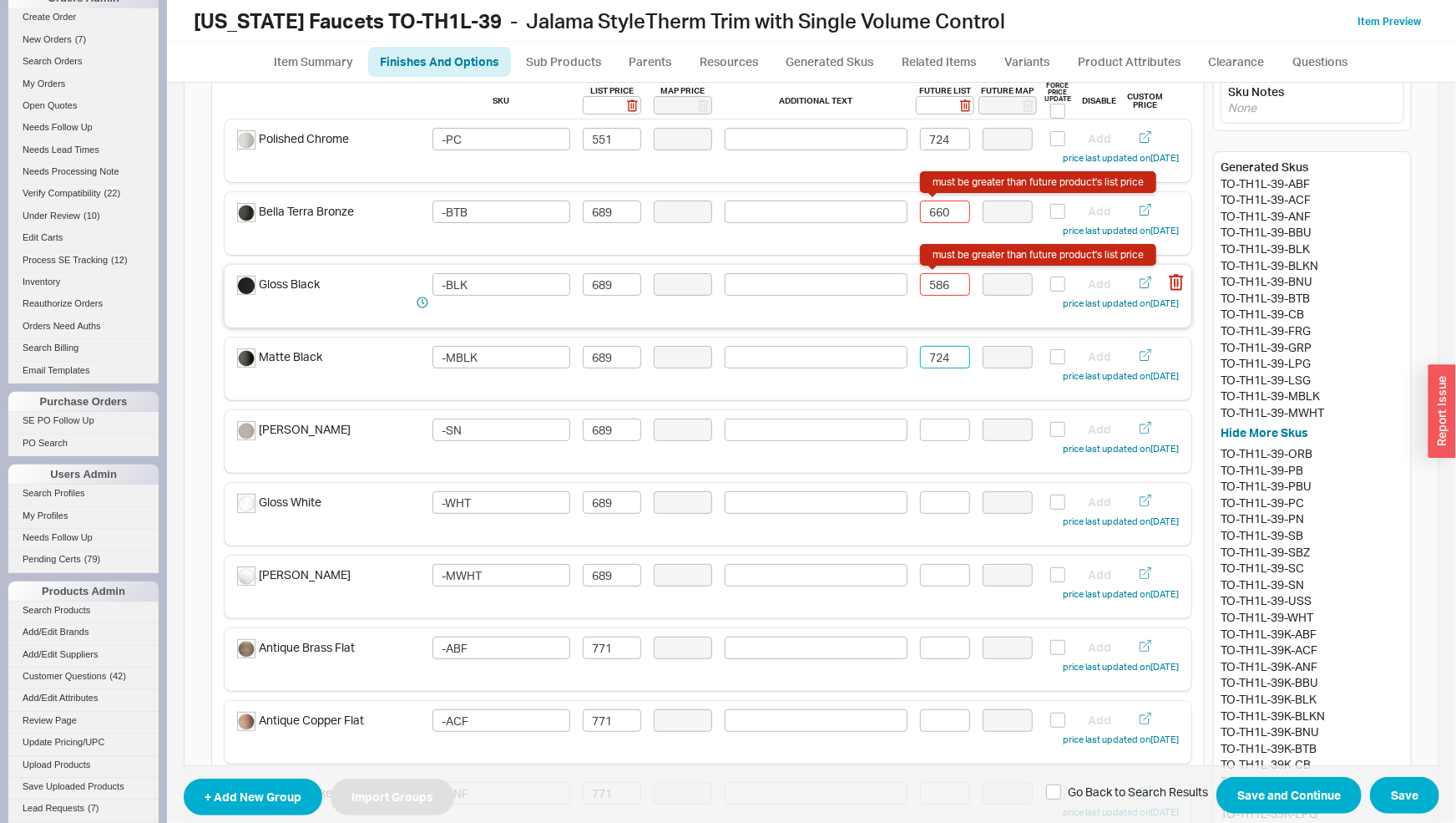
scroll to position [0, 0]
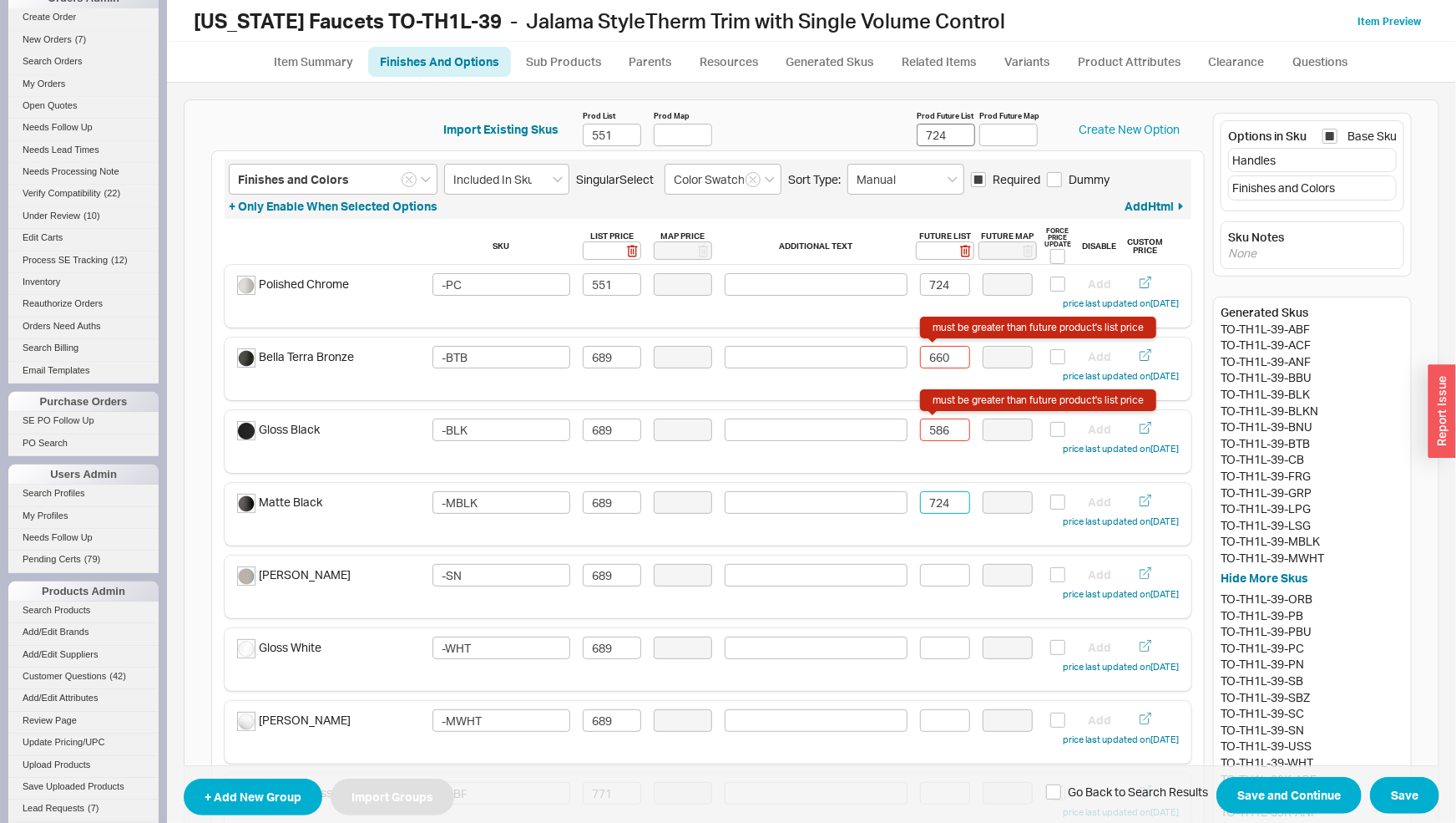
type input "724"
click at [917, 128] on input "724" at bounding box center [946, 135] width 59 height 23
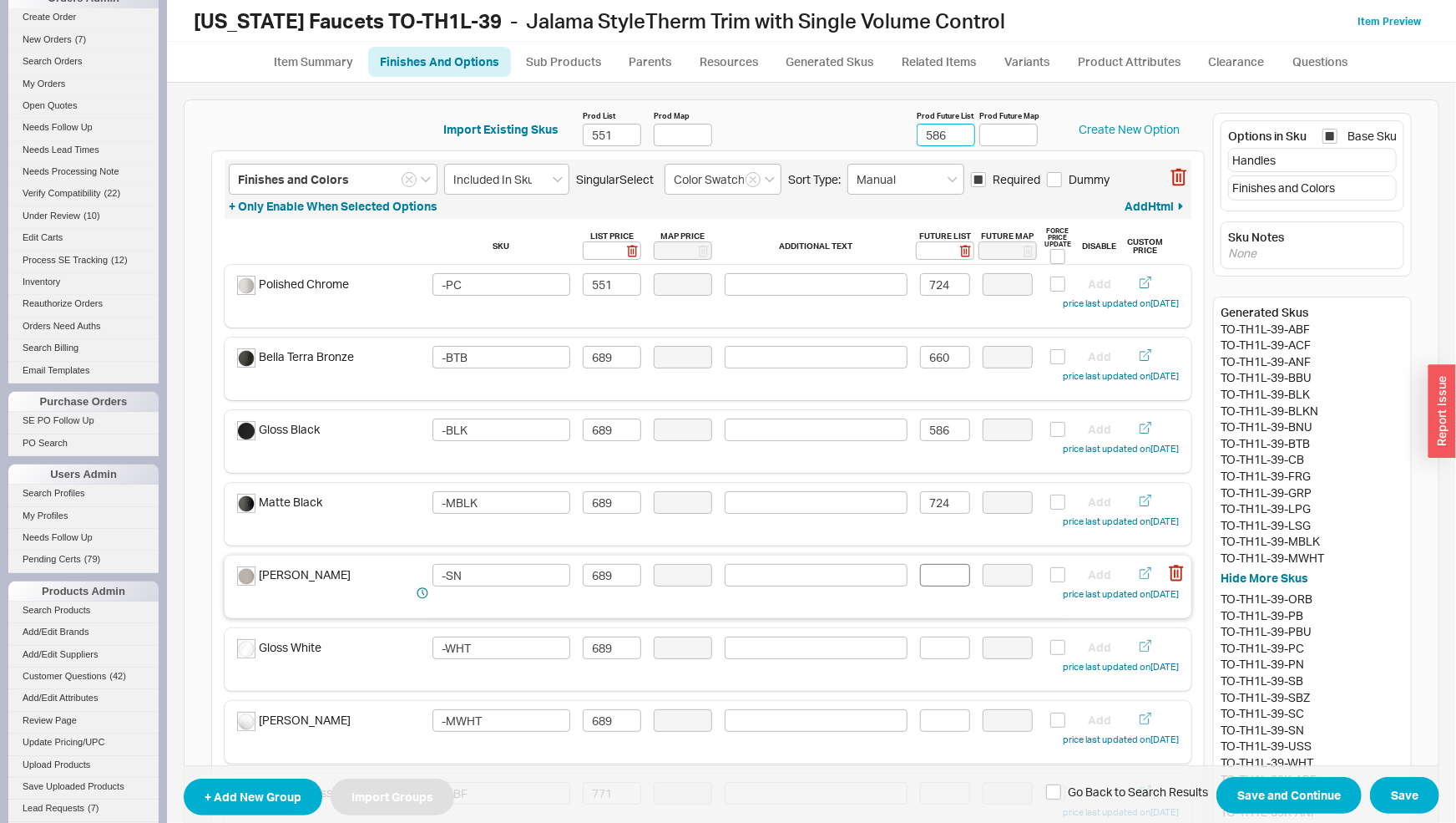
type input "586"
click at [925, 581] on input at bounding box center [945, 575] width 50 height 23
click at [929, 576] on input at bounding box center [945, 575] width 50 height 23
type input "724"
drag, startPoint x: 939, startPoint y: 143, endPoint x: 850, endPoint y: 146, distance: 89.1
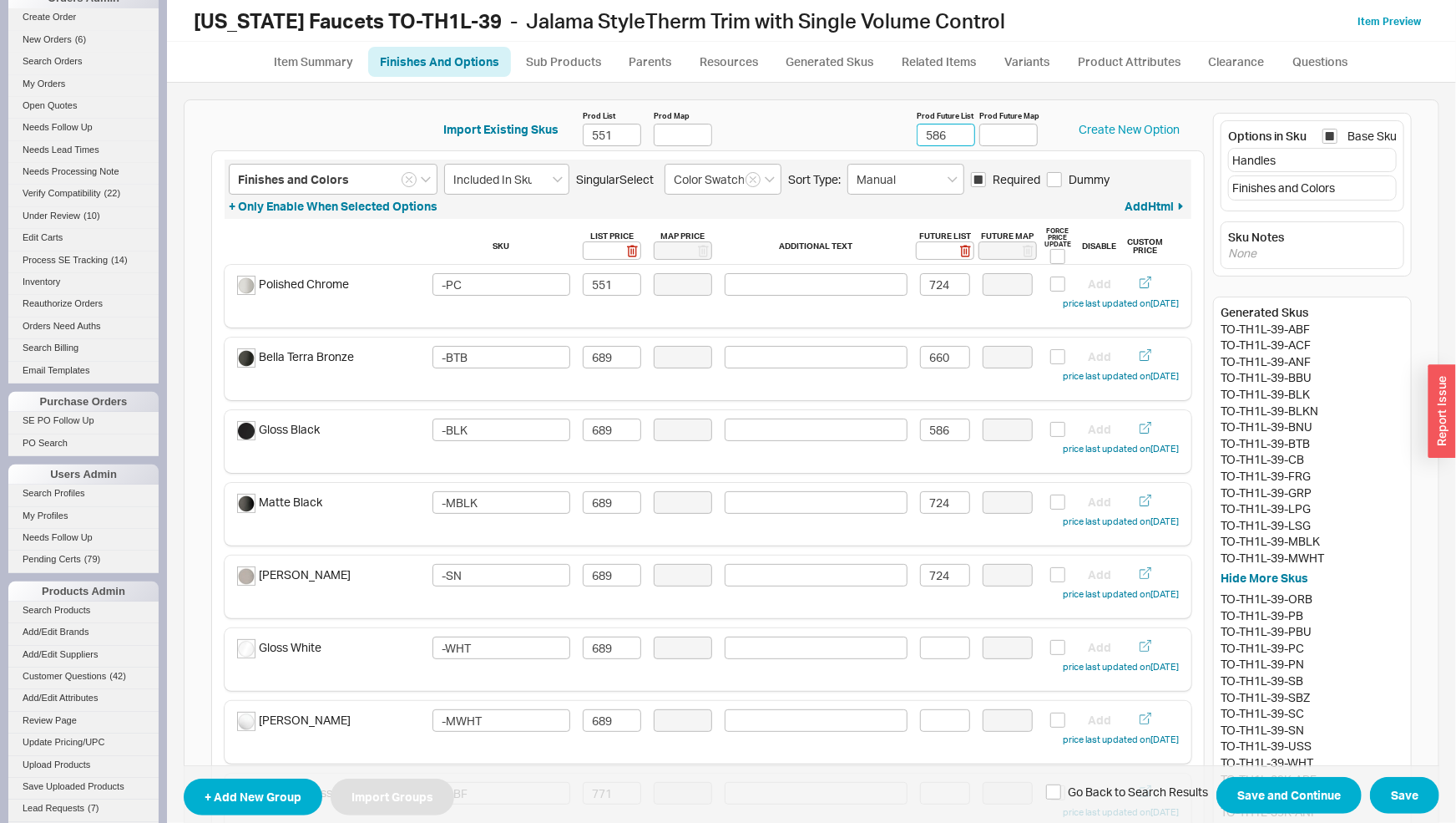
click at [917, 146] on input "586" at bounding box center [946, 135] width 59 height 23
click at [474, 67] on link "Finishes And Options" at bounding box center [439, 61] width 143 height 30
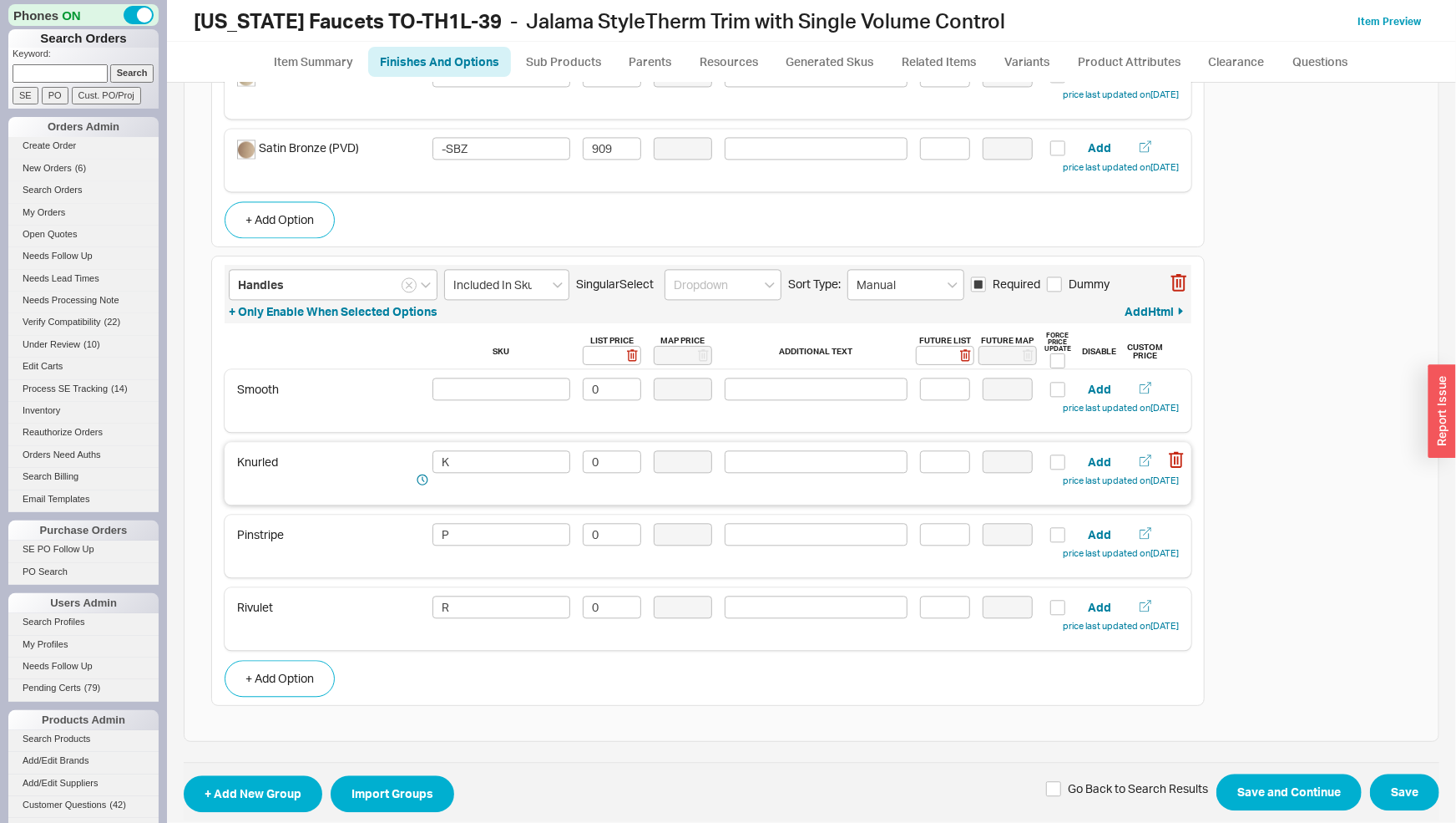
scroll to position [1967, 0]
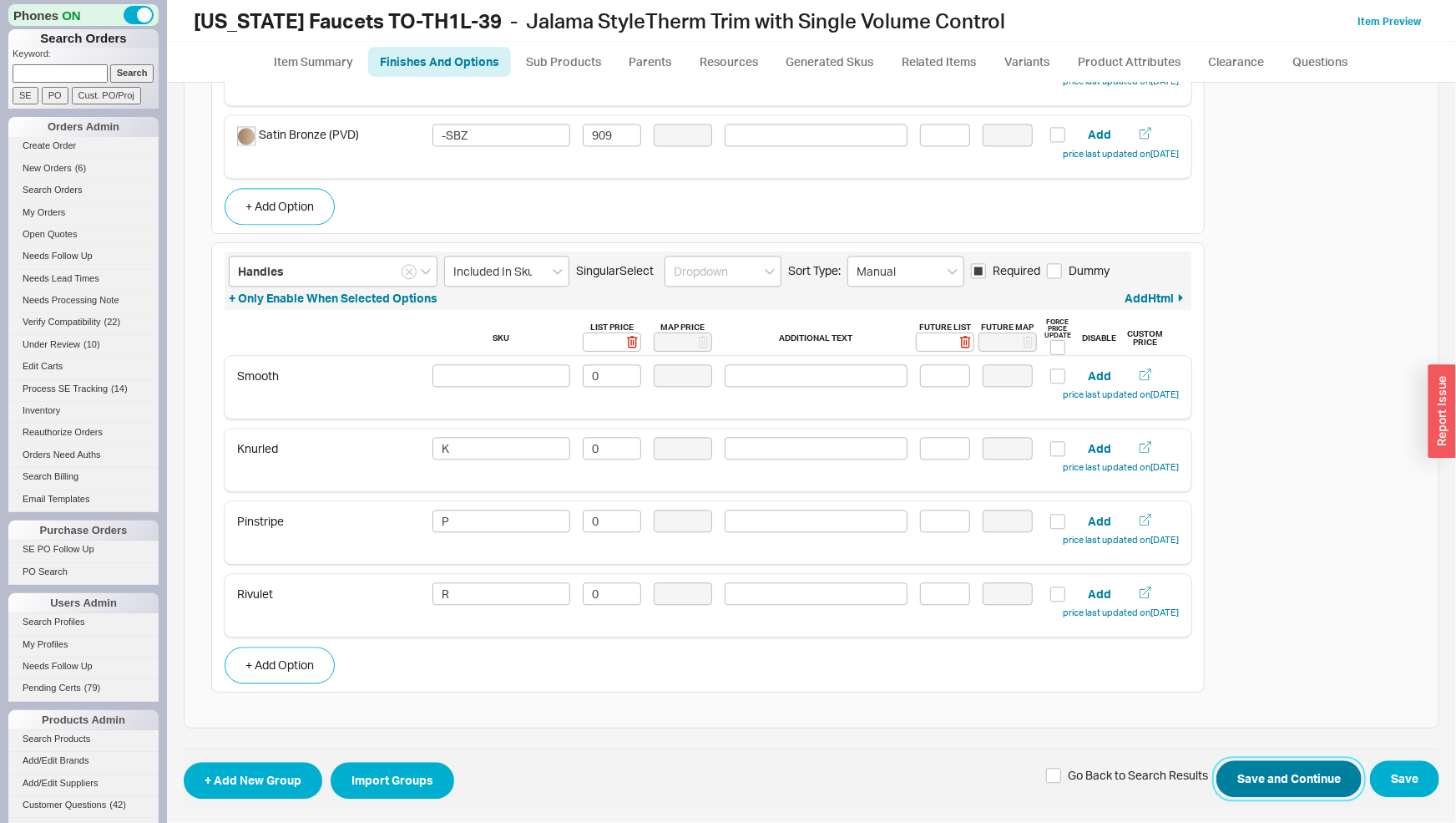
drag, startPoint x: 1294, startPoint y: 766, endPoint x: 1304, endPoint y: 772, distance: 11.7
click at [1303, 768] on button "Save and Continue" at bounding box center [1290, 779] width 146 height 37
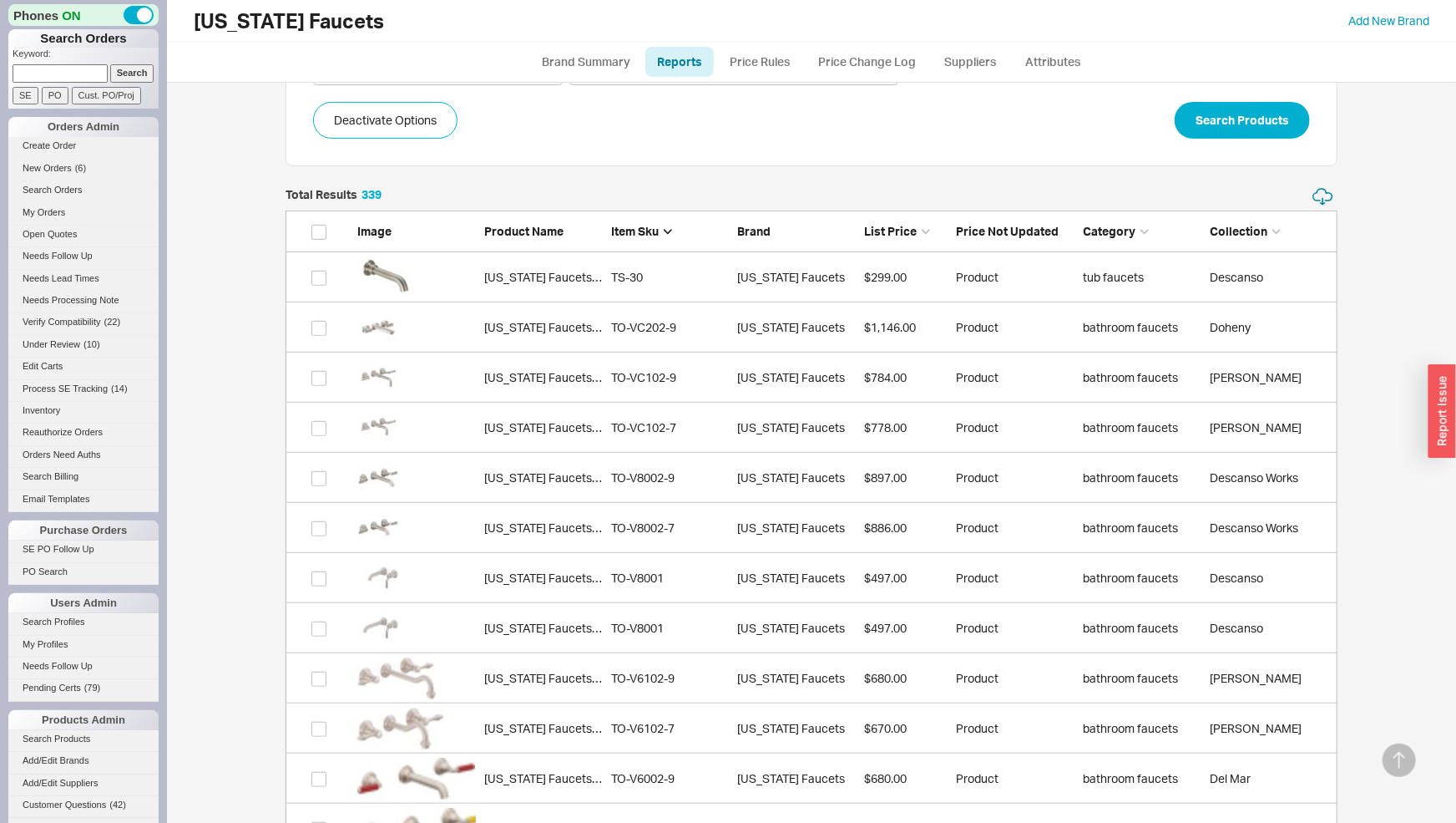
scroll to position [275, 0]
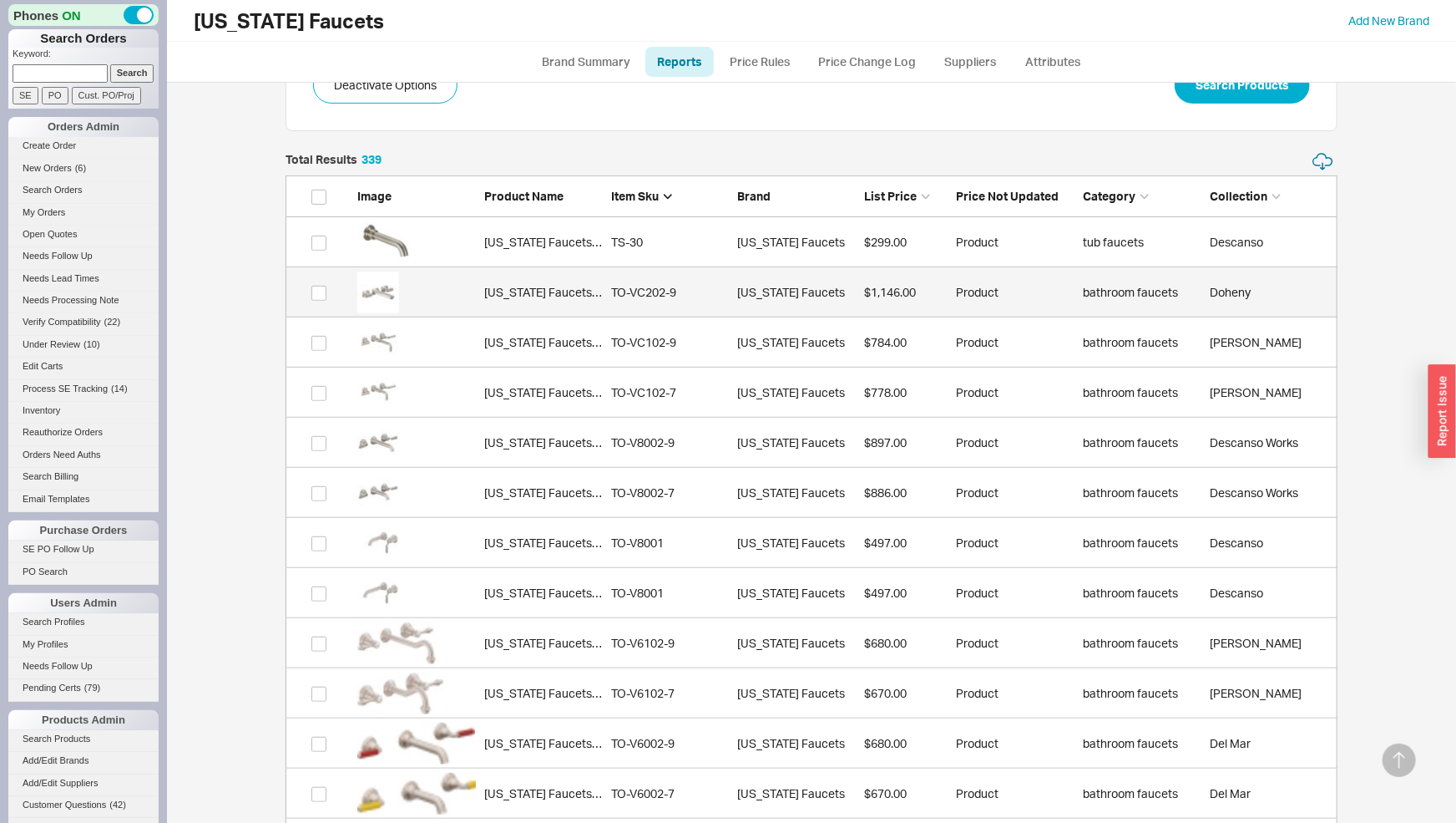
click at [709, 306] on link "[US_STATE] Faucets TO-VC202-9 TO-VC202-9 [US_STATE] Faucets $1,146.00 Product b…" at bounding box center [811, 292] width 1052 height 50
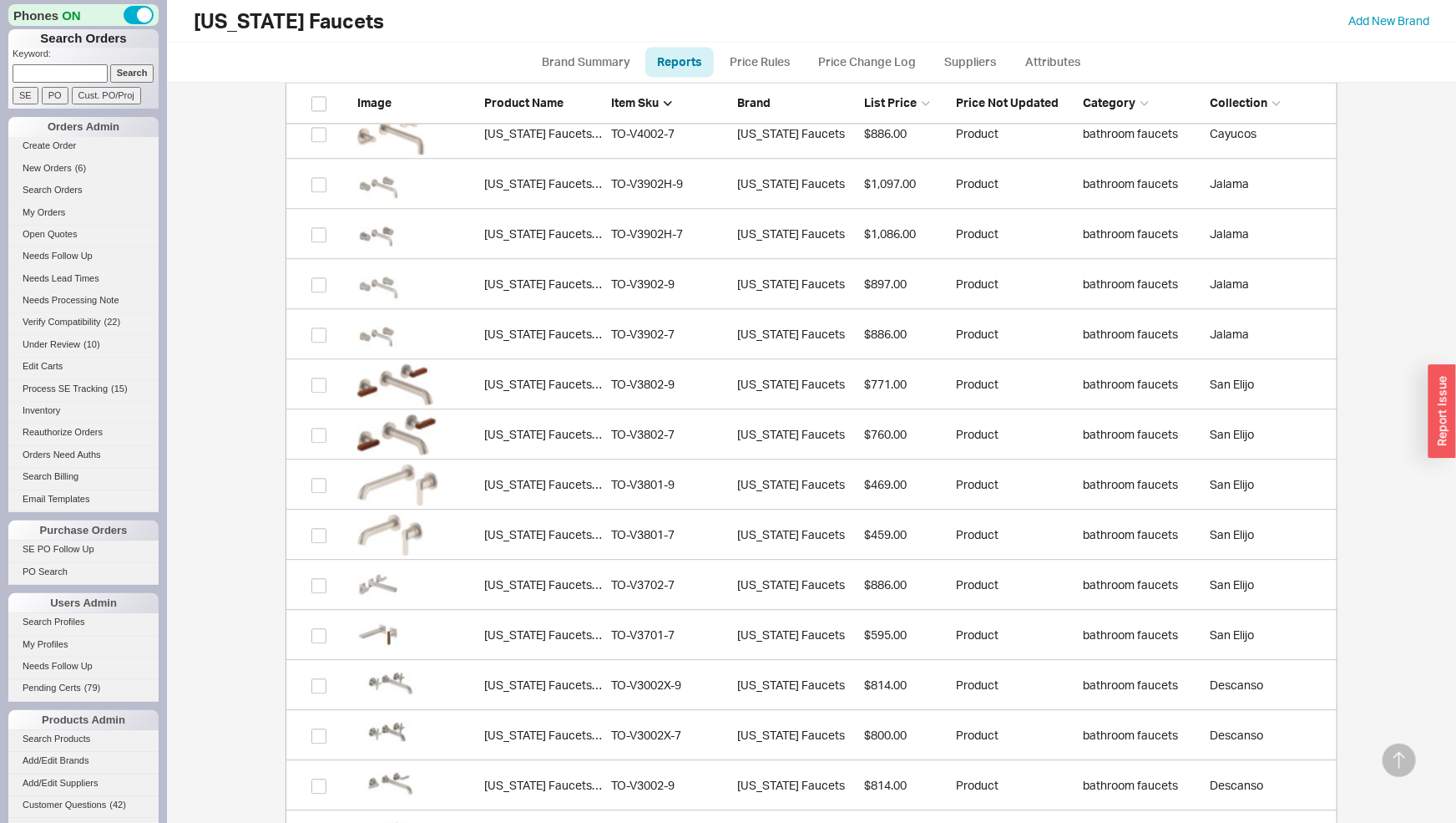
scroll to position [1930, 0]
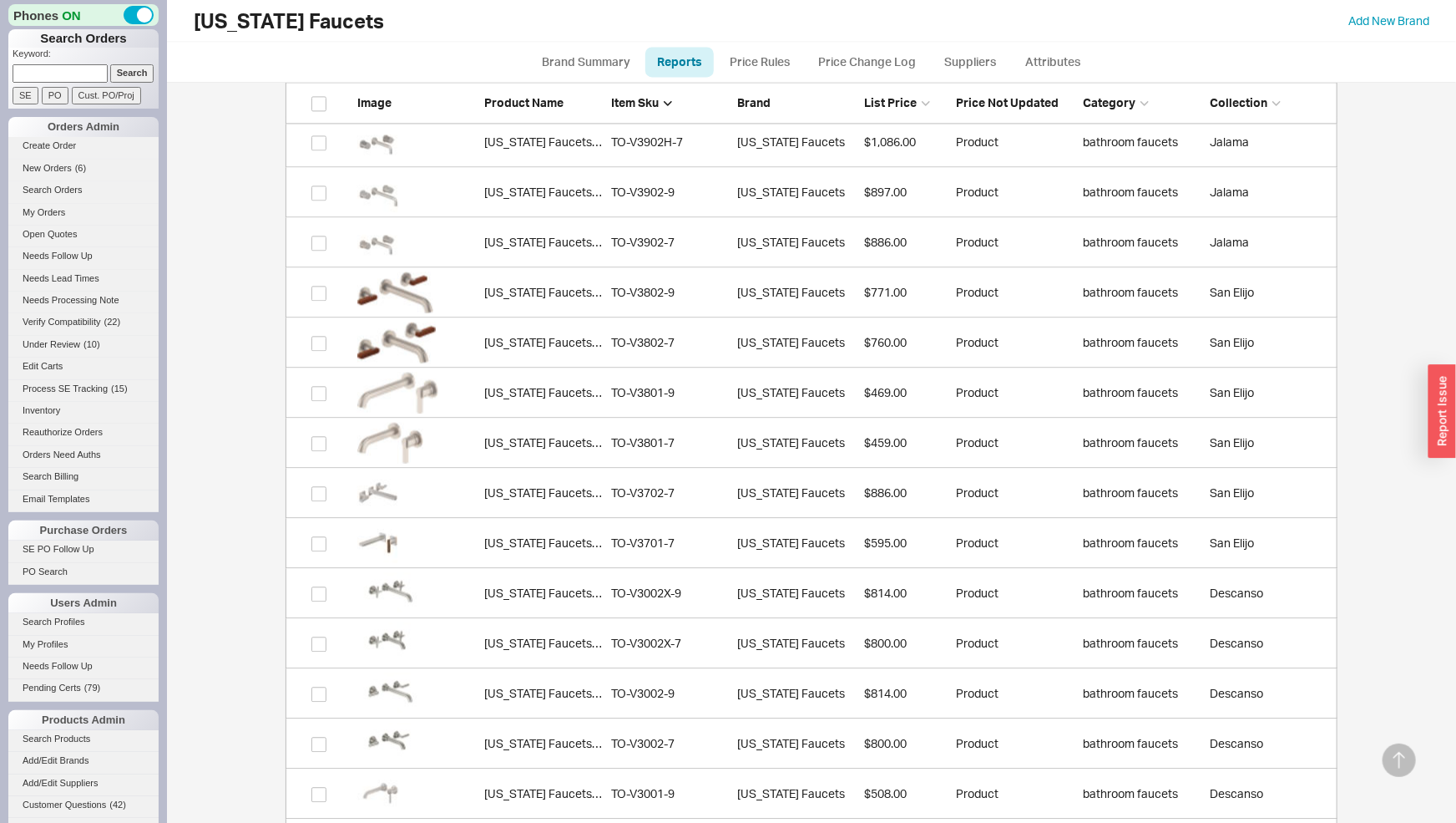
click at [739, 772] on link "[US_STATE] Faucets TO-V3001-9 TO-V3001-9 [US_STATE] Faucets $508.00 Product bat…" at bounding box center [811, 793] width 1052 height 50
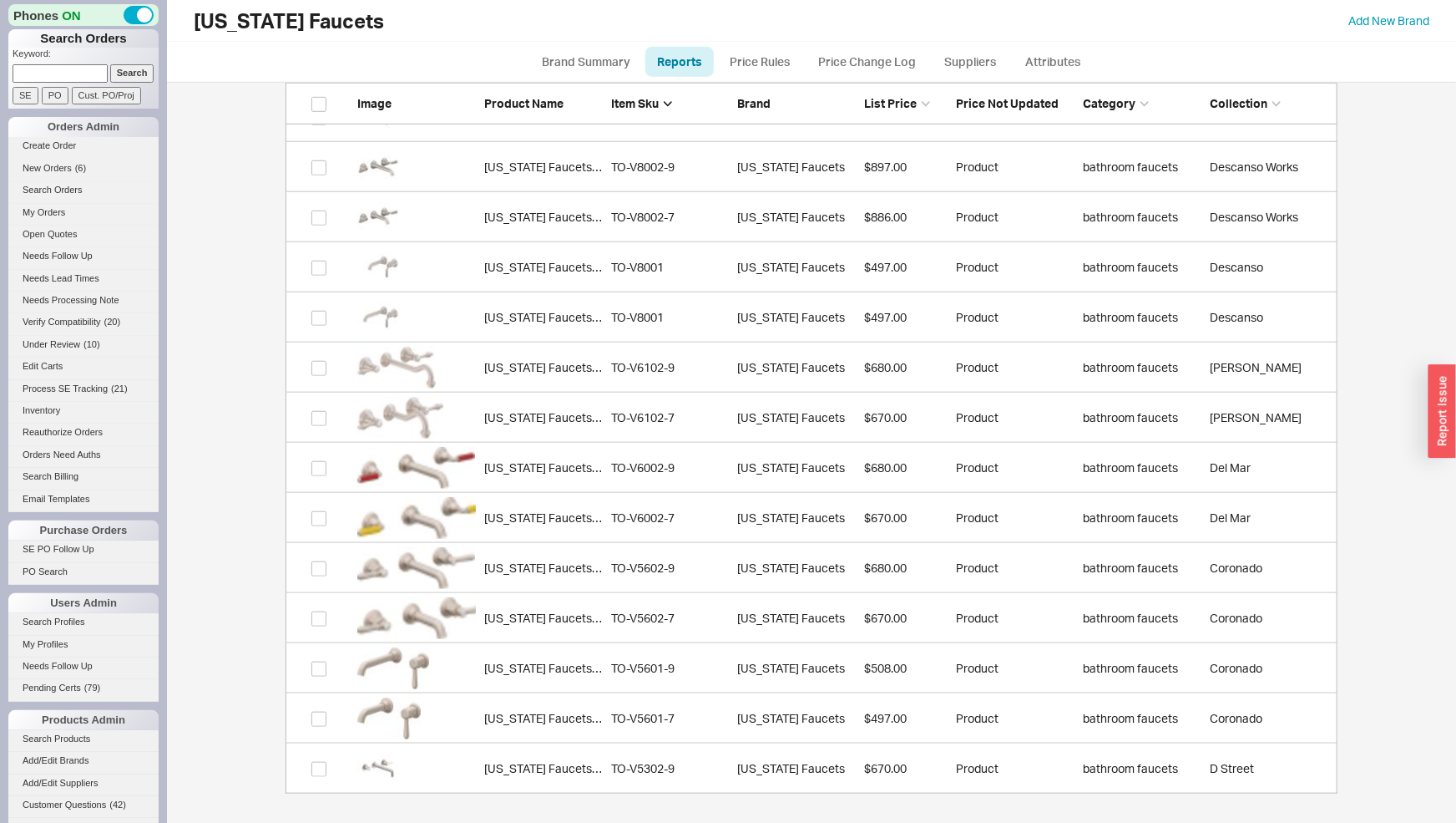
scroll to position [0, 0]
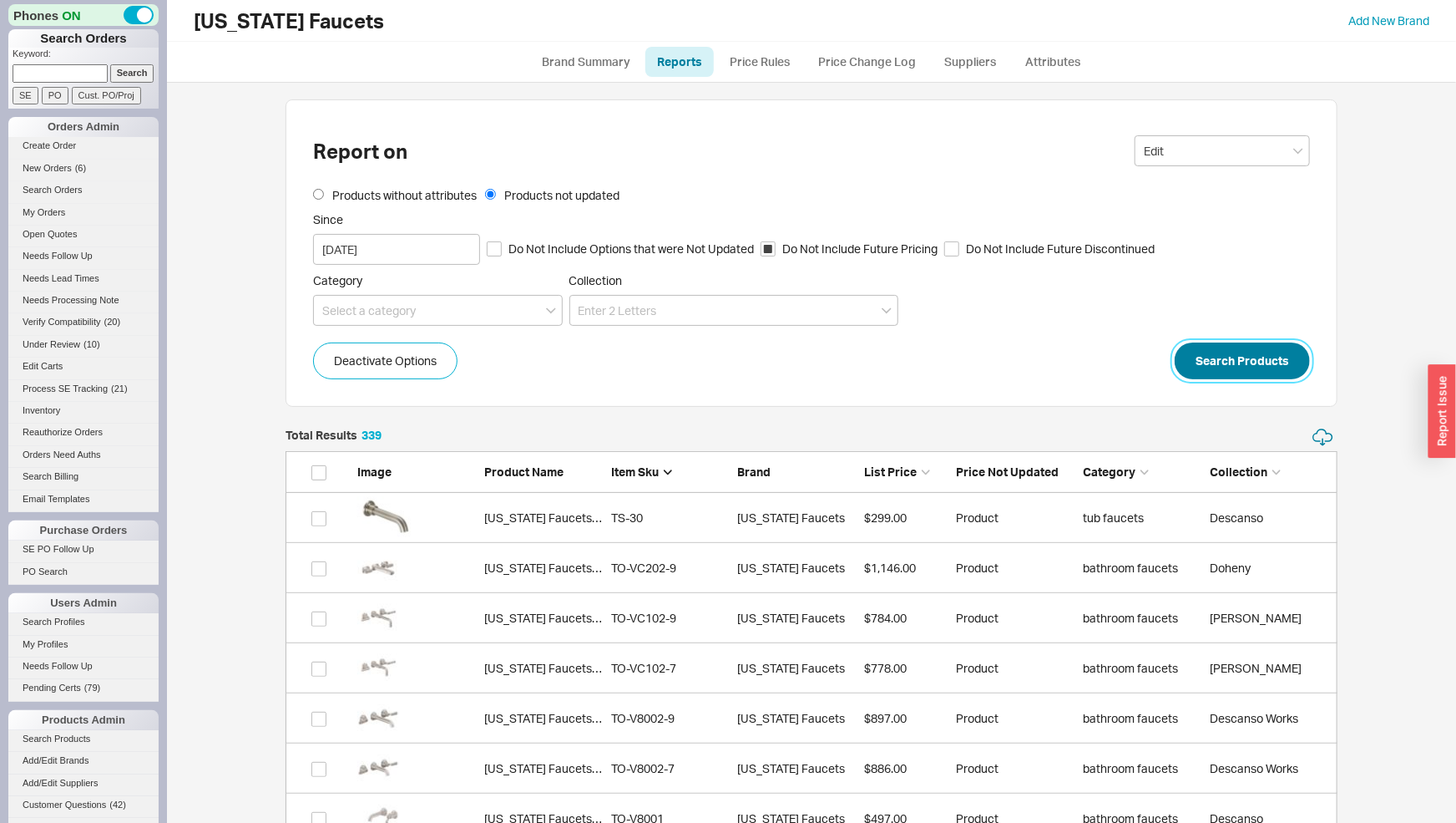
click at [1273, 357] on button "Search Products" at bounding box center [1241, 360] width 135 height 37
click at [1217, 354] on button "Search Products" at bounding box center [1241, 360] width 135 height 37
click at [1267, 363] on button "Search Products" at bounding box center [1241, 360] width 135 height 37
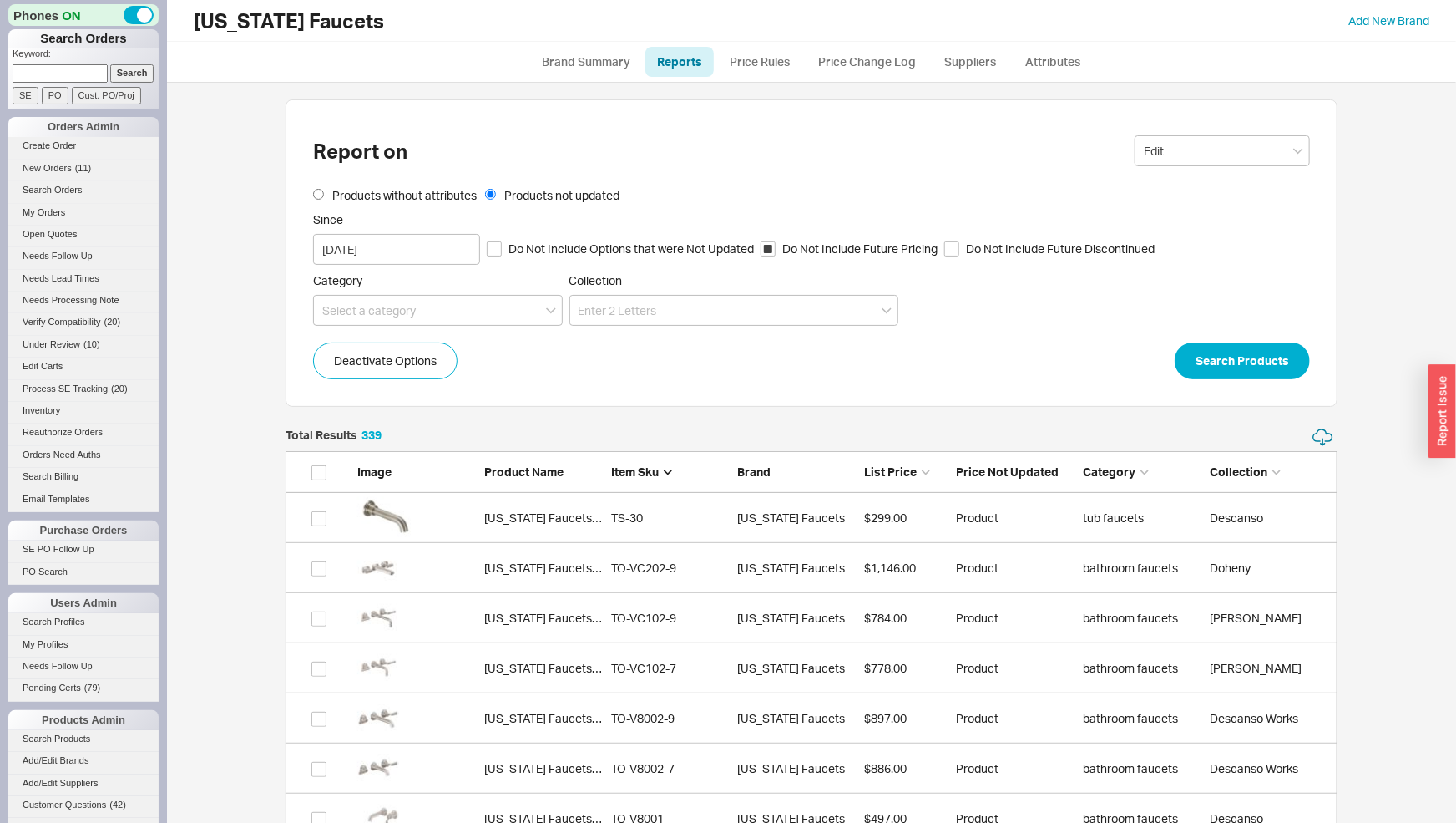
scroll to position [14, 13]
click at [1228, 355] on button "Search Products" at bounding box center [1241, 360] width 135 height 37
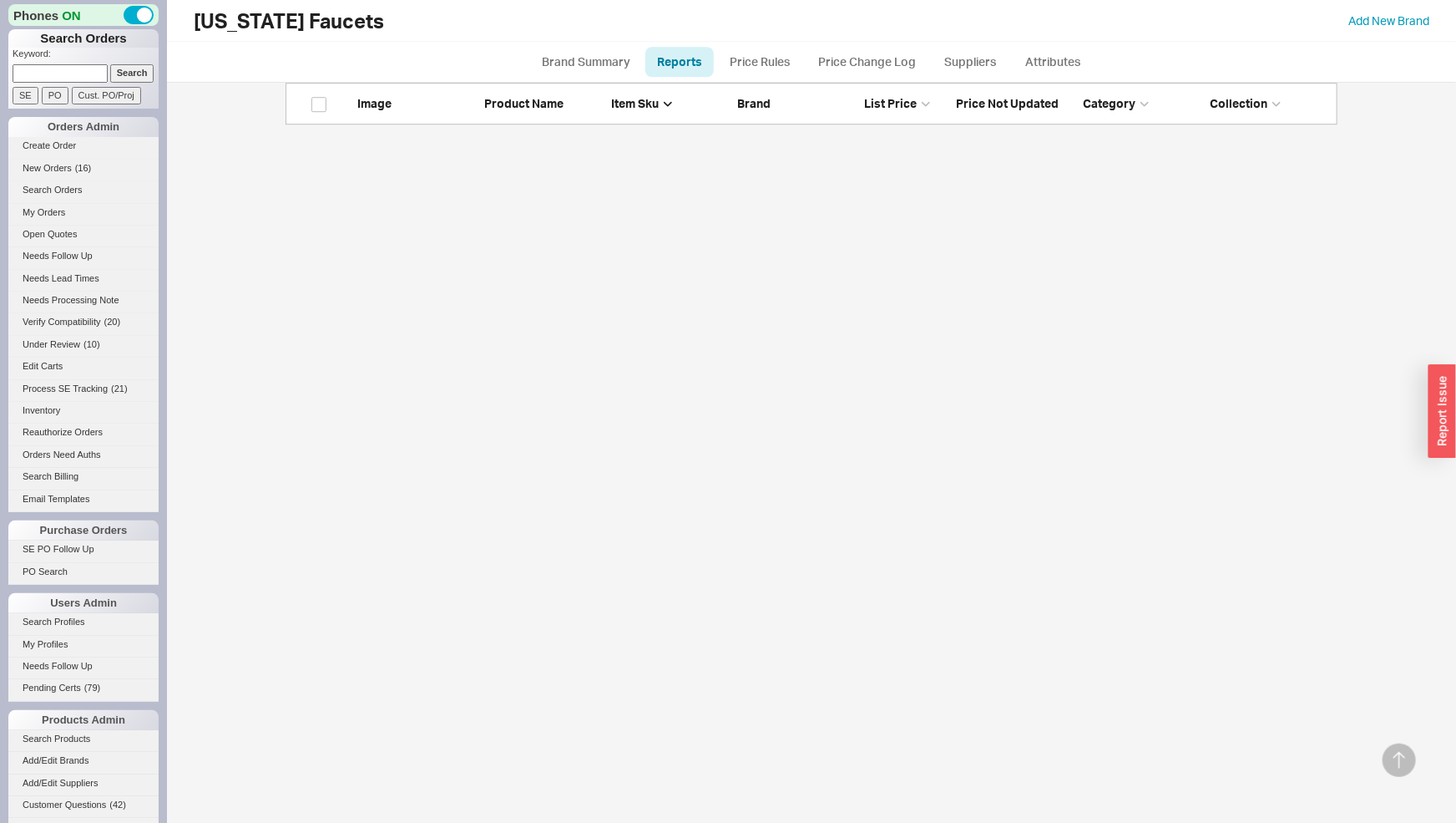
scroll to position [0, 0]
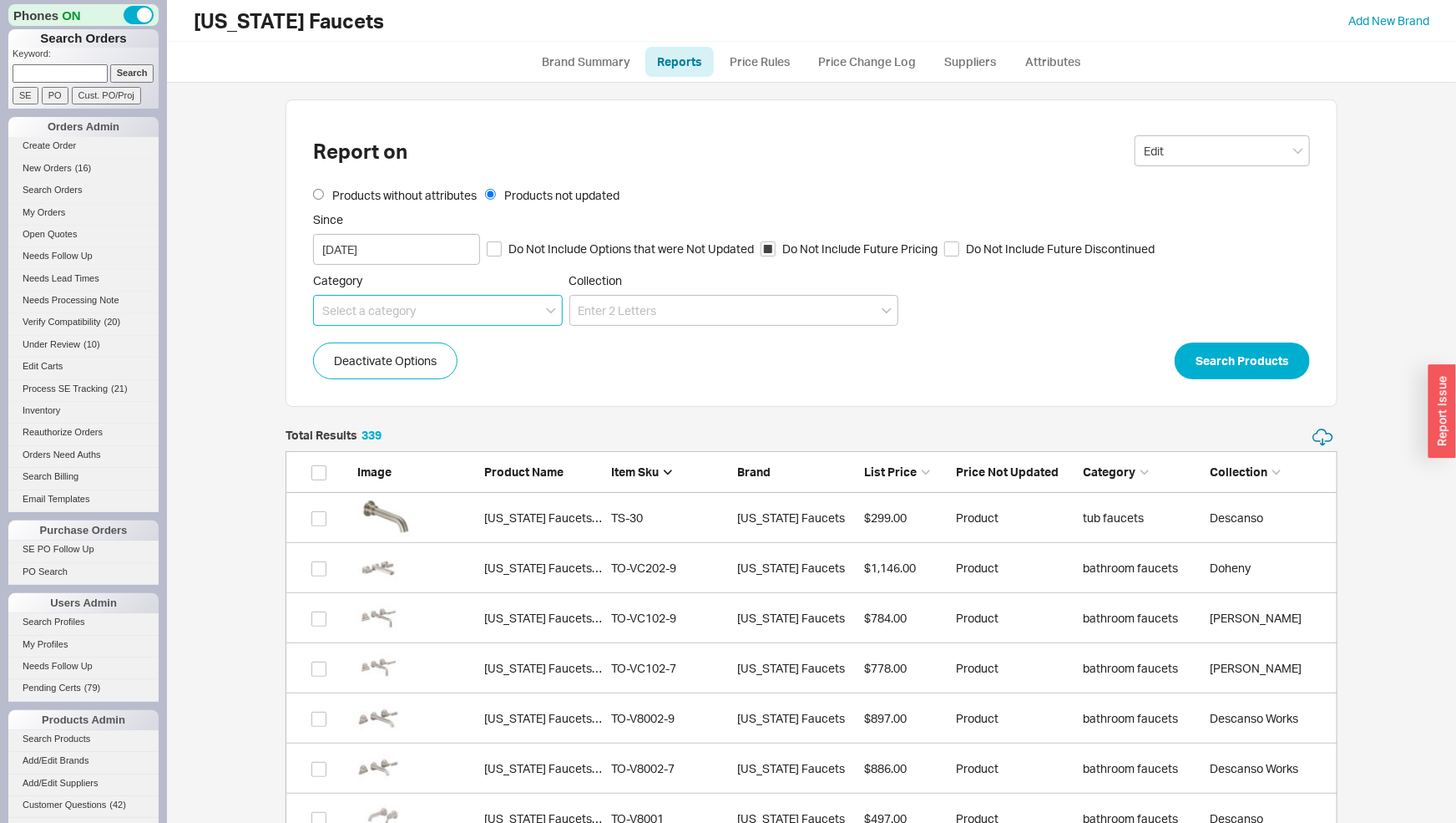
click at [517, 322] on input at bounding box center [438, 310] width 250 height 31
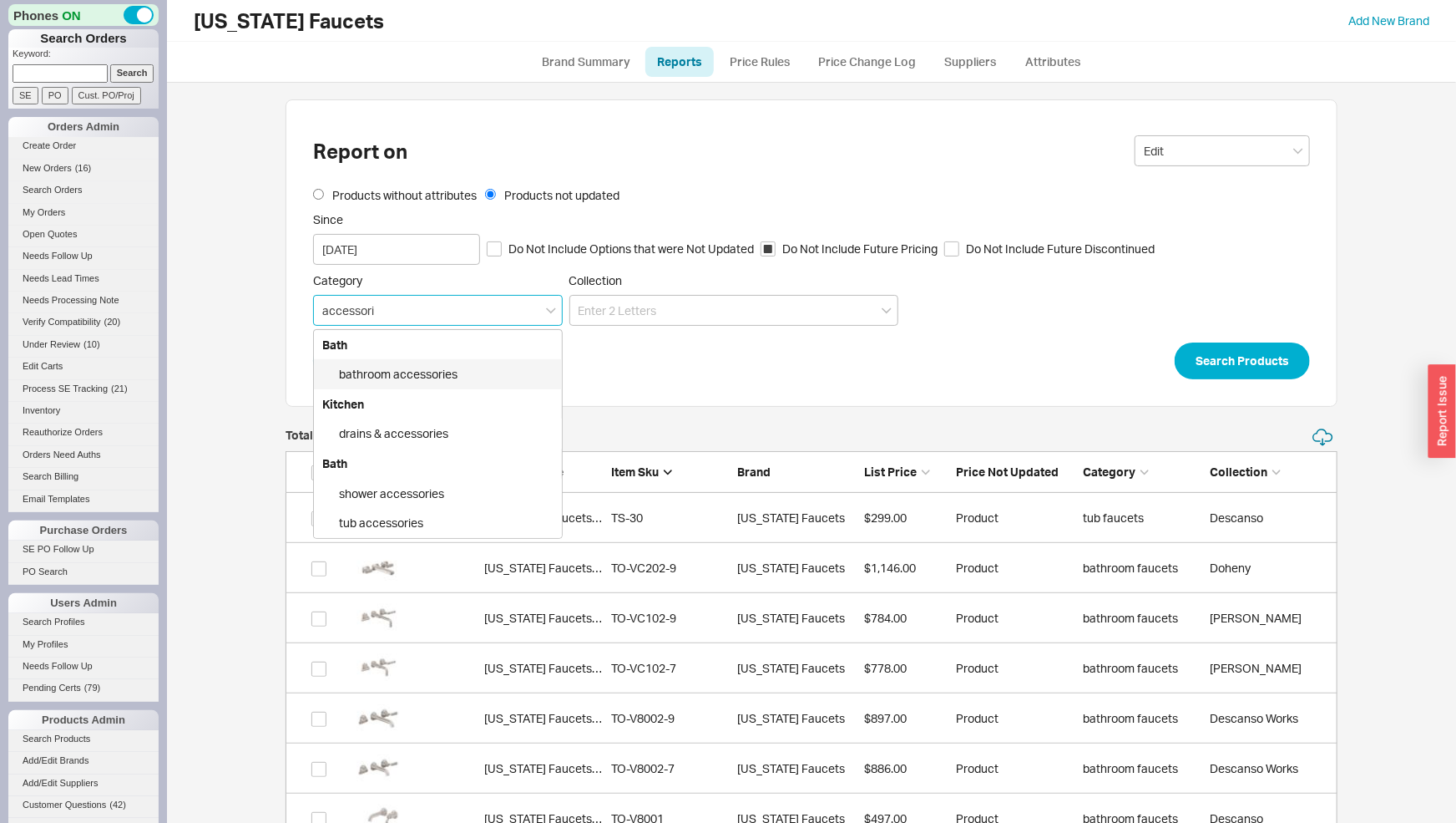
click at [434, 376] on div "bathroom accessories" at bounding box center [438, 375] width 248 height 30
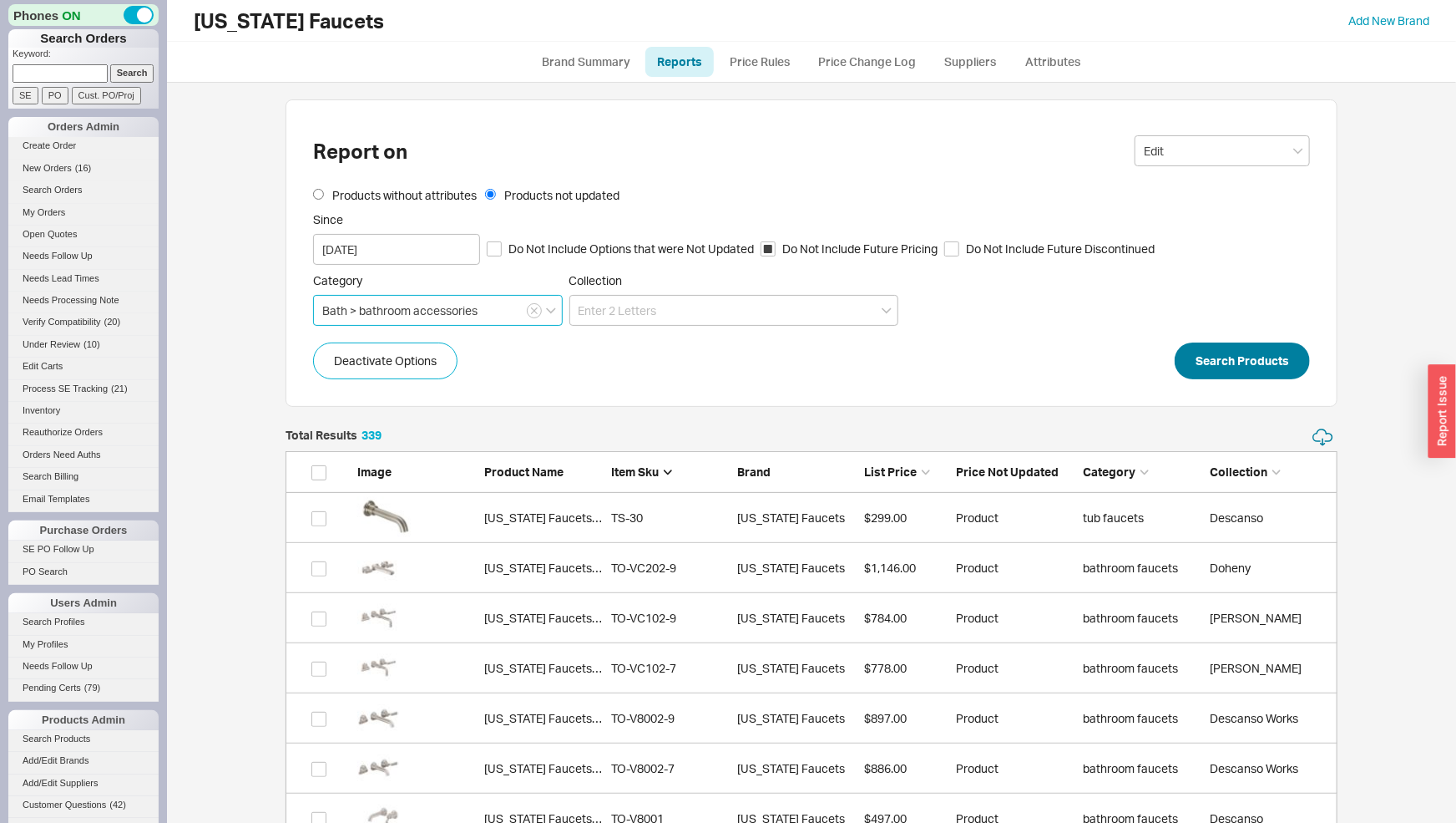
type input "Bath > bathroom accessories"
click at [1242, 354] on button "Search Products" at bounding box center [1241, 360] width 135 height 37
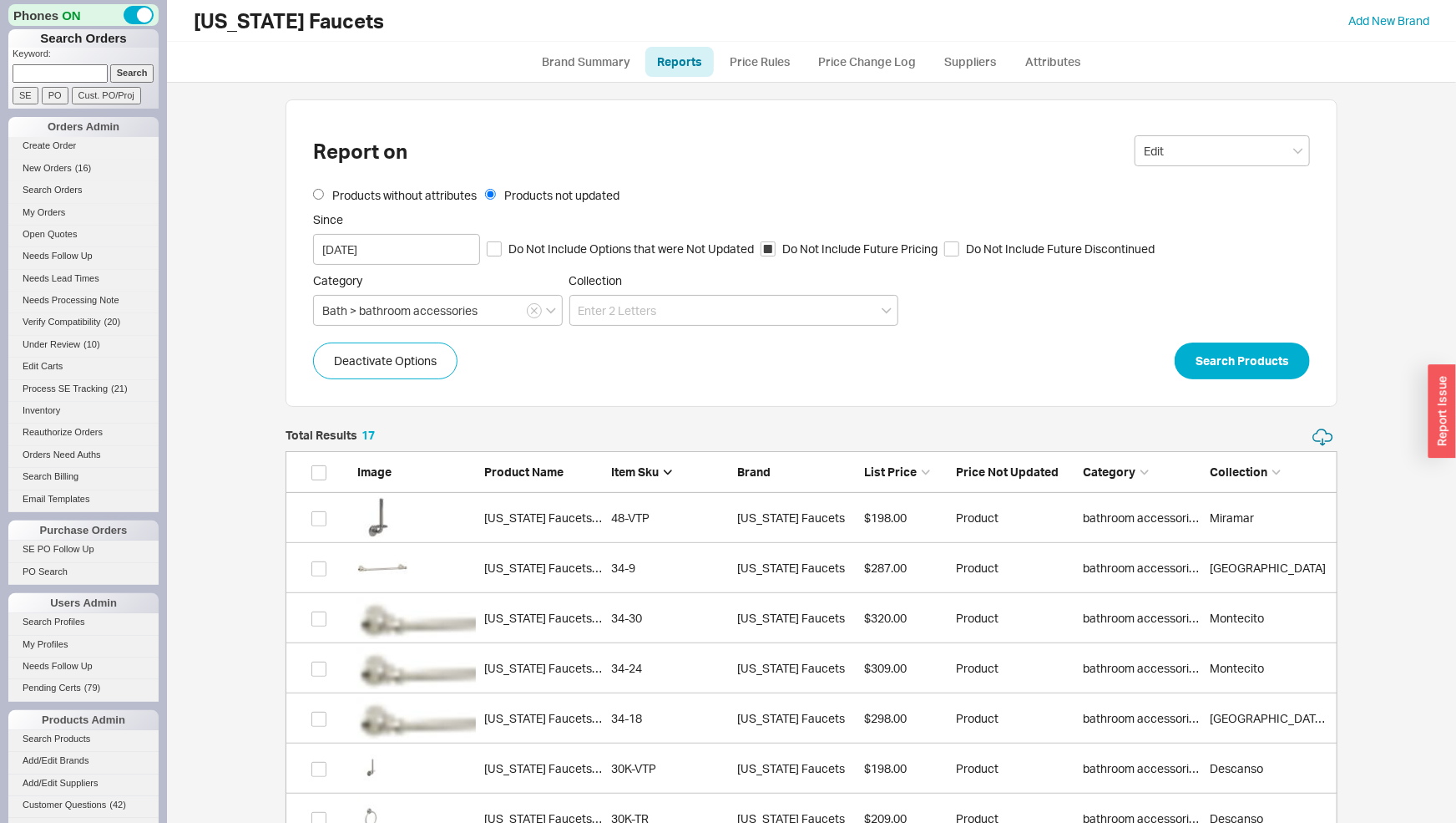
scroll to position [13, 13]
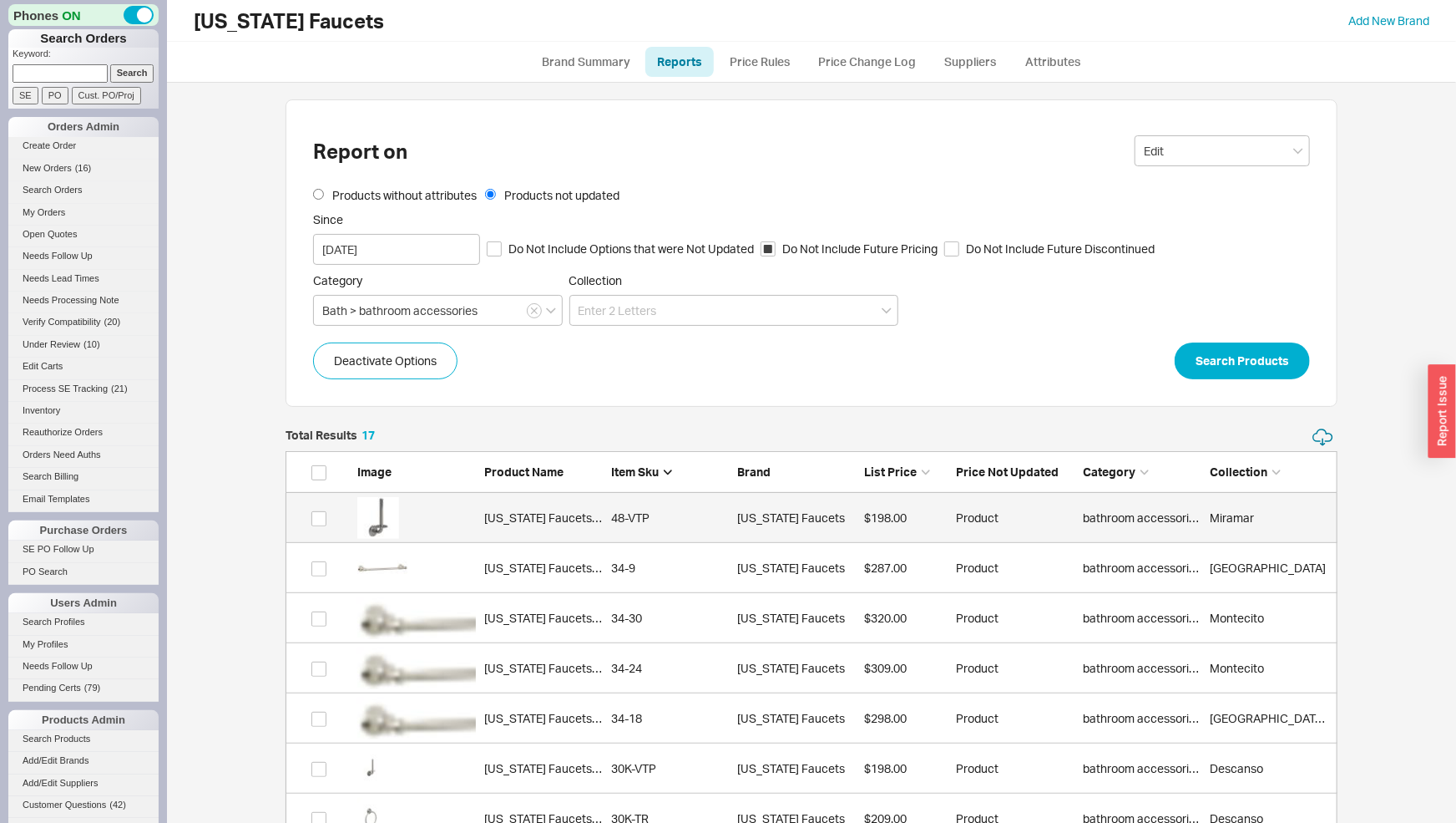
click at [649, 511] on div "48-VTP" at bounding box center [669, 518] width 118 height 17
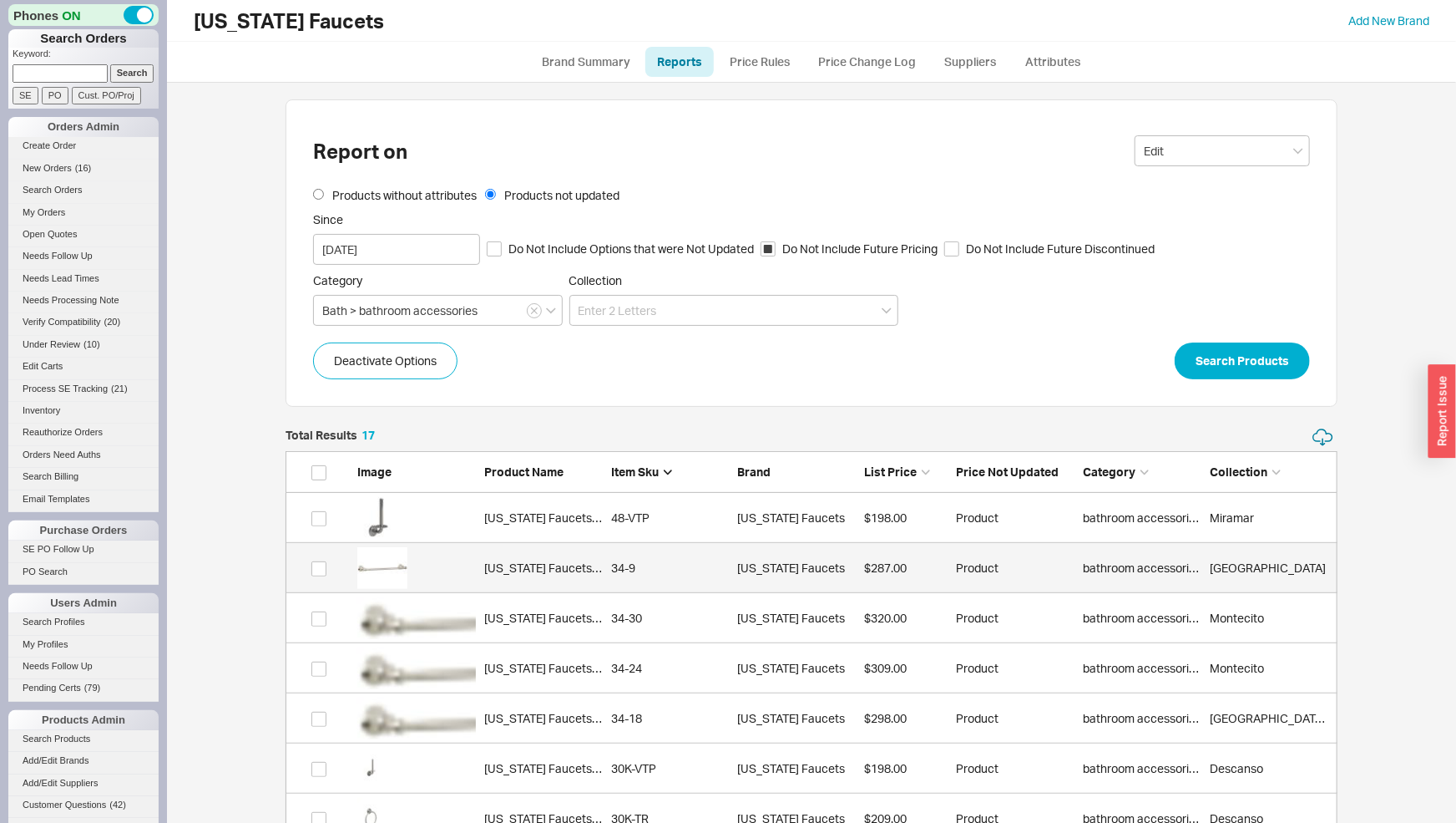
click at [617, 580] on link "[US_STATE] Faucets 34-9 34-9 [US_STATE] Faucets $287.00 Product bathroom access…" at bounding box center [811, 568] width 1052 height 50
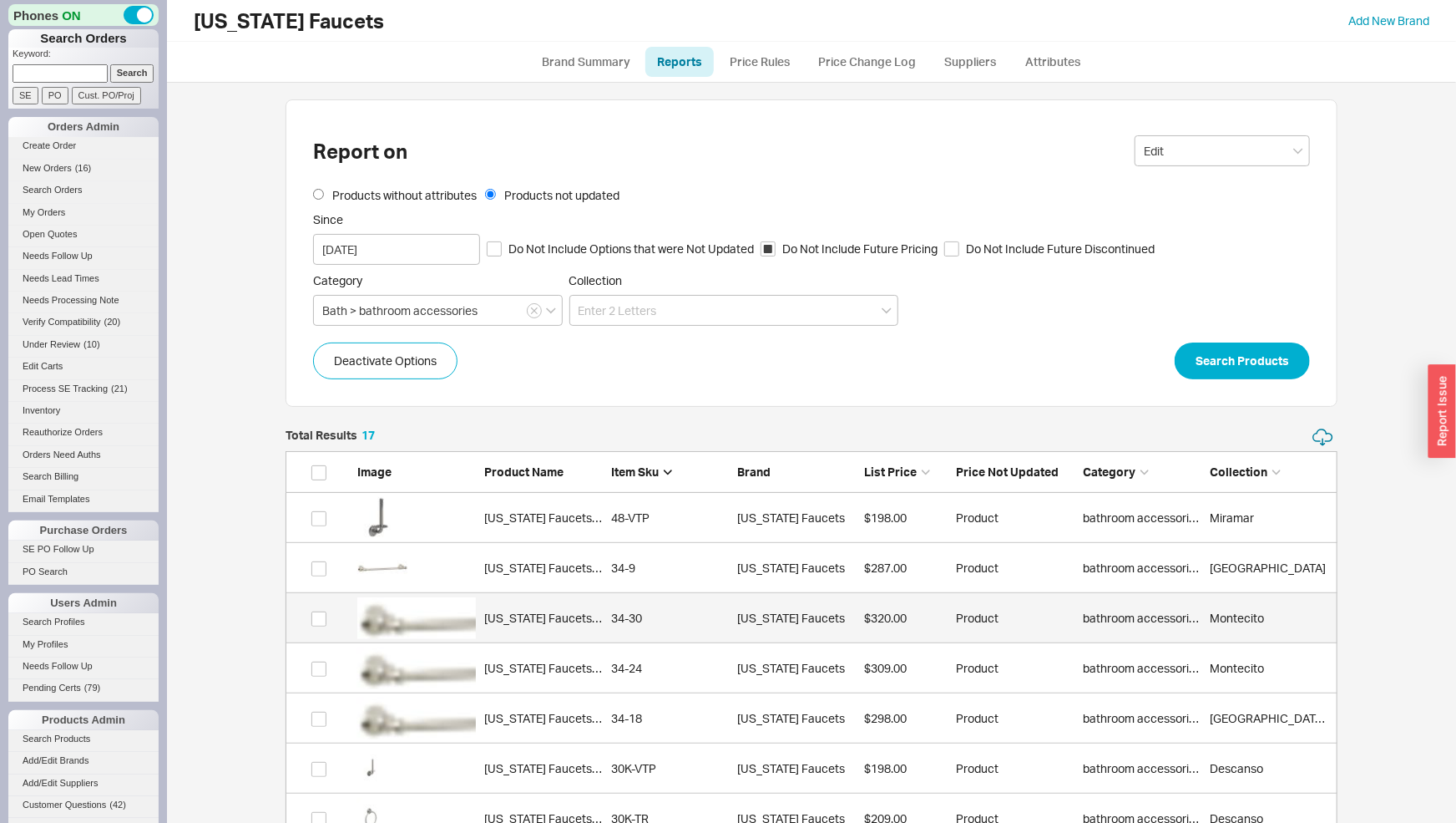
click at [578, 631] on link "[US_STATE] Faucets [PHONE_NUMBER] [US_STATE] Faucets $320.00 Product bathroom a…" at bounding box center [811, 618] width 1052 height 50
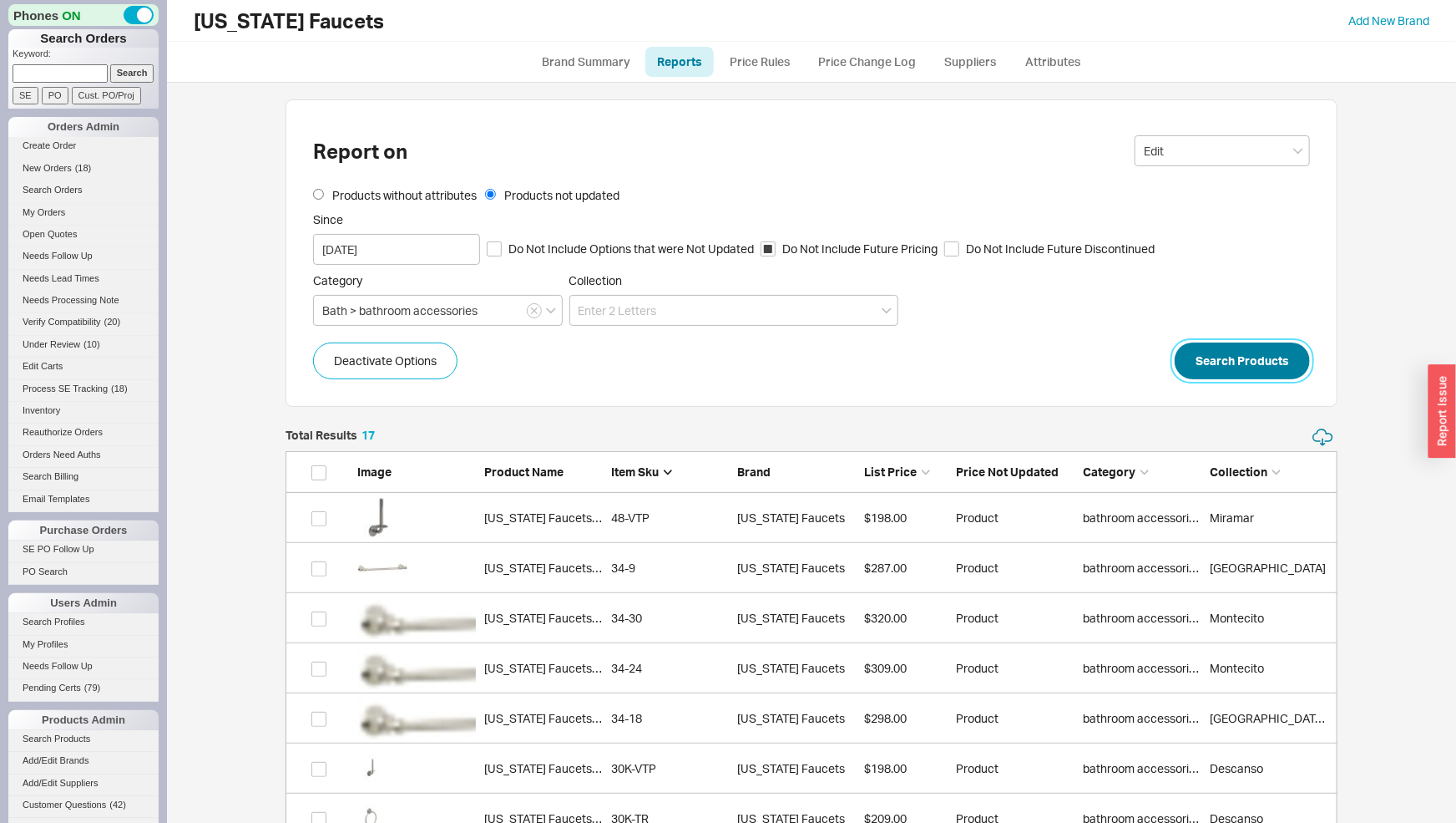
click at [1220, 367] on button "Search Products" at bounding box center [1241, 360] width 135 height 37
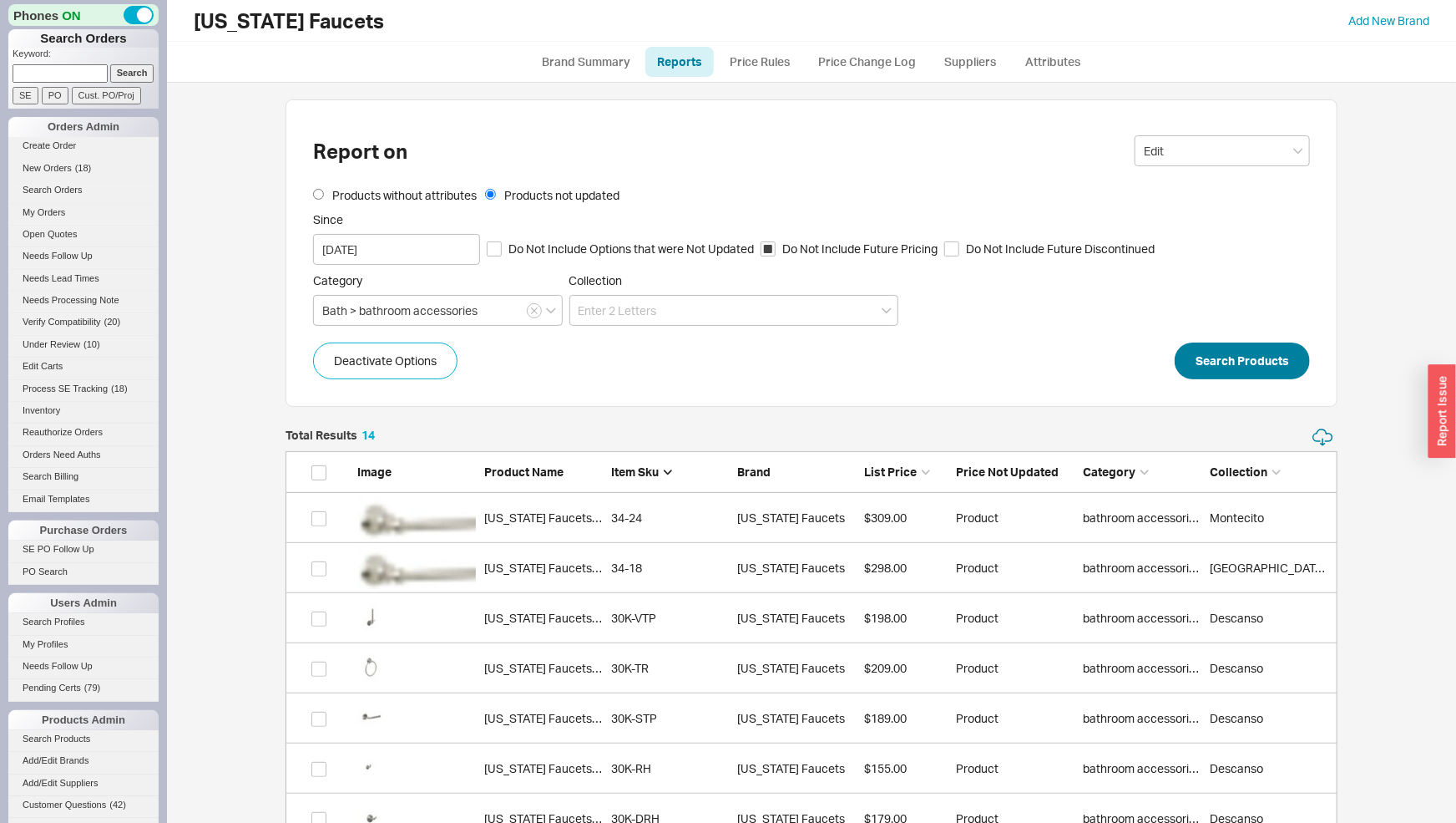
scroll to position [755, 1038]
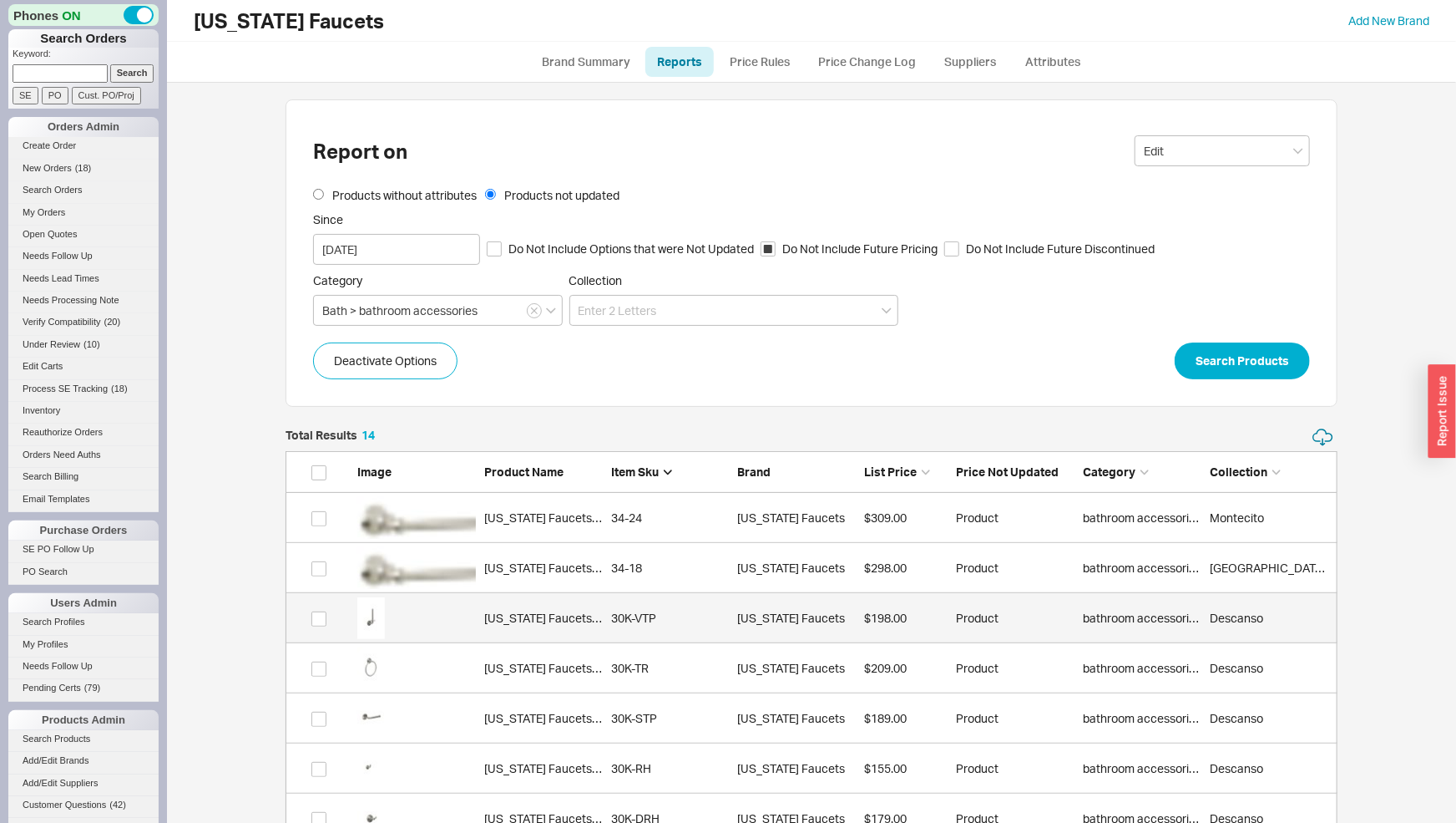
click at [703, 625] on div "30K-VTP" at bounding box center [669, 619] width 118 height 17
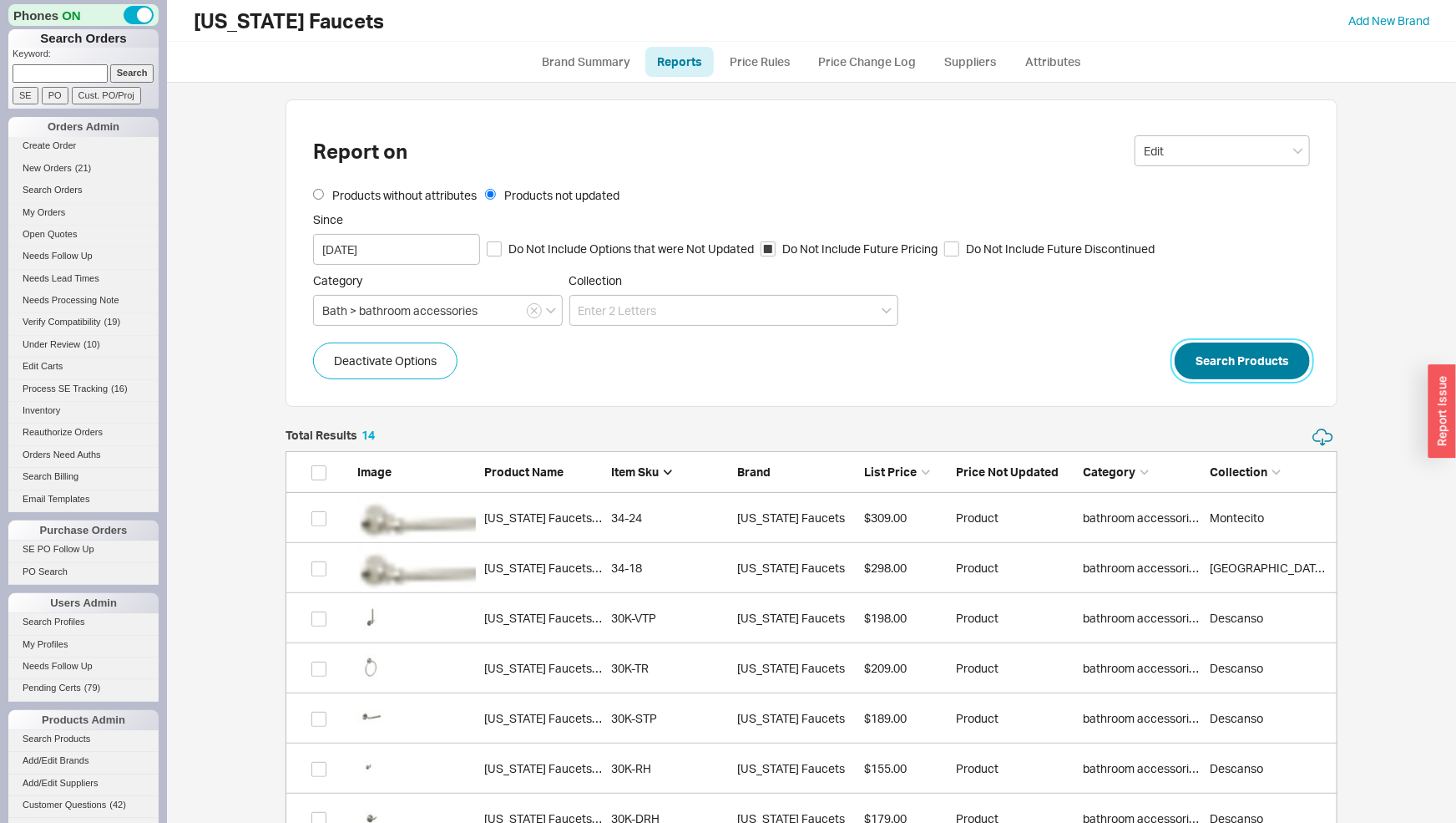
click at [1222, 349] on button "Search Products" at bounding box center [1241, 360] width 135 height 37
click at [760, 454] on div "Report on Edit Products without attributes Products not updated Since 08/16/202…" at bounding box center [811, 630] width 1052 height 1062
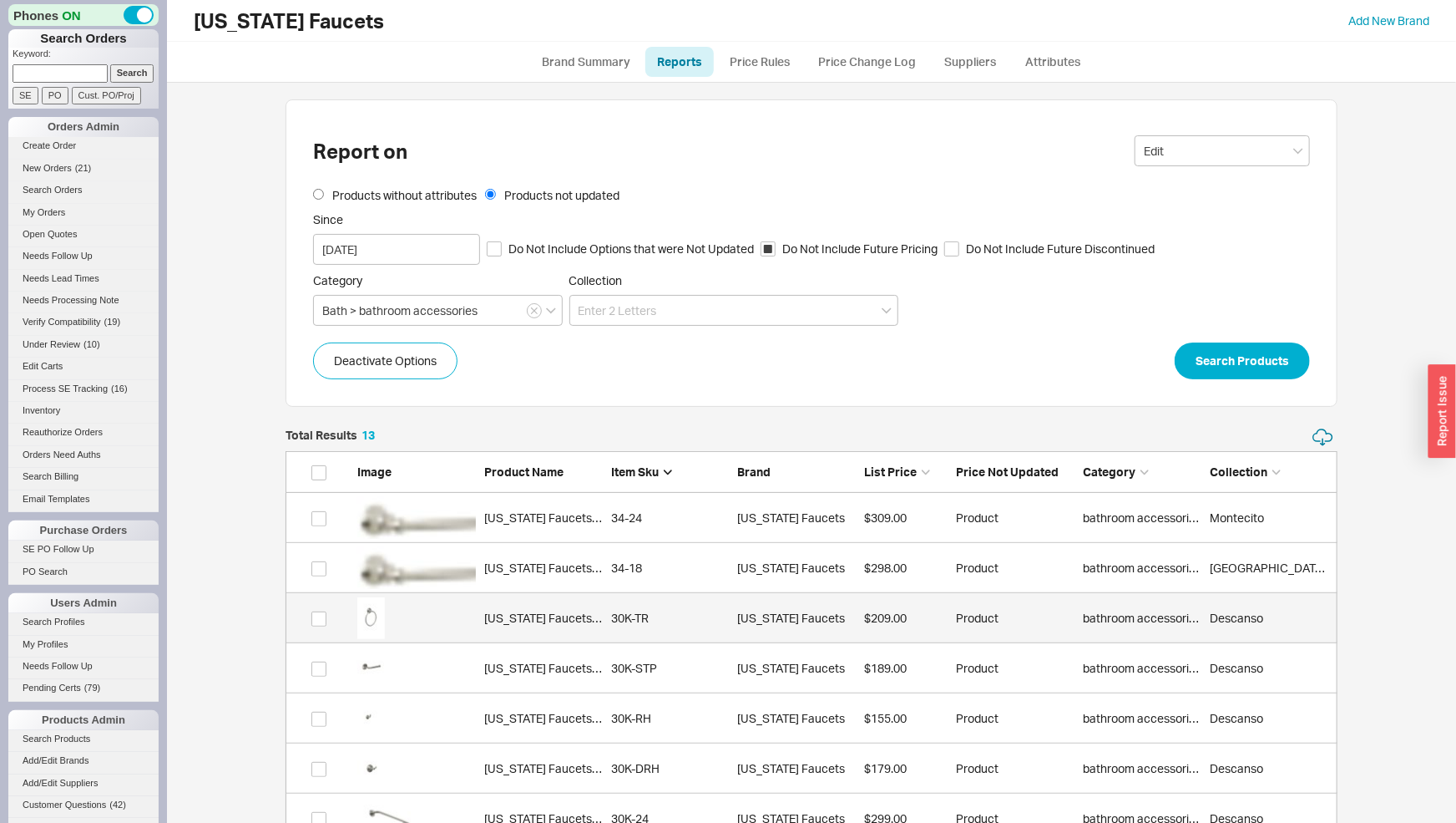
click at [637, 622] on div "30K-TR" at bounding box center [669, 619] width 118 height 17
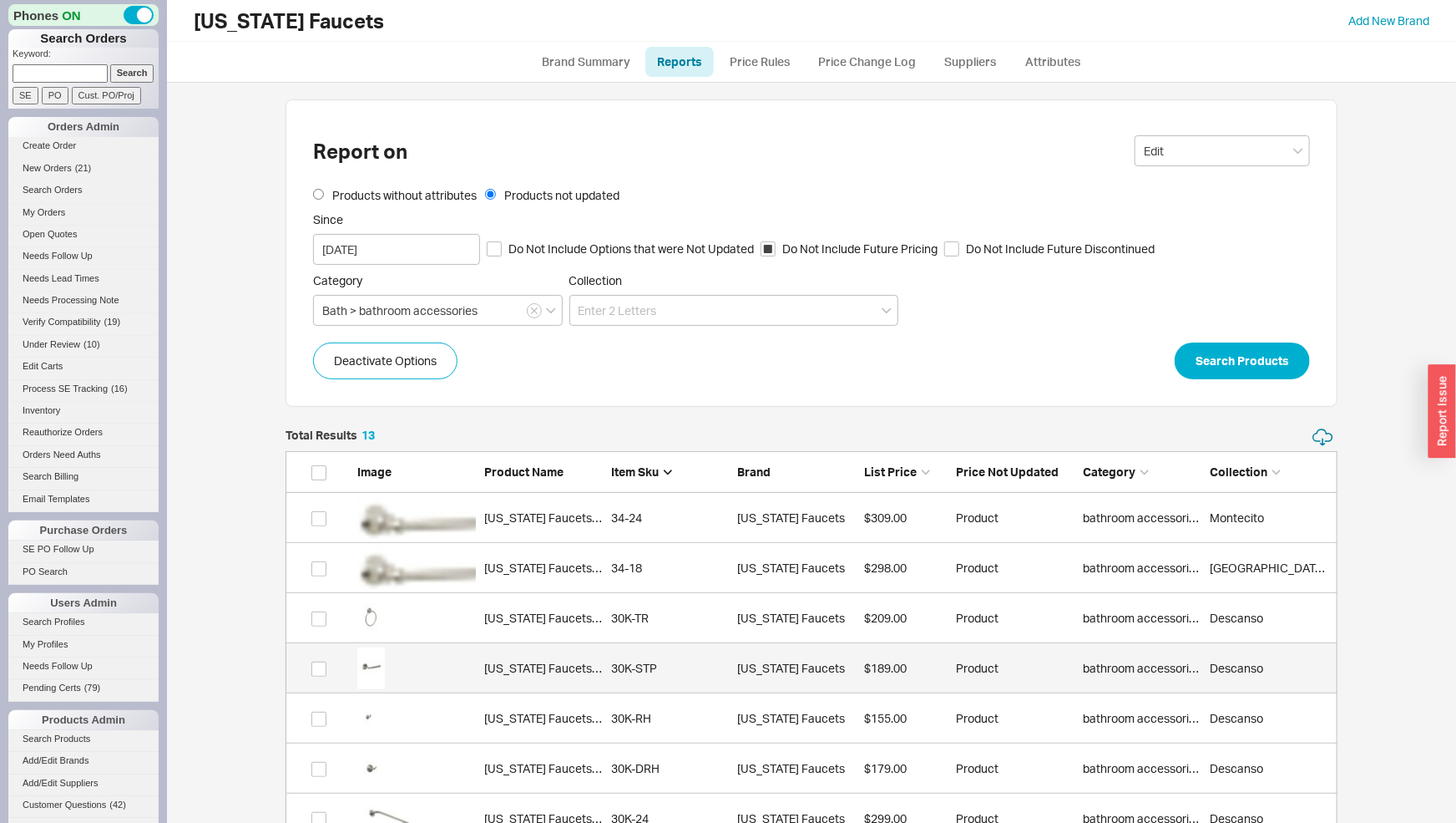
click at [575, 690] on link "California Faucets 30K-STP 30K-STP California Faucets $189.00 Product bathroom …" at bounding box center [811, 668] width 1052 height 50
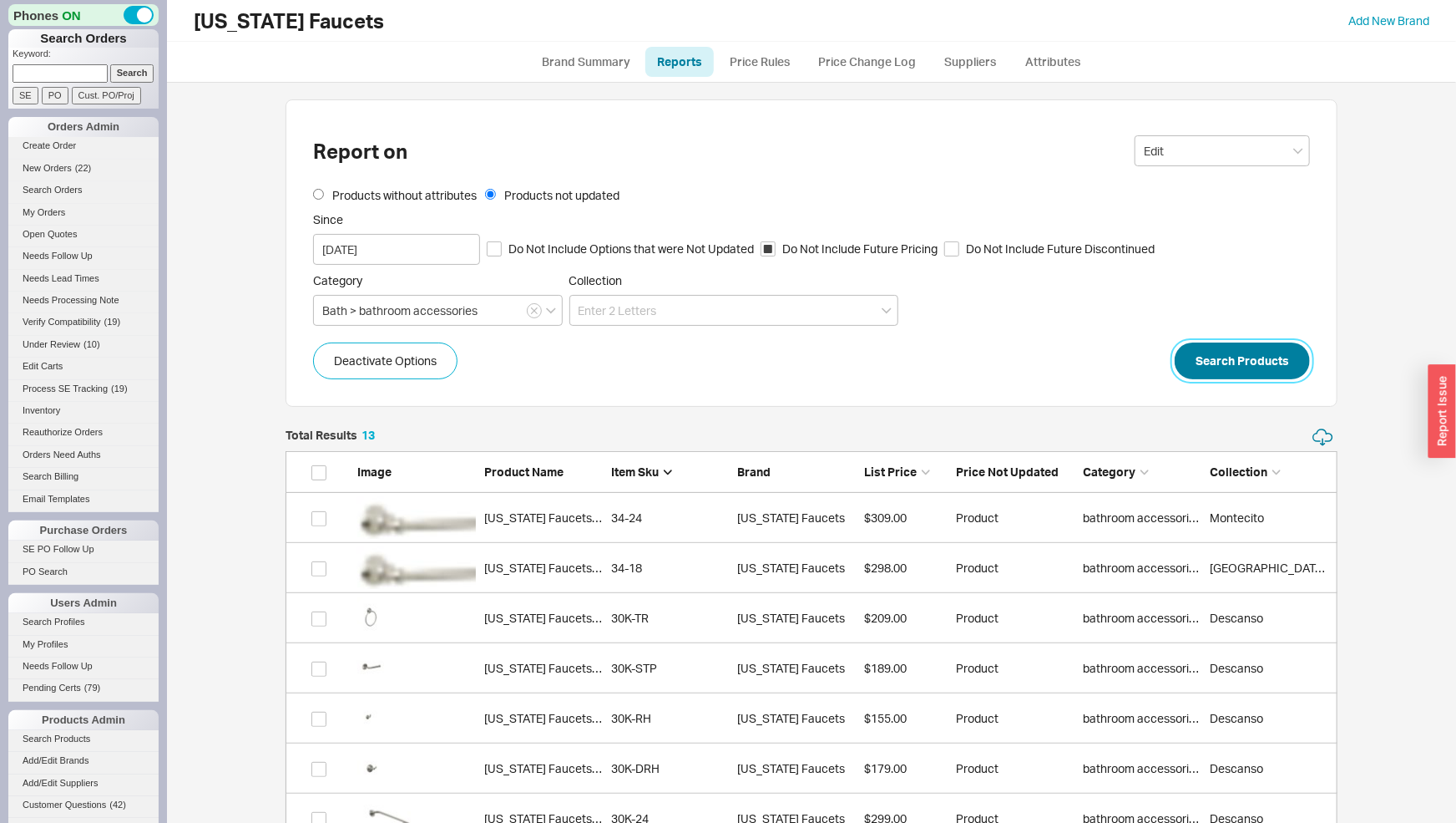
click at [1266, 363] on button "Search Products" at bounding box center [1241, 360] width 135 height 37
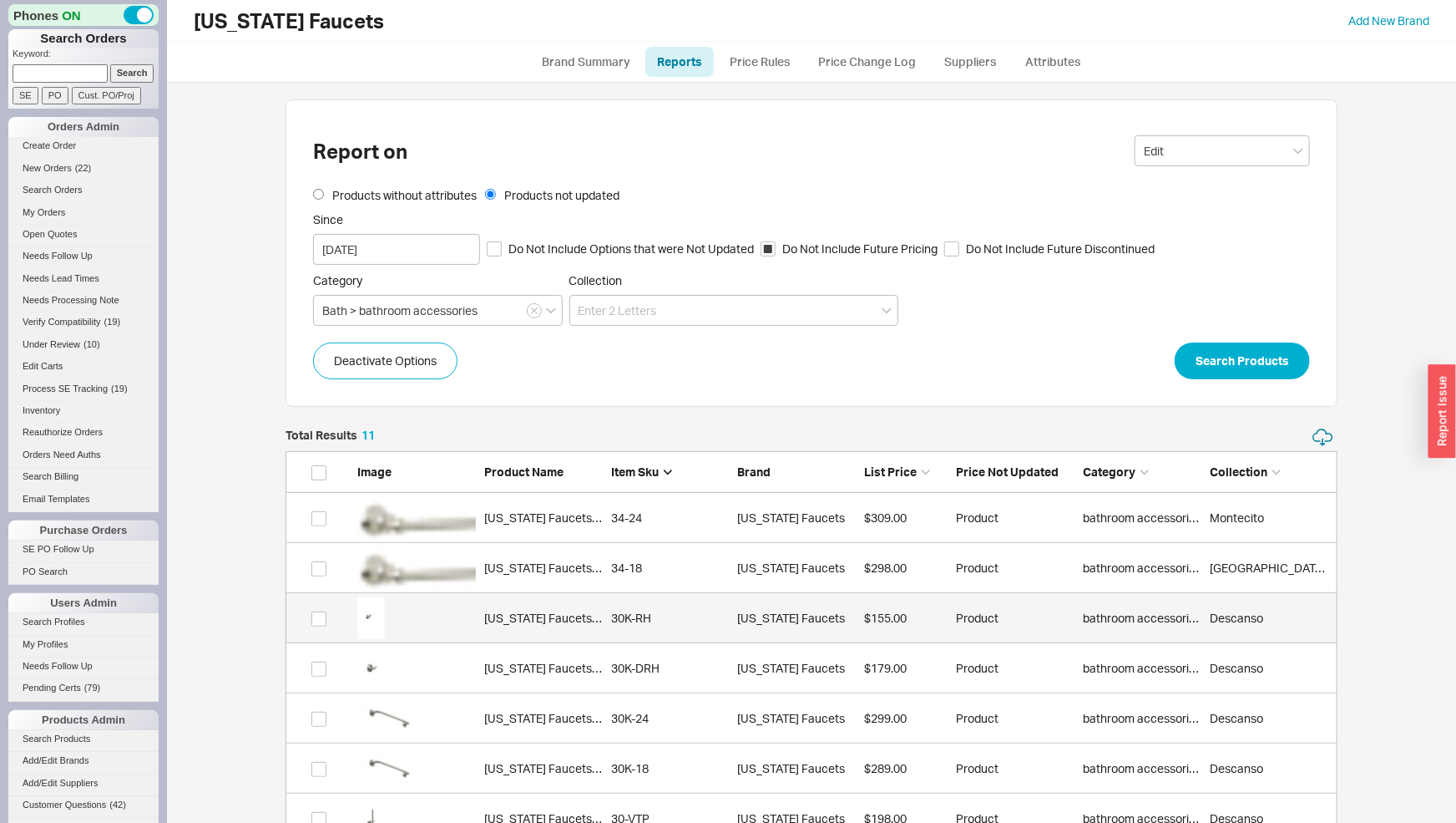
click at [692, 621] on div "30K-RH" at bounding box center [669, 619] width 118 height 17
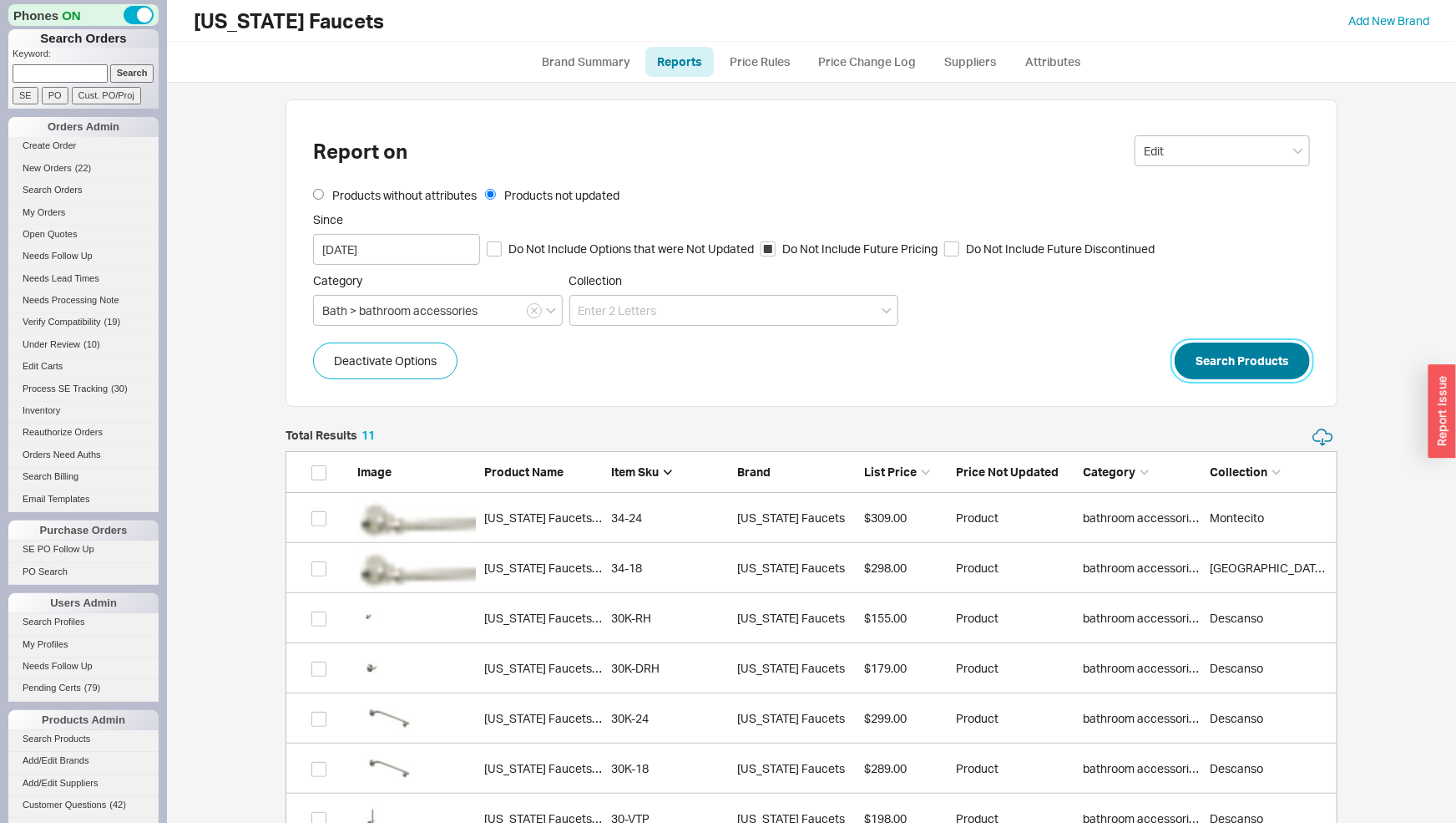
click at [1226, 361] on button "Search Products" at bounding box center [1241, 360] width 135 height 37
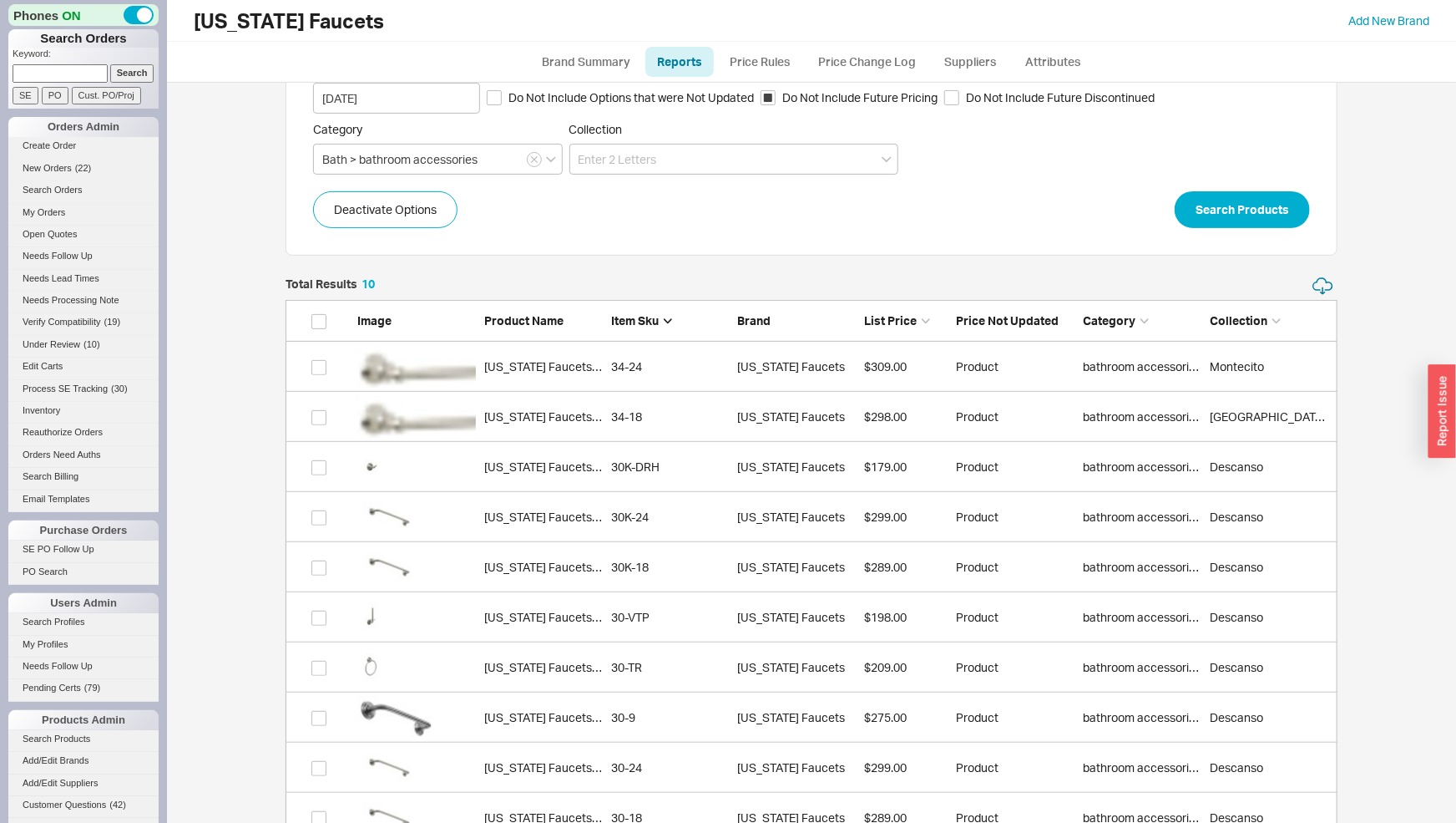
scroll to position [204, 0]
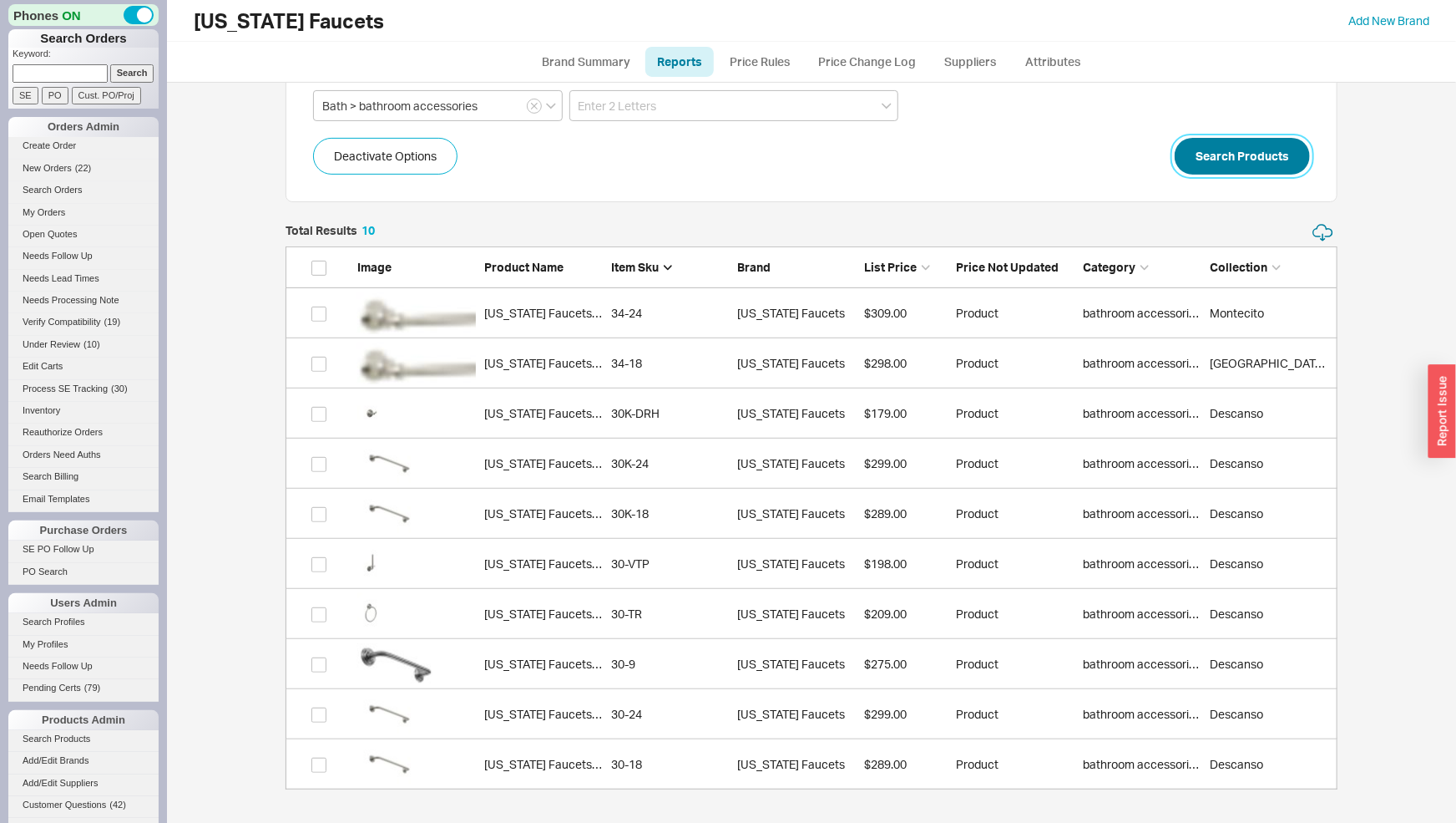
click at [1239, 138] on button "Search Products" at bounding box center [1241, 156] width 135 height 37
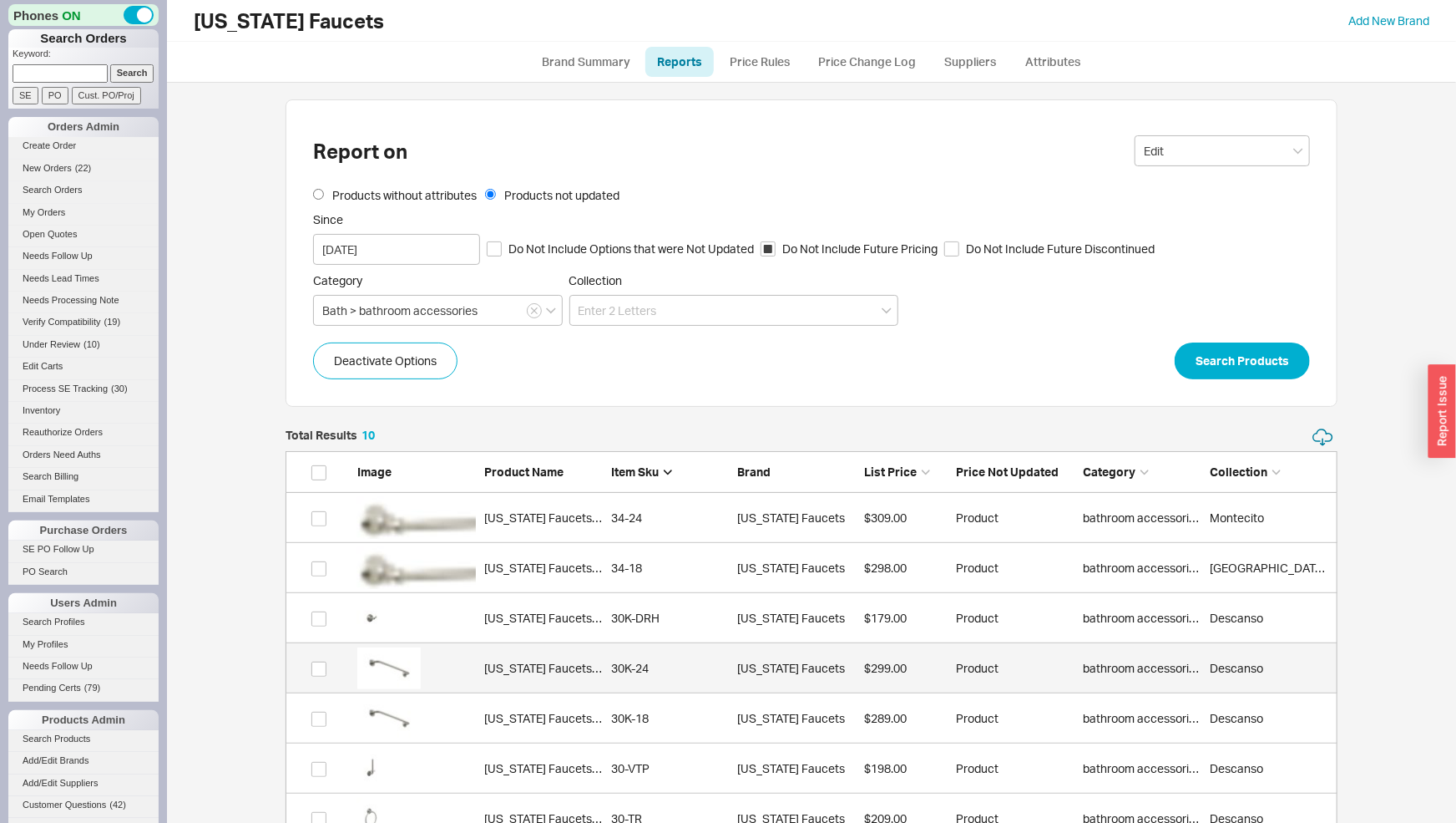
scroll to position [553, 1038]
click at [604, 660] on link "California Faucets 30K-24 30K-24 California Faucets $299.00 Product bathroom ac…" at bounding box center [811, 668] width 1052 height 50
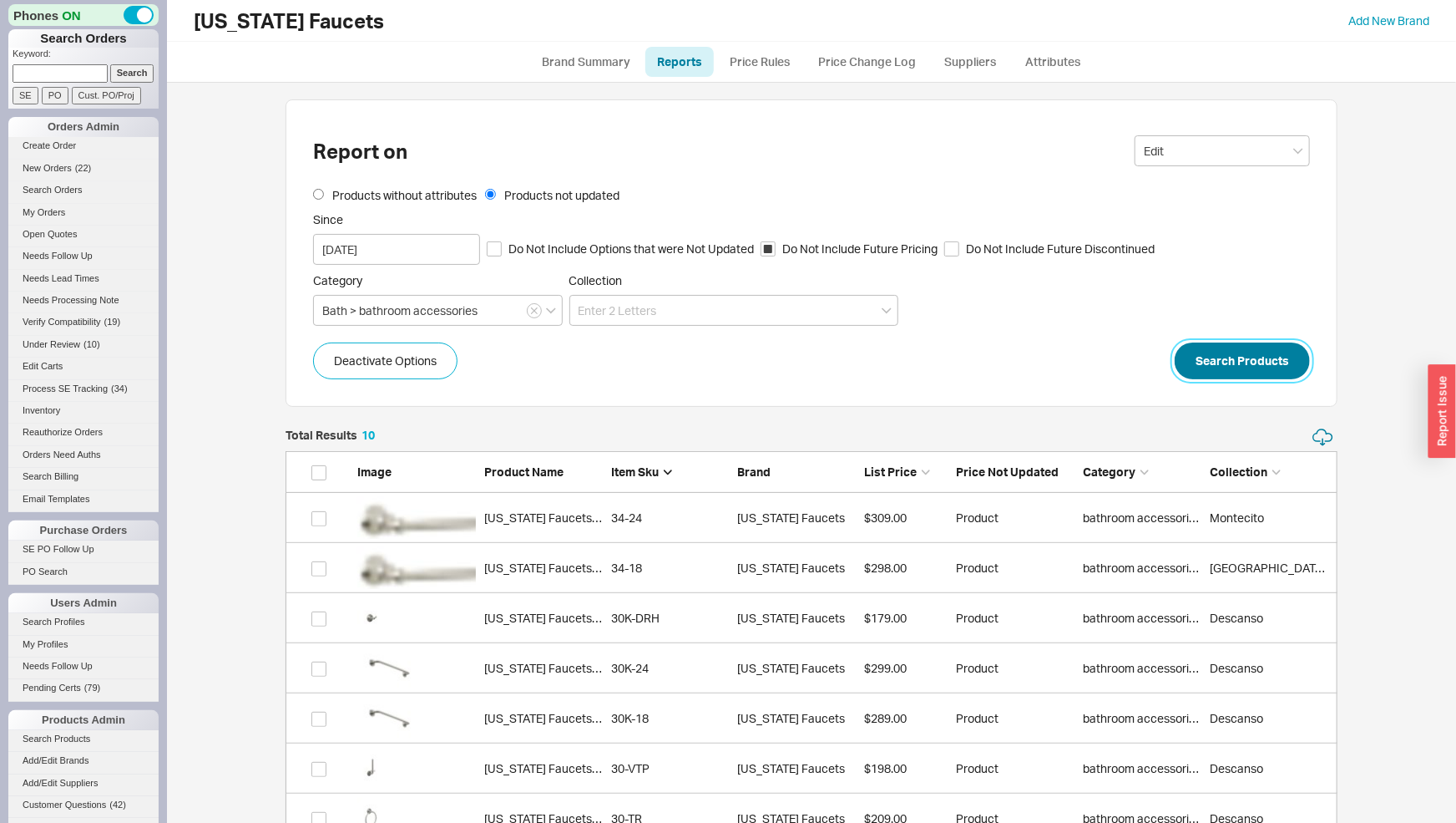
click at [1232, 367] on button "Search Products" at bounding box center [1241, 360] width 135 height 37
click at [1209, 349] on button "Search Products" at bounding box center [1241, 360] width 135 height 37
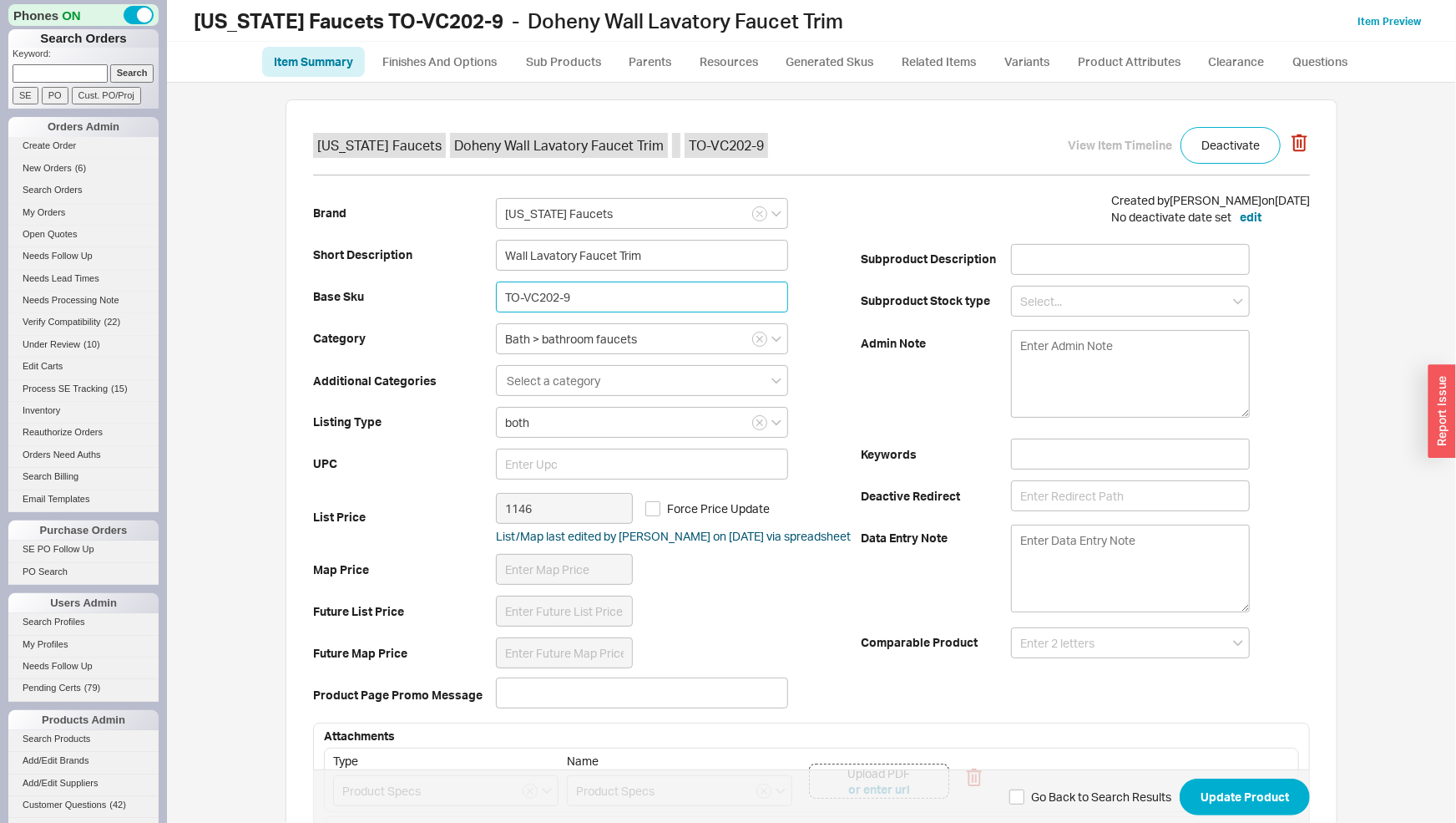
drag, startPoint x: 574, startPoint y: 291, endPoint x: 467, endPoint y: 295, distance: 107.1
click at [496, 296] on input "TO-VC202-9" at bounding box center [642, 297] width 292 height 31
click at [459, 69] on link "Finishes And Options" at bounding box center [439, 61] width 143 height 30
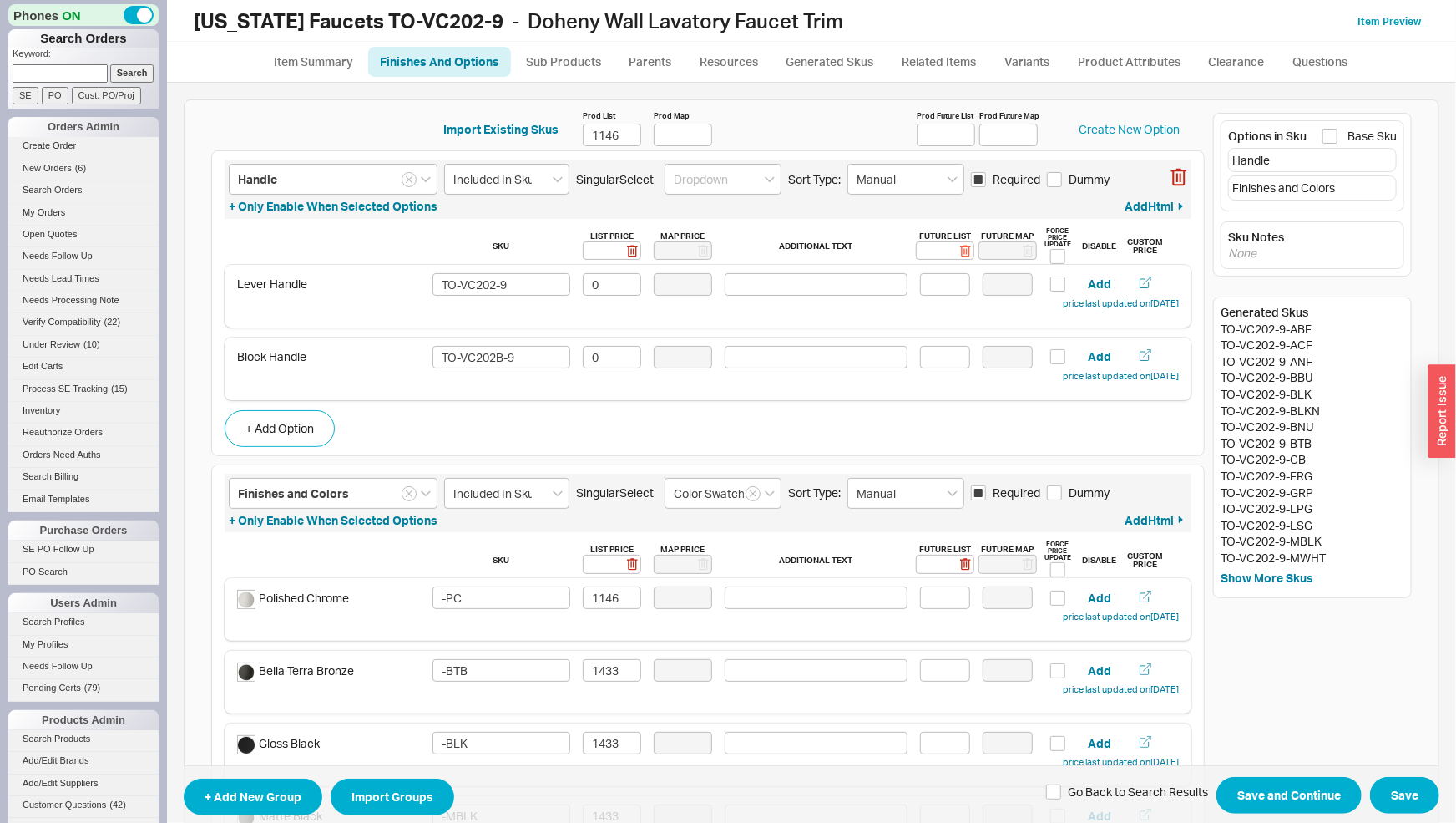
click at [960, 245] on icon "button" at bounding box center [965, 251] width 12 height 12
click at [938, 245] on input at bounding box center [945, 251] width 59 height 19
type input "0"
click at [961, 249] on icon at bounding box center [964, 251] width 9 height 7
type input "0"
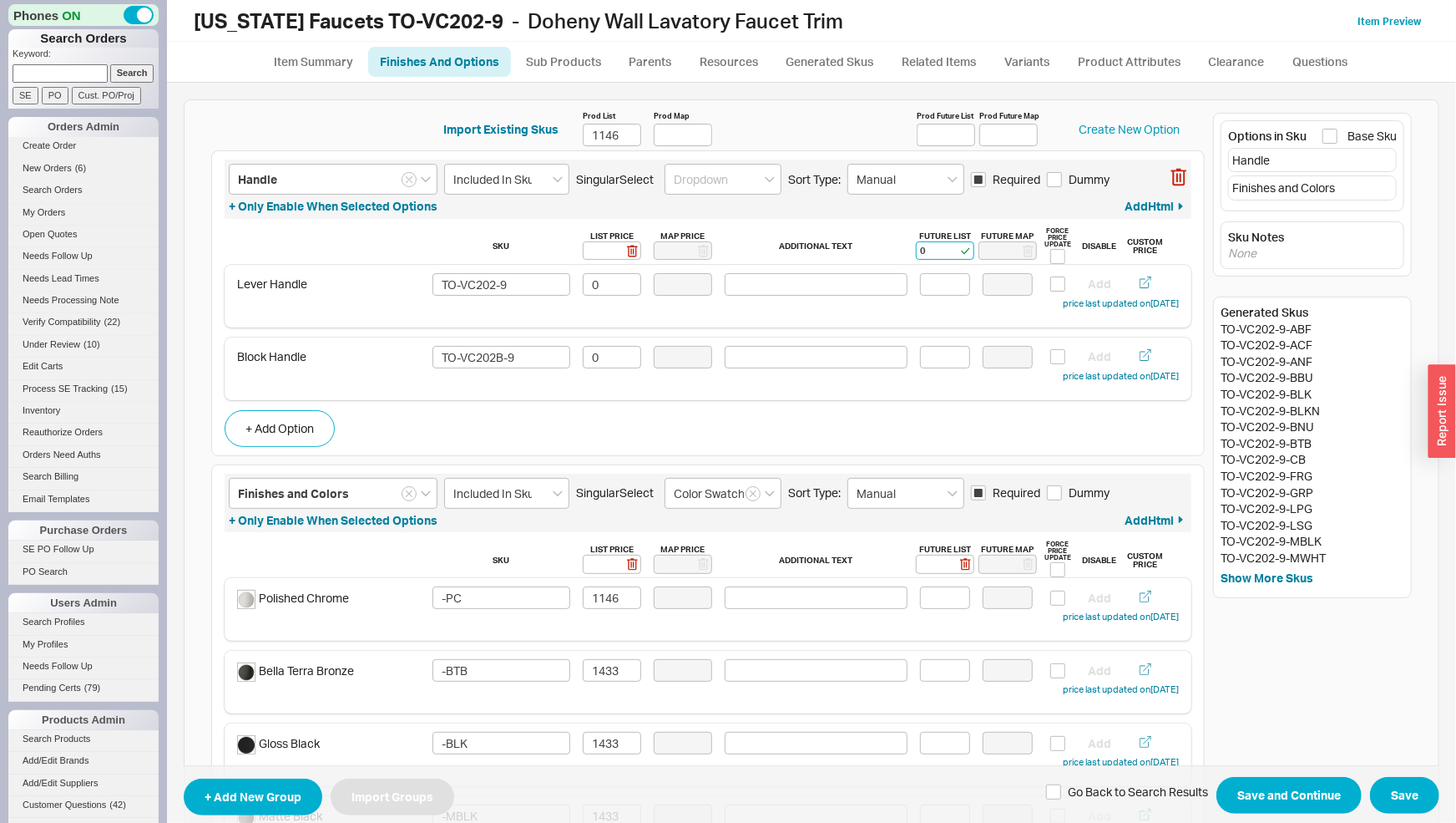
type input "0"
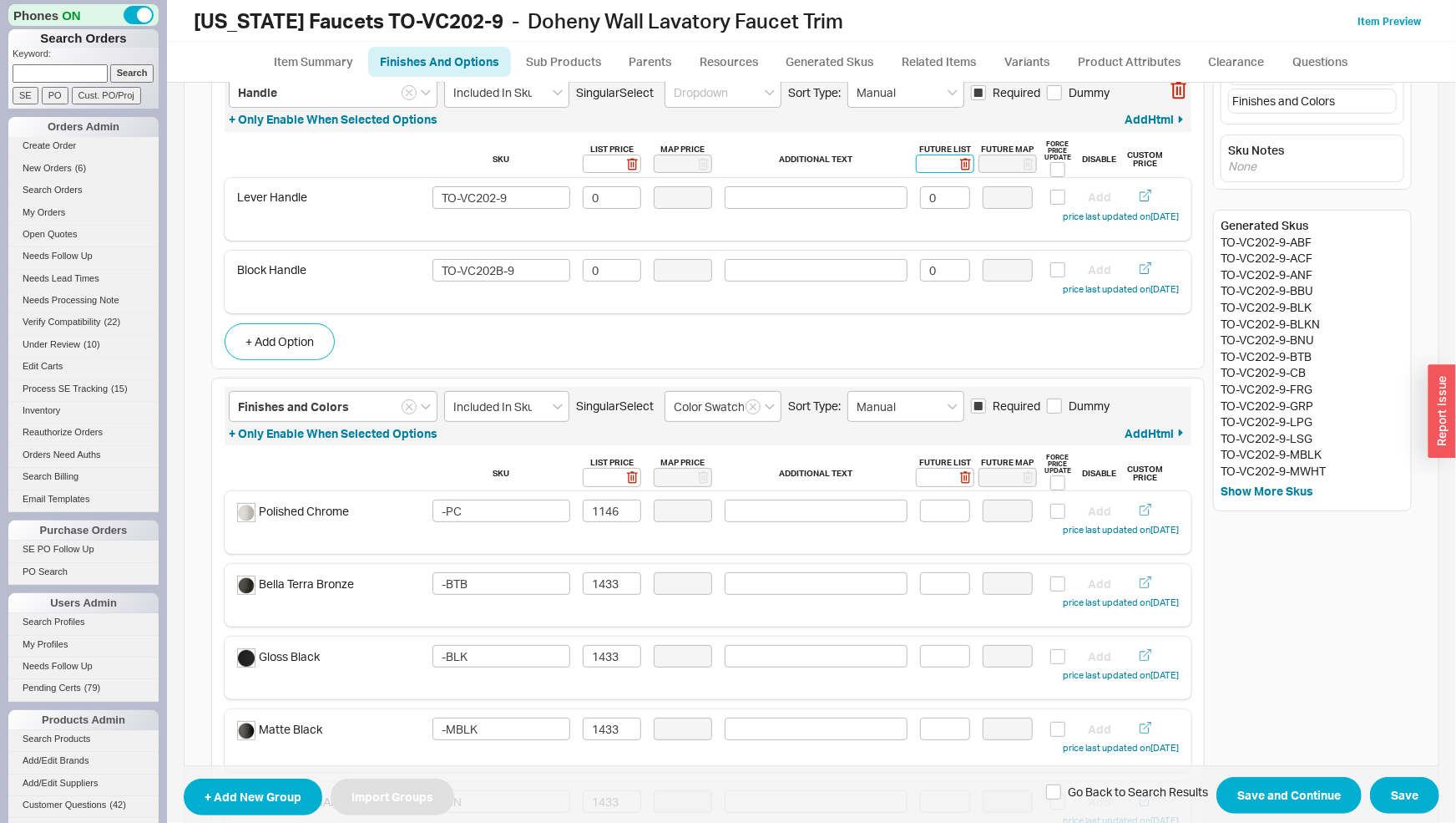
scroll to position [175, 0]
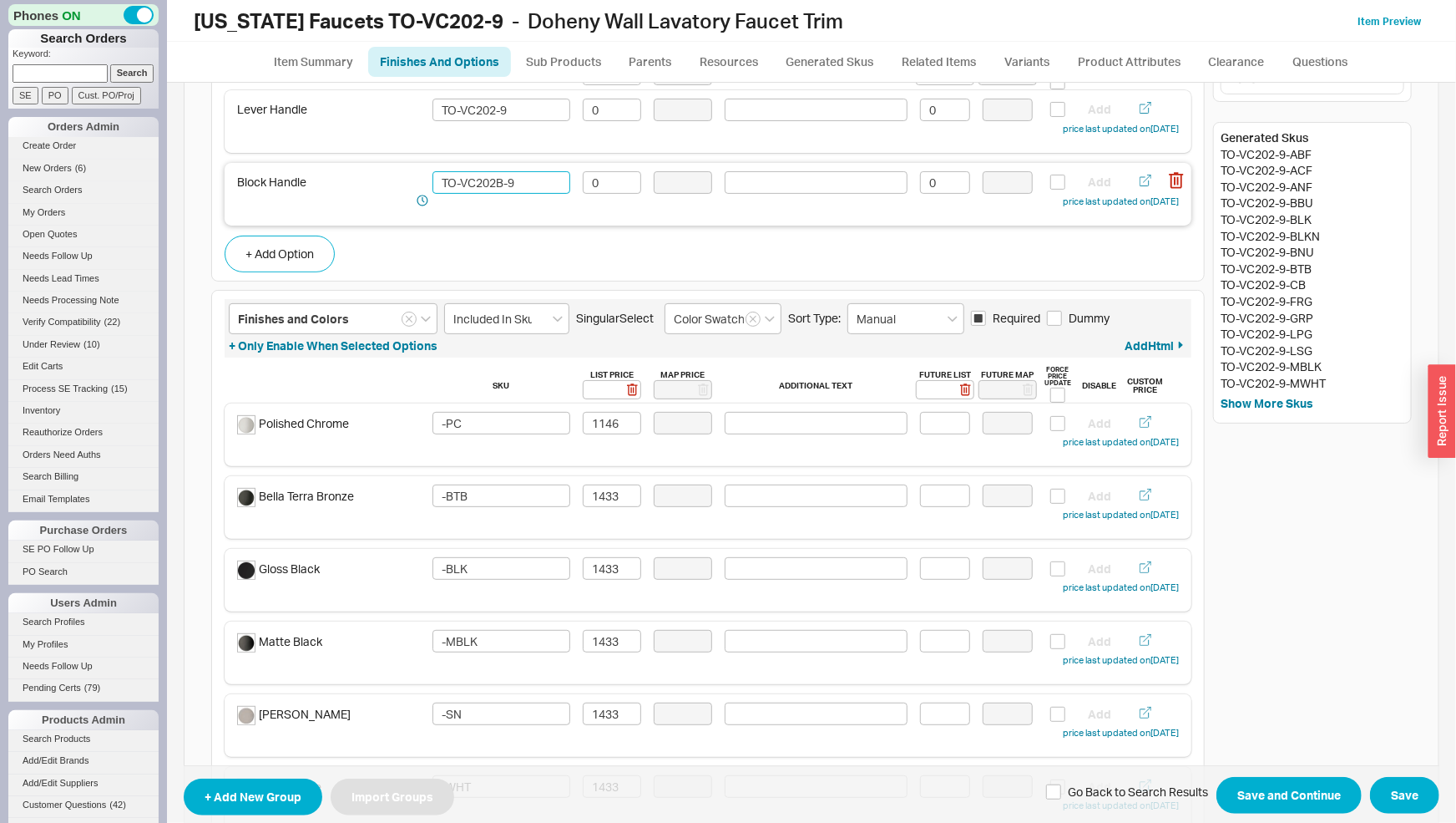
drag, startPoint x: 512, startPoint y: 183, endPoint x: 433, endPoint y: 170, distance: 80.1
click at [433, 171] on input "TO-VC202B-9" at bounding box center [500, 183] width 137 height 23
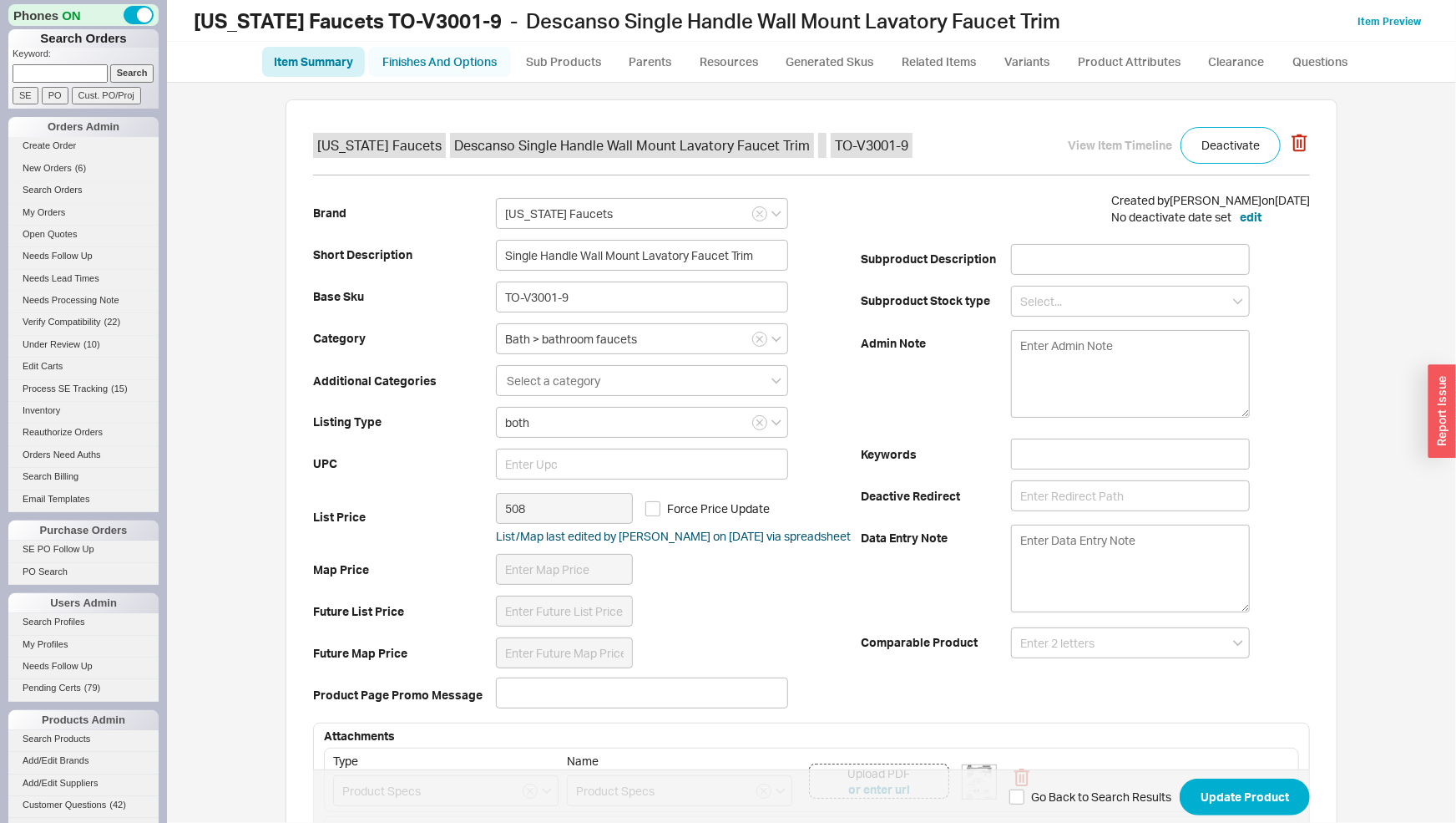
click at [477, 68] on link "Finishes And Options" at bounding box center [439, 61] width 143 height 30
